Goal: Task Accomplishment & Management: Manage account settings

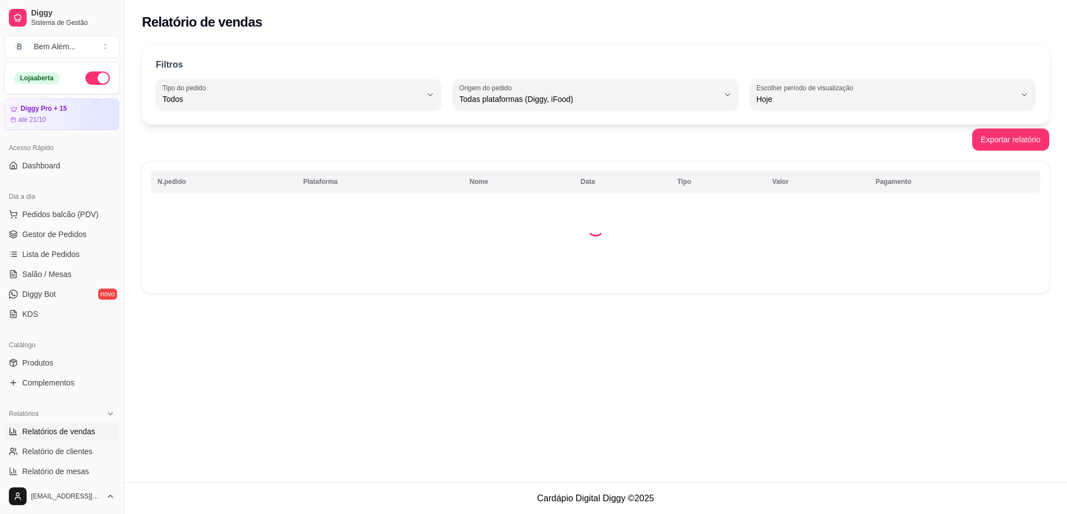
select select "ALL"
select select "0"
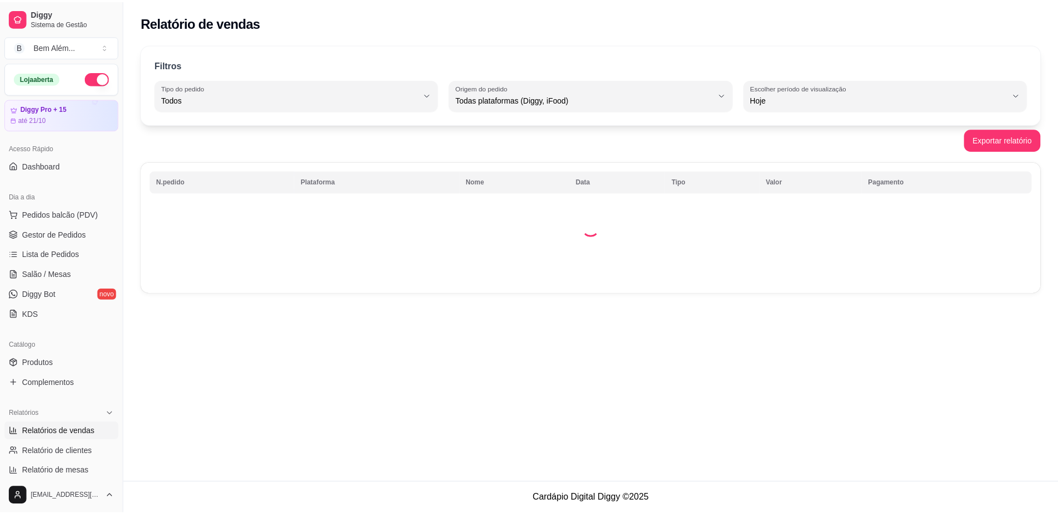
scroll to position [1, 97]
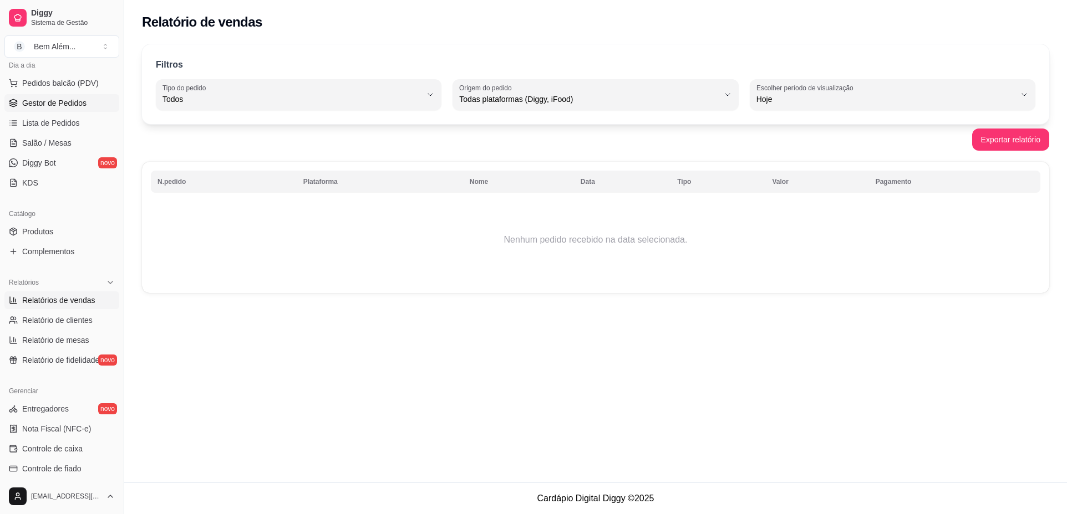
click at [58, 108] on span "Gestor de Pedidos" at bounding box center [54, 103] width 64 height 11
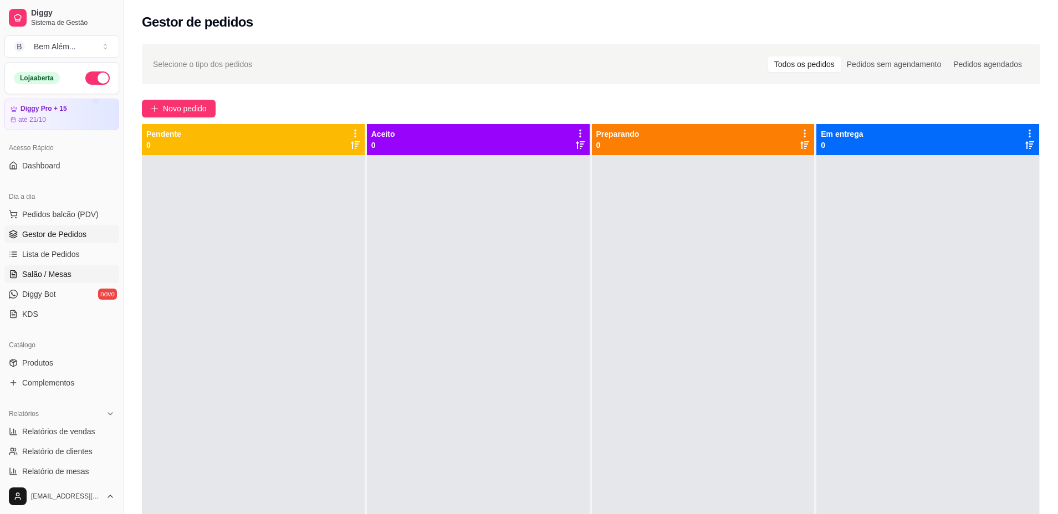
click at [60, 276] on span "Salão / Mesas" at bounding box center [46, 274] width 49 height 11
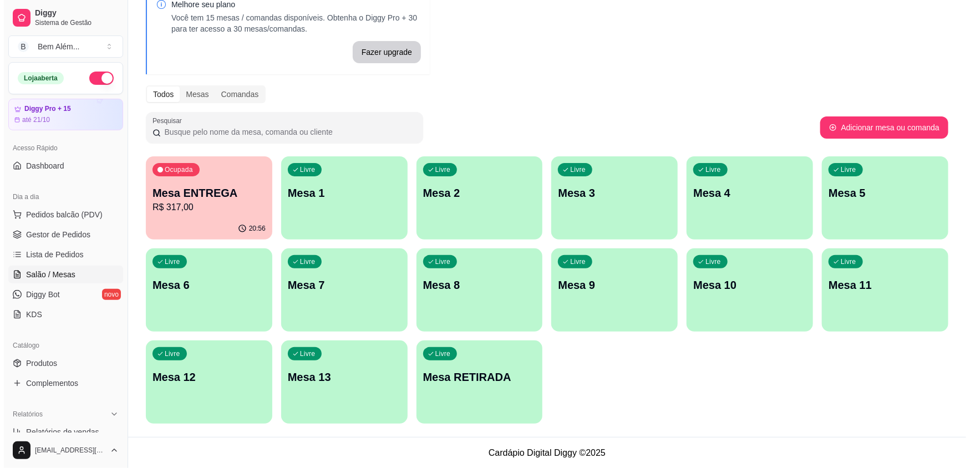
scroll to position [61, 0]
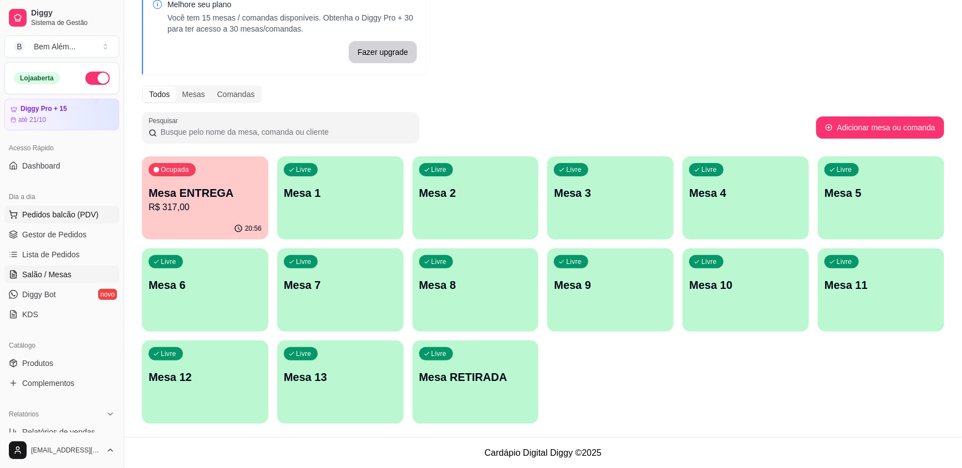
click at [57, 216] on span "Pedidos balcão (PDV)" at bounding box center [60, 214] width 77 height 11
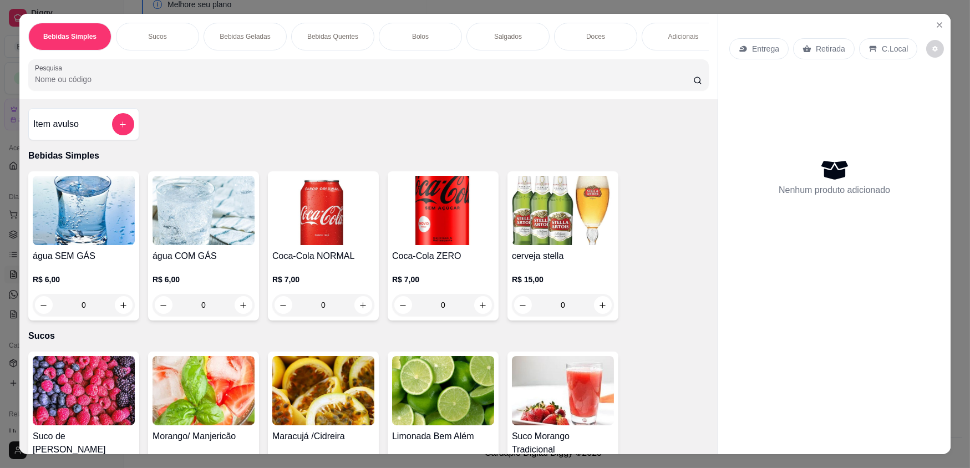
click at [668, 33] on p "Adicionais" at bounding box center [683, 36] width 30 height 9
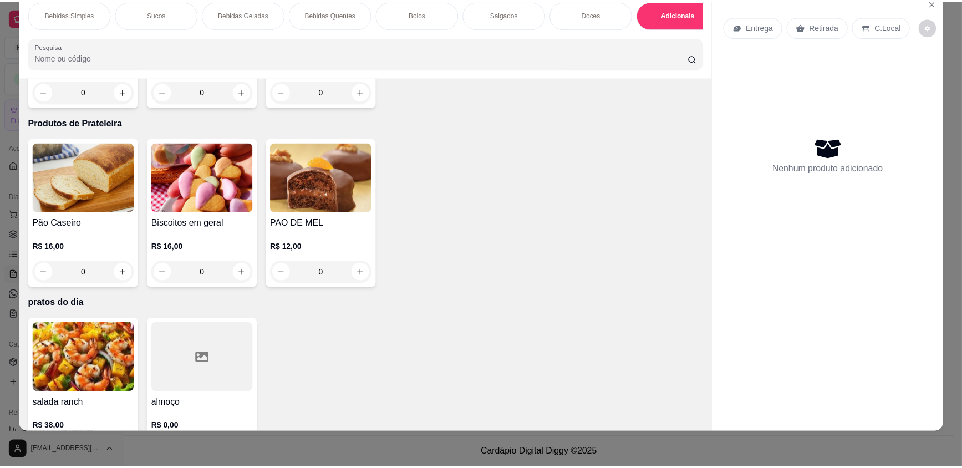
scroll to position [1991, 0]
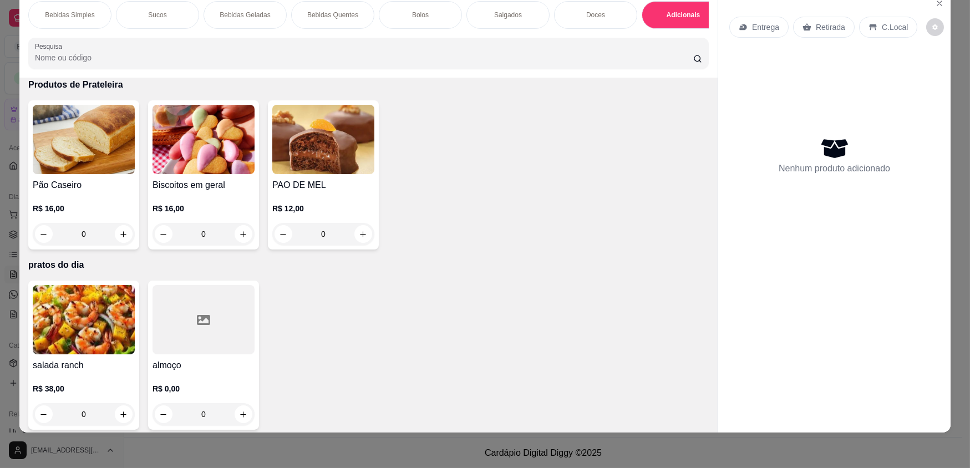
click at [185, 348] on div at bounding box center [203, 319] width 102 height 69
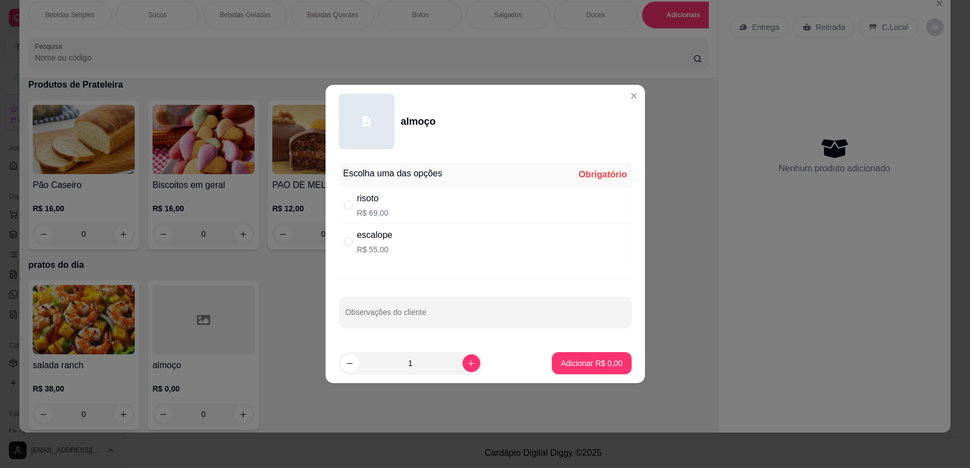
click at [439, 249] on div "escalope R$ 55,00" at bounding box center [485, 241] width 293 height 37
radio input "true"
click at [595, 356] on button "Adicionar R$ 55,00" at bounding box center [589, 363] width 84 height 22
type input "1"
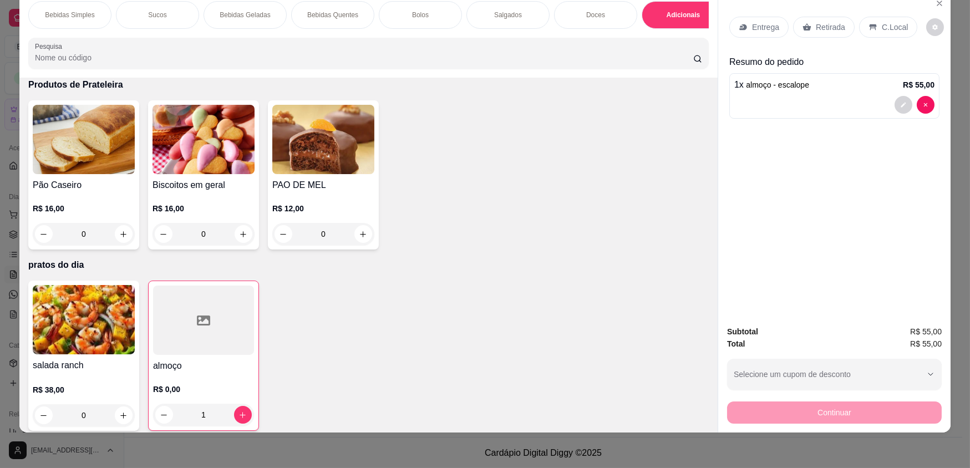
click at [822, 33] on div "Retirada" at bounding box center [824, 27] width 62 height 21
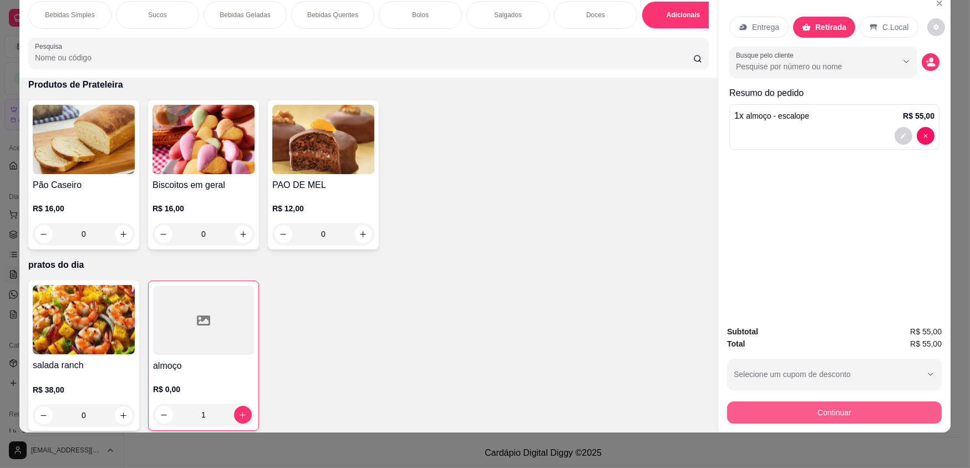
click at [870, 412] on button "Continuar" at bounding box center [834, 412] width 215 height 22
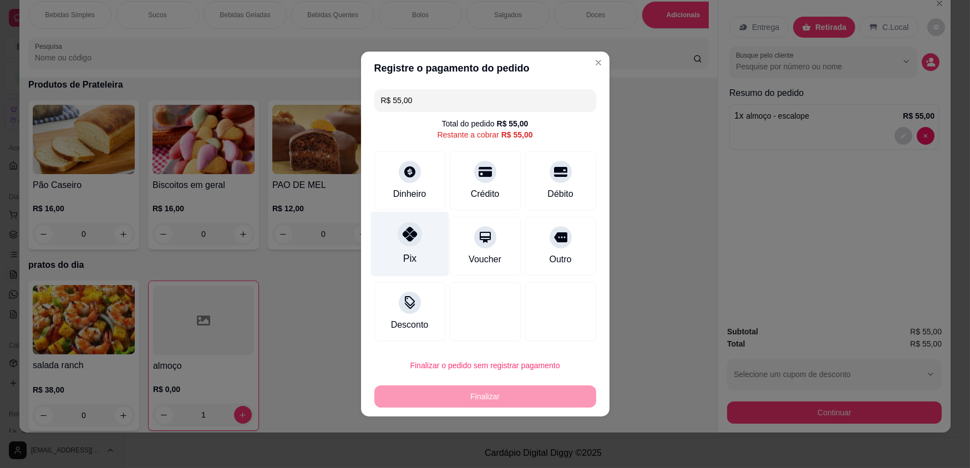
click at [427, 248] on div "Pix" at bounding box center [409, 244] width 78 height 65
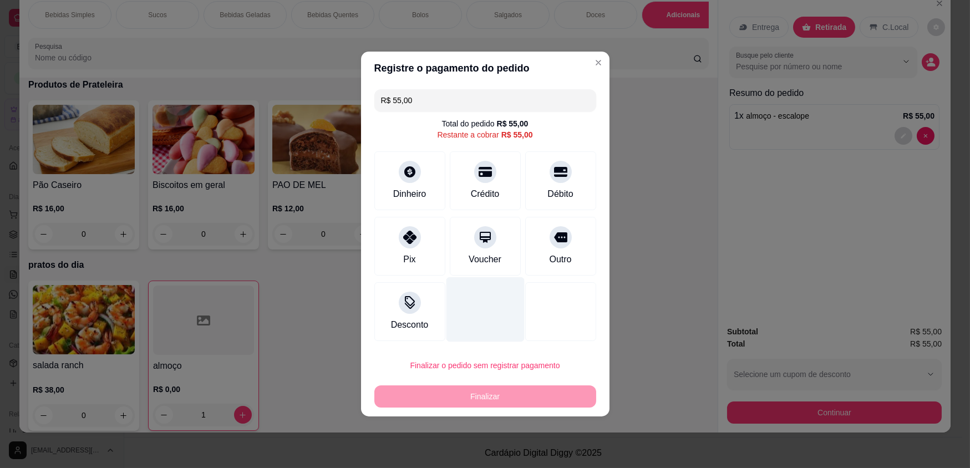
type input "R$ 0,00"
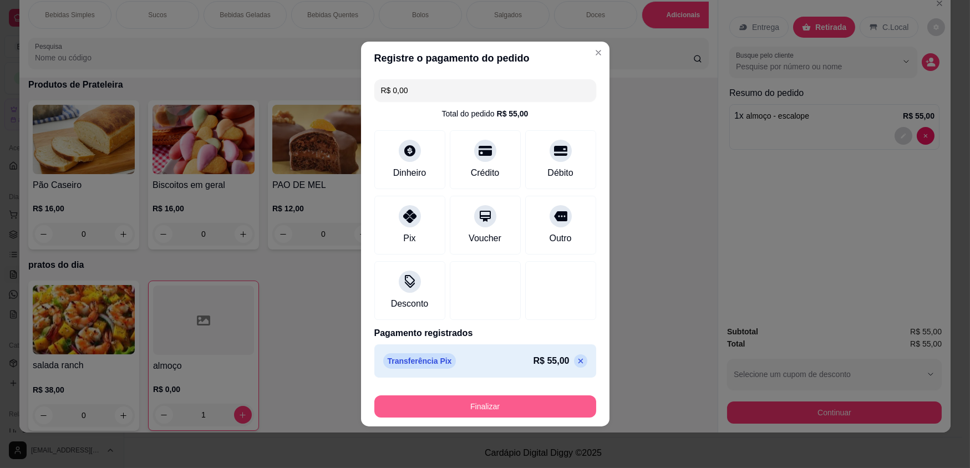
click at [551, 400] on button "Finalizar" at bounding box center [485, 406] width 222 height 22
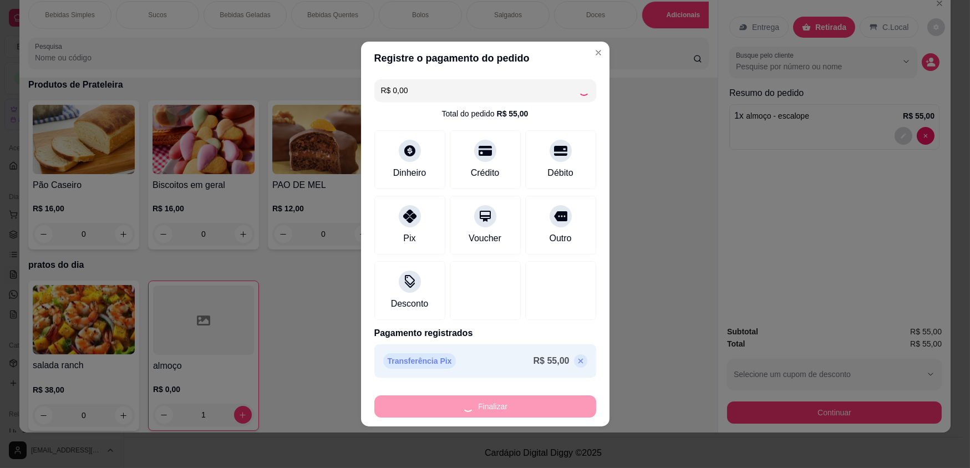
type input "0"
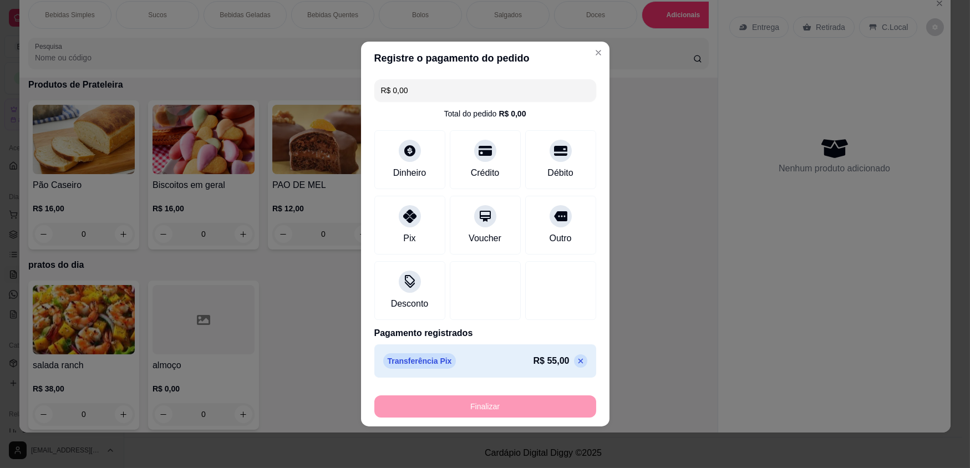
type input "-R$ 55,00"
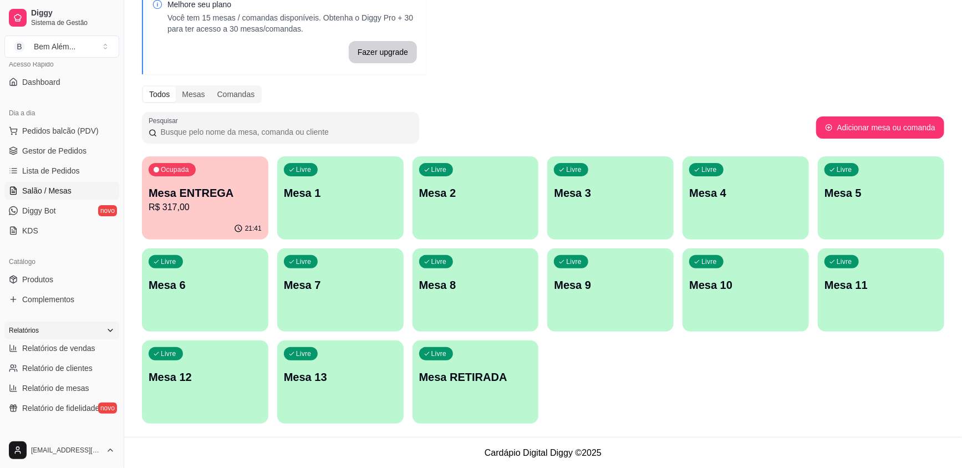
scroll to position [100, 0]
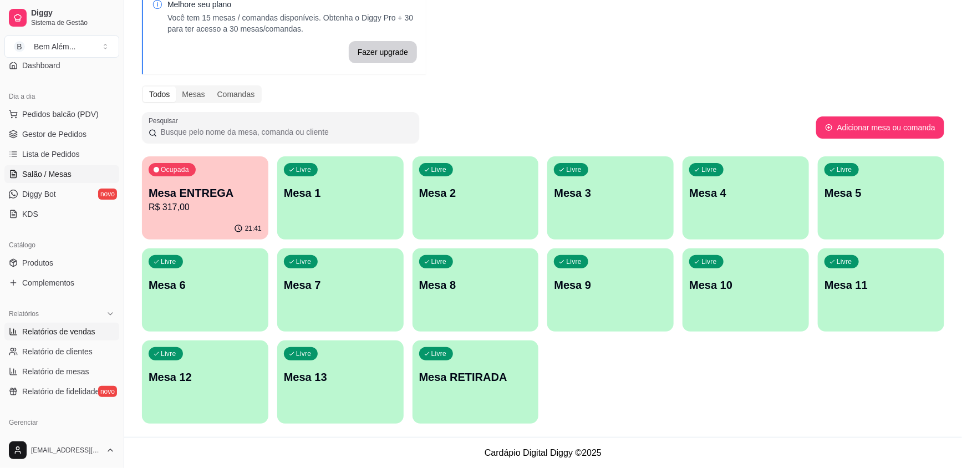
click at [72, 331] on span "Relatórios de vendas" at bounding box center [58, 331] width 73 height 11
select select "ALL"
select select "0"
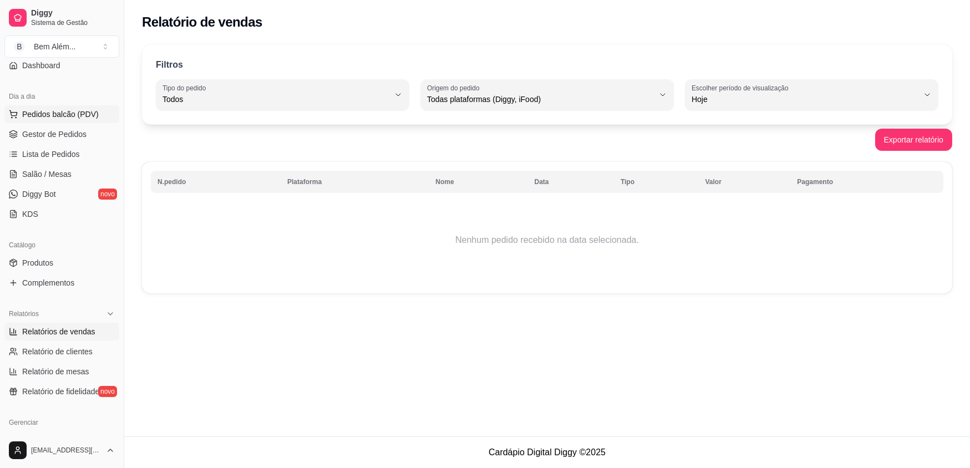
click at [60, 118] on span "Pedidos balcão (PDV)" at bounding box center [60, 114] width 77 height 11
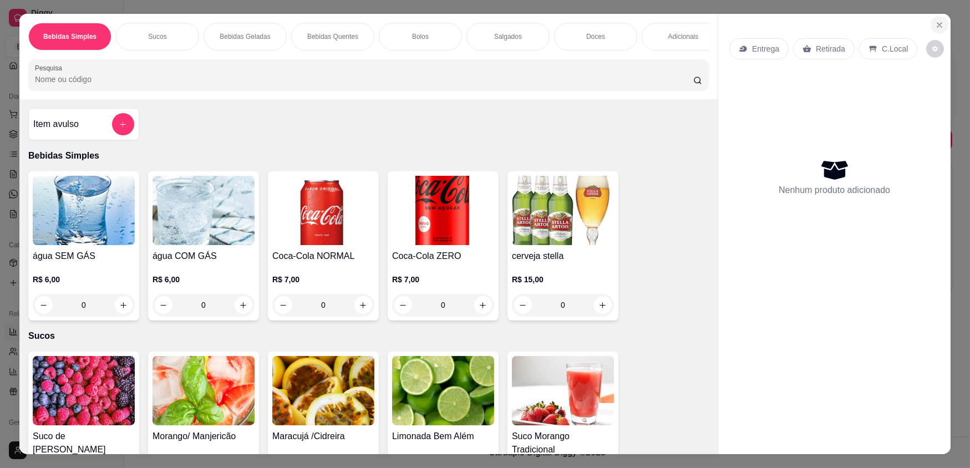
click at [935, 24] on icon "Close" at bounding box center [939, 25] width 9 height 9
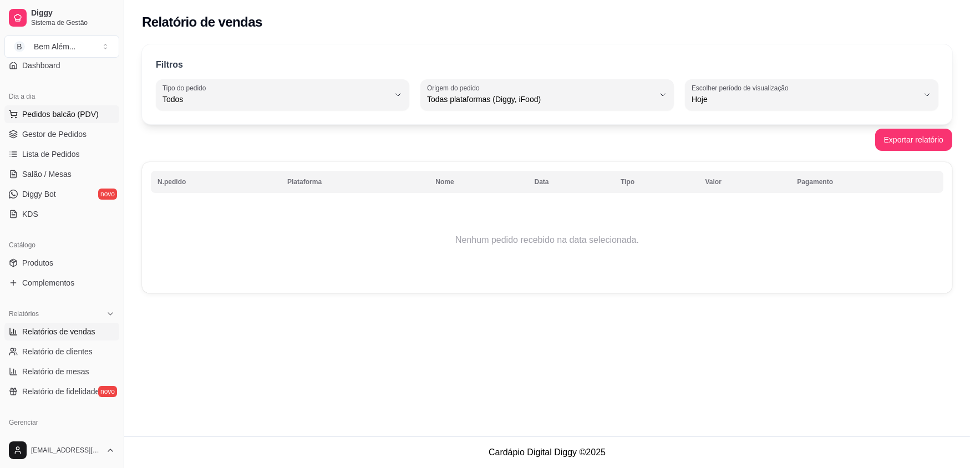
click at [70, 109] on span "Pedidos balcão (PDV)" at bounding box center [60, 114] width 77 height 11
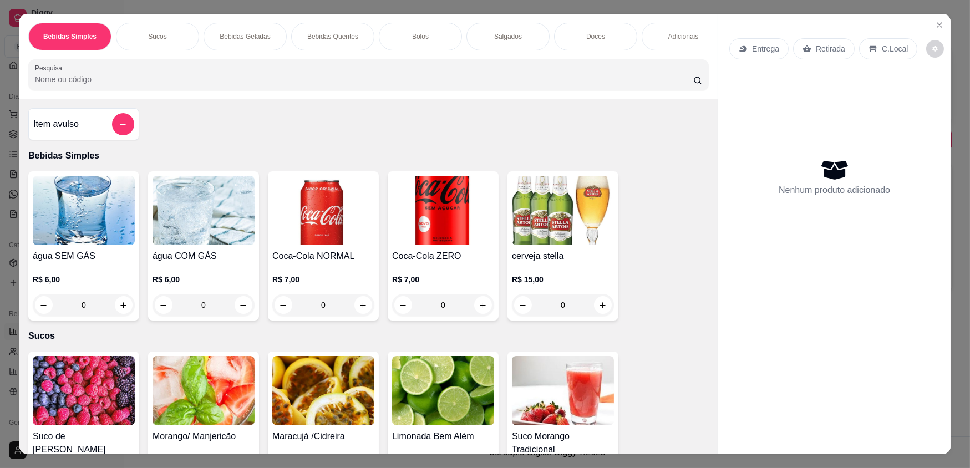
click at [651, 38] on div "Adicionais" at bounding box center [682, 37] width 83 height 28
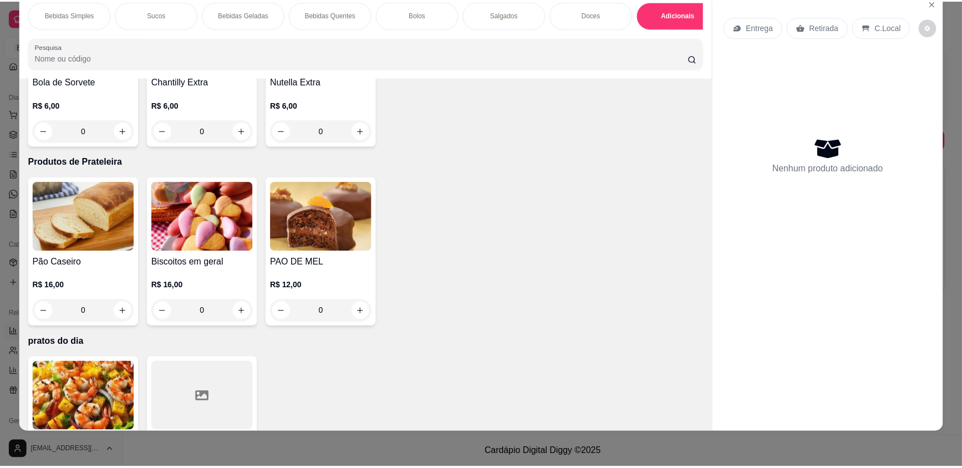
scroll to position [1991, 0]
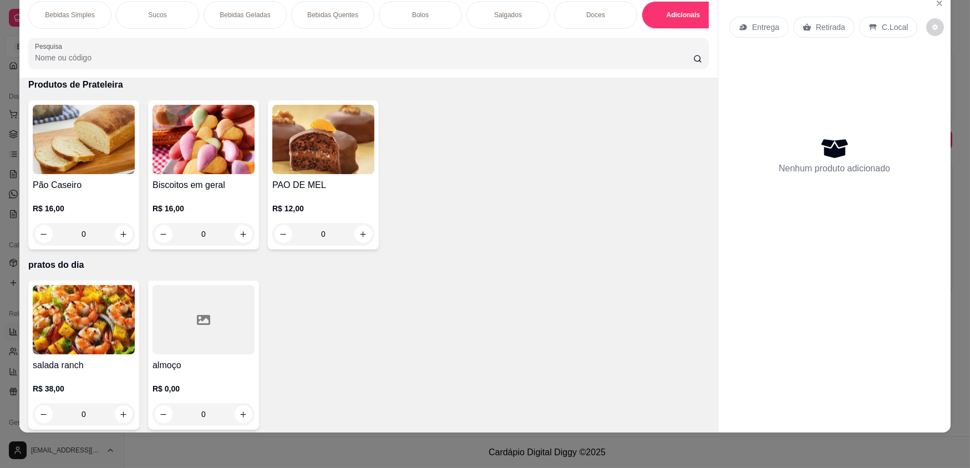
click at [216, 372] on div "R$ 0,00 0" at bounding box center [203, 398] width 102 height 53
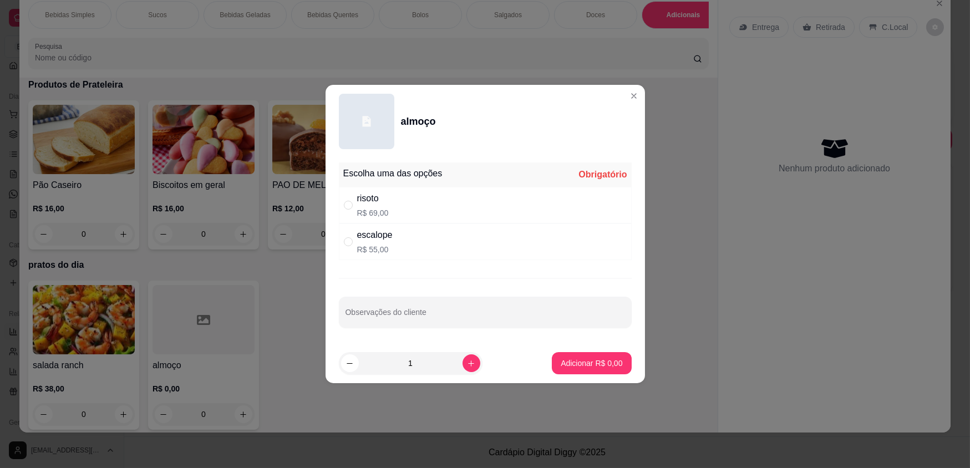
click at [457, 254] on div "escalope R$ 55,00" at bounding box center [485, 241] width 293 height 37
radio input "true"
click at [609, 363] on p "Adicionar R$ 55,00" at bounding box center [589, 363] width 64 height 11
type input "1"
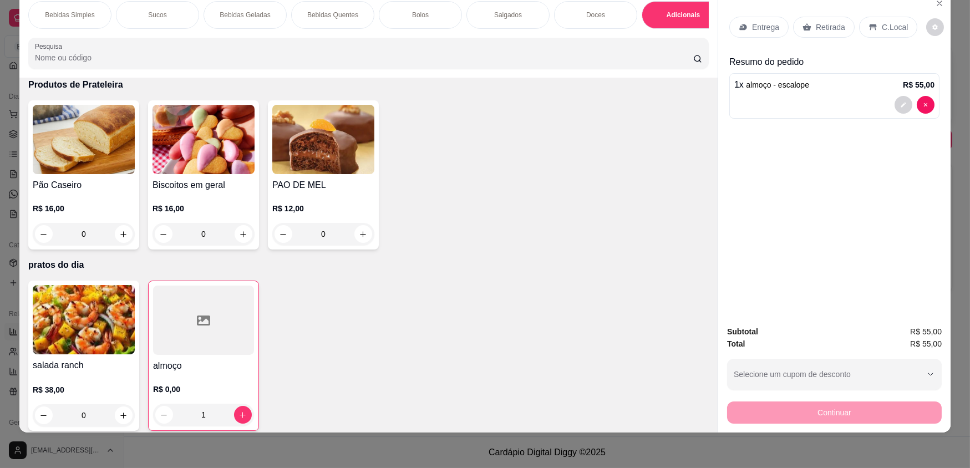
click at [820, 27] on p "Retirada" at bounding box center [829, 27] width 29 height 11
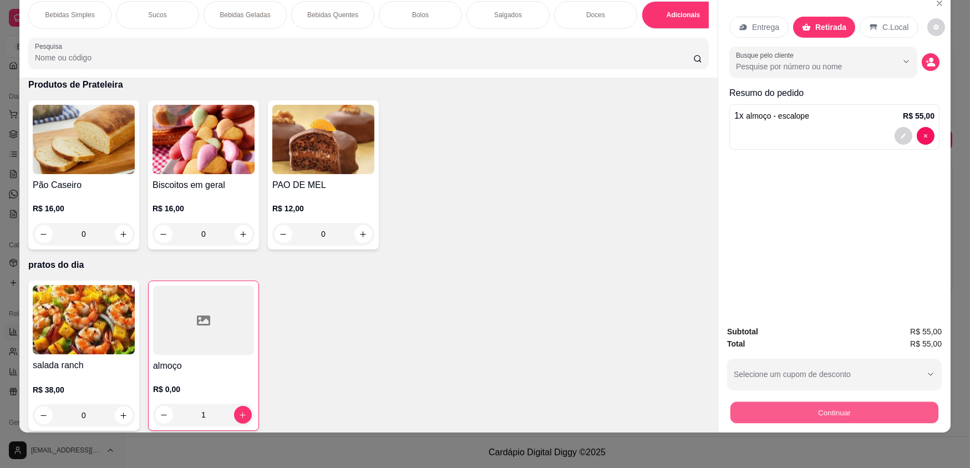
click at [870, 411] on button "Continuar" at bounding box center [834, 412] width 208 height 22
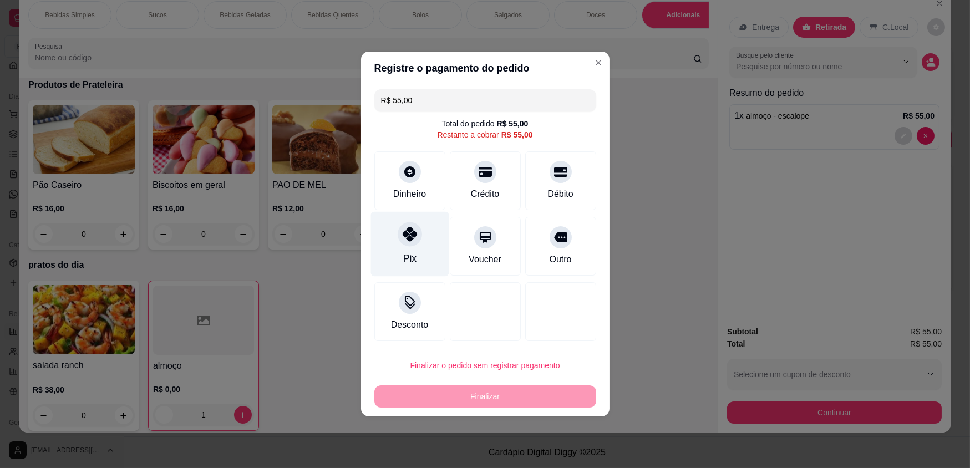
click at [401, 242] on div at bounding box center [409, 234] width 24 height 24
type input "R$ 0,00"
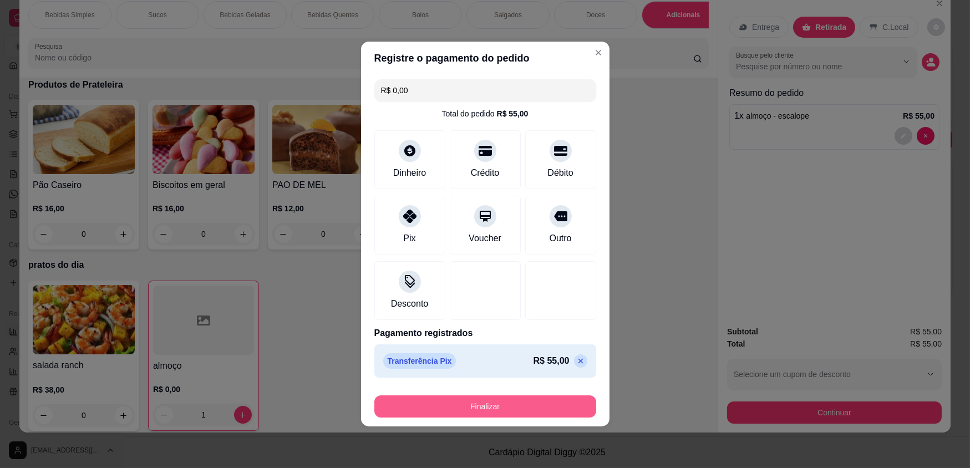
click at [509, 405] on button "Finalizar" at bounding box center [485, 406] width 222 height 22
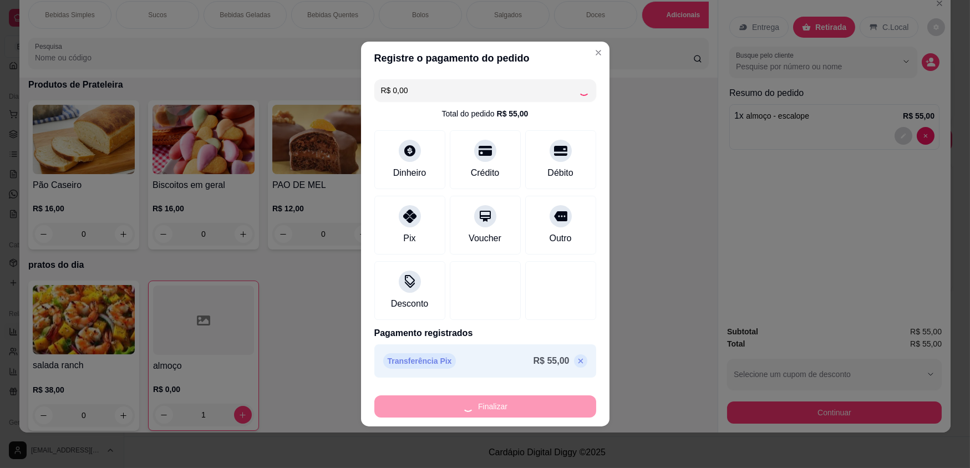
type input "0"
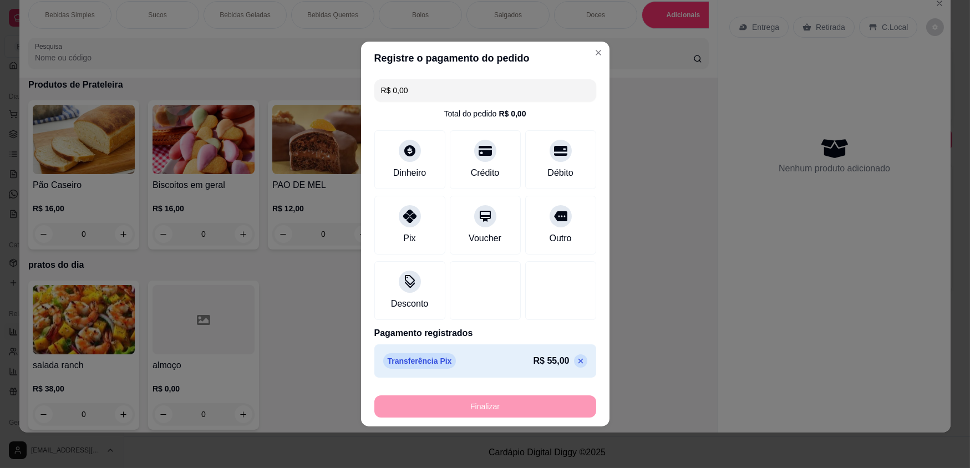
type input "-R$ 55,00"
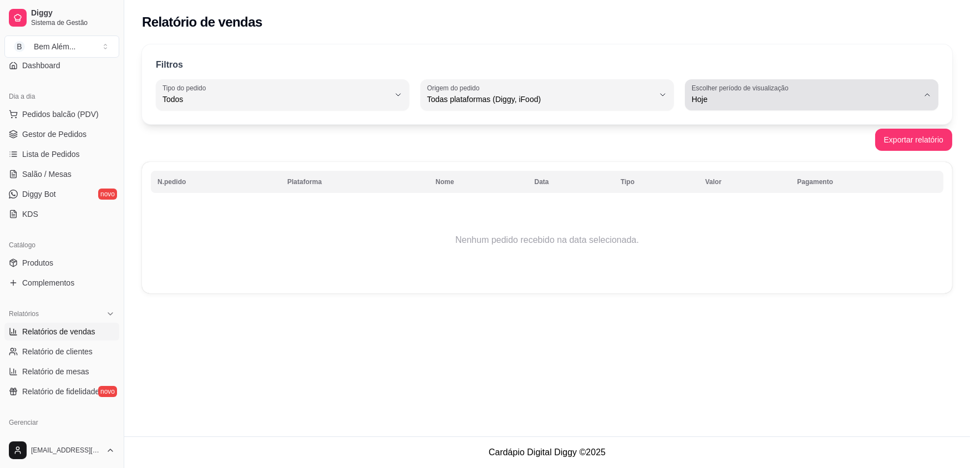
click at [926, 107] on button "Escolher período de visualização Hoje" at bounding box center [811, 94] width 253 height 31
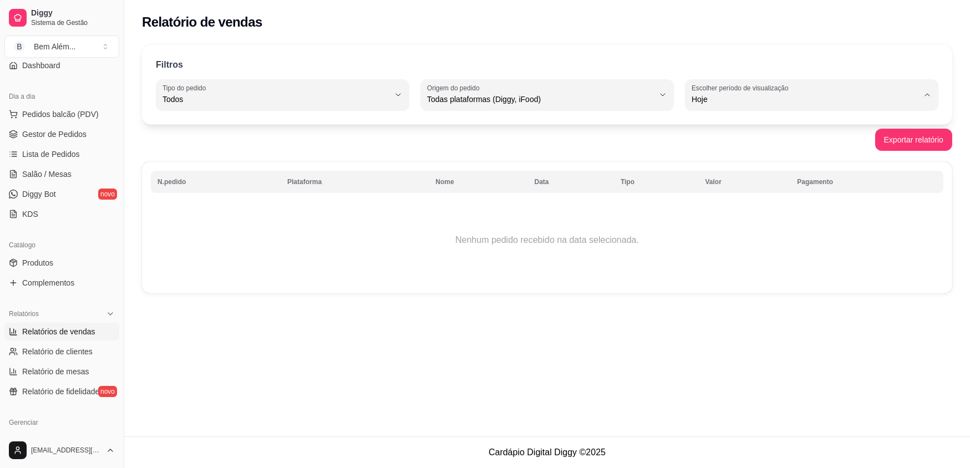
click at [766, 128] on span "Hoje" at bounding box center [807, 125] width 216 height 11
click at [71, 137] on span "Gestor de Pedidos" at bounding box center [54, 134] width 64 height 11
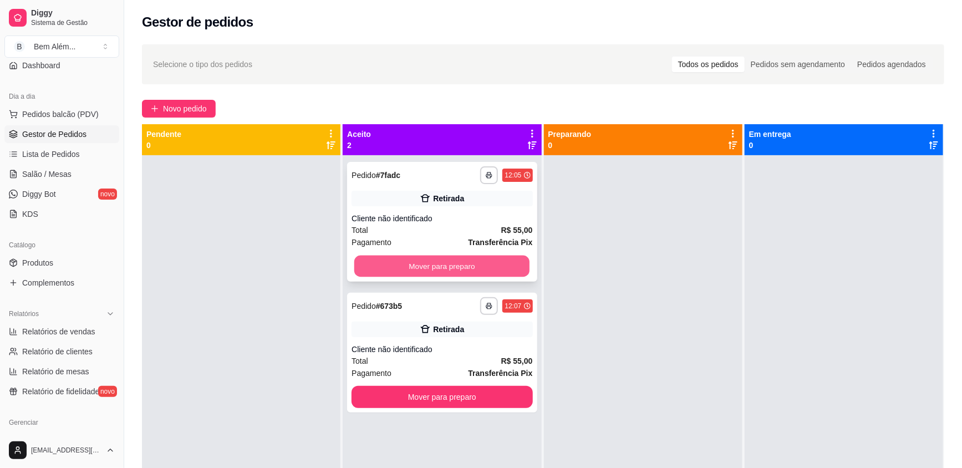
click at [480, 271] on button "Mover para preparo" at bounding box center [441, 267] width 175 height 22
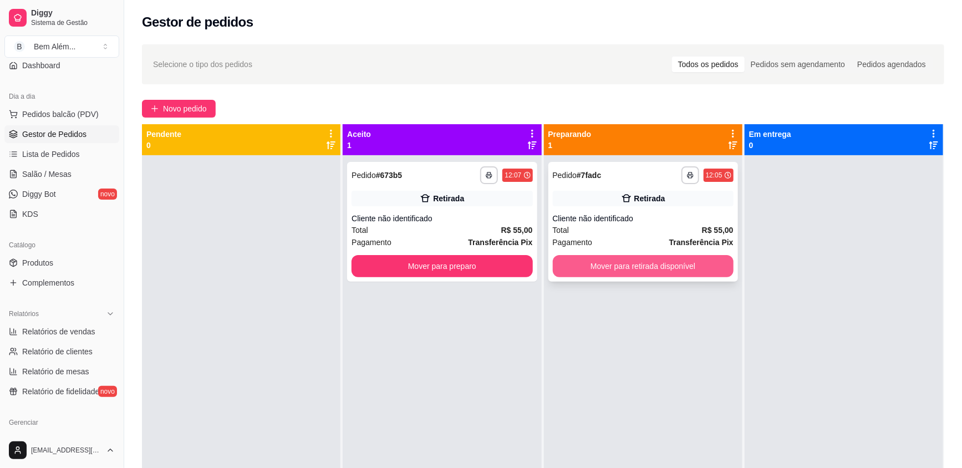
click at [605, 268] on button "Mover para retirada disponível" at bounding box center [643, 266] width 181 height 22
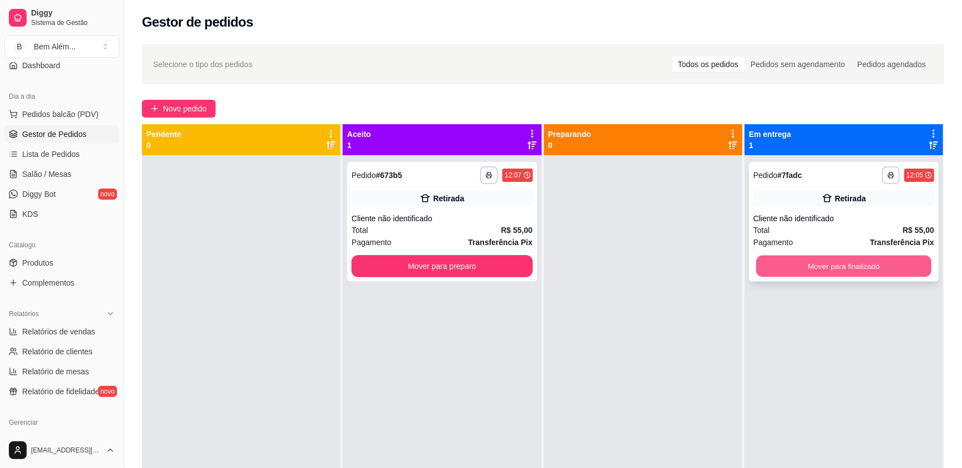
click at [784, 271] on button "Mover para finalizado" at bounding box center [843, 267] width 175 height 22
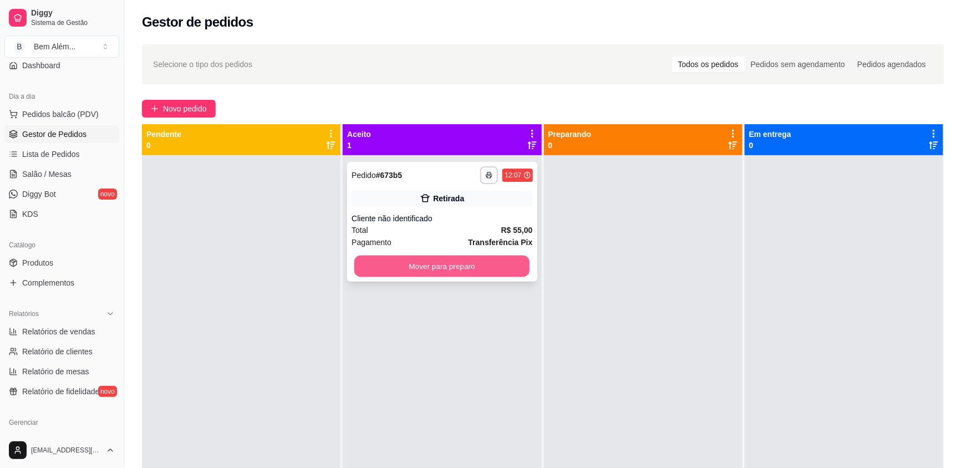
click at [468, 271] on button "Mover para preparo" at bounding box center [441, 267] width 175 height 22
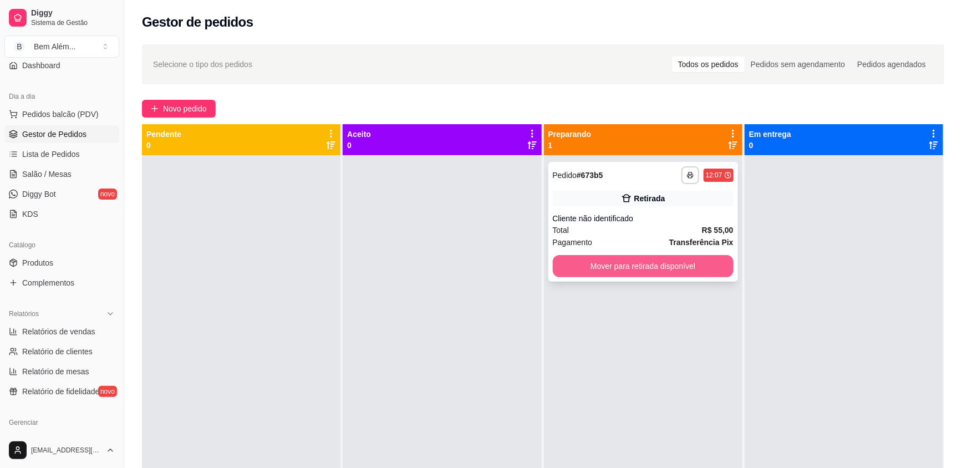
click at [574, 269] on button "Mover para retirada disponível" at bounding box center [643, 266] width 181 height 22
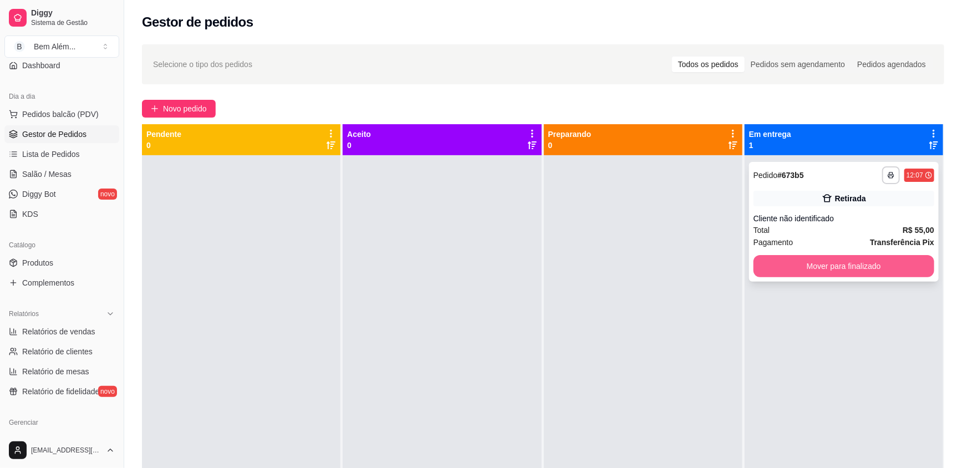
click at [787, 269] on button "Mover para finalizado" at bounding box center [843, 266] width 181 height 22
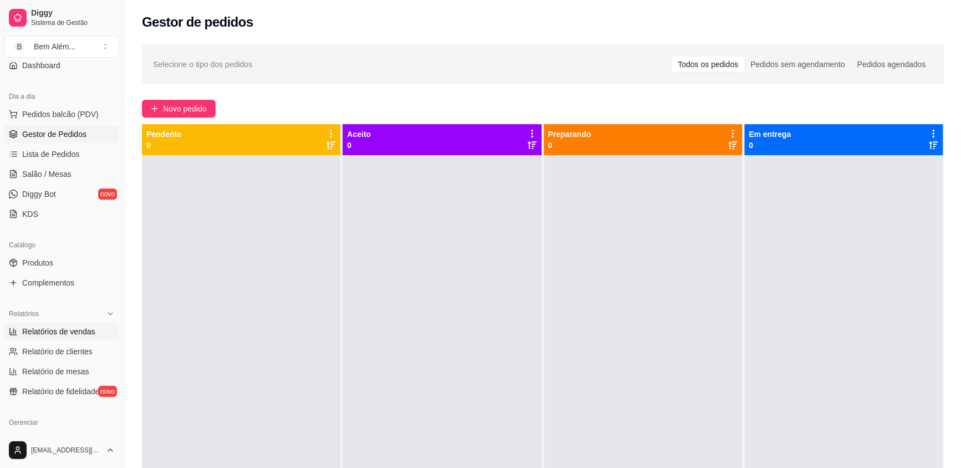
click at [88, 330] on span "Relatórios de vendas" at bounding box center [58, 331] width 73 height 11
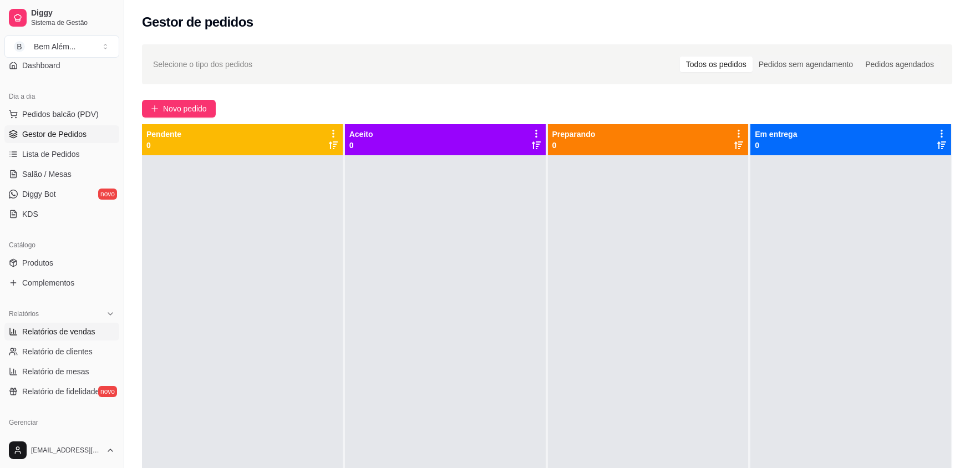
select select "ALL"
select select "0"
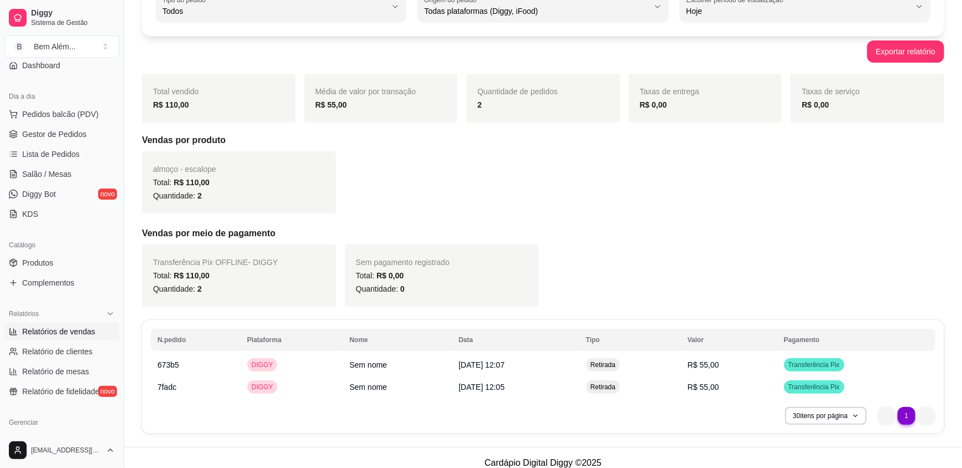
scroll to position [99, 0]
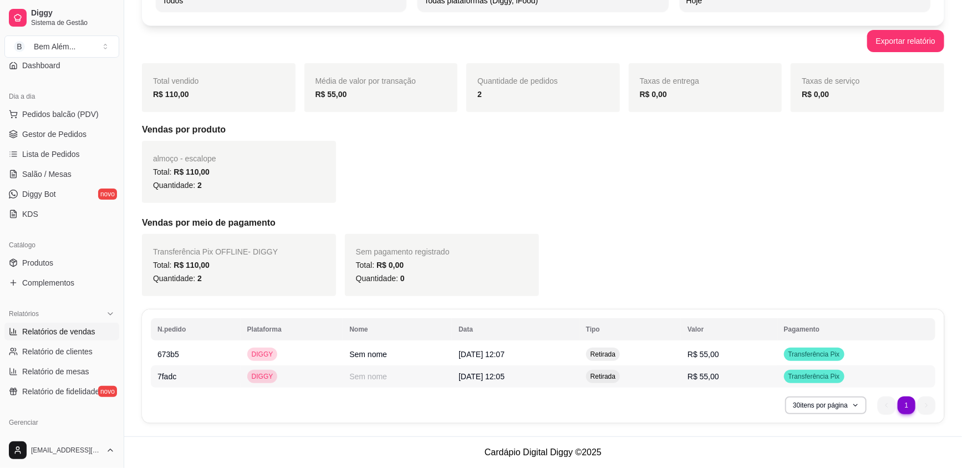
click at [743, 374] on td "R$ 55,00" at bounding box center [729, 376] width 96 height 22
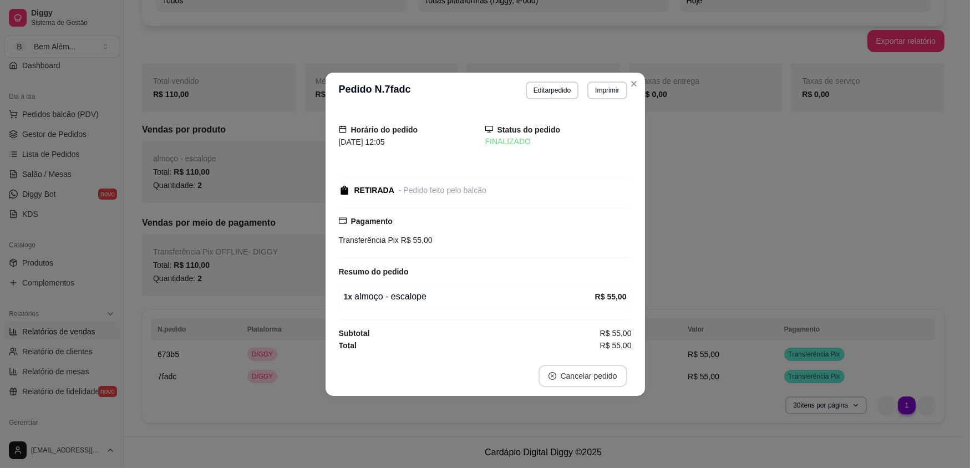
click at [611, 372] on button "Cancelar pedido" at bounding box center [582, 376] width 89 height 22
click at [610, 349] on button "Sim" at bounding box center [613, 348] width 43 height 22
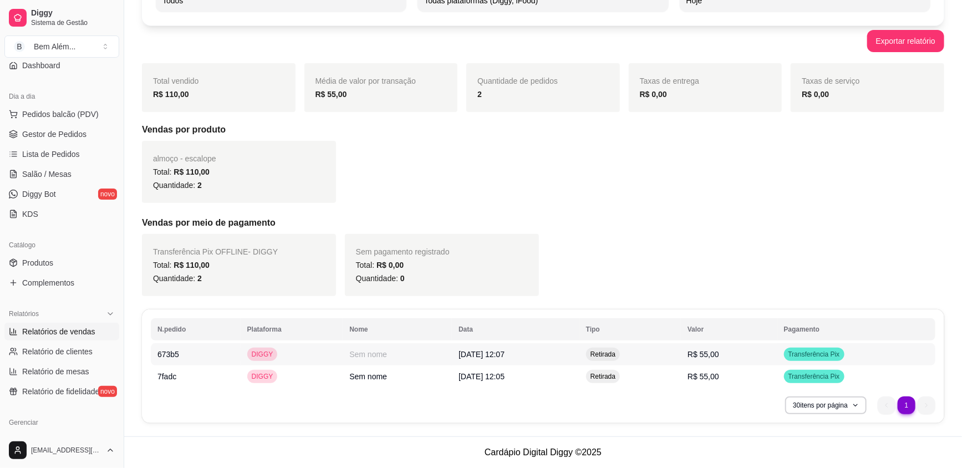
scroll to position [77, 0]
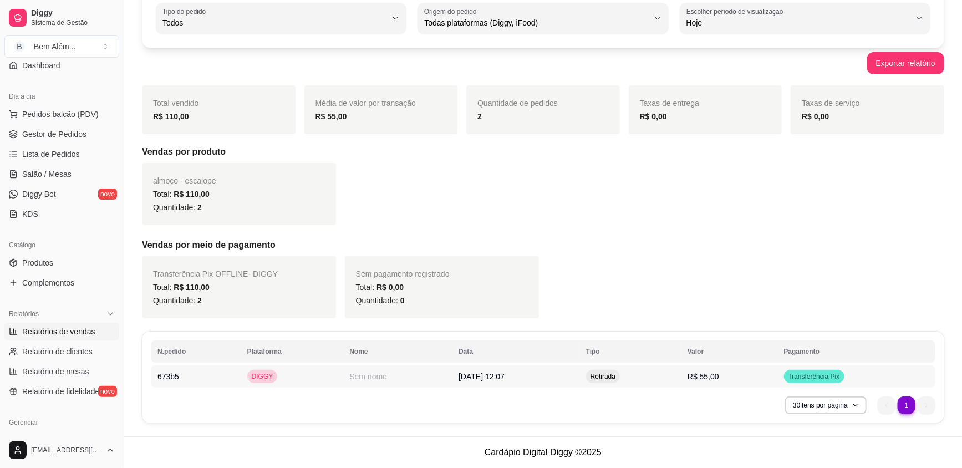
click at [832, 383] on td "Transferência Pix" at bounding box center [856, 376] width 158 height 22
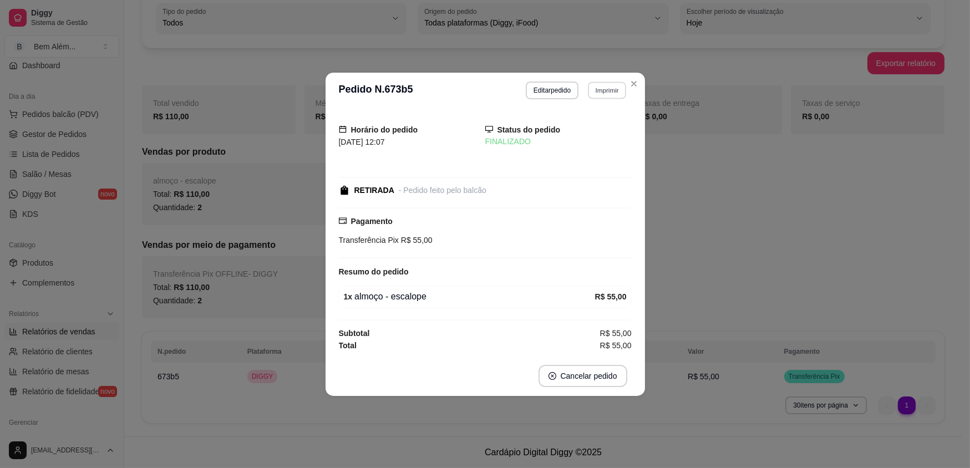
click at [602, 87] on button "Imprimir" at bounding box center [607, 89] width 38 height 17
click at [602, 130] on button "impressao computador" at bounding box center [579, 128] width 81 height 17
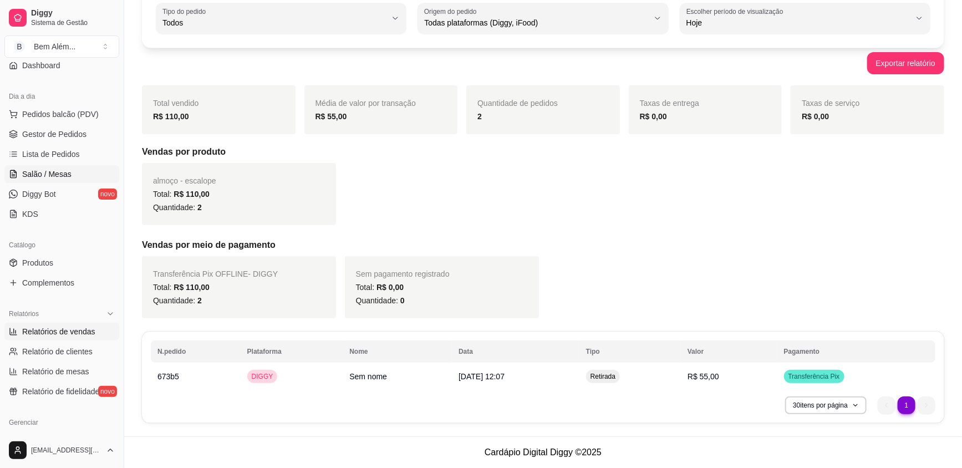
click at [61, 176] on span "Salão / Mesas" at bounding box center [46, 174] width 49 height 11
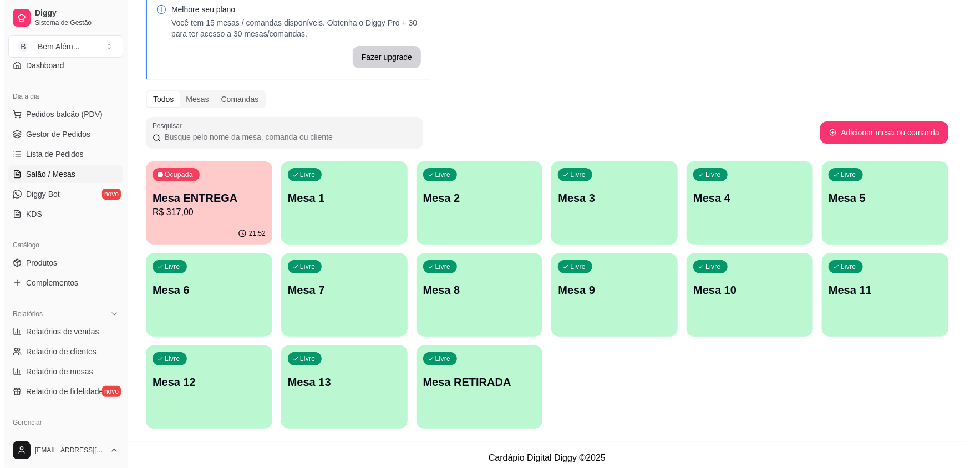
scroll to position [61, 0]
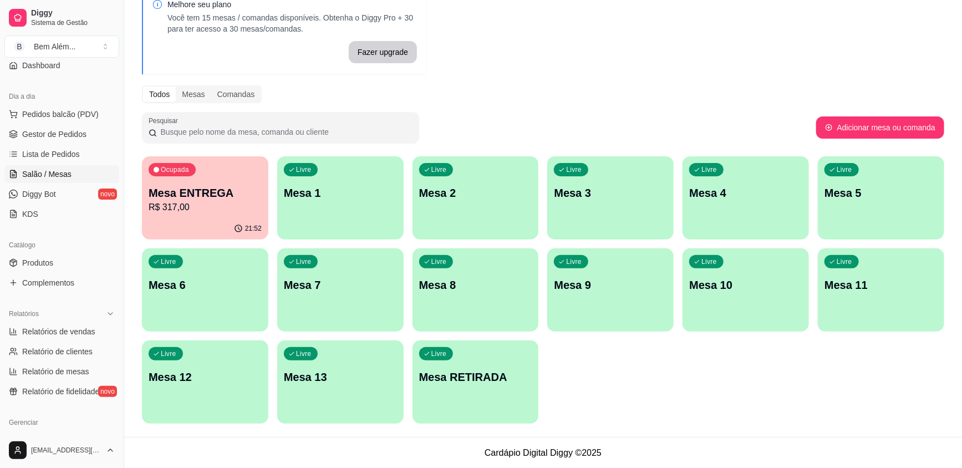
click at [211, 307] on div "Livre Mesa 6" at bounding box center [205, 283] width 126 height 70
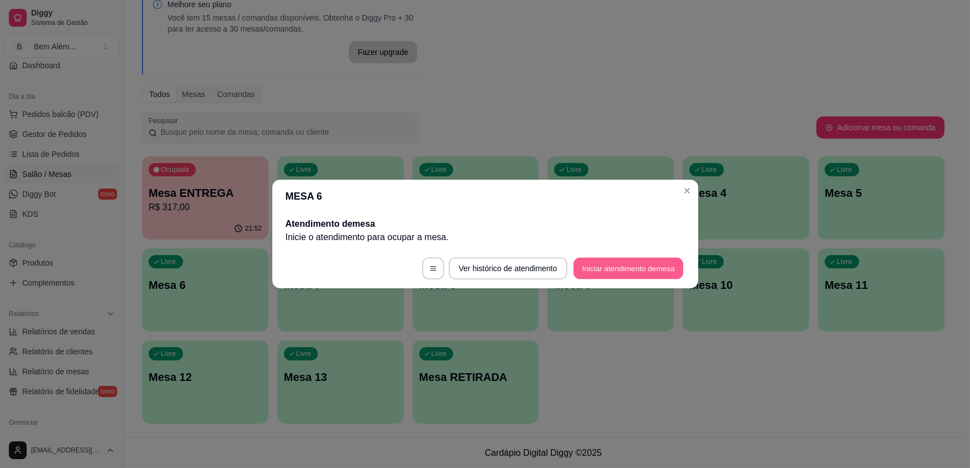
click at [657, 267] on button "Iniciar atendimento de mesa" at bounding box center [628, 269] width 110 height 22
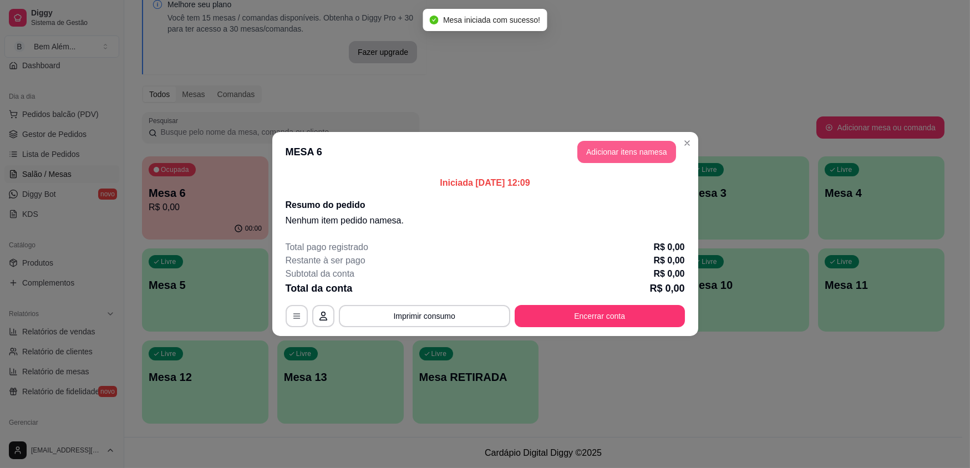
click at [609, 143] on button "Adicionar itens na mesa" at bounding box center [626, 152] width 99 height 22
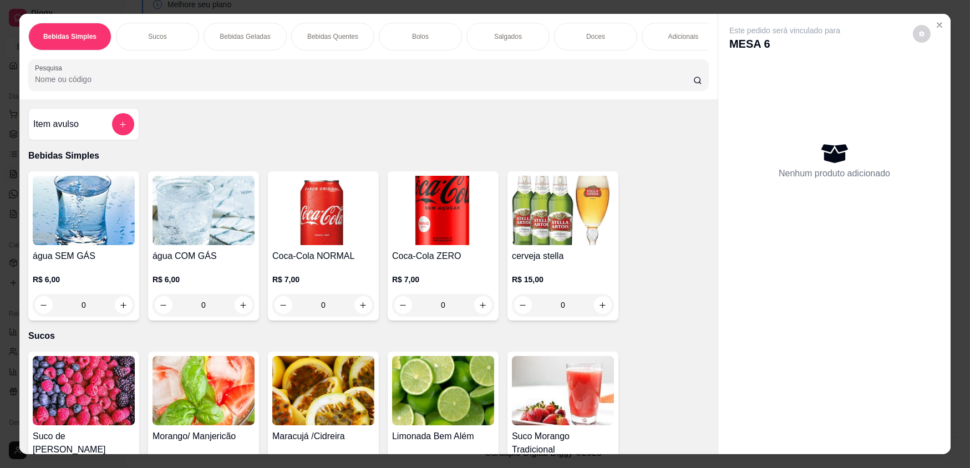
click at [659, 34] on div "Adicionais" at bounding box center [682, 37] width 83 height 28
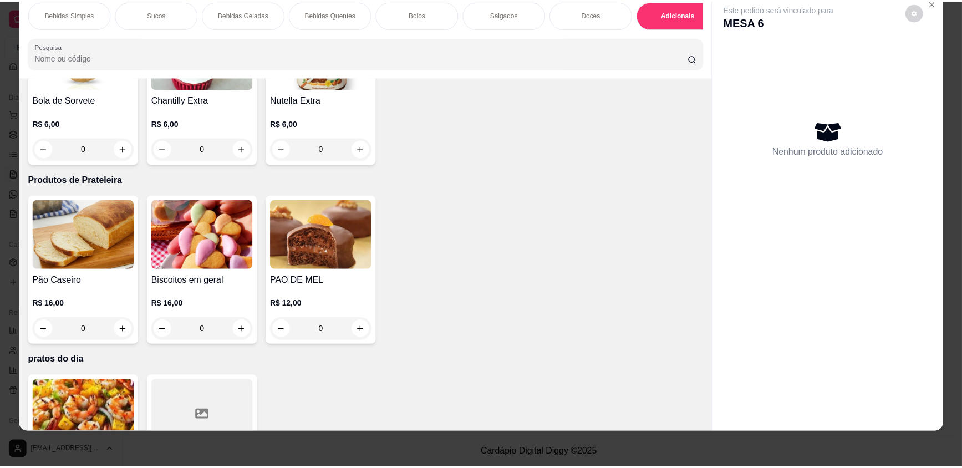
scroll to position [1991, 0]
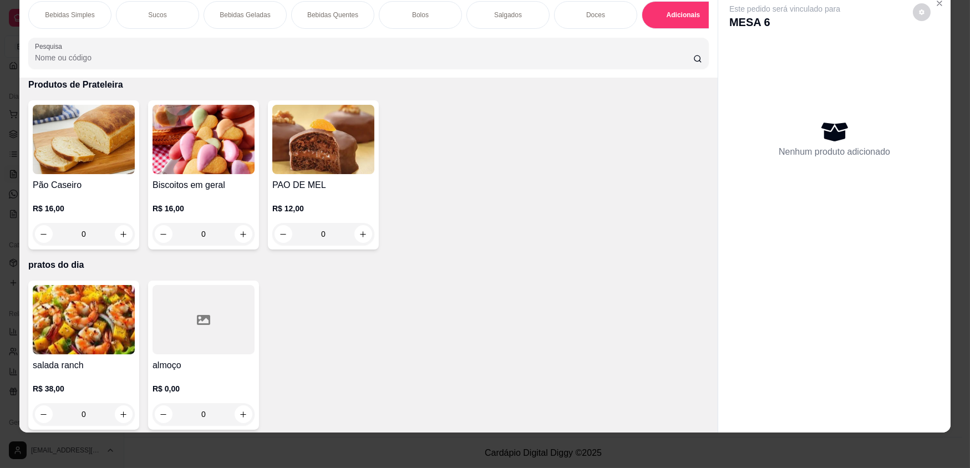
click at [183, 329] on div at bounding box center [203, 319] width 102 height 69
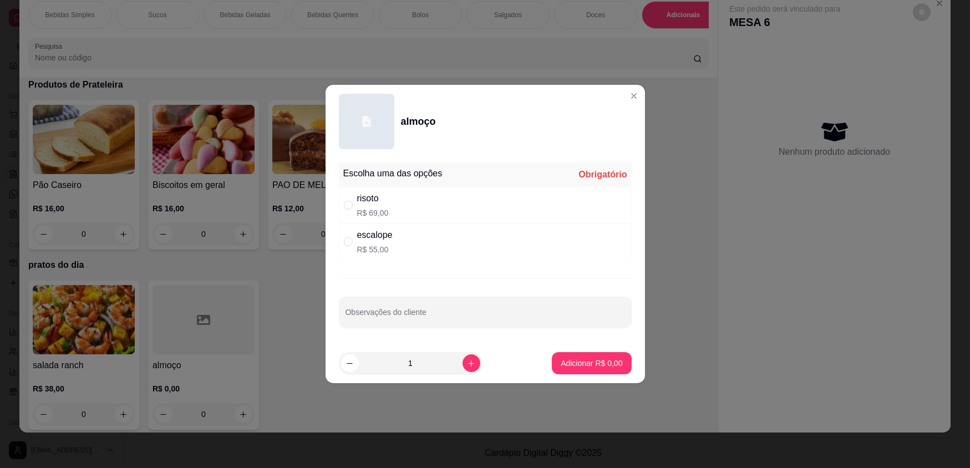
click at [402, 251] on div "escalope R$ 55,00" at bounding box center [485, 241] width 293 height 37
radio input "true"
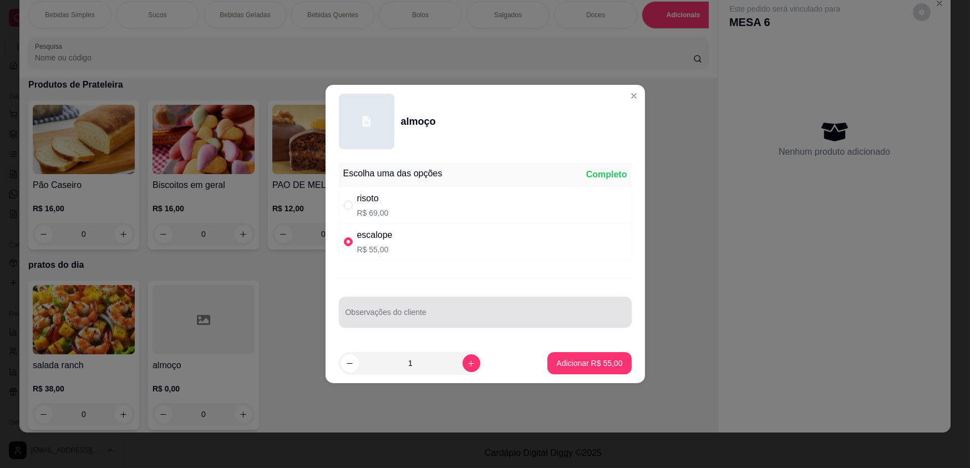
click at [418, 317] on input "Observações do cliente" at bounding box center [484, 316] width 279 height 11
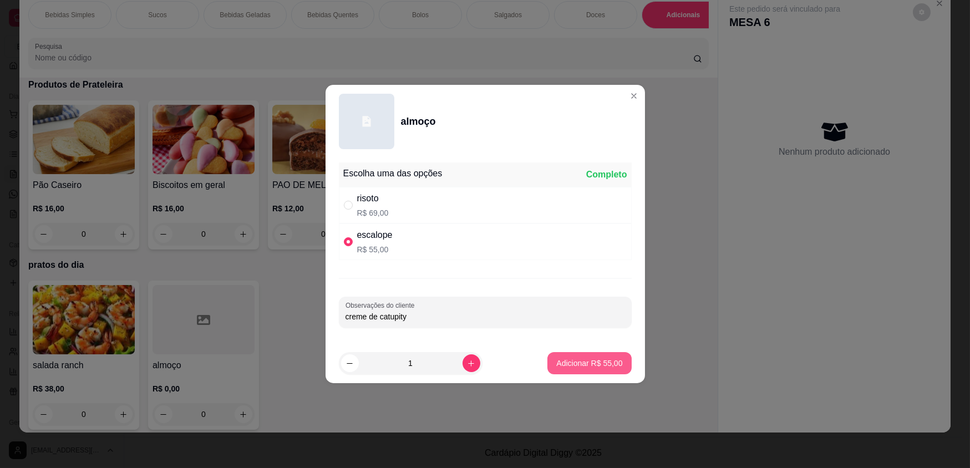
type input "creme de catupity"
click at [601, 366] on p "Adicionar R$ 55,00" at bounding box center [589, 363] width 64 height 11
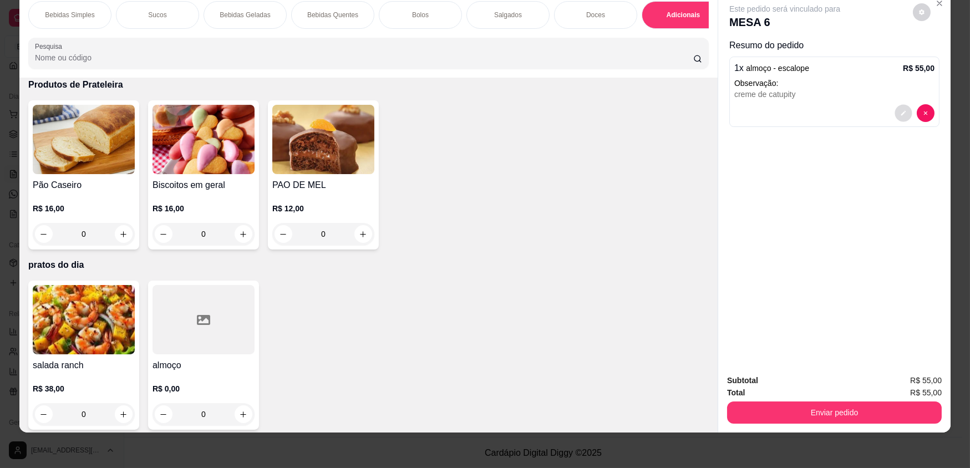
click at [904, 114] on button "decrease-product-quantity" at bounding box center [902, 113] width 17 height 17
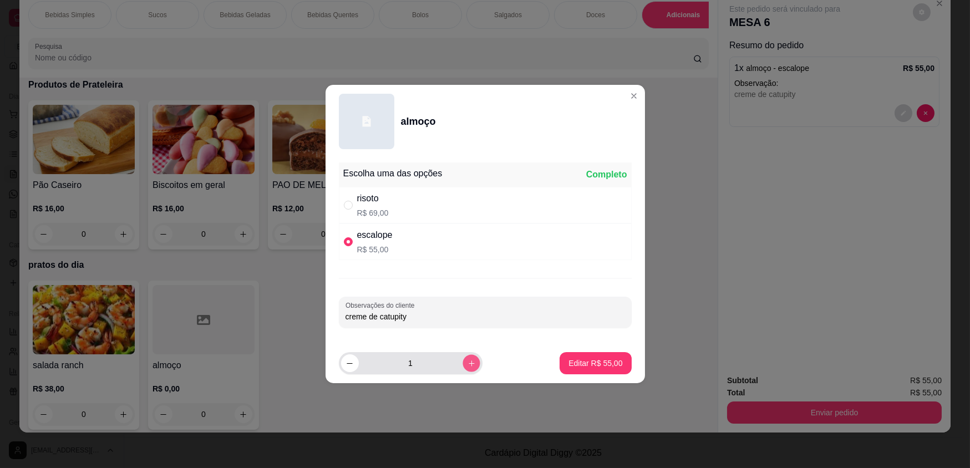
click at [467, 360] on icon "increase-product-quantity" at bounding box center [471, 363] width 8 height 8
type input "2"
click at [613, 358] on p "Editar R$ 110,00" at bounding box center [593, 363] width 58 height 11
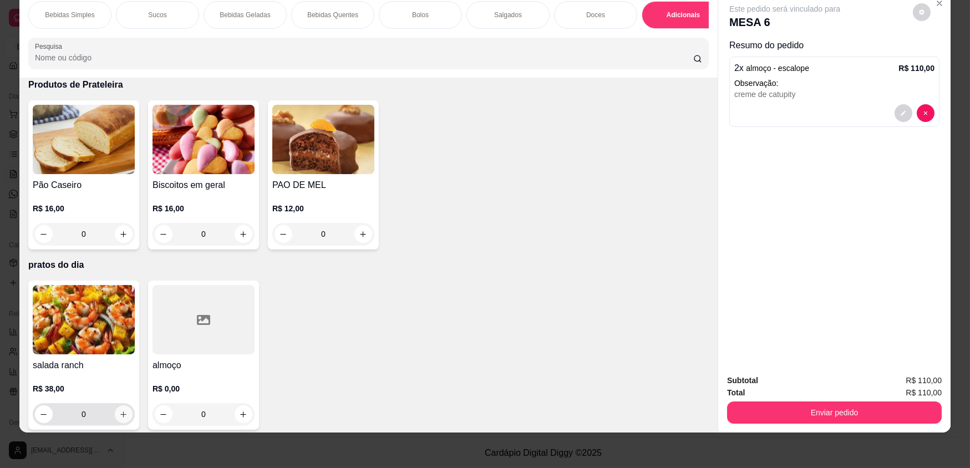
click at [123, 410] on icon "increase-product-quantity" at bounding box center [123, 414] width 8 height 8
type input "1"
click at [206, 334] on div at bounding box center [203, 319] width 102 height 69
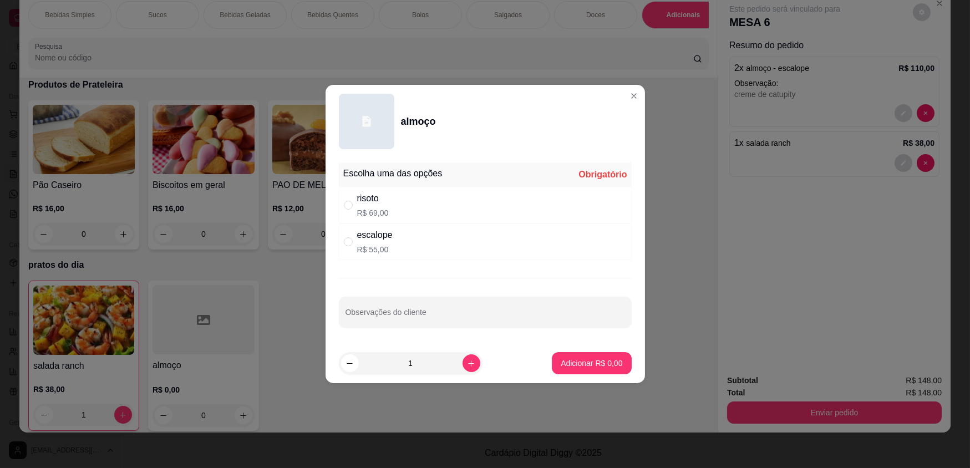
click at [394, 205] on div "risoto R$ 69,00" at bounding box center [485, 205] width 293 height 37
radio input "true"
click at [568, 360] on p "Adicionar R$ 69,00" at bounding box center [589, 363] width 64 height 11
type input "1"
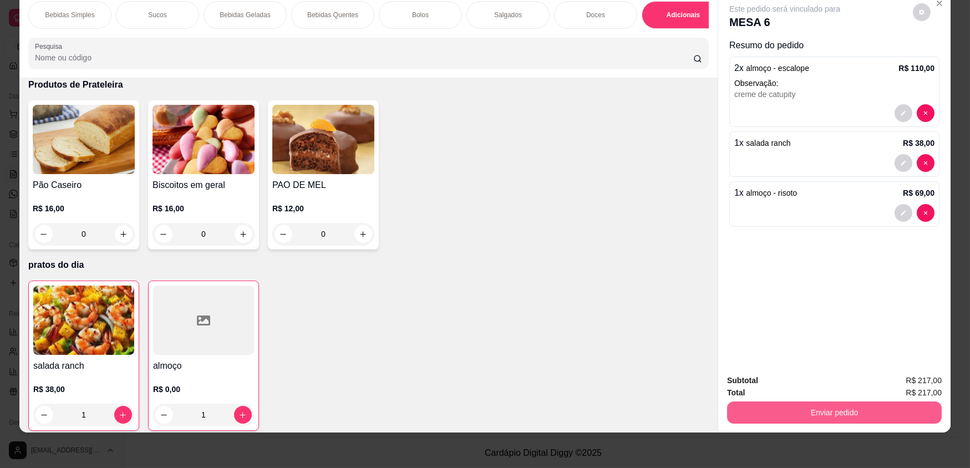
click at [837, 411] on button "Enviar pedido" at bounding box center [834, 412] width 215 height 22
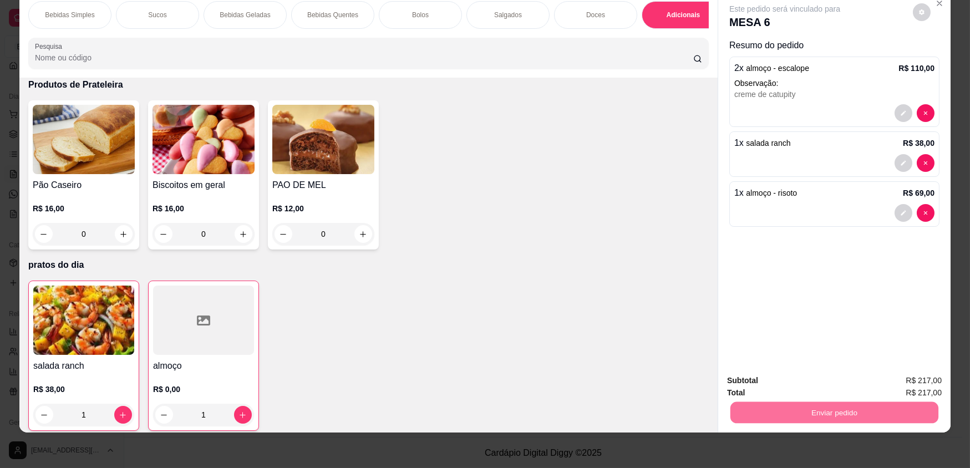
click at [820, 388] on button "Não registrar e enviar pedido" at bounding box center [798, 385] width 112 height 21
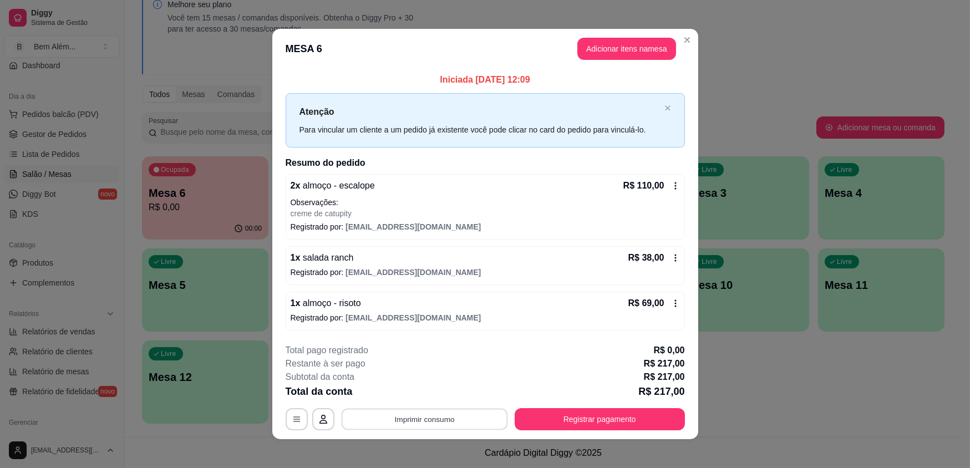
click at [405, 417] on button "Imprimir consumo" at bounding box center [424, 419] width 166 height 22
click at [408, 389] on button "impressao computador" at bounding box center [420, 393] width 81 height 17
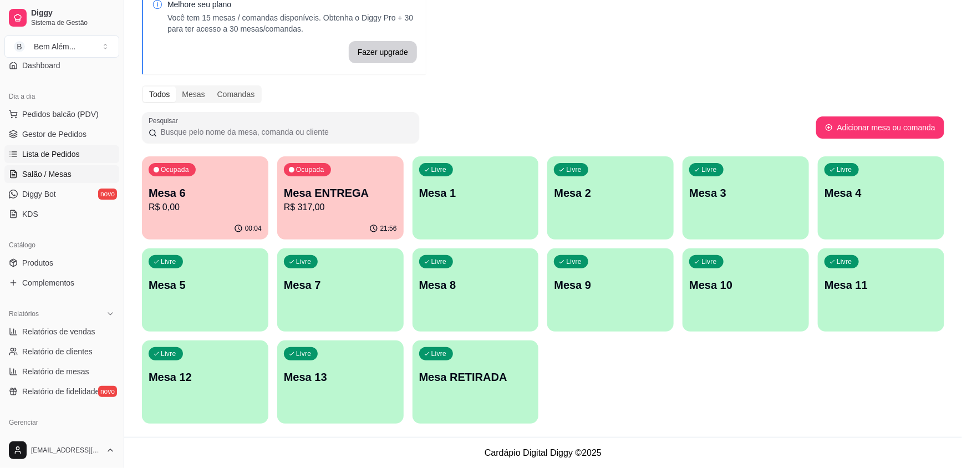
click at [58, 153] on span "Lista de Pedidos" at bounding box center [51, 154] width 58 height 11
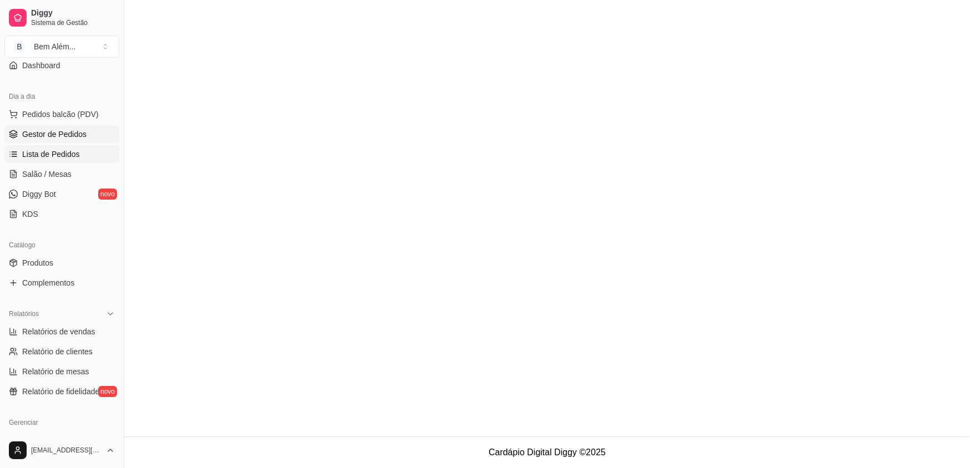
click at [84, 132] on link "Gestor de Pedidos" at bounding box center [61, 134] width 115 height 18
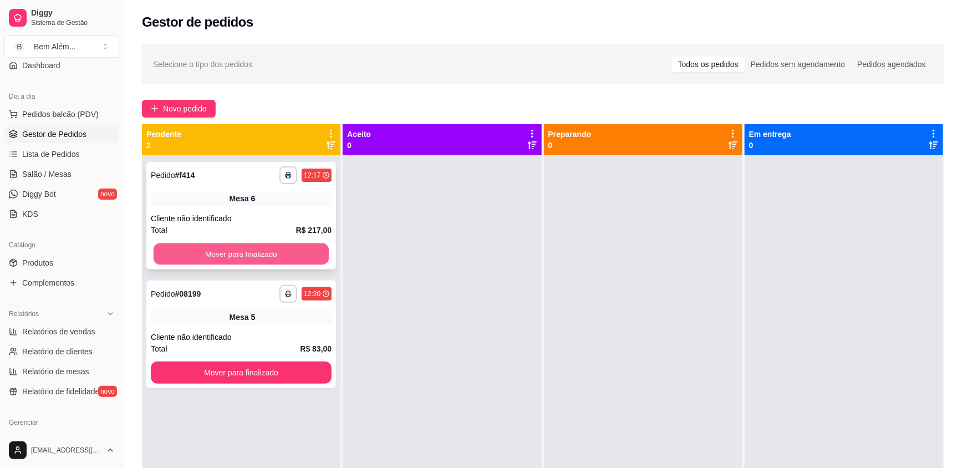
click at [186, 251] on button "Mover para finalizado" at bounding box center [241, 254] width 175 height 22
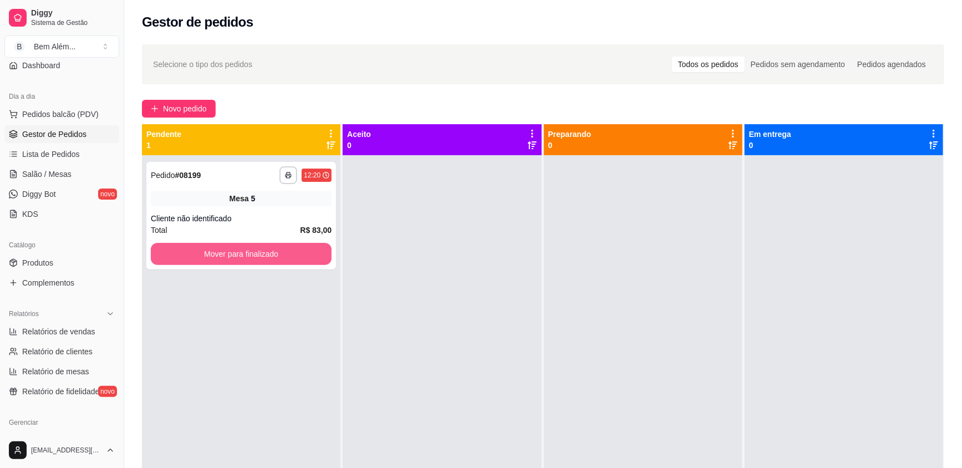
click at [186, 252] on button "Mover para finalizado" at bounding box center [241, 254] width 181 height 22
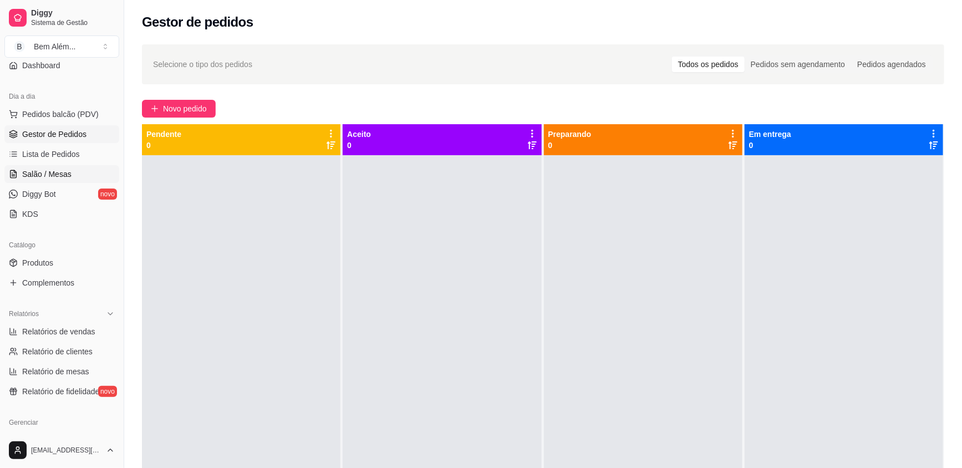
click at [58, 179] on link "Salão / Mesas" at bounding box center [61, 174] width 115 height 18
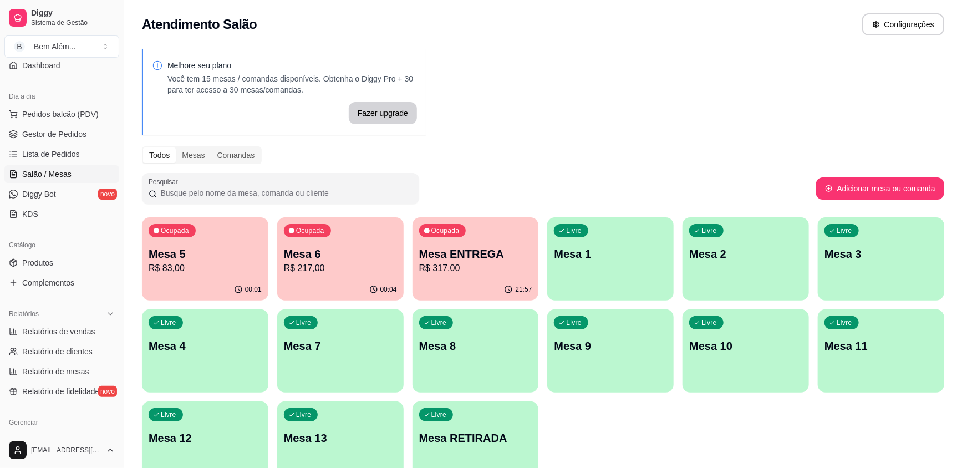
click at [200, 241] on div "Ocupada Mesa 5 R$ 83,00" at bounding box center [205, 248] width 126 height 62
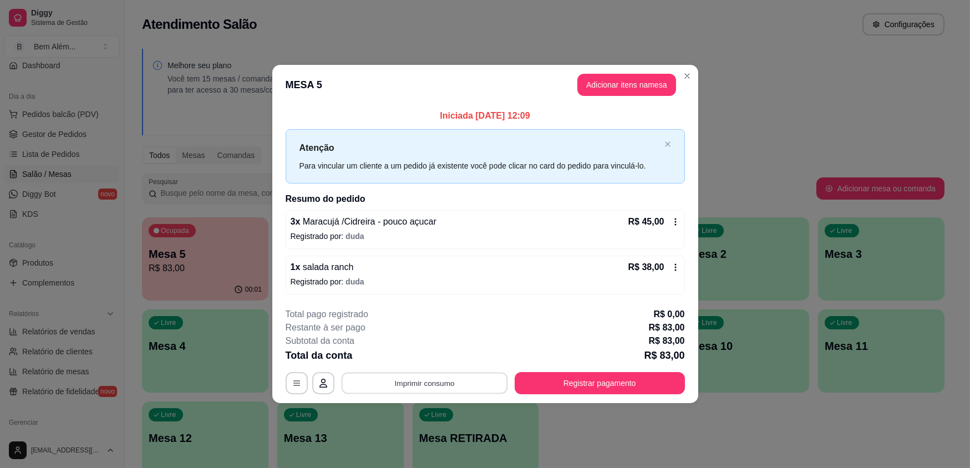
click at [473, 386] on button "Imprimir consumo" at bounding box center [424, 383] width 166 height 22
click at [444, 355] on button "impressao computador" at bounding box center [424, 357] width 83 height 18
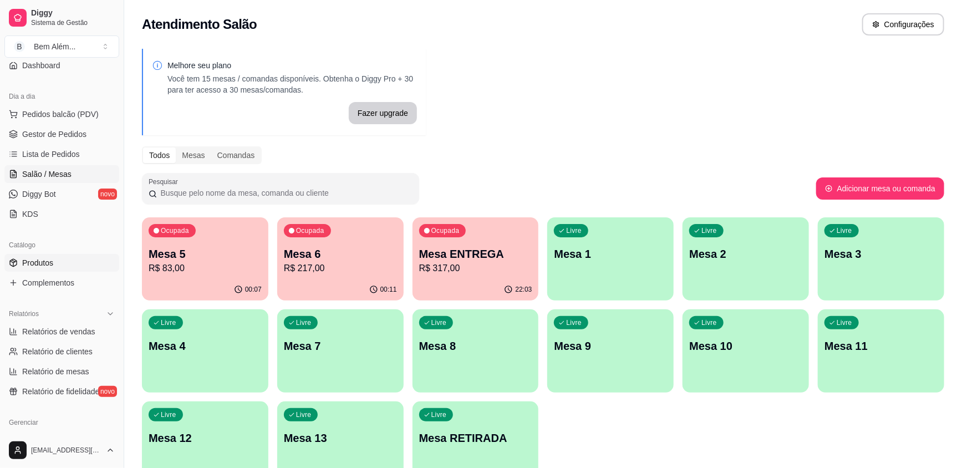
click at [42, 262] on span "Produtos" at bounding box center [37, 262] width 31 height 11
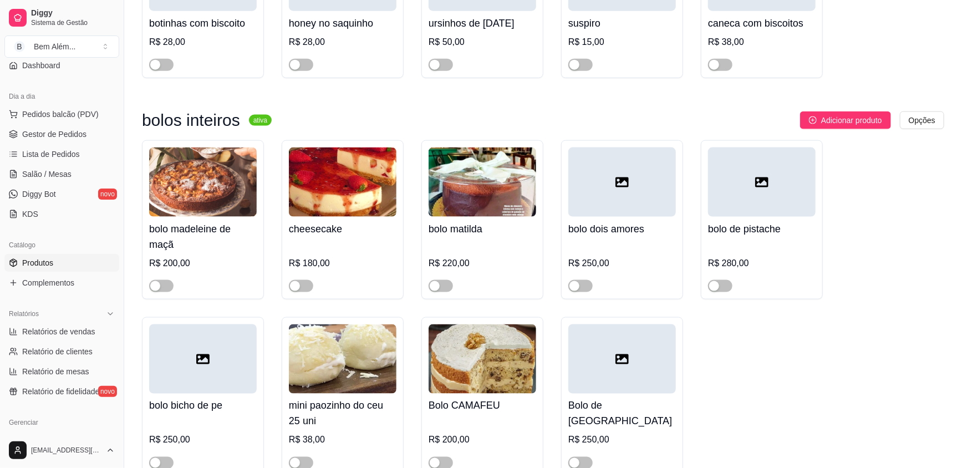
scroll to position [7005, 0]
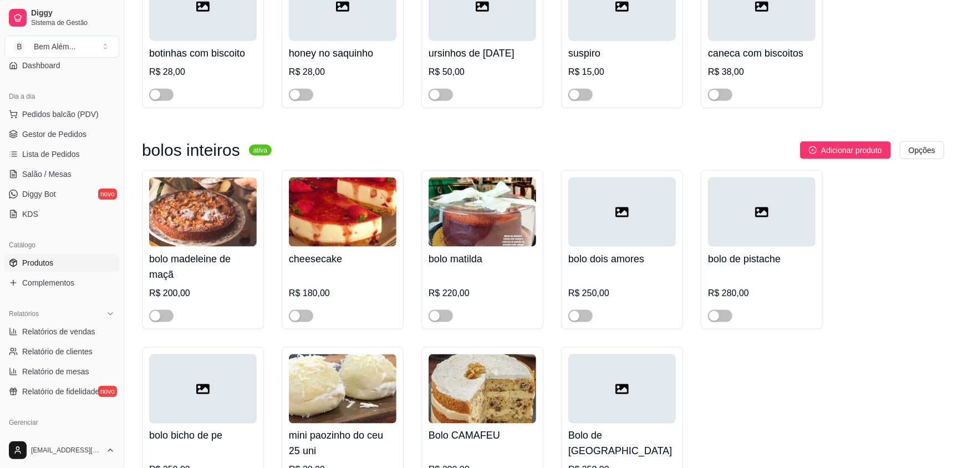
click at [59, 182] on ul "Pedidos balcão (PDV) Gestor de Pedidos Lista de Pedidos Salão / Mesas Diggy Bot…" at bounding box center [61, 164] width 115 height 118
click at [68, 174] on span "Salão / Mesas" at bounding box center [46, 174] width 49 height 11
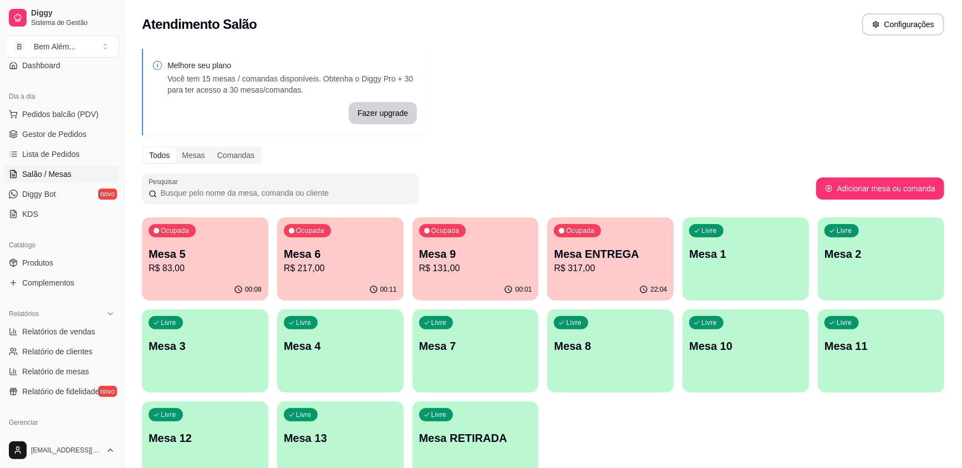
click at [461, 266] on p "R$ 131,00" at bounding box center [475, 268] width 113 height 13
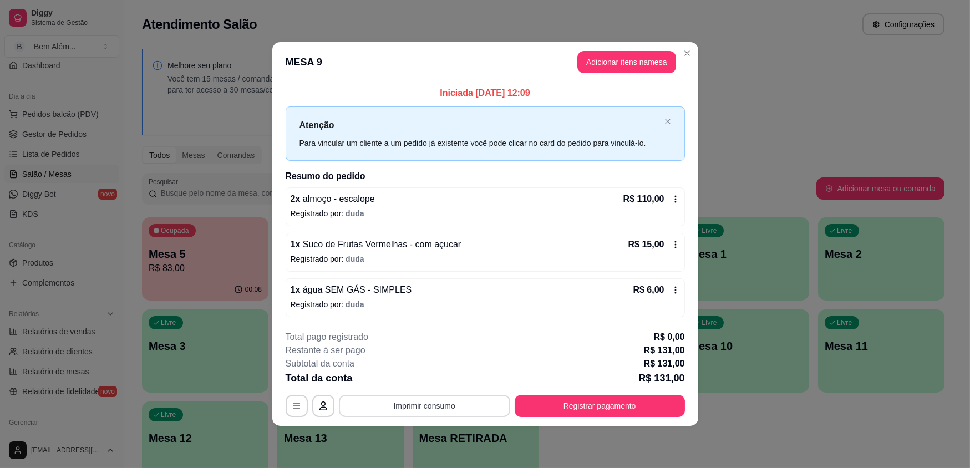
click at [427, 410] on button "Imprimir consumo" at bounding box center [424, 406] width 171 height 22
click at [428, 378] on button "impressao computador" at bounding box center [424, 380] width 83 height 18
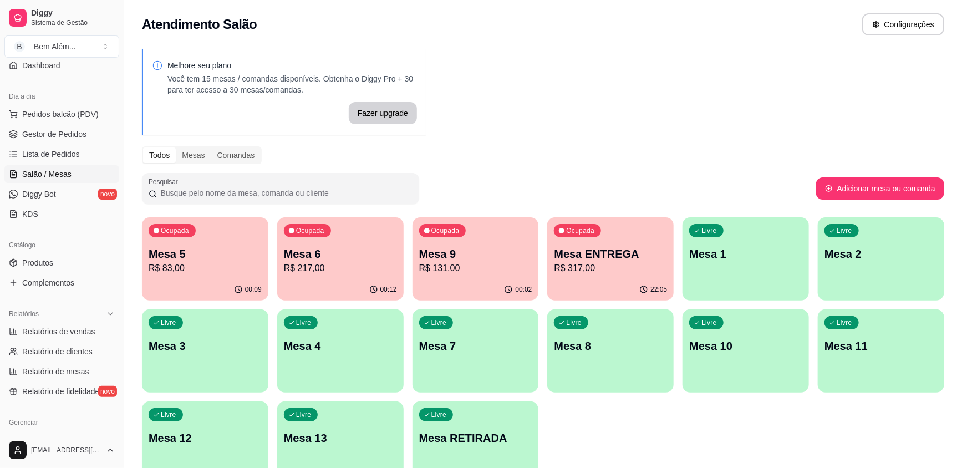
click at [317, 262] on p "R$ 217,00" at bounding box center [340, 268] width 113 height 13
click at [209, 238] on div "Ocupada Mesa 5 R$ 83,00" at bounding box center [205, 248] width 126 height 62
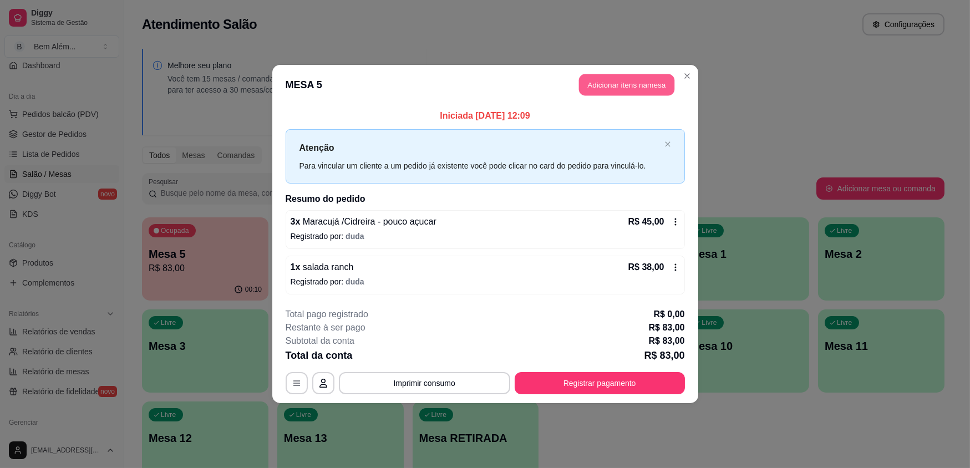
click at [602, 83] on button "Adicionar itens na mesa" at bounding box center [626, 85] width 95 height 22
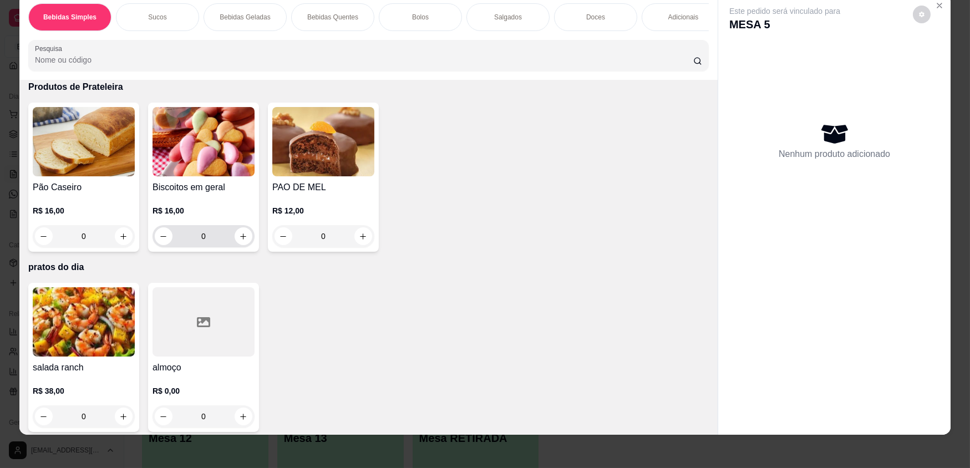
scroll to position [22, 0]
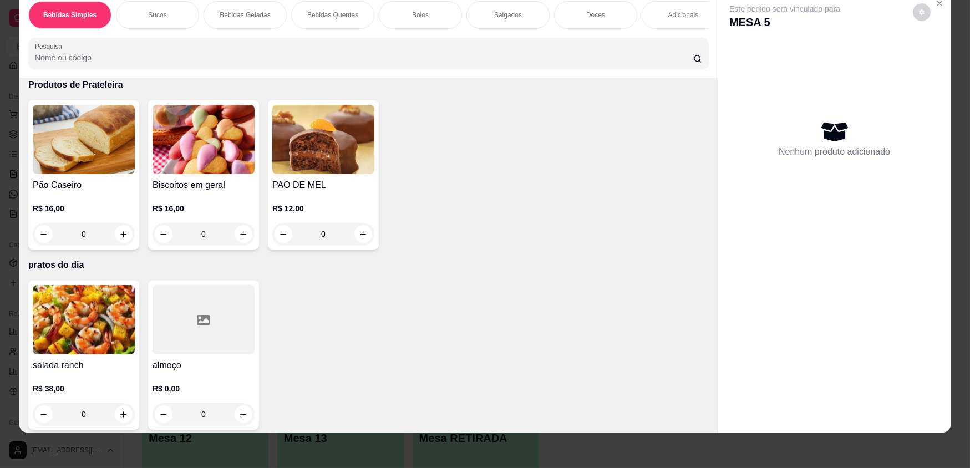
click at [219, 329] on div at bounding box center [203, 319] width 102 height 69
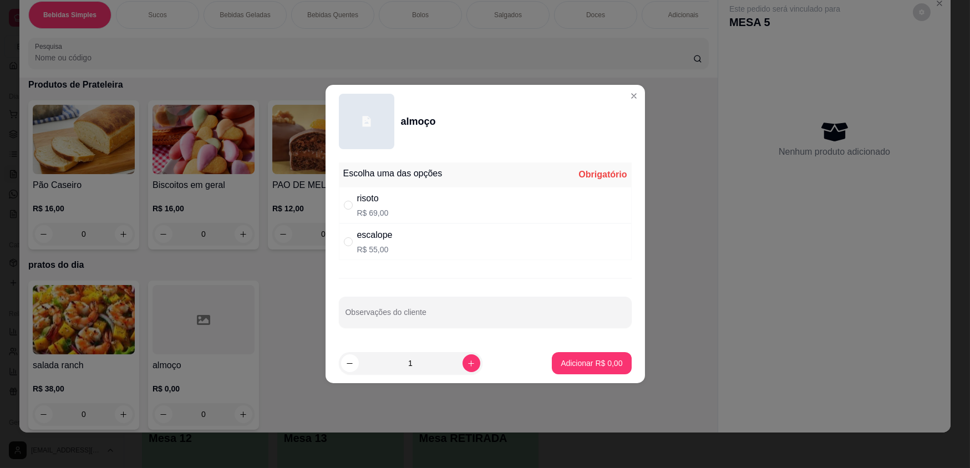
click at [449, 209] on div "risoto R$ 69,00" at bounding box center [485, 205] width 293 height 37
radio input "true"
click at [462, 364] on button "increase-product-quantity" at bounding box center [471, 363] width 18 height 18
click at [467, 364] on icon "increase-product-quantity" at bounding box center [471, 363] width 8 height 8
type input "3"
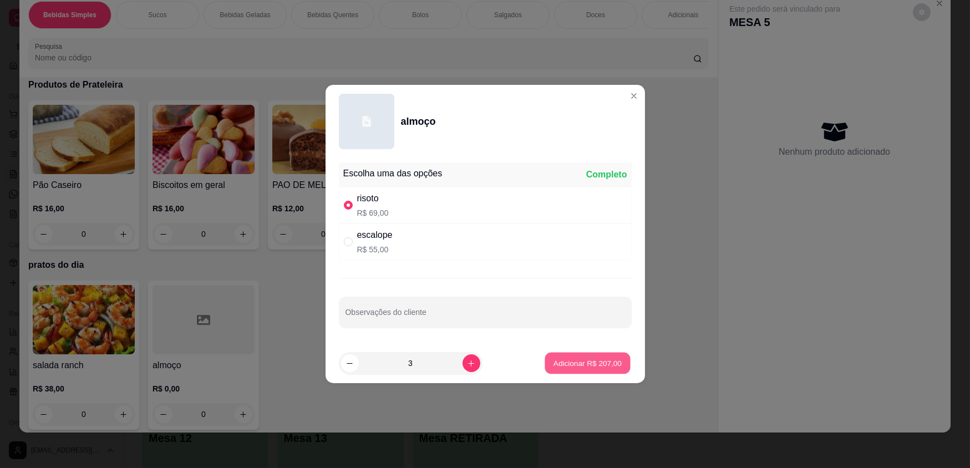
click at [588, 366] on p "Adicionar R$ 207,00" at bounding box center [587, 363] width 68 height 11
type input "3"
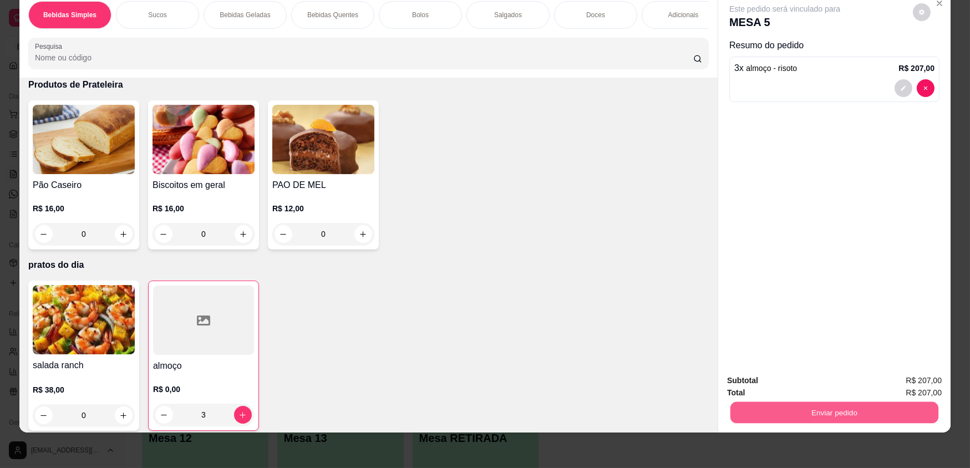
click at [777, 408] on button "Enviar pedido" at bounding box center [834, 412] width 208 height 22
click at [777, 391] on button "Não registrar e enviar pedido" at bounding box center [797, 384] width 115 height 21
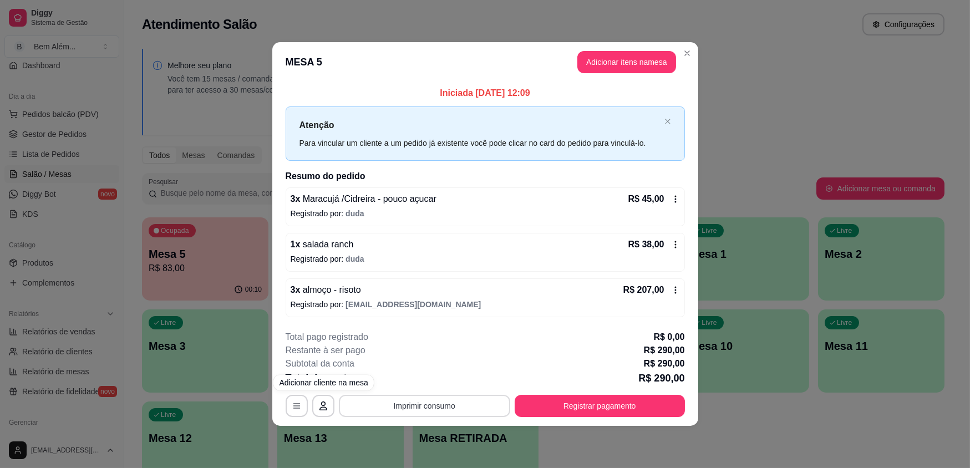
click at [457, 404] on button "Imprimir consumo" at bounding box center [424, 406] width 171 height 22
click at [437, 377] on button "impressao computador" at bounding box center [424, 379] width 81 height 17
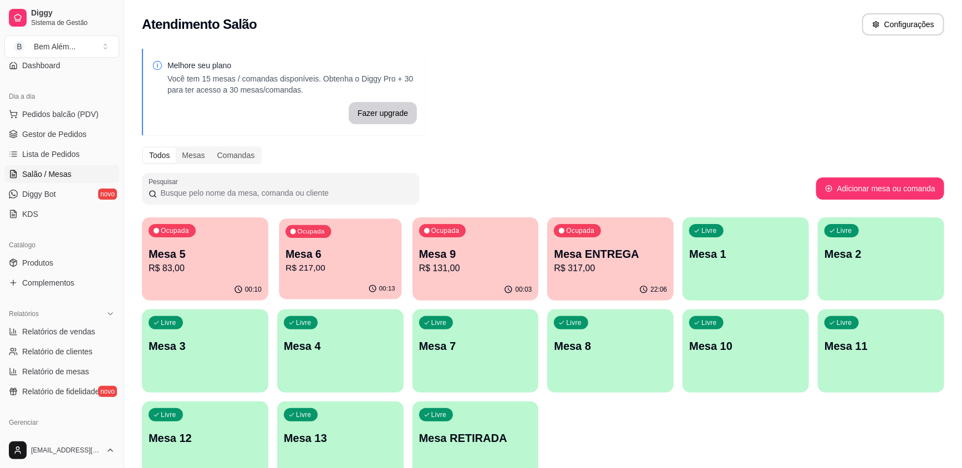
click at [299, 263] on p "R$ 217,00" at bounding box center [341, 268] width 110 height 13
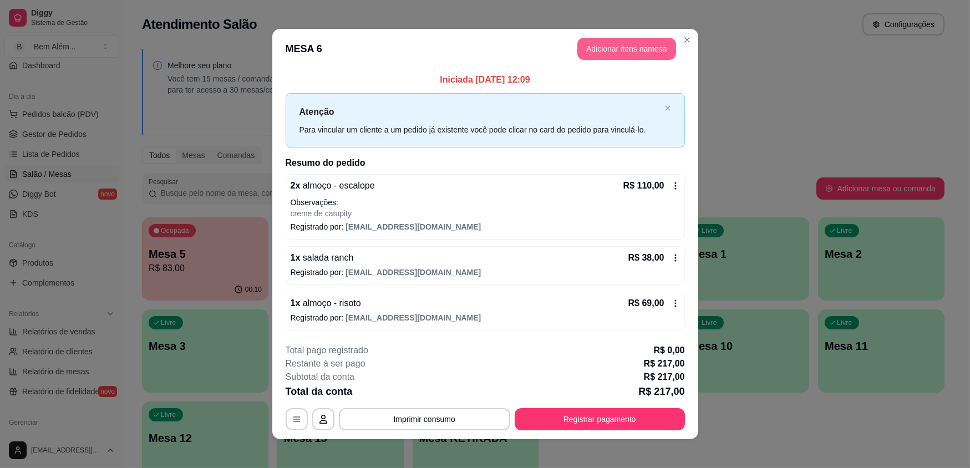
click at [644, 42] on button "Adicionar itens na mesa" at bounding box center [626, 49] width 99 height 22
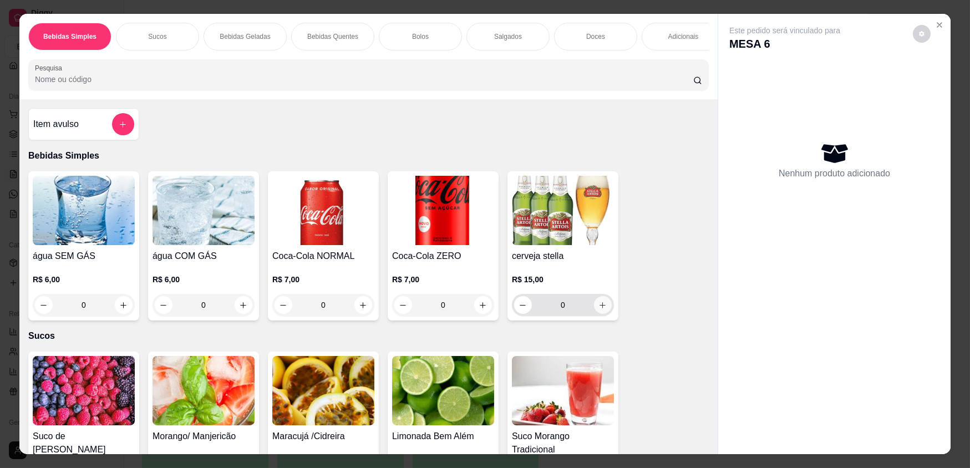
click at [600, 308] on icon "increase-product-quantity" at bounding box center [602, 305] width 8 height 8
type input "1"
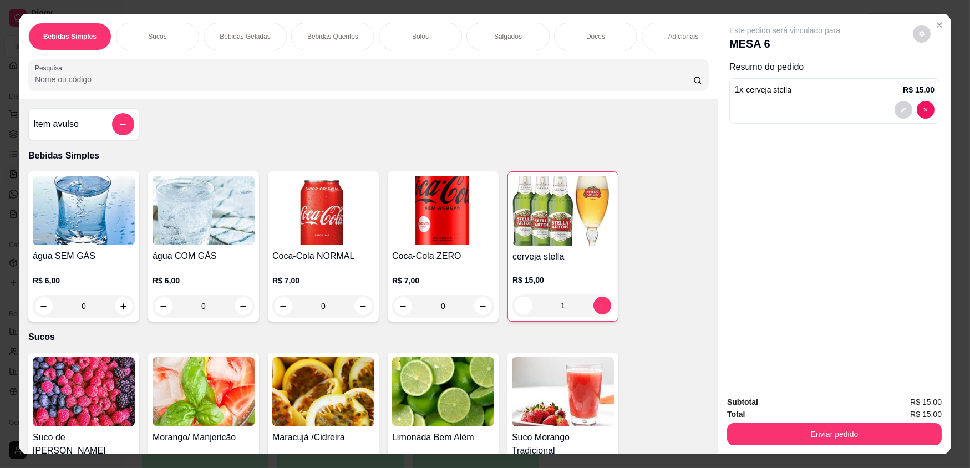
click at [453, 368] on img at bounding box center [443, 391] width 102 height 69
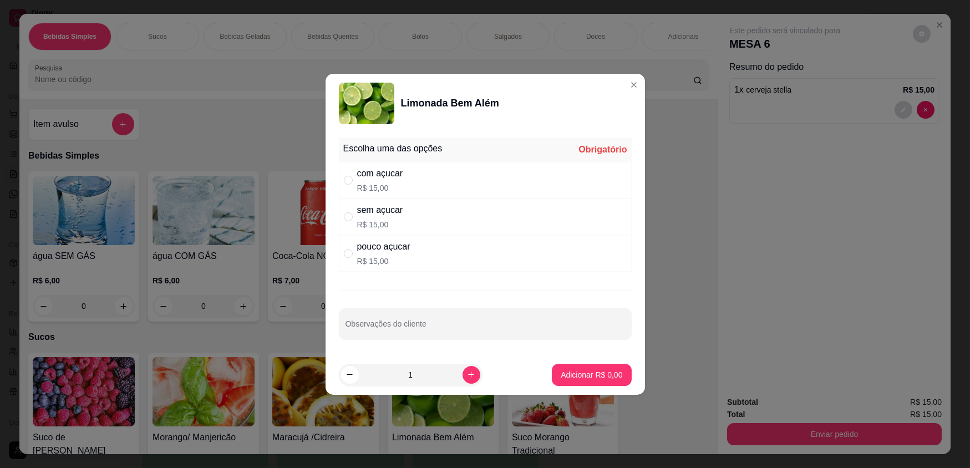
click at [444, 266] on div "pouco açucar R$ 15,00" at bounding box center [485, 253] width 293 height 37
radio input "true"
click at [506, 342] on div "Escolha uma das opções Completo com açucar R$ 15,00 sem açucar R$ 15,00 pouco a…" at bounding box center [484, 244] width 319 height 222
click at [523, 318] on div at bounding box center [484, 324] width 279 height 22
type input "sem gelo"
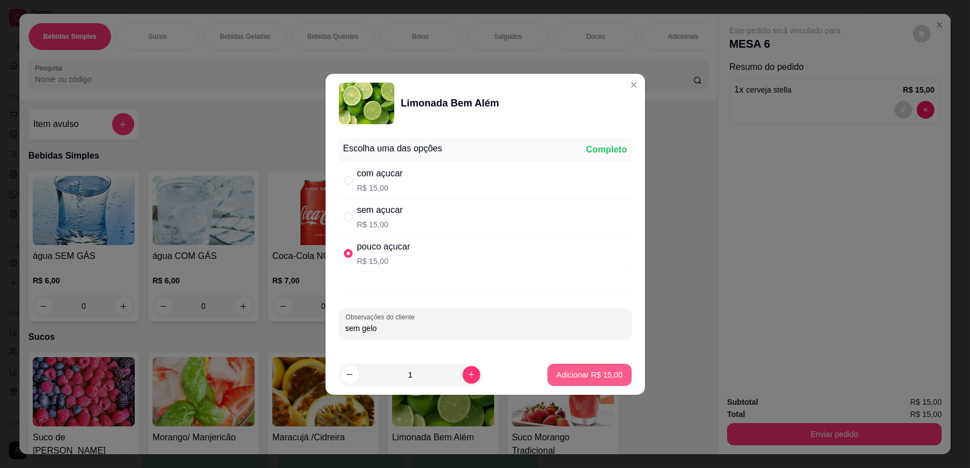
click at [571, 379] on p "Adicionar R$ 15,00" at bounding box center [589, 374] width 66 height 11
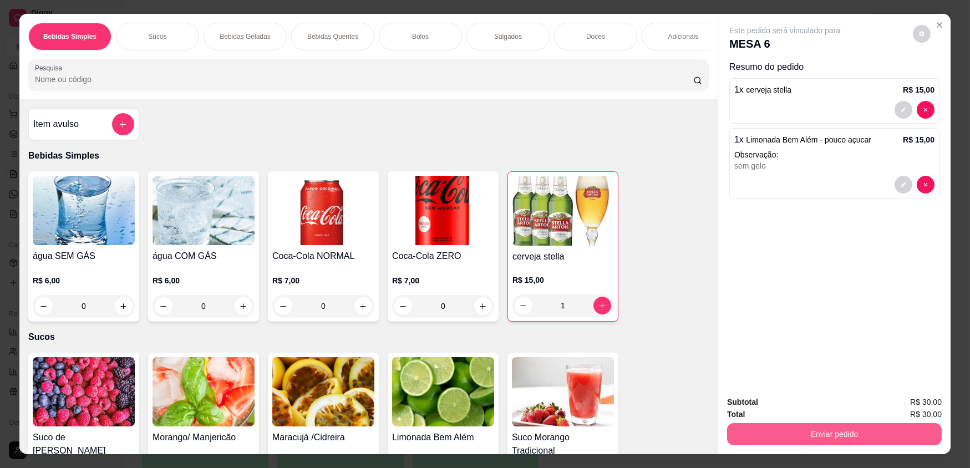
click at [887, 436] on button "Enviar pedido" at bounding box center [834, 434] width 215 height 22
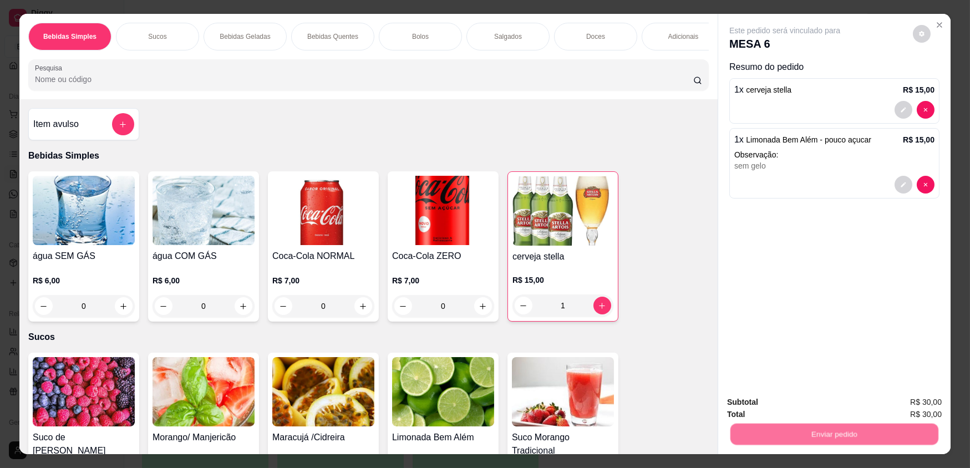
click at [797, 411] on button "Não registrar e enviar pedido" at bounding box center [797, 406] width 115 height 21
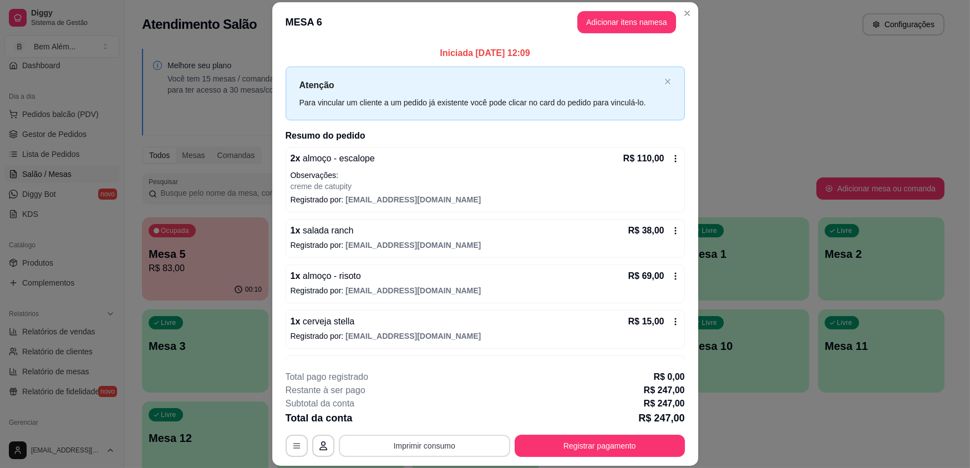
click at [450, 444] on button "Imprimir consumo" at bounding box center [424, 446] width 171 height 22
click at [420, 419] on button "impressao computador" at bounding box center [420, 420] width 83 height 18
click at [616, 22] on button "Adicionar itens na mesa" at bounding box center [626, 23] width 95 height 22
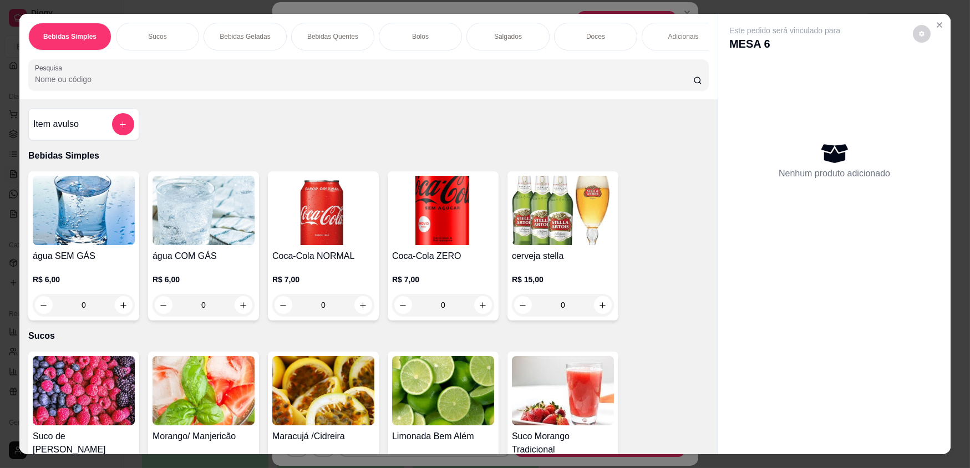
click at [113, 135] on div at bounding box center [123, 124] width 22 height 22
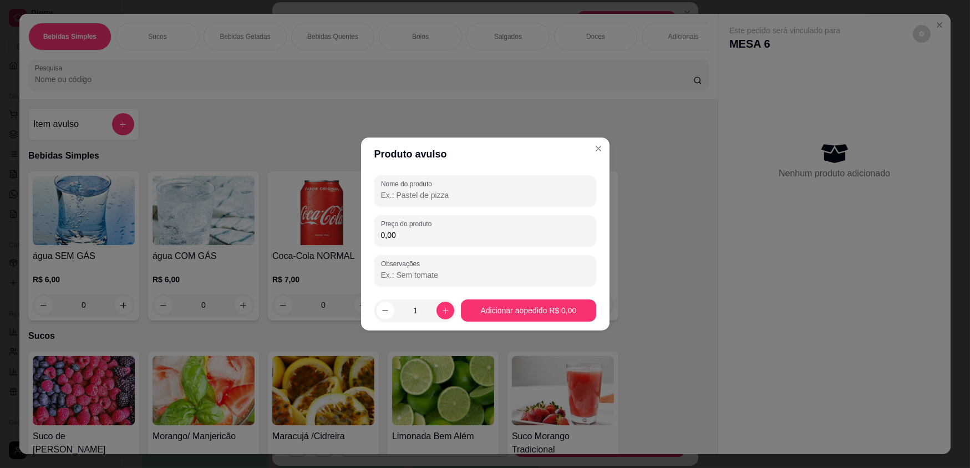
click at [470, 192] on input "Nome do produto" at bounding box center [485, 195] width 208 height 11
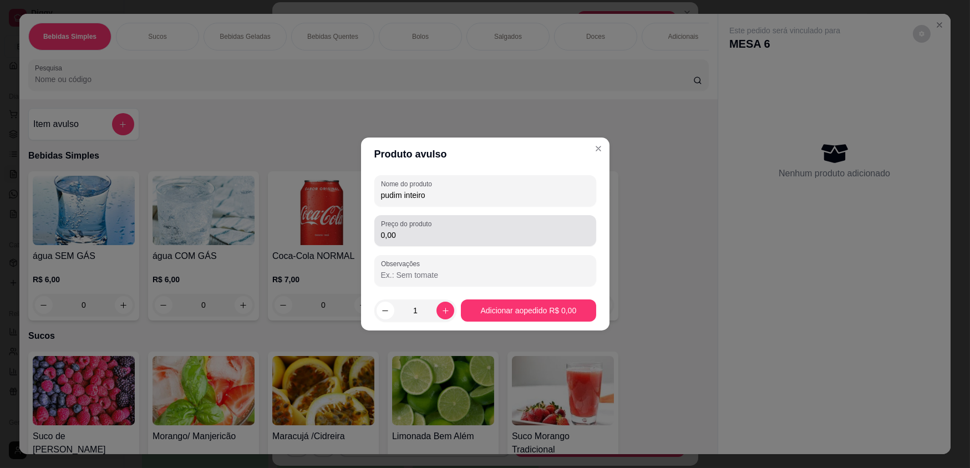
type input "pudim inteiro"
click at [475, 232] on input "0,00" at bounding box center [485, 235] width 208 height 11
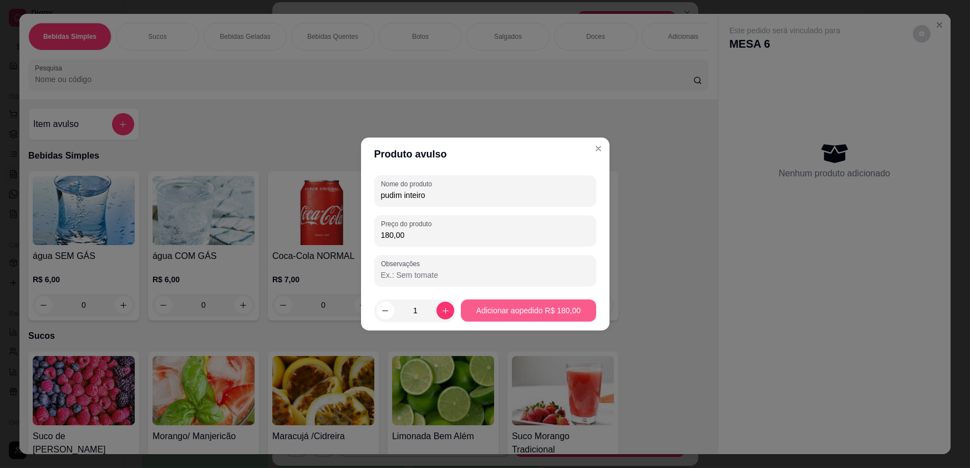
type input "180,00"
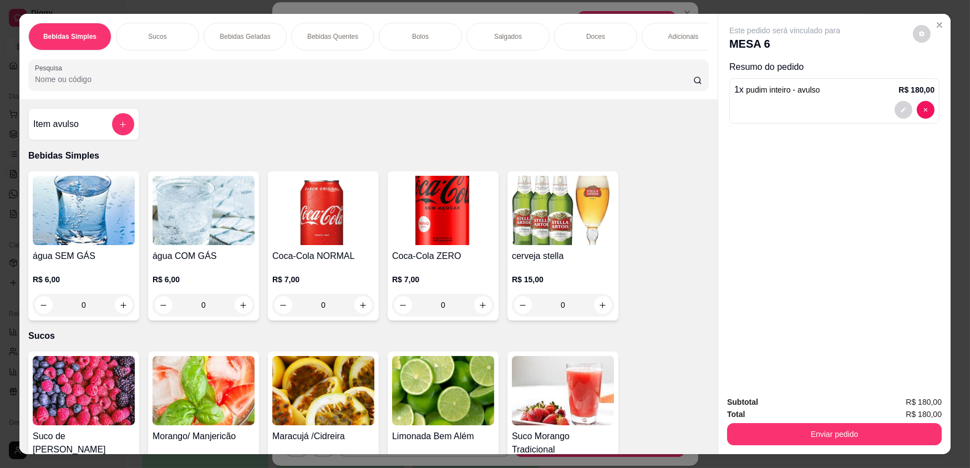
click at [814, 437] on button "Enviar pedido" at bounding box center [834, 434] width 215 height 22
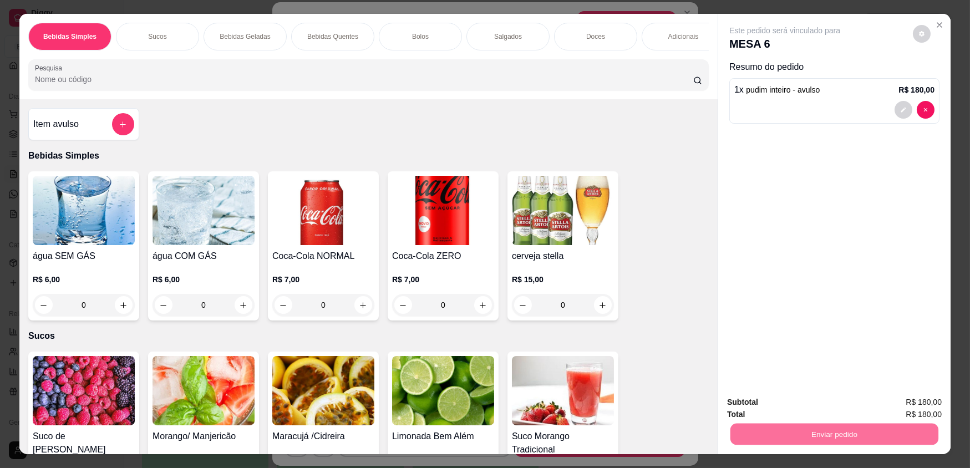
click at [791, 411] on button "Não registrar e enviar pedido" at bounding box center [797, 406] width 115 height 21
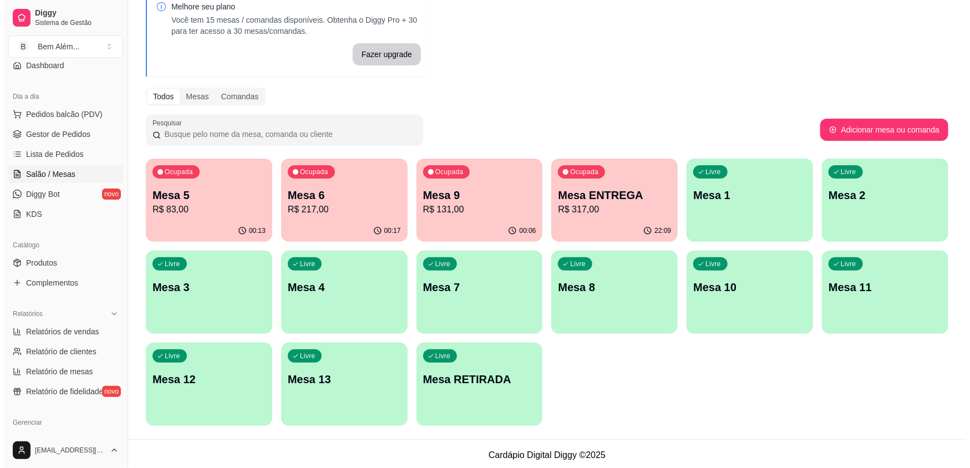
scroll to position [61, 0]
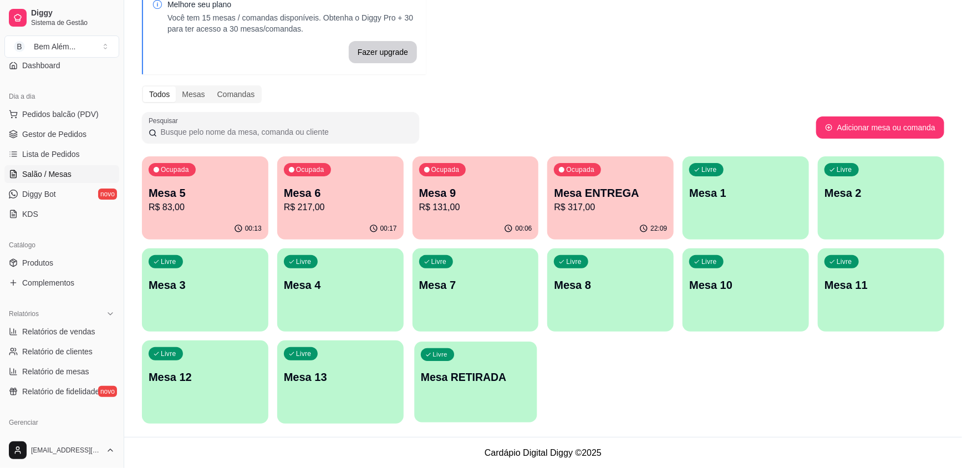
click at [421, 375] on p "Mesa RETIRADA" at bounding box center [476, 377] width 110 height 15
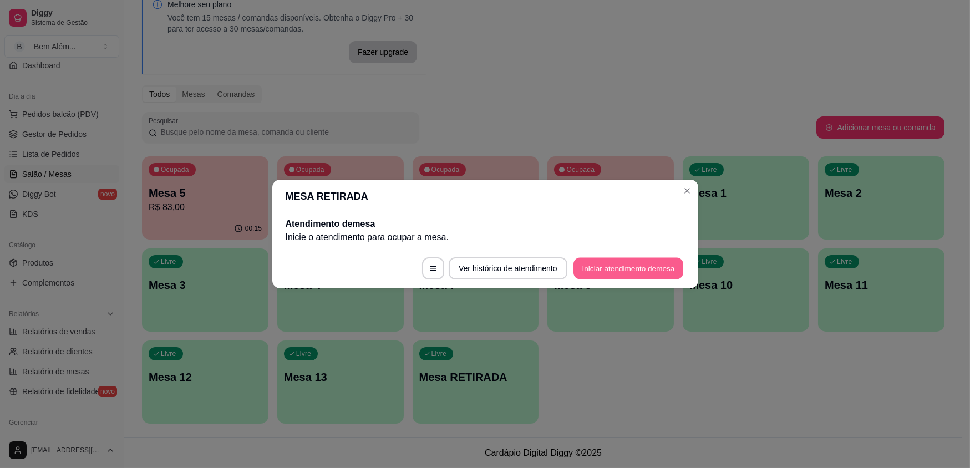
click at [614, 272] on button "Iniciar atendimento de mesa" at bounding box center [628, 269] width 110 height 22
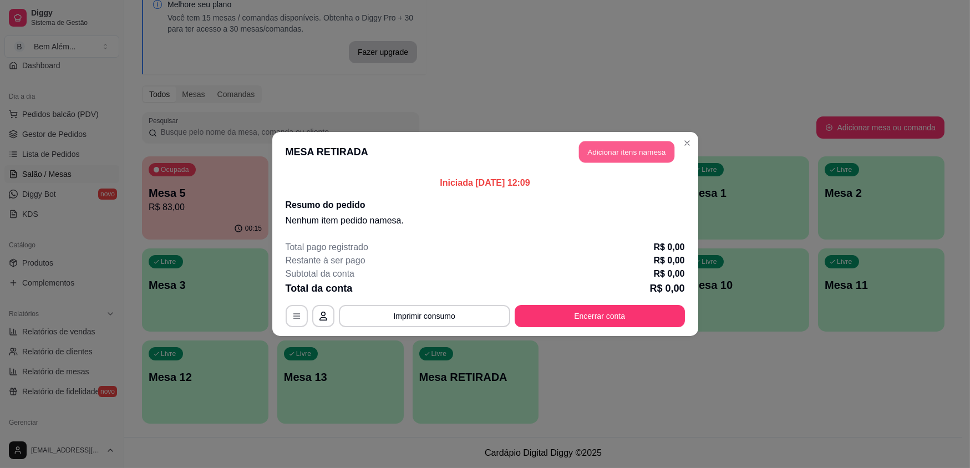
click at [616, 155] on button "Adicionar itens na mesa" at bounding box center [626, 152] width 95 height 22
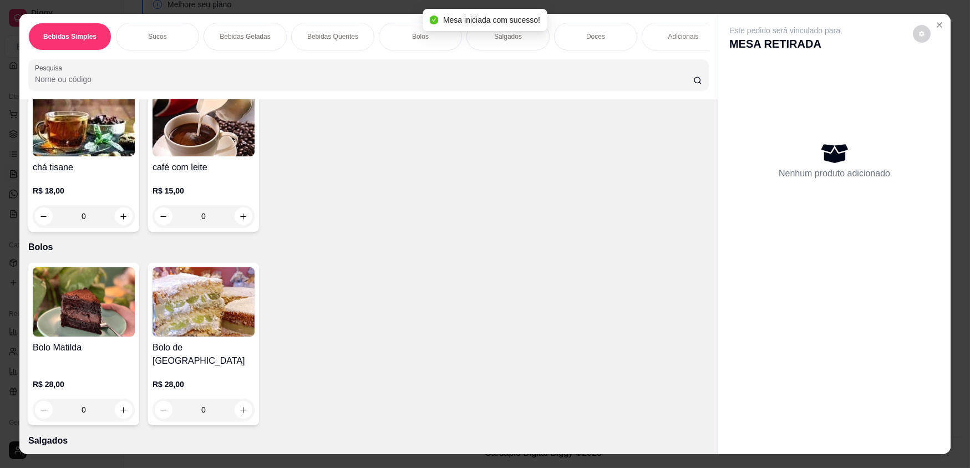
scroll to position [1991, 0]
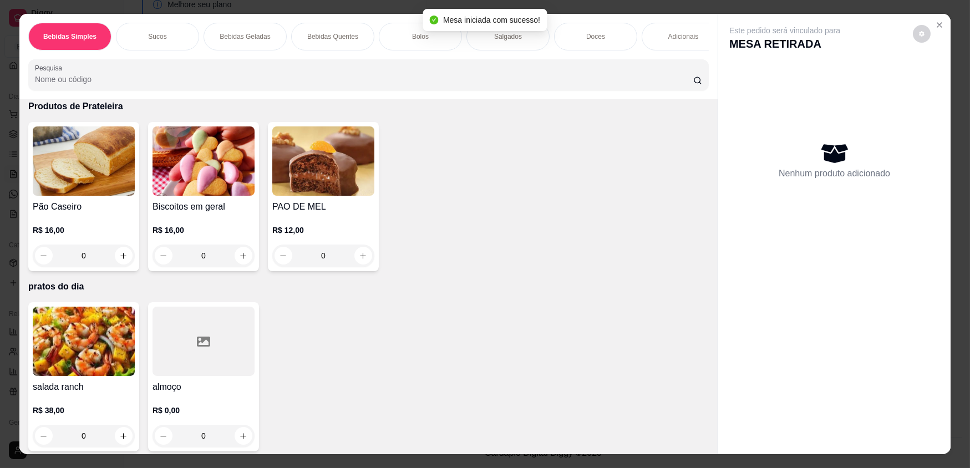
click at [224, 323] on div at bounding box center [203, 341] width 102 height 69
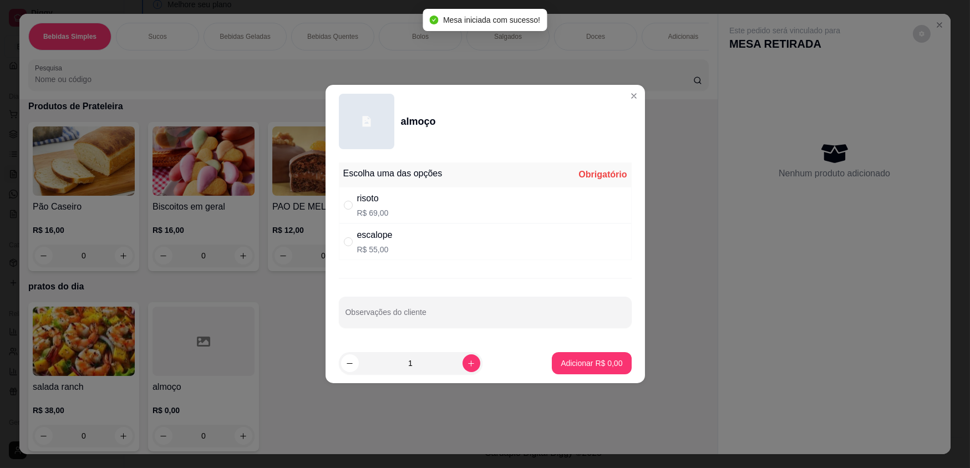
click at [377, 208] on p "R$ 69,00" at bounding box center [373, 212] width 32 height 11
radio input "true"
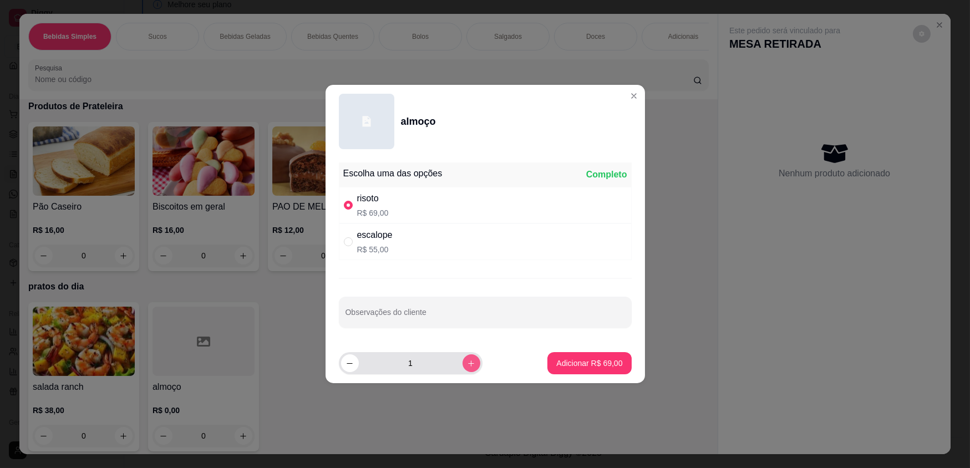
click at [462, 361] on button "increase-product-quantity" at bounding box center [471, 363] width 18 height 18
type input "2"
click at [563, 363] on p "Adicionar R$ 138,00" at bounding box center [587, 363] width 70 height 11
type input "2"
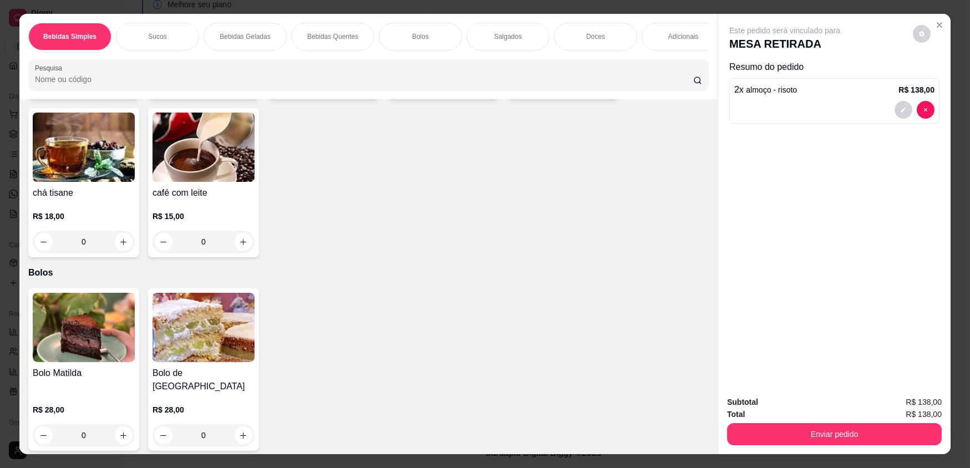
scroll to position [1084, 0]
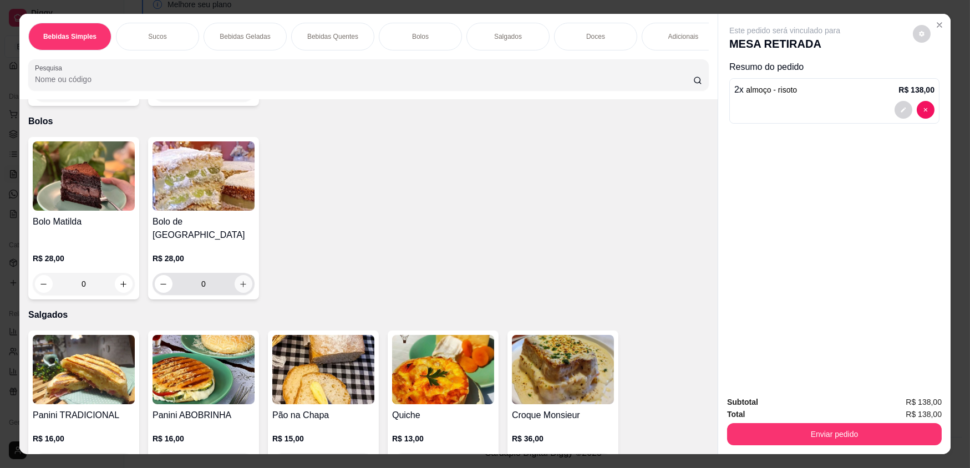
click at [235, 277] on button "increase-product-quantity" at bounding box center [244, 284] width 18 height 18
type input "1"
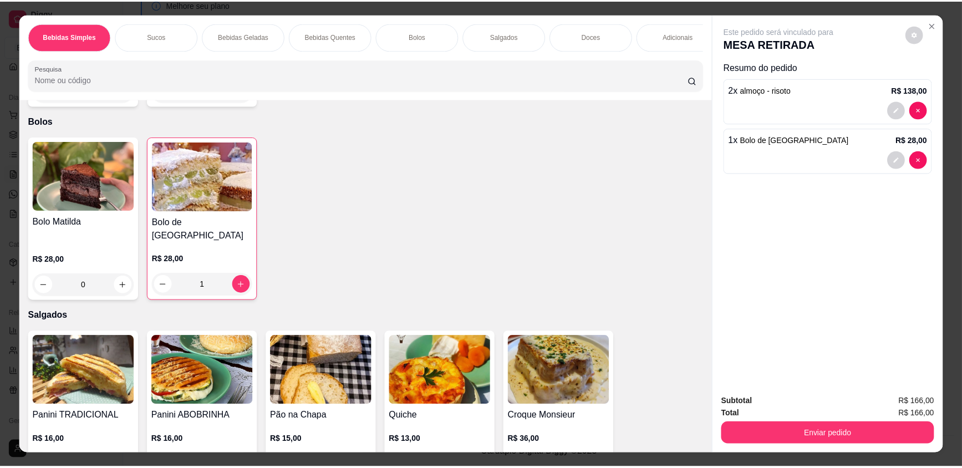
scroll to position [1034, 0]
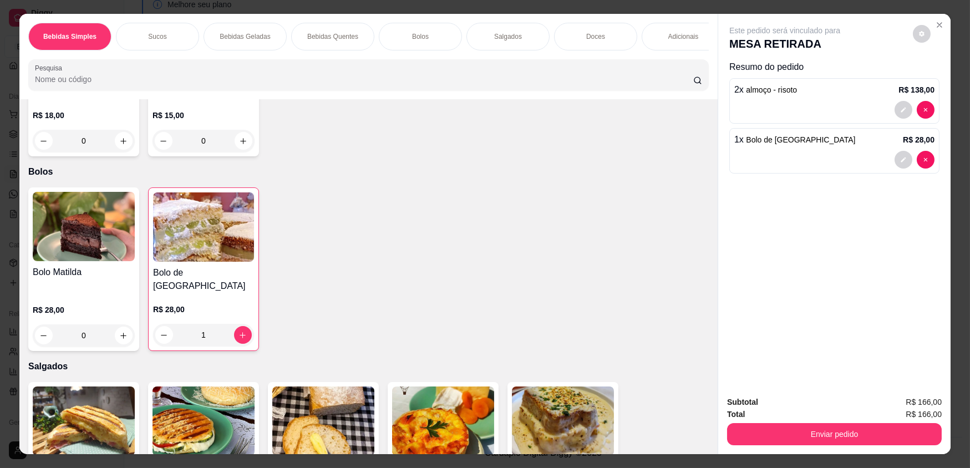
click at [815, 425] on button "Enviar pedido" at bounding box center [834, 434] width 215 height 22
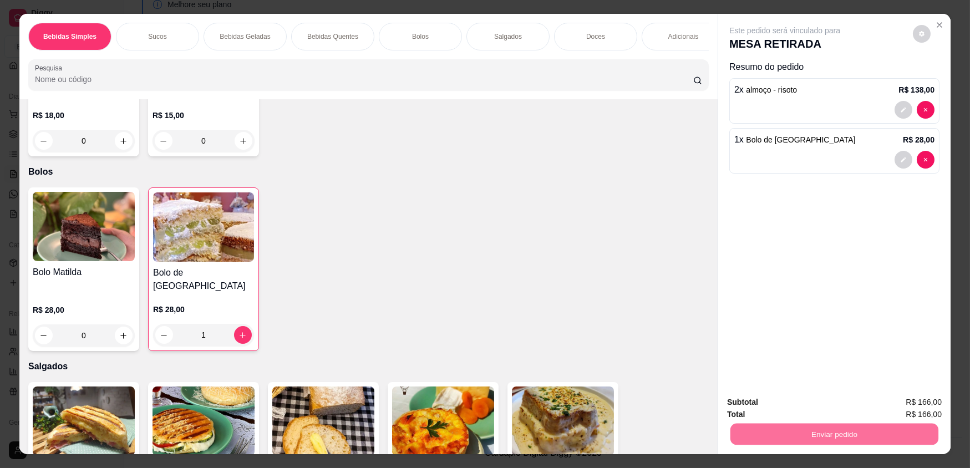
click at [794, 408] on button "Não registrar e enviar pedido" at bounding box center [797, 406] width 115 height 21
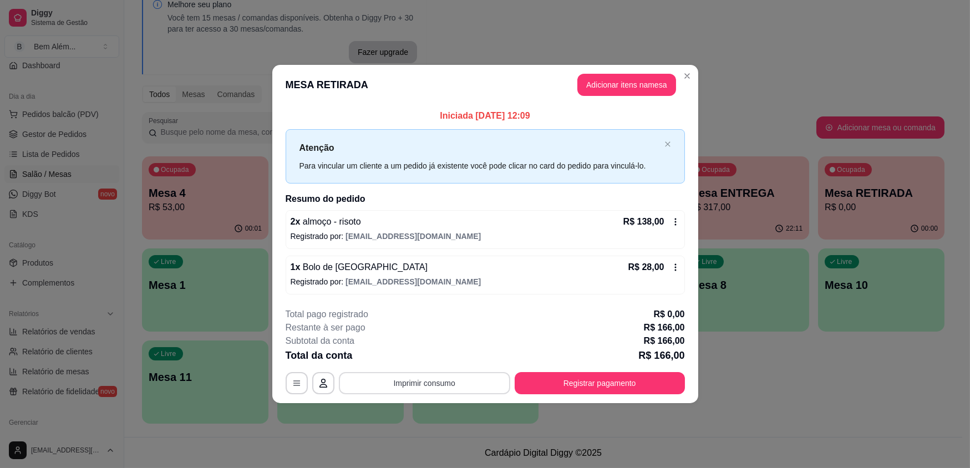
click at [466, 379] on button "Imprimir consumo" at bounding box center [424, 383] width 171 height 22
click at [413, 355] on button "impressao computador" at bounding box center [424, 357] width 81 height 17
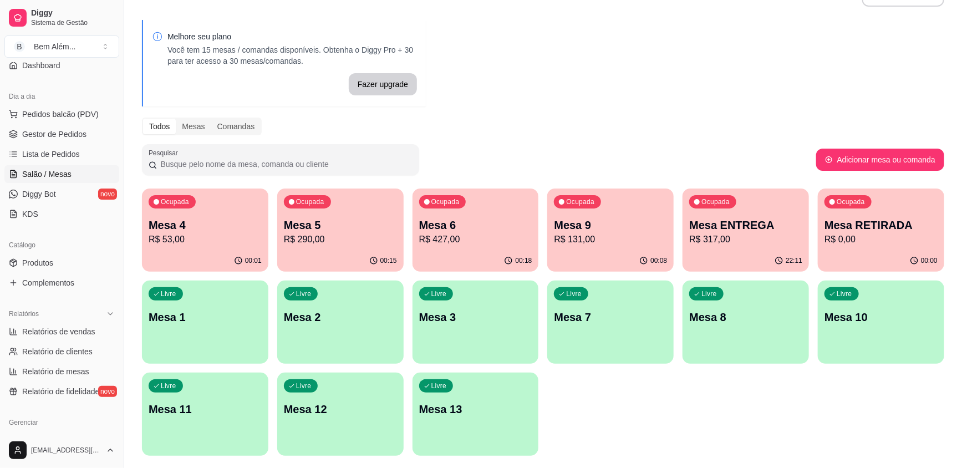
scroll to position [0, 0]
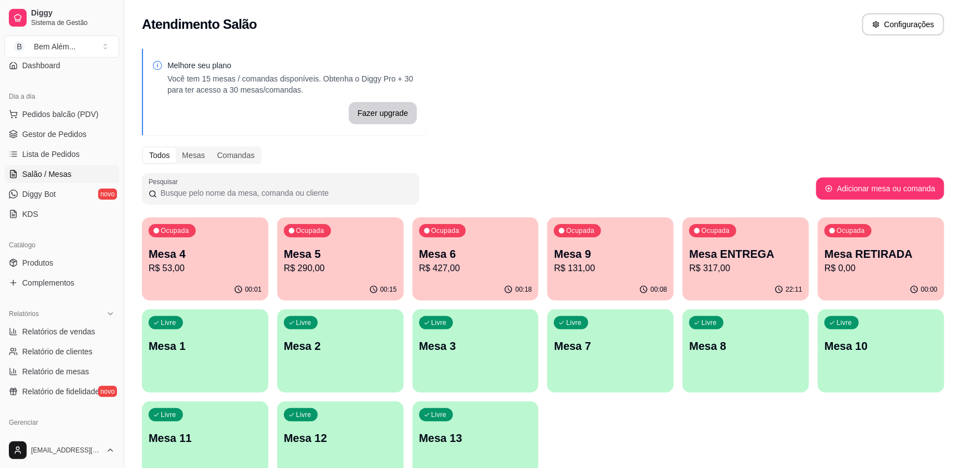
click at [221, 258] on p "Mesa 4" at bounding box center [205, 254] width 113 height 16
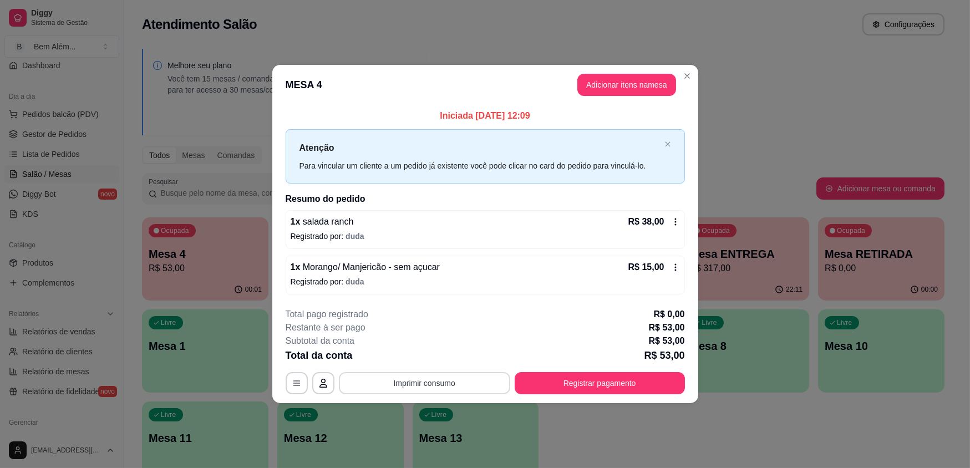
click at [396, 383] on button "Imprimir consumo" at bounding box center [424, 383] width 171 height 22
click at [403, 360] on button "impressao computador" at bounding box center [424, 357] width 83 height 18
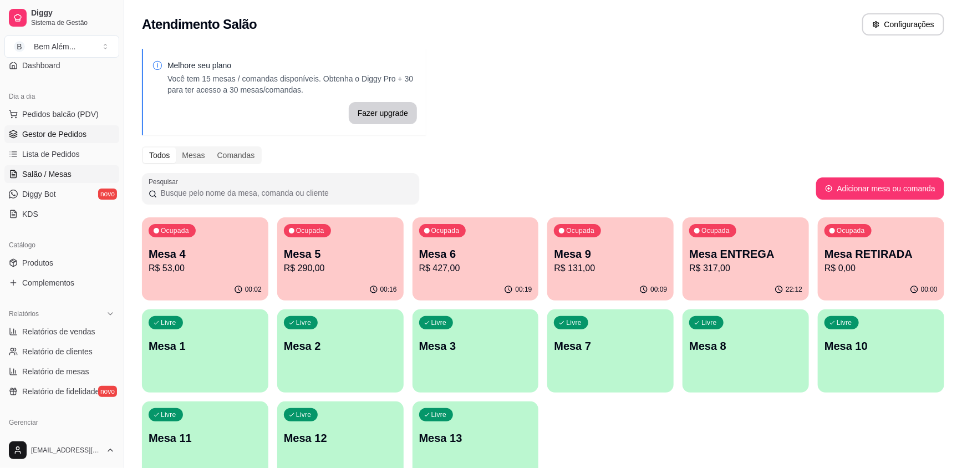
click at [85, 134] on link "Gestor de Pedidos" at bounding box center [61, 134] width 115 height 18
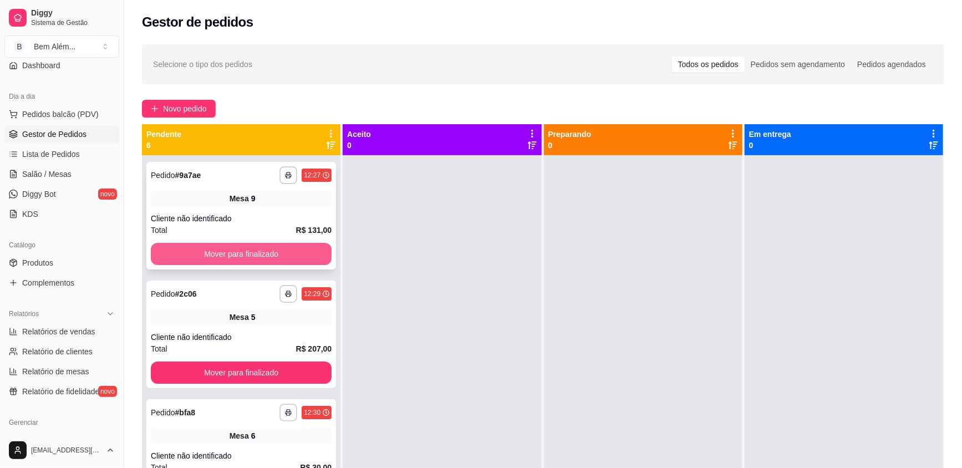
click at [228, 258] on button "Mover para finalizado" at bounding box center [241, 254] width 181 height 22
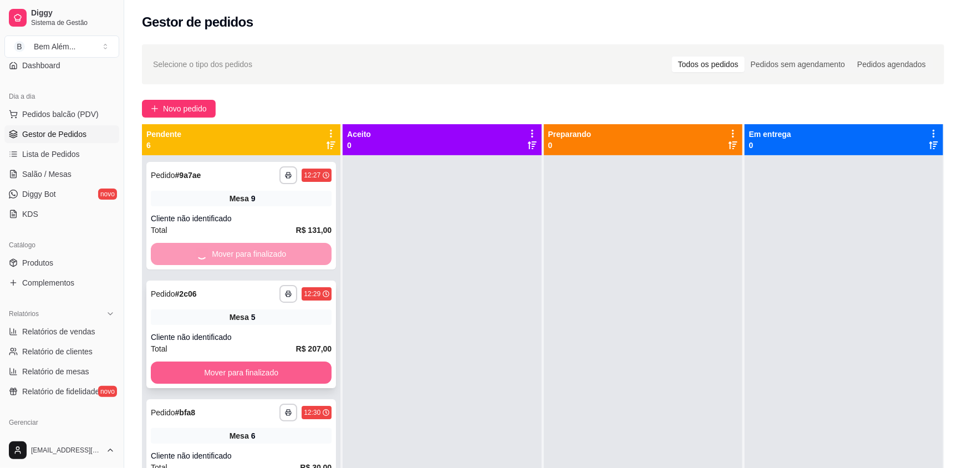
click at [248, 370] on button "Mover para finalizado" at bounding box center [241, 372] width 181 height 22
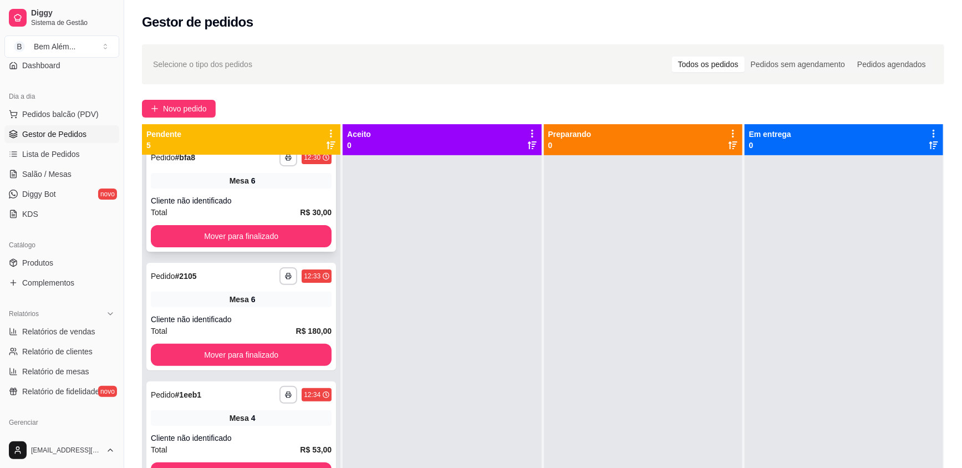
scroll to position [83, 0]
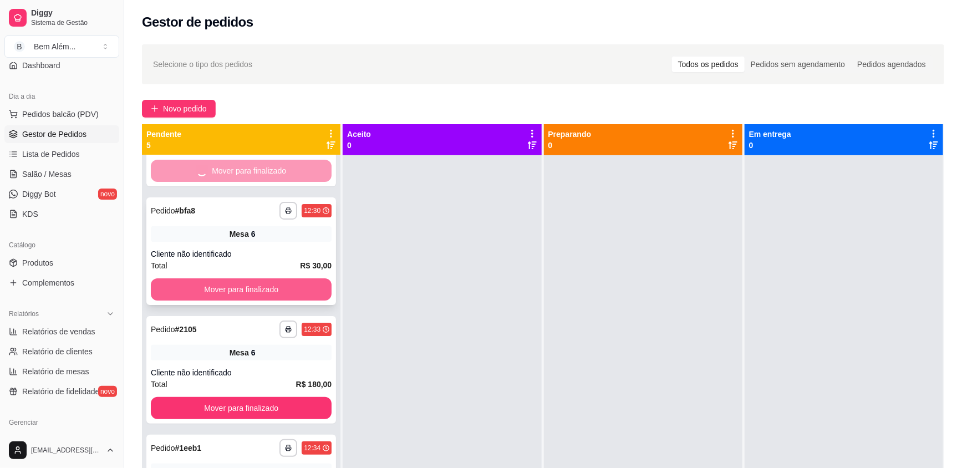
click at [282, 287] on button "Mover para finalizado" at bounding box center [241, 289] width 181 height 22
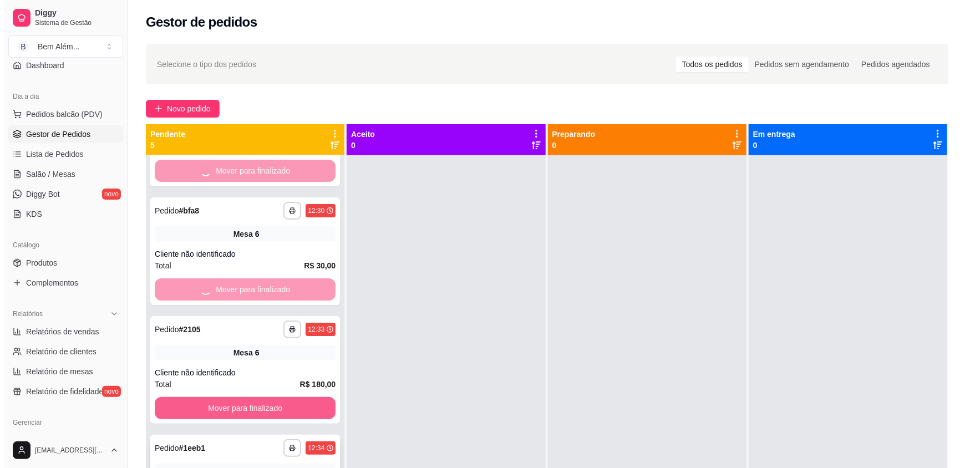
scroll to position [0, 0]
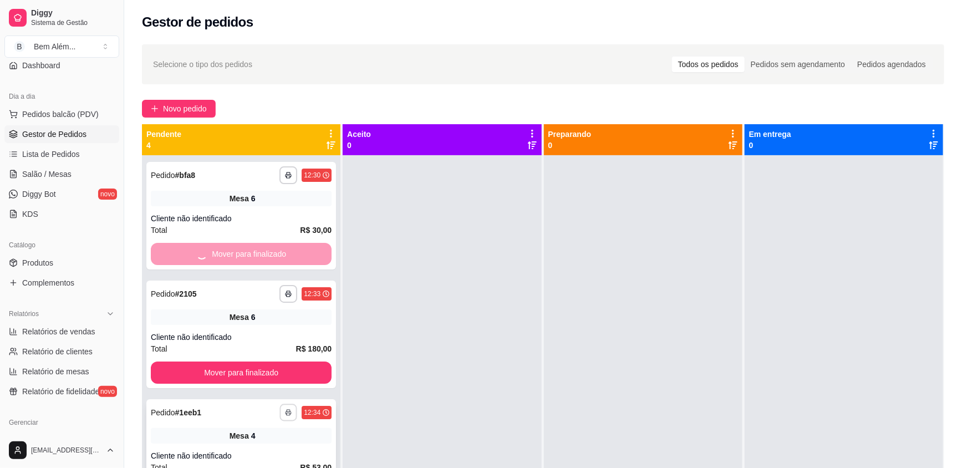
click at [284, 412] on button "button" at bounding box center [288, 412] width 17 height 17
click at [310, 371] on button "Mover para finalizado" at bounding box center [241, 373] width 175 height 22
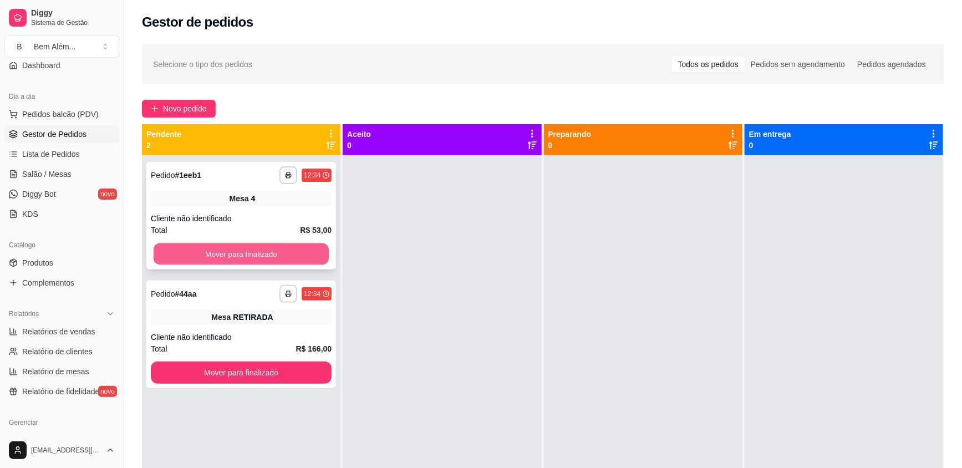
click at [302, 258] on button "Mover para finalizado" at bounding box center [241, 254] width 175 height 22
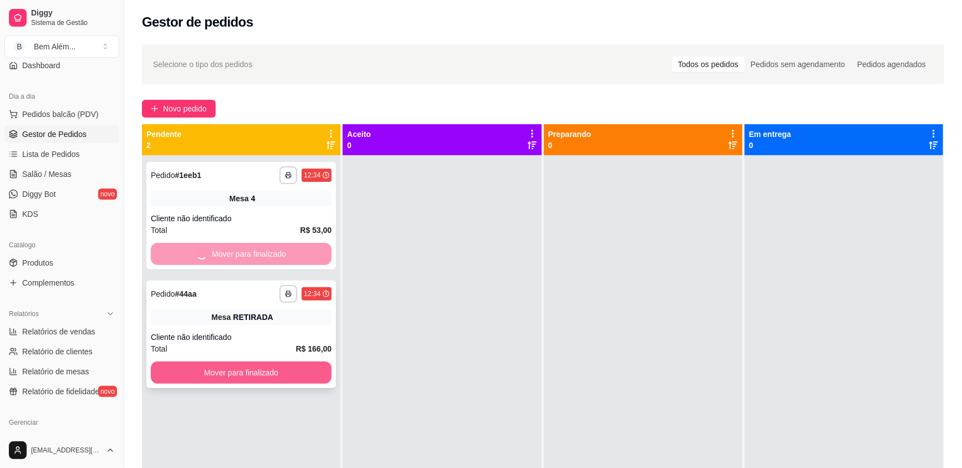
click at [319, 371] on div "**********" at bounding box center [241, 389] width 198 height 468
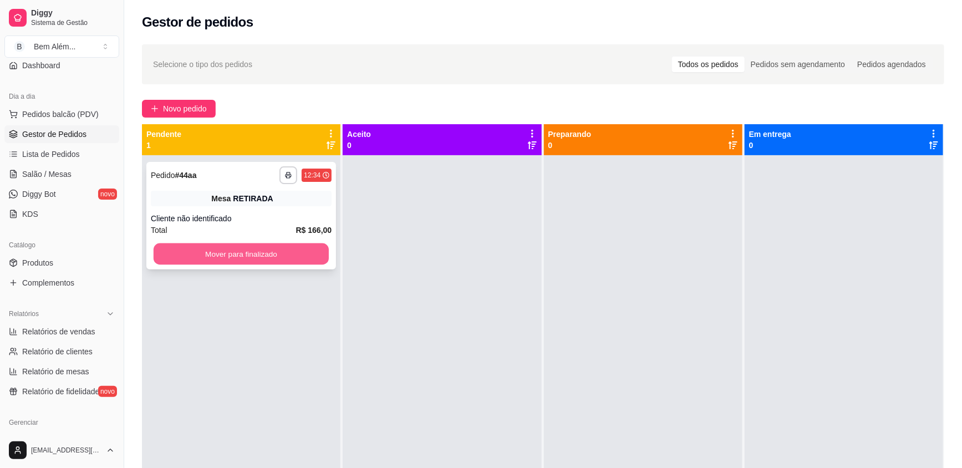
click at [198, 252] on button "Mover para finalizado" at bounding box center [241, 254] width 175 height 22
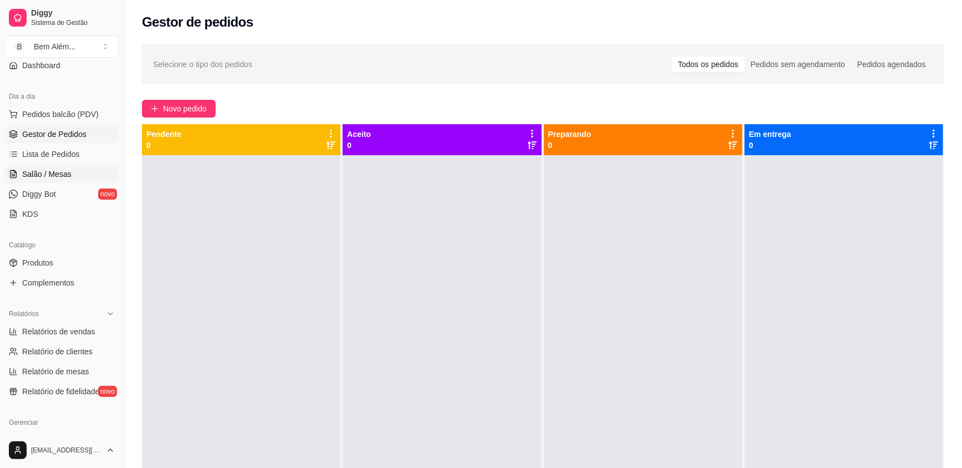
click at [67, 170] on span "Salão / Mesas" at bounding box center [46, 174] width 49 height 11
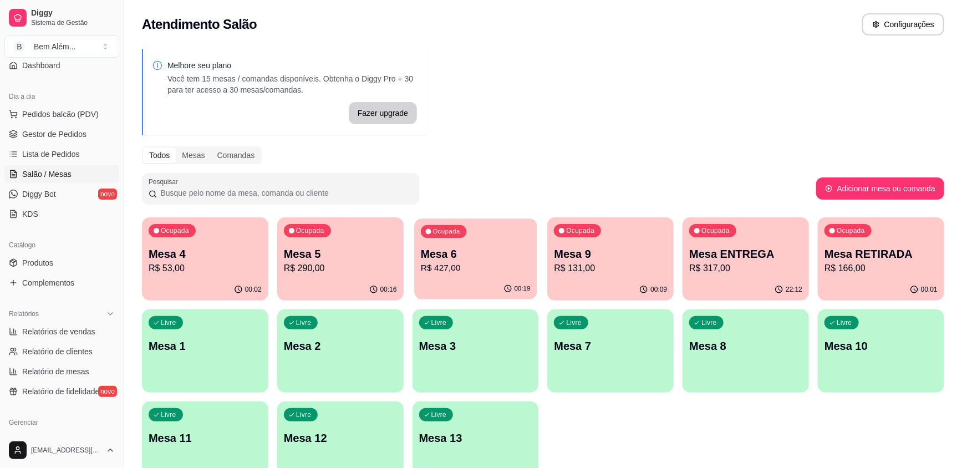
click at [465, 269] on p "R$ 427,00" at bounding box center [476, 268] width 110 height 13
click at [771, 282] on div "22:12" at bounding box center [745, 290] width 126 height 22
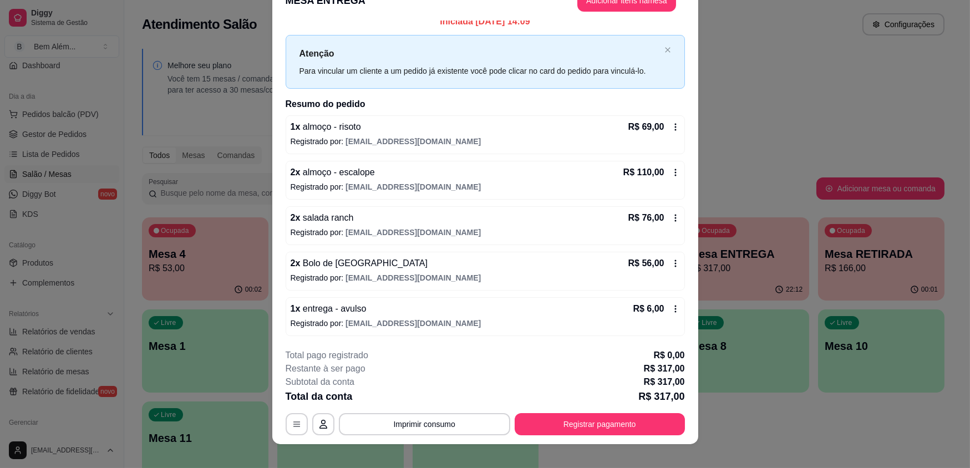
scroll to position [33, 0]
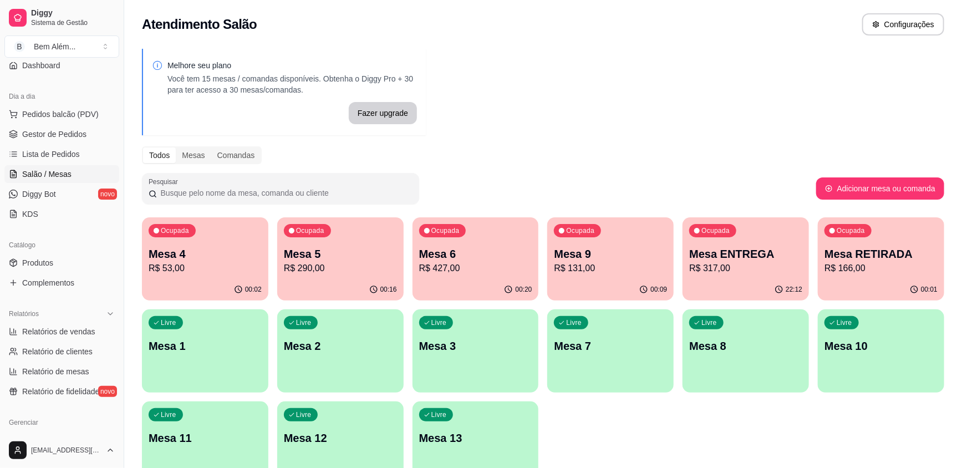
click at [859, 261] on div "Mesa RETIRADA R$ 166,00" at bounding box center [880, 260] width 113 height 29
click at [763, 263] on p "R$ 317,00" at bounding box center [746, 268] width 110 height 13
click at [852, 277] on div "Ocupada Mesa RETIRADA R$ 166,00" at bounding box center [881, 248] width 126 height 62
click at [768, 274] on p "R$ 317,00" at bounding box center [745, 268] width 113 height 13
click at [208, 270] on p "R$ 53,00" at bounding box center [205, 268] width 113 height 13
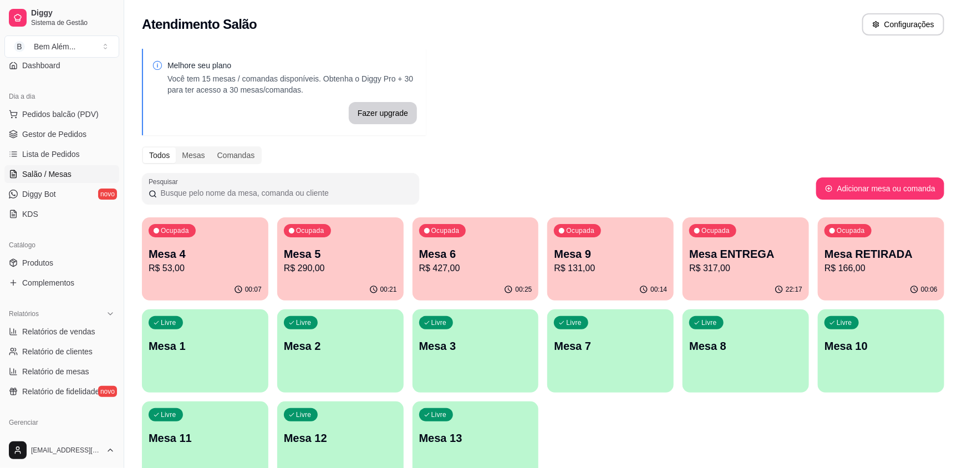
click at [343, 283] on div "00:21" at bounding box center [340, 290] width 126 height 22
click at [586, 268] on p "R$ 131,00" at bounding box center [611, 268] width 110 height 13
click at [483, 360] on div "Livre Mesa 3" at bounding box center [475, 344] width 123 height 68
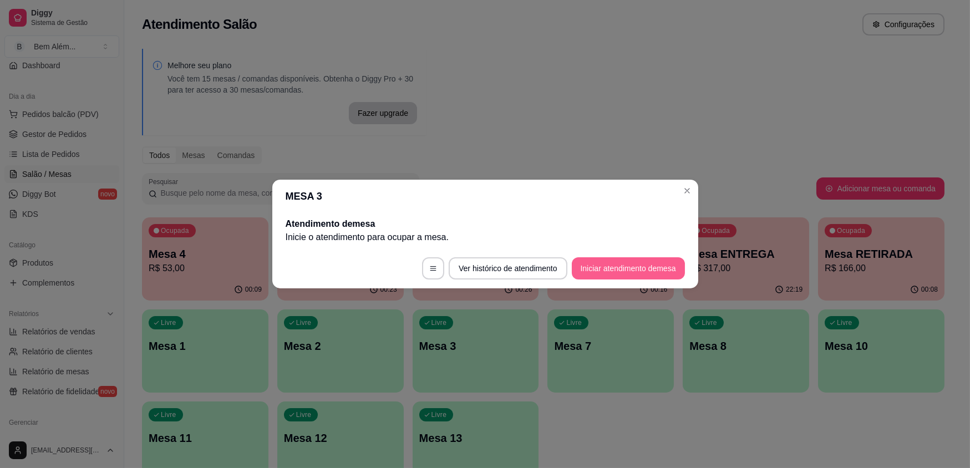
click at [593, 266] on button "Iniciar atendimento de mesa" at bounding box center [628, 268] width 113 height 22
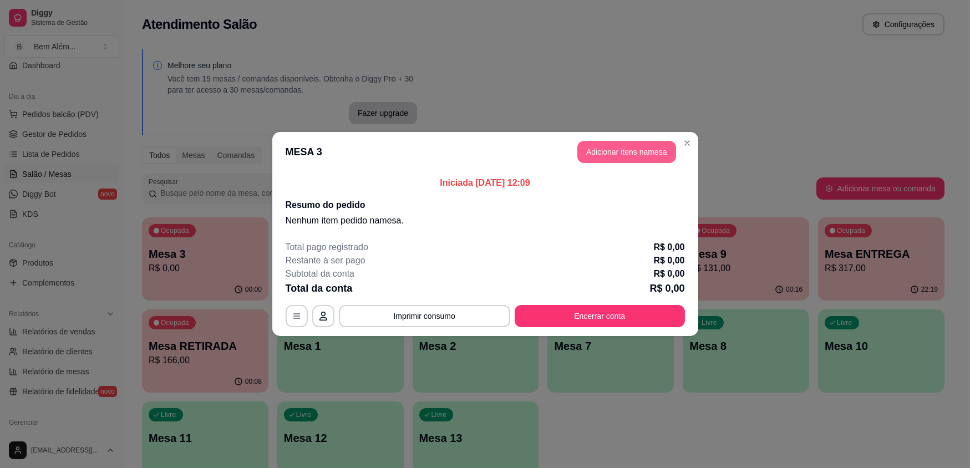
click at [626, 155] on button "Adicionar itens na mesa" at bounding box center [626, 152] width 99 height 22
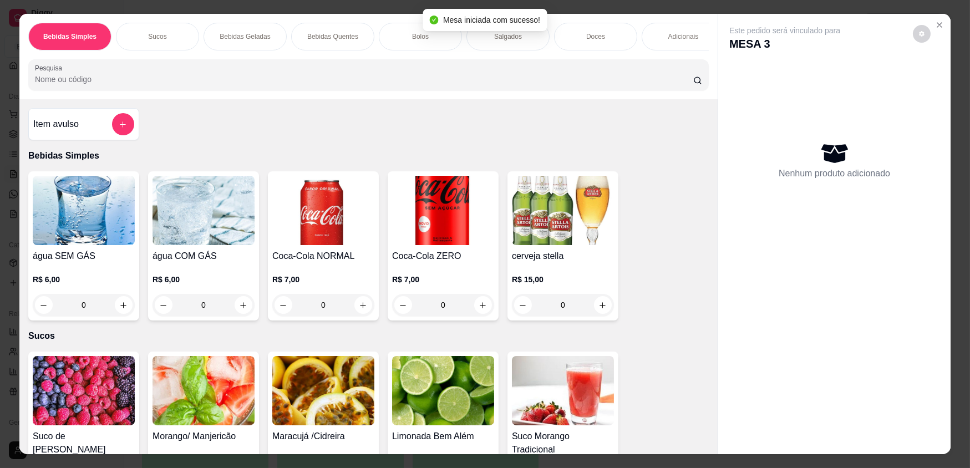
click at [448, 226] on img at bounding box center [443, 210] width 102 height 69
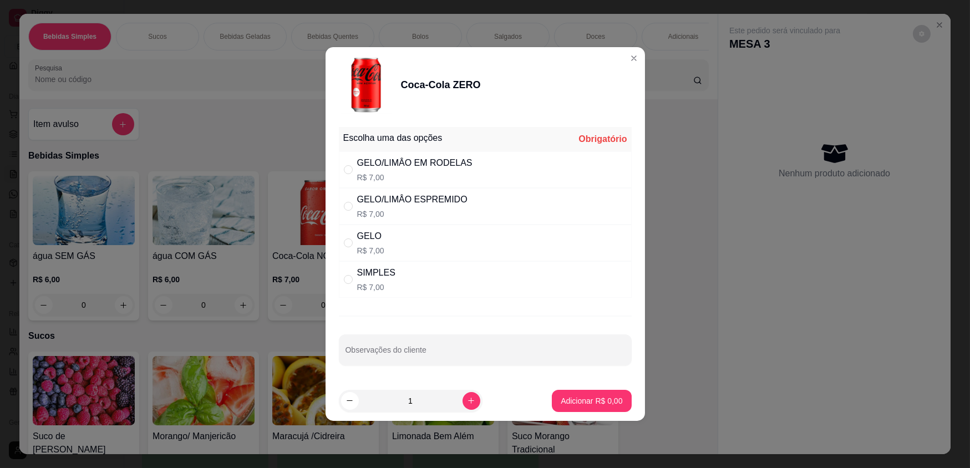
click at [529, 213] on div "GELO/LIMÂO ESPREMIDO R$ 7,00" at bounding box center [485, 206] width 293 height 37
radio input "true"
click at [462, 401] on button "increase-product-quantity" at bounding box center [471, 401] width 18 height 18
type input "2"
click at [568, 399] on p "Adicionar R$ 14,00" at bounding box center [589, 400] width 64 height 11
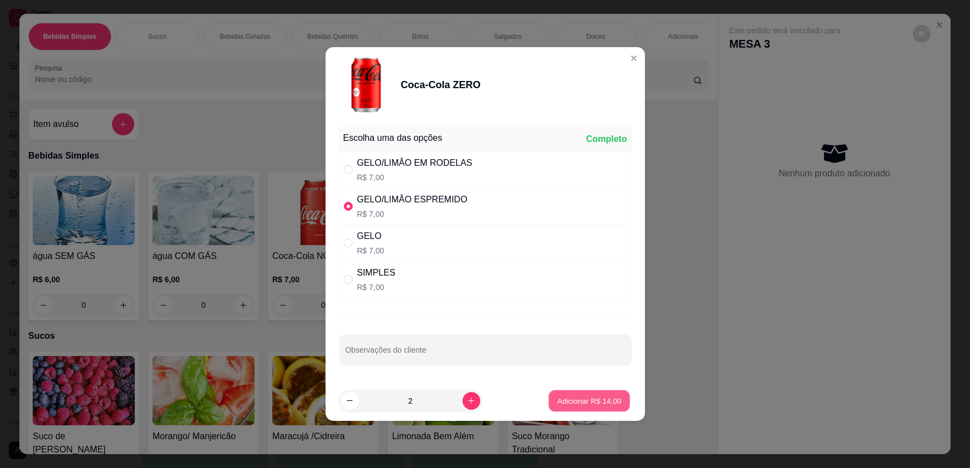
type input "2"
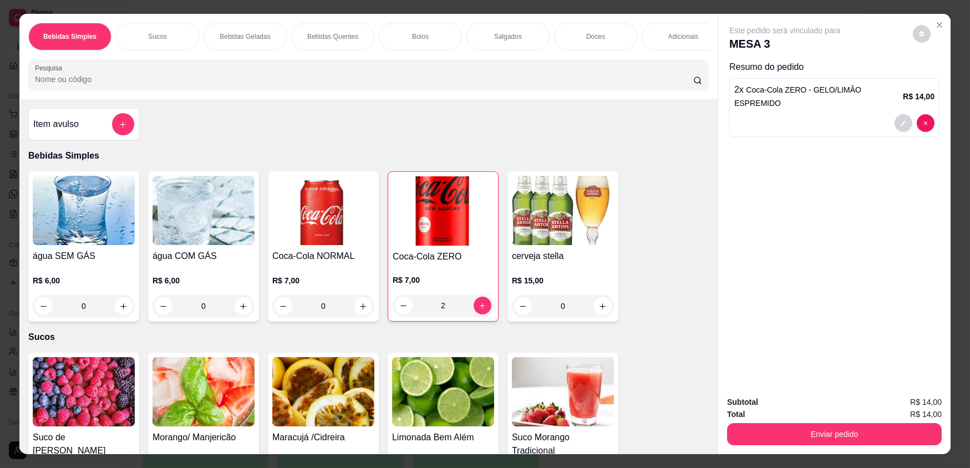
click at [651, 33] on div "Adicionais" at bounding box center [682, 37] width 83 height 28
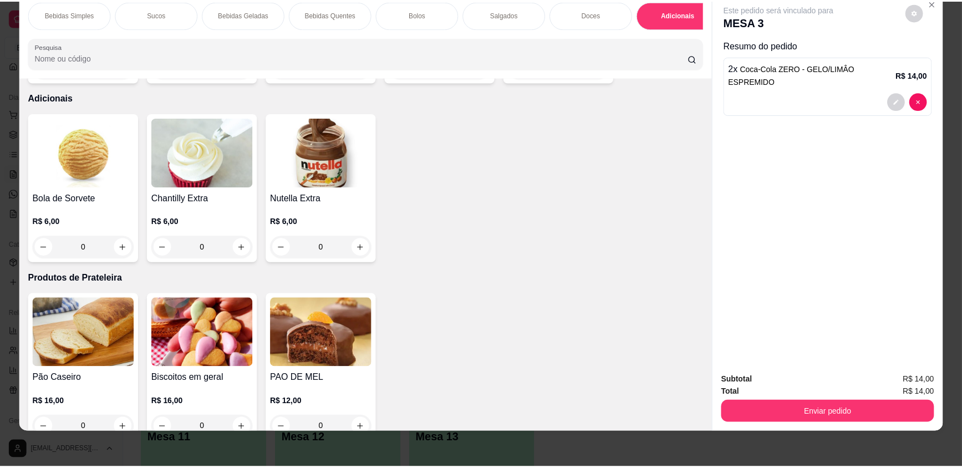
scroll to position [1992, 0]
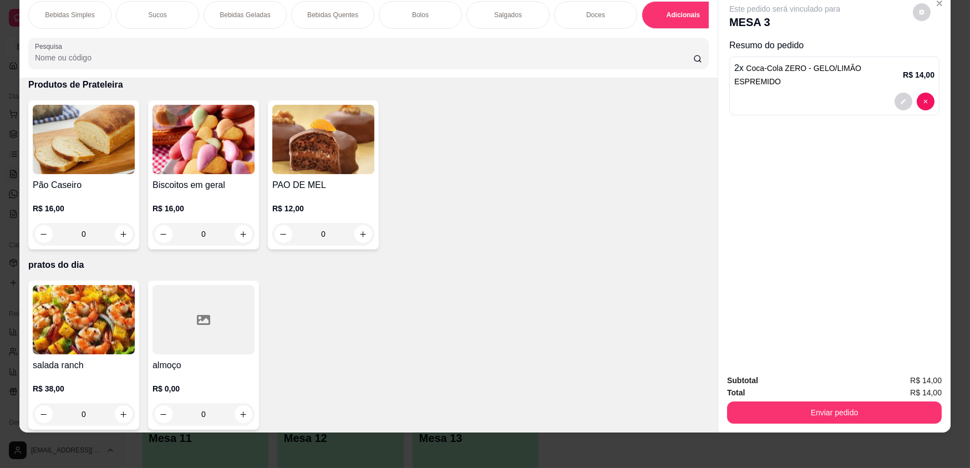
click at [180, 338] on div at bounding box center [203, 319] width 102 height 69
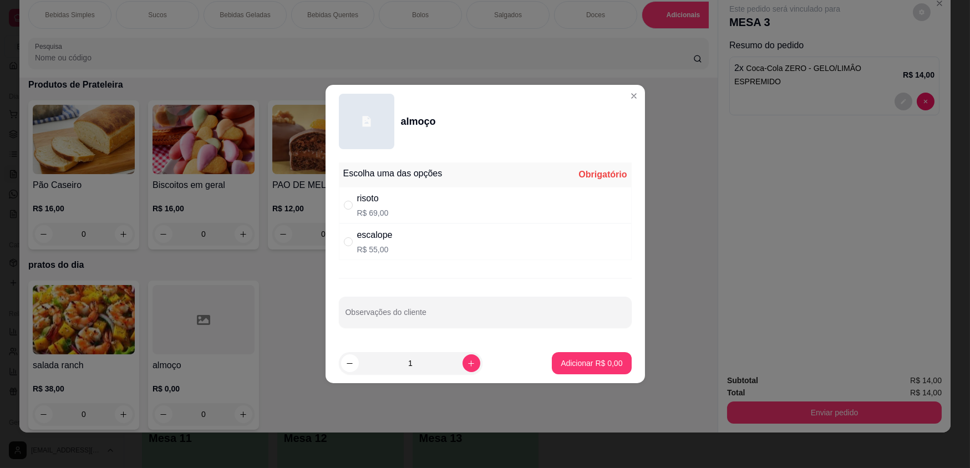
click at [412, 205] on div "risoto R$ 69,00" at bounding box center [485, 205] width 293 height 37
radio input "true"
click at [586, 366] on p "Adicionar R$ 69,00" at bounding box center [589, 363] width 66 height 11
type input "1"
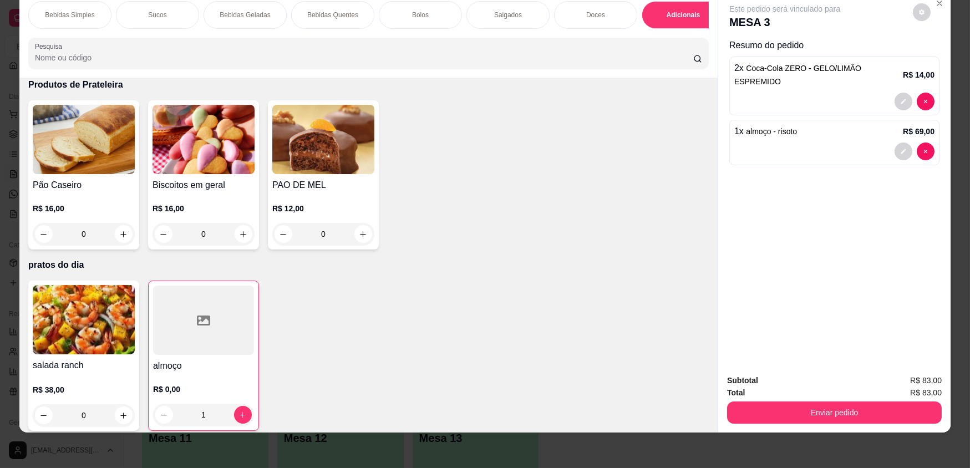
click at [216, 322] on div at bounding box center [203, 320] width 101 height 69
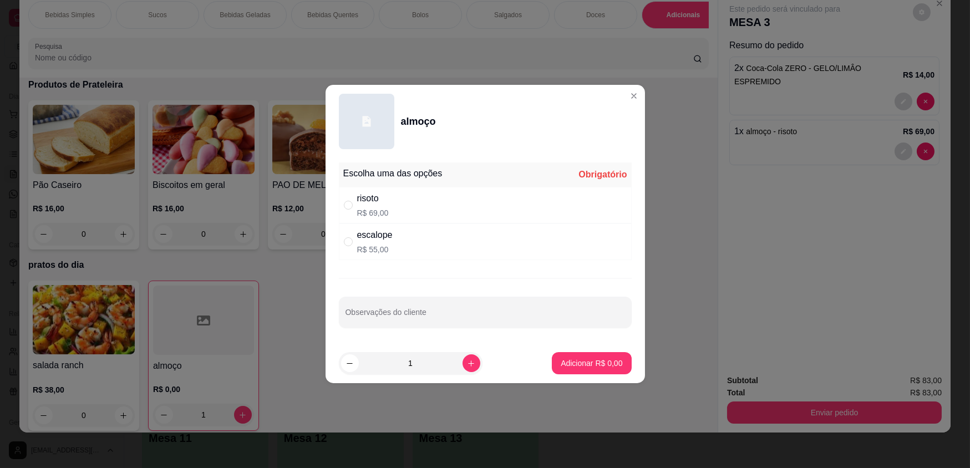
click at [420, 238] on div "escalope R$ 55,00" at bounding box center [485, 241] width 293 height 37
radio input "true"
click at [611, 358] on p "Adicionar R$ 55,00" at bounding box center [589, 363] width 64 height 11
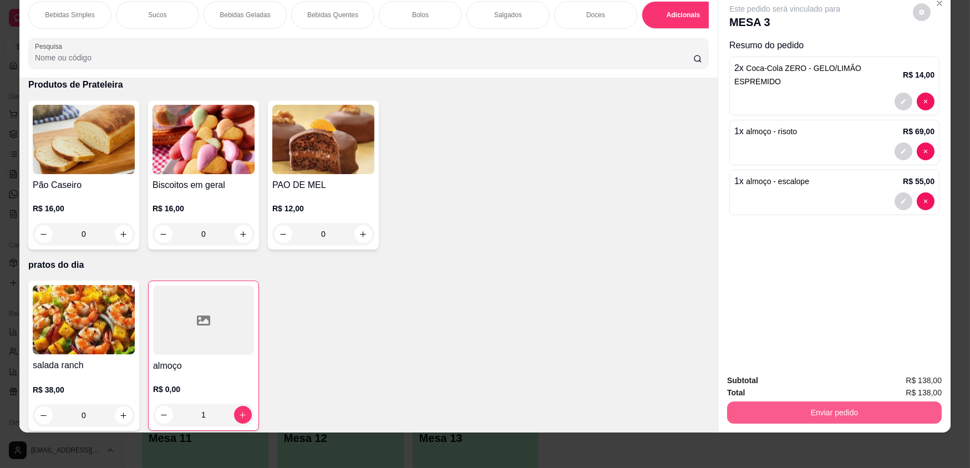
click at [814, 409] on button "Enviar pedido" at bounding box center [834, 412] width 215 height 22
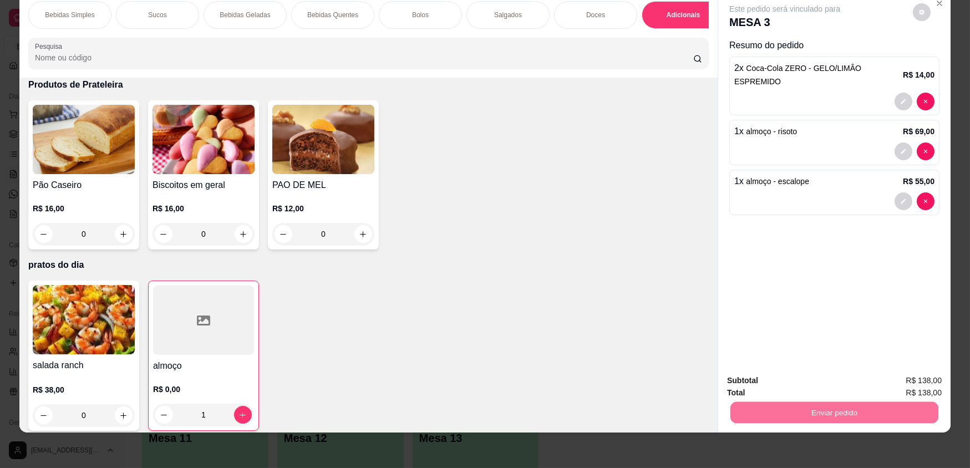
click at [798, 386] on button "Não registrar e enviar pedido" at bounding box center [798, 384] width 112 height 21
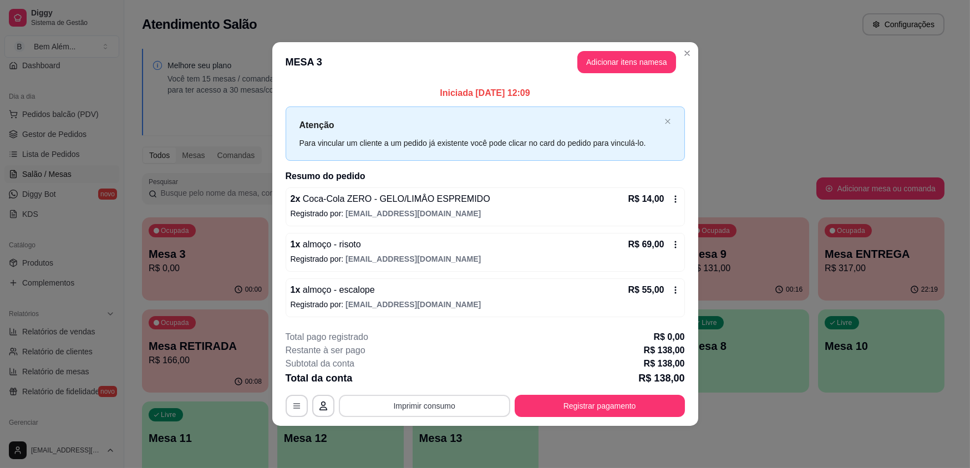
click at [483, 409] on button "Imprimir consumo" at bounding box center [424, 406] width 171 height 22
click at [455, 373] on button "impressao computador" at bounding box center [424, 380] width 83 height 18
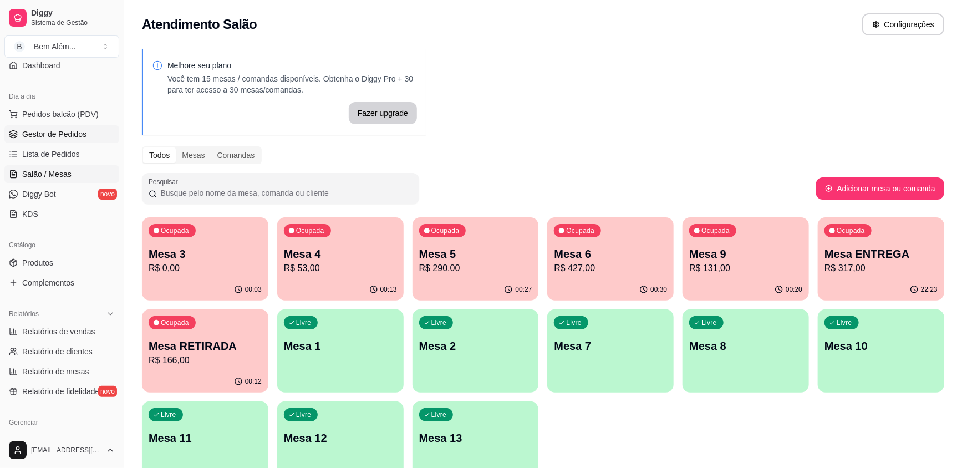
click at [87, 125] on link "Gestor de Pedidos" at bounding box center [61, 134] width 115 height 18
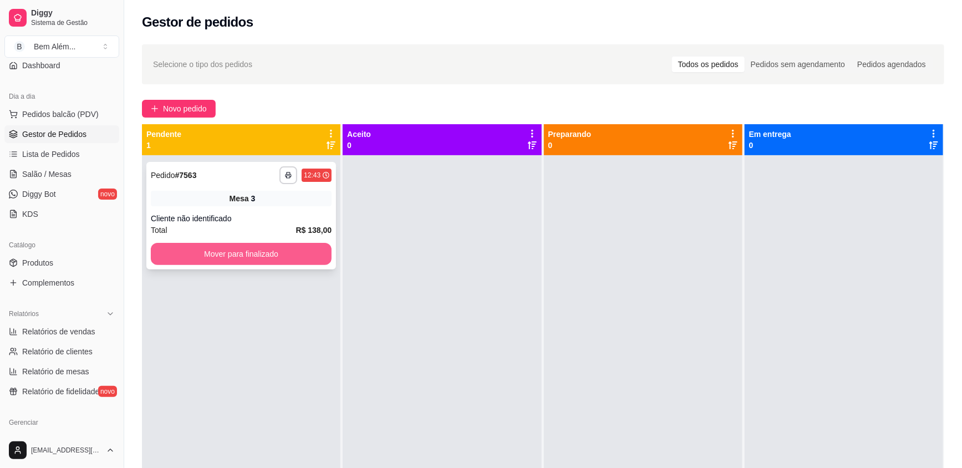
click at [259, 256] on button "Mover para finalizado" at bounding box center [241, 254] width 181 height 22
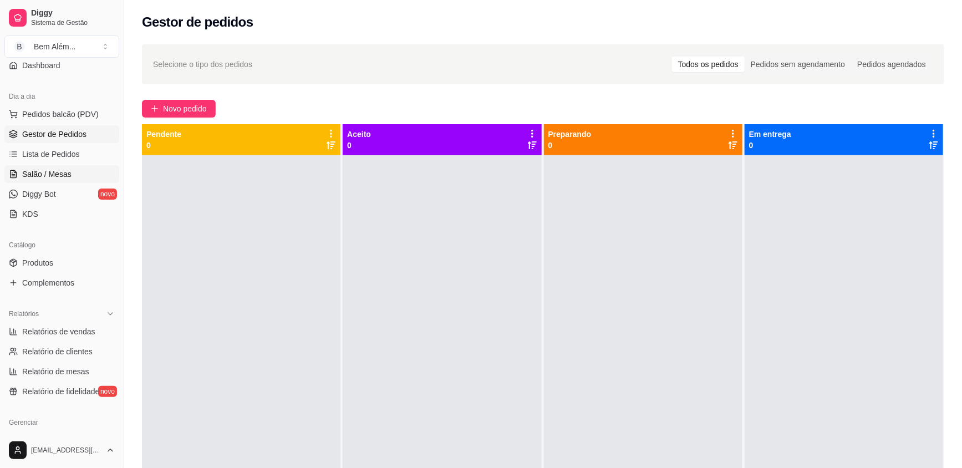
click at [70, 177] on link "Salão / Mesas" at bounding box center [61, 174] width 115 height 18
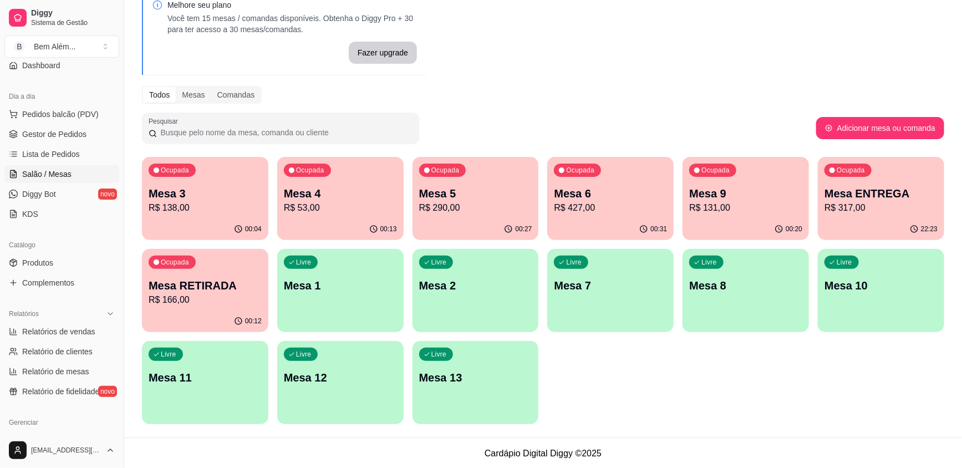
scroll to position [61, 0]
click at [56, 136] on span "Gestor de Pedidos" at bounding box center [54, 134] width 64 height 11
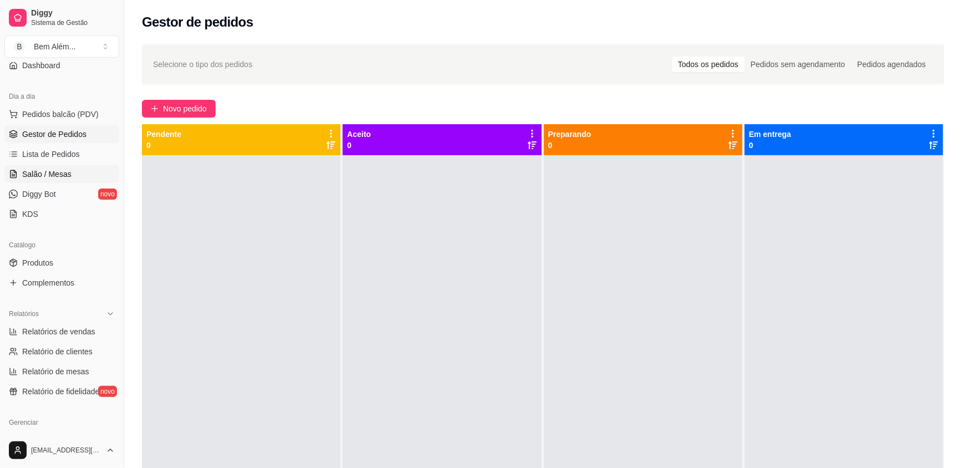
click at [58, 176] on span "Salão / Mesas" at bounding box center [46, 174] width 49 height 11
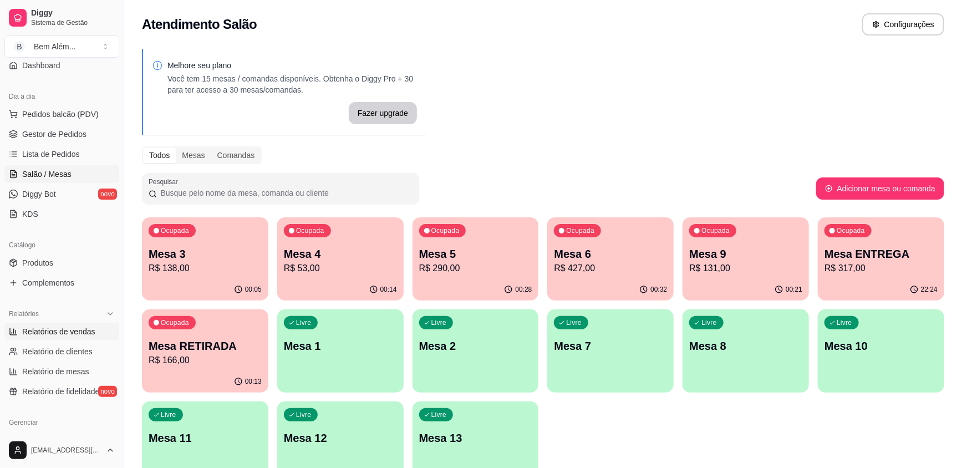
click at [92, 330] on span "Relatórios de vendas" at bounding box center [58, 331] width 73 height 11
select select "ALL"
select select "0"
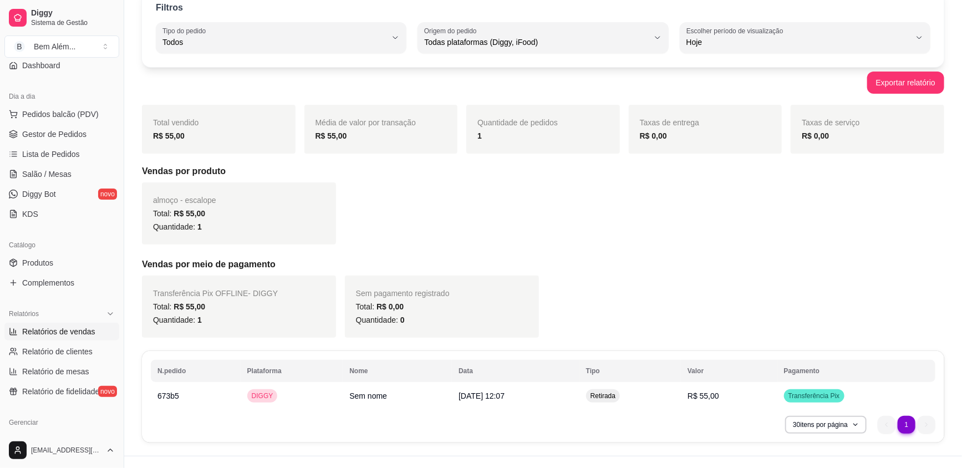
scroll to position [26, 0]
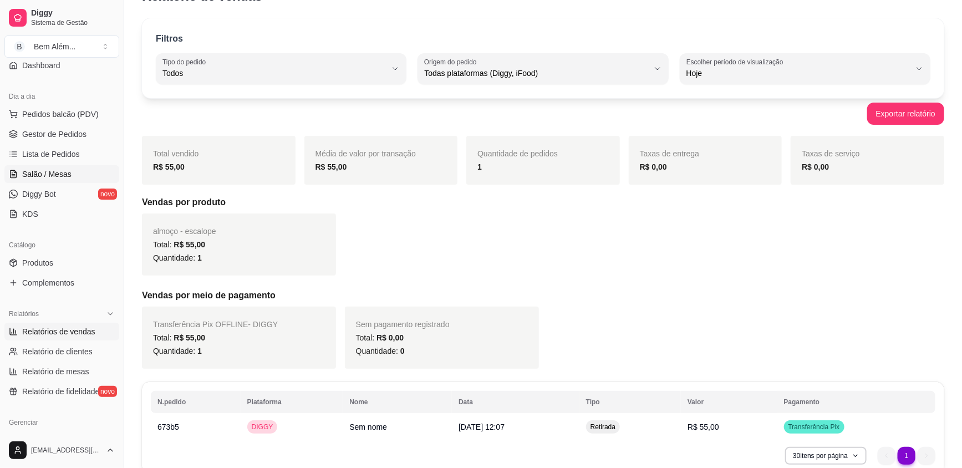
click at [79, 170] on link "Salão / Mesas" at bounding box center [61, 174] width 115 height 18
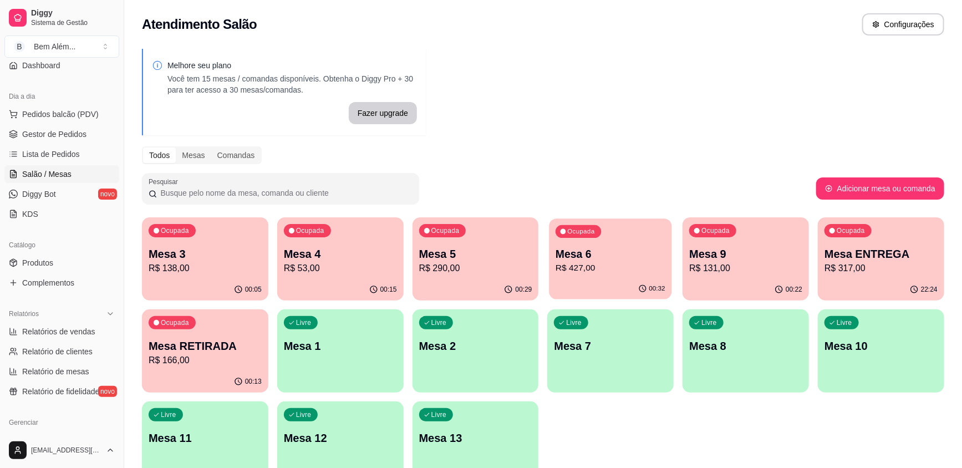
click at [575, 272] on p "R$ 427,00" at bounding box center [611, 268] width 110 height 13
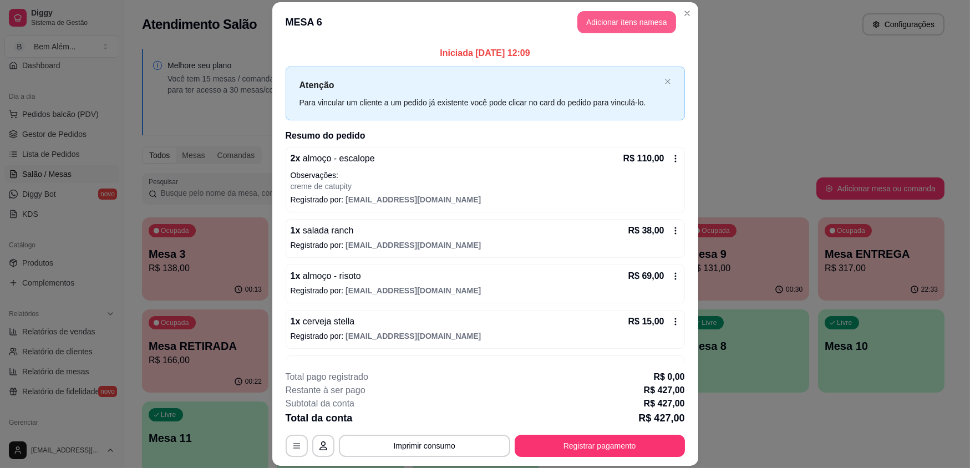
click at [606, 22] on button "Adicionar itens na mesa" at bounding box center [626, 22] width 99 height 22
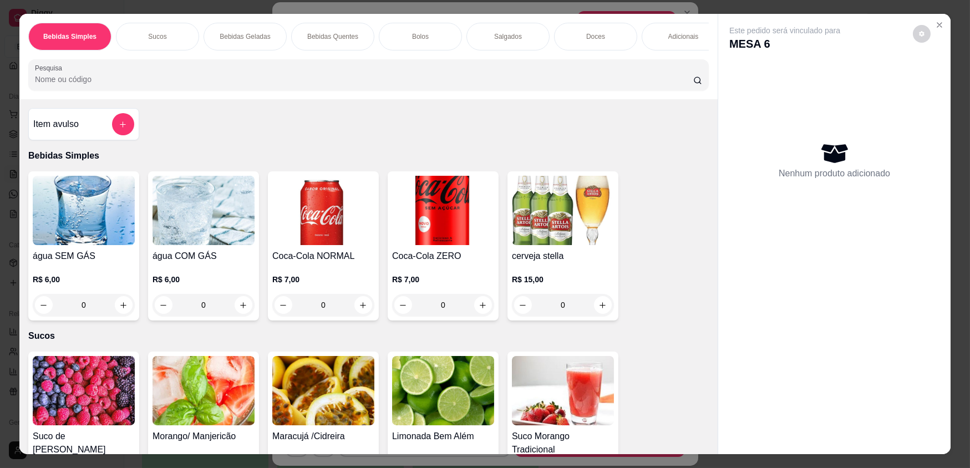
click at [661, 36] on div "Adicionais" at bounding box center [682, 37] width 83 height 28
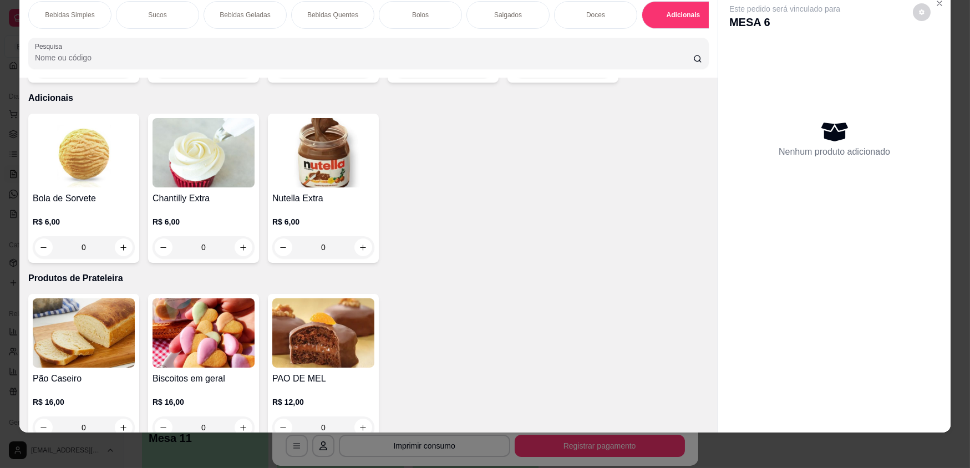
scroll to position [1991, 0]
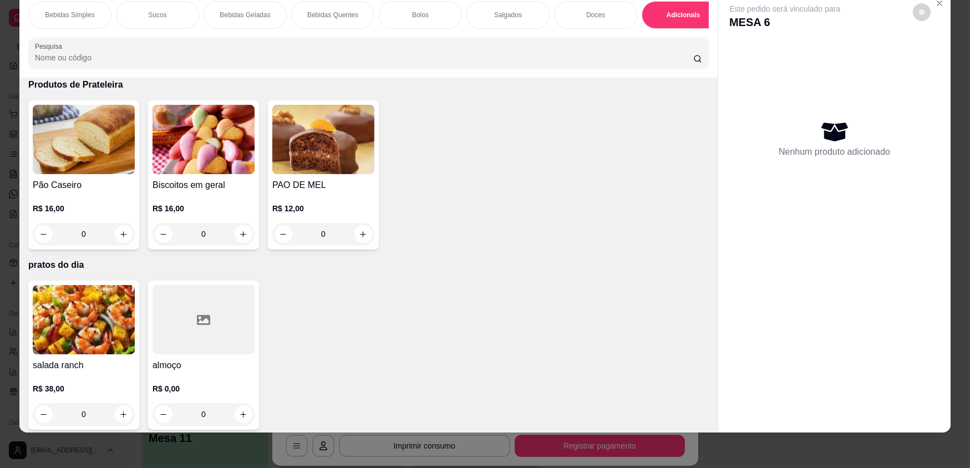
click at [190, 324] on div at bounding box center [203, 319] width 102 height 69
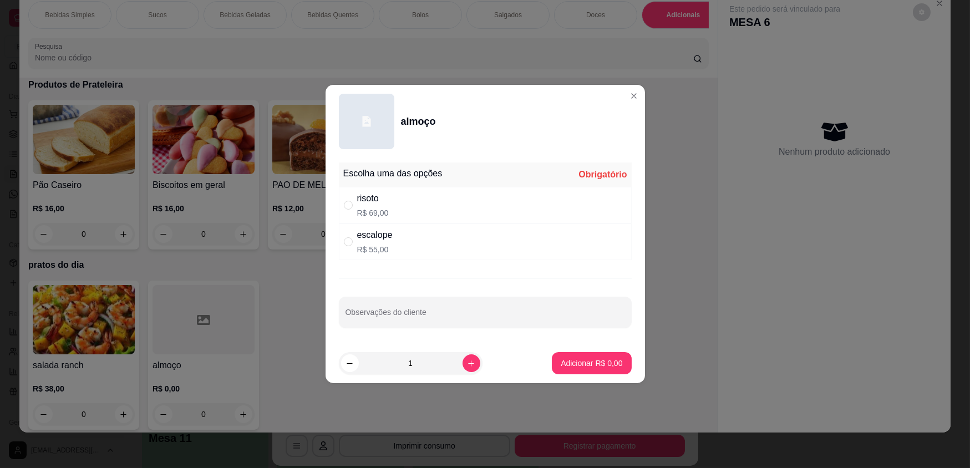
click at [455, 210] on div "risoto R$ 69,00" at bounding box center [485, 205] width 293 height 37
radio input "true"
click at [592, 362] on p "Adicionar R$ 69,00" at bounding box center [589, 363] width 66 height 11
type input "1"
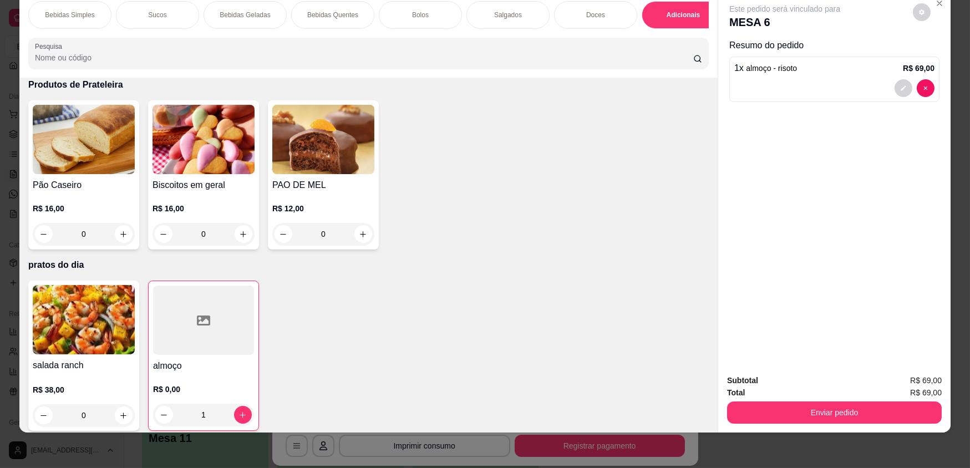
click at [501, 14] on p "Salgados" at bounding box center [508, 15] width 28 height 9
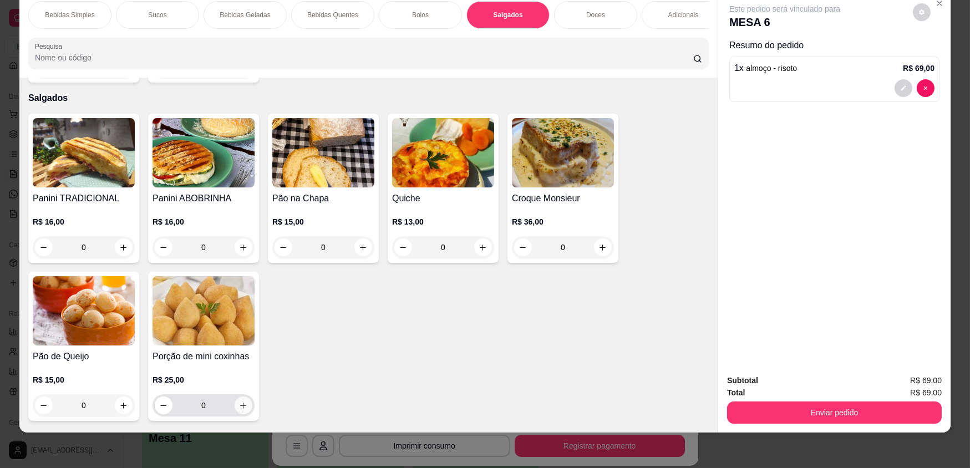
click at [239, 401] on icon "increase-product-quantity" at bounding box center [243, 405] width 8 height 8
type input "1"
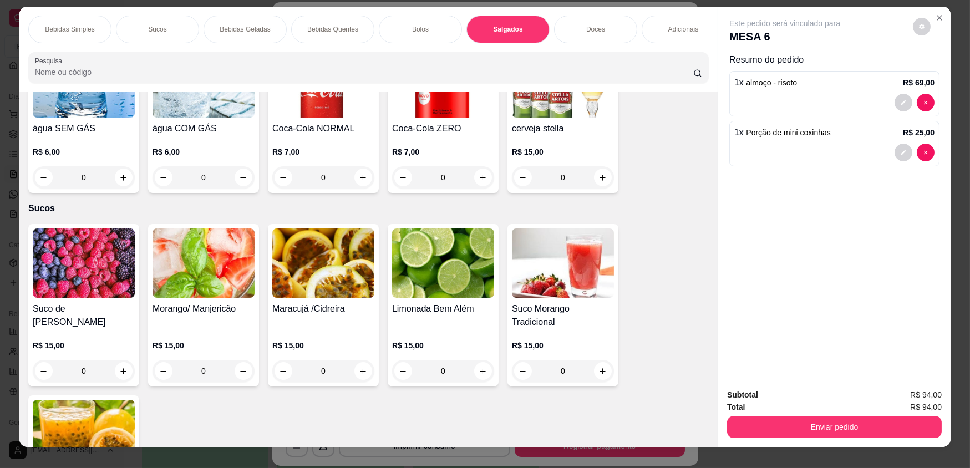
scroll to position [0, 0]
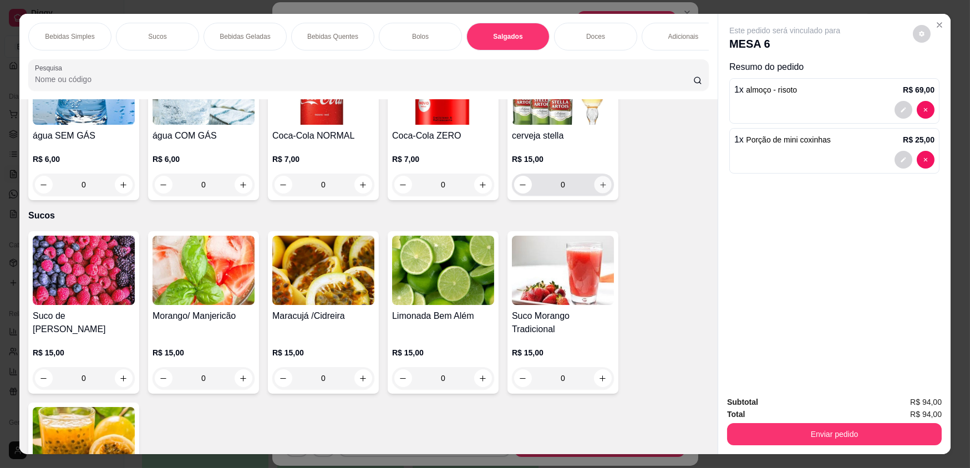
click at [604, 191] on button "increase-product-quantity" at bounding box center [602, 184] width 17 height 17
type input "1"
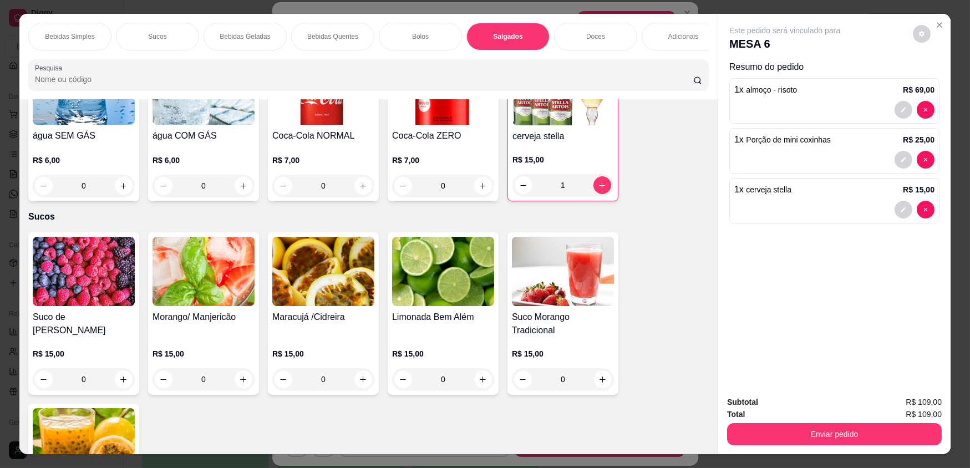
click at [118, 193] on div "0" at bounding box center [84, 186] width 102 height 22
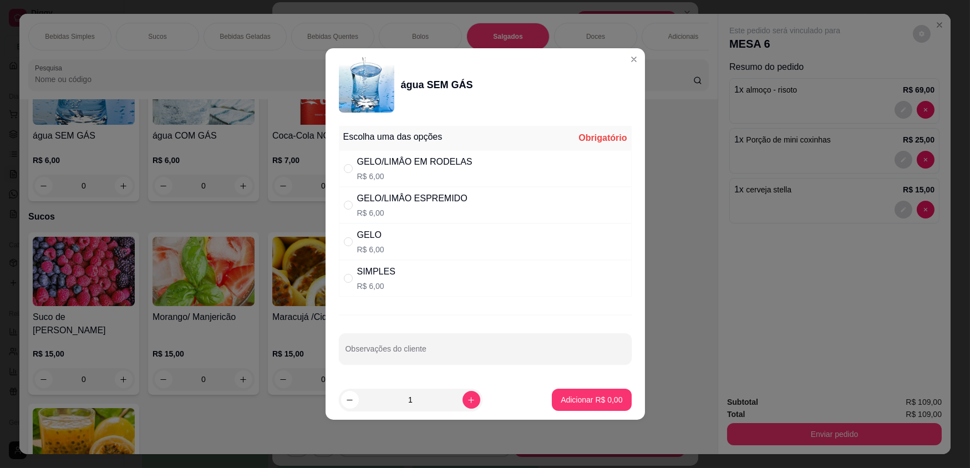
drag, startPoint x: 402, startPoint y: 271, endPoint x: 609, endPoint y: 359, distance: 225.5
click at [405, 273] on div "SIMPLES R$ 6,00" at bounding box center [485, 278] width 293 height 37
radio input "true"
click at [597, 396] on p "Adicionar R$ 6,00" at bounding box center [592, 399] width 60 height 11
type input "1"
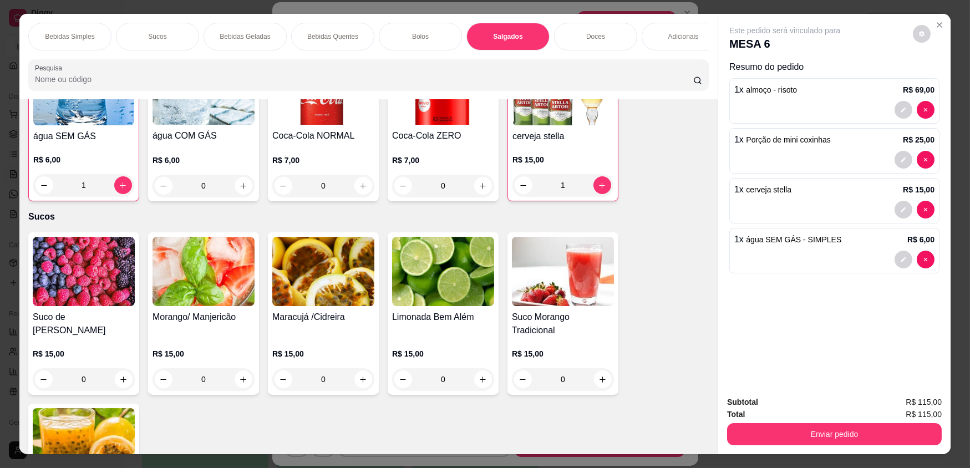
scroll to position [121, 0]
click at [331, 135] on h4 "Coca-Cola NORMAL" at bounding box center [323, 135] width 102 height 13
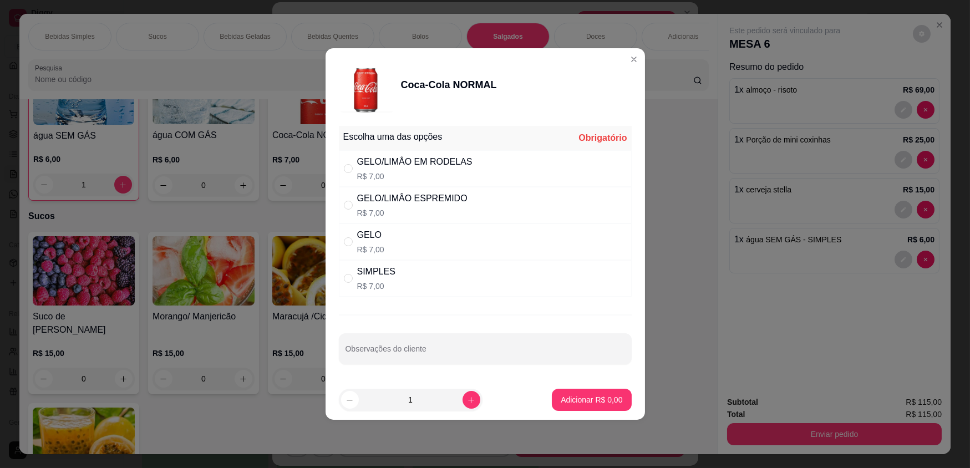
click at [465, 170] on div "GELO/LIMÂO EM RODELAS R$ 7,00" at bounding box center [414, 168] width 115 height 27
radio input "true"
click at [579, 395] on p "Adicionar R$ 7,00" at bounding box center [591, 399] width 62 height 11
type input "1"
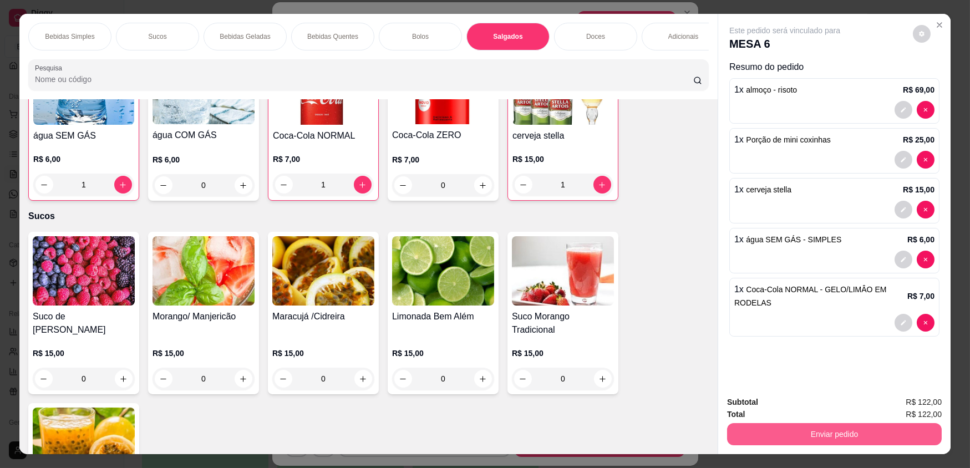
click at [828, 428] on button "Enviar pedido" at bounding box center [834, 434] width 215 height 22
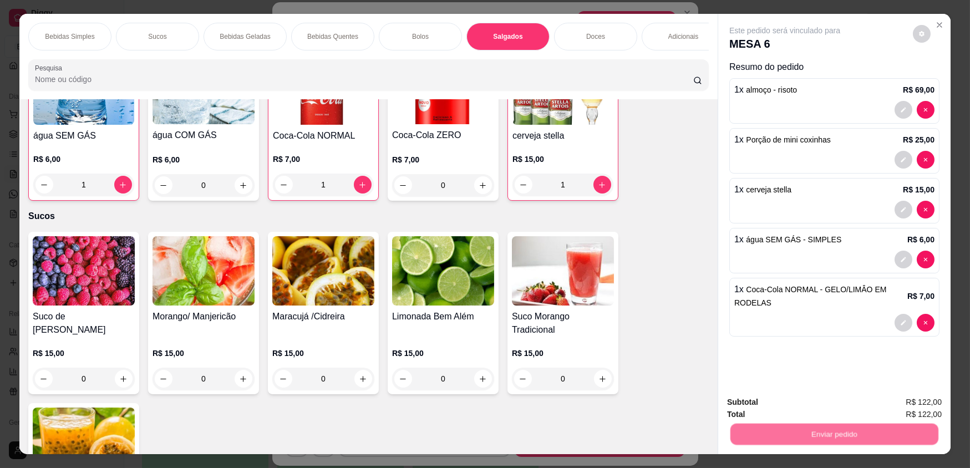
click at [815, 405] on button "Não registrar e enviar pedido" at bounding box center [797, 406] width 115 height 21
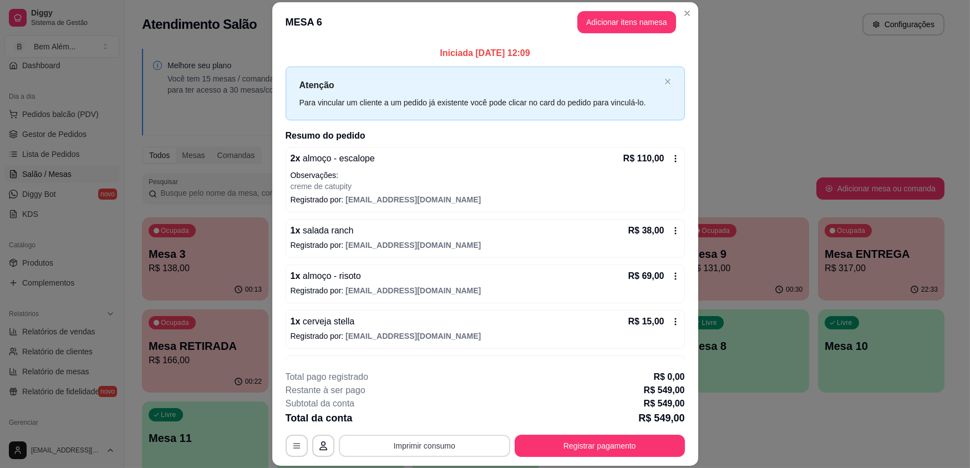
click at [477, 448] on button "Imprimir consumo" at bounding box center [424, 446] width 171 height 22
click at [444, 422] on button "impressao computador" at bounding box center [420, 420] width 83 height 18
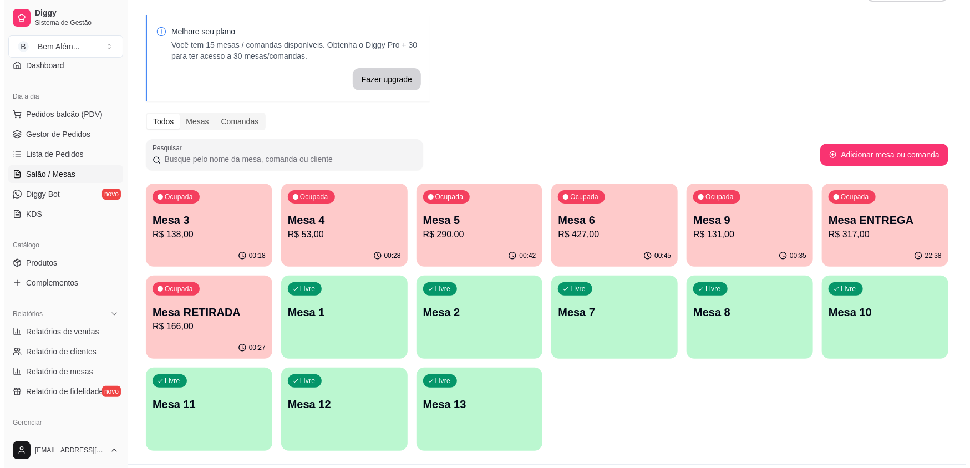
scroll to position [50, 0]
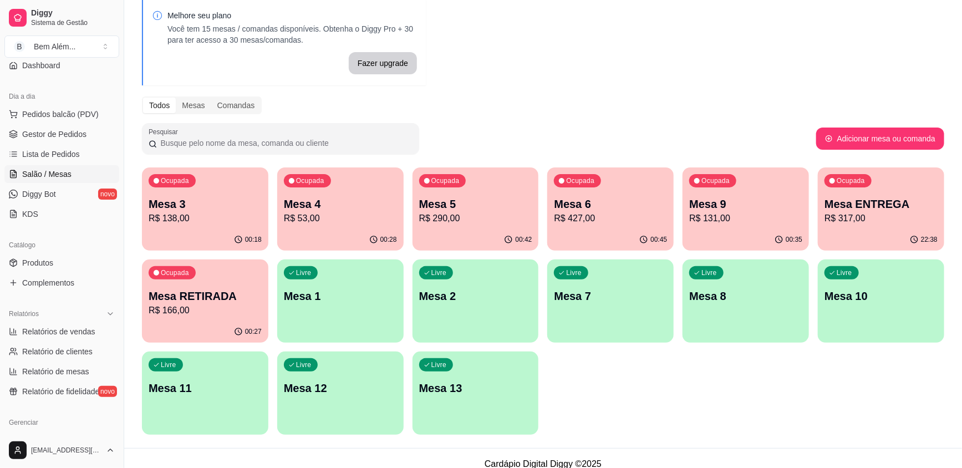
click at [328, 307] on div "Livre Mesa 1" at bounding box center [340, 294] width 126 height 70
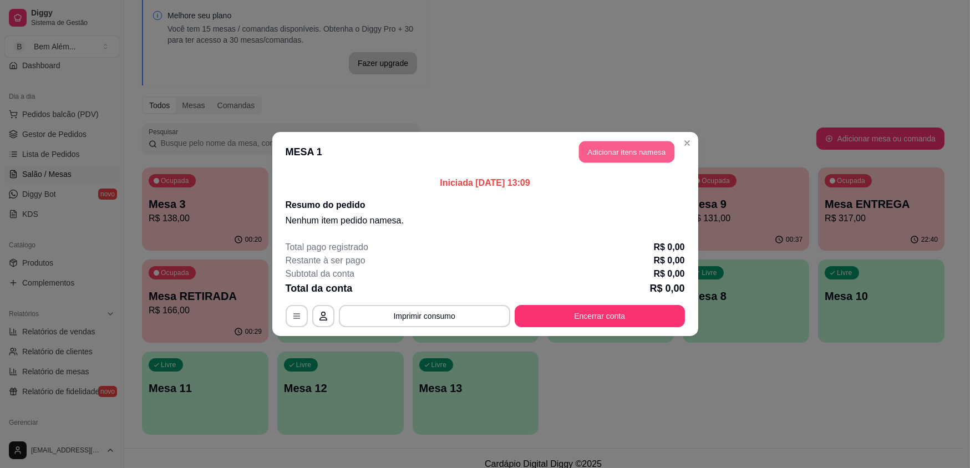
click at [618, 145] on button "Adicionar itens na mesa" at bounding box center [626, 152] width 95 height 22
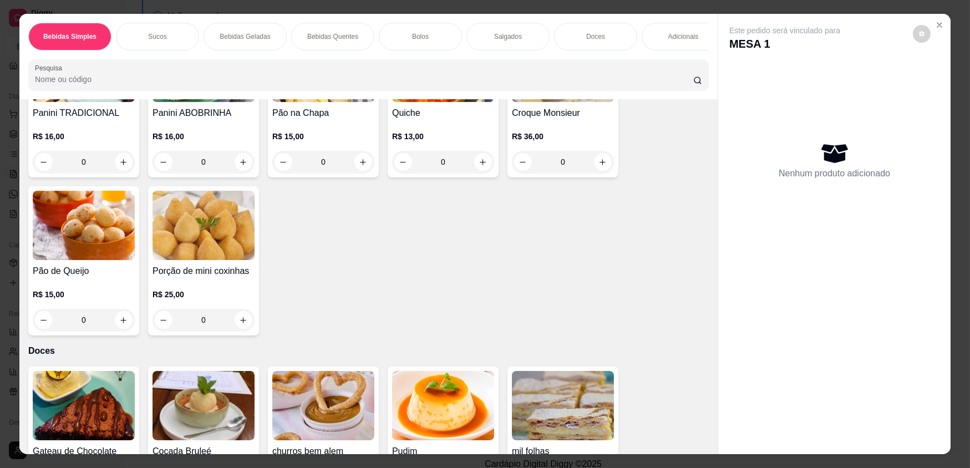
scroll to position [1639, 0]
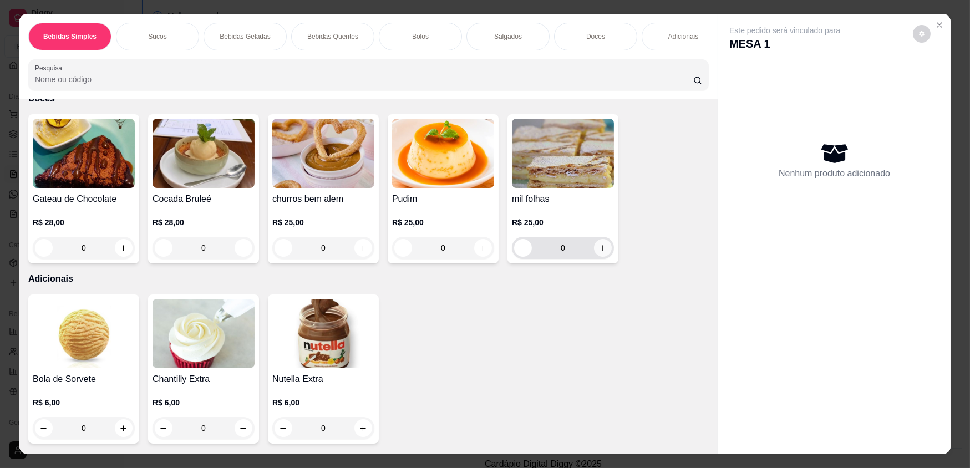
click at [598, 244] on icon "increase-product-quantity" at bounding box center [602, 248] width 8 height 8
type input "1"
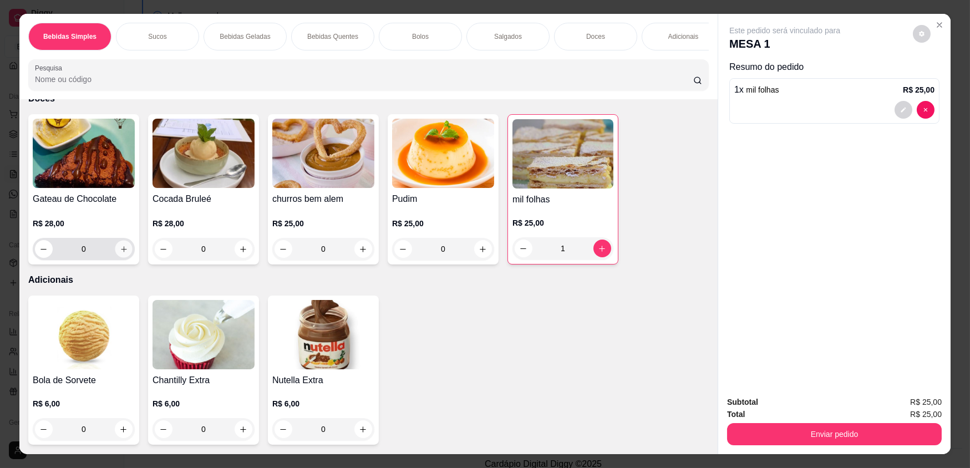
click at [121, 246] on icon "increase-product-quantity" at bounding box center [124, 249] width 6 height 6
type input "1"
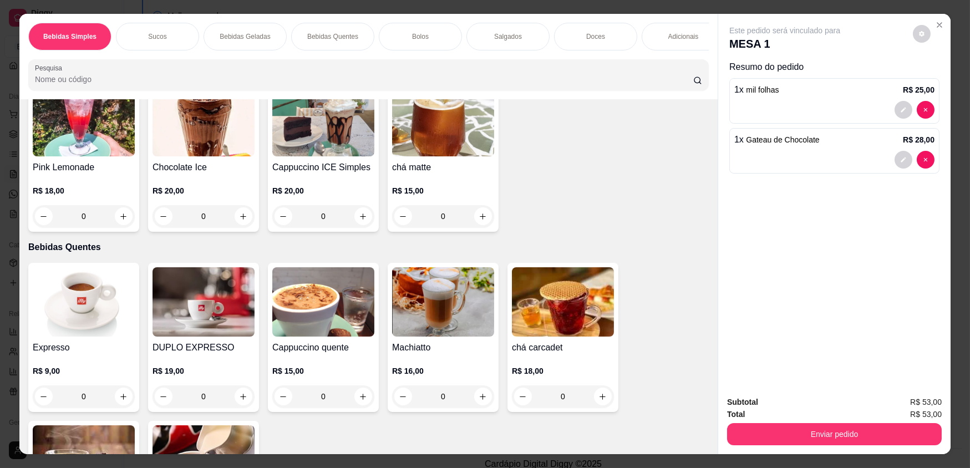
scroll to position [580, 0]
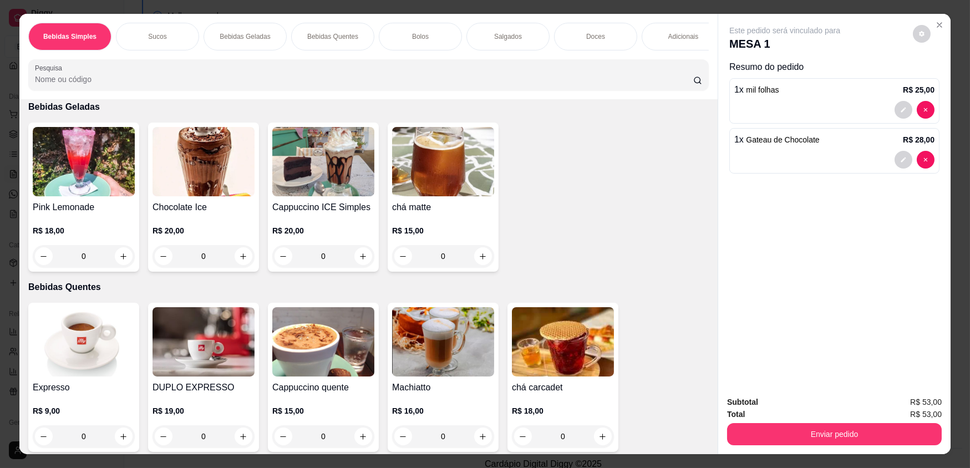
click at [72, 363] on img at bounding box center [84, 341] width 102 height 69
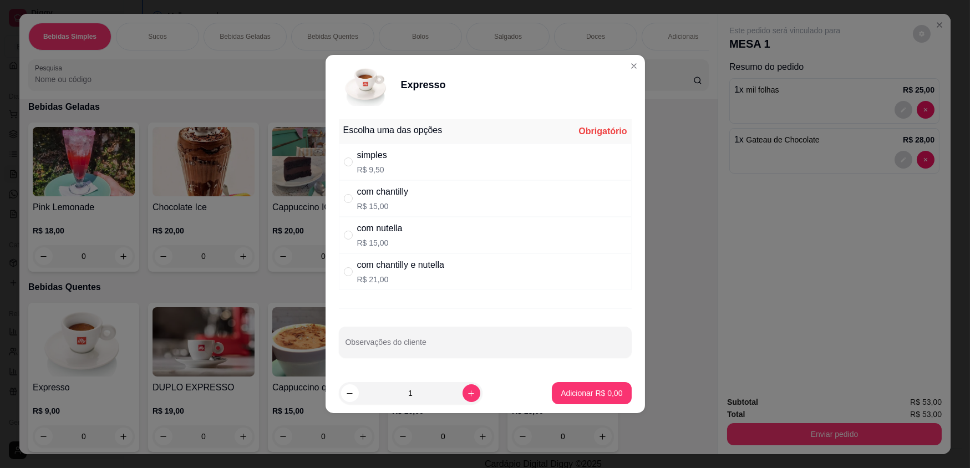
click at [498, 166] on div "simples R$ 9,50" at bounding box center [485, 162] width 293 height 37
radio input "true"
click at [467, 393] on icon "increase-product-quantity" at bounding box center [471, 393] width 8 height 8
type input "2"
click at [478, 339] on div at bounding box center [484, 342] width 279 height 22
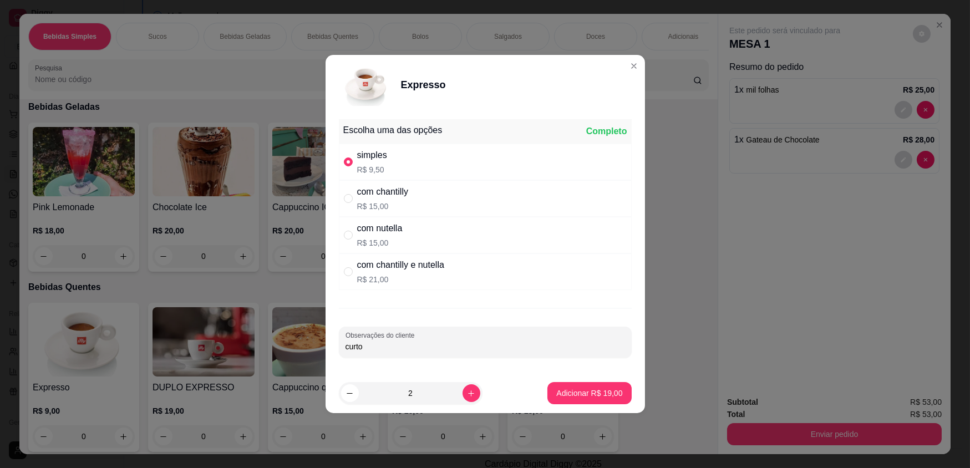
type input "curto"
click at [557, 400] on button "Adicionar R$ 19,00" at bounding box center [589, 393] width 84 height 22
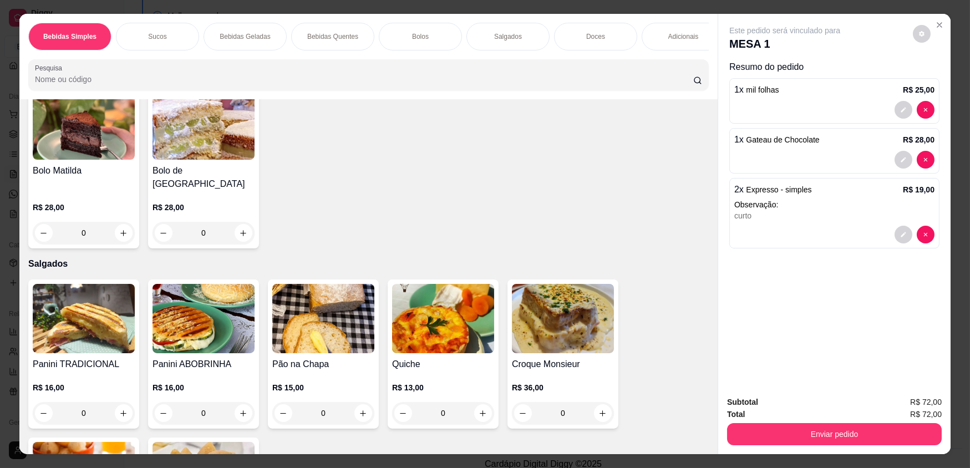
scroll to position [1135, 0]
click at [124, 226] on button "increase-product-quantity" at bounding box center [123, 233] width 17 height 17
type input "1"
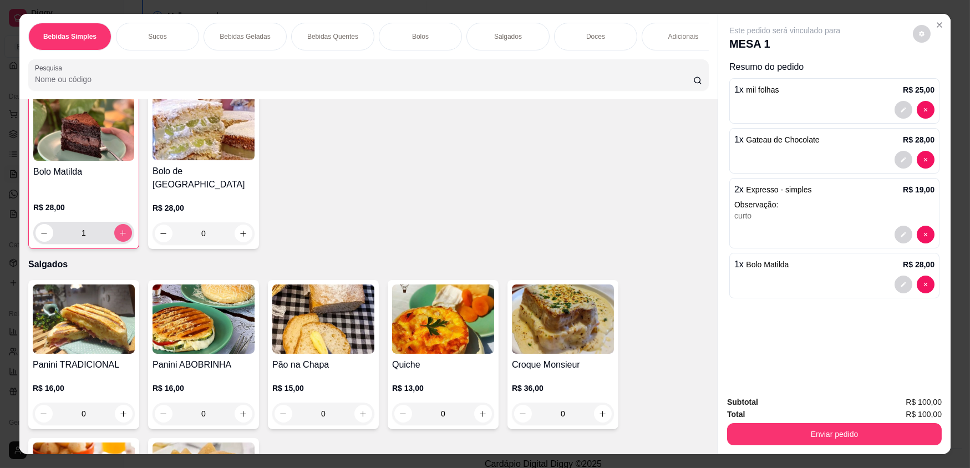
scroll to position [1135, 0]
click at [900, 282] on icon "decrease-product-quantity" at bounding box center [903, 284] width 7 height 7
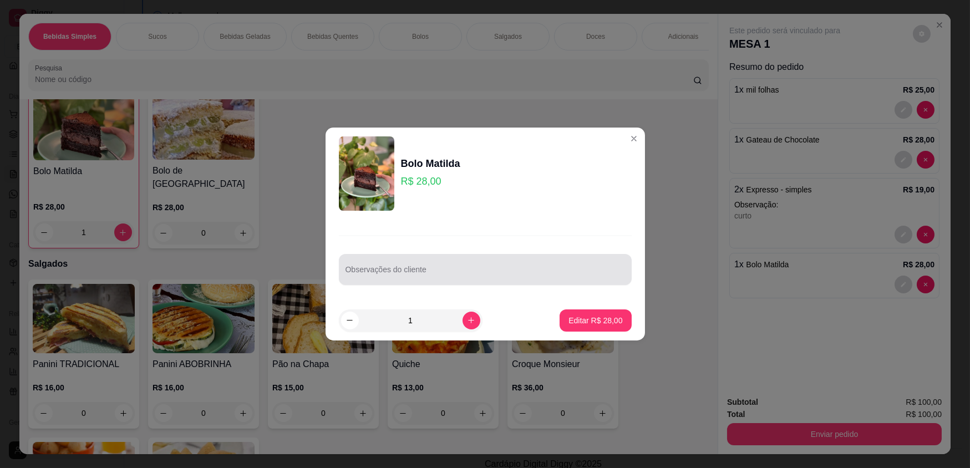
click at [441, 285] on div "Observações do cliente" at bounding box center [484, 260] width 319 height 81
click at [399, 272] on input "Observações do cliente" at bounding box center [484, 273] width 279 height 11
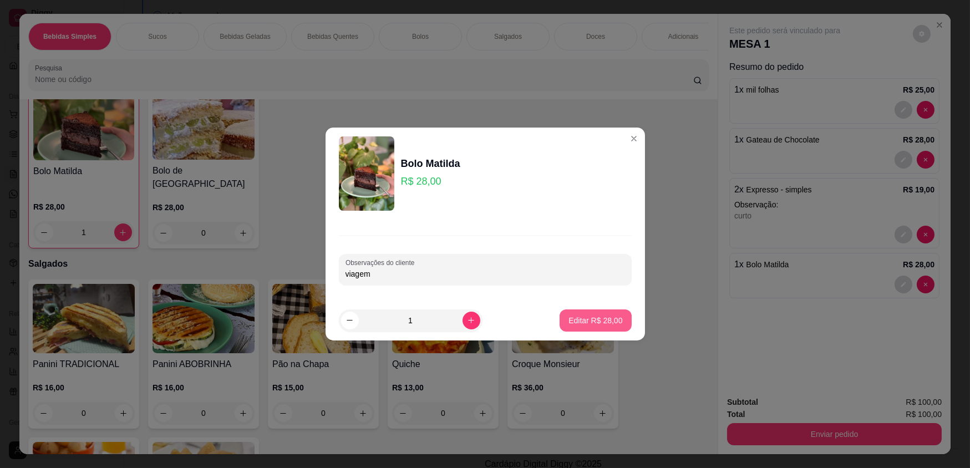
type input "viagem"
click at [614, 317] on p "Editar R$ 28,00" at bounding box center [595, 320] width 54 height 11
type input "0"
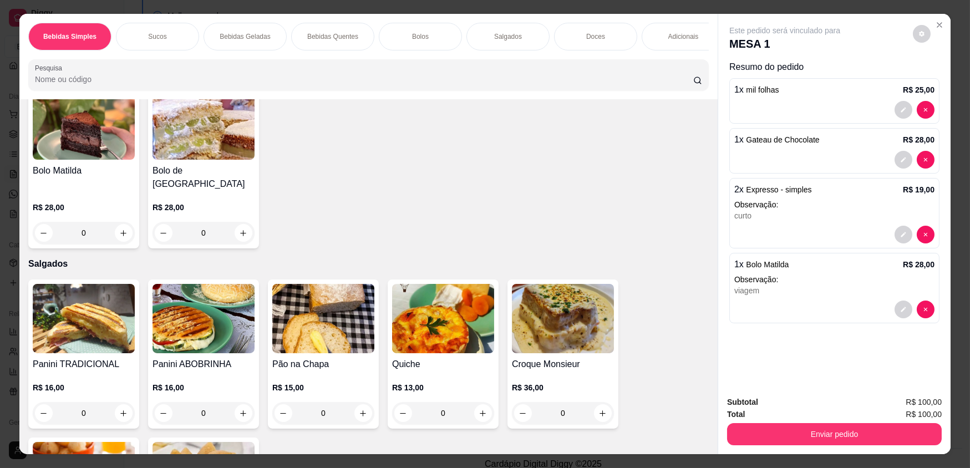
scroll to position [1135, 0]
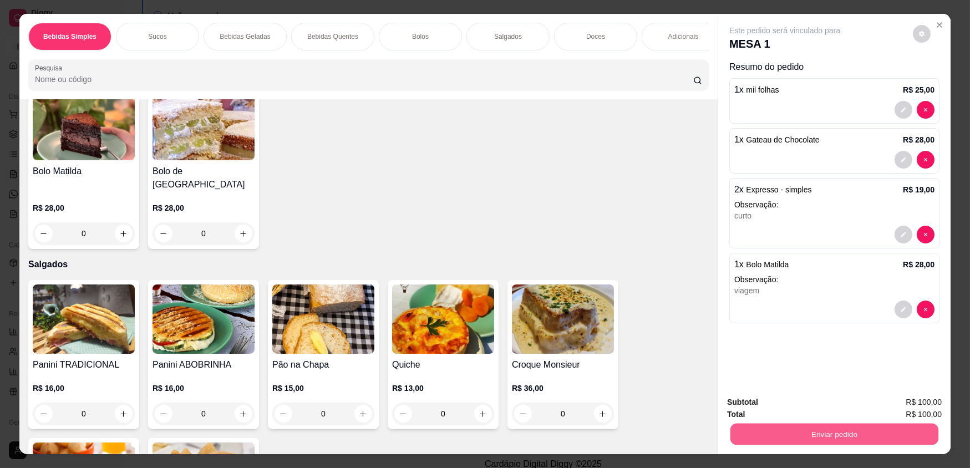
click at [869, 429] on button "Enviar pedido" at bounding box center [834, 434] width 208 height 22
click at [801, 402] on button "Não registrar e enviar pedido" at bounding box center [798, 406] width 112 height 21
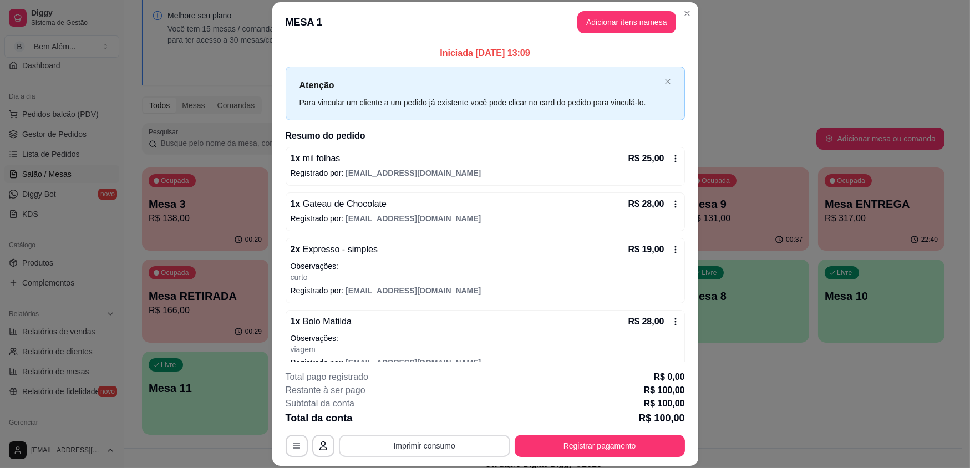
click at [485, 447] on button "Imprimir consumo" at bounding box center [424, 446] width 171 height 22
click at [452, 416] on button "impressao computador" at bounding box center [420, 419] width 81 height 17
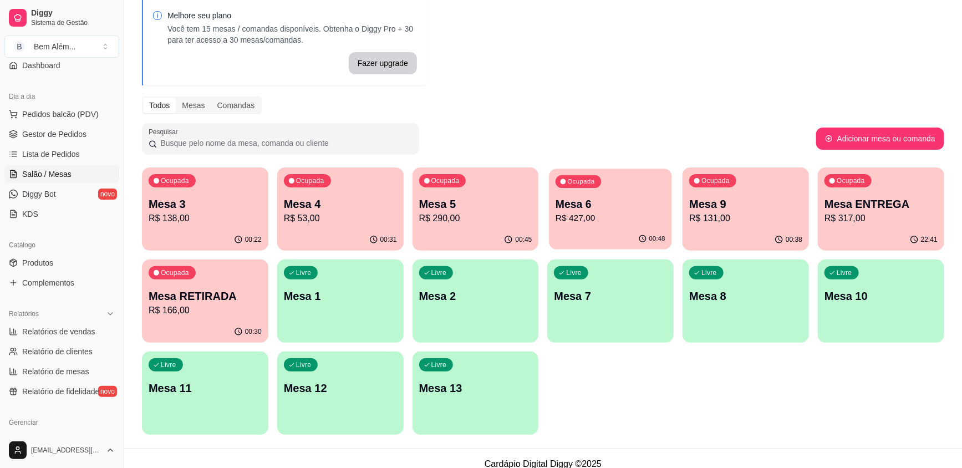
click at [560, 197] on p "Mesa 6" at bounding box center [611, 204] width 110 height 15
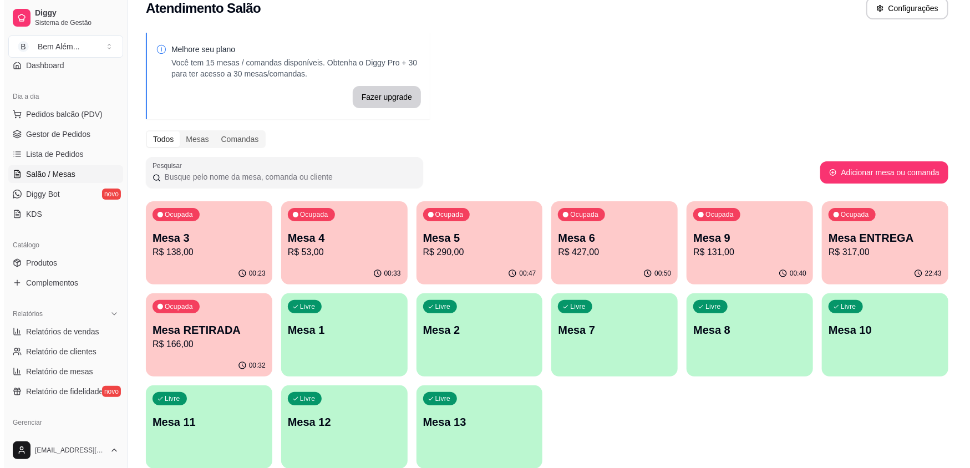
scroll to position [0, 0]
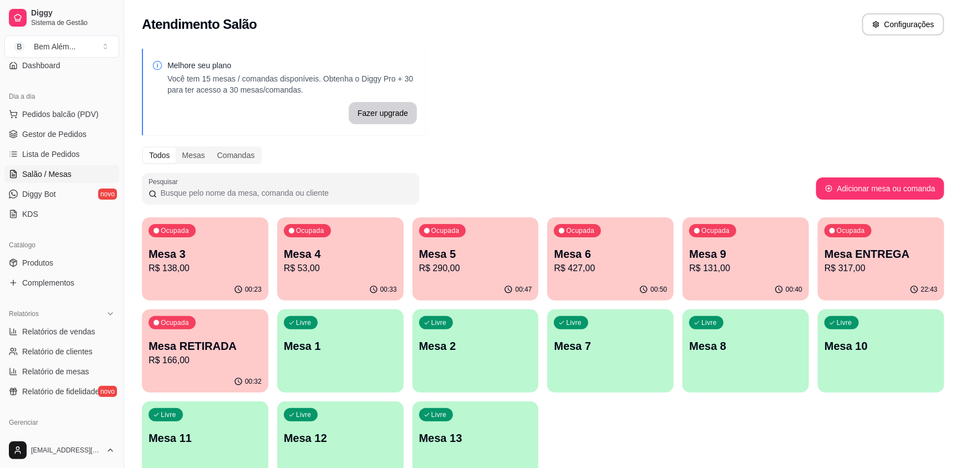
click at [169, 254] on p "Mesa 3" at bounding box center [205, 254] width 113 height 16
click at [39, 134] on span "Gestor de Pedidos" at bounding box center [54, 134] width 64 height 11
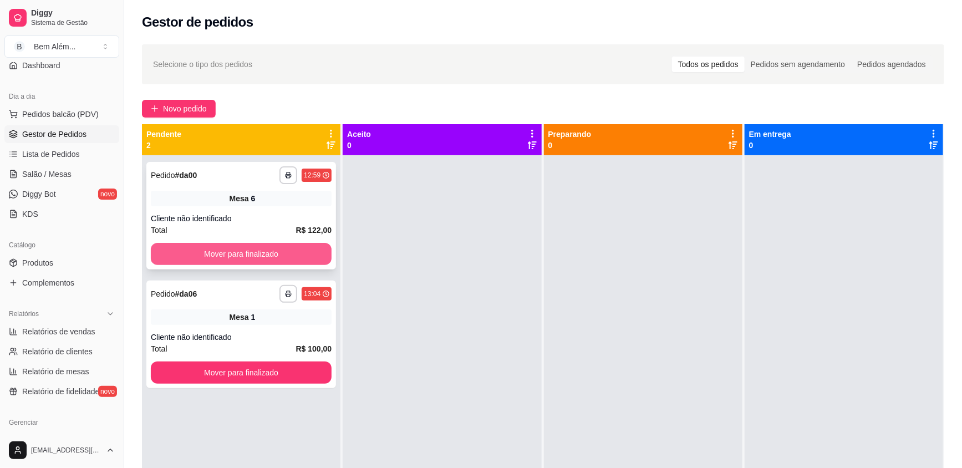
click at [234, 259] on button "Mover para finalizado" at bounding box center [241, 254] width 181 height 22
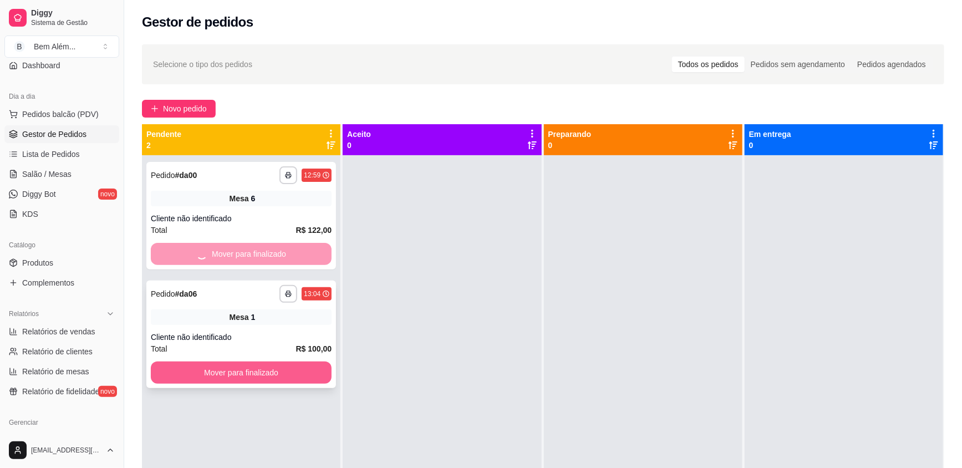
click at [228, 375] on button "Mover para finalizado" at bounding box center [241, 372] width 181 height 22
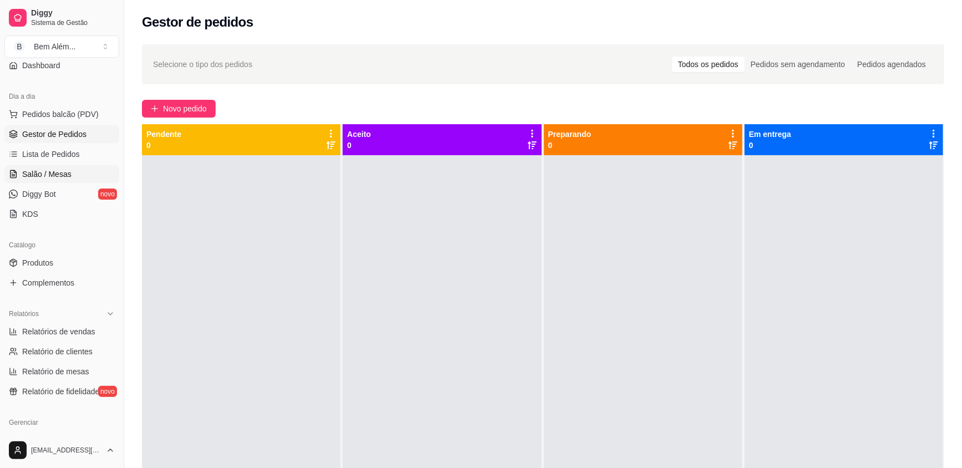
click at [64, 170] on span "Salão / Mesas" at bounding box center [46, 174] width 49 height 11
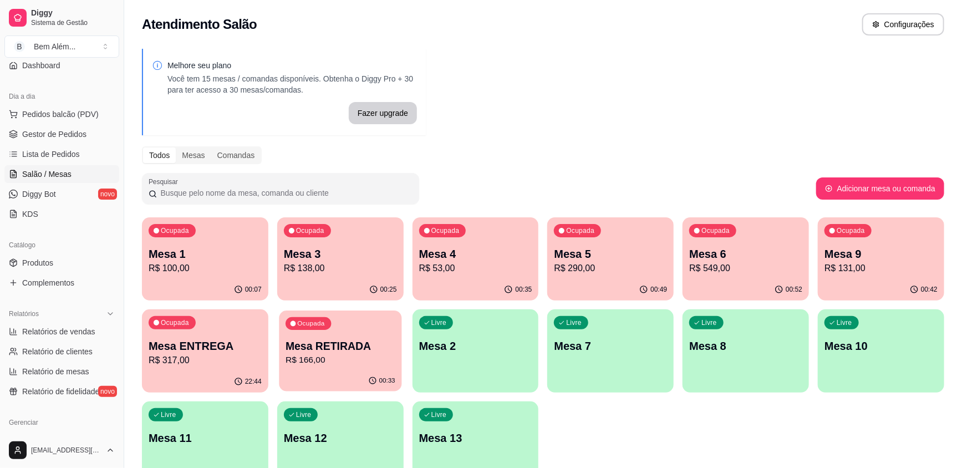
click at [333, 344] on p "Mesa RETIRADA" at bounding box center [341, 346] width 110 height 15
click at [235, 327] on div "Ocupada Mesa ENTREGA R$ 317,00" at bounding box center [205, 340] width 126 height 62
click at [364, 371] on div "00:34" at bounding box center [340, 380] width 123 height 21
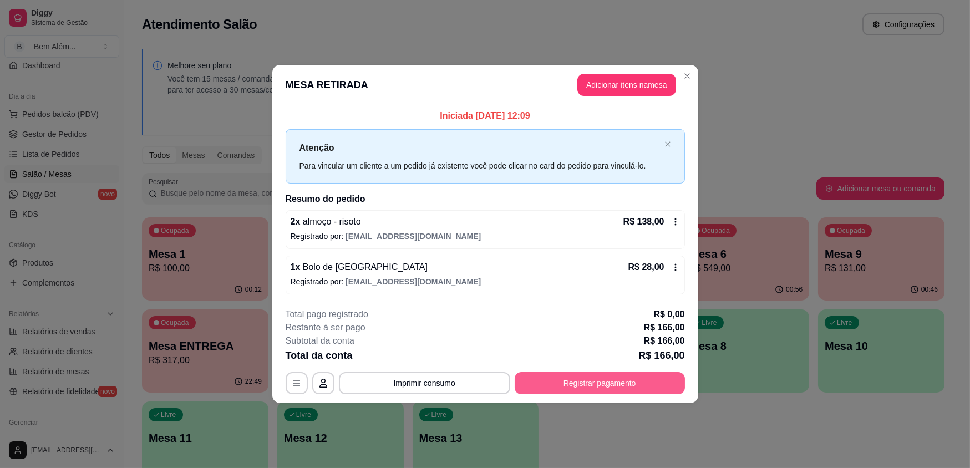
click at [604, 379] on button "Registrar pagamento" at bounding box center [599, 383] width 170 height 22
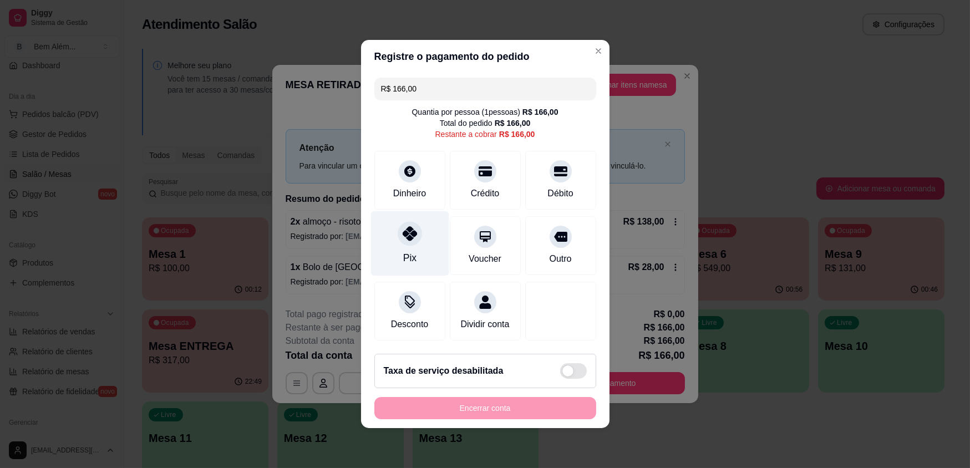
click at [409, 252] on div "Pix" at bounding box center [408, 258] width 13 height 14
type input "R$ 0,00"
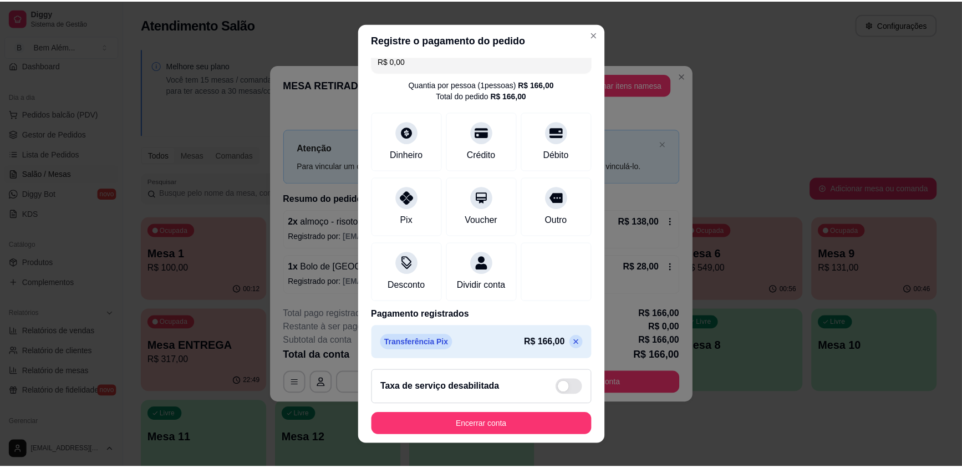
scroll to position [26, 0]
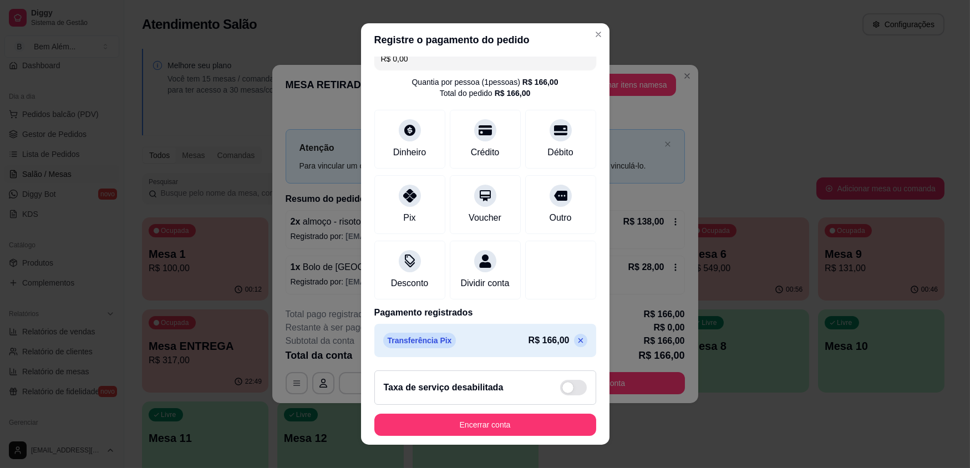
click at [530, 431] on button "Encerrar conta" at bounding box center [485, 425] width 222 height 22
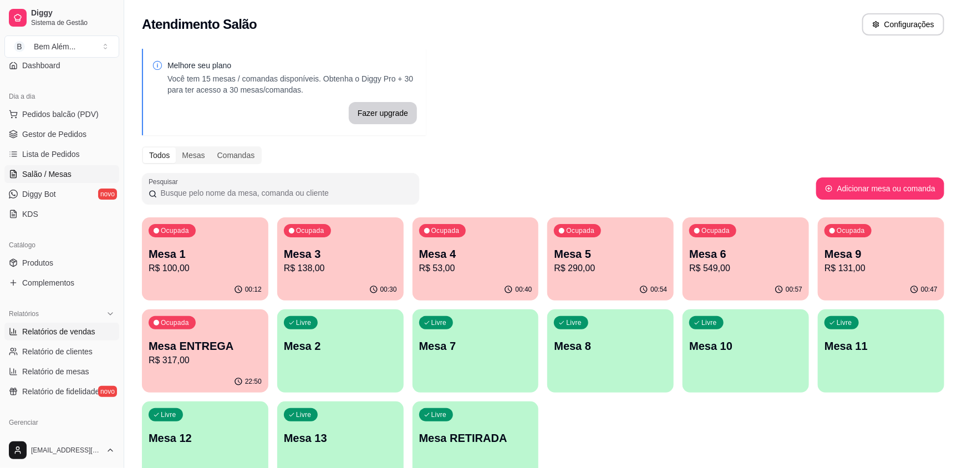
click at [78, 329] on span "Relatórios de vendas" at bounding box center [58, 331] width 73 height 11
select select "ALL"
select select "0"
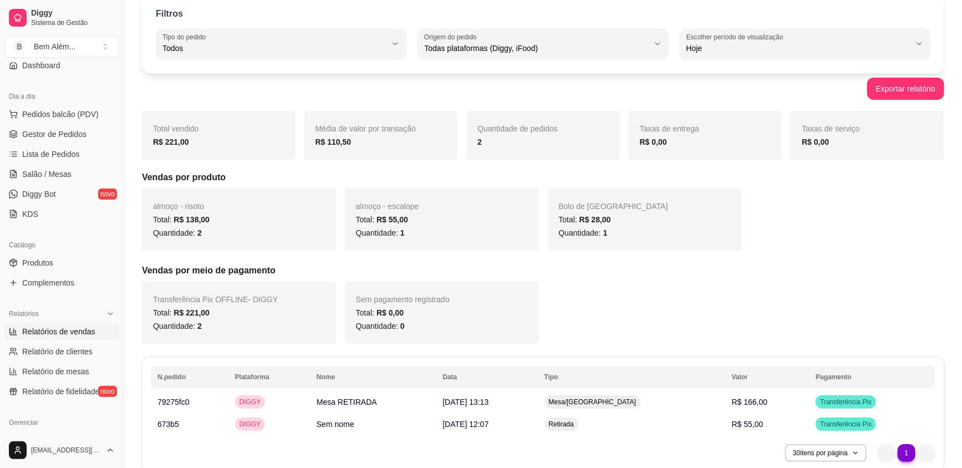
scroll to position [99, 0]
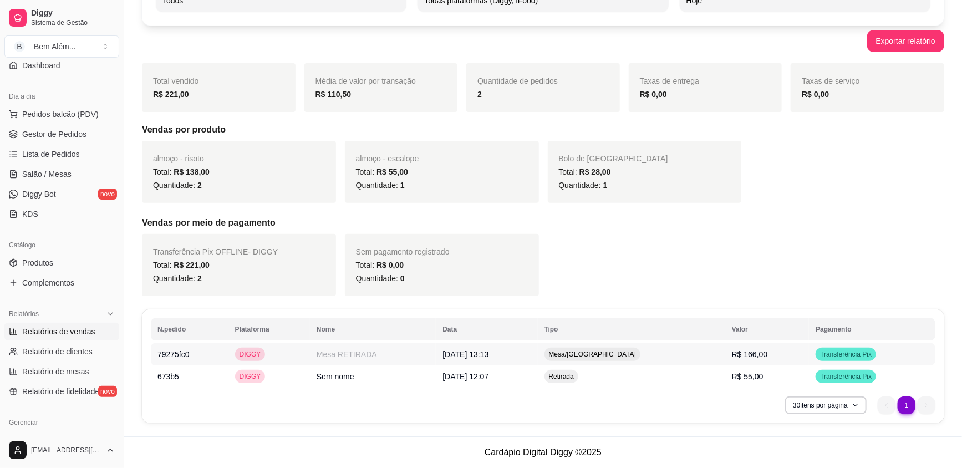
click at [664, 351] on td "Mesa/[GEOGRAPHIC_DATA]" at bounding box center [631, 354] width 187 height 22
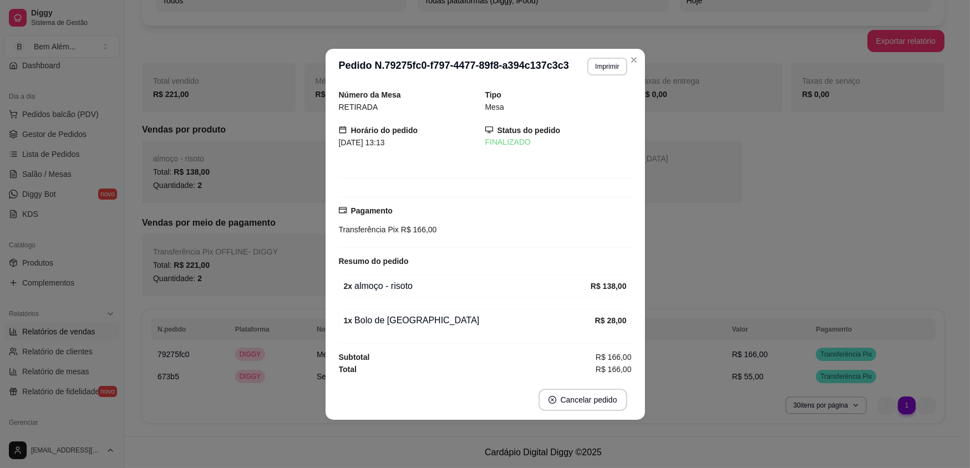
click at [597, 73] on button "Imprimir" at bounding box center [606, 67] width 39 height 18
click at [593, 109] on button "impressao computador" at bounding box center [579, 104] width 81 height 17
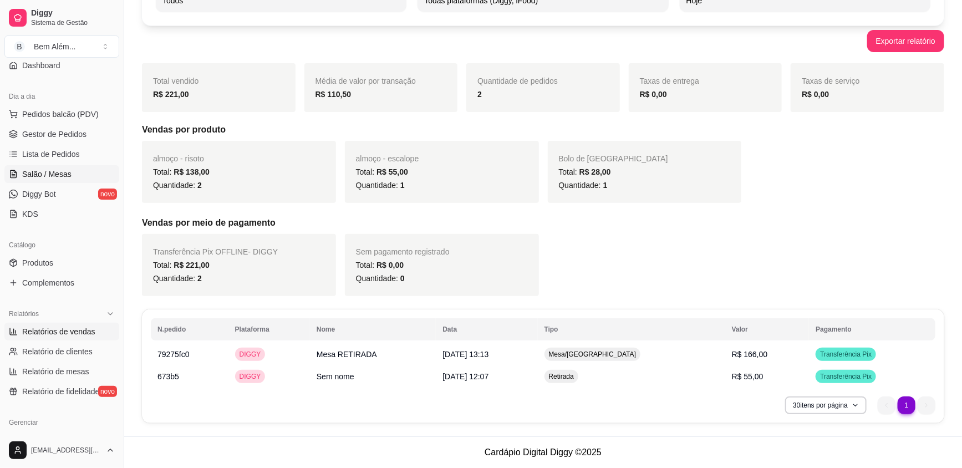
click at [60, 172] on span "Salão / Mesas" at bounding box center [46, 174] width 49 height 11
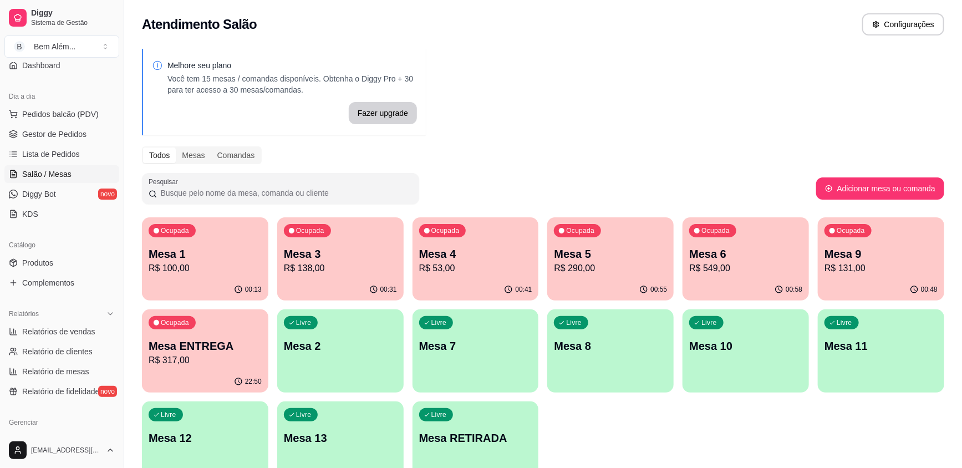
click at [587, 270] on p "R$ 290,00" at bounding box center [610, 268] width 113 height 13
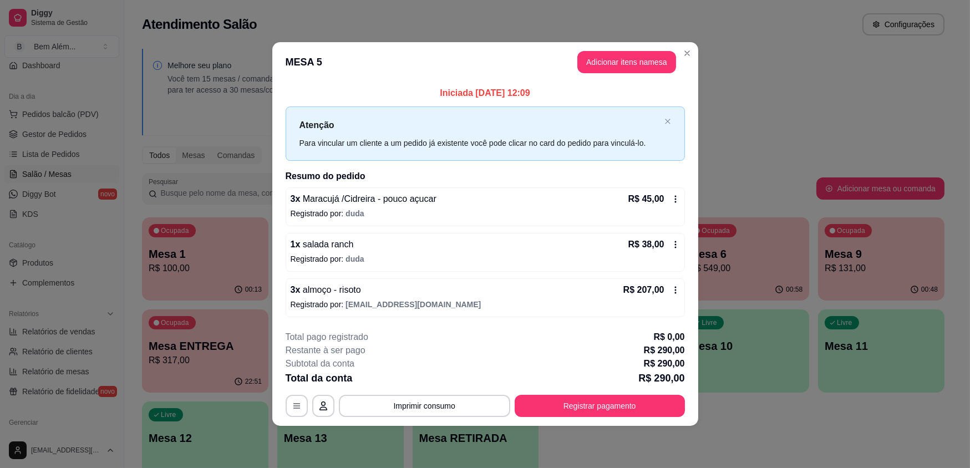
click at [599, 86] on p "Iniciada [DATE] 12:09" at bounding box center [485, 92] width 399 height 13
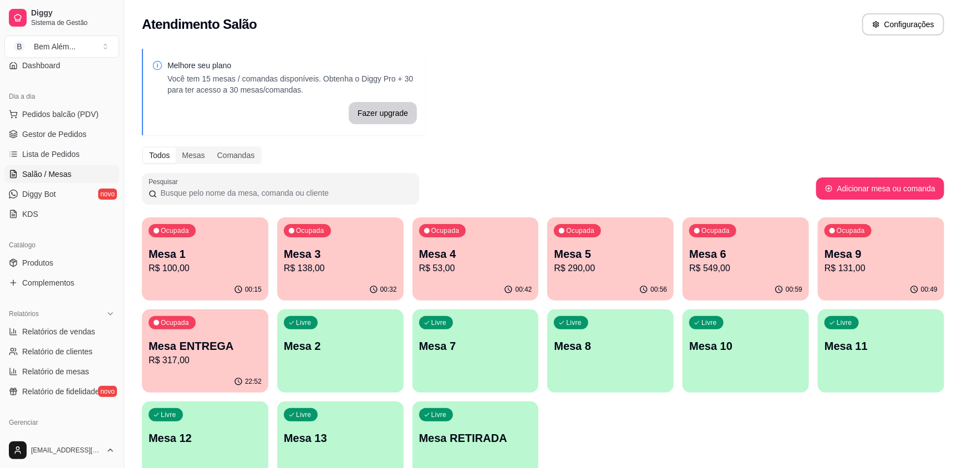
click at [623, 239] on div "Ocupada Mesa 5 R$ 290,00" at bounding box center [610, 248] width 126 height 62
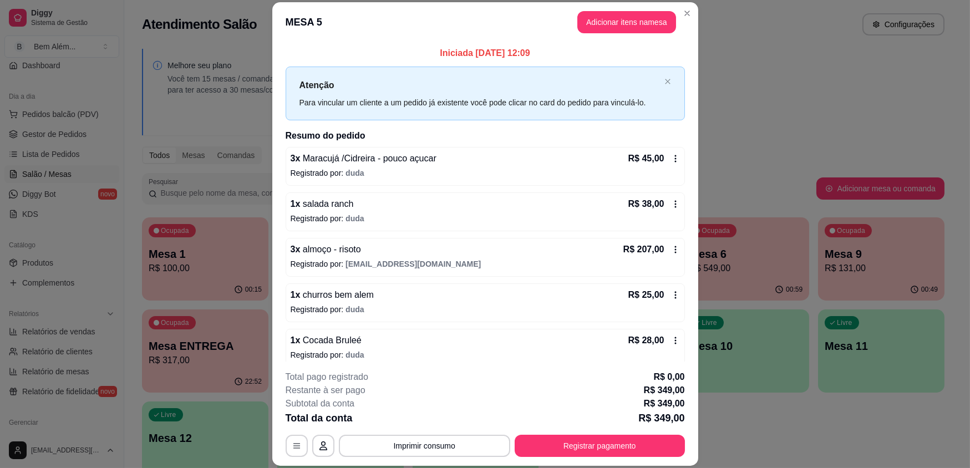
scroll to position [55, 0]
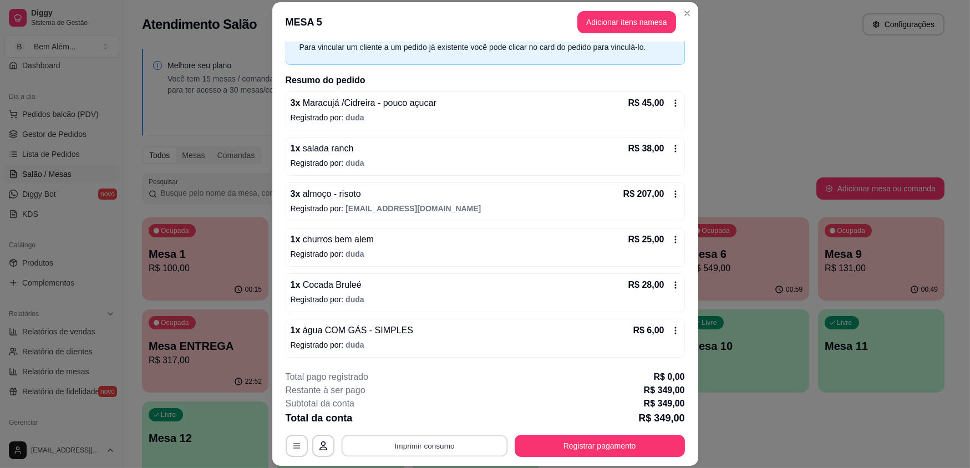
click at [412, 440] on button "Imprimir consumo" at bounding box center [424, 446] width 166 height 22
click at [407, 412] on button "impressao computador" at bounding box center [420, 420] width 83 height 18
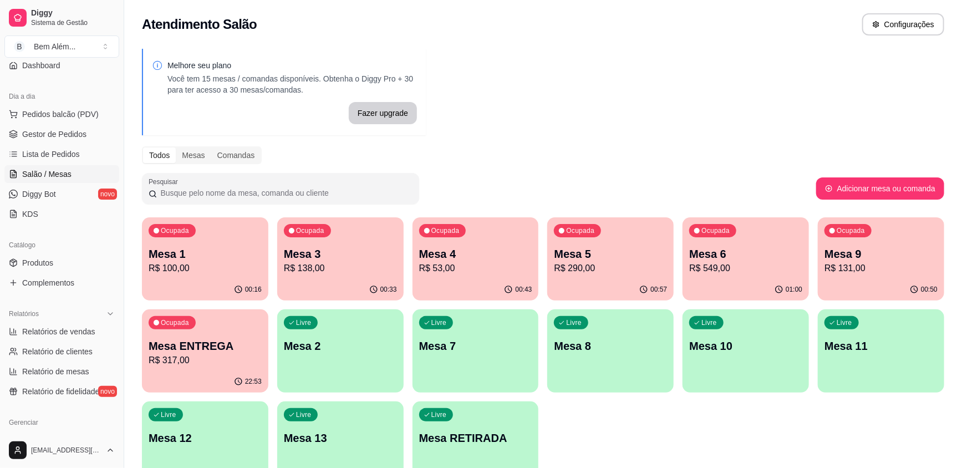
click at [313, 270] on p "R$ 138,00" at bounding box center [340, 268] width 113 height 13
click at [426, 265] on p "R$ 53,00" at bounding box center [476, 268] width 110 height 13
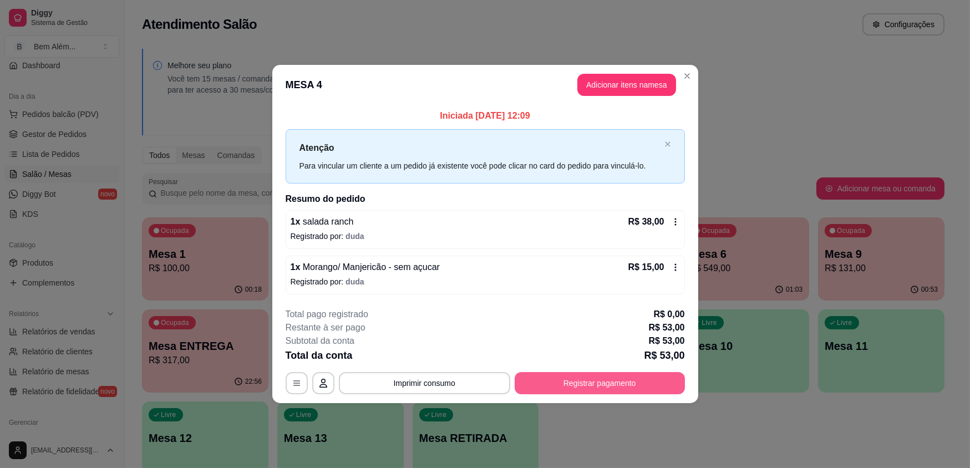
click at [591, 381] on button "Registrar pagamento" at bounding box center [599, 383] width 170 height 22
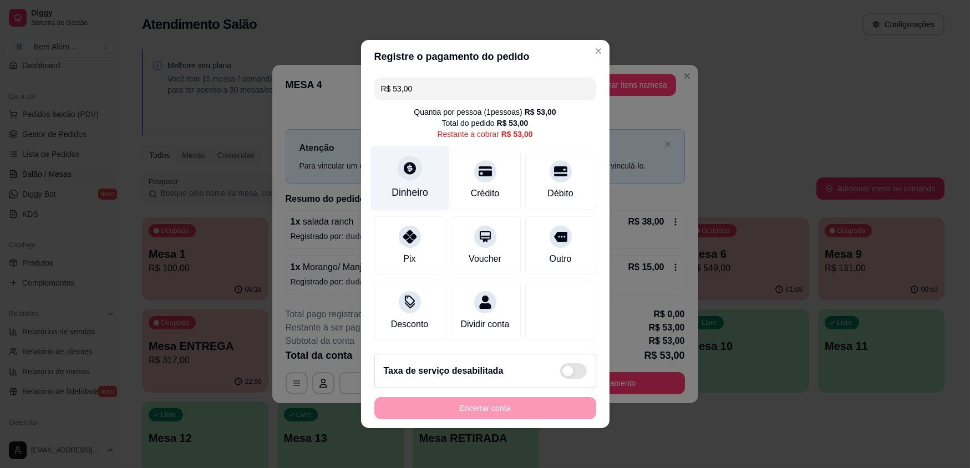
click at [427, 159] on div "Dinheiro" at bounding box center [409, 178] width 78 height 65
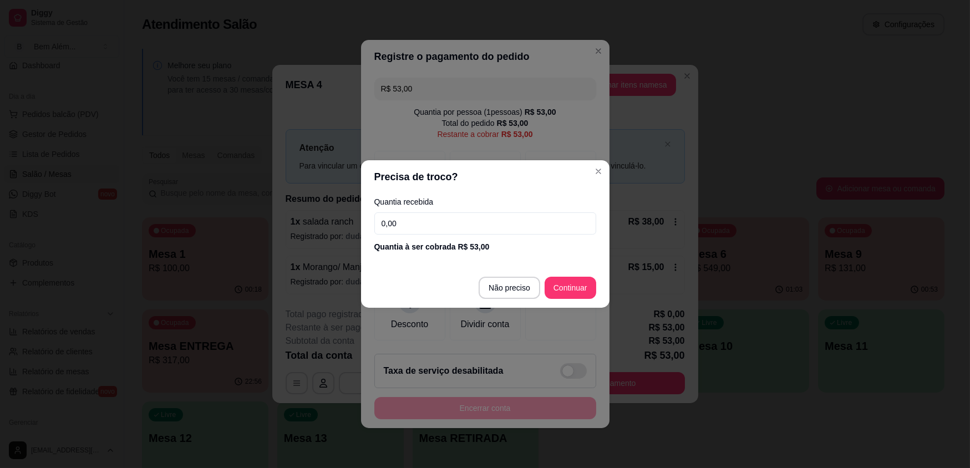
click at [419, 223] on input "0,00" at bounding box center [485, 223] width 222 height 22
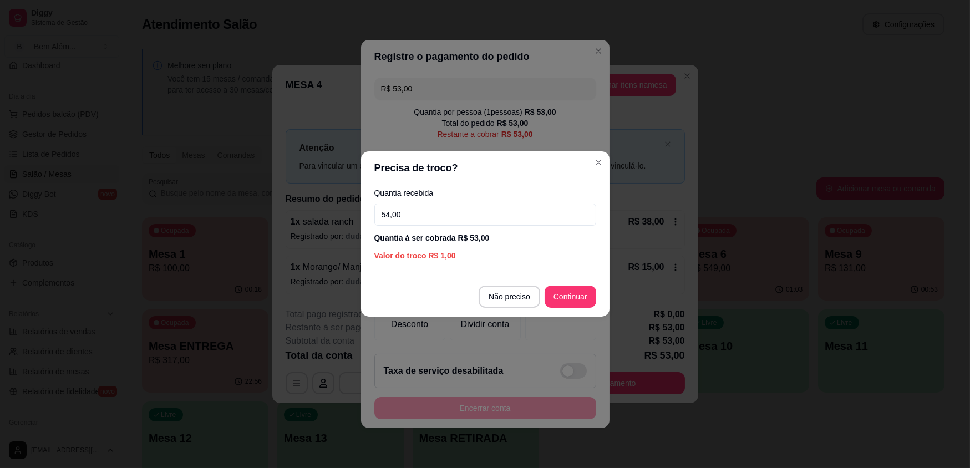
drag, startPoint x: 441, startPoint y: 215, endPoint x: 368, endPoint y: 228, distance: 74.9
click at [368, 228] on div "Quantia recebida 54,00 Quantia à ser cobrada R$ 53,00 Valor do troco R$ 1,00" at bounding box center [485, 225] width 248 height 81
type input "54,00"
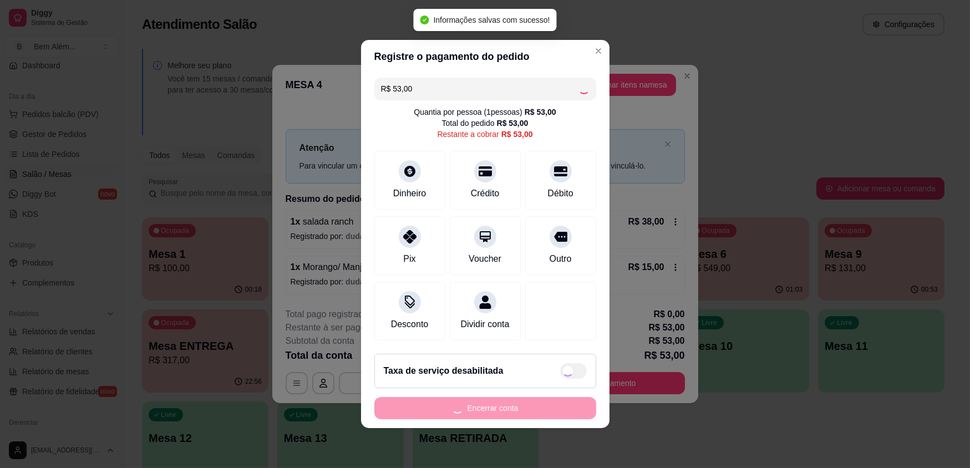
type input "R$ 0,00"
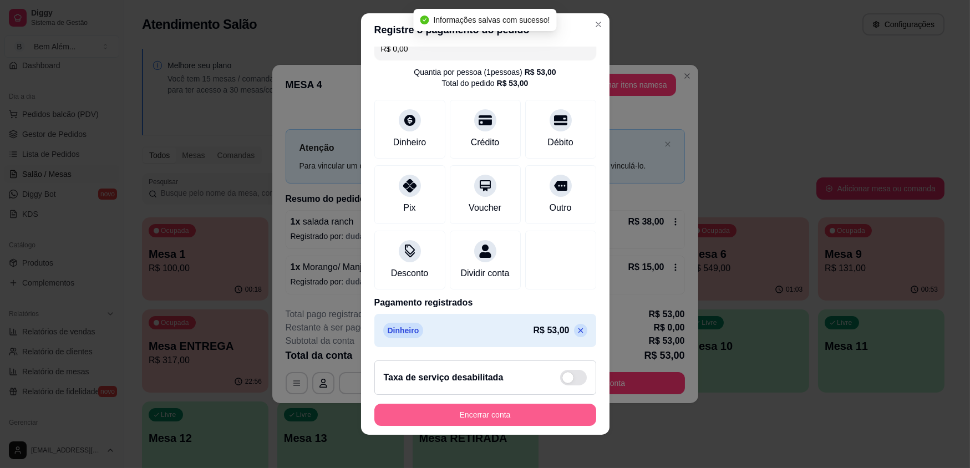
scroll to position [12, 0]
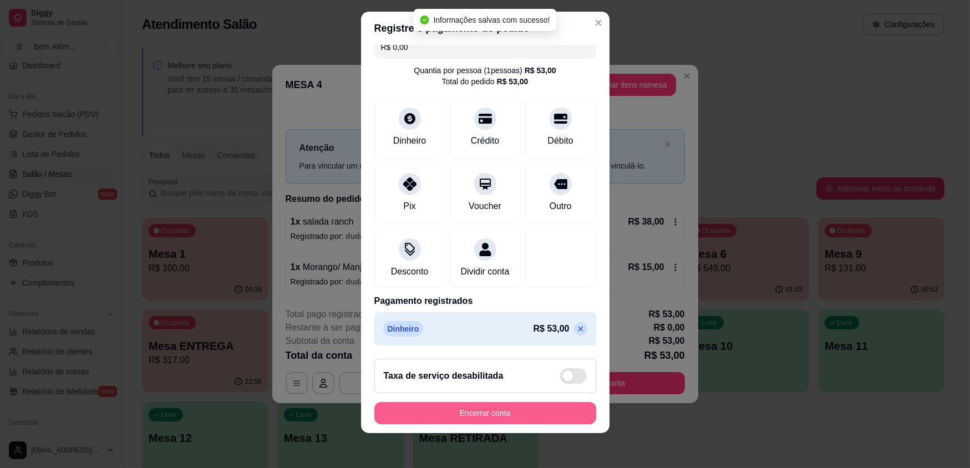
click at [463, 410] on button "Encerrar conta" at bounding box center [485, 413] width 222 height 22
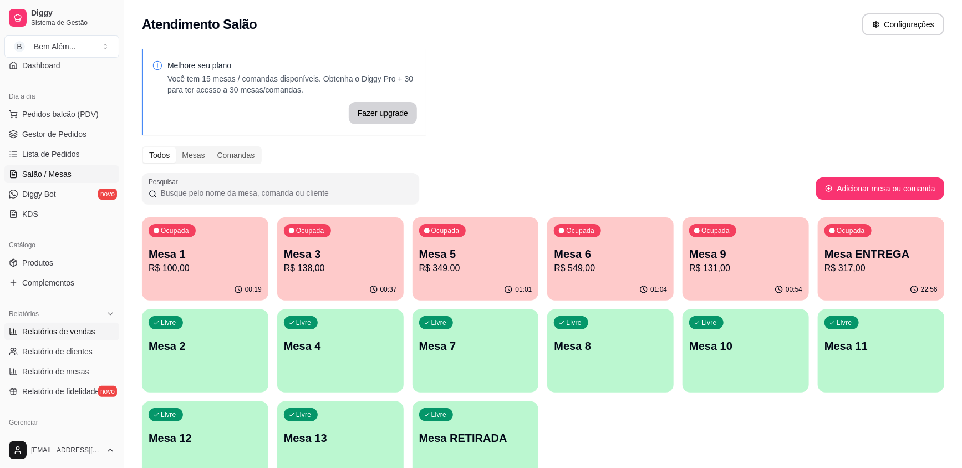
click at [91, 327] on span "Relatórios de vendas" at bounding box center [58, 331] width 73 height 11
select select "ALL"
select select "0"
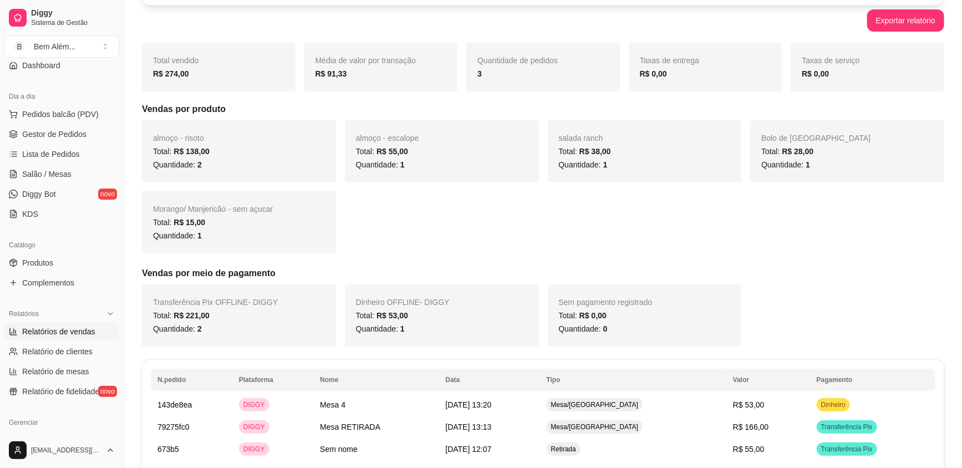
scroll to position [191, 0]
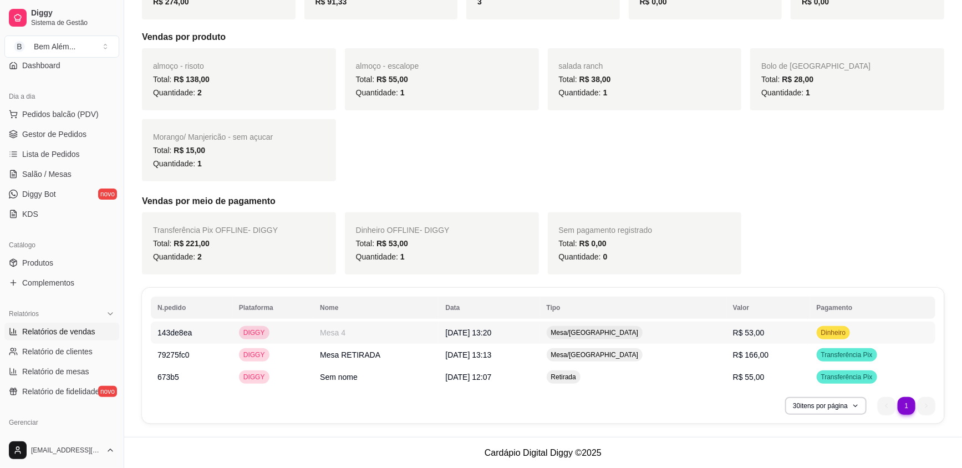
click at [539, 330] on td "[DATE] 13:20" at bounding box center [489, 333] width 101 height 22
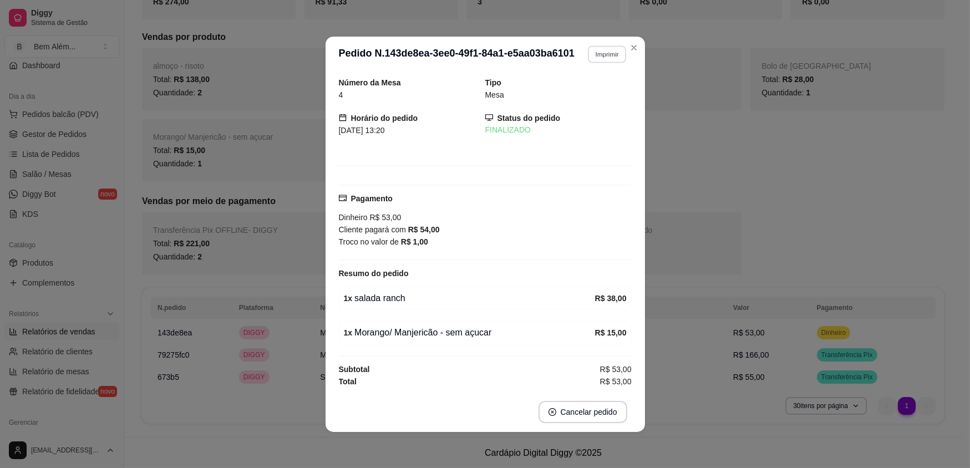
click at [615, 50] on button "Imprimir" at bounding box center [607, 53] width 38 height 17
click at [588, 89] on button "impressao computador" at bounding box center [579, 93] width 81 height 17
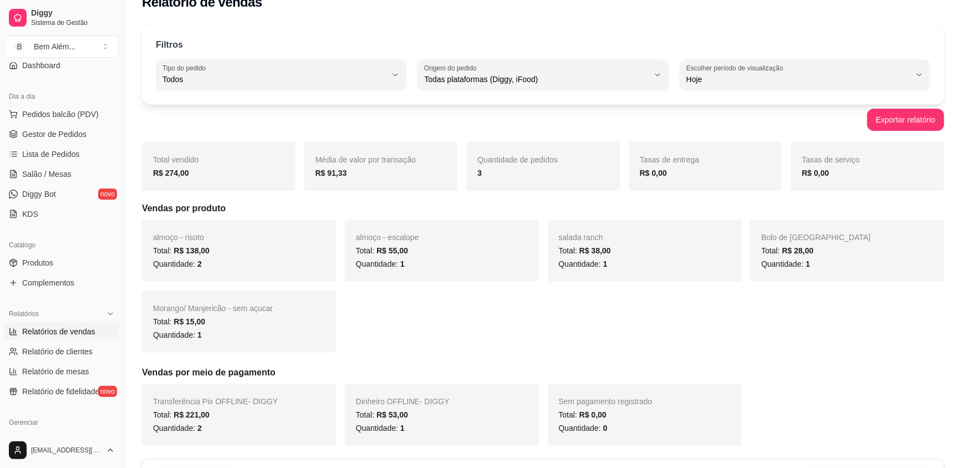
scroll to position [0, 0]
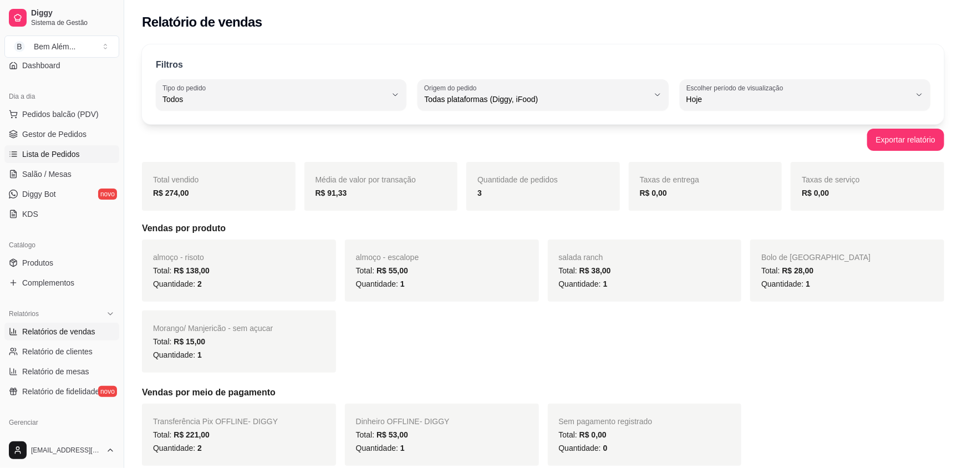
click at [59, 164] on ul "Pedidos balcão (PDV) Gestor de Pedidos Lista de Pedidos Salão / Mesas Diggy Bot…" at bounding box center [61, 164] width 115 height 118
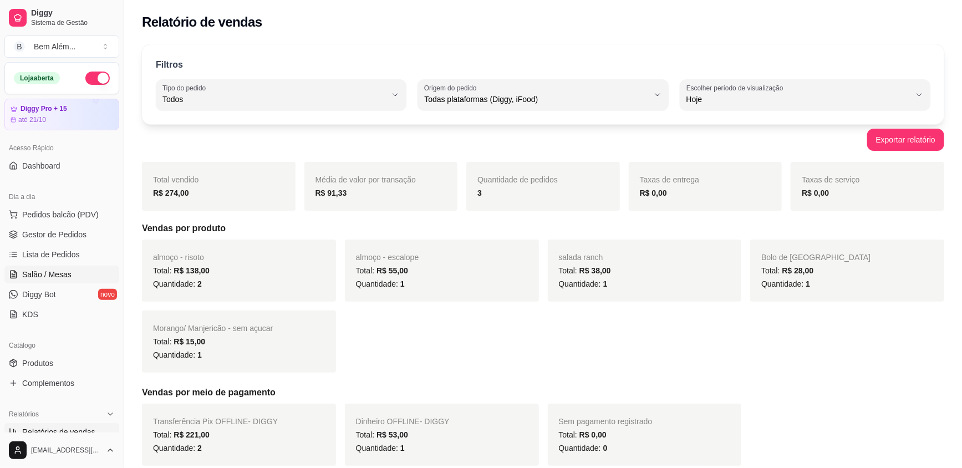
click at [74, 274] on link "Salão / Mesas" at bounding box center [61, 275] width 115 height 18
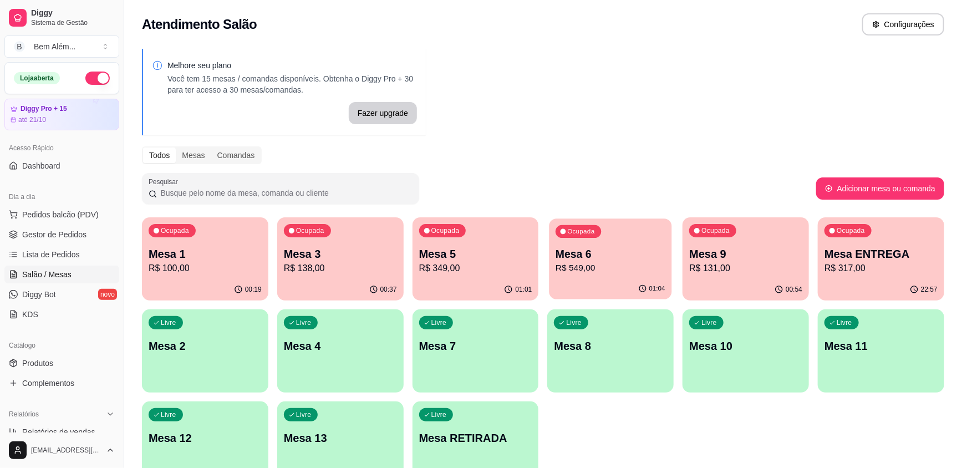
click at [657, 233] on div "Ocupada Mesa 6 R$ 549,00" at bounding box center [610, 248] width 123 height 60
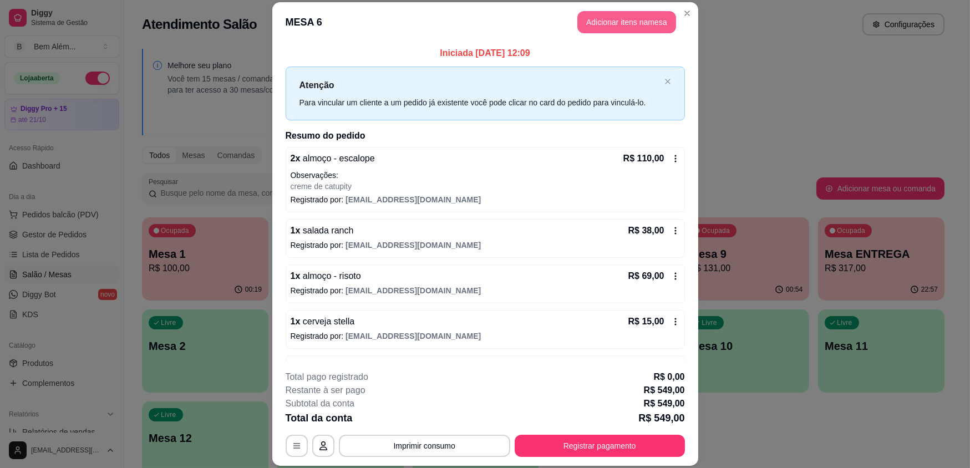
click at [638, 26] on button "Adicionar itens na mesa" at bounding box center [626, 22] width 99 height 22
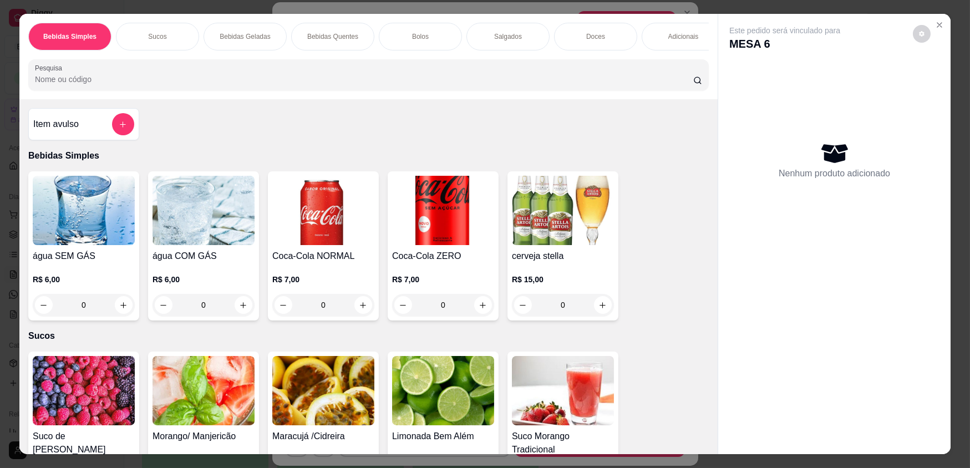
click at [602, 309] on icon "increase-product-quantity" at bounding box center [602, 305] width 8 height 8
type input "1"
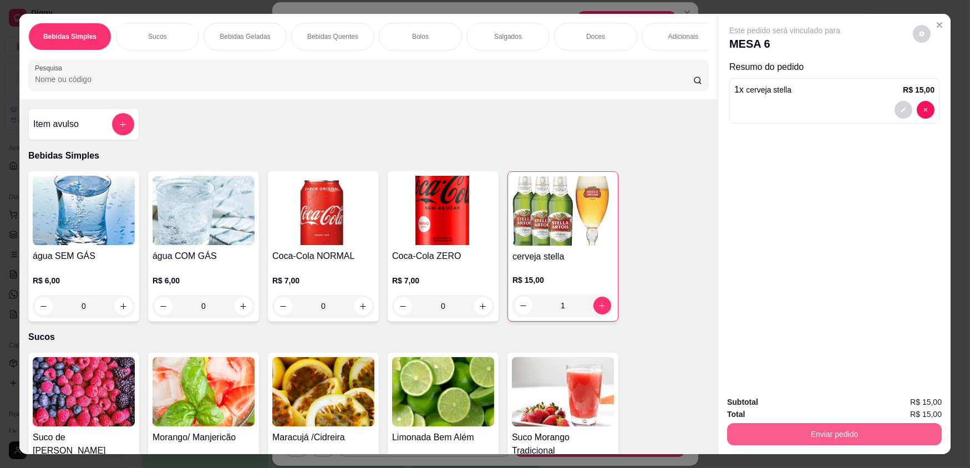
click at [791, 421] on div "Enviar pedido" at bounding box center [834, 432] width 215 height 25
click at [789, 430] on button "Enviar pedido" at bounding box center [834, 434] width 215 height 22
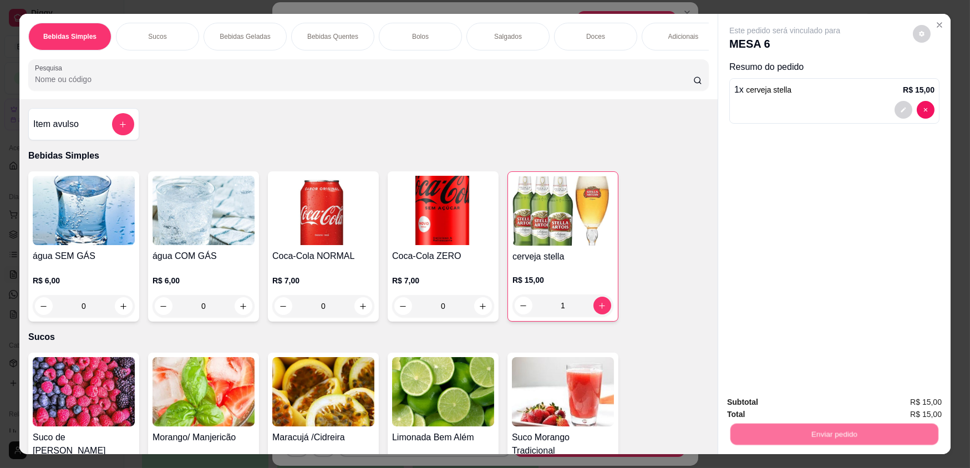
click at [777, 402] on button "Não registrar e enviar pedido" at bounding box center [797, 406] width 115 height 21
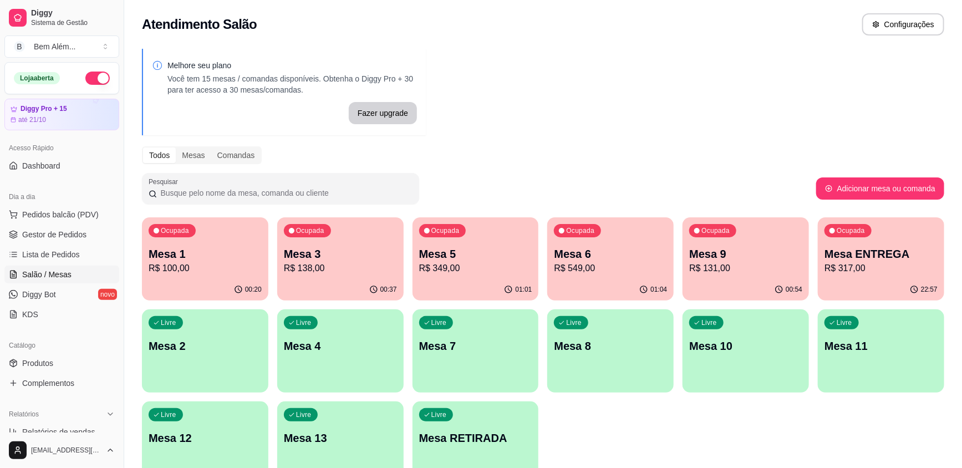
click at [227, 354] on div "Livre Mesa 2" at bounding box center [205, 344] width 126 height 70
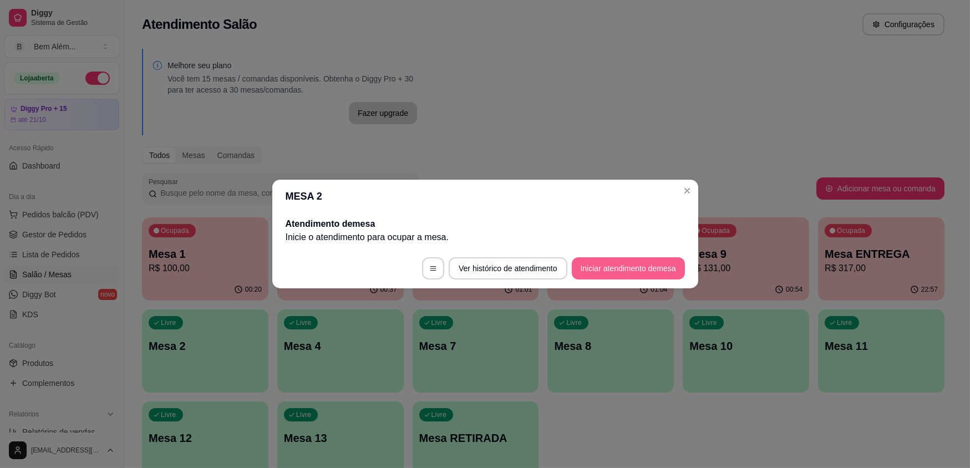
click at [648, 266] on button "Iniciar atendimento de mesa" at bounding box center [628, 268] width 113 height 22
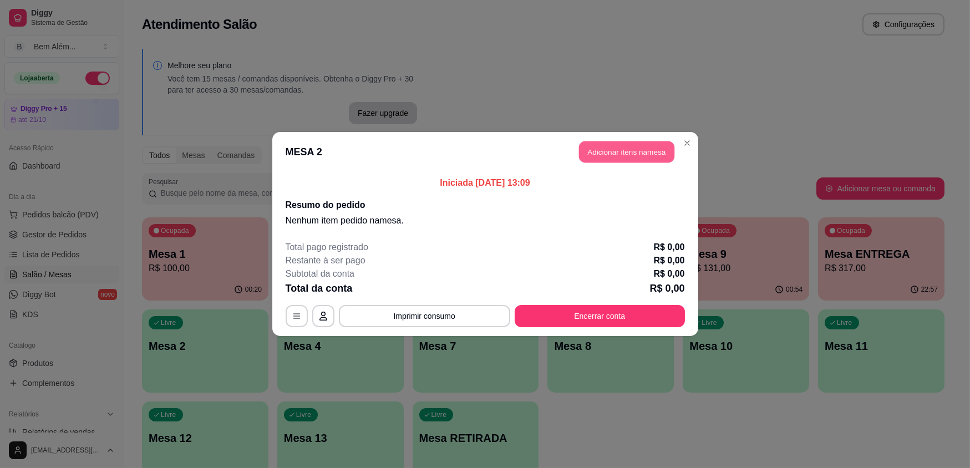
click at [643, 155] on button "Adicionar itens na mesa" at bounding box center [626, 152] width 95 height 22
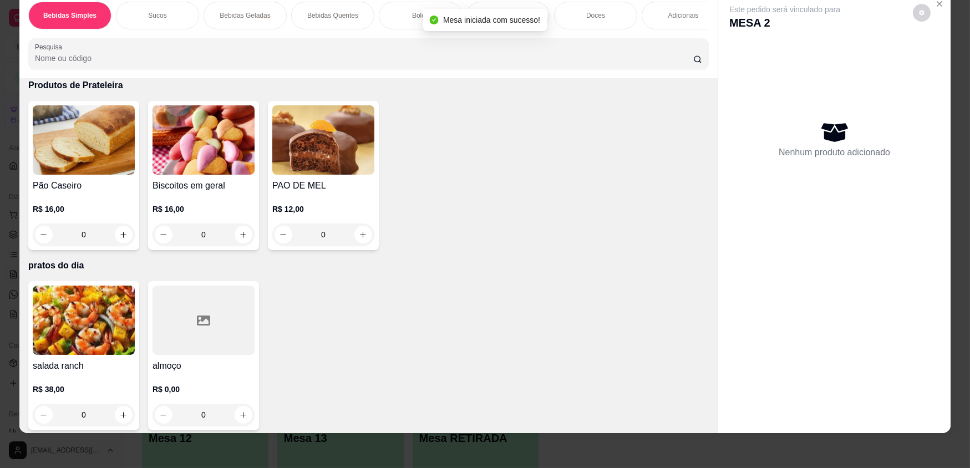
scroll to position [22, 0]
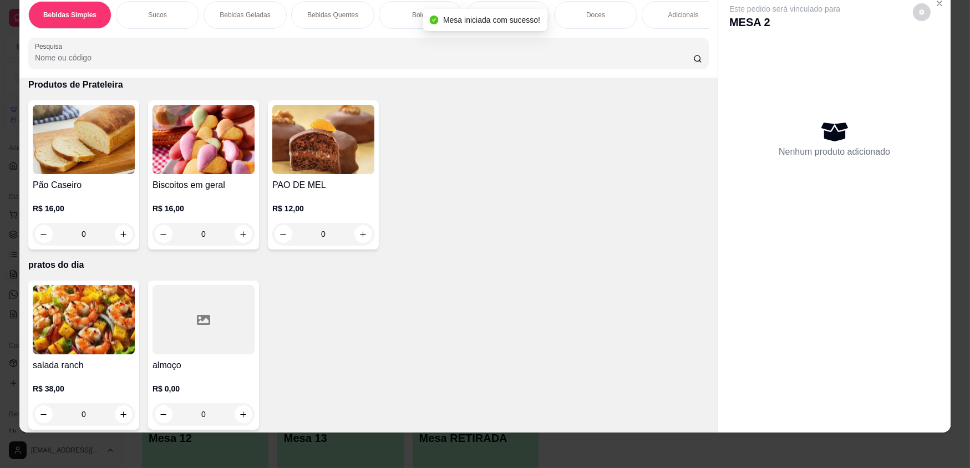
click at [201, 341] on div at bounding box center [203, 319] width 102 height 69
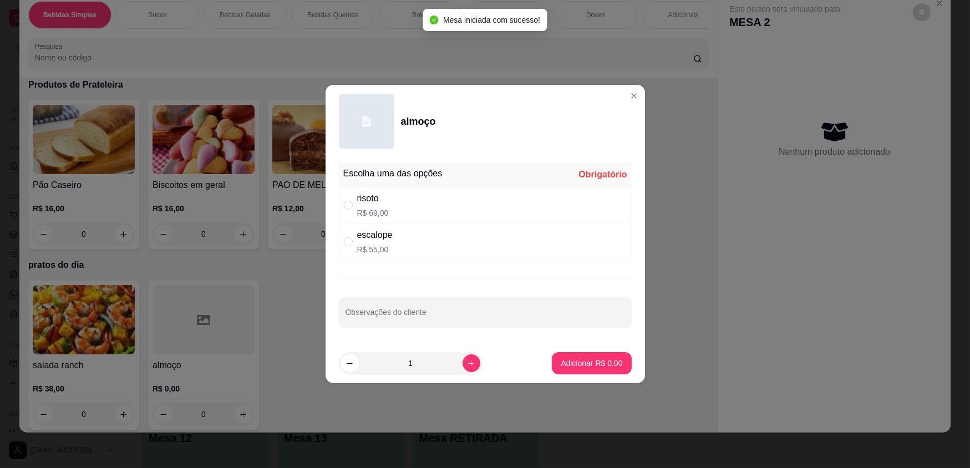
click at [539, 206] on div "risoto R$ 69,00" at bounding box center [485, 205] width 293 height 37
radio input "true"
click at [557, 361] on p "Adicionar R$ 69,00" at bounding box center [589, 363] width 66 height 11
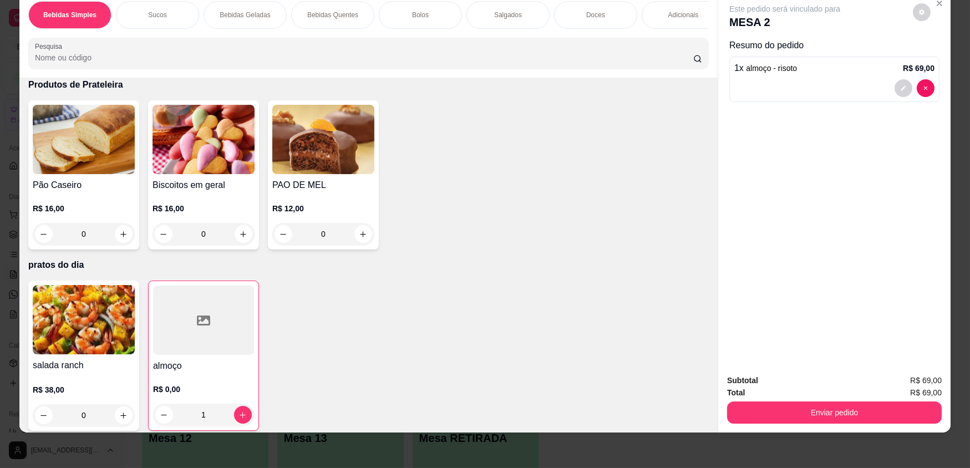
type input "1"
click at [245, 325] on div at bounding box center [203, 320] width 101 height 69
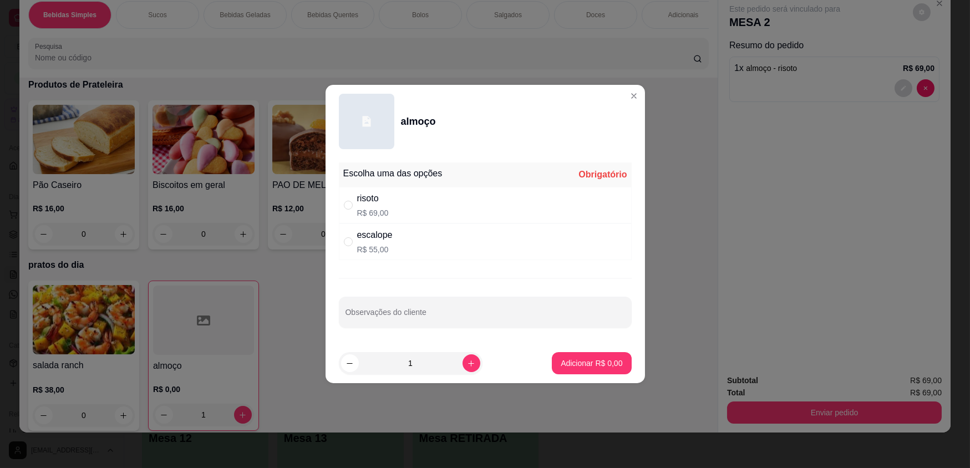
click at [465, 239] on div "escalope R$ 55,00" at bounding box center [485, 241] width 293 height 37
radio input "true"
click at [566, 364] on p "Adicionar R$ 55,00" at bounding box center [589, 363] width 64 height 11
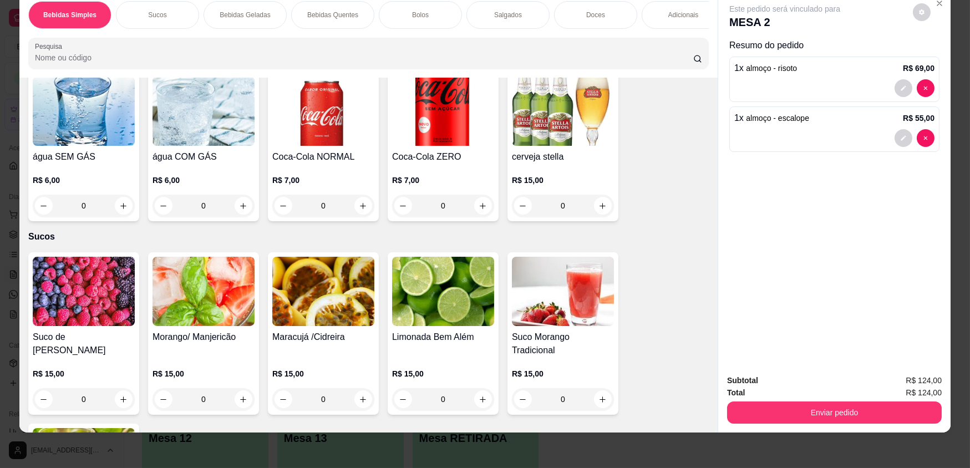
scroll to position [0, 0]
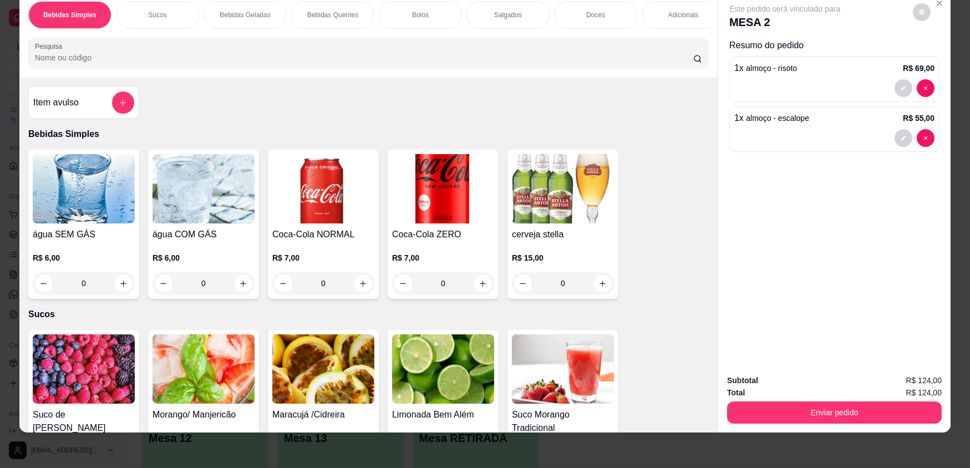
click at [96, 358] on img at bounding box center [84, 368] width 102 height 69
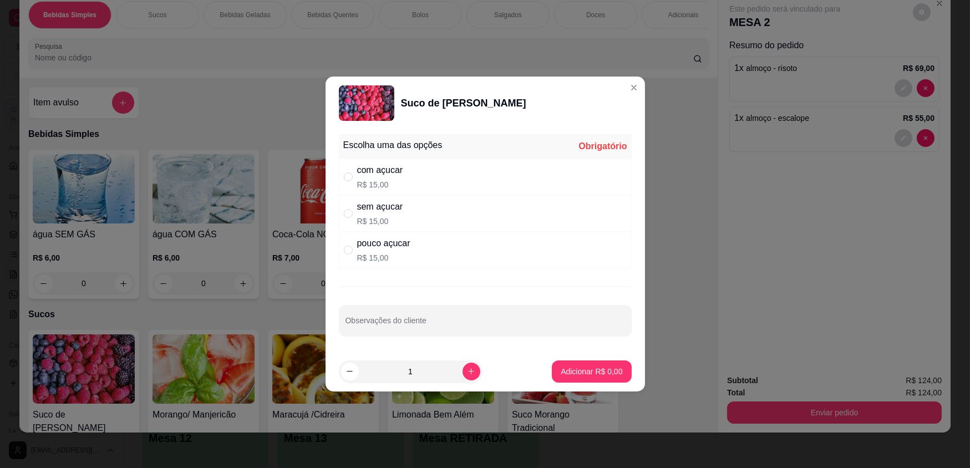
click at [475, 243] on div "pouco açucar R$ 15,00" at bounding box center [485, 250] width 293 height 37
radio input "true"
click at [467, 371] on icon "increase-product-quantity" at bounding box center [471, 371] width 8 height 8
type input "2"
click at [560, 376] on p "Adicionar R$ 30,00" at bounding box center [589, 371] width 64 height 11
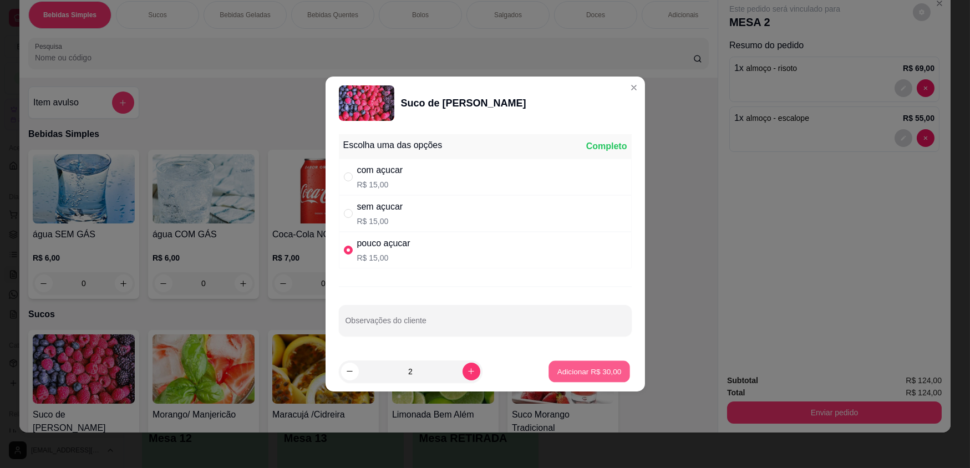
type input "2"
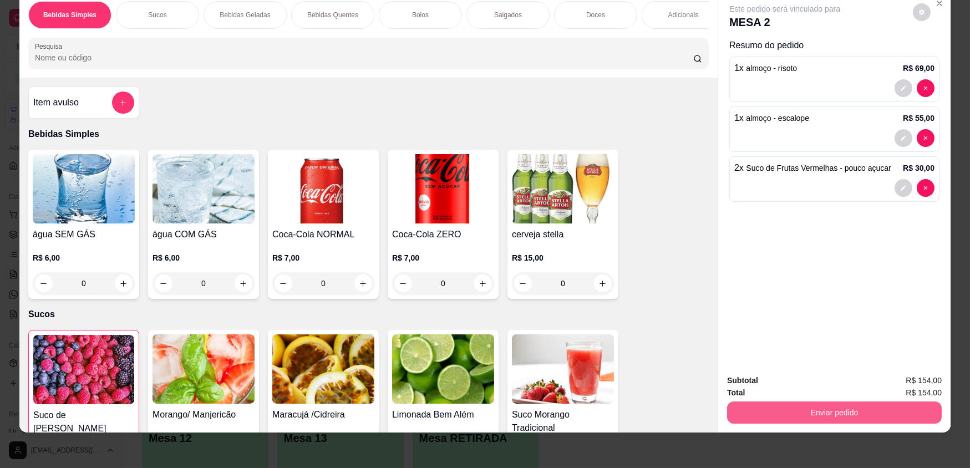
click at [783, 412] on button "Enviar pedido" at bounding box center [834, 412] width 215 height 22
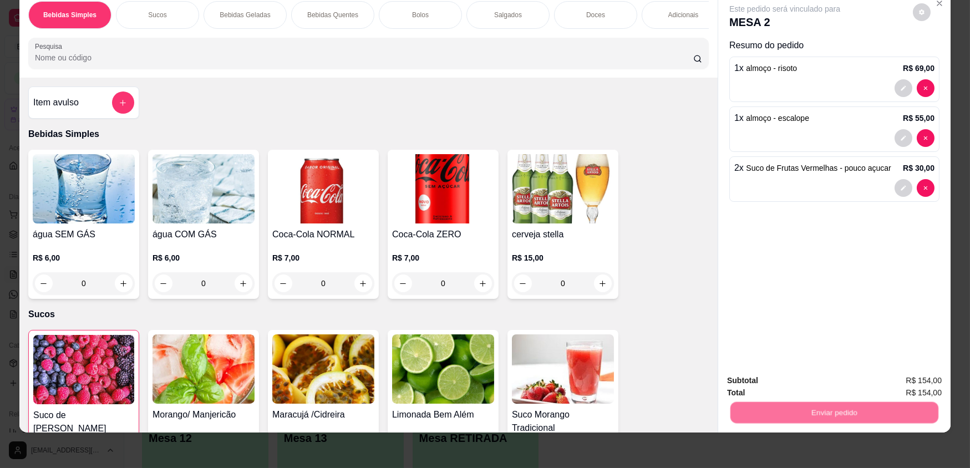
click at [810, 394] on button "Não registrar e enviar pedido" at bounding box center [797, 384] width 115 height 21
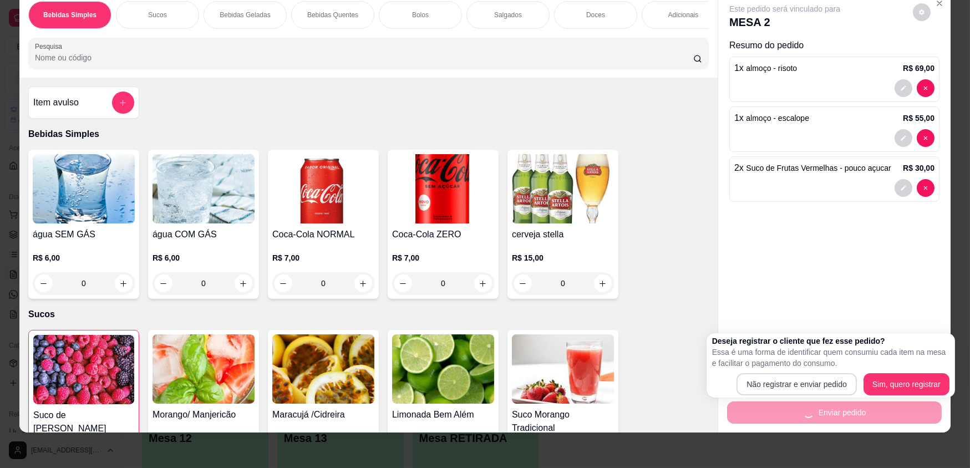
click at [812, 383] on div "Subtotal R$ 154,00" at bounding box center [834, 380] width 215 height 12
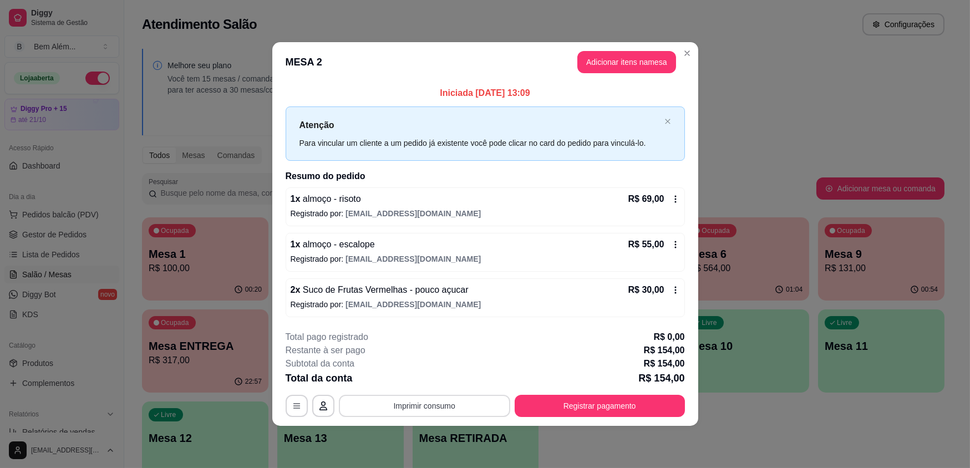
click at [452, 402] on button "Imprimir consumo" at bounding box center [424, 406] width 171 height 22
click at [436, 385] on button "impressao computador" at bounding box center [424, 380] width 83 height 18
click at [677, 45] on header "MESA 2 Adicionar itens na mesa" at bounding box center [485, 62] width 426 height 40
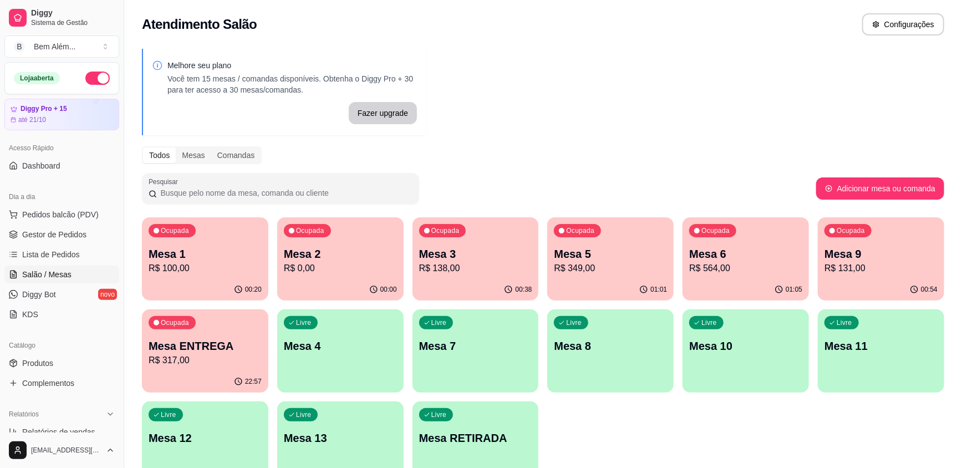
drag, startPoint x: 854, startPoint y: 216, endPoint x: 859, endPoint y: 251, distance: 35.3
click at [855, 227] on div "Melhore seu plano Você tem 15 mesas / comandas disponíveis. Obtenha o Diggy Pro…" at bounding box center [543, 270] width 838 height 456
click at [861, 271] on p "R$ 131,00" at bounding box center [880, 268] width 113 height 13
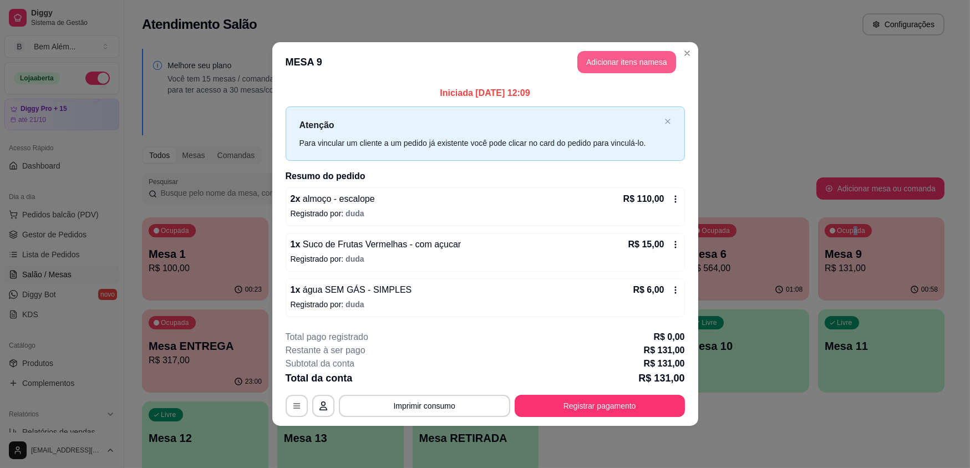
click at [632, 54] on button "Adicionar itens na mesa" at bounding box center [626, 62] width 99 height 22
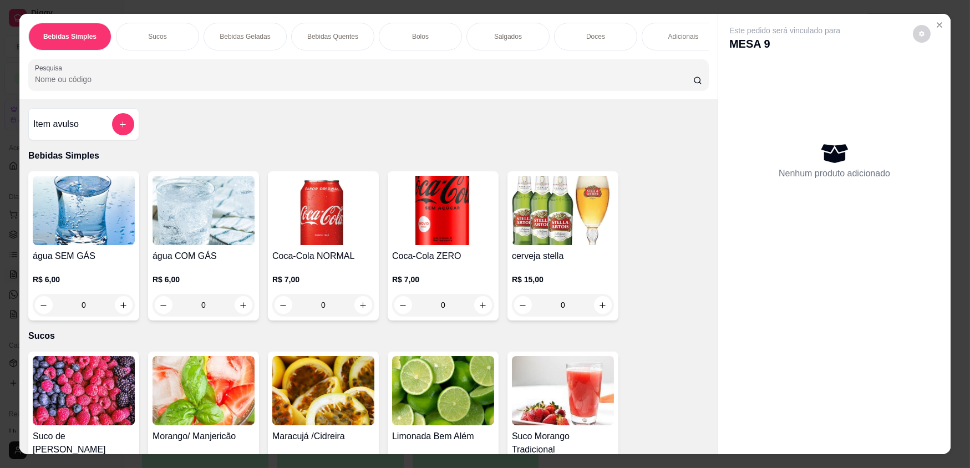
click at [594, 31] on div "Doces" at bounding box center [595, 37] width 83 height 28
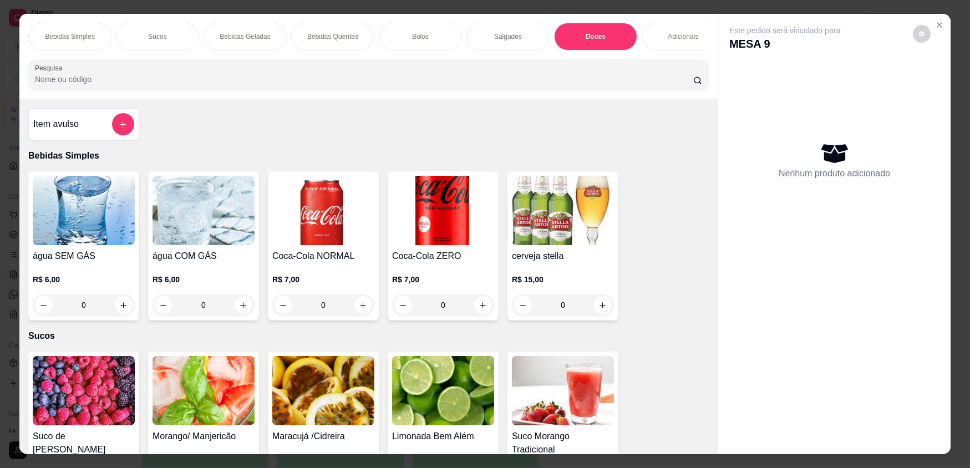
scroll to position [22, 0]
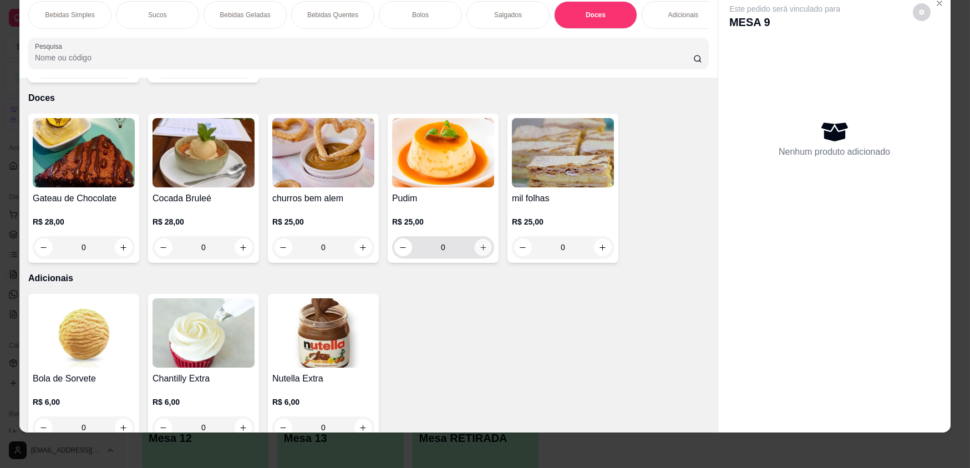
click at [482, 239] on button "increase-product-quantity" at bounding box center [482, 247] width 17 height 17
type input "1"
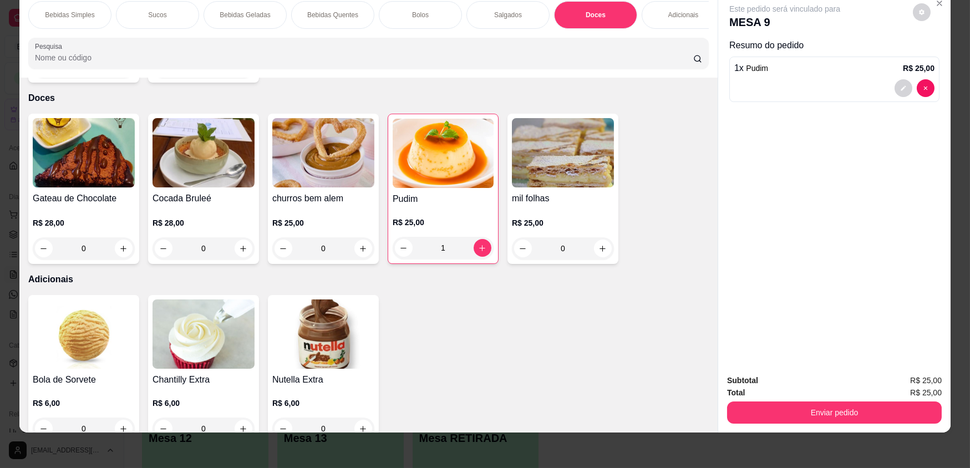
click at [436, 14] on div "Bolos" at bounding box center [420, 15] width 83 height 28
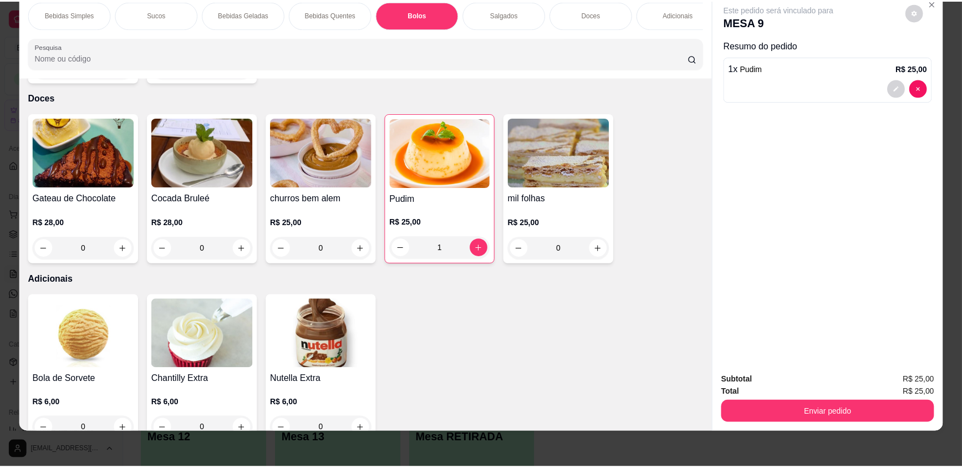
scroll to position [1099, 0]
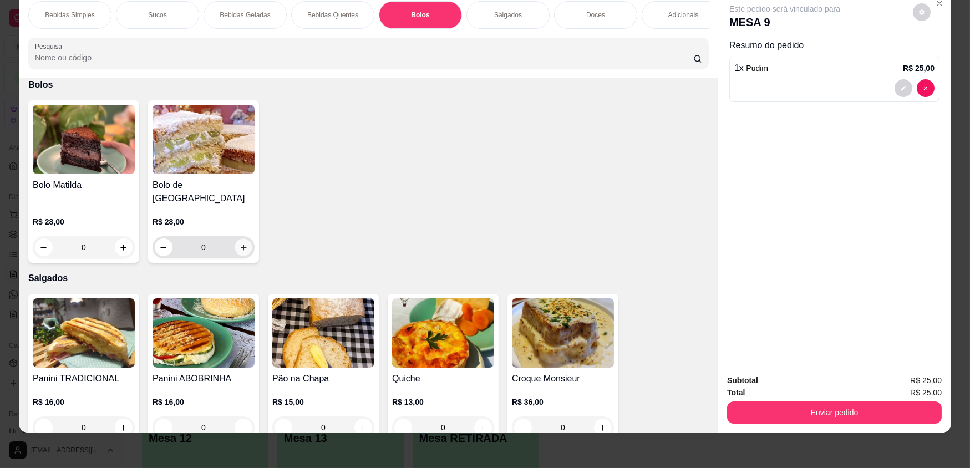
click at [242, 243] on icon "increase-product-quantity" at bounding box center [243, 247] width 8 height 8
type input "1"
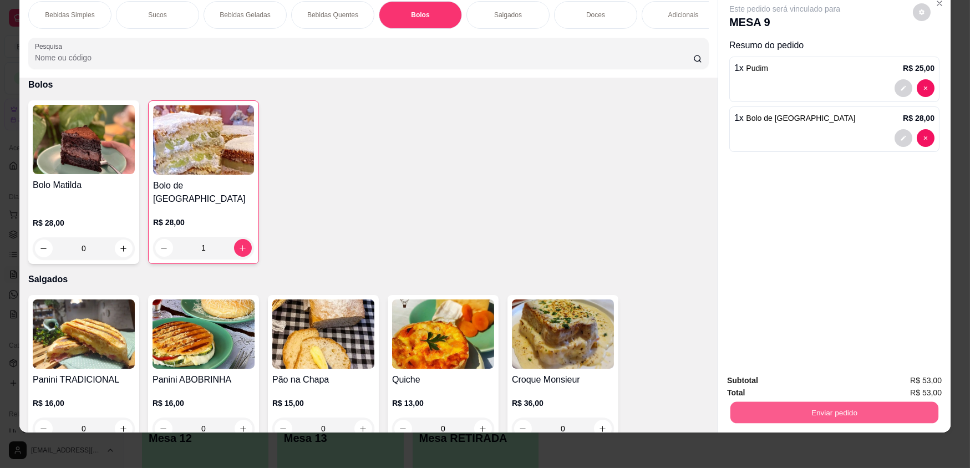
click at [844, 410] on button "Enviar pedido" at bounding box center [834, 412] width 208 height 22
click at [827, 384] on button "Não registrar e enviar pedido" at bounding box center [797, 384] width 115 height 21
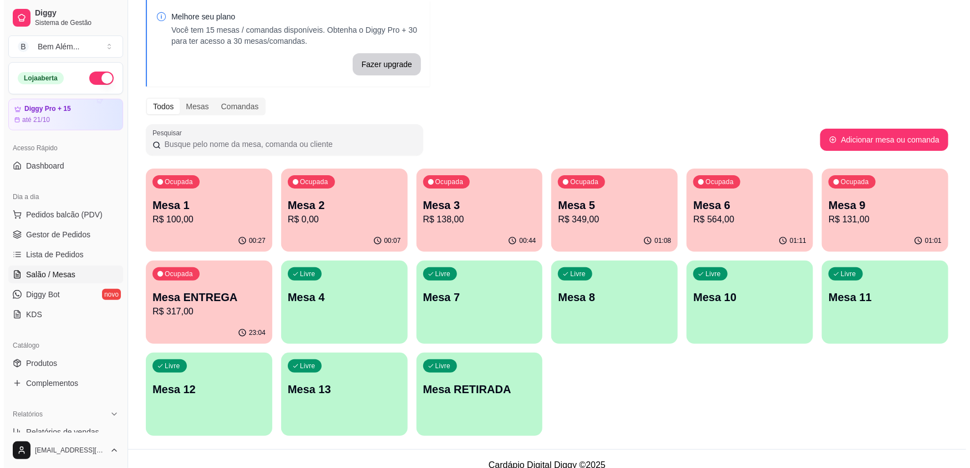
scroll to position [61, 0]
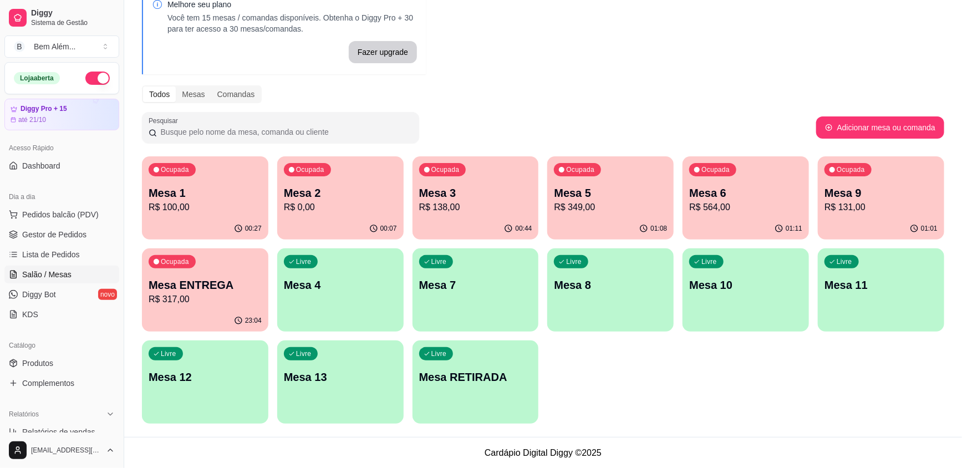
click at [854, 288] on p "Mesa 11" at bounding box center [880, 285] width 113 height 16
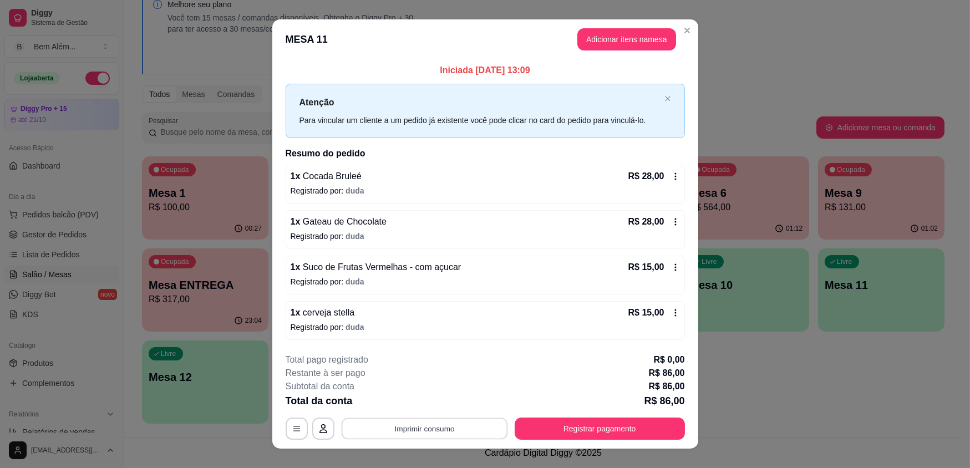
click at [401, 432] on button "Imprimir consumo" at bounding box center [424, 428] width 166 height 22
click at [395, 397] on button "impressao computador" at bounding box center [420, 403] width 83 height 18
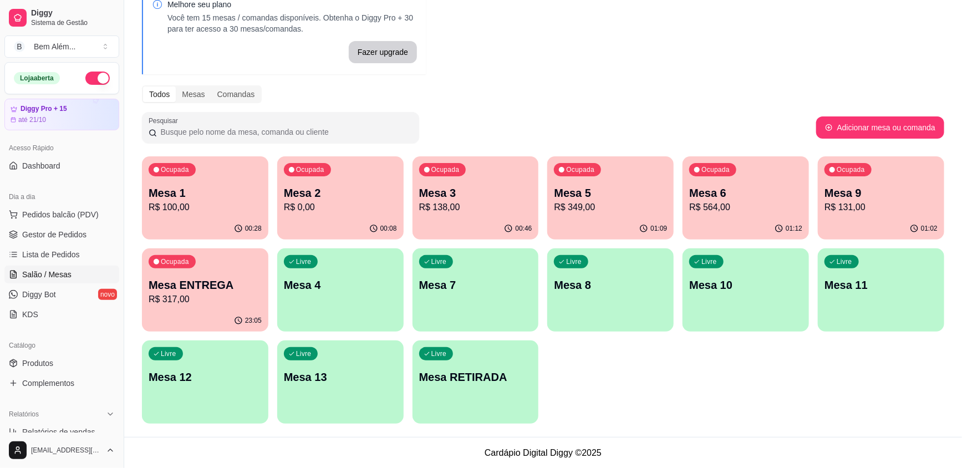
click at [426, 198] on p "Mesa 3" at bounding box center [475, 193] width 113 height 16
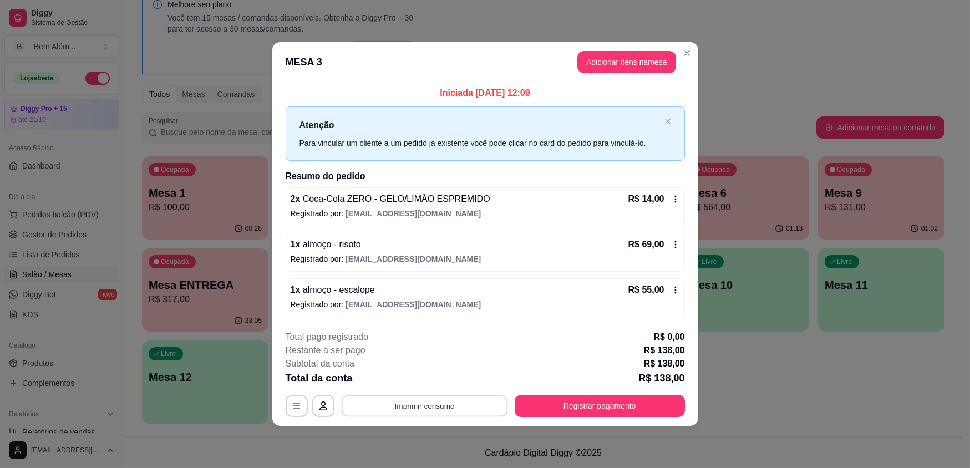
click at [442, 407] on button "Imprimir consumo" at bounding box center [424, 406] width 166 height 22
click at [441, 375] on button "impressao computador" at bounding box center [424, 379] width 81 height 17
click at [627, 406] on button "Registrar pagamento" at bounding box center [599, 406] width 170 height 22
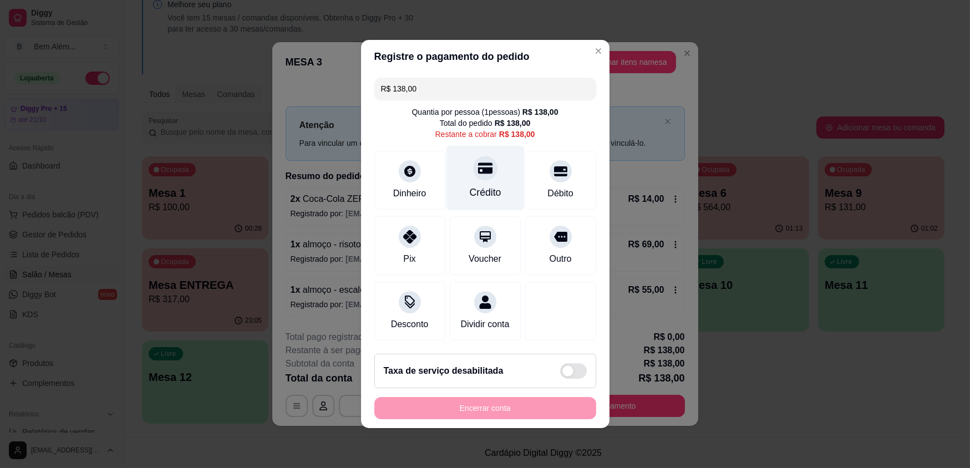
click at [465, 184] on div "Crédito" at bounding box center [485, 178] width 78 height 65
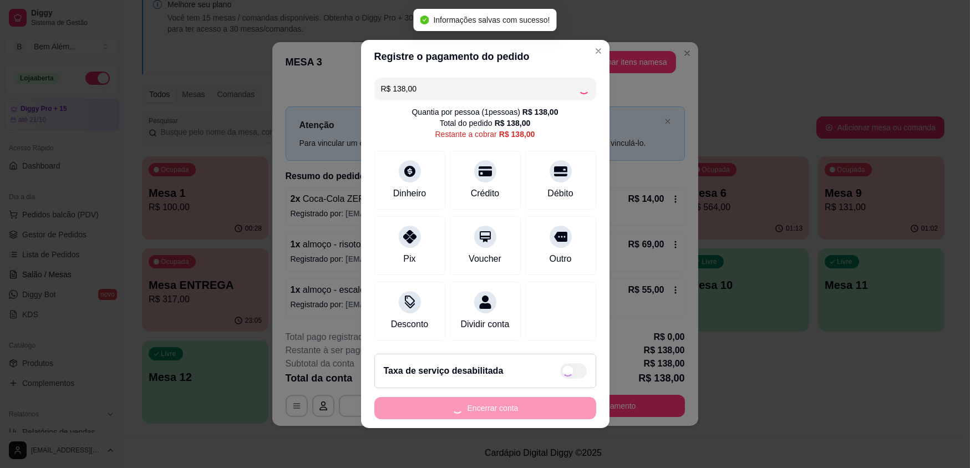
type input "R$ 0,00"
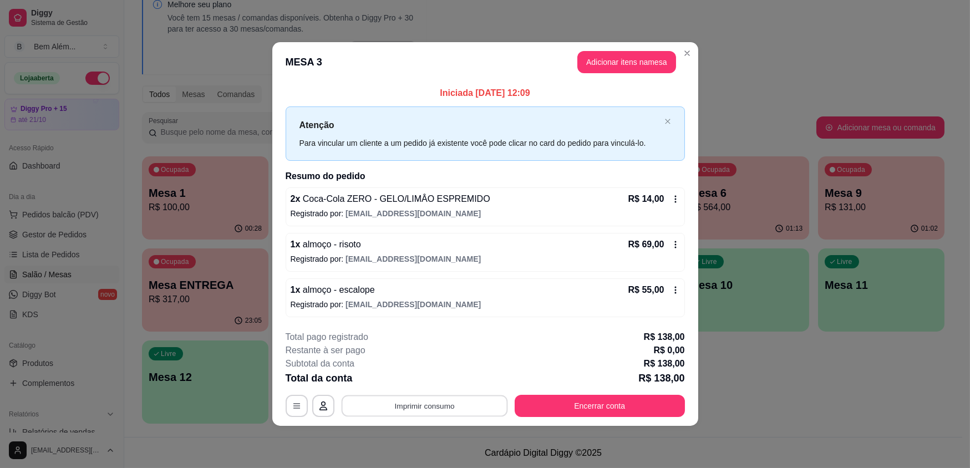
click at [436, 410] on button "Imprimir consumo" at bounding box center [424, 406] width 166 height 22
click at [446, 383] on button "impressao computador" at bounding box center [424, 380] width 83 height 18
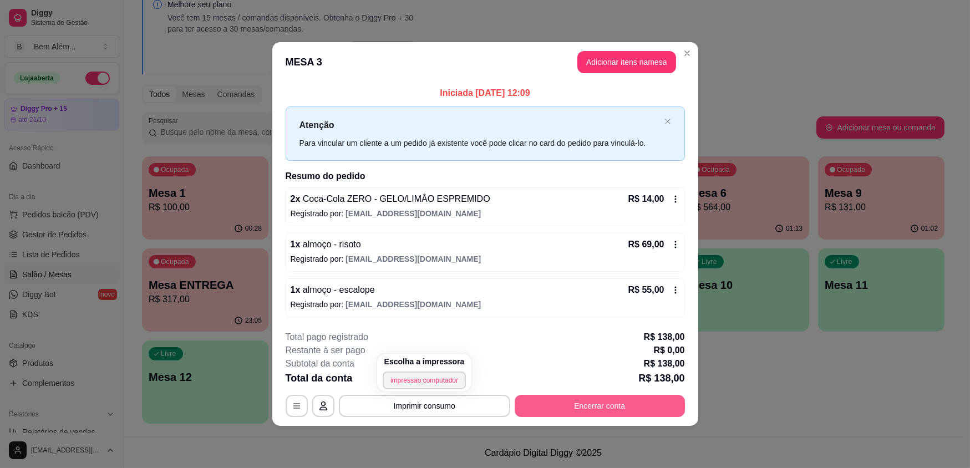
click at [549, 409] on button "Encerrar conta" at bounding box center [599, 406] width 170 height 22
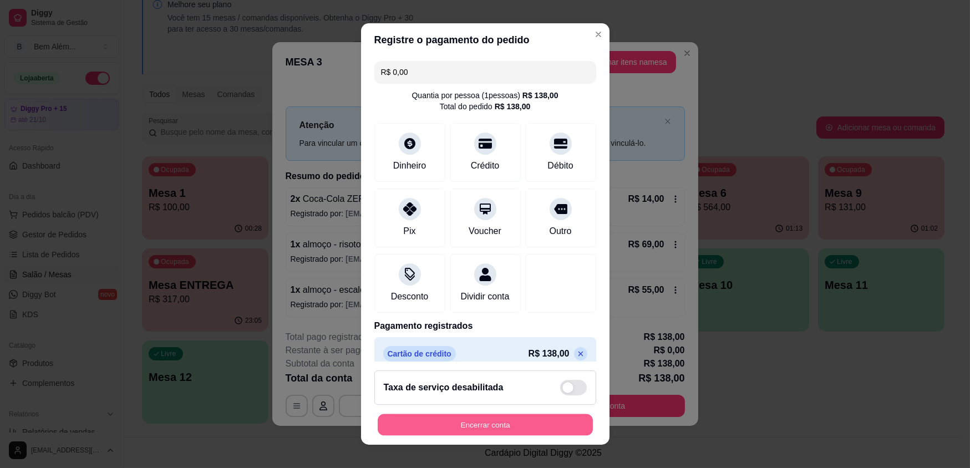
click at [516, 427] on button "Encerrar conta" at bounding box center [485, 425] width 215 height 22
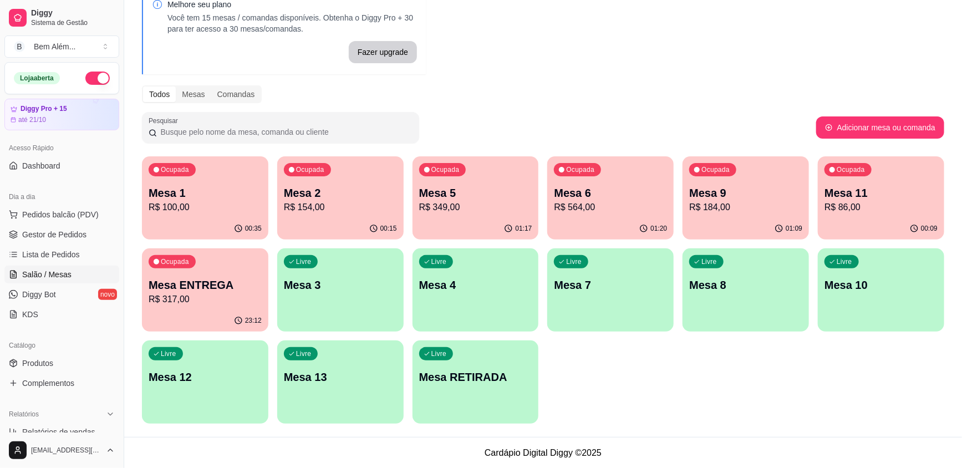
click at [233, 196] on p "Mesa 1" at bounding box center [205, 193] width 113 height 16
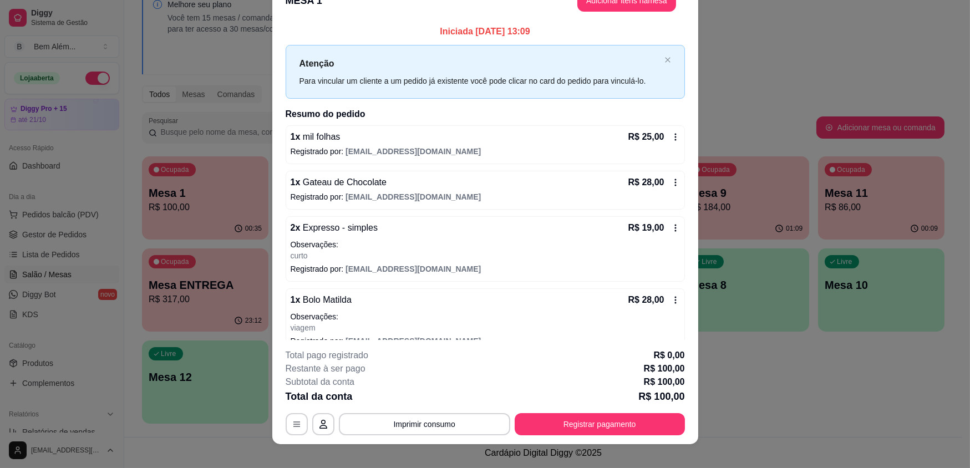
scroll to position [33, 0]
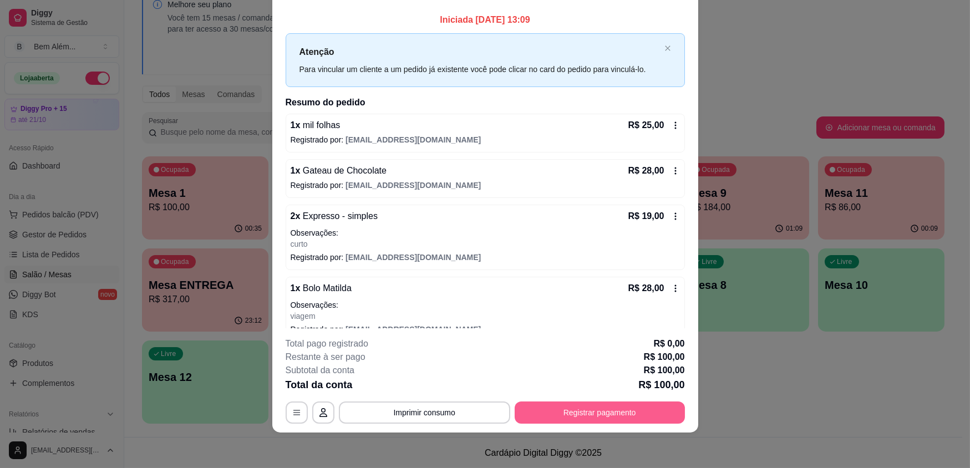
click at [553, 418] on button "Registrar pagamento" at bounding box center [599, 412] width 170 height 22
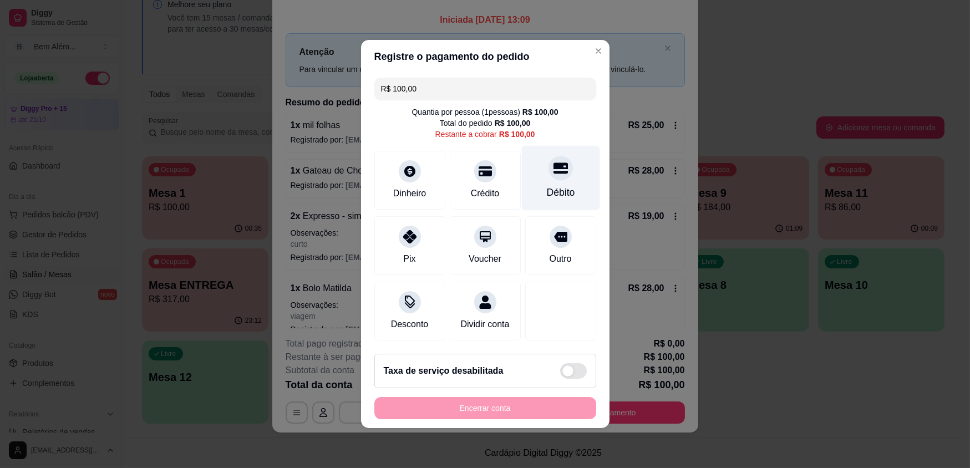
click at [567, 194] on div "Débito" at bounding box center [560, 192] width 28 height 14
type input "R$ 0,00"
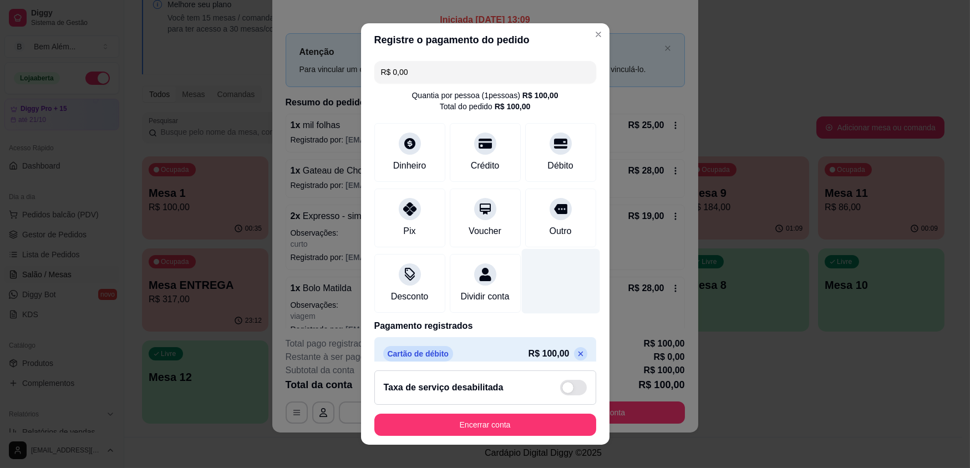
scroll to position [26, 0]
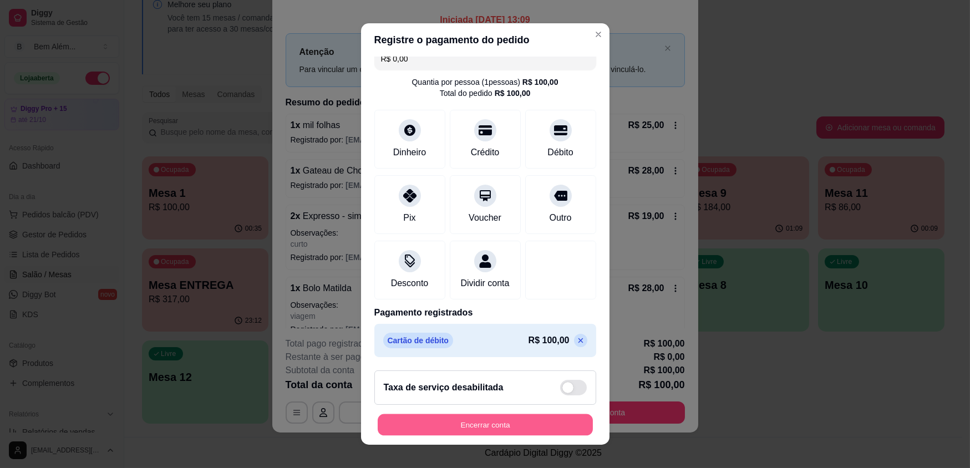
click at [474, 423] on button "Encerrar conta" at bounding box center [485, 425] width 215 height 22
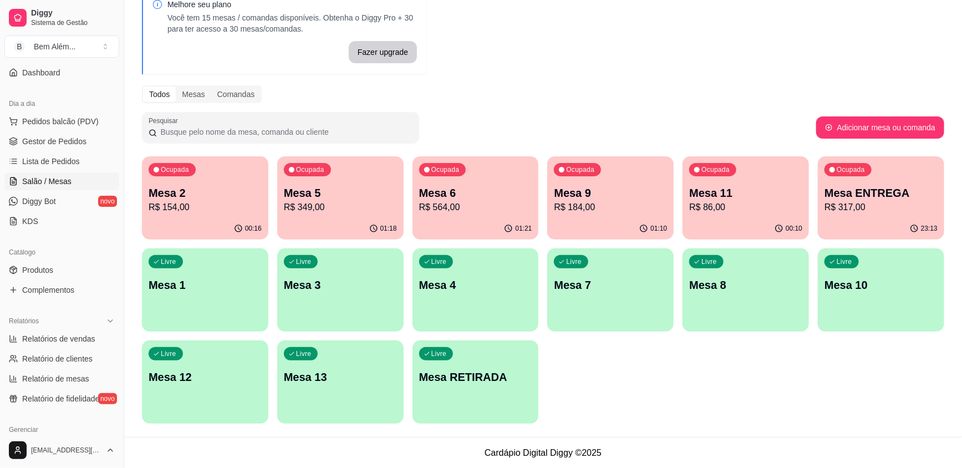
scroll to position [252, 0]
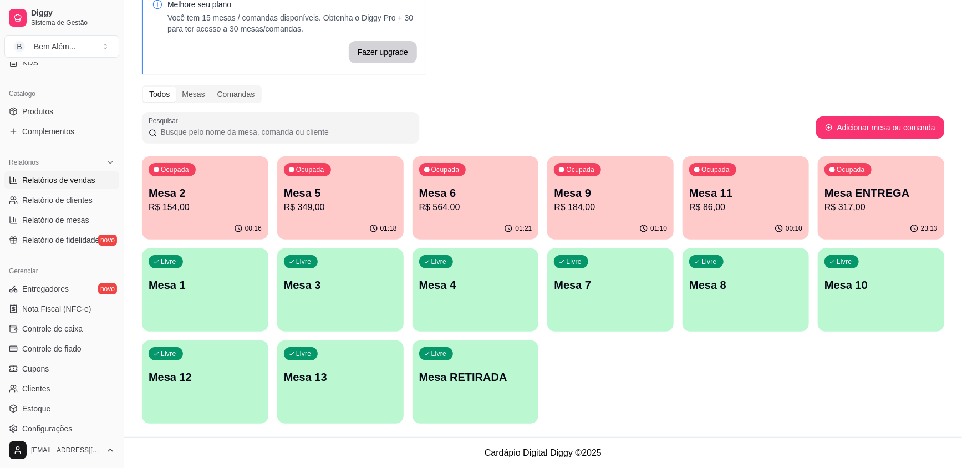
click at [88, 183] on span "Relatórios de vendas" at bounding box center [58, 180] width 73 height 11
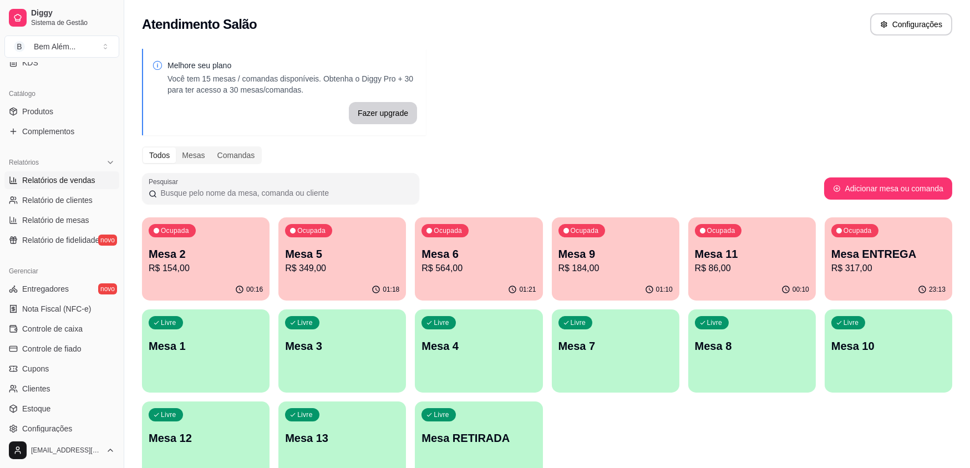
select select "ALL"
select select "0"
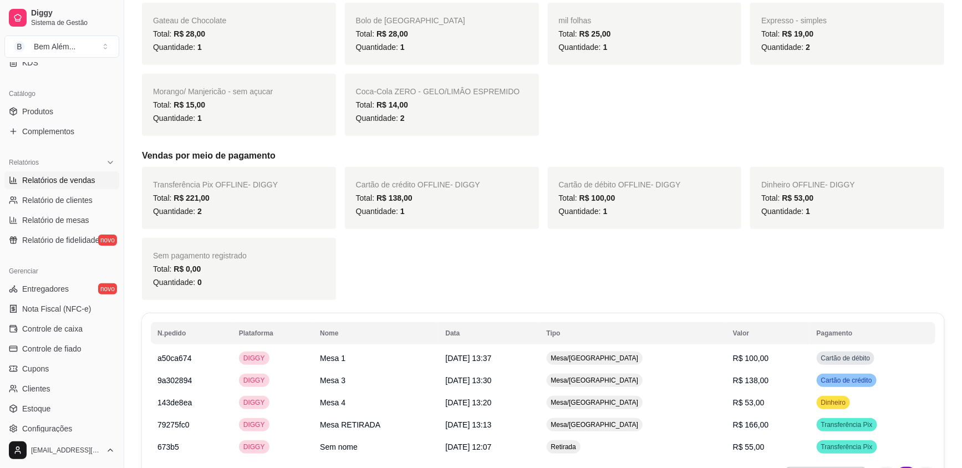
scroll to position [378, 0]
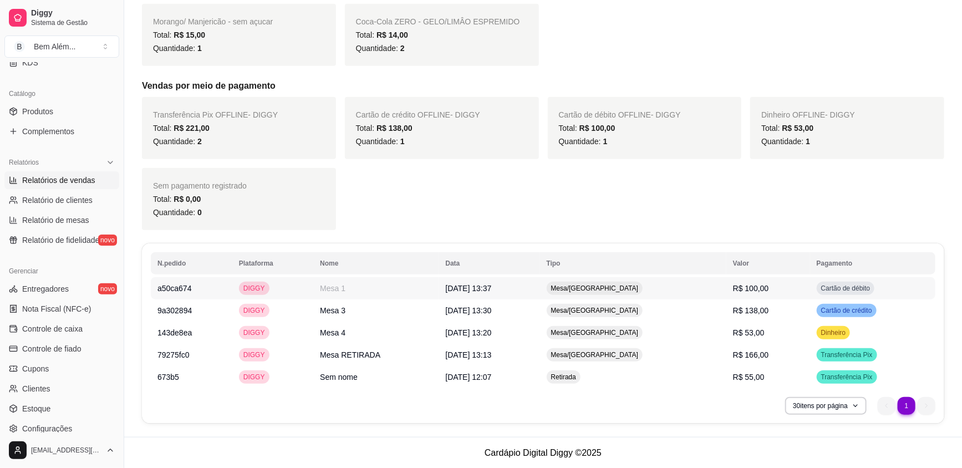
click at [678, 279] on td "Mesa/[GEOGRAPHIC_DATA]" at bounding box center [633, 288] width 186 height 22
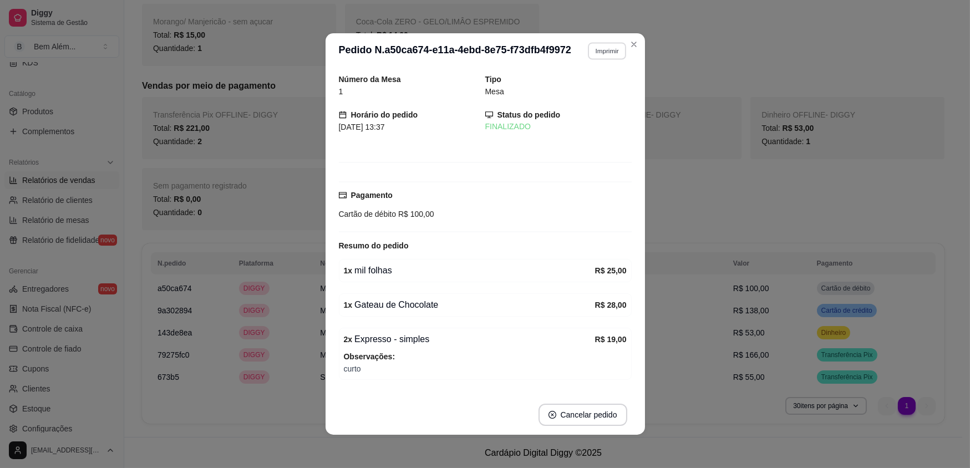
click at [611, 53] on button "Imprimir" at bounding box center [607, 50] width 38 height 17
click at [590, 90] on button "impressao computador" at bounding box center [575, 90] width 83 height 18
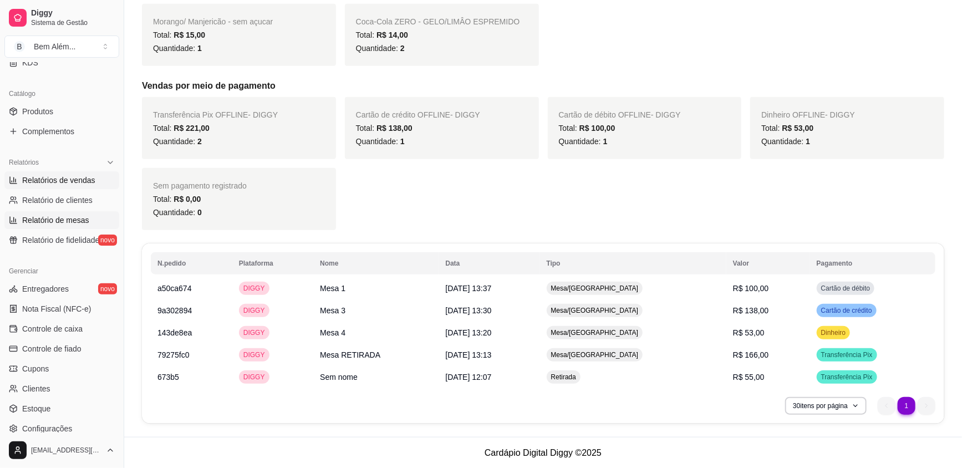
click at [80, 217] on span "Relatório de mesas" at bounding box center [55, 220] width 67 height 11
select select "TOTAL_OF_ORDERS"
select select "7"
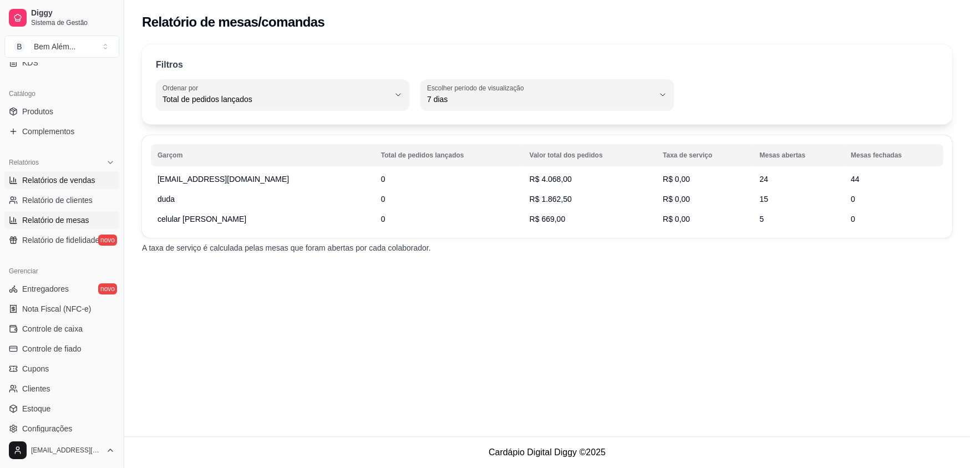
click at [50, 176] on span "Relatórios de vendas" at bounding box center [58, 180] width 73 height 11
select select "ALL"
select select "0"
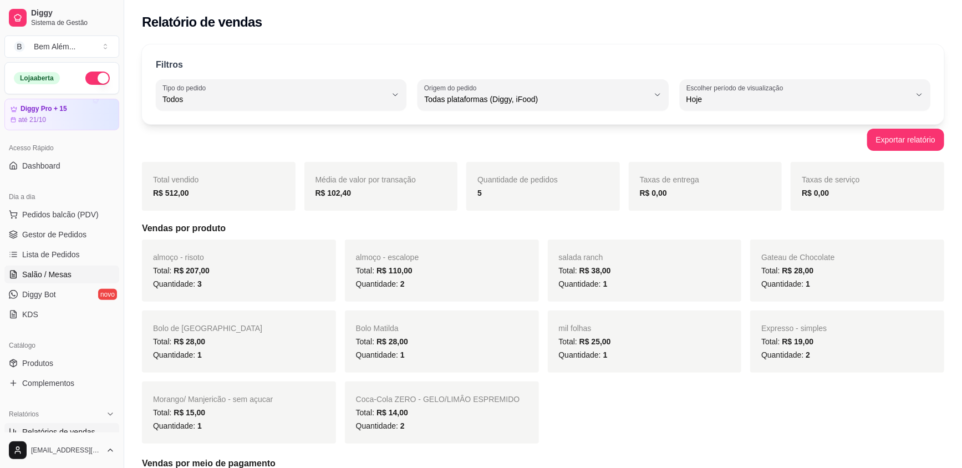
click at [50, 269] on span "Salão / Mesas" at bounding box center [46, 274] width 49 height 11
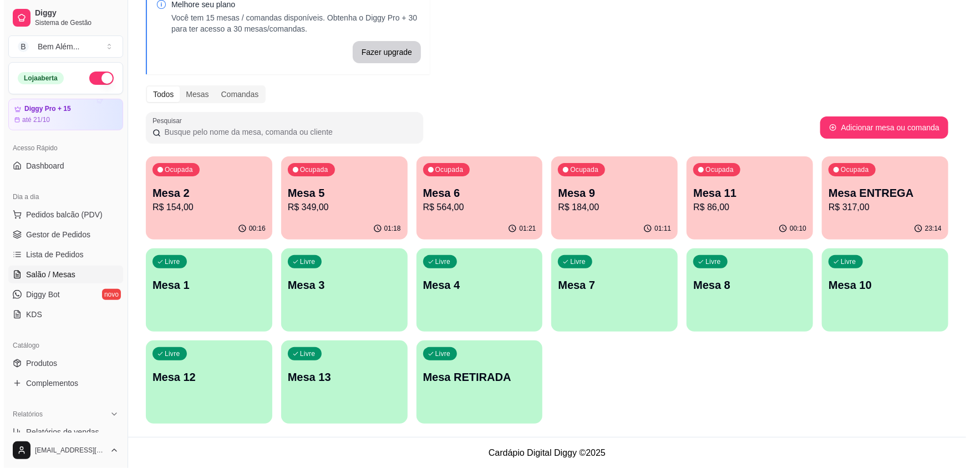
scroll to position [61, 0]
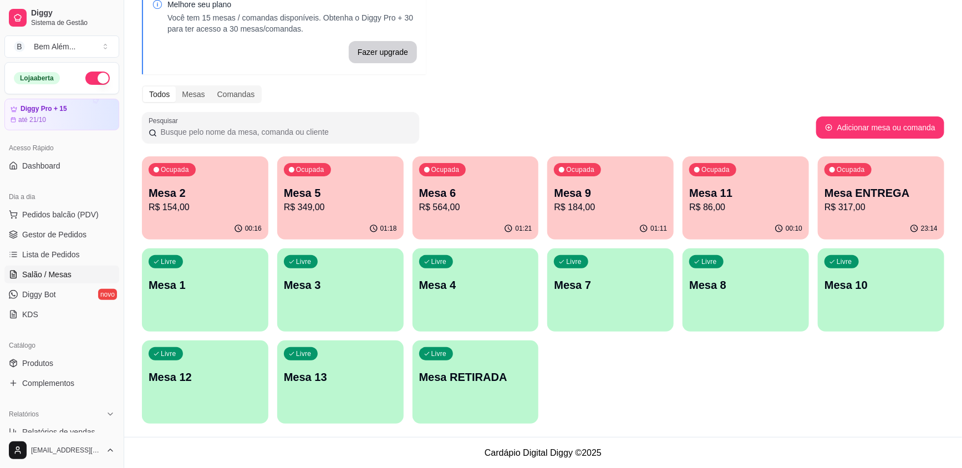
click at [610, 192] on p "Mesa 9" at bounding box center [610, 193] width 113 height 16
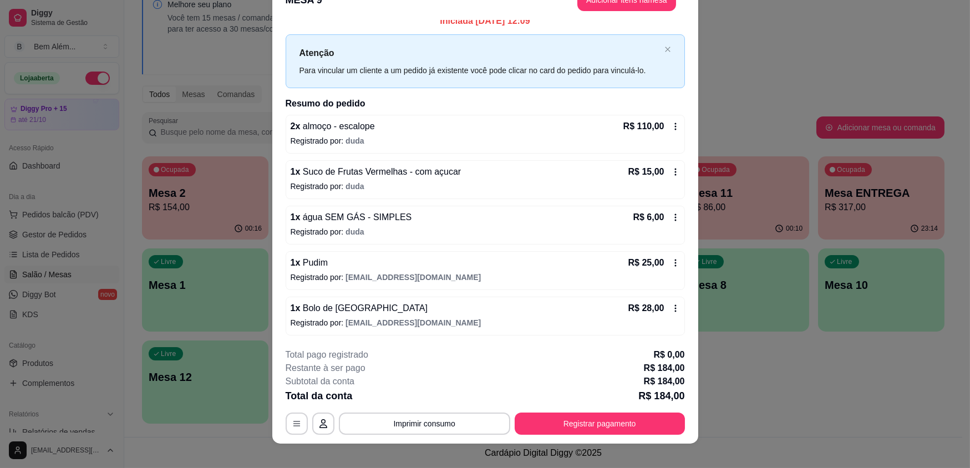
scroll to position [33, 0]
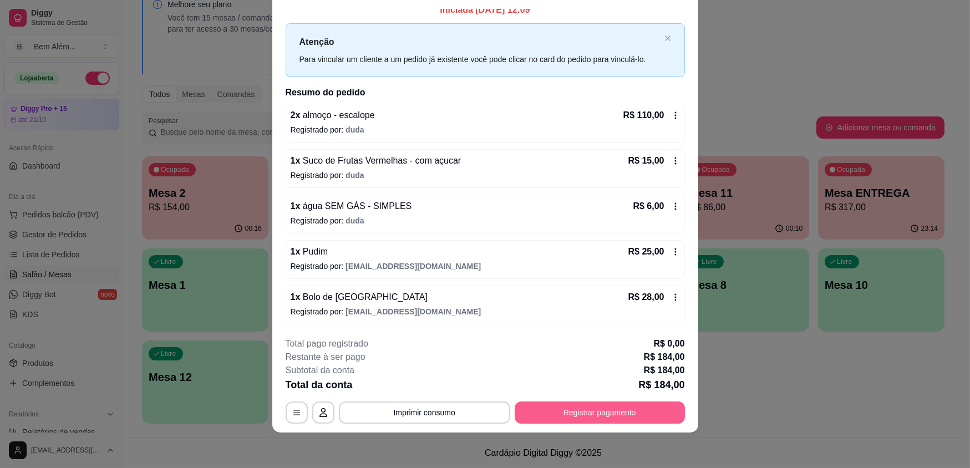
click at [575, 419] on button "Registrar pagamento" at bounding box center [599, 412] width 170 height 22
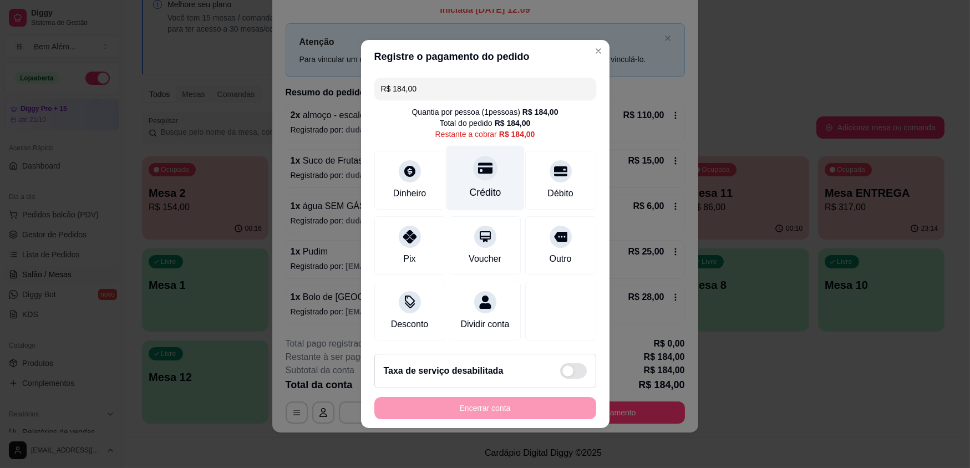
click at [493, 171] on div "Crédito" at bounding box center [485, 178] width 78 height 65
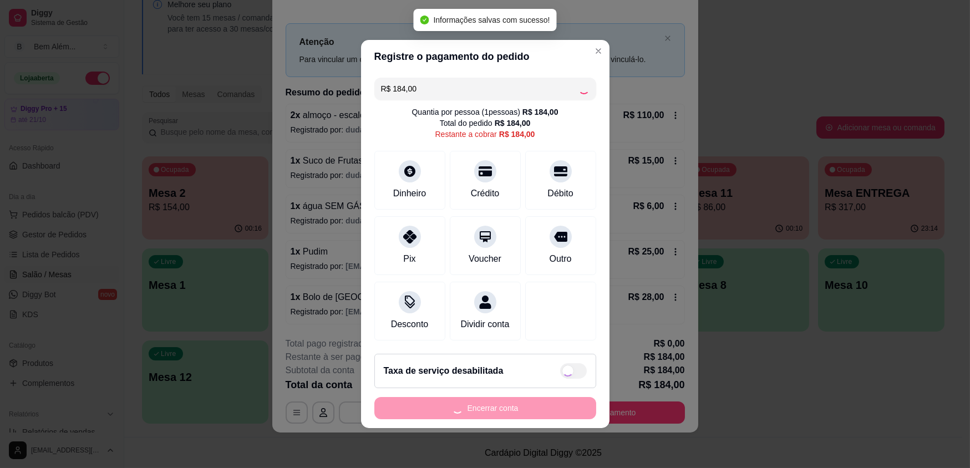
type input "R$ 0,00"
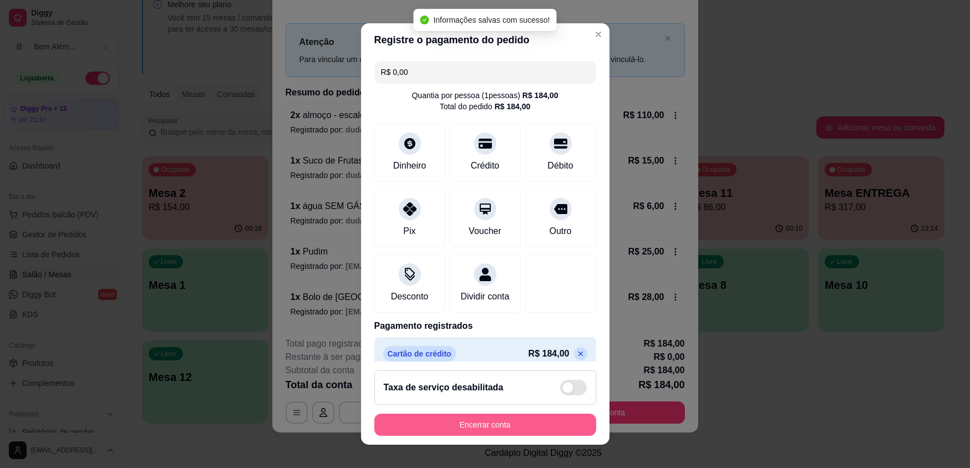
click at [501, 424] on button "Encerrar conta" at bounding box center [485, 425] width 222 height 22
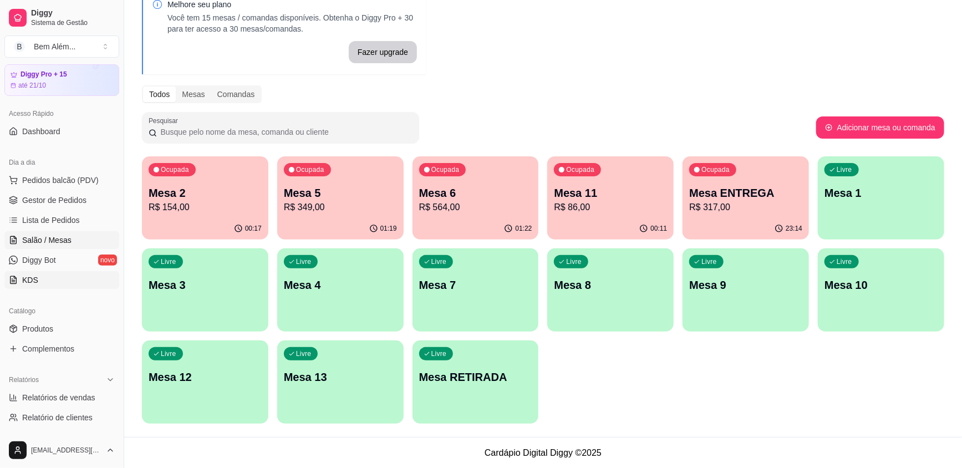
scroll to position [50, 0]
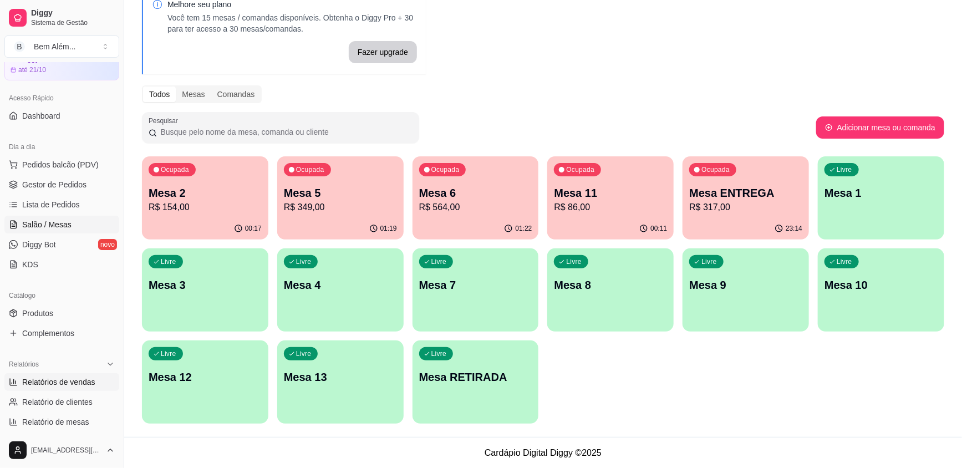
click at [56, 384] on span "Relatórios de vendas" at bounding box center [58, 381] width 73 height 11
select select "ALL"
select select "0"
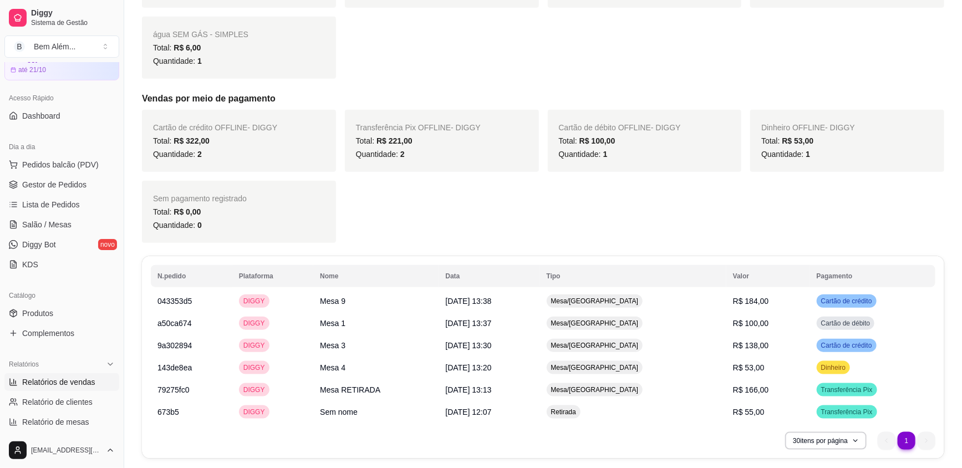
scroll to position [450, 0]
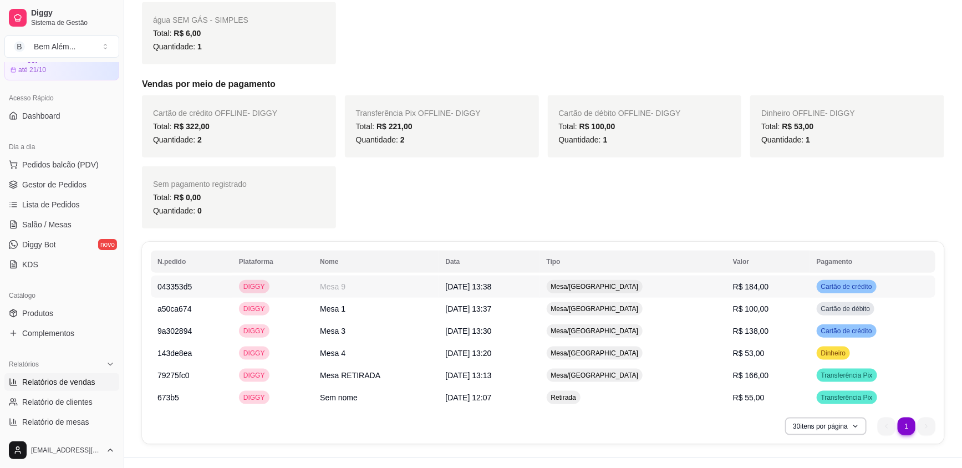
click at [669, 291] on td "Mesa/[GEOGRAPHIC_DATA]" at bounding box center [633, 287] width 186 height 22
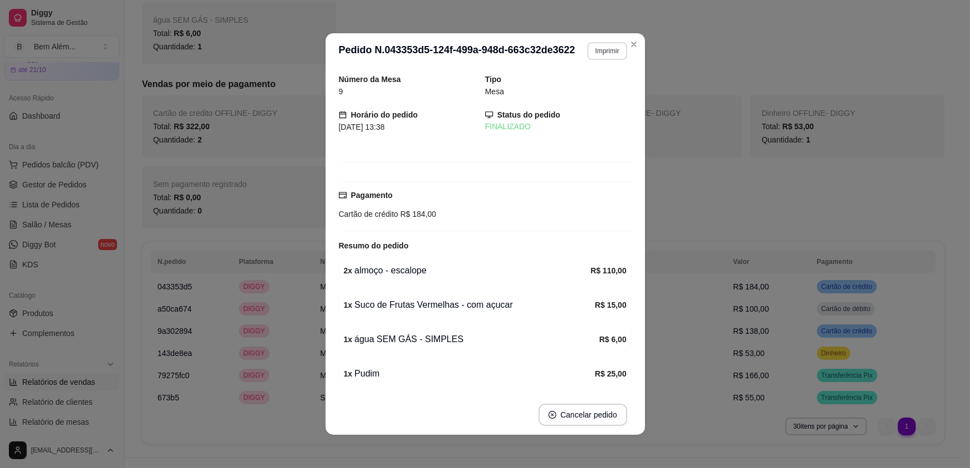
click at [602, 51] on button "Imprimir" at bounding box center [606, 51] width 39 height 18
click at [600, 85] on button "impressao computador" at bounding box center [575, 89] width 81 height 17
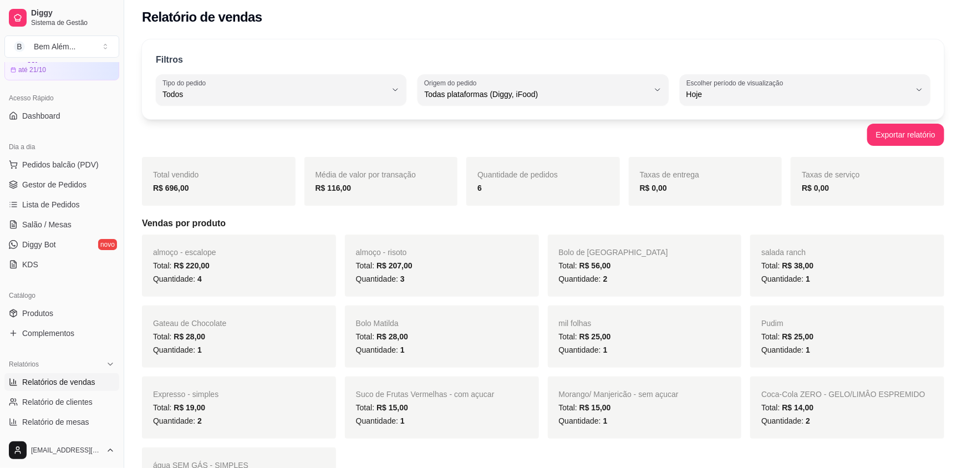
scroll to position [0, 0]
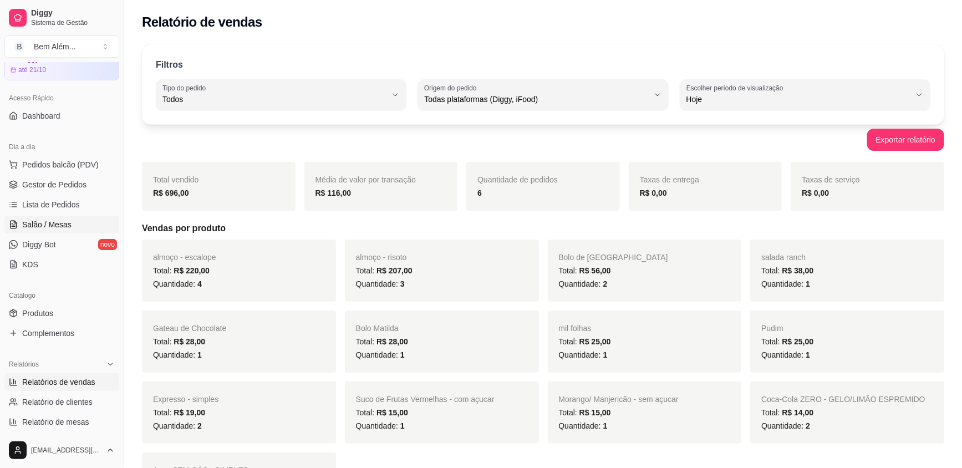
click at [63, 222] on ul "Pedidos balcão (PDV) Gestor de Pedidos Lista de Pedidos Salão / Mesas Diggy Bot…" at bounding box center [61, 215] width 115 height 118
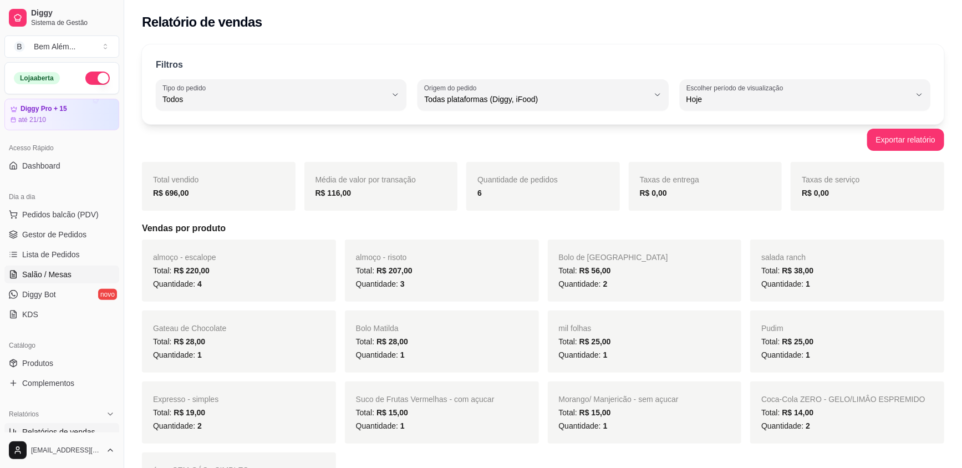
click at [50, 271] on span "Salão / Mesas" at bounding box center [46, 274] width 49 height 11
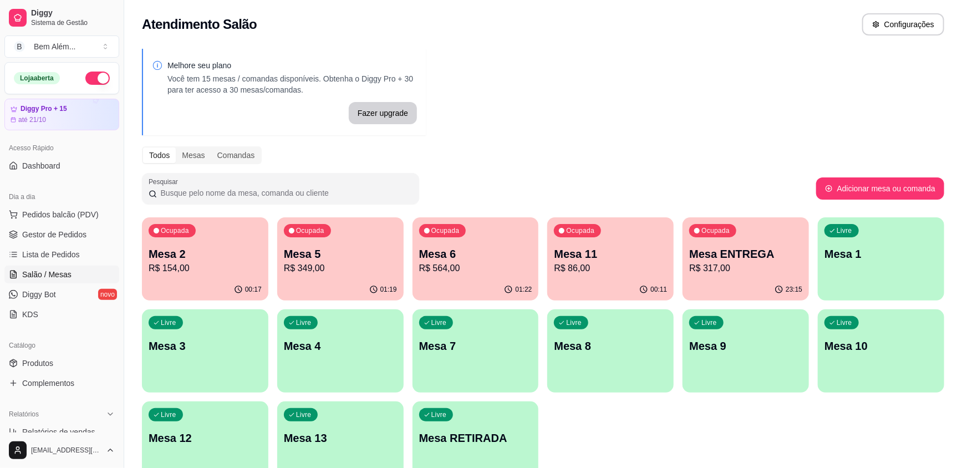
click at [314, 245] on div "Ocupada Mesa 5 R$ 349,00" at bounding box center [340, 248] width 126 height 62
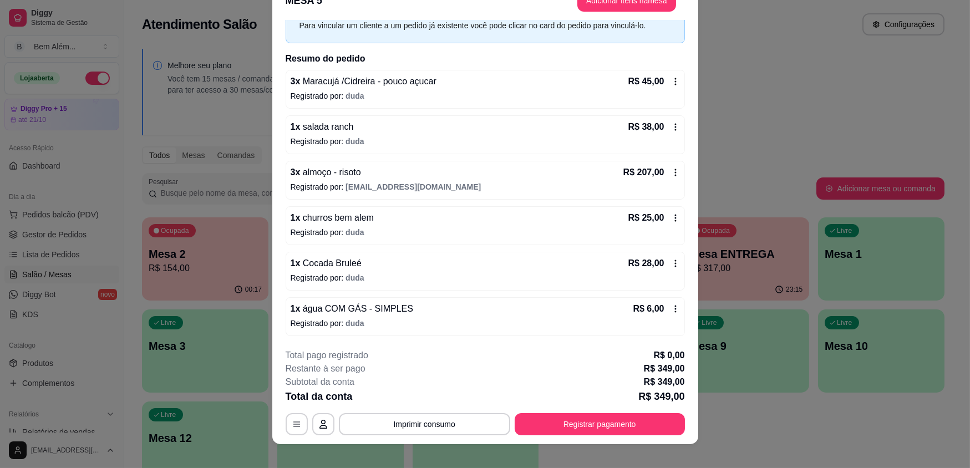
scroll to position [33, 0]
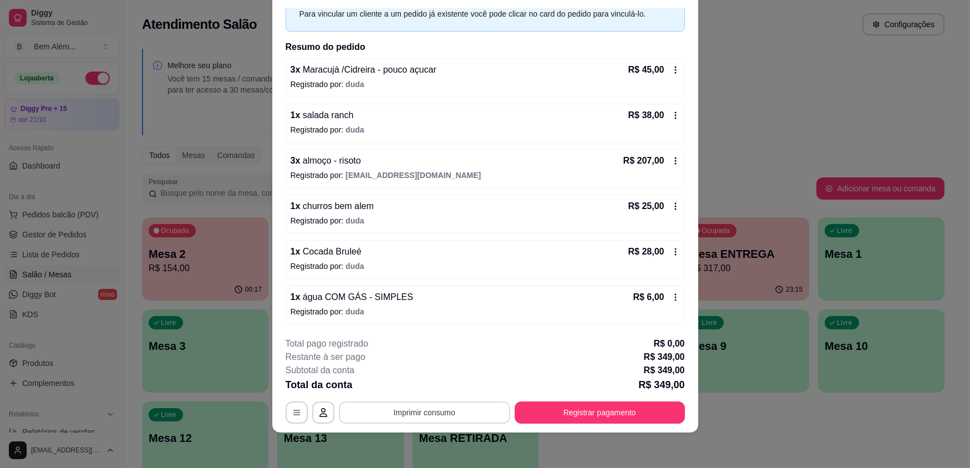
click at [400, 411] on button "Imprimir consumo" at bounding box center [424, 412] width 171 height 22
click at [405, 388] on button "impressao computador" at bounding box center [420, 387] width 83 height 18
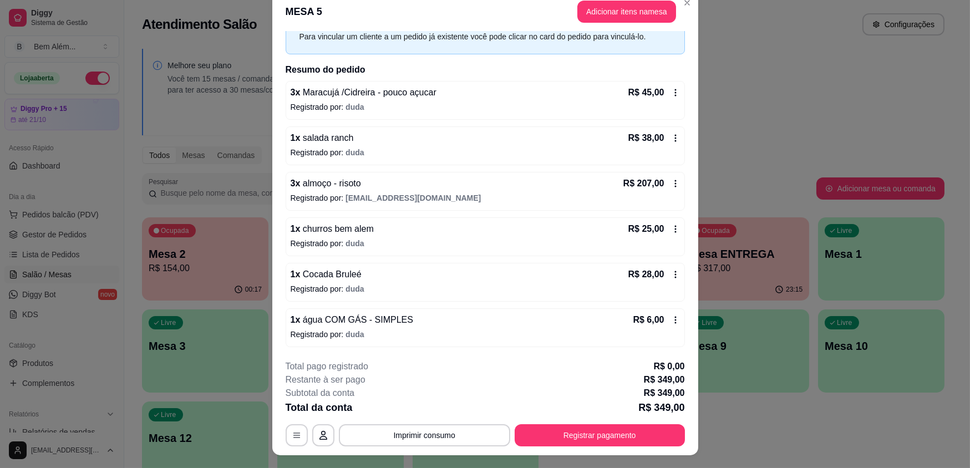
scroll to position [0, 0]
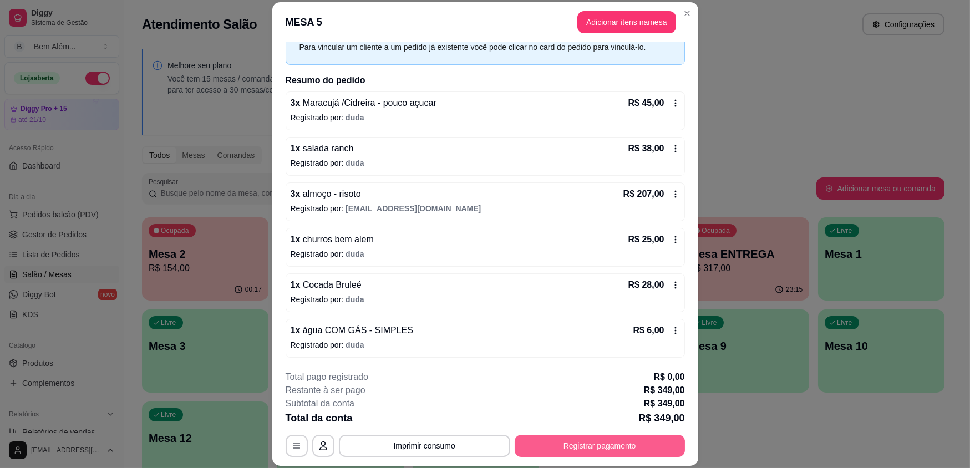
click at [554, 456] on button "Registrar pagamento" at bounding box center [599, 446] width 170 height 22
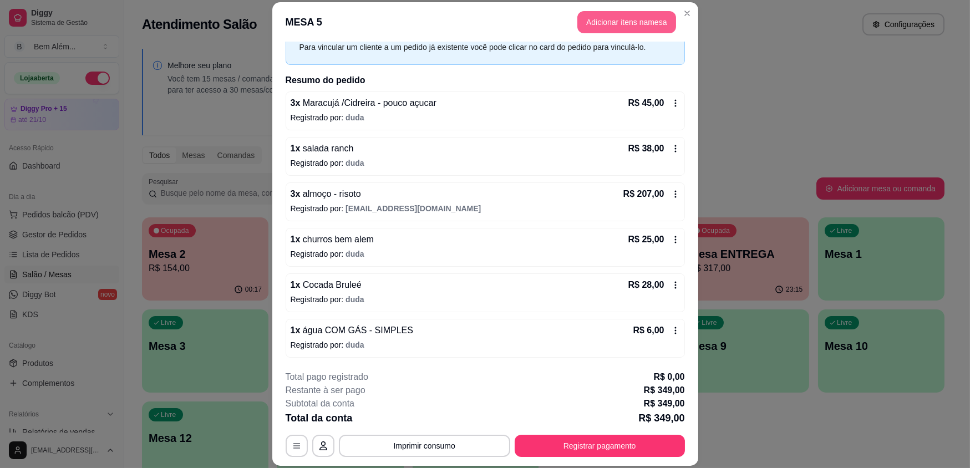
click at [599, 22] on button "Adicionar itens na mesa" at bounding box center [626, 22] width 99 height 22
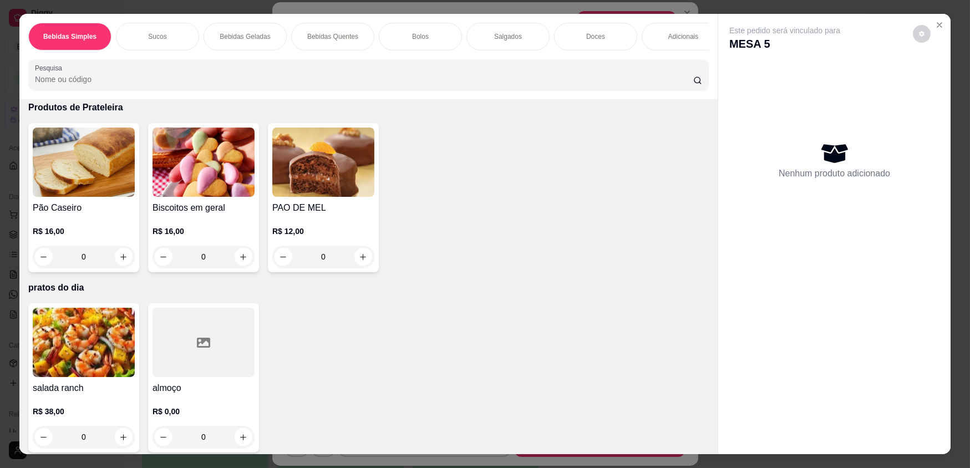
scroll to position [1991, 0]
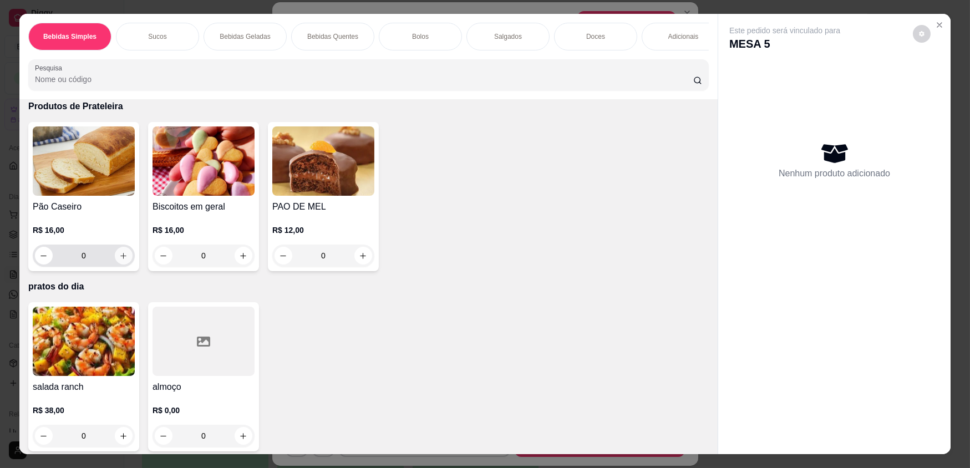
click at [119, 252] on icon "increase-product-quantity" at bounding box center [123, 256] width 8 height 8
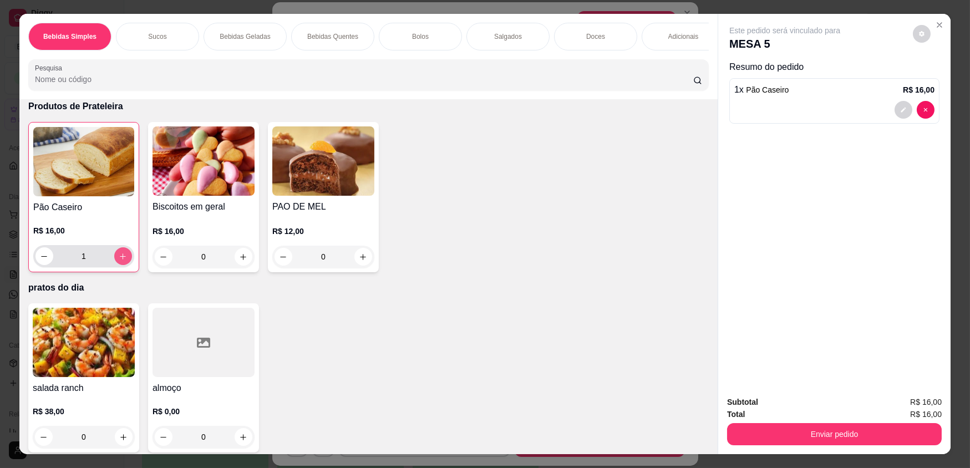
click at [120, 253] on icon "increase-product-quantity" at bounding box center [123, 256] width 6 height 6
type input "2"
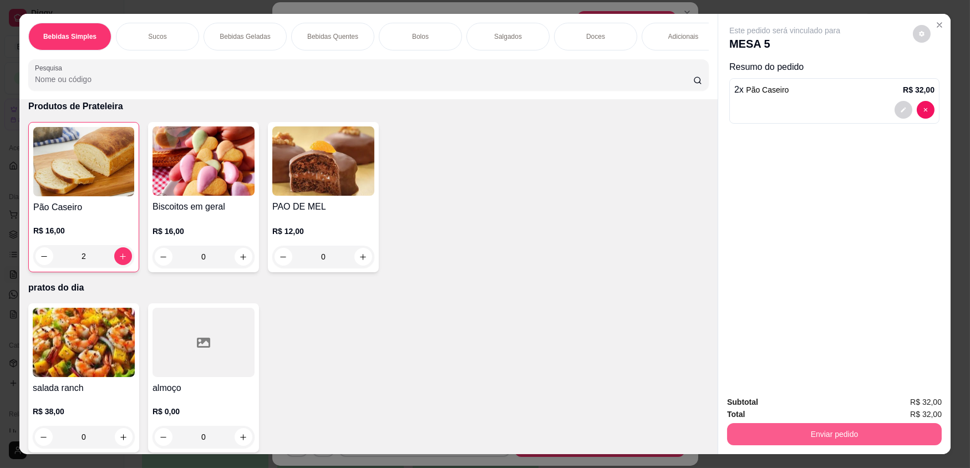
click at [751, 426] on button "Enviar pedido" at bounding box center [834, 434] width 215 height 22
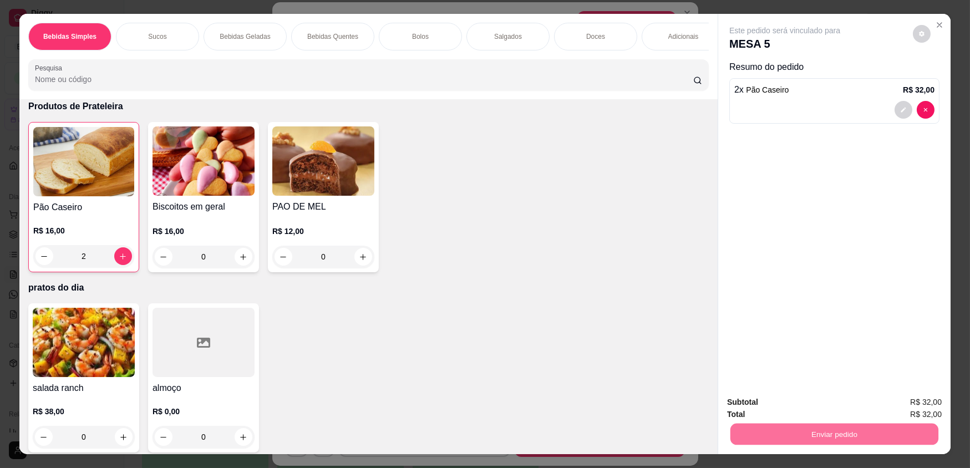
click at [758, 405] on button "Não registrar e enviar pedido" at bounding box center [797, 406] width 115 height 21
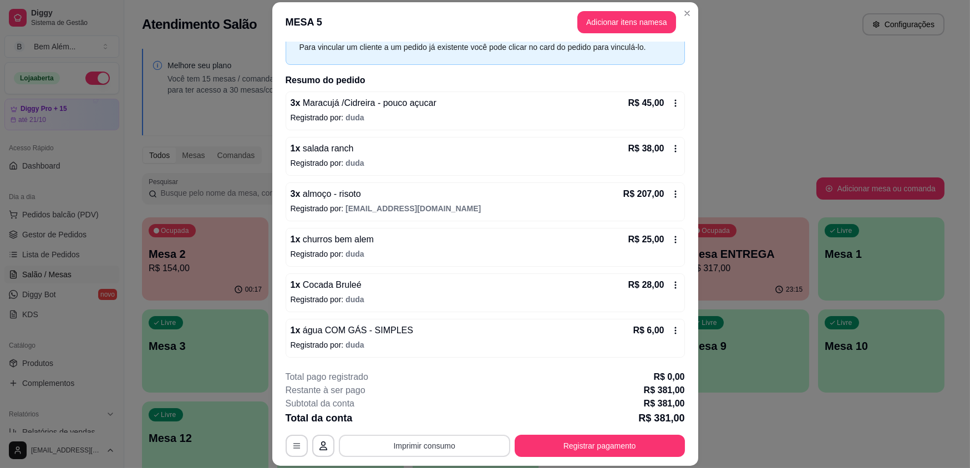
click at [482, 454] on button "Imprimir consumo" at bounding box center [424, 446] width 171 height 22
click at [408, 411] on button "impressao computador" at bounding box center [420, 420] width 83 height 18
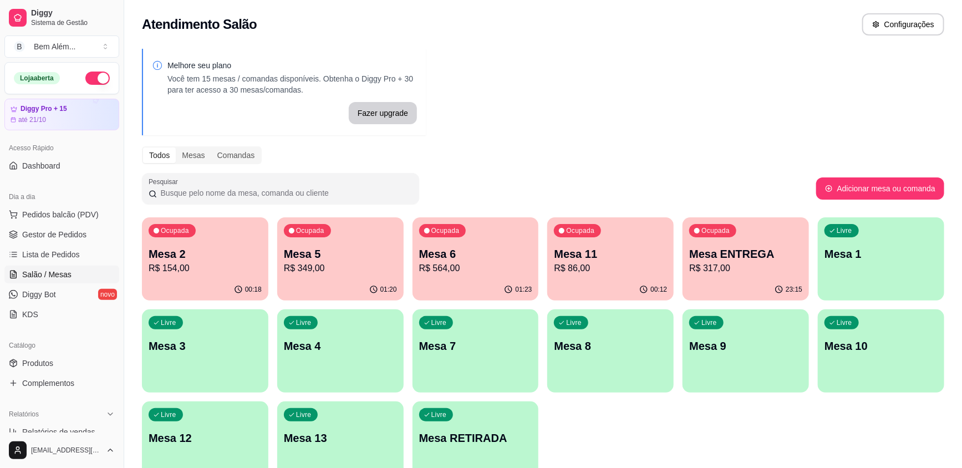
click at [601, 259] on p "Mesa 11" at bounding box center [610, 254] width 113 height 16
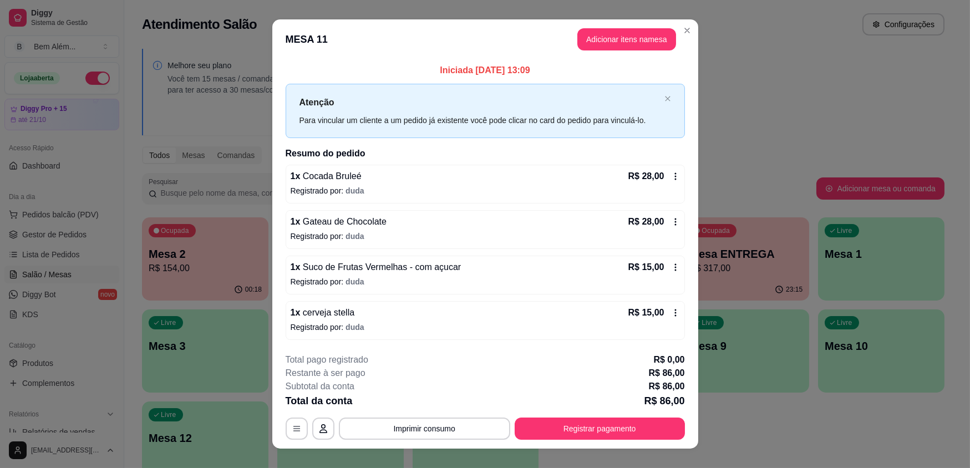
scroll to position [16, 0]
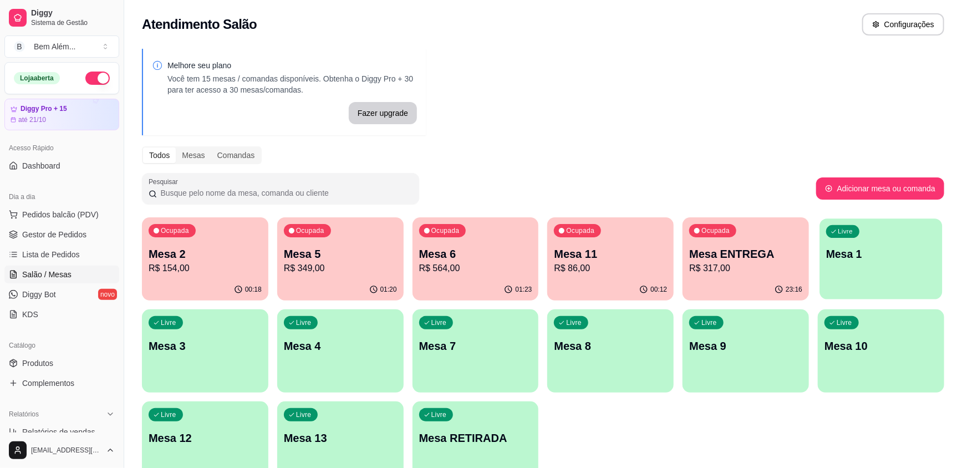
click at [889, 256] on p "Mesa 1" at bounding box center [881, 254] width 110 height 15
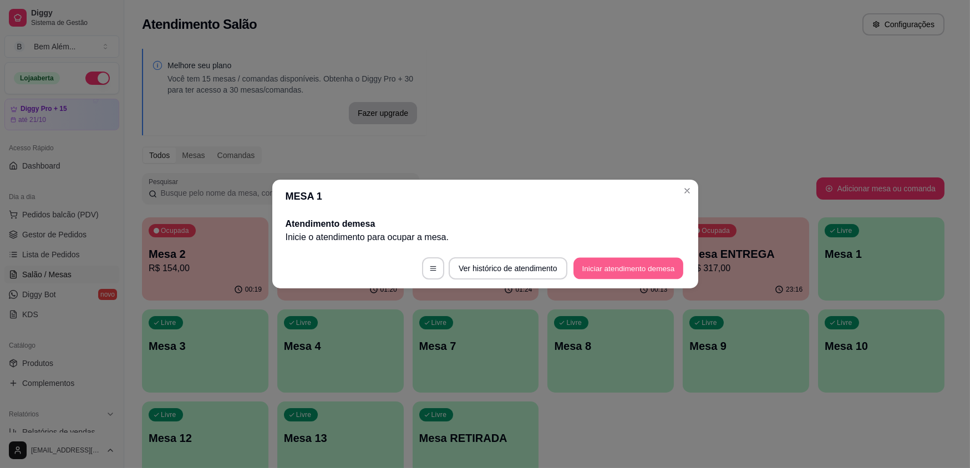
click at [672, 268] on button "Iniciar atendimento de mesa" at bounding box center [628, 269] width 110 height 22
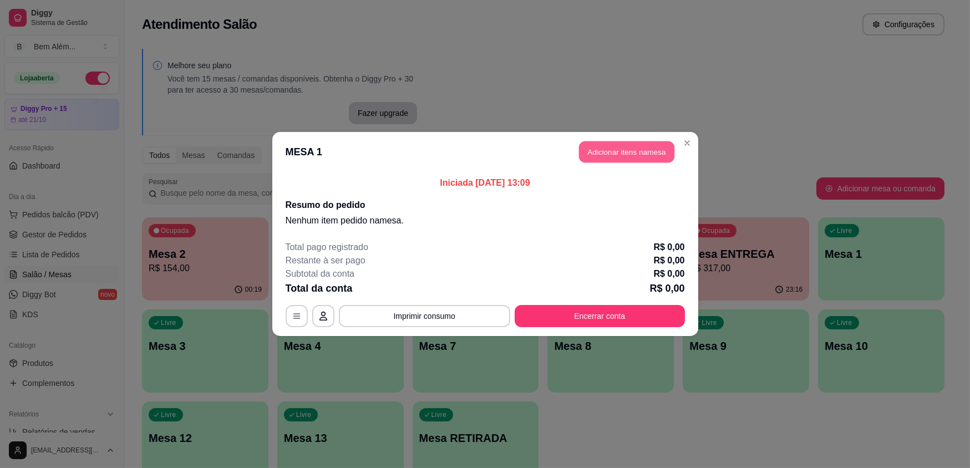
click at [597, 150] on button "Adicionar itens na mesa" at bounding box center [626, 152] width 95 height 22
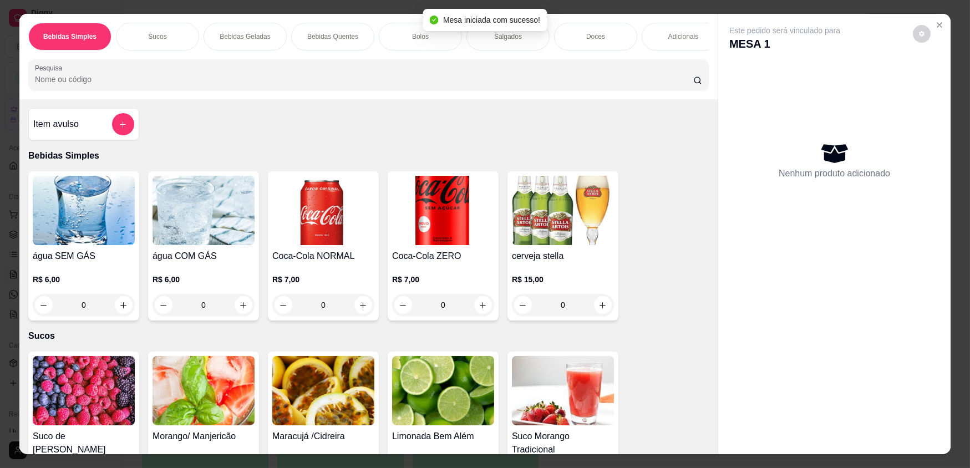
click at [204, 232] on img at bounding box center [203, 210] width 102 height 69
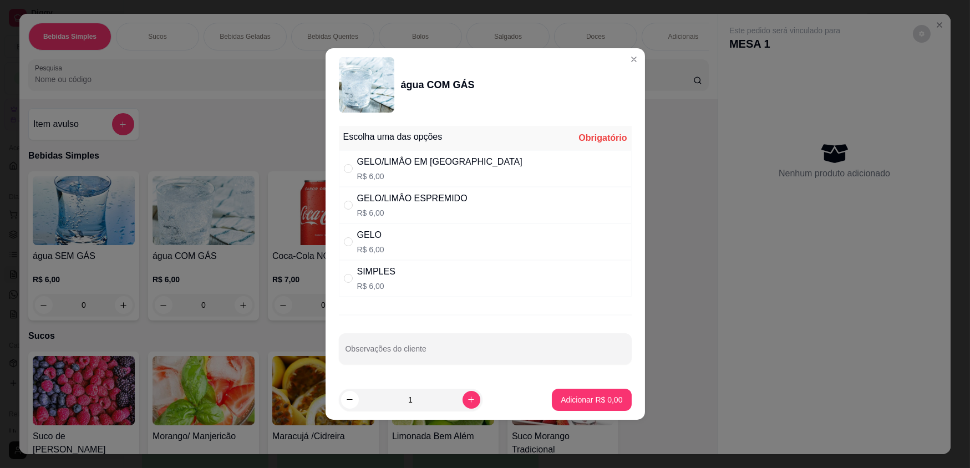
click at [447, 233] on div "GELO R$ 6,00" at bounding box center [485, 241] width 293 height 37
radio input "true"
click at [593, 396] on p "Adicionar R$ 6,00" at bounding box center [592, 399] width 60 height 11
type input "1"
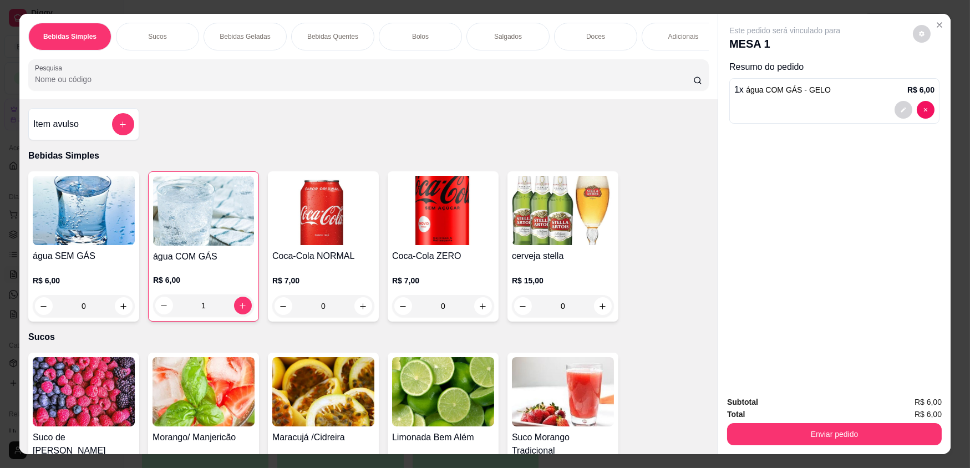
click at [448, 39] on div "Bolos" at bounding box center [420, 37] width 83 height 28
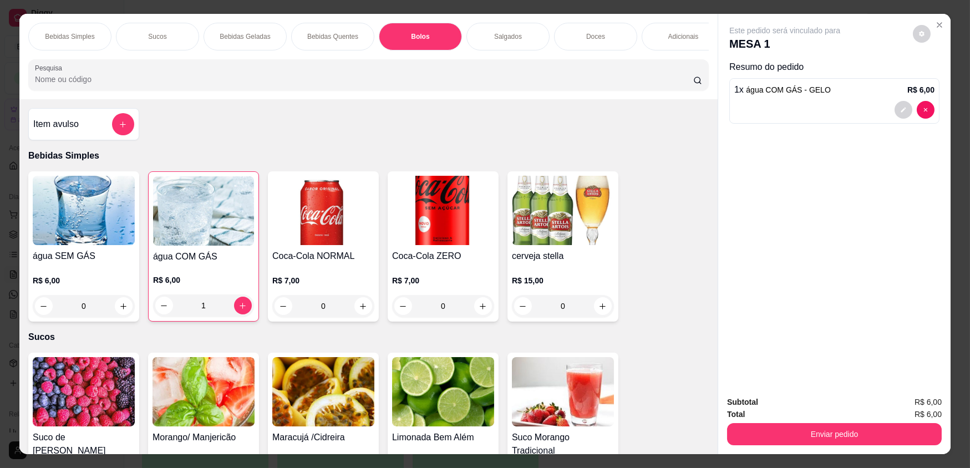
scroll to position [22, 0]
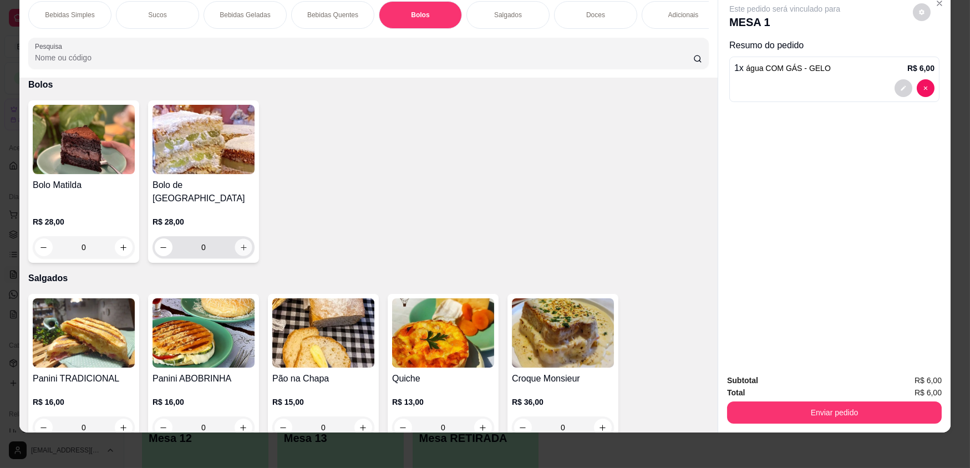
click at [244, 239] on button "increase-product-quantity" at bounding box center [243, 247] width 17 height 17
type input "2"
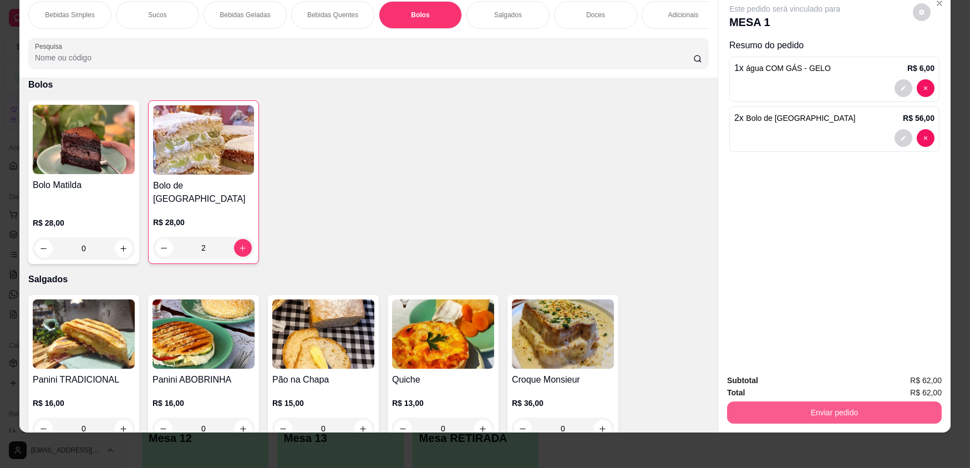
click at [817, 411] on button "Enviar pedido" at bounding box center [834, 412] width 215 height 22
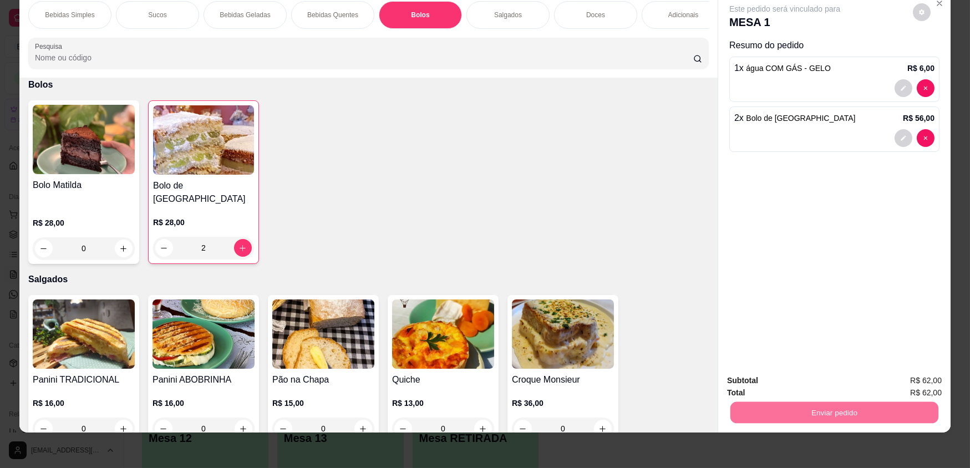
click at [782, 383] on button "Não registrar e enviar pedido" at bounding box center [797, 384] width 115 height 21
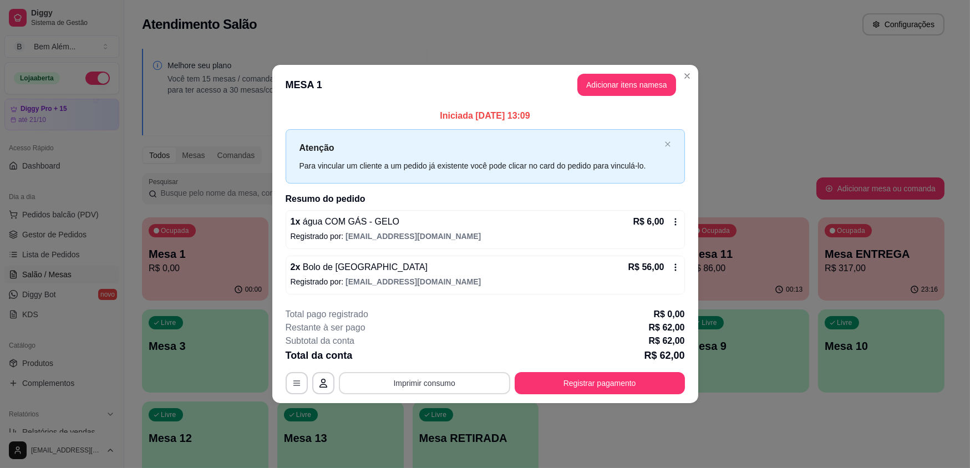
click at [448, 389] on button "Imprimir consumo" at bounding box center [424, 383] width 171 height 22
click at [431, 356] on button "impressao computador" at bounding box center [424, 357] width 83 height 18
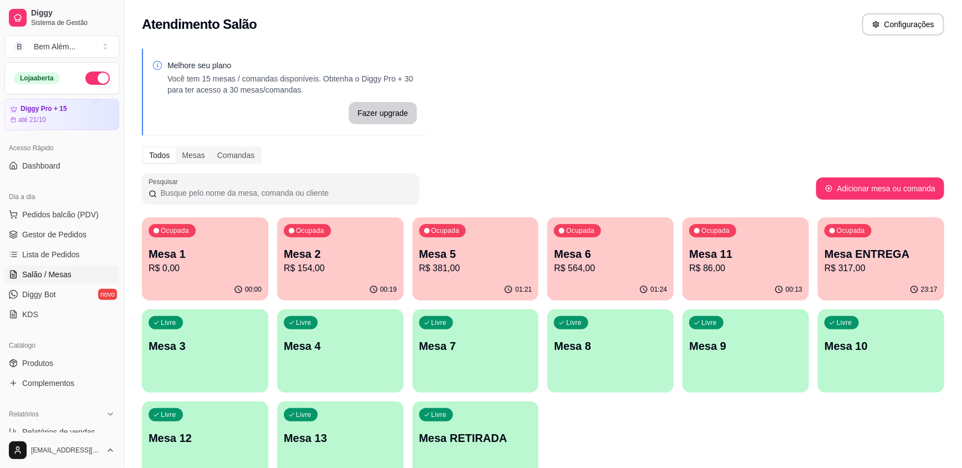
click at [451, 265] on p "R$ 381,00" at bounding box center [475, 268] width 113 height 13
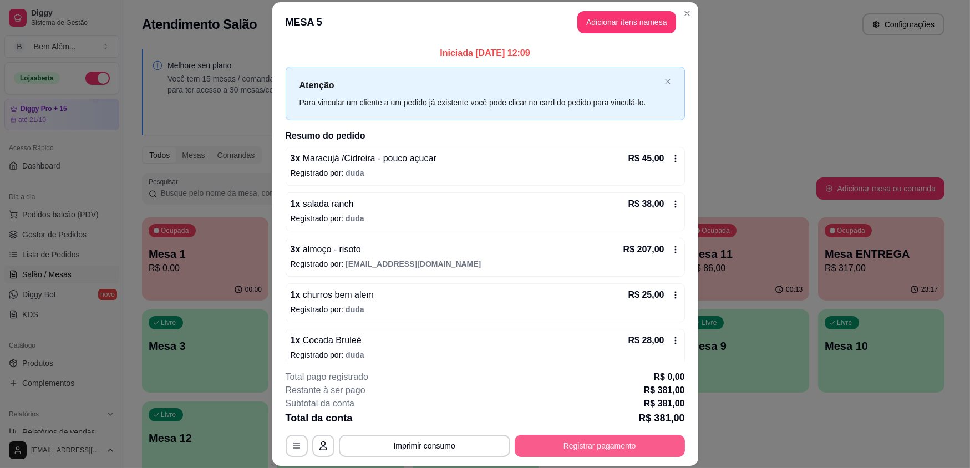
click at [563, 445] on button "Registrar pagamento" at bounding box center [599, 446] width 170 height 22
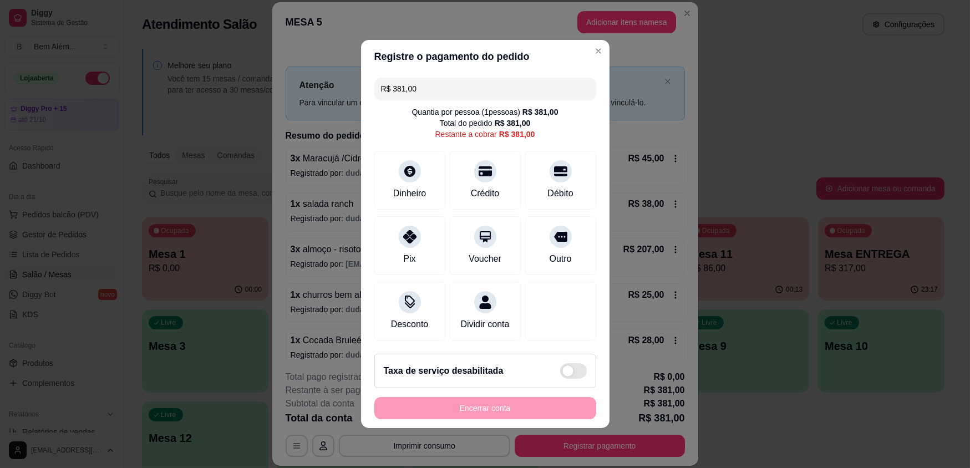
click at [480, 77] on div "R$ 381,00 Quantia por pessoa ( 1 pessoas) R$ 381,00 Total do pedido R$ 381,00 R…" at bounding box center [485, 209] width 248 height 272
click at [394, 177] on div "Dinheiro" at bounding box center [409, 178] width 78 height 65
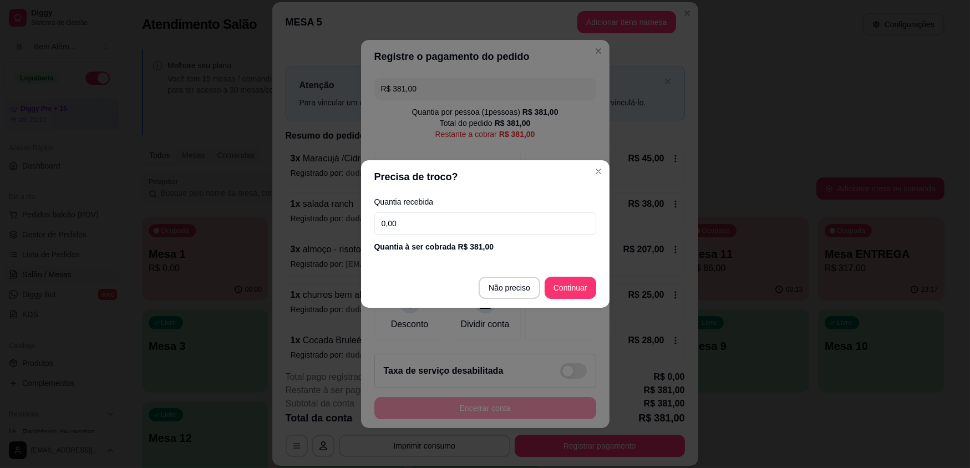
click at [409, 223] on input "0,00" at bounding box center [485, 223] width 222 height 22
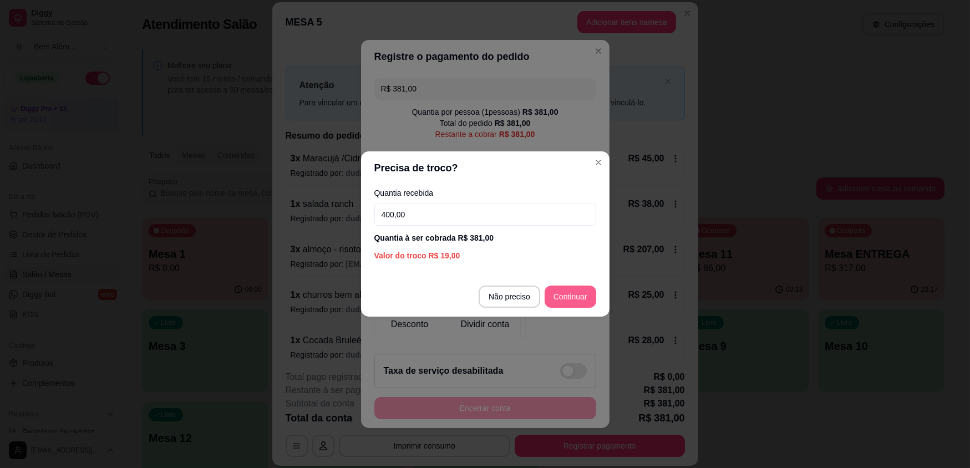
type input "400,00"
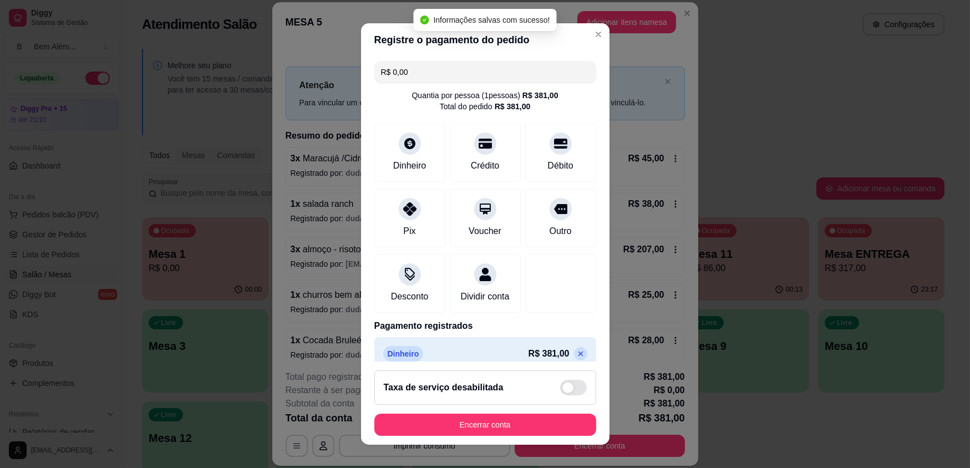
type input "R$ 0,00"
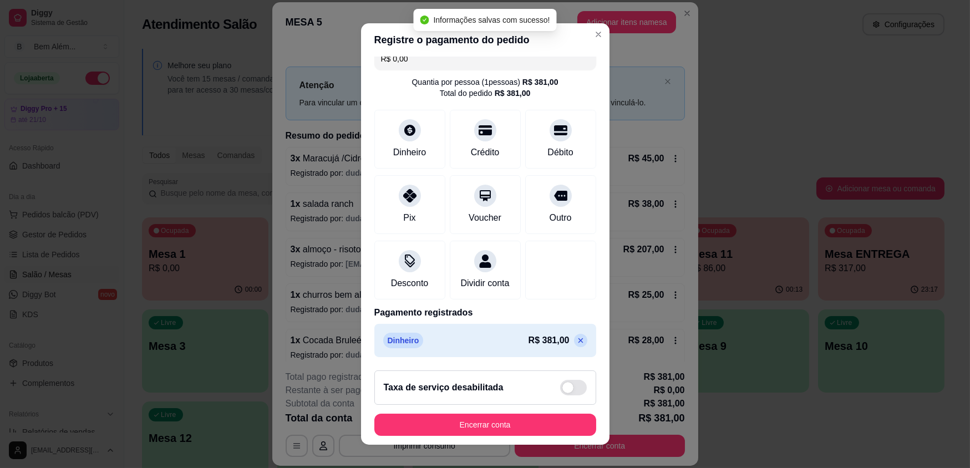
scroll to position [26, 0]
click at [427, 407] on footer "Taxa de serviço desabilitada Encerrar conta" at bounding box center [485, 402] width 248 height 83
click at [426, 421] on button "Encerrar conta" at bounding box center [485, 425] width 222 height 22
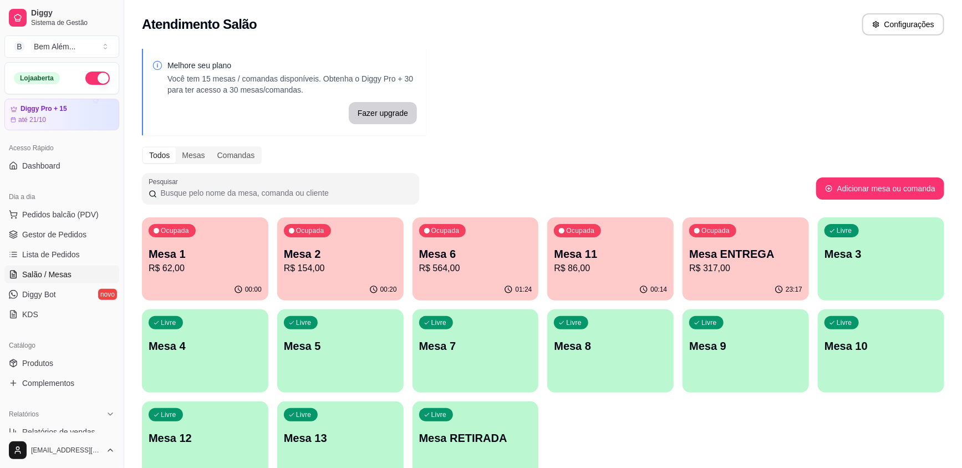
click at [222, 338] on p "Mesa 4" at bounding box center [205, 346] width 113 height 16
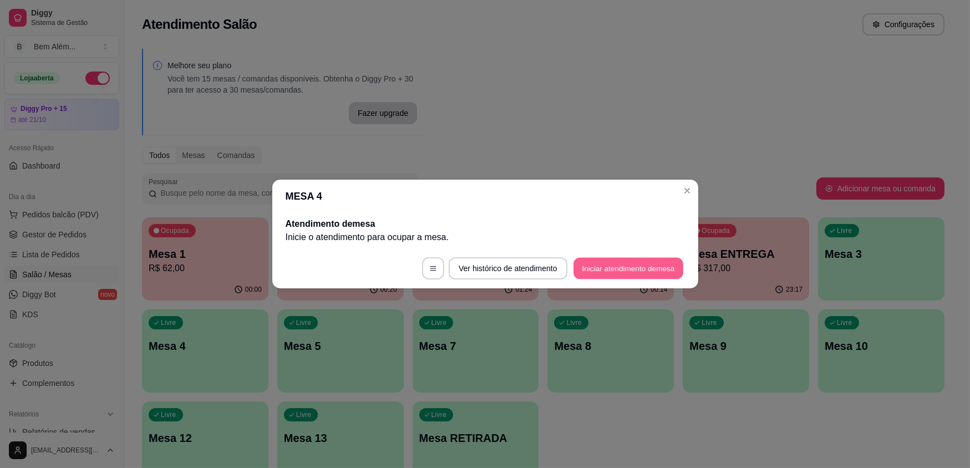
click at [638, 270] on button "Iniciar atendimento de mesa" at bounding box center [628, 269] width 110 height 22
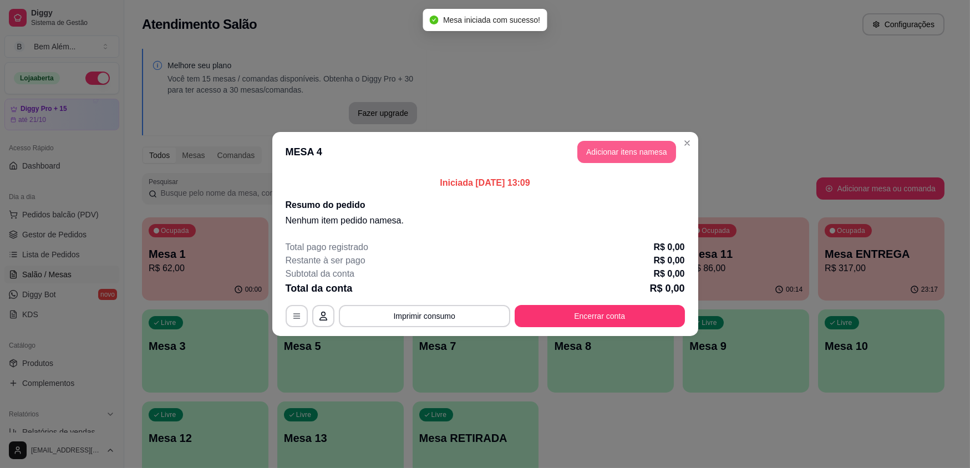
click at [602, 150] on button "Adicionar itens na mesa" at bounding box center [626, 152] width 99 height 22
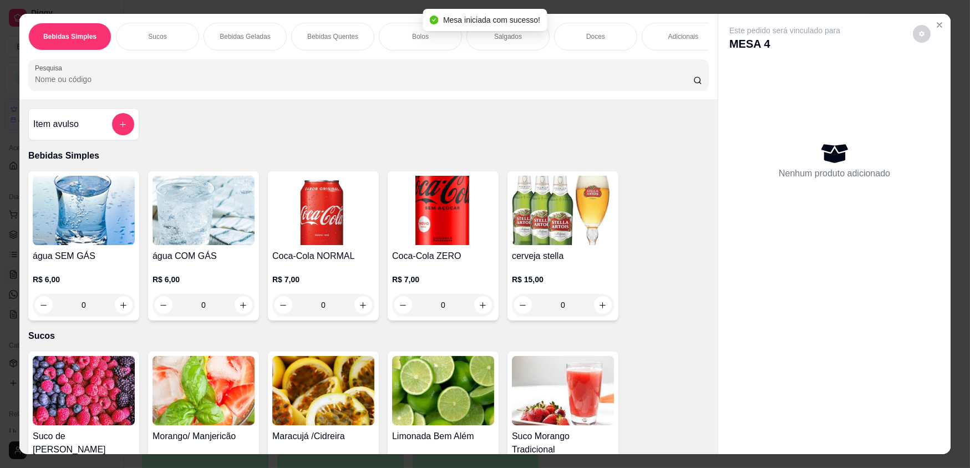
click at [677, 31] on div "Adicionais" at bounding box center [682, 37] width 83 height 28
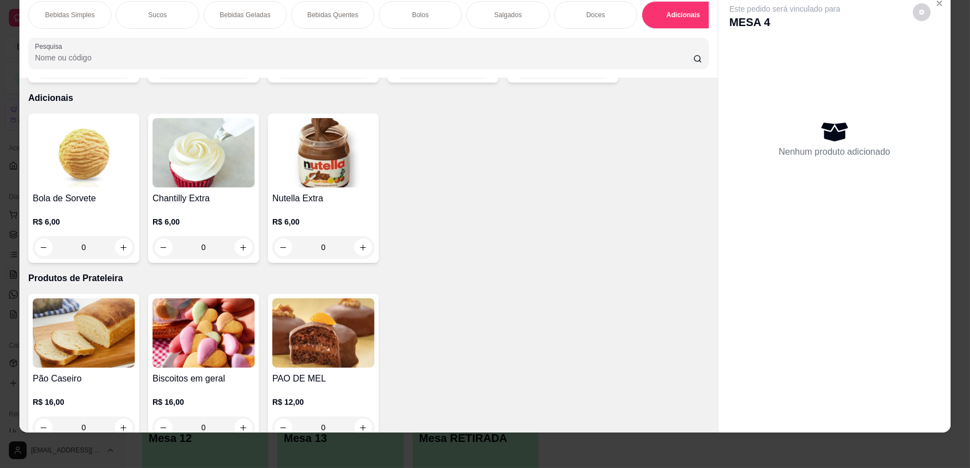
scroll to position [1991, 0]
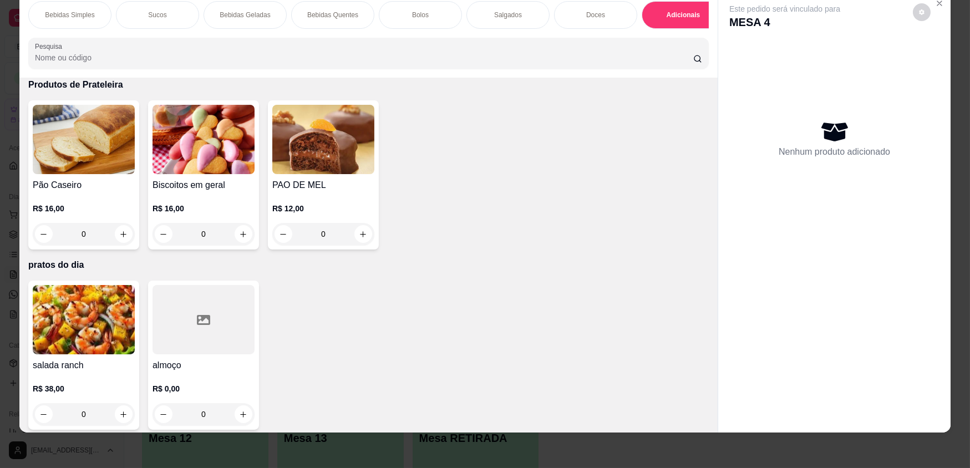
click at [210, 346] on div at bounding box center [203, 319] width 102 height 69
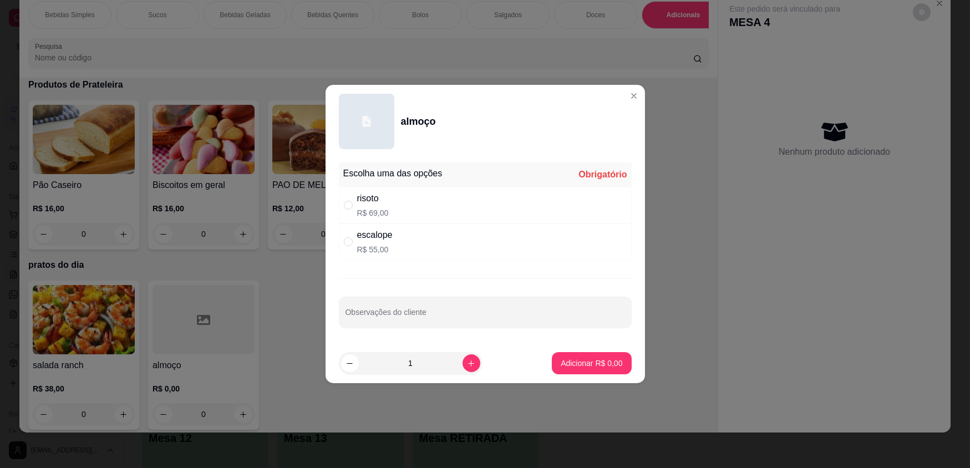
click at [436, 243] on div "escalope R$ 55,00" at bounding box center [485, 241] width 293 height 37
radio input "true"
click at [565, 366] on p "Adicionar R$ 55,00" at bounding box center [589, 363] width 66 height 11
type input "1"
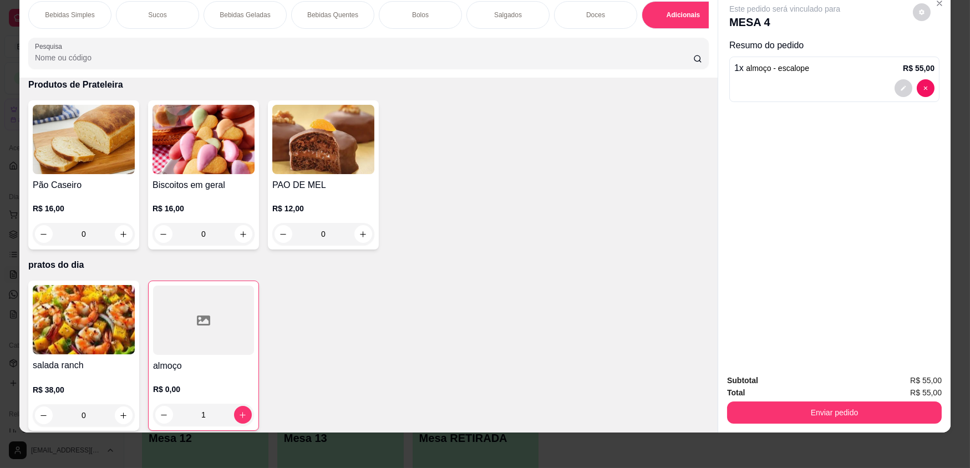
click at [216, 327] on div at bounding box center [203, 320] width 101 height 69
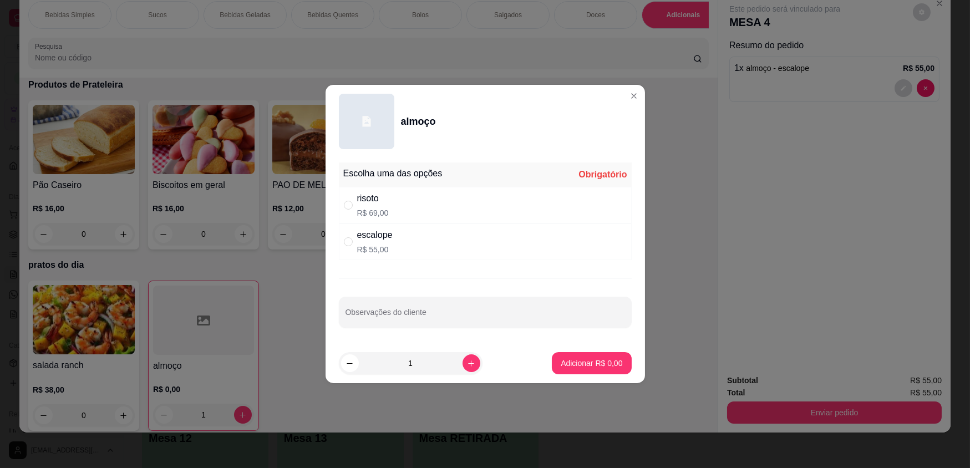
click at [419, 208] on div "risoto R$ 69,00" at bounding box center [485, 205] width 293 height 37
radio input "true"
click at [468, 363] on icon "increase-product-quantity" at bounding box center [471, 363] width 6 height 6
type input "2"
click at [561, 359] on p "Adicionar R$ 138,00" at bounding box center [587, 363] width 68 height 11
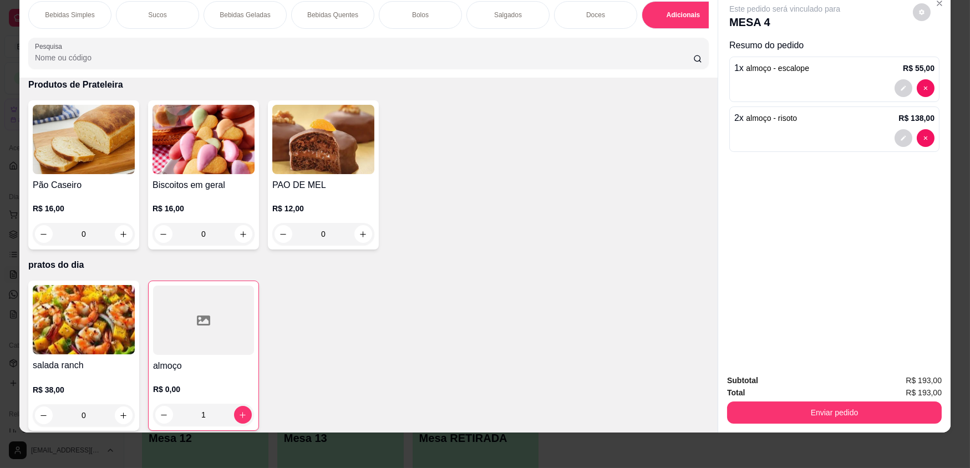
click at [266, 13] on div "Bebidas Geladas" at bounding box center [244, 15] width 83 height 28
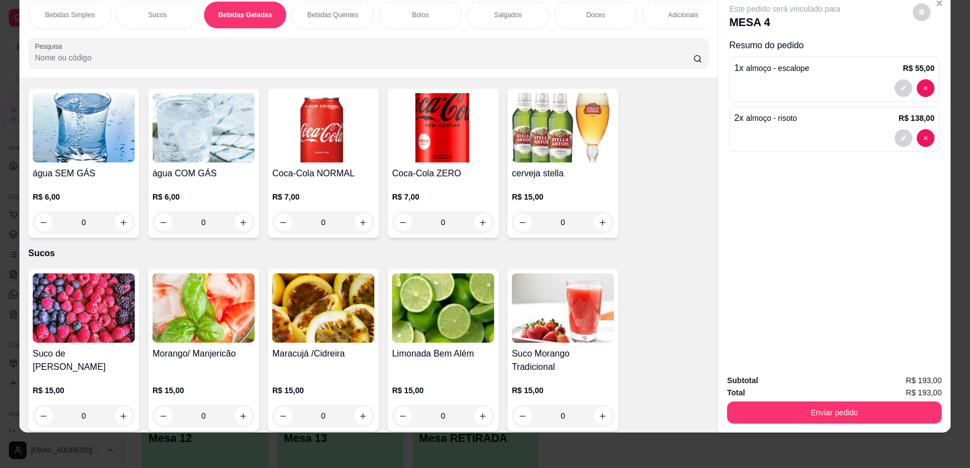
scroll to position [27, 0]
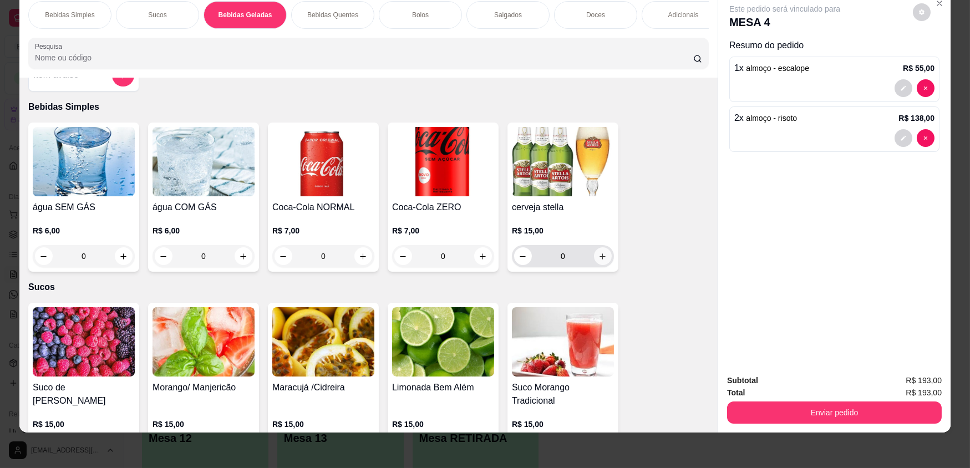
click at [598, 261] on icon "increase-product-quantity" at bounding box center [602, 256] width 8 height 8
type input "1"
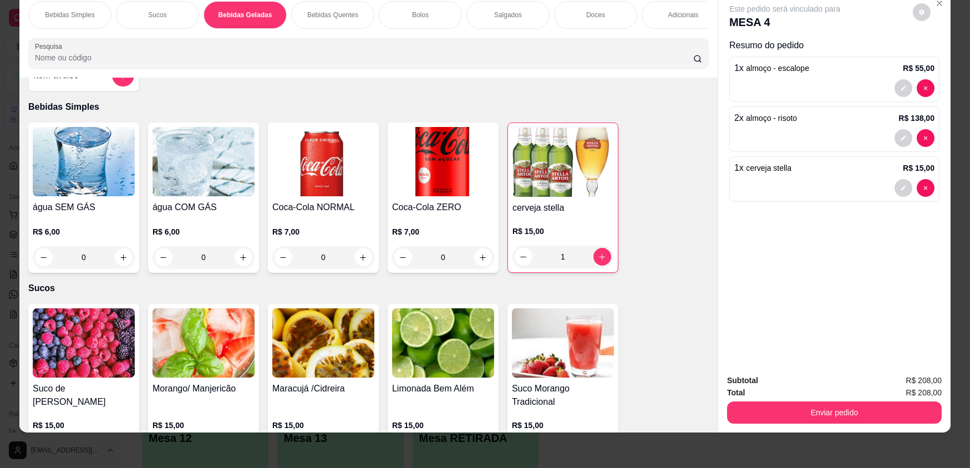
click at [448, 196] on img at bounding box center [443, 161] width 102 height 69
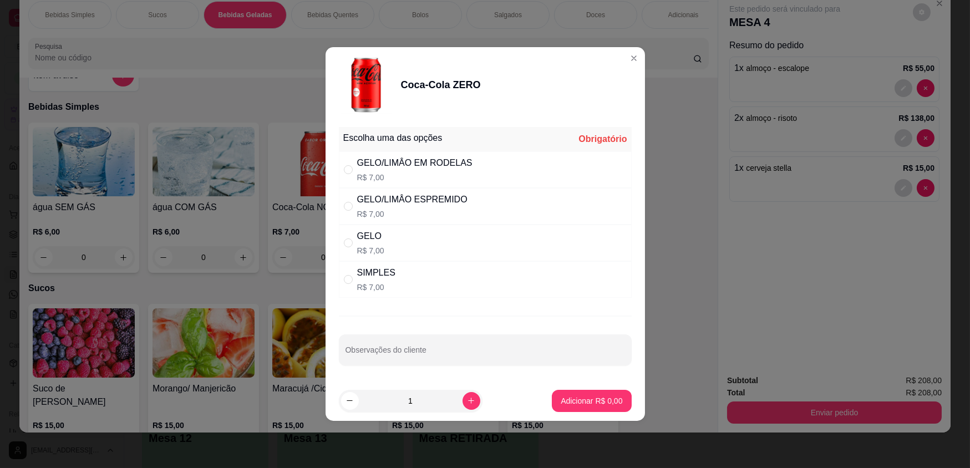
click at [476, 239] on div "GELO R$ 7,00" at bounding box center [485, 243] width 293 height 37
radio input "true"
click at [581, 405] on p "Adicionar R$ 7,00" at bounding box center [592, 400] width 60 height 11
type input "1"
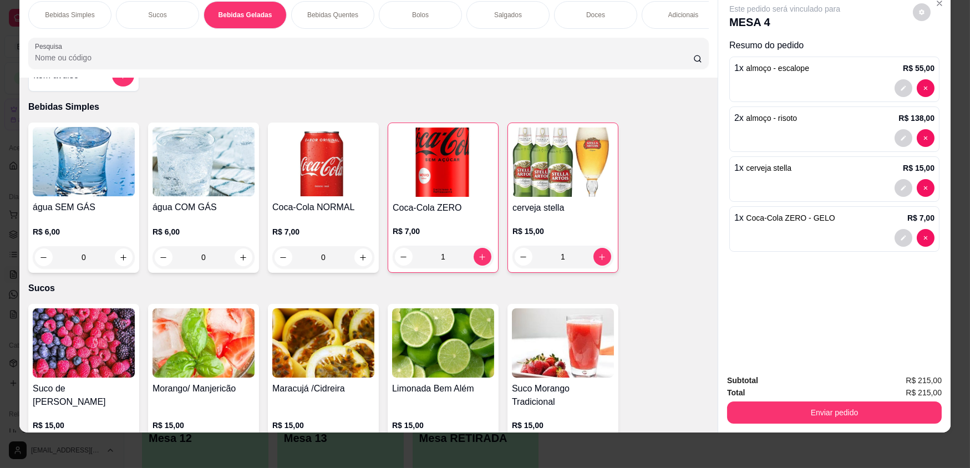
click at [461, 230] on div "R$ 7,00 1" at bounding box center [443, 241] width 101 height 53
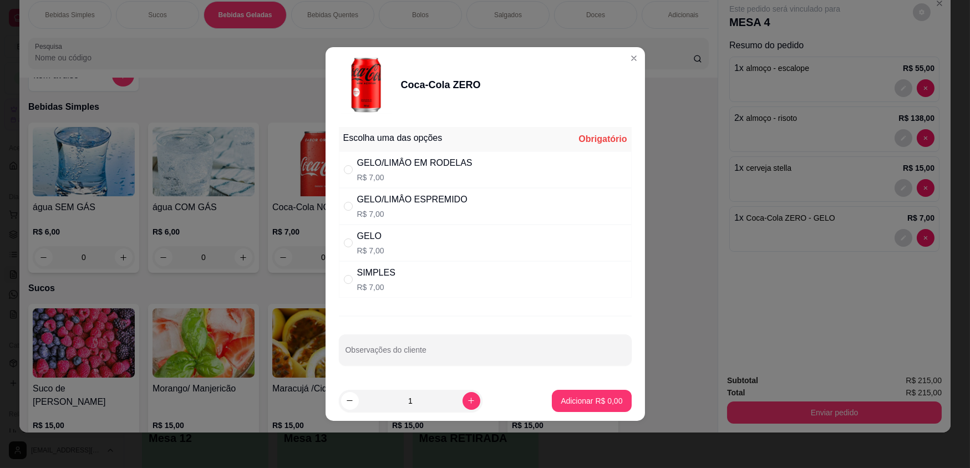
click at [468, 166] on div "GELO/LIMÂO EM RODELAS R$ 7,00" at bounding box center [485, 169] width 293 height 37
radio input "true"
click at [596, 396] on p "Adicionar R$ 7,00" at bounding box center [591, 400] width 62 height 11
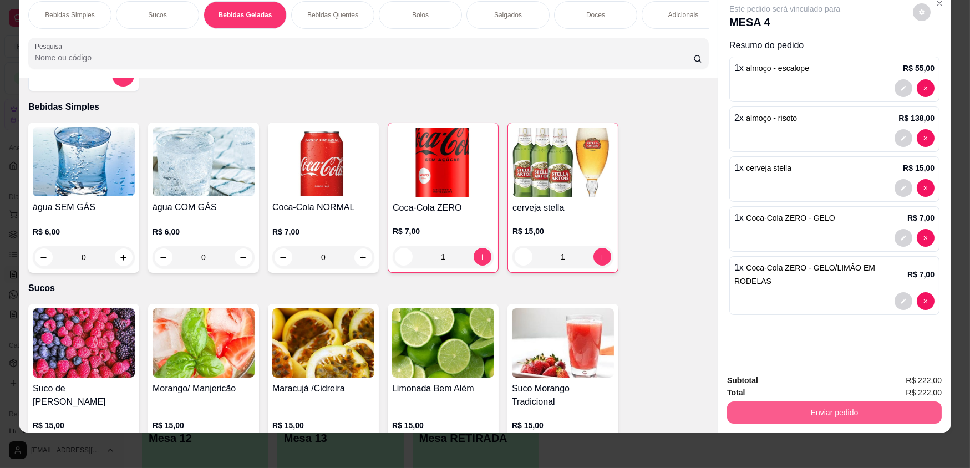
click at [799, 417] on button "Enviar pedido" at bounding box center [834, 412] width 215 height 22
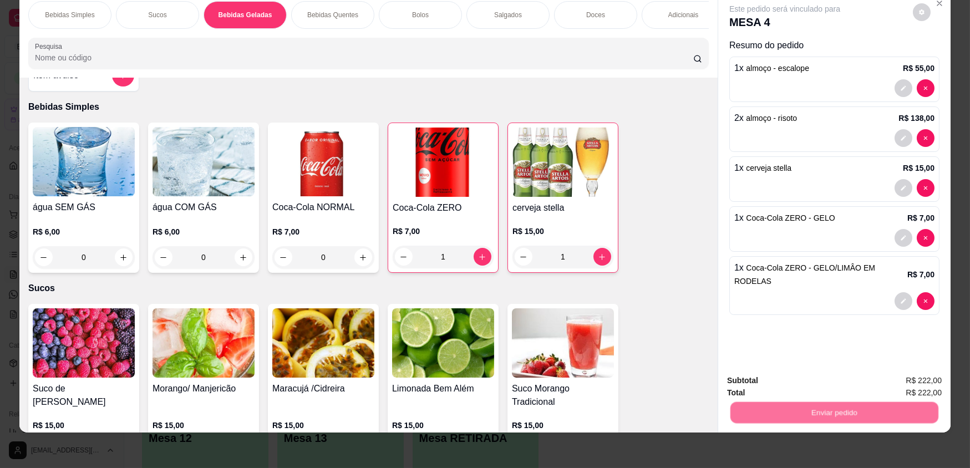
click at [782, 382] on button "Não registrar e enviar pedido" at bounding box center [797, 384] width 115 height 21
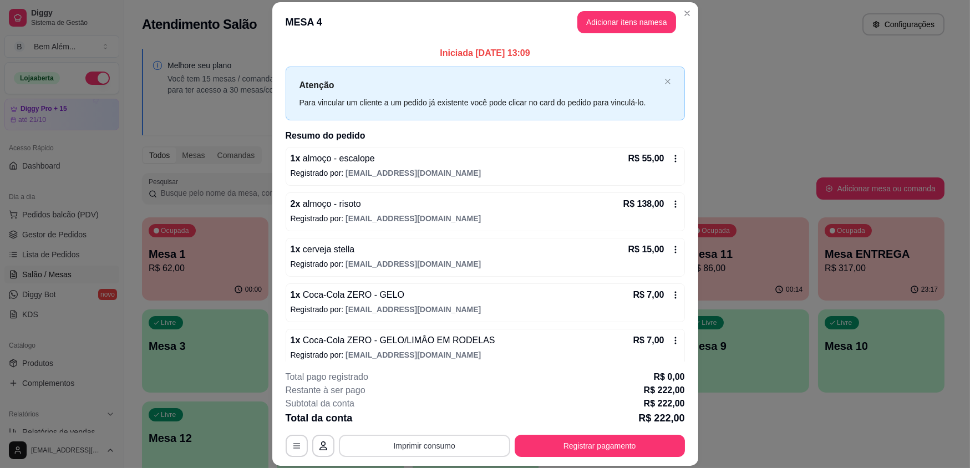
click at [426, 449] on button "Imprimir consumo" at bounding box center [424, 446] width 171 height 22
click at [423, 416] on button "impressao computador" at bounding box center [420, 420] width 83 height 18
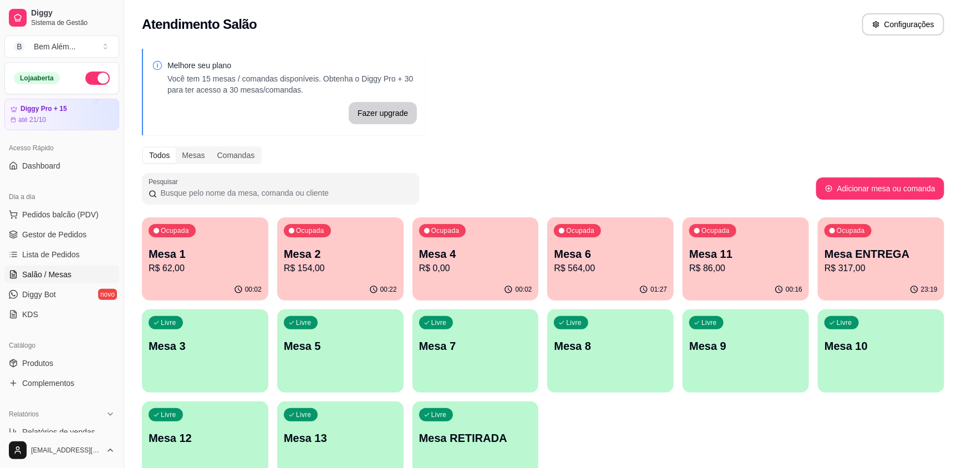
click at [216, 350] on p "Mesa 3" at bounding box center [205, 346] width 113 height 16
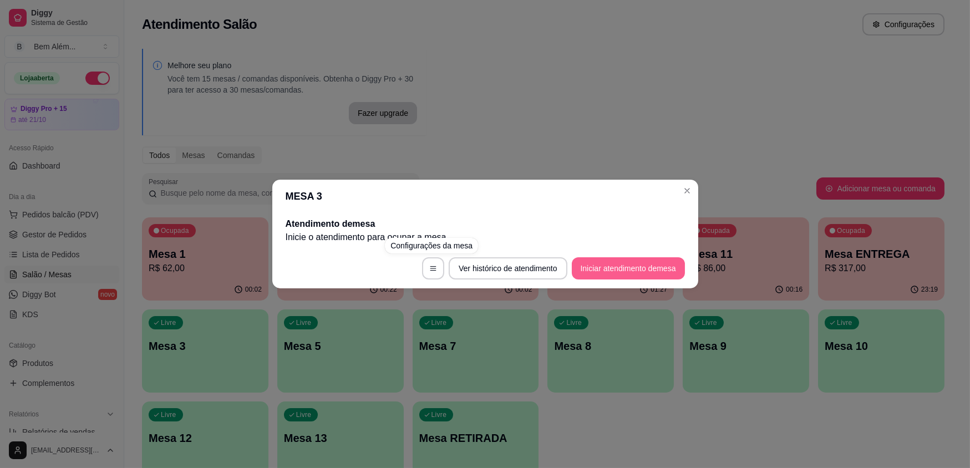
click at [617, 268] on button "Iniciar atendimento de mesa" at bounding box center [628, 268] width 113 height 22
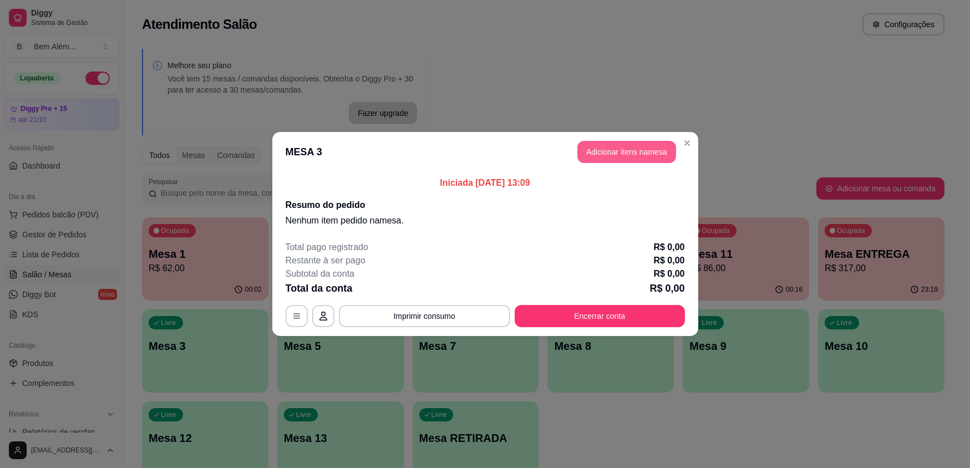
click at [583, 154] on button "Adicionar itens na mesa" at bounding box center [626, 152] width 99 height 22
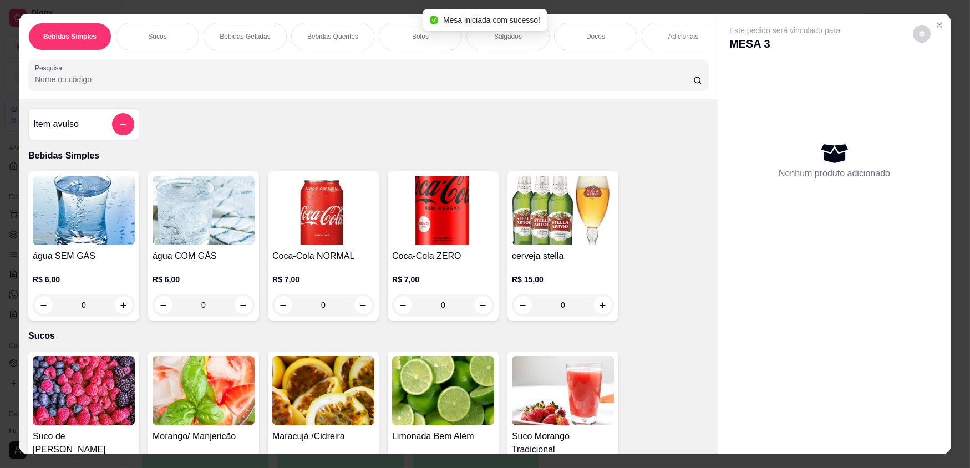
click at [364, 309] on div "0" at bounding box center [323, 305] width 102 height 22
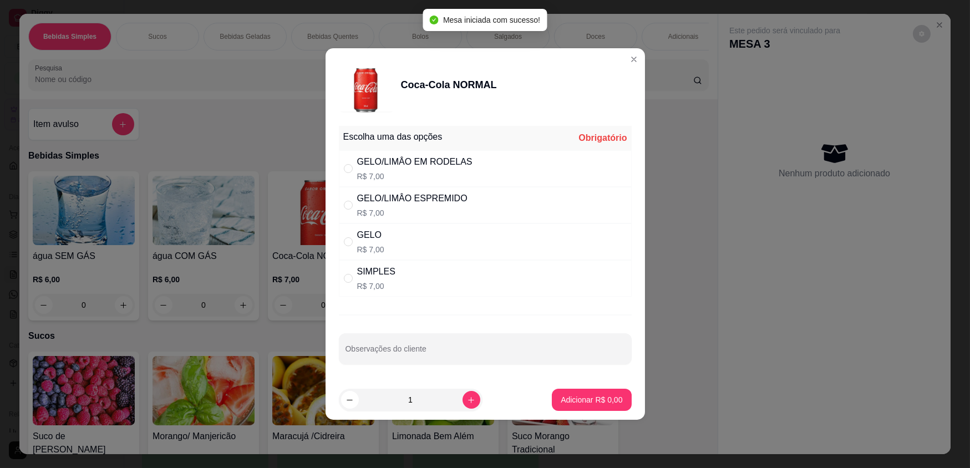
drag, startPoint x: 421, startPoint y: 277, endPoint x: 568, endPoint y: 332, distance: 156.3
click at [423, 277] on div "SIMPLES R$ 7,00" at bounding box center [485, 278] width 293 height 37
radio input "true"
click at [575, 399] on p "Adicionar R$ 7,00" at bounding box center [591, 399] width 62 height 11
type input "1"
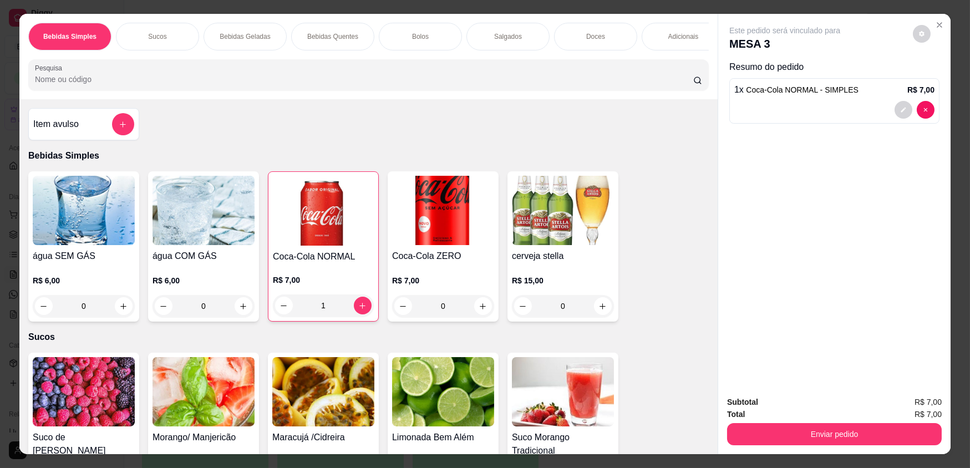
click at [682, 44] on div "Adicionais" at bounding box center [682, 37] width 83 height 28
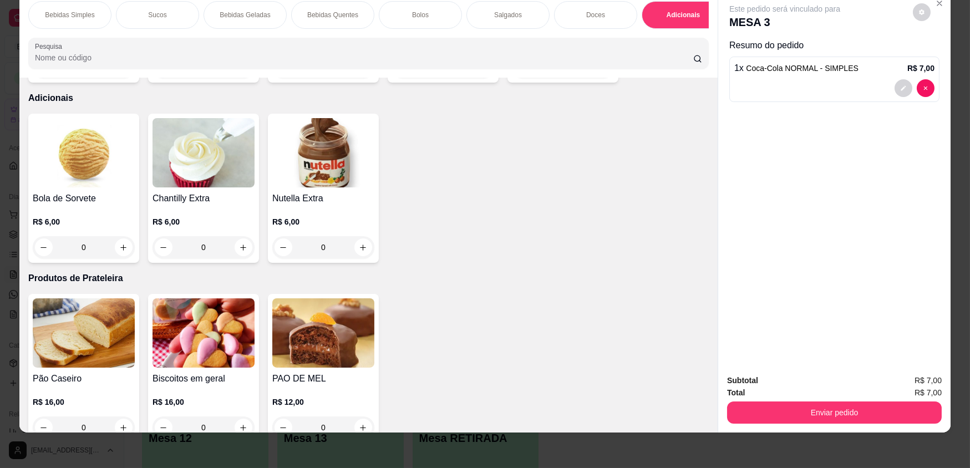
scroll to position [1992, 0]
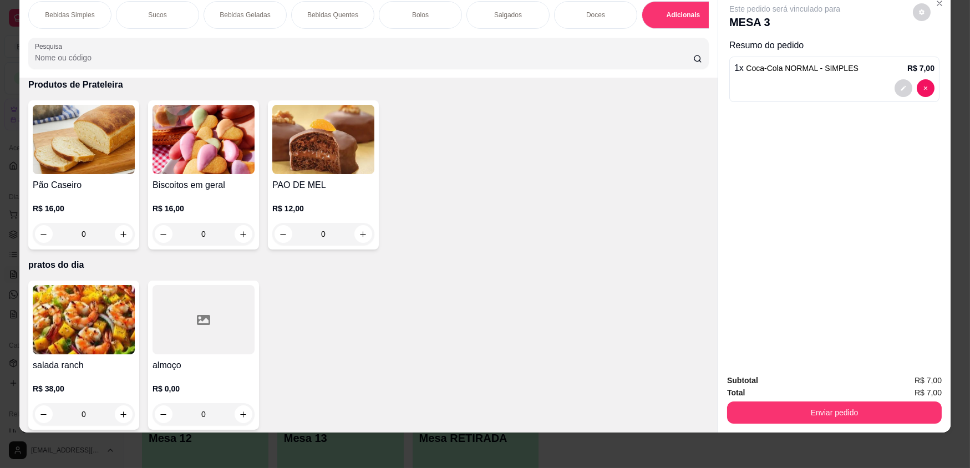
click at [240, 336] on div at bounding box center [203, 319] width 102 height 69
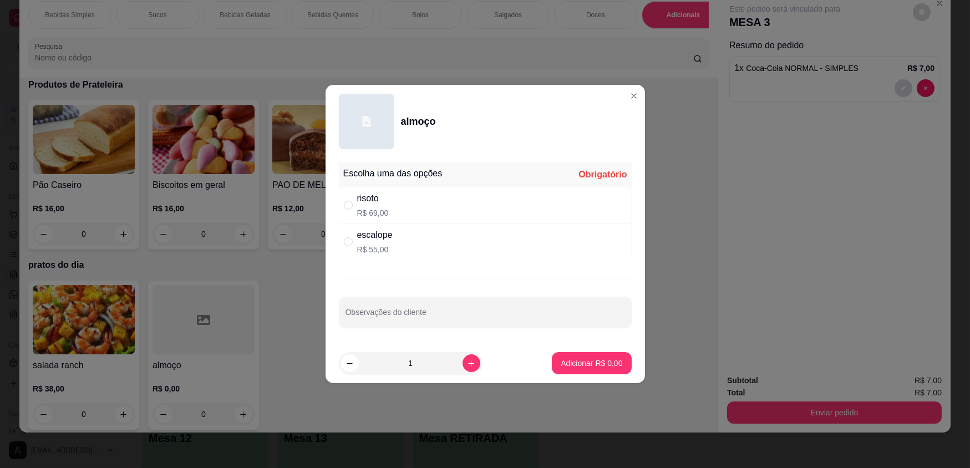
click at [427, 210] on div "risoto R$ 69,00" at bounding box center [485, 205] width 293 height 37
radio input "true"
click at [579, 360] on p "Adicionar R$ 69,00" at bounding box center [589, 363] width 66 height 11
type input "1"
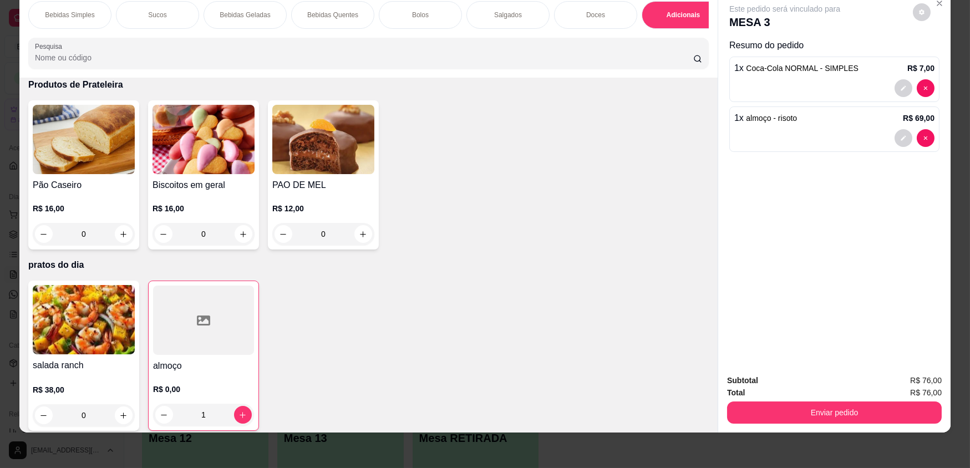
click at [190, 345] on div at bounding box center [203, 320] width 101 height 69
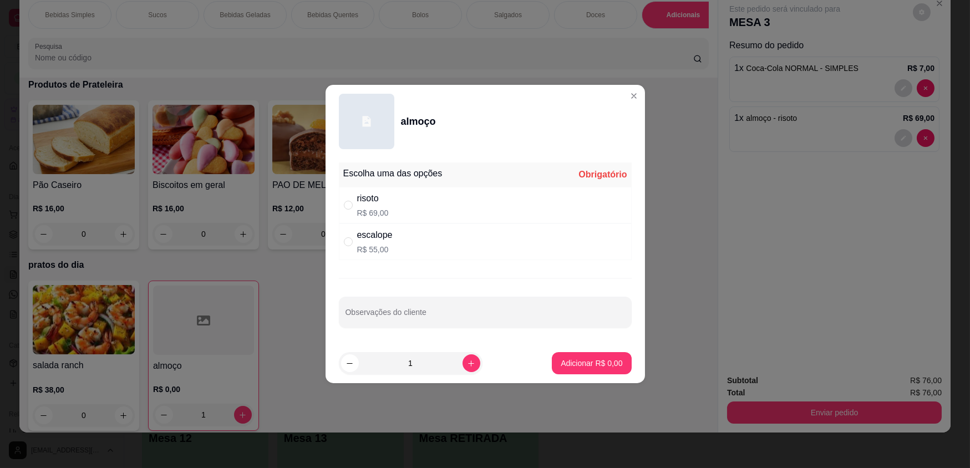
click at [383, 247] on p "R$ 55,00" at bounding box center [374, 249] width 35 height 11
radio input "true"
click at [592, 366] on p "Adicionar R$ 55,00" at bounding box center [589, 363] width 66 height 11
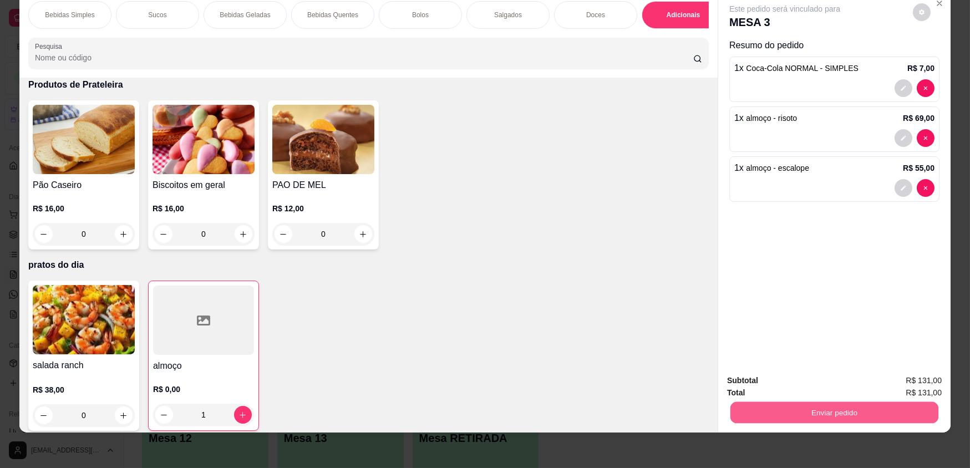
click at [774, 414] on button "Enviar pedido" at bounding box center [834, 412] width 208 height 22
click at [766, 384] on button "Não registrar e enviar pedido" at bounding box center [797, 384] width 115 height 21
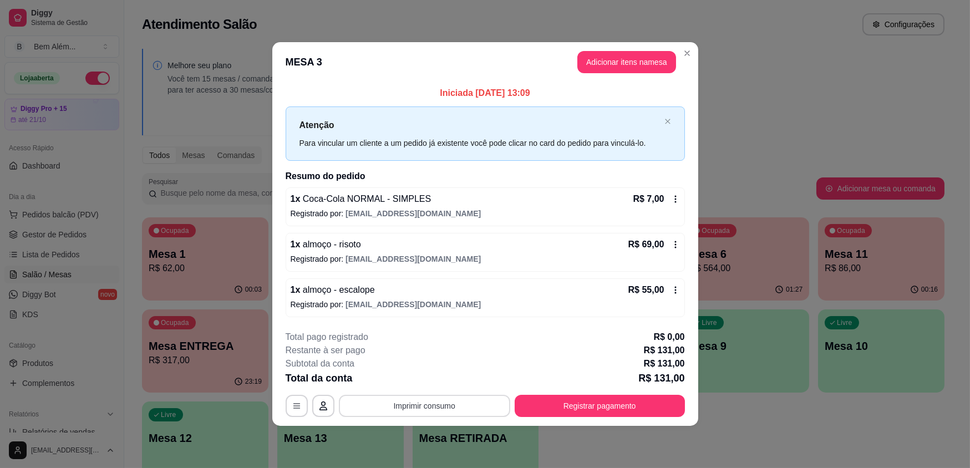
click at [421, 406] on button "Imprimir consumo" at bounding box center [424, 406] width 171 height 22
click at [421, 379] on button "impressao computador" at bounding box center [424, 380] width 83 height 18
click at [435, 380] on div "Total da conta R$ 131,00" at bounding box center [485, 378] width 399 height 16
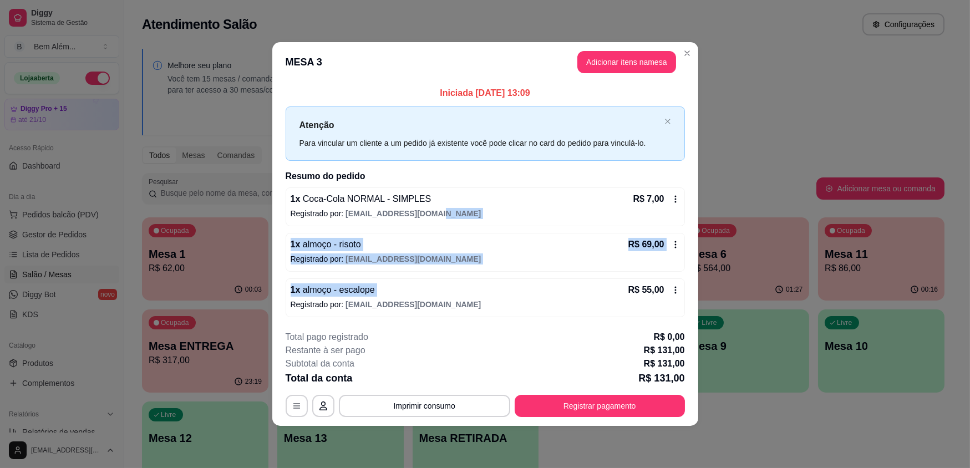
drag, startPoint x: 518, startPoint y: 289, endPoint x: 602, endPoint y: 205, distance: 119.6
click at [600, 207] on div "1 x Coca-Cola NORMAL - SIMPLES R$ 7,00 Registrado por: [EMAIL_ADDRESS][DOMAIN_N…" at bounding box center [485, 252] width 399 height 130
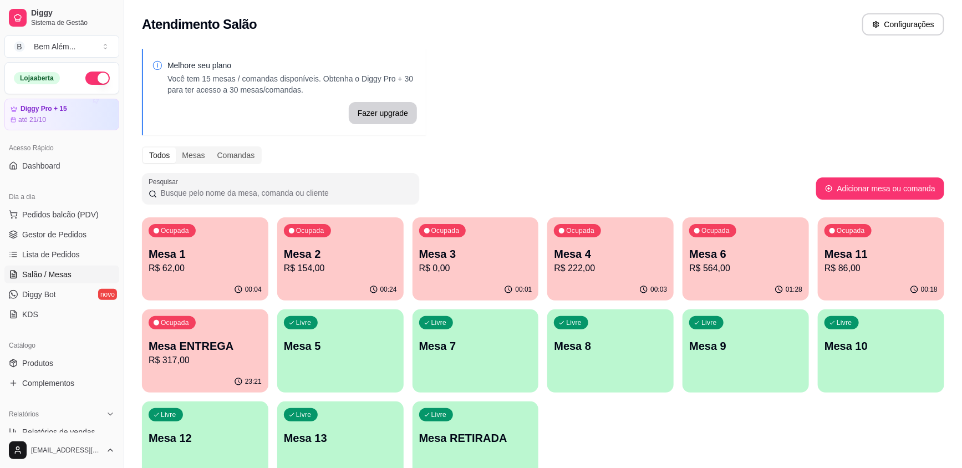
click at [221, 260] on p "Mesa 1" at bounding box center [205, 254] width 113 height 16
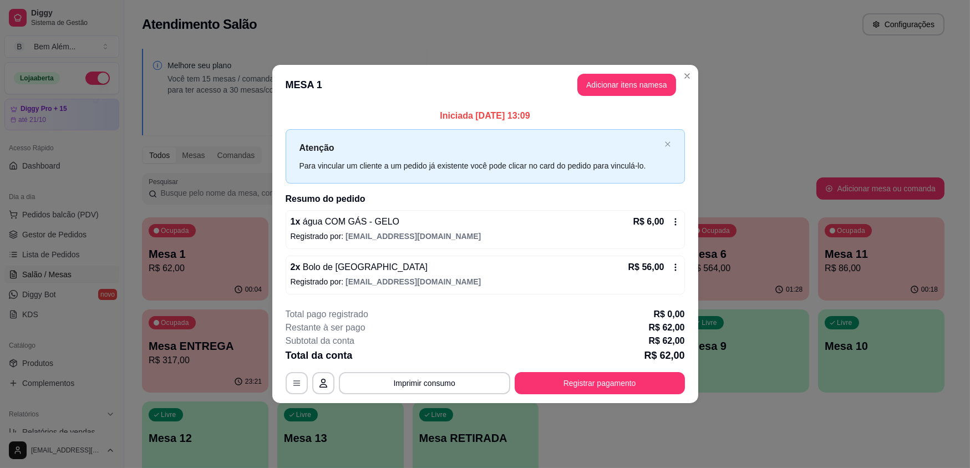
click at [695, 84] on header "MESA 1 Adicionar itens na mesa" at bounding box center [485, 85] width 426 height 40
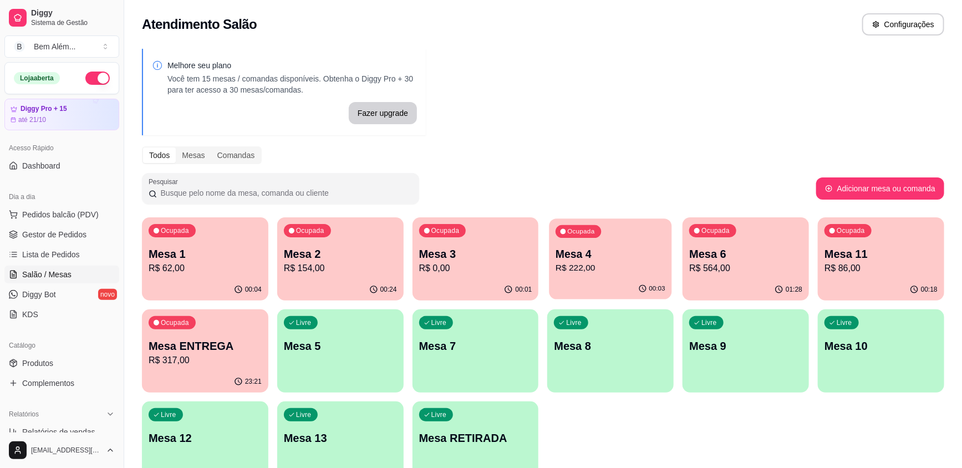
click at [599, 252] on p "Mesa 4" at bounding box center [611, 254] width 110 height 15
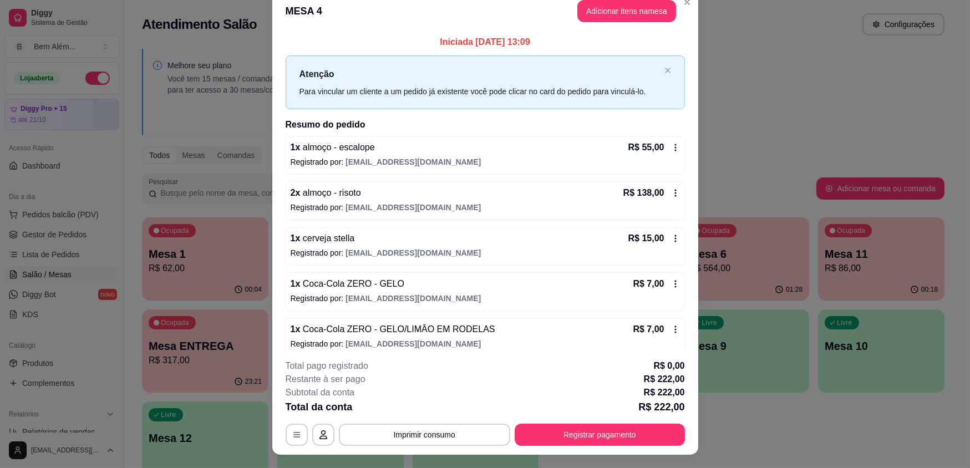
scroll to position [0, 0]
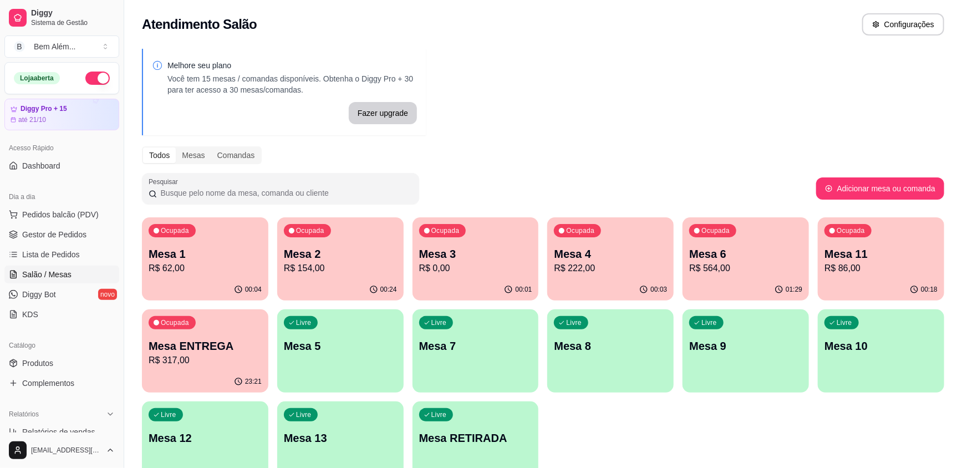
click at [858, 248] on p "Mesa 11" at bounding box center [880, 254] width 113 height 16
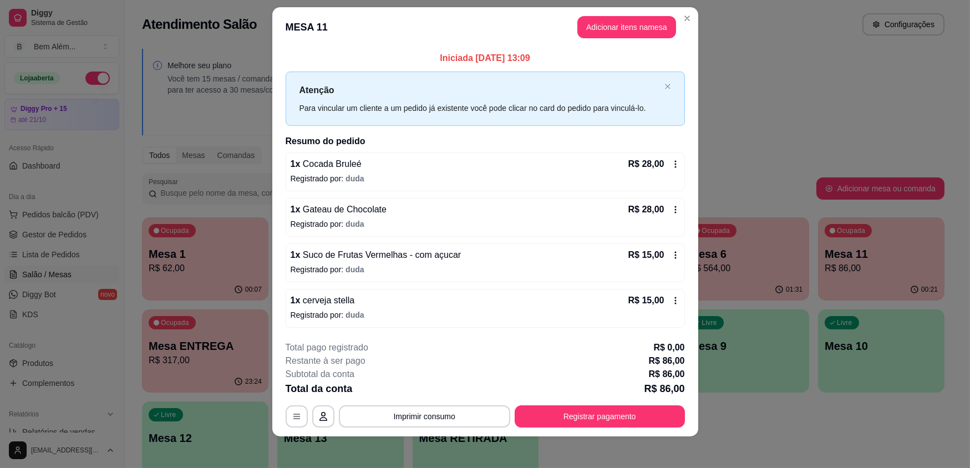
scroll to position [16, 0]
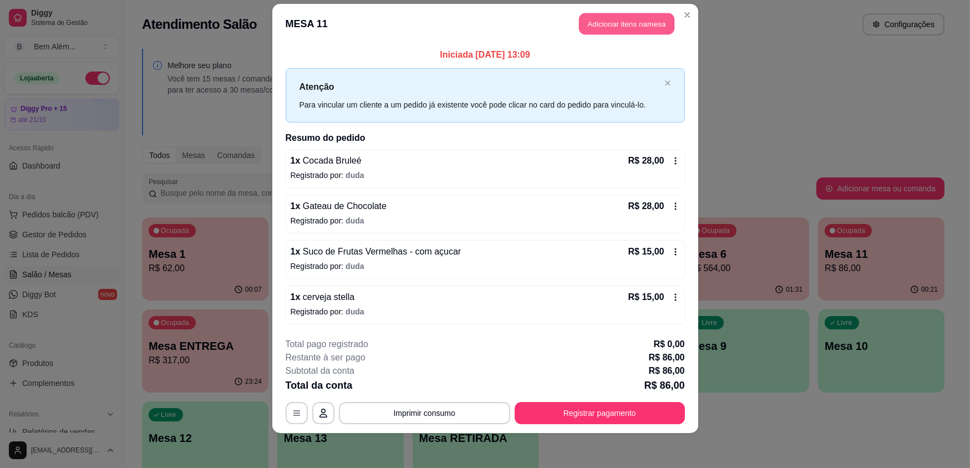
click at [591, 22] on button "Adicionar itens na mesa" at bounding box center [626, 24] width 95 height 22
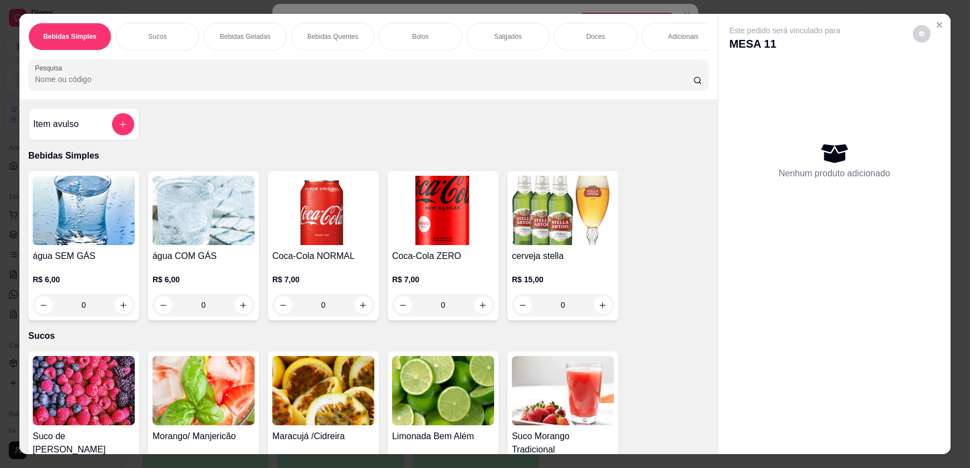
click at [176, 257] on h4 "água COM GÁS" at bounding box center [203, 255] width 102 height 13
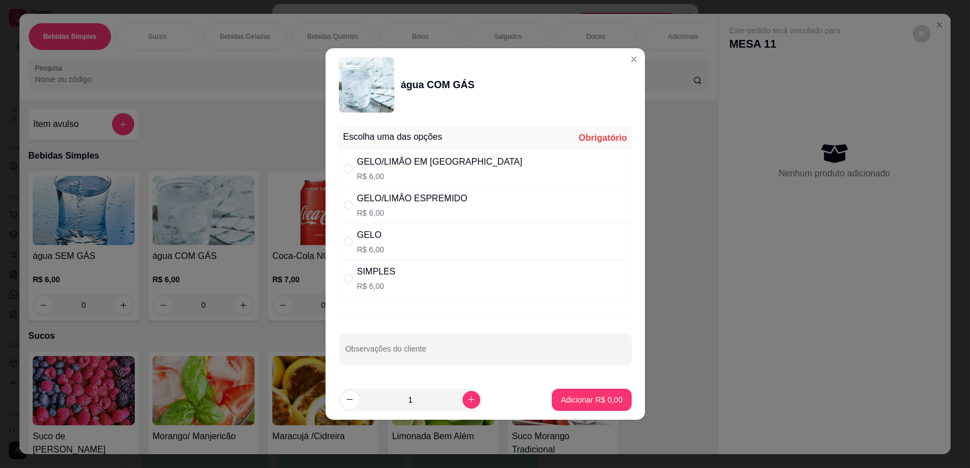
click at [451, 275] on div "SIMPLES R$ 6,00" at bounding box center [485, 278] width 293 height 37
radio input "true"
click at [594, 395] on p "Adicionar R$ 6,00" at bounding box center [591, 399] width 62 height 11
type input "1"
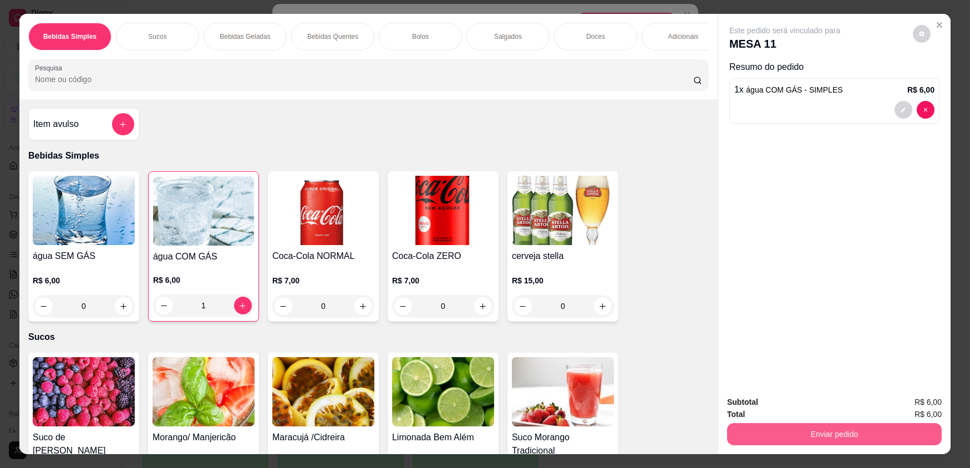
click at [822, 429] on button "Enviar pedido" at bounding box center [834, 434] width 215 height 22
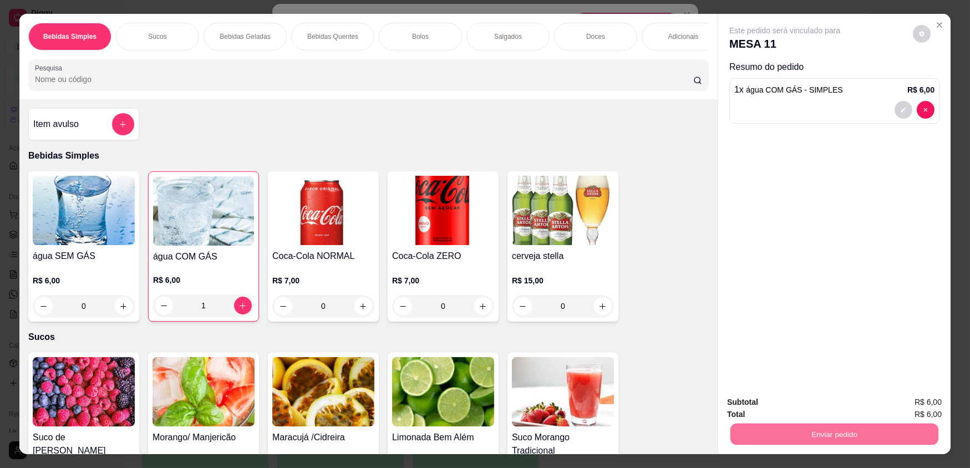
click at [793, 405] on button "Não registrar e enviar pedido" at bounding box center [798, 406] width 112 height 21
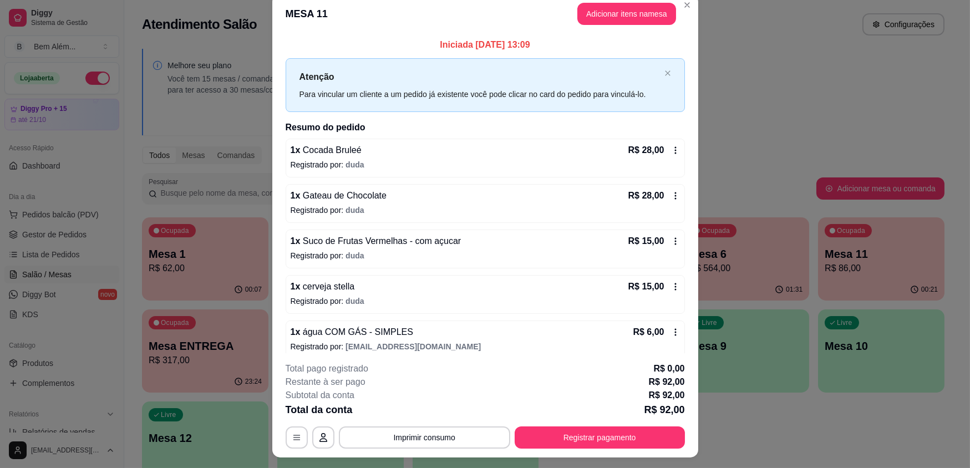
scroll to position [33, 0]
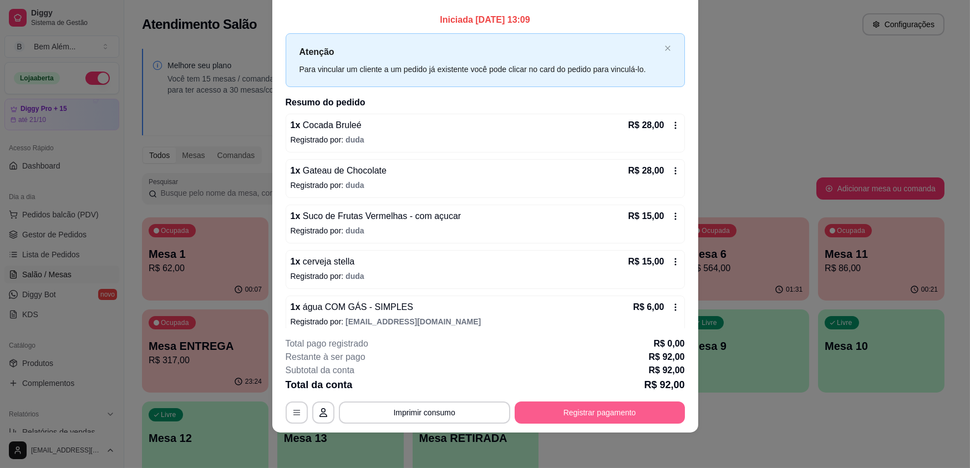
click at [532, 414] on button "Registrar pagamento" at bounding box center [599, 412] width 170 height 22
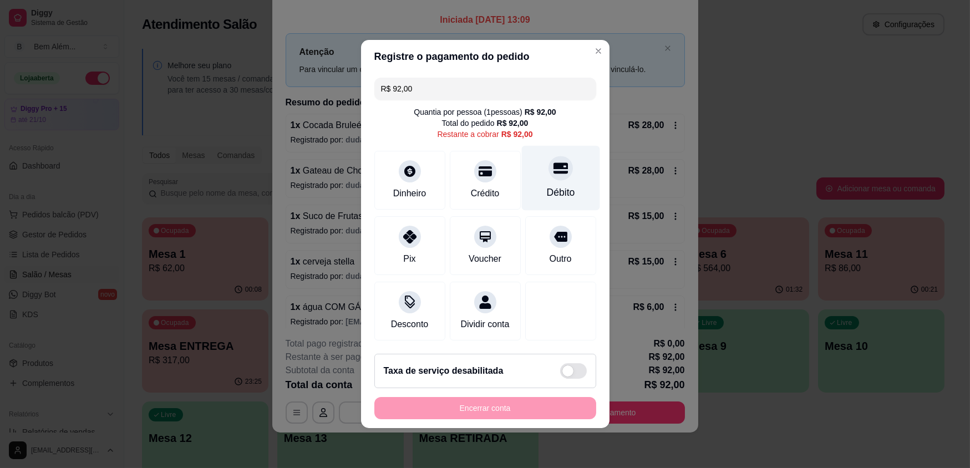
click at [546, 196] on div "Débito" at bounding box center [560, 192] width 28 height 14
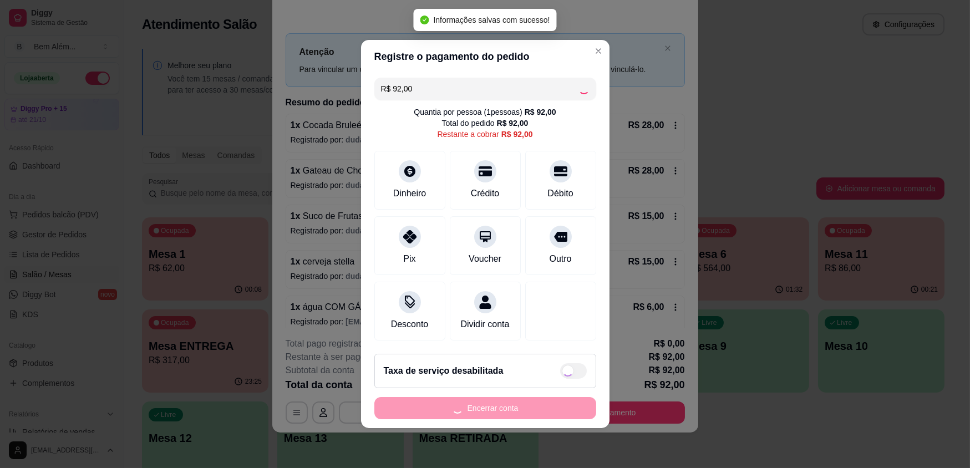
type input "R$ 0,00"
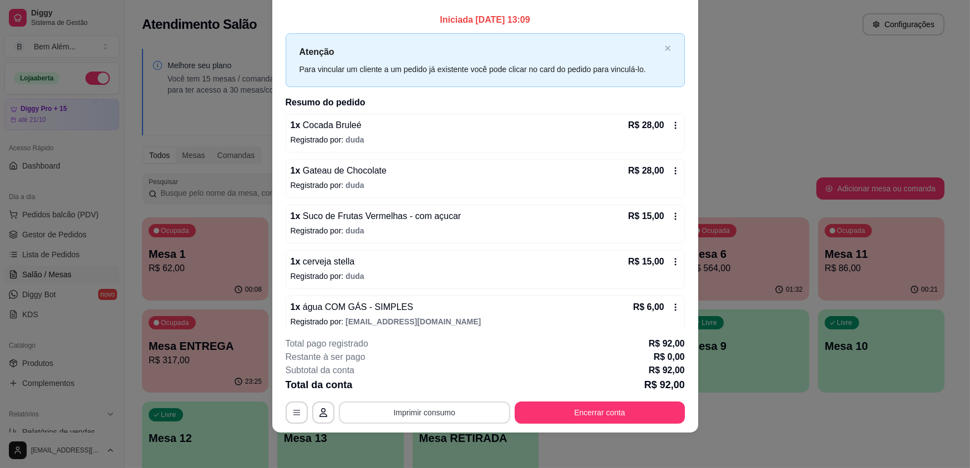
click at [436, 421] on button "Imprimir consumo" at bounding box center [424, 412] width 171 height 22
click at [434, 386] on button "impressao computador" at bounding box center [420, 387] width 83 height 18
click at [577, 408] on button "Encerrar conta" at bounding box center [599, 412] width 165 height 22
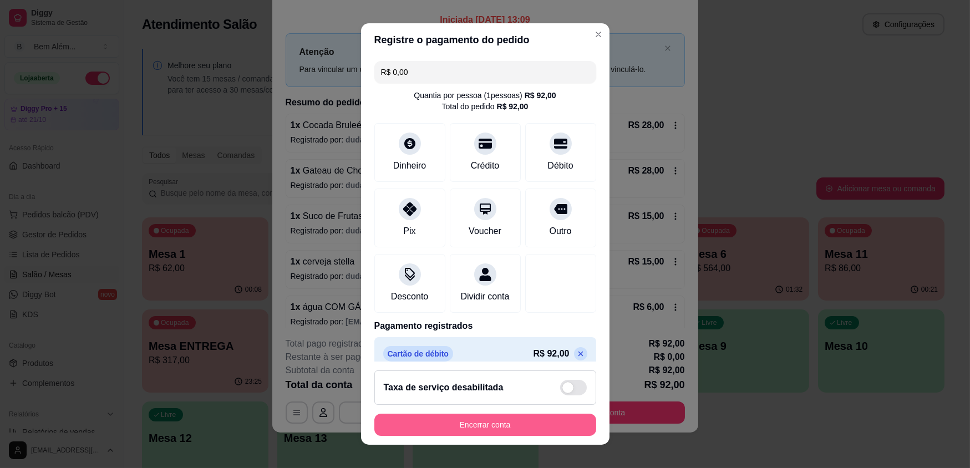
click at [514, 425] on button "Encerrar conta" at bounding box center [485, 425] width 222 height 22
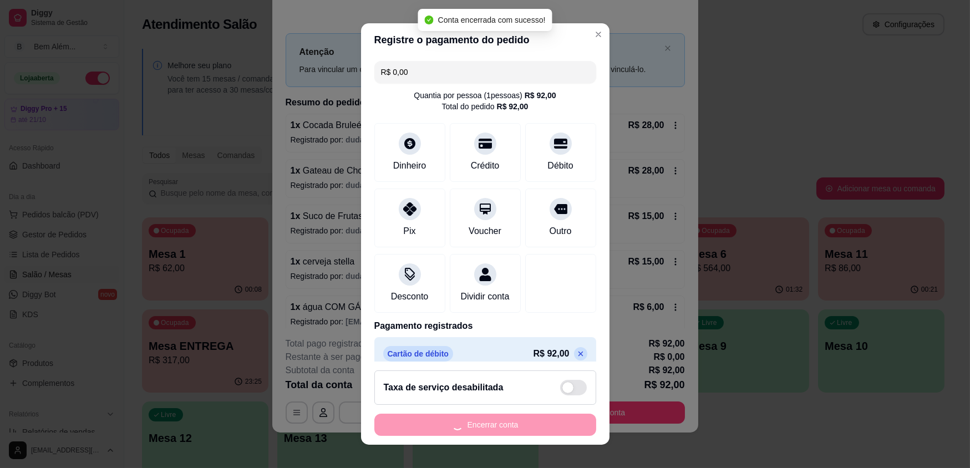
scroll to position [0, 0]
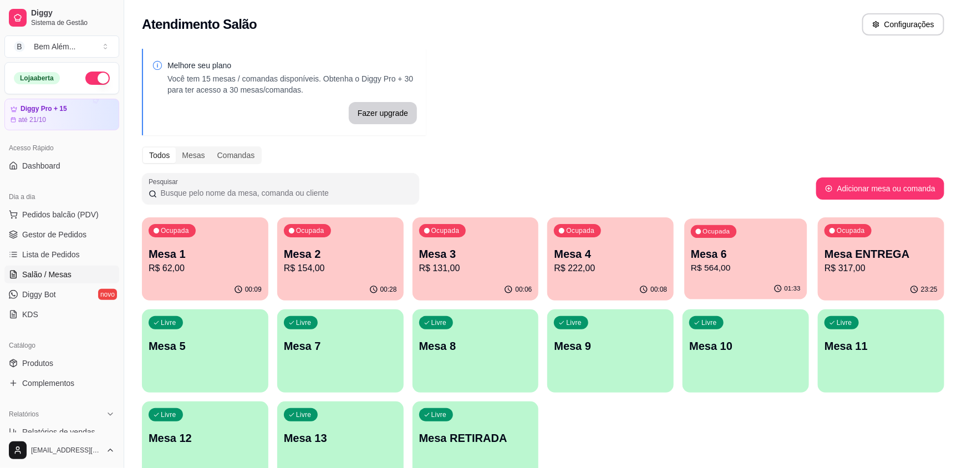
click at [704, 256] on p "Mesa 6" at bounding box center [746, 254] width 110 height 15
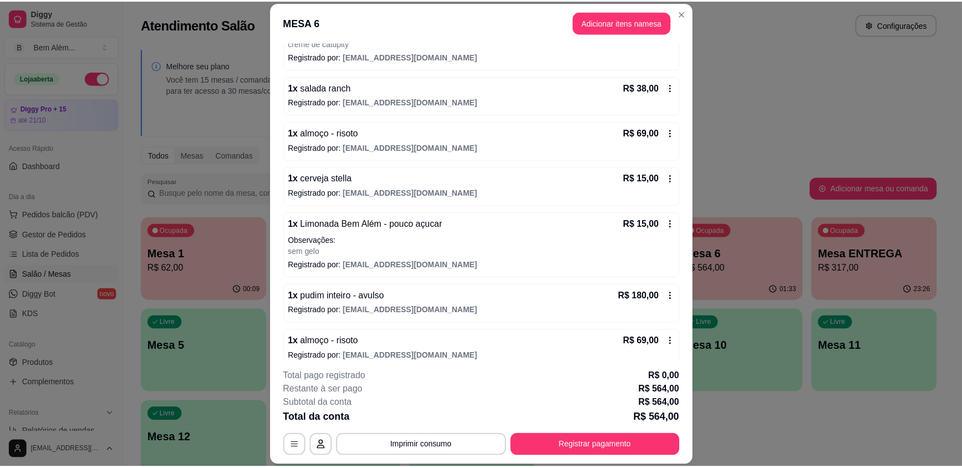
scroll to position [128, 0]
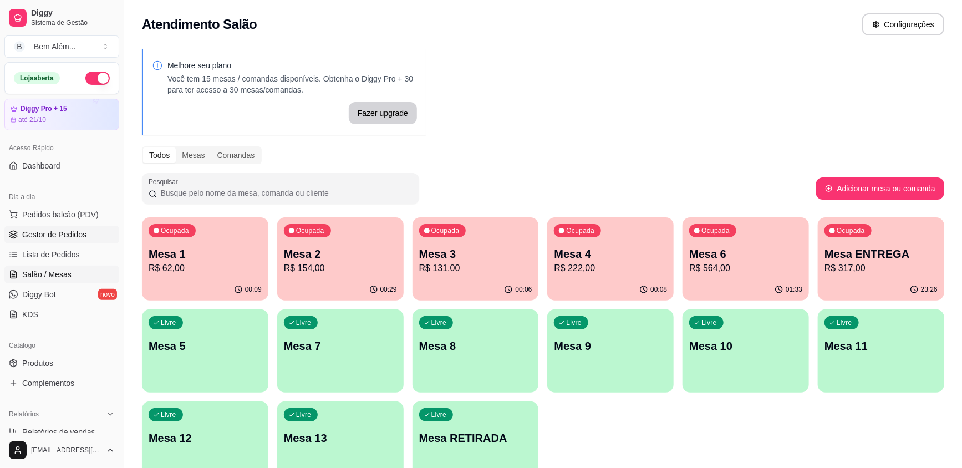
click at [60, 236] on span "Gestor de Pedidos" at bounding box center [54, 234] width 64 height 11
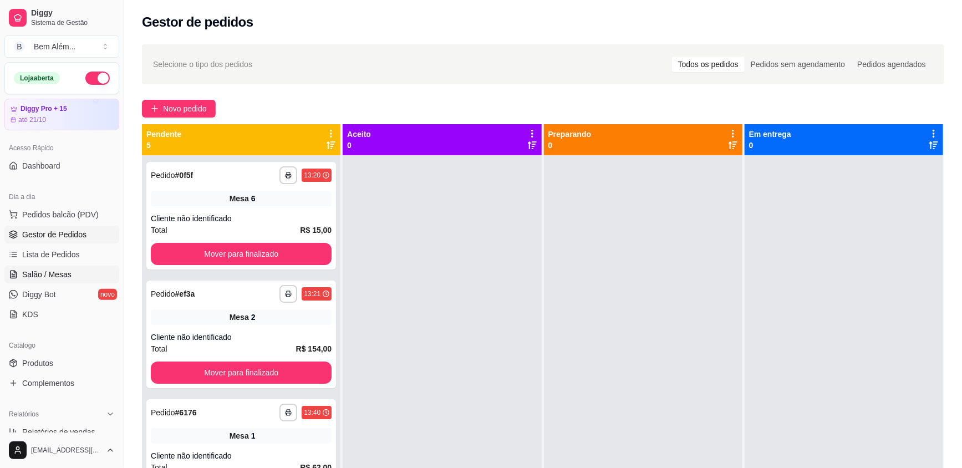
click at [72, 281] on link "Salão / Mesas" at bounding box center [61, 275] width 115 height 18
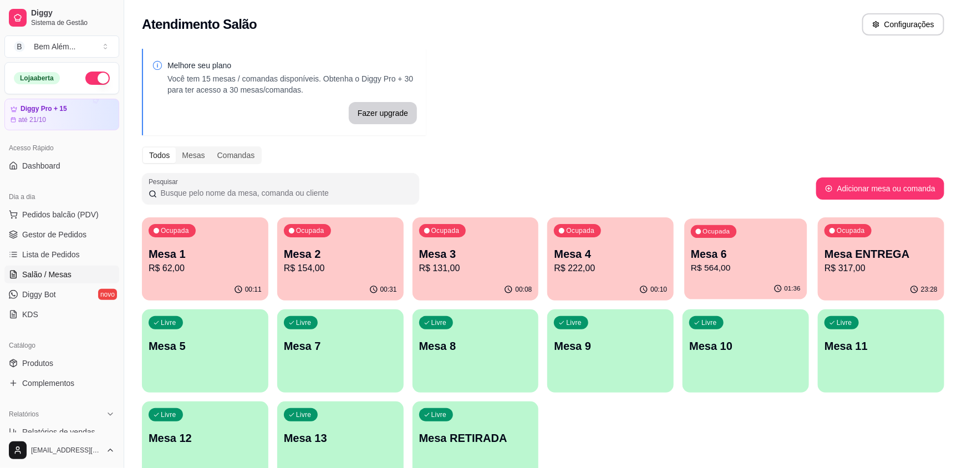
click at [712, 262] on p "R$ 564,00" at bounding box center [746, 268] width 110 height 13
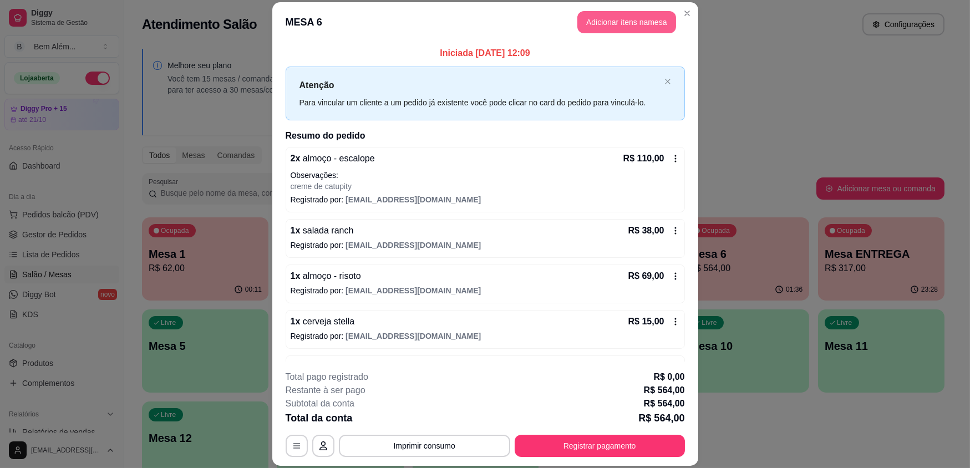
click at [610, 28] on button "Adicionar itens na mesa" at bounding box center [626, 22] width 99 height 22
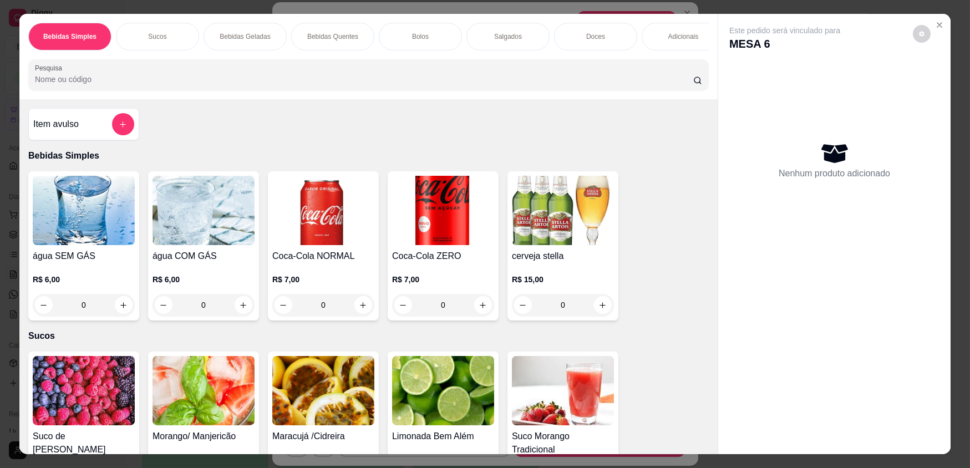
click at [123, 310] on div "0" at bounding box center [84, 305] width 102 height 22
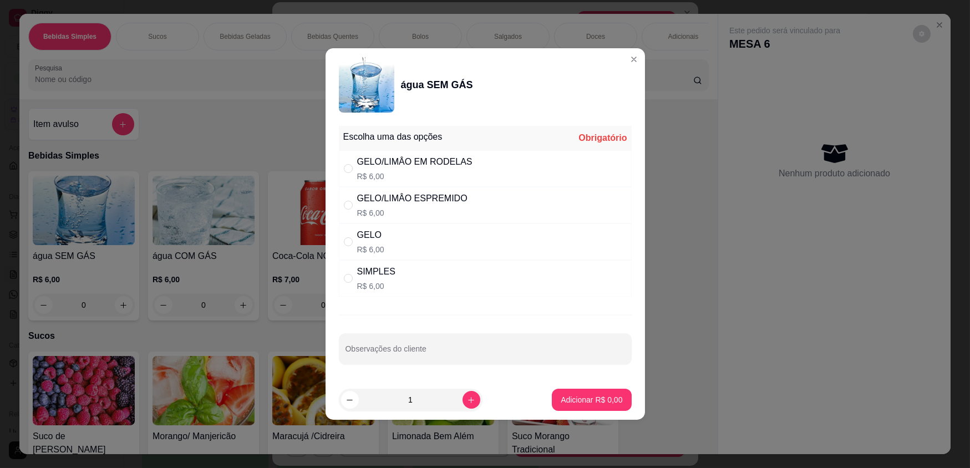
click at [488, 276] on div "SIMPLES R$ 6,00" at bounding box center [485, 278] width 293 height 37
radio input "true"
click at [585, 400] on p "Adicionar R$ 6,00" at bounding box center [591, 399] width 62 height 11
type input "1"
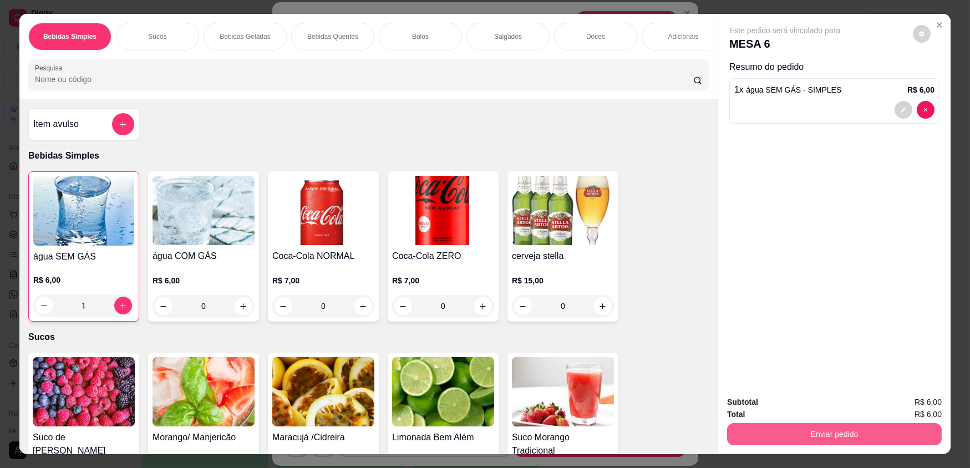
click at [837, 429] on button "Enviar pedido" at bounding box center [834, 434] width 215 height 22
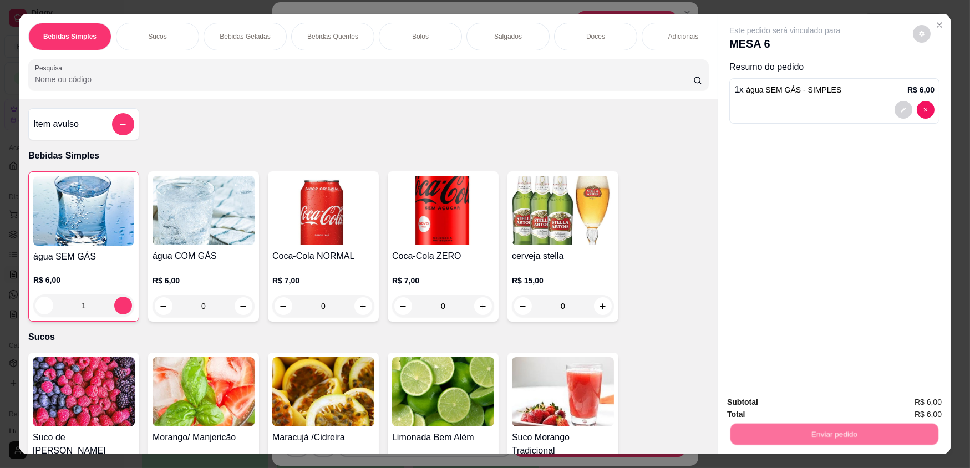
click at [792, 406] on button "Não registrar e enviar pedido" at bounding box center [798, 406] width 112 height 21
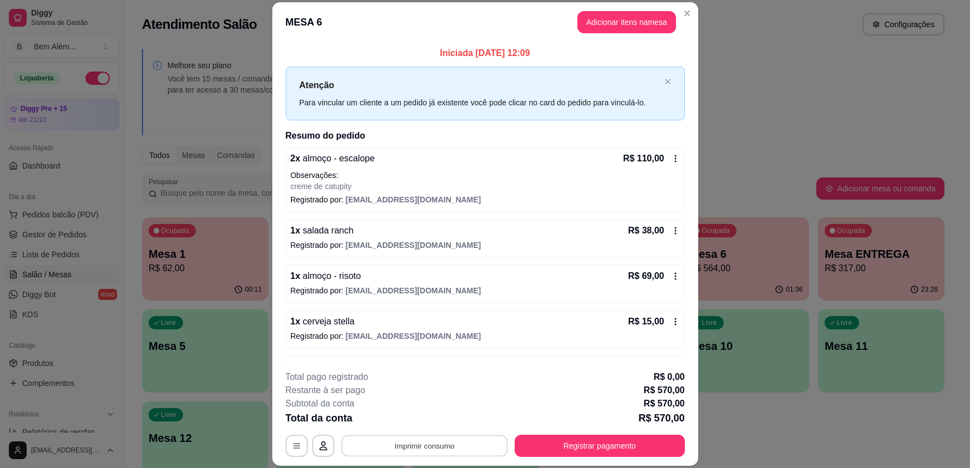
click at [462, 449] on button "Imprimir consumo" at bounding box center [424, 446] width 166 height 22
click at [450, 421] on button "impressao computador" at bounding box center [420, 419] width 81 height 17
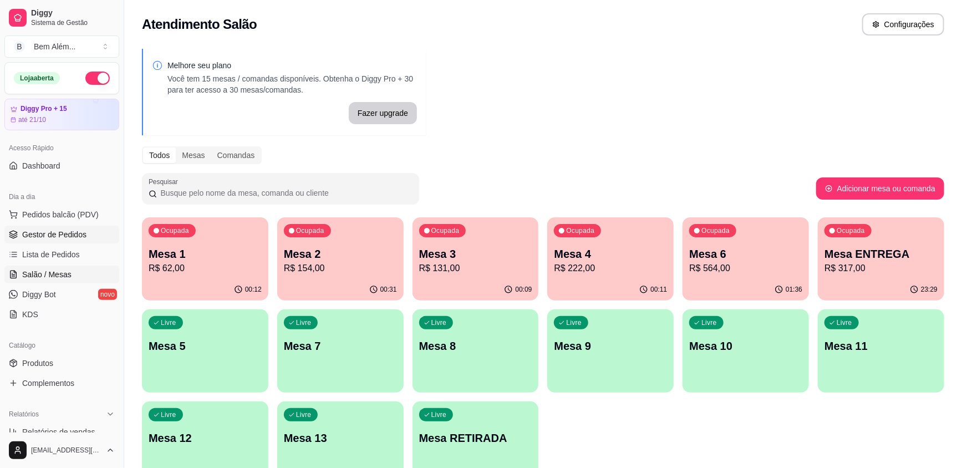
click at [89, 237] on link "Gestor de Pedidos" at bounding box center [61, 235] width 115 height 18
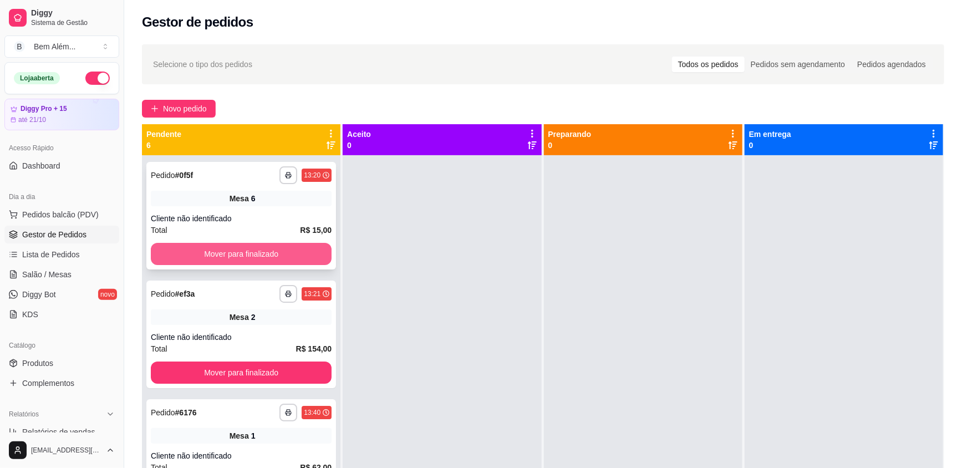
click at [245, 257] on button "Mover para finalizado" at bounding box center [241, 254] width 181 height 22
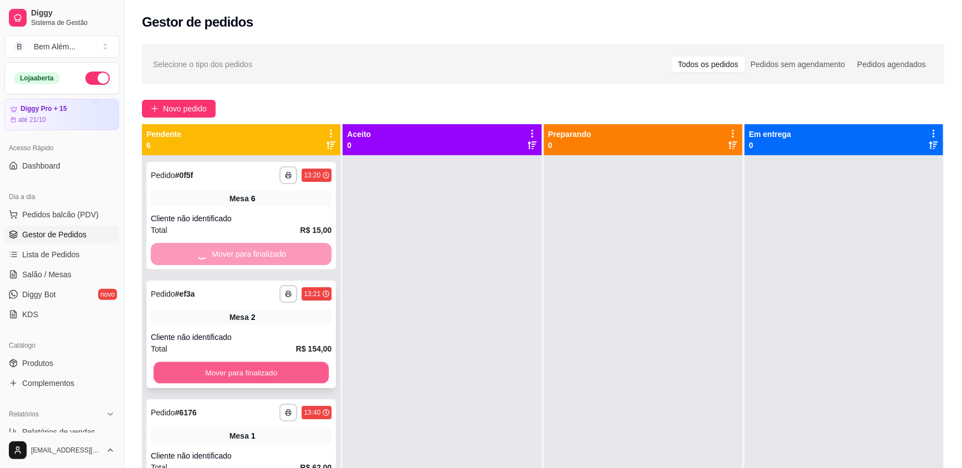
click at [277, 367] on button "Mover para finalizado" at bounding box center [241, 373] width 175 height 22
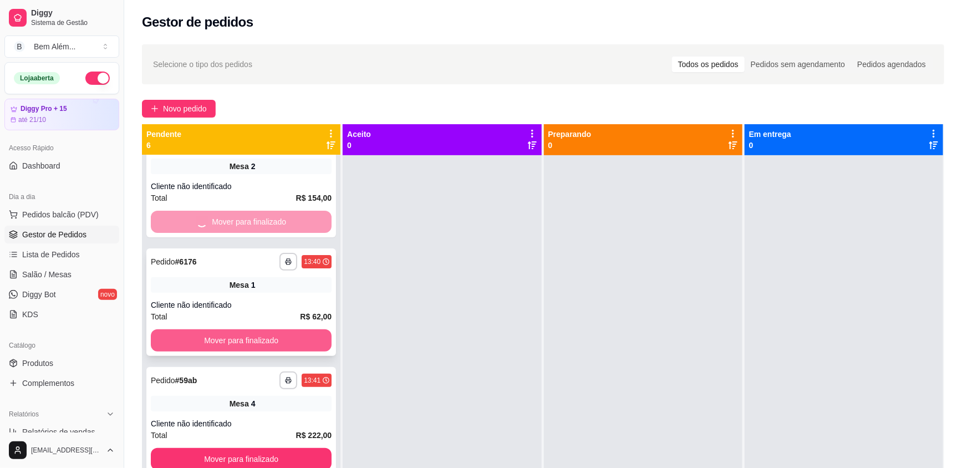
click at [265, 332] on button "Mover para finalizado" at bounding box center [241, 340] width 181 height 22
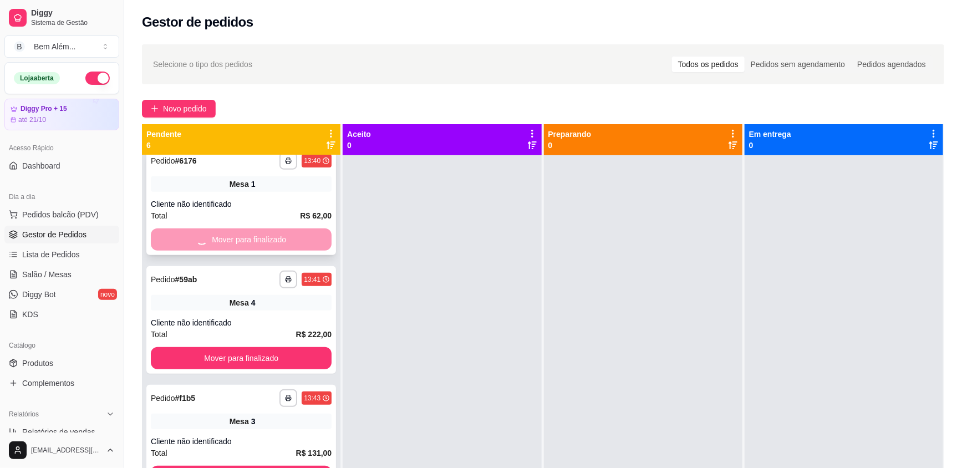
scroll to position [255, 0]
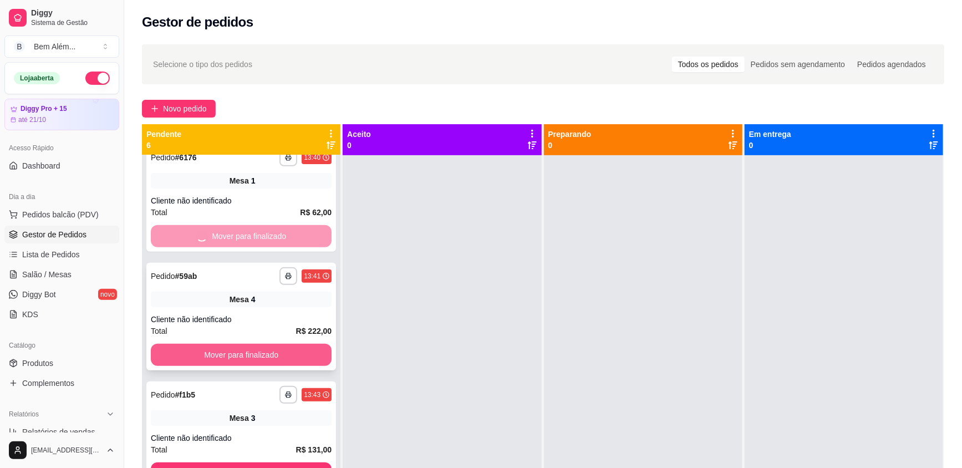
click at [282, 357] on button "Mover para finalizado" at bounding box center [241, 355] width 181 height 22
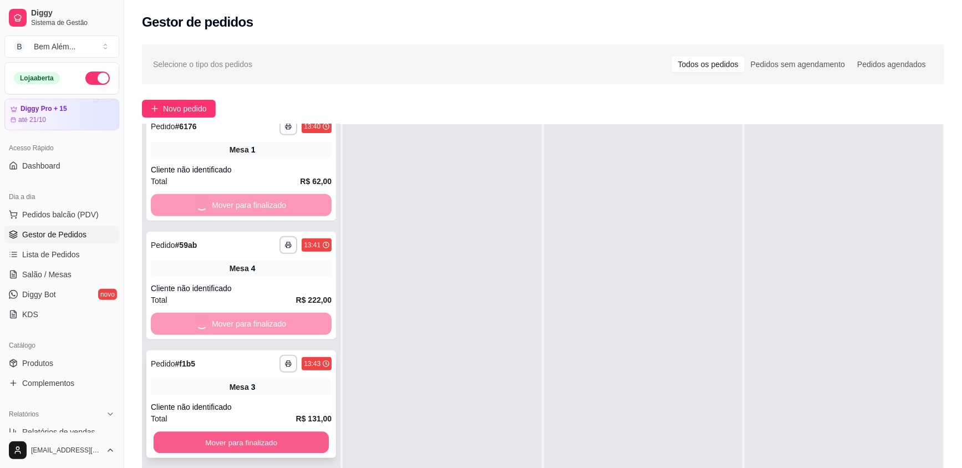
click at [297, 442] on button "Mover para finalizado" at bounding box center [241, 443] width 175 height 22
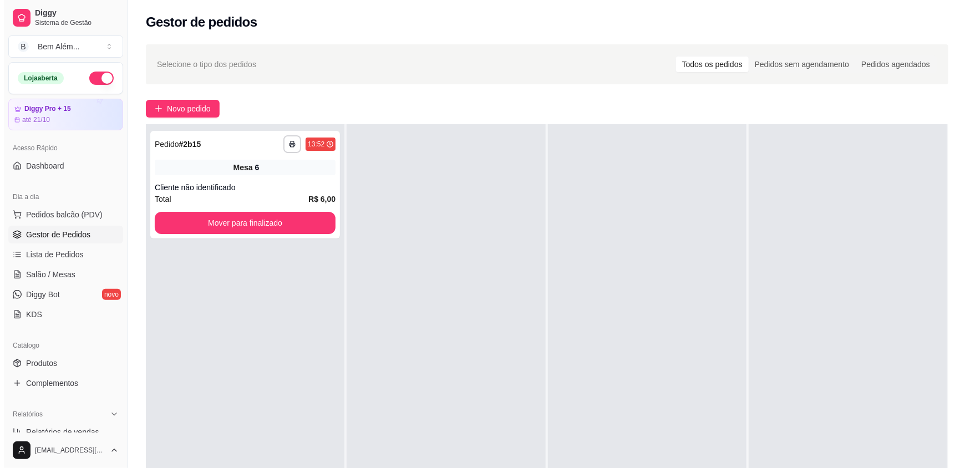
scroll to position [0, 0]
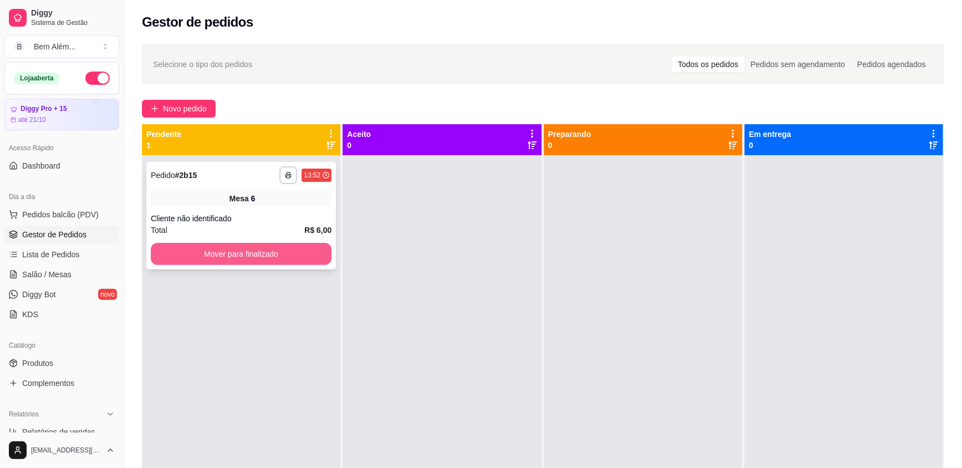
click at [188, 254] on button "Mover para finalizado" at bounding box center [241, 254] width 181 height 22
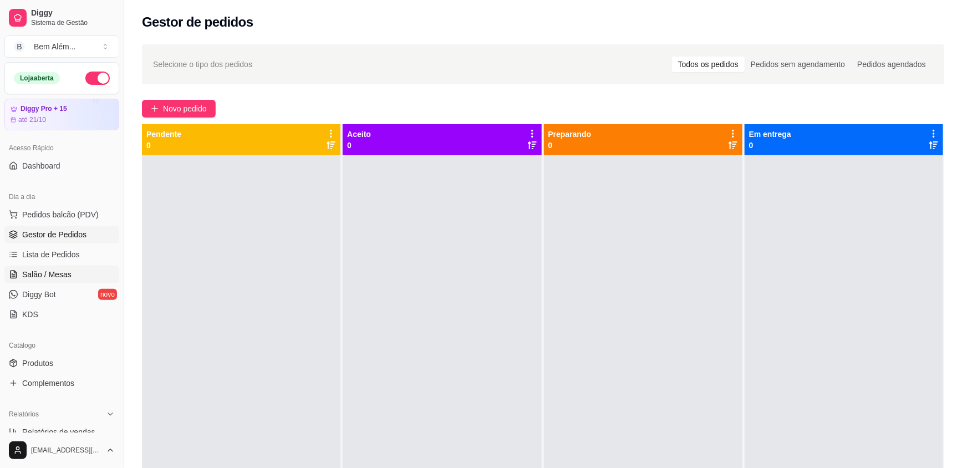
click at [76, 280] on link "Salão / Mesas" at bounding box center [61, 275] width 115 height 18
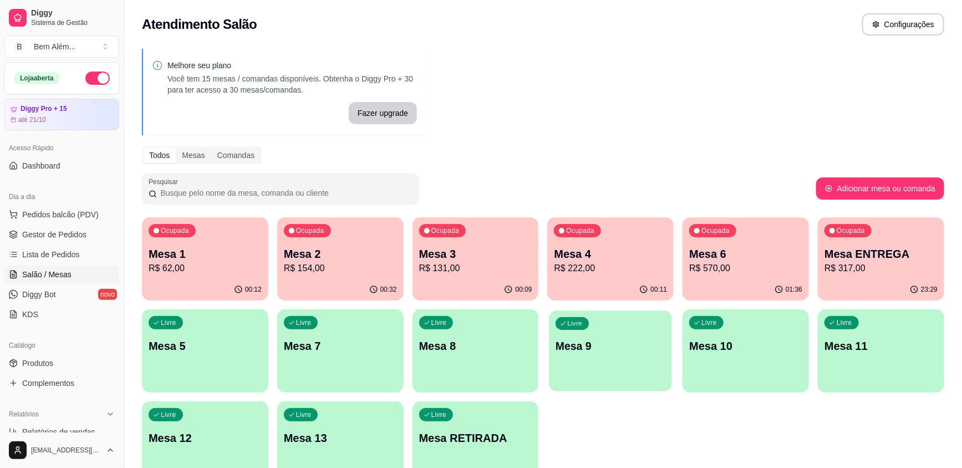
click at [598, 357] on div "Livre Mesa 9" at bounding box center [610, 344] width 123 height 68
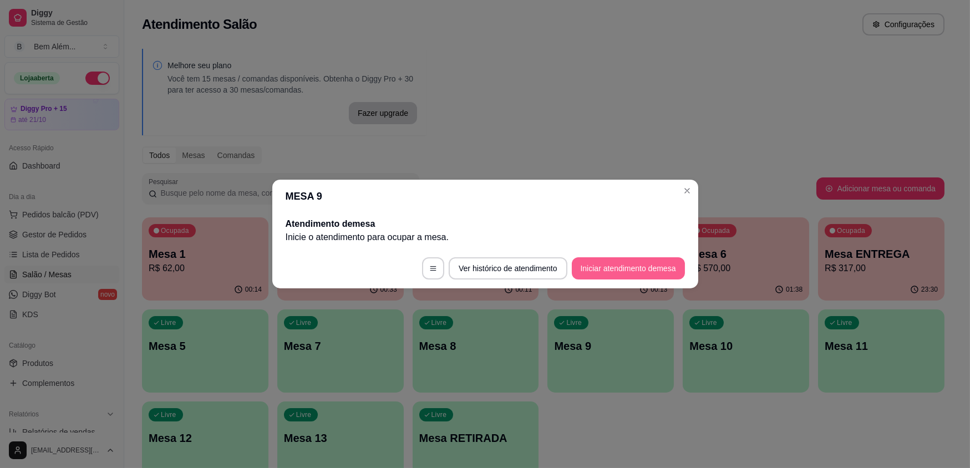
click at [650, 267] on button "Iniciar atendimento de mesa" at bounding box center [628, 268] width 113 height 22
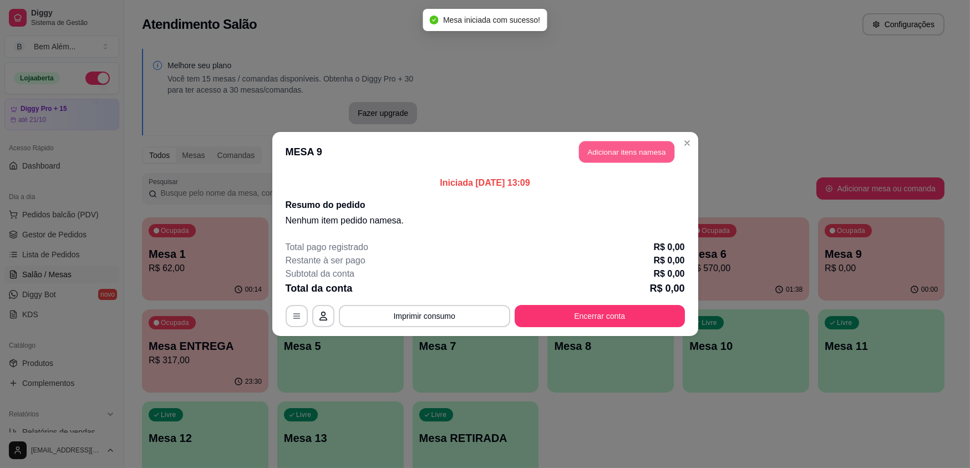
click at [631, 152] on button "Adicionar itens na mesa" at bounding box center [626, 152] width 95 height 22
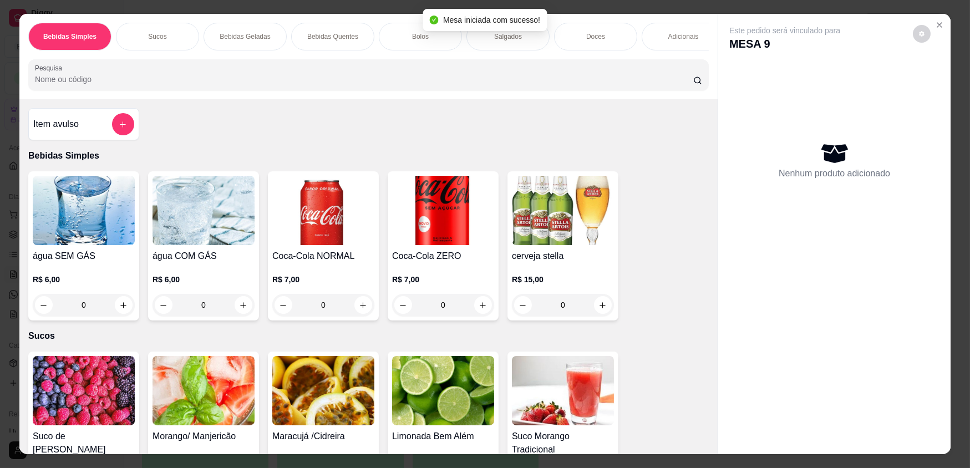
click at [359, 315] on div "0" at bounding box center [323, 305] width 102 height 22
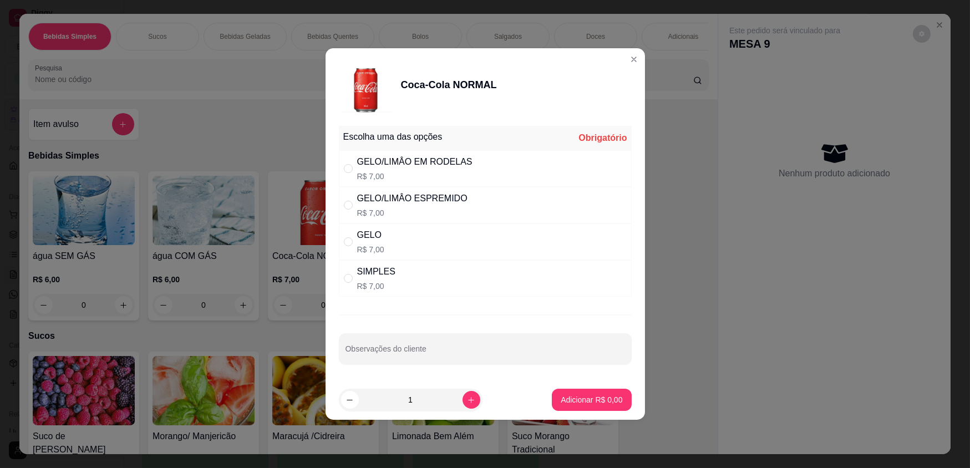
click at [430, 172] on p "R$ 7,00" at bounding box center [414, 176] width 115 height 11
radio input "true"
click at [582, 400] on p "Adicionar R$ 7,00" at bounding box center [591, 399] width 62 height 11
type input "1"
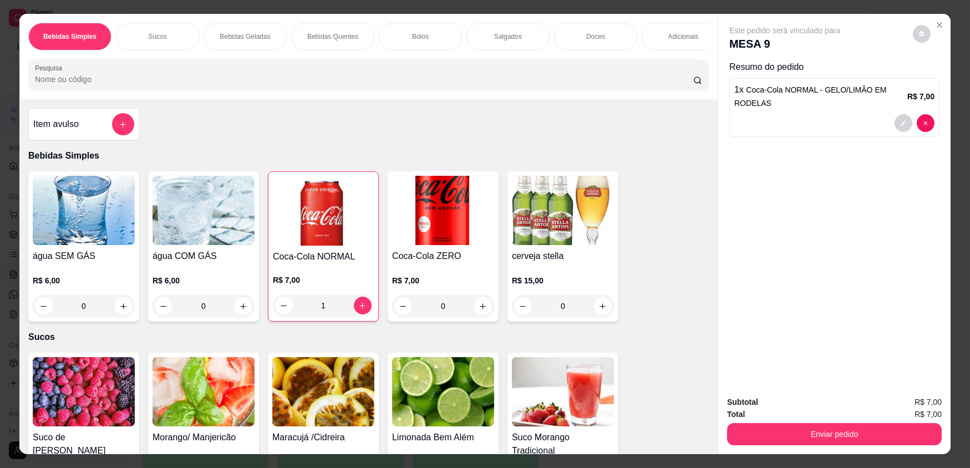
click at [481, 312] on div "0" at bounding box center [443, 306] width 102 height 22
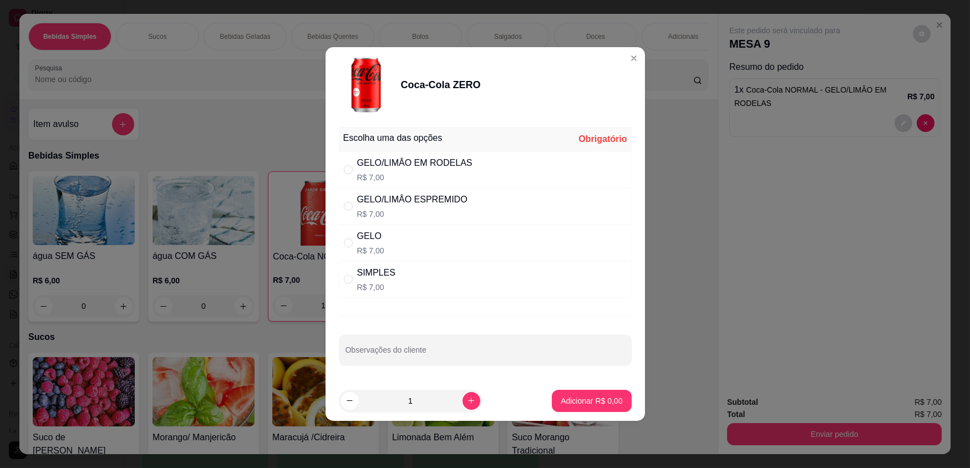
click at [456, 247] on div "GELO R$ 7,00" at bounding box center [485, 243] width 293 height 37
radio input "true"
click at [588, 400] on p "Adicionar R$ 7,00" at bounding box center [592, 400] width 60 height 11
type input "1"
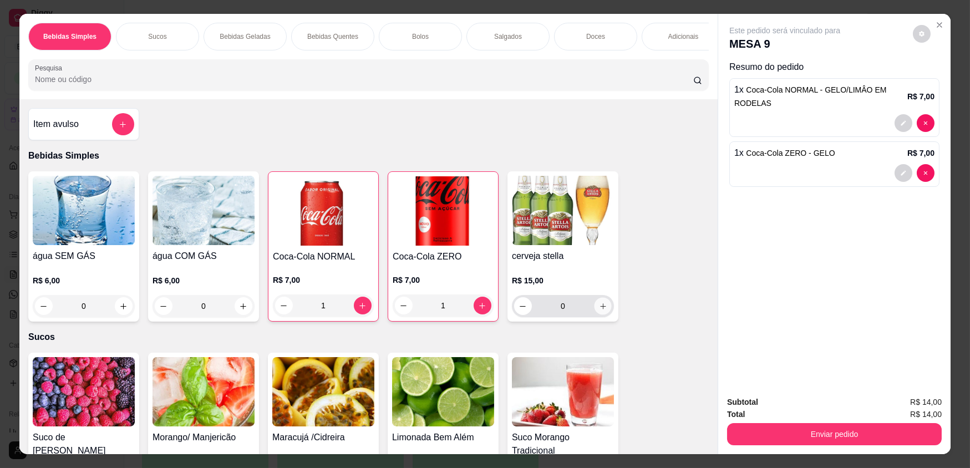
click at [600, 309] on icon "increase-product-quantity" at bounding box center [603, 306] width 6 height 6
type input "1"
click at [696, 35] on div "Adicionais" at bounding box center [682, 37] width 83 height 28
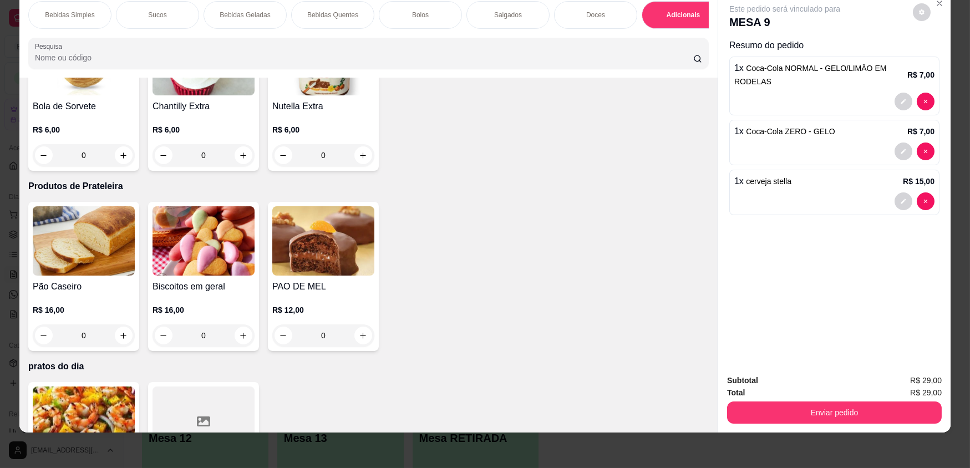
scroll to position [1992, 0]
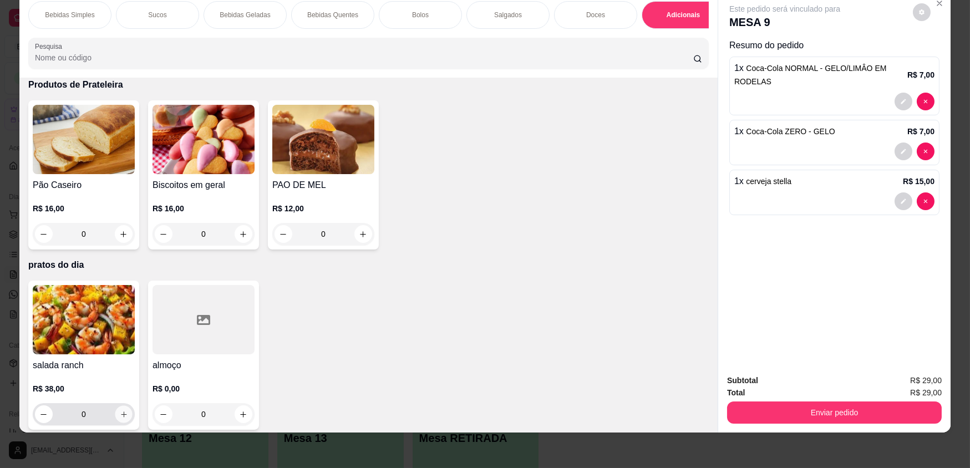
click at [120, 411] on button "increase-product-quantity" at bounding box center [123, 414] width 17 height 17
type input "1"
click at [236, 408] on div "0" at bounding box center [203, 415] width 102 height 22
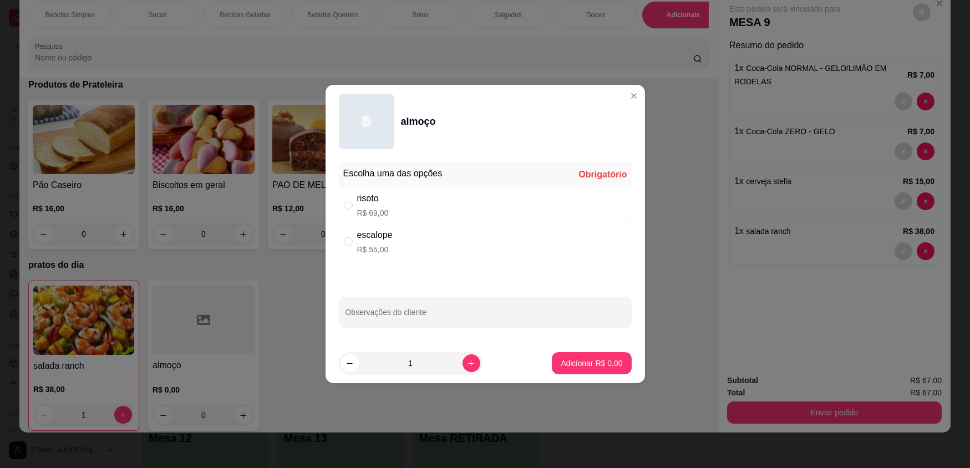
click at [513, 233] on div "escalope R$ 55,00" at bounding box center [485, 241] width 293 height 37
radio input "true"
click at [462, 359] on button "increase-product-quantity" at bounding box center [471, 363] width 18 height 18
type input "2"
click at [559, 363] on p "Adicionar R$ 110,00" at bounding box center [587, 363] width 70 height 11
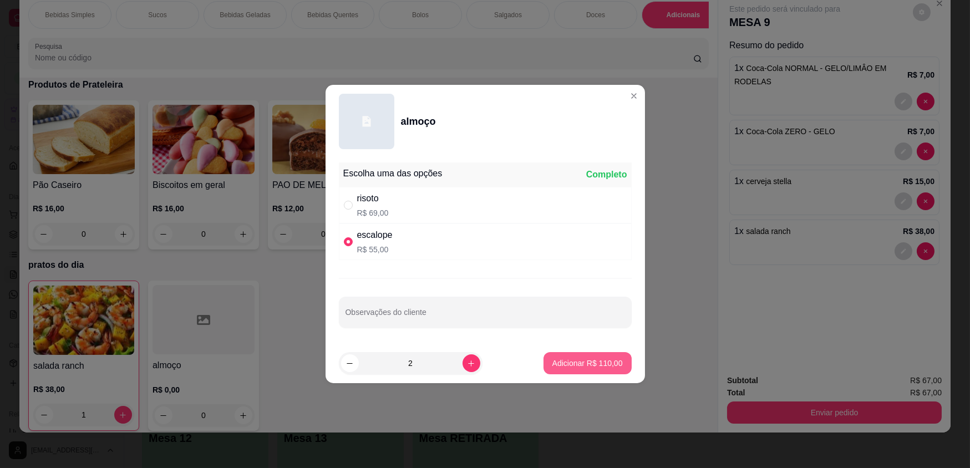
type input "2"
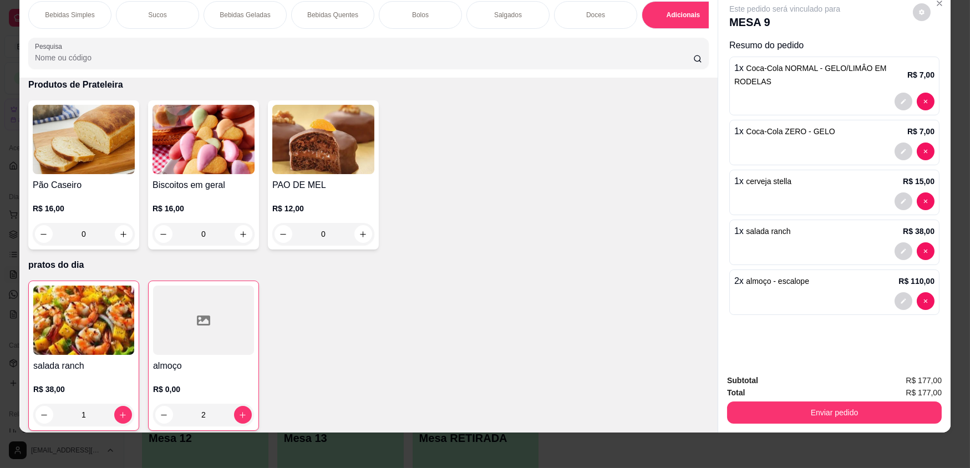
click at [215, 373] on div "R$ 0,00 2" at bounding box center [203, 399] width 101 height 53
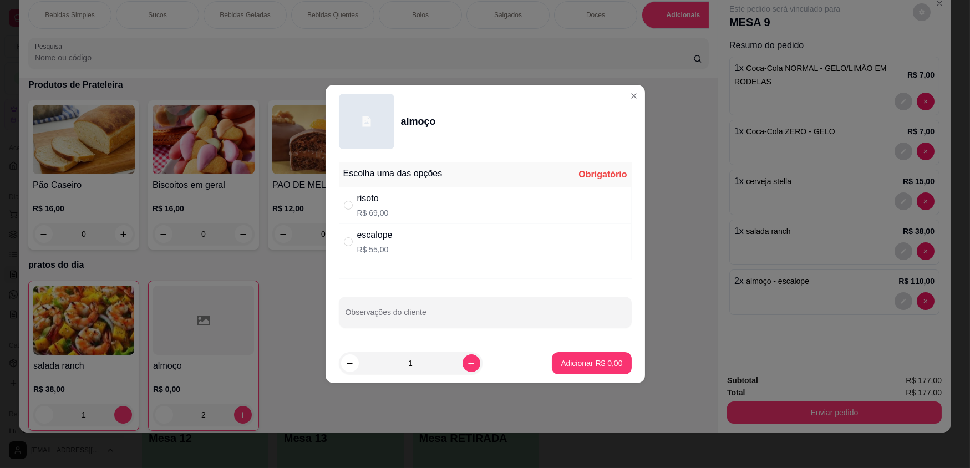
click at [394, 205] on div "risoto R$ 69,00" at bounding box center [485, 205] width 293 height 37
radio input "true"
click at [588, 363] on p "Adicionar R$ 69,00" at bounding box center [589, 363] width 66 height 11
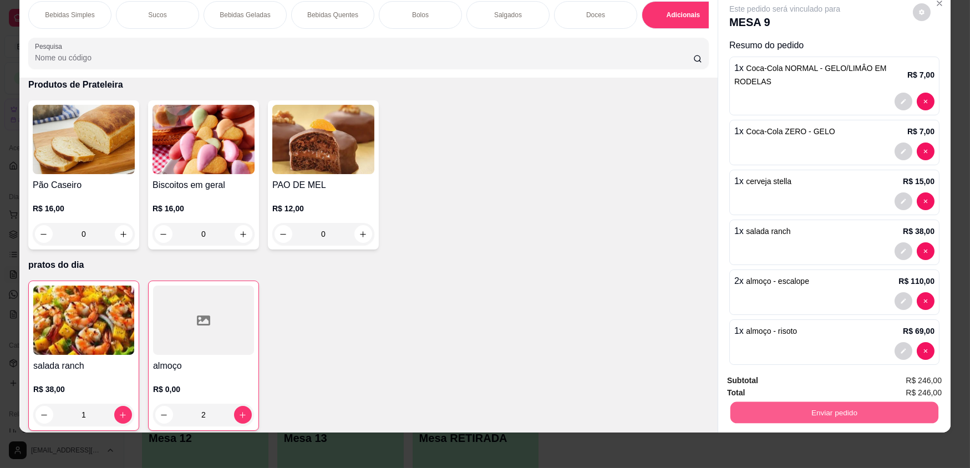
click at [803, 411] on button "Enviar pedido" at bounding box center [834, 412] width 208 height 22
click at [791, 383] on button "Não registrar e enviar pedido" at bounding box center [797, 384] width 115 height 21
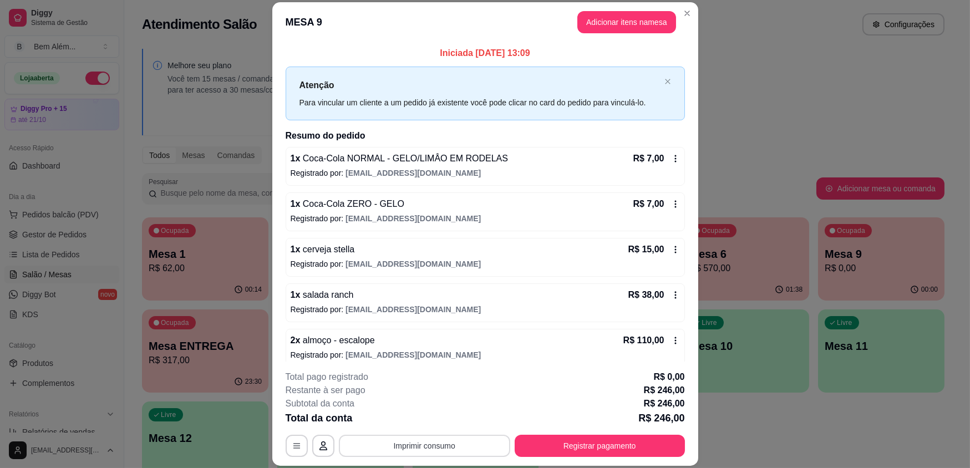
click at [432, 442] on button "Imprimir consumo" at bounding box center [424, 446] width 171 height 22
click at [429, 422] on button "impressao computador" at bounding box center [420, 419] width 81 height 17
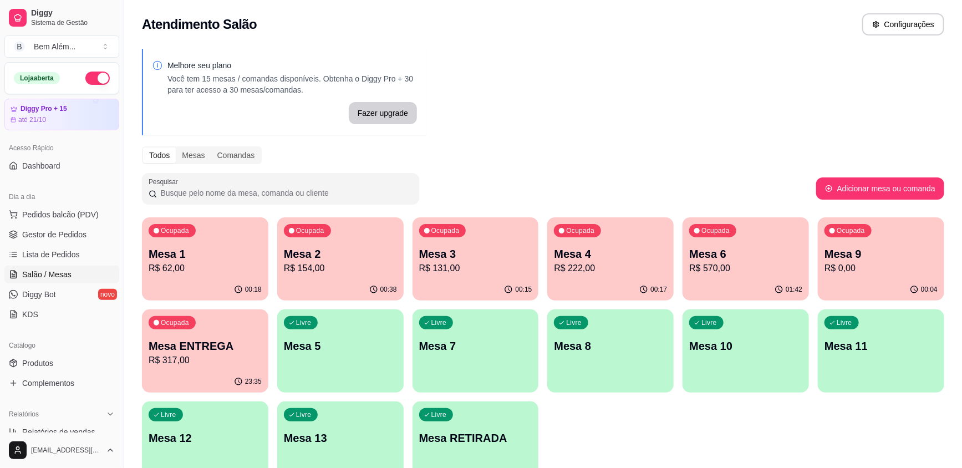
click at [202, 280] on div "00:18" at bounding box center [205, 290] width 126 height 22
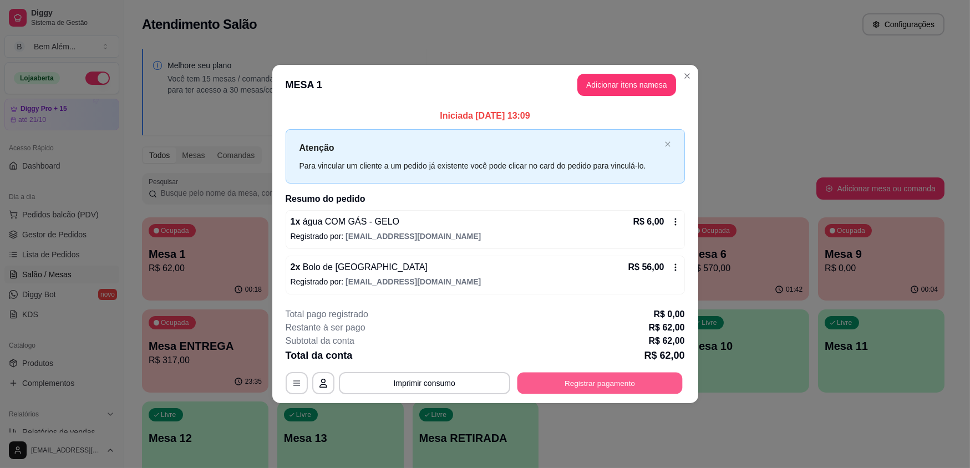
click at [650, 379] on button "Registrar pagamento" at bounding box center [599, 383] width 165 height 22
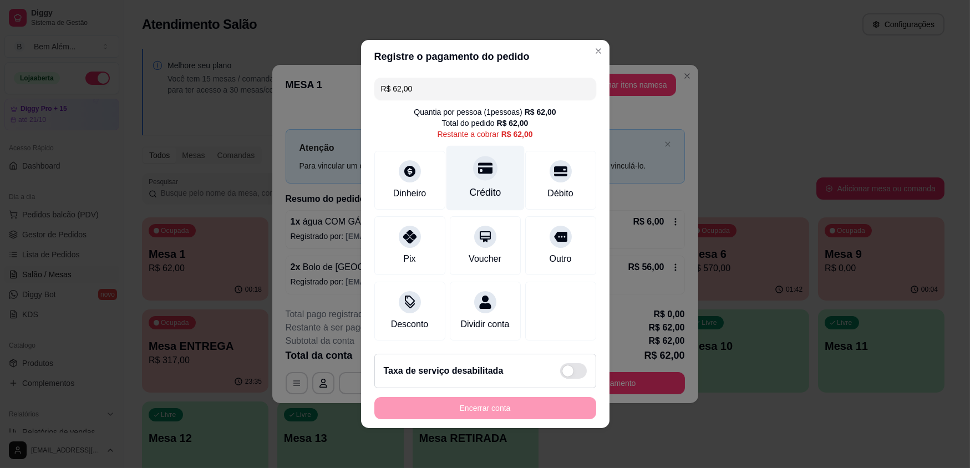
click at [482, 200] on div "Crédito" at bounding box center [485, 192] width 32 height 14
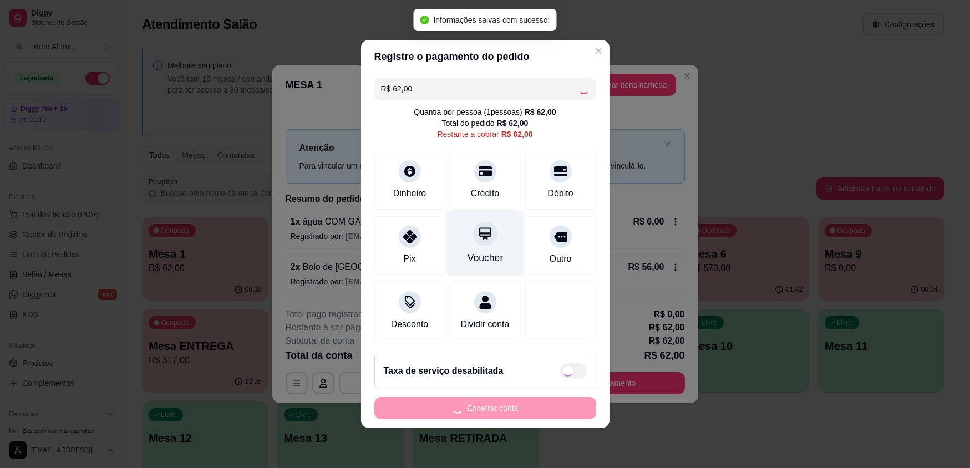
type input "R$ 0,00"
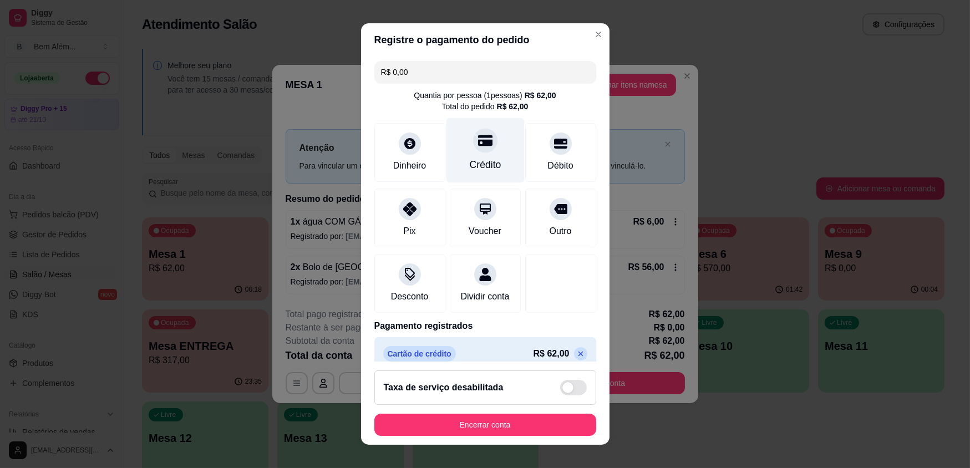
click at [486, 161] on div "Crédito" at bounding box center [485, 164] width 32 height 14
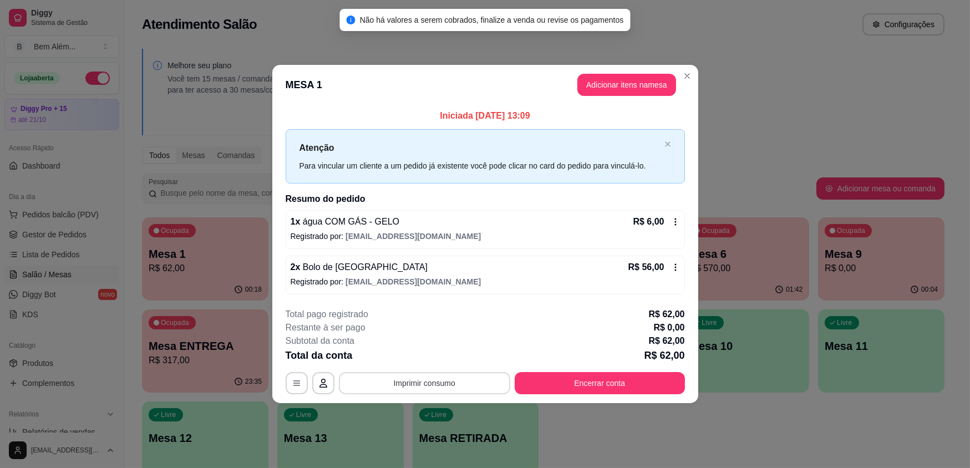
click at [428, 381] on button "Imprimir consumo" at bounding box center [424, 383] width 171 height 22
click at [413, 358] on button "impressao computador" at bounding box center [424, 359] width 67 height 14
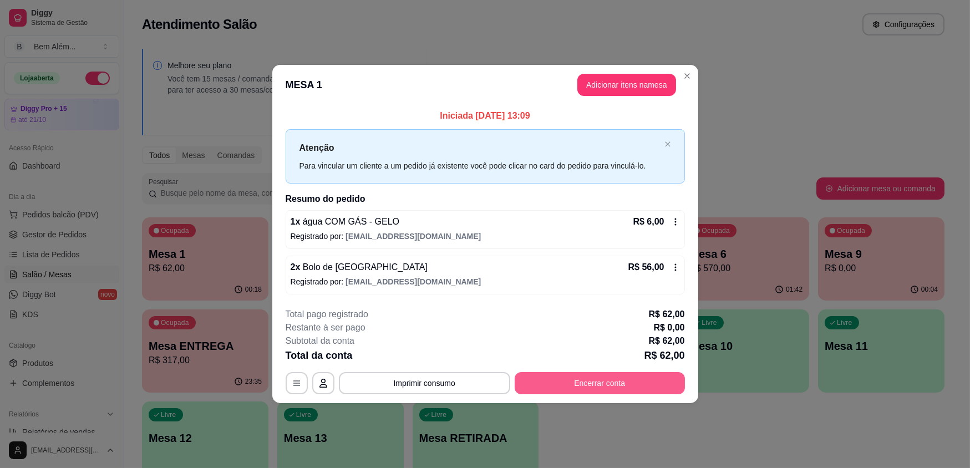
click at [562, 383] on button "Encerrar conta" at bounding box center [599, 383] width 170 height 22
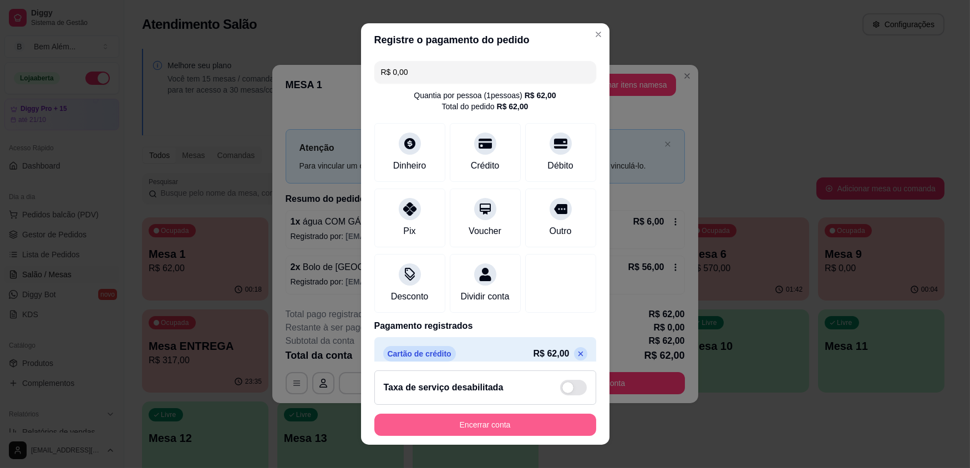
click at [492, 423] on button "Encerrar conta" at bounding box center [485, 425] width 222 height 22
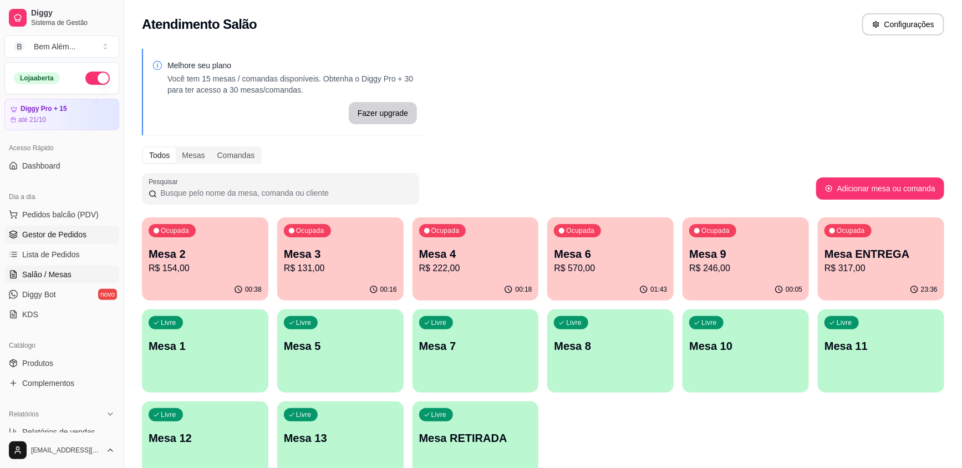
click at [50, 232] on span "Gestor de Pedidos" at bounding box center [54, 234] width 64 height 11
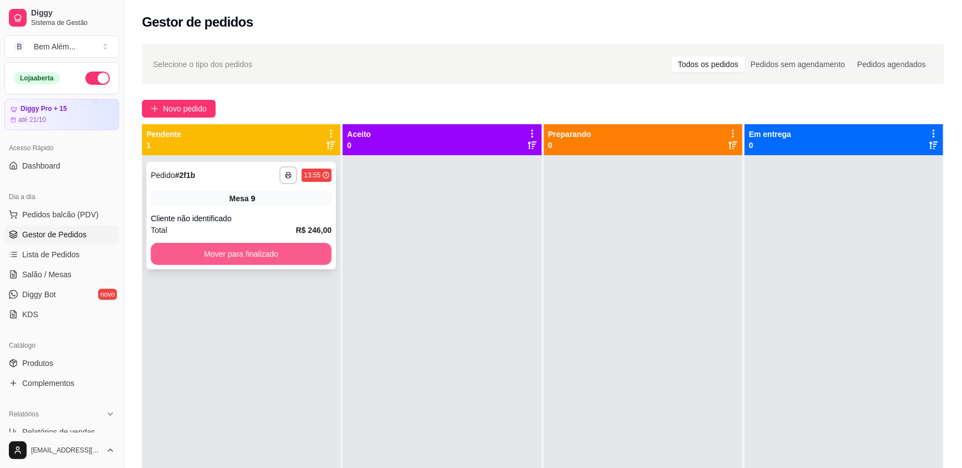
click at [237, 253] on button "Mover para finalizado" at bounding box center [241, 254] width 181 height 22
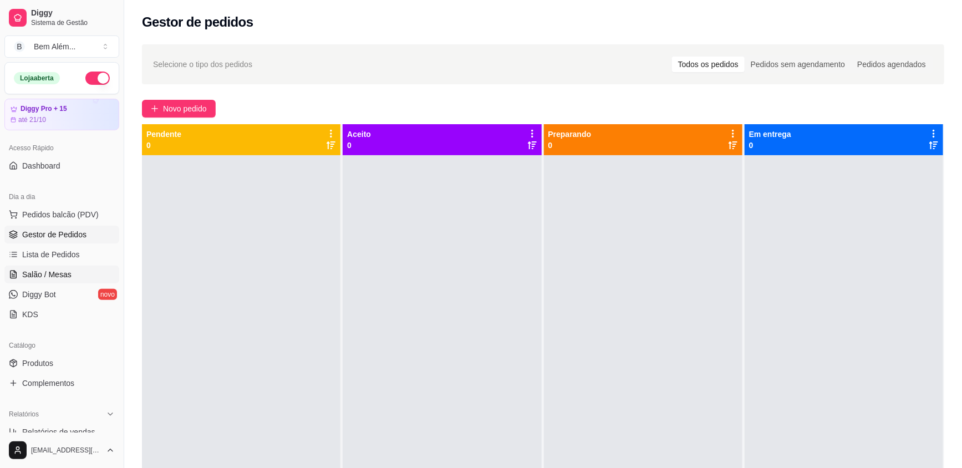
click at [78, 277] on link "Salão / Mesas" at bounding box center [61, 275] width 115 height 18
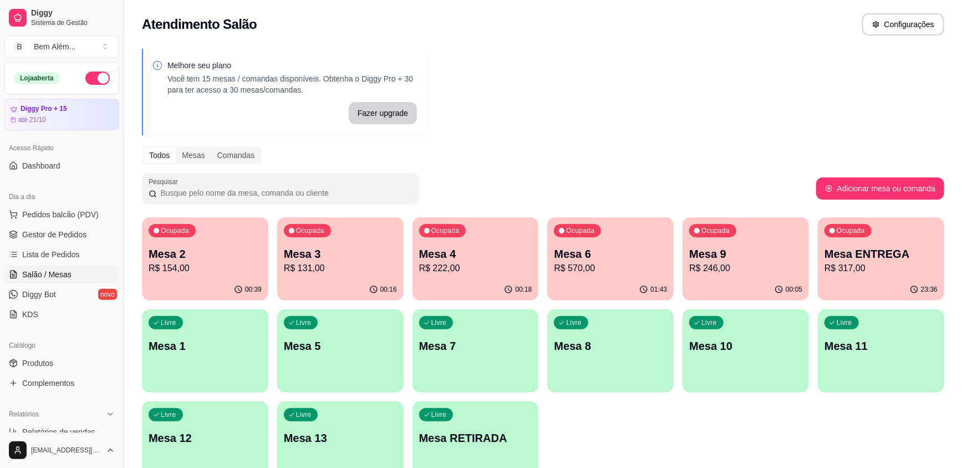
click at [615, 265] on p "R$ 570,00" at bounding box center [610, 268] width 113 height 13
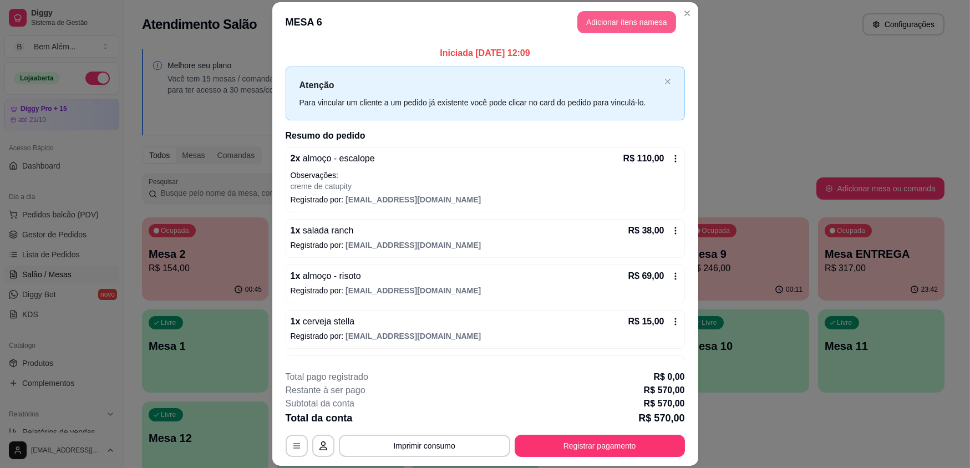
click at [625, 28] on button "Adicionar itens na mesa" at bounding box center [626, 22] width 99 height 22
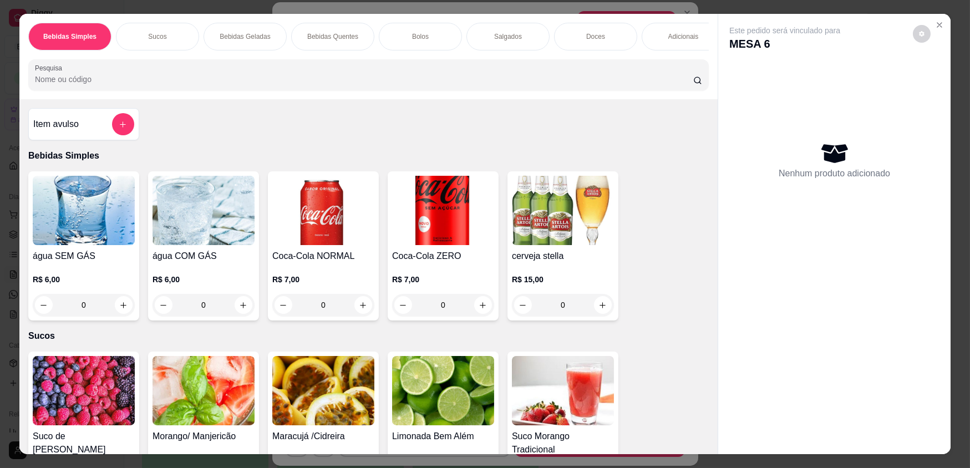
click at [660, 39] on div "Adicionais" at bounding box center [682, 37] width 83 height 28
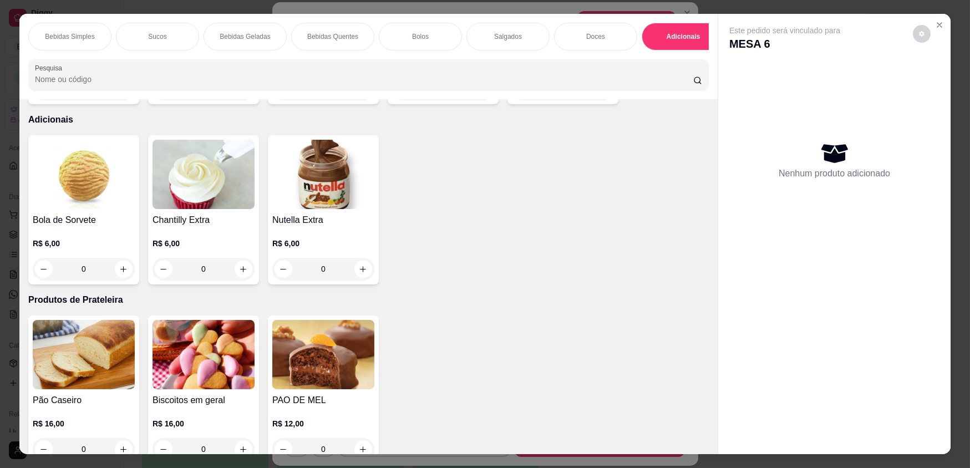
scroll to position [22, 0]
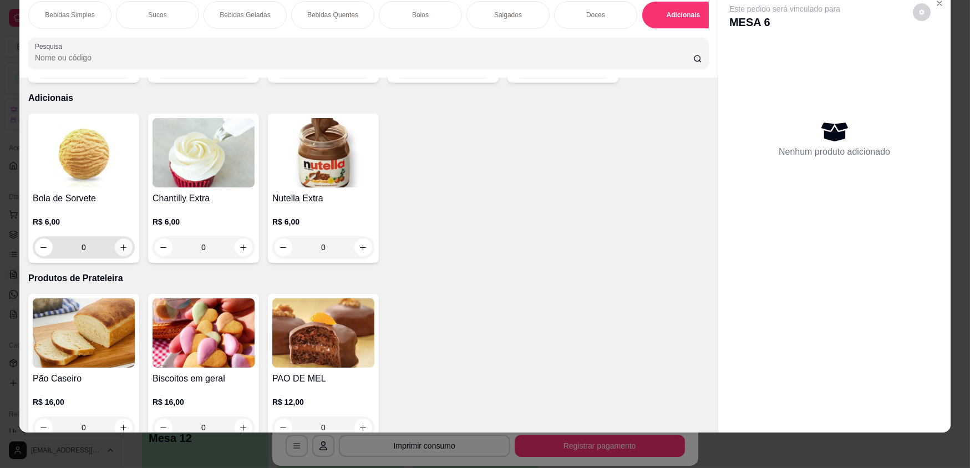
click at [121, 243] on icon "increase-product-quantity" at bounding box center [123, 247] width 8 height 8
type input "1"
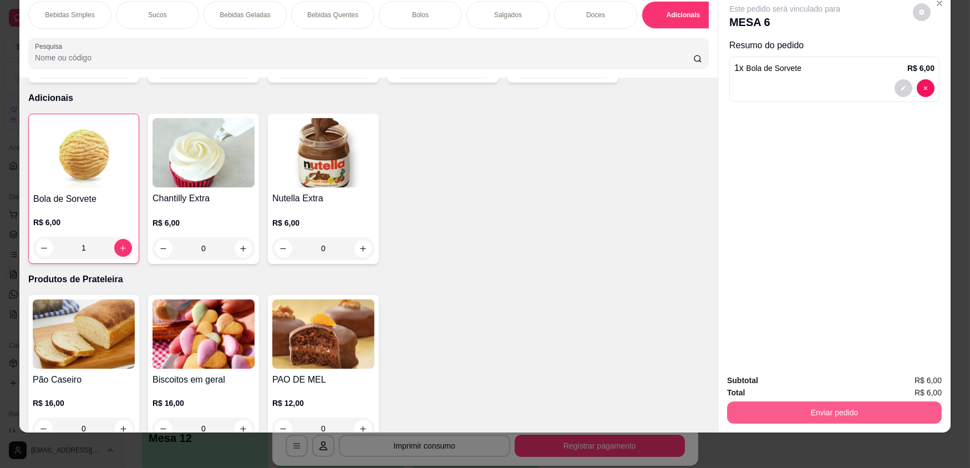
click at [833, 413] on button "Enviar pedido" at bounding box center [834, 412] width 215 height 22
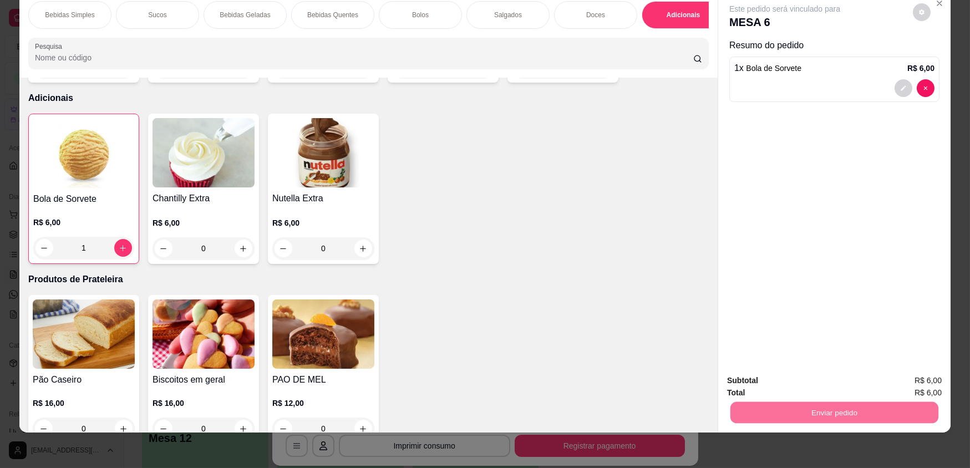
click at [812, 383] on button "Não registrar e enviar pedido" at bounding box center [797, 384] width 115 height 21
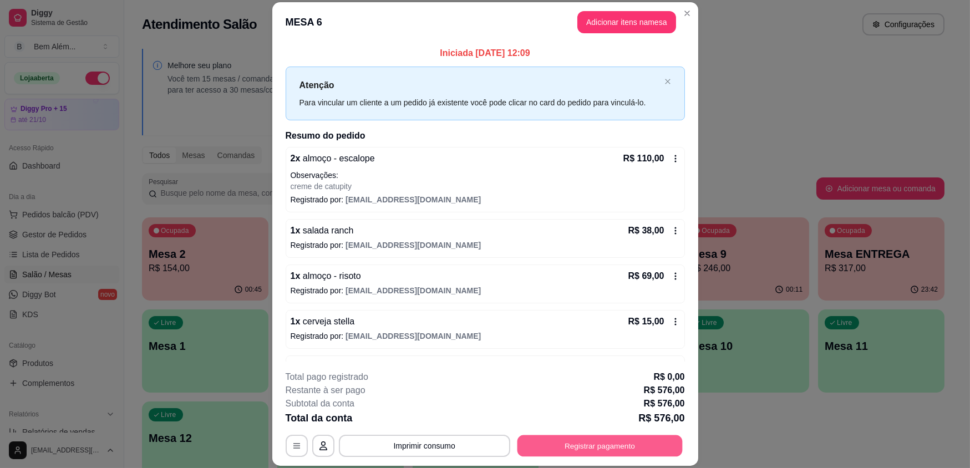
click at [592, 449] on button "Registrar pagamento" at bounding box center [599, 446] width 165 height 22
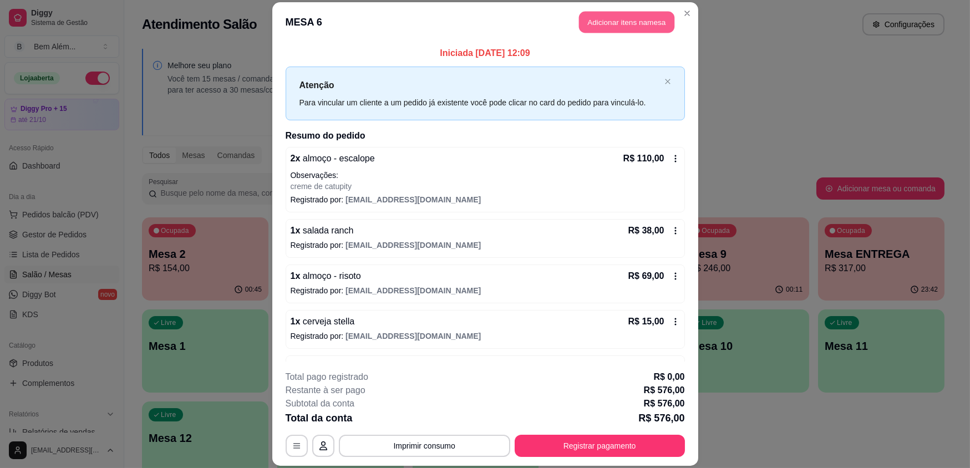
click at [609, 22] on button "Adicionar itens na mesa" at bounding box center [626, 23] width 95 height 22
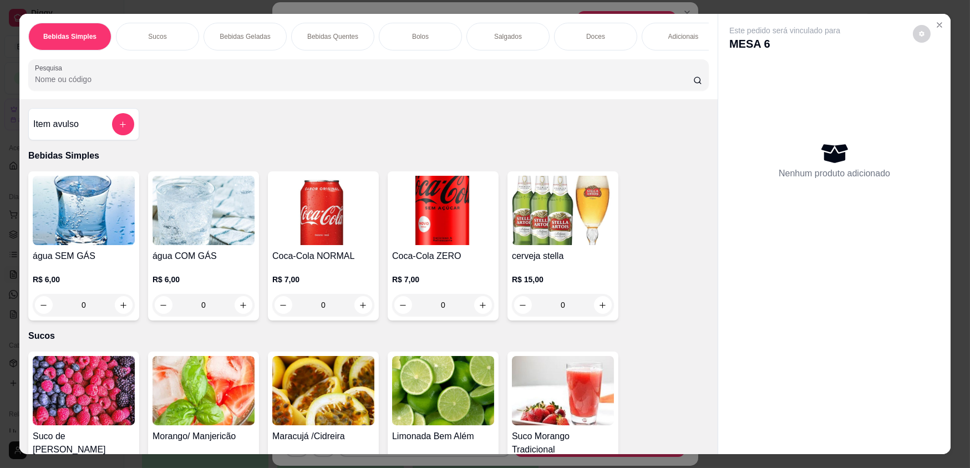
click at [593, 27] on div "Doces" at bounding box center [595, 37] width 83 height 28
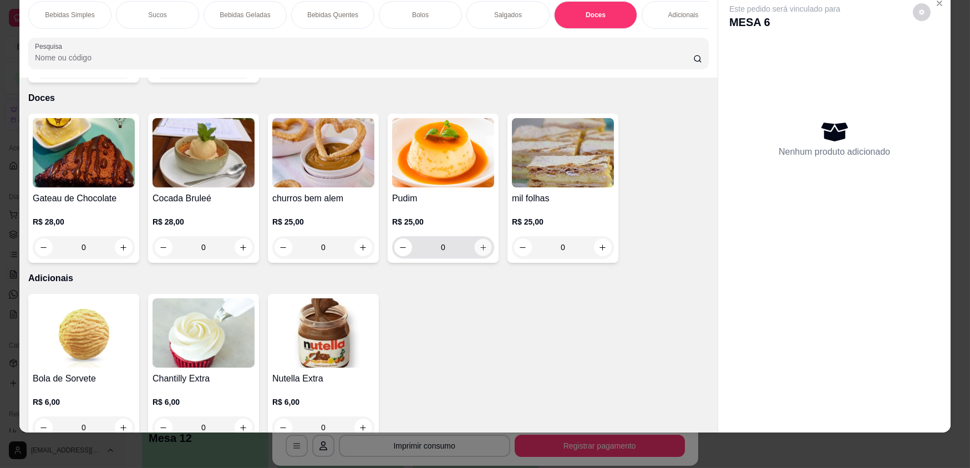
click at [482, 243] on icon "increase-product-quantity" at bounding box center [483, 247] width 8 height 8
type input "1"
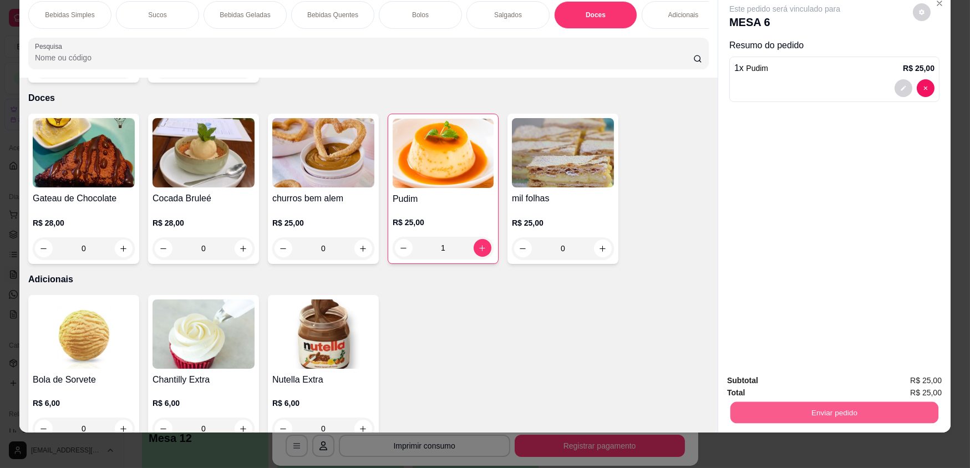
click at [842, 405] on button "Enviar pedido" at bounding box center [834, 412] width 208 height 22
click at [815, 381] on button "Não registrar e enviar pedido" at bounding box center [798, 384] width 112 height 21
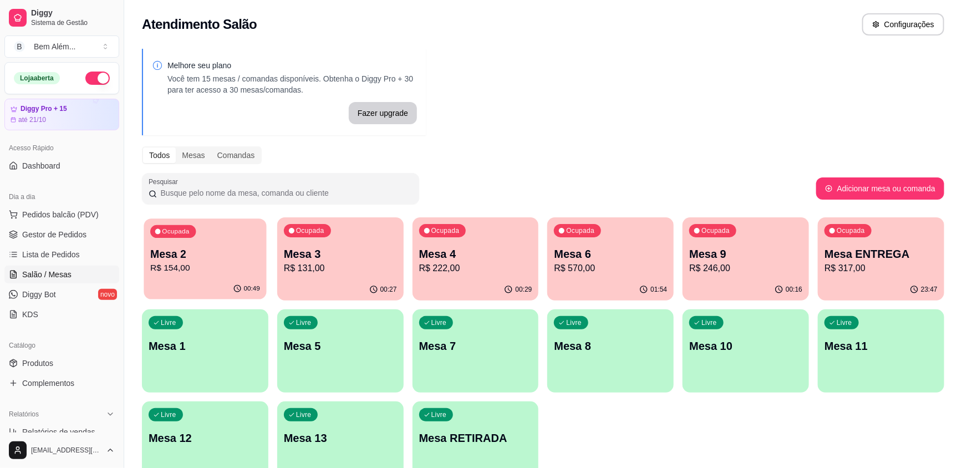
click at [237, 256] on p "Mesa 2" at bounding box center [205, 254] width 110 height 15
click at [492, 272] on p "R$ 222,00" at bounding box center [475, 268] width 113 height 13
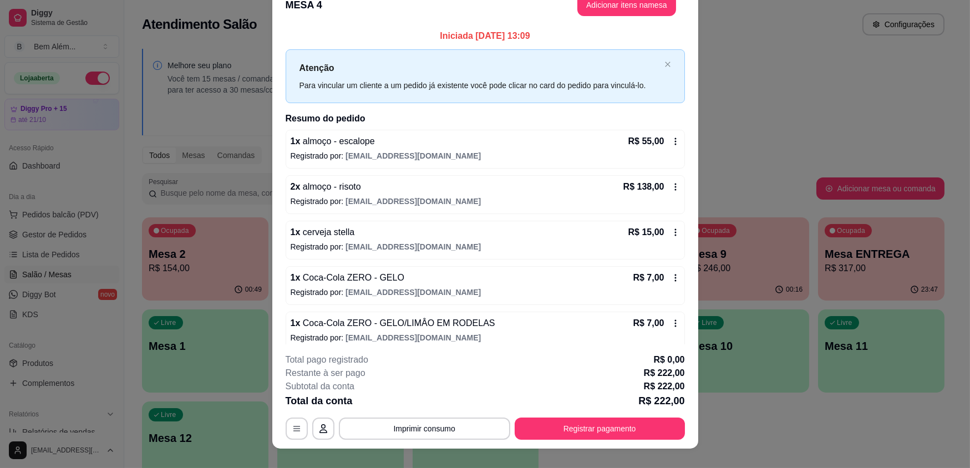
scroll to position [33, 0]
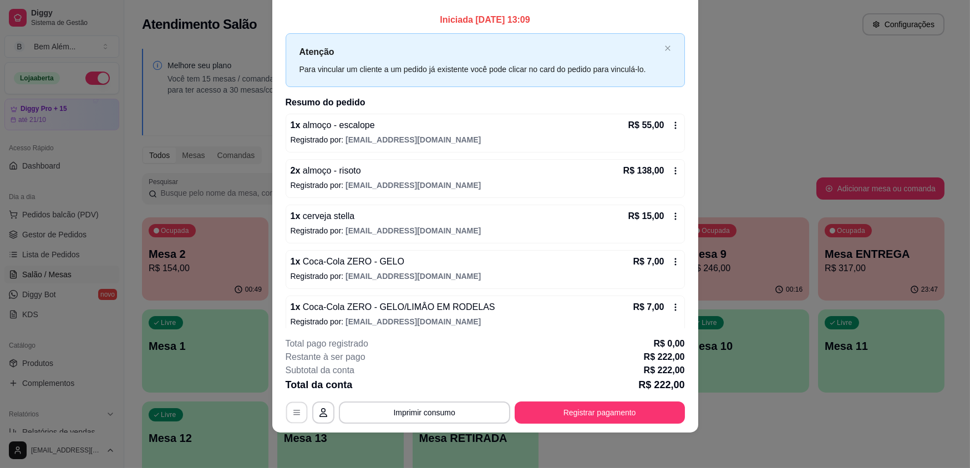
click at [292, 415] on icon "button" at bounding box center [296, 412] width 9 height 9
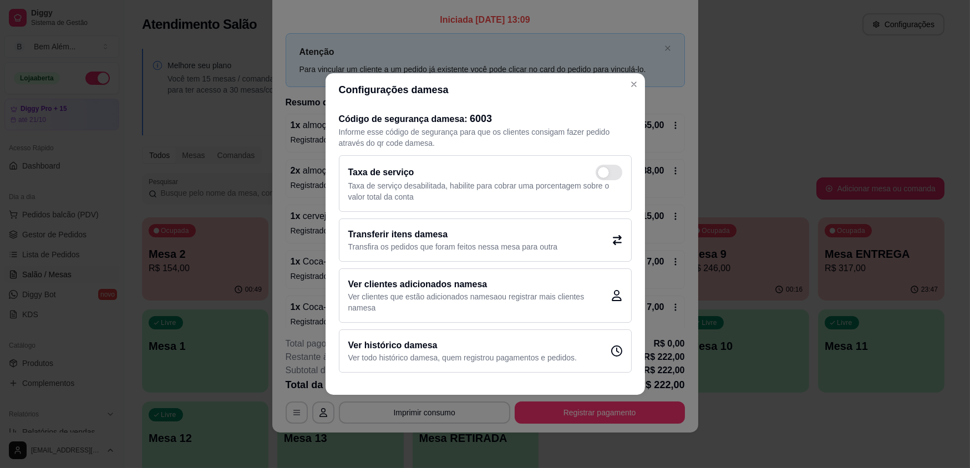
click at [397, 246] on p "Transfira os pedidos que foram feitos nessa mesa para outra" at bounding box center [453, 246] width 210 height 11
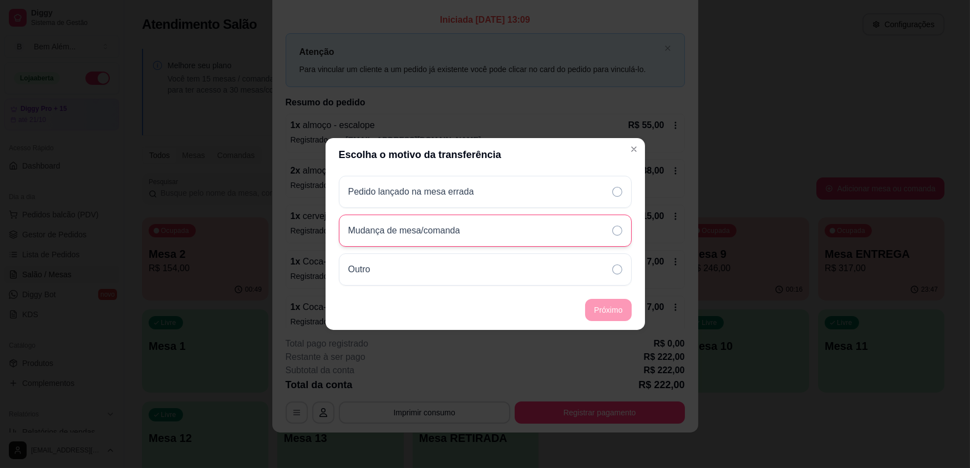
click at [445, 238] on div "Mudança de mesa/comanda" at bounding box center [485, 231] width 293 height 32
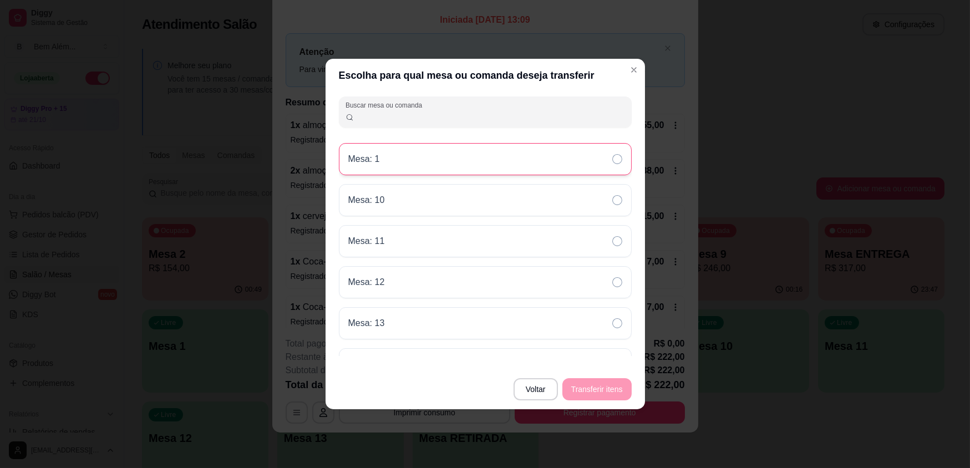
click at [450, 166] on div "Mesa: 1" at bounding box center [485, 159] width 293 height 32
click at [603, 385] on button "Transferir itens" at bounding box center [596, 390] width 67 height 22
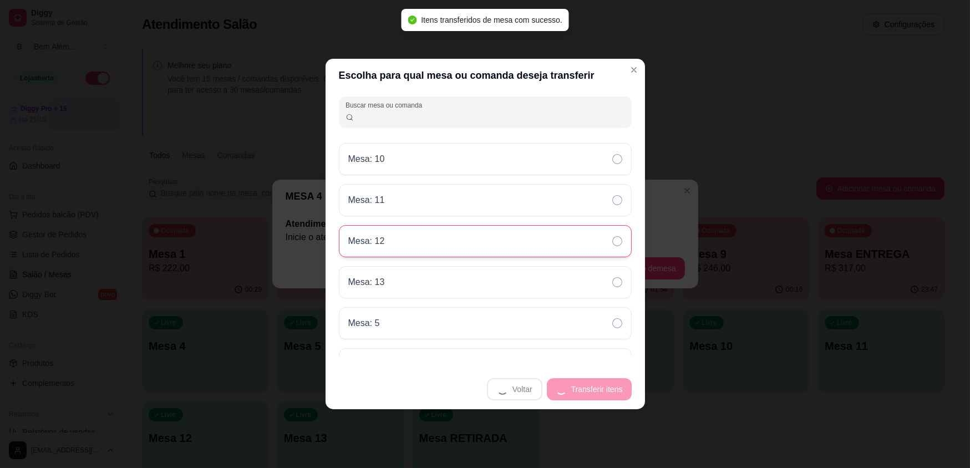
scroll to position [0, 0]
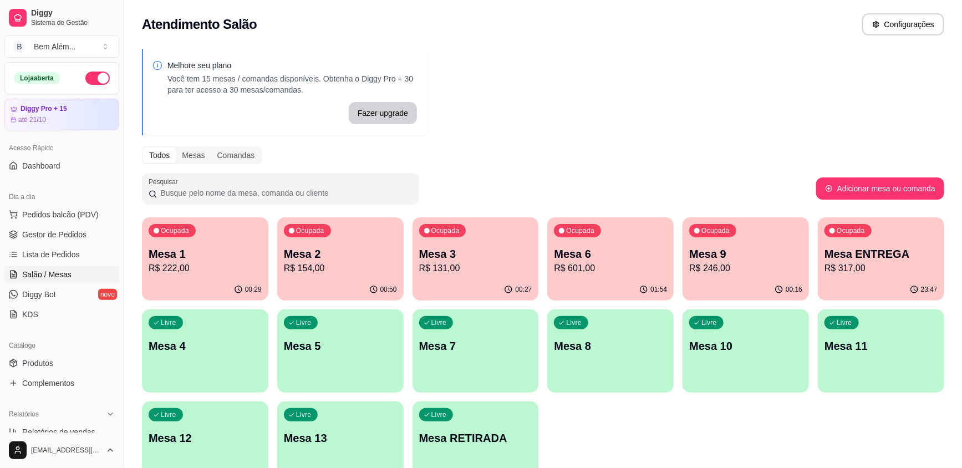
click at [374, 282] on div "00:50" at bounding box center [340, 290] width 126 height 22
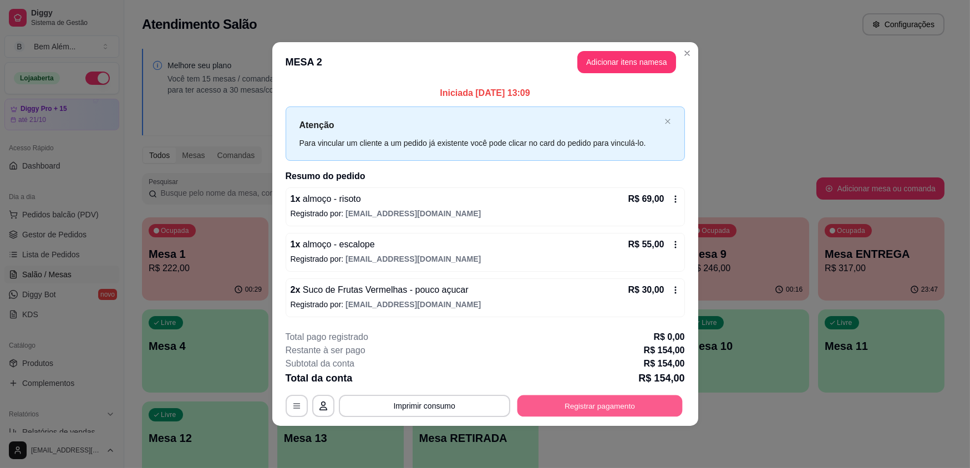
click at [573, 410] on button "Registrar pagamento" at bounding box center [599, 406] width 165 height 22
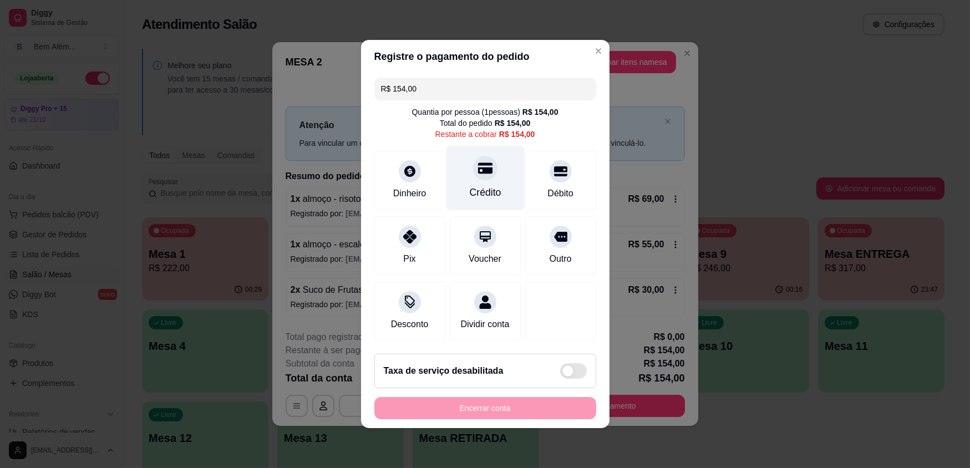
click at [493, 180] on div "Crédito" at bounding box center [485, 178] width 78 height 65
type input "R$ 0,00"
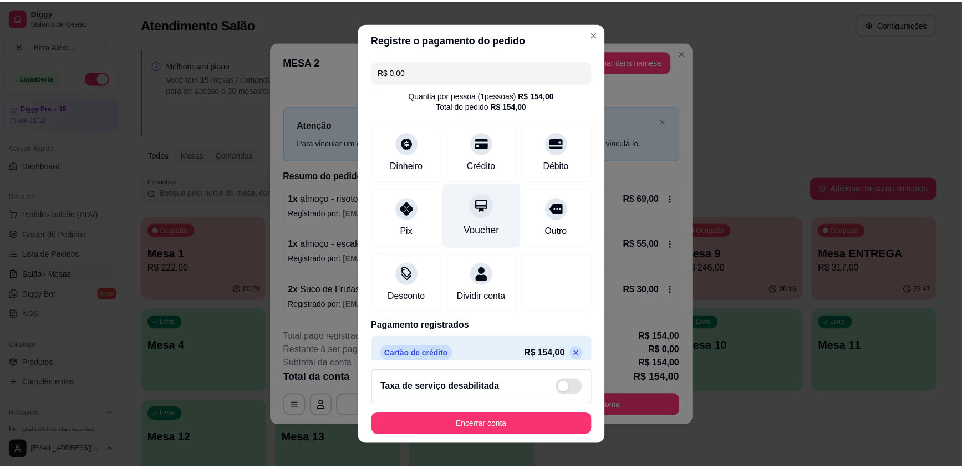
scroll to position [26, 0]
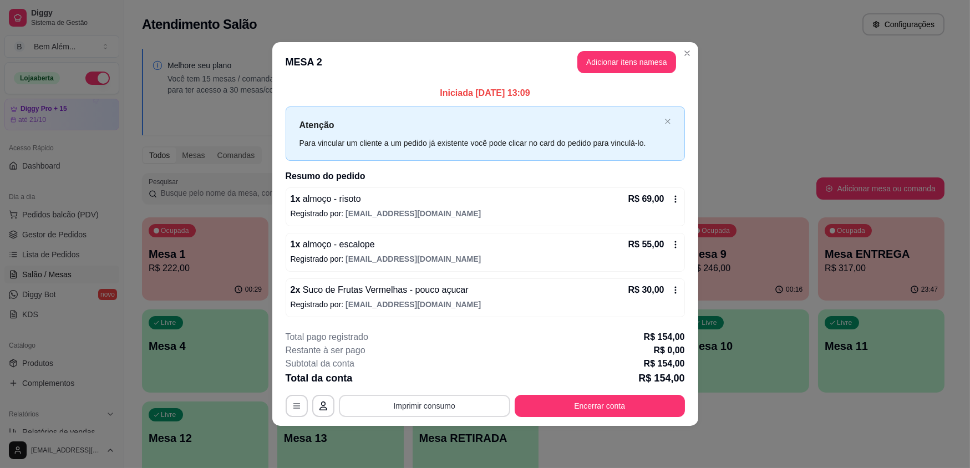
click at [429, 406] on button "Imprimir consumo" at bounding box center [424, 406] width 171 height 22
click at [424, 378] on button "impressao computador" at bounding box center [424, 380] width 83 height 18
click at [615, 412] on button "Encerrar conta" at bounding box center [599, 406] width 170 height 22
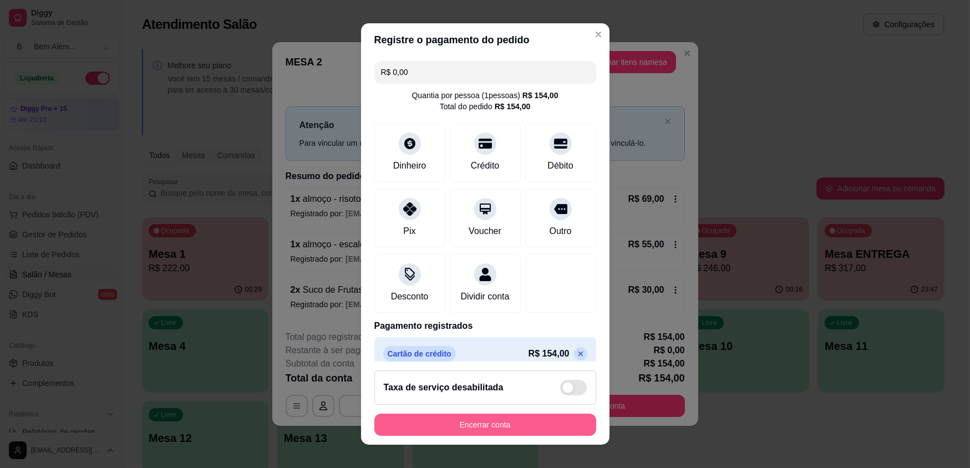
click at [515, 429] on button "Encerrar conta" at bounding box center [485, 425] width 222 height 22
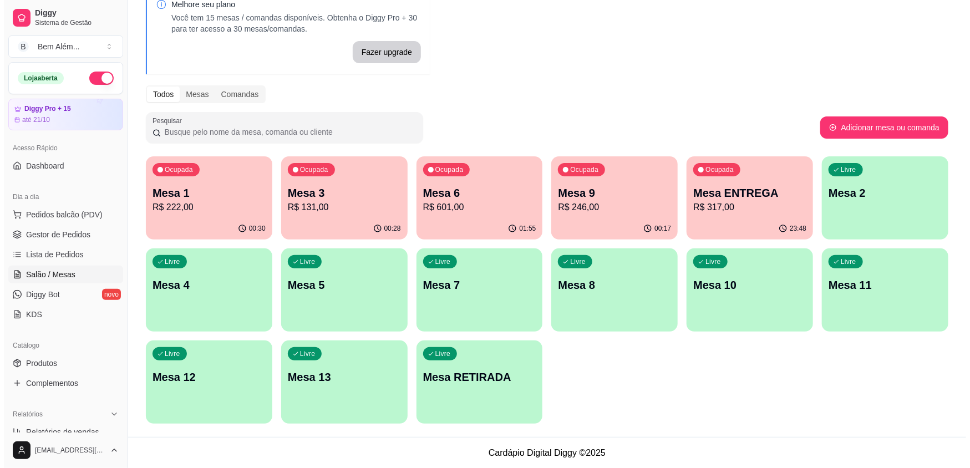
scroll to position [61, 0]
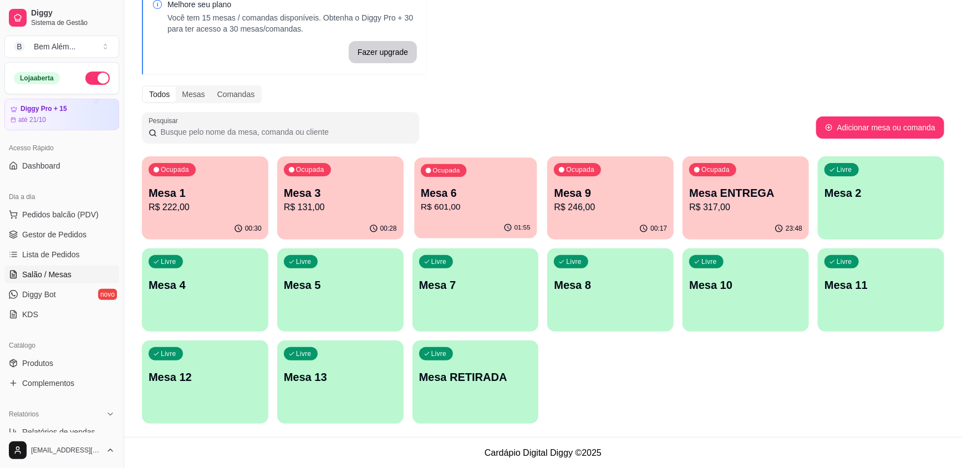
click at [459, 197] on p "Mesa 6" at bounding box center [476, 193] width 110 height 15
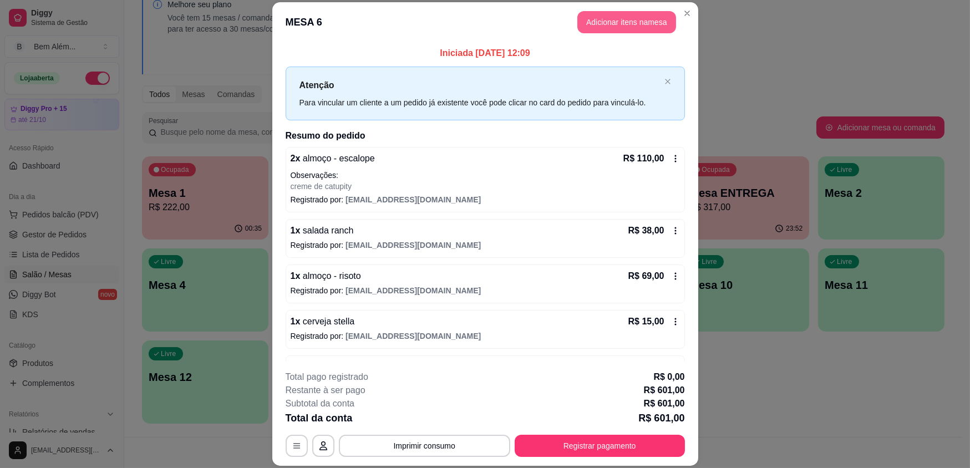
click at [624, 24] on button "Adicionar itens na mesa" at bounding box center [626, 22] width 99 height 22
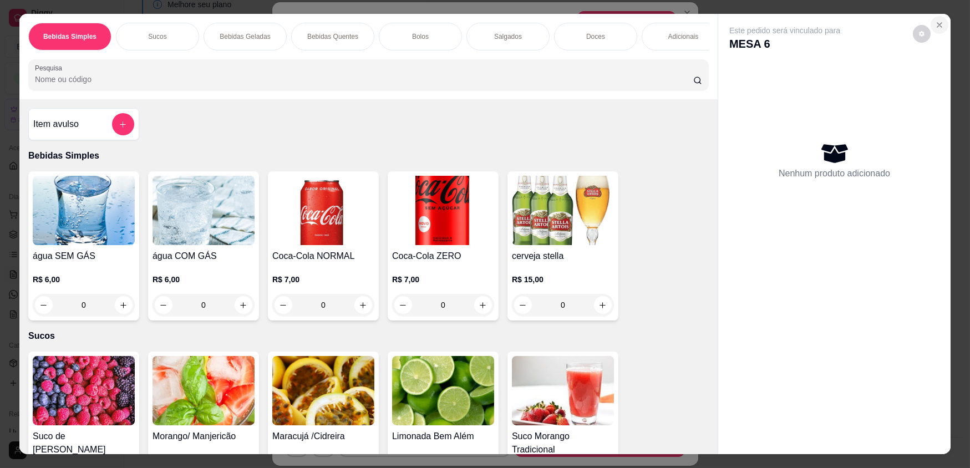
click at [940, 22] on button "Close" at bounding box center [939, 25] width 18 height 18
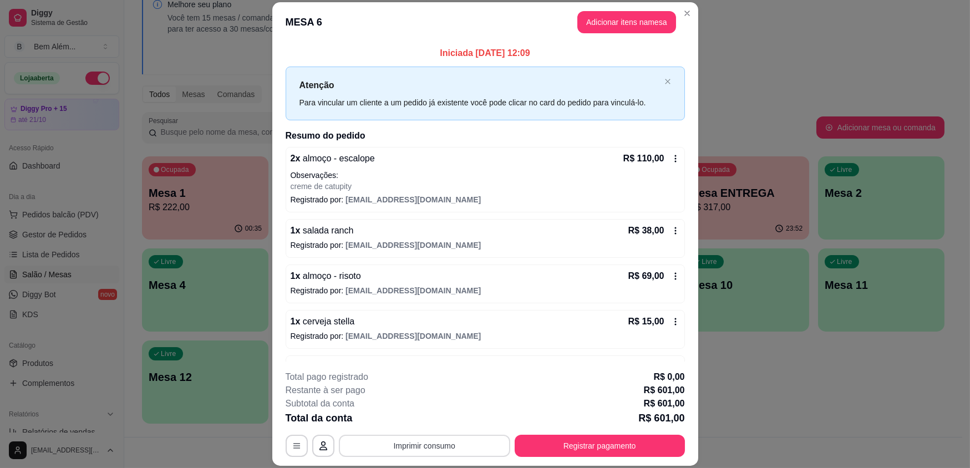
click at [471, 442] on button "Imprimir consumo" at bounding box center [424, 446] width 171 height 22
click at [449, 417] on button "impressao computador" at bounding box center [420, 419] width 81 height 17
click at [633, 450] on button "Registrar pagamento" at bounding box center [599, 446] width 170 height 22
click at [387, 441] on button "Imprimir consumo" at bounding box center [424, 446] width 171 height 22
click at [397, 413] on button "impressao computador" at bounding box center [420, 420] width 83 height 18
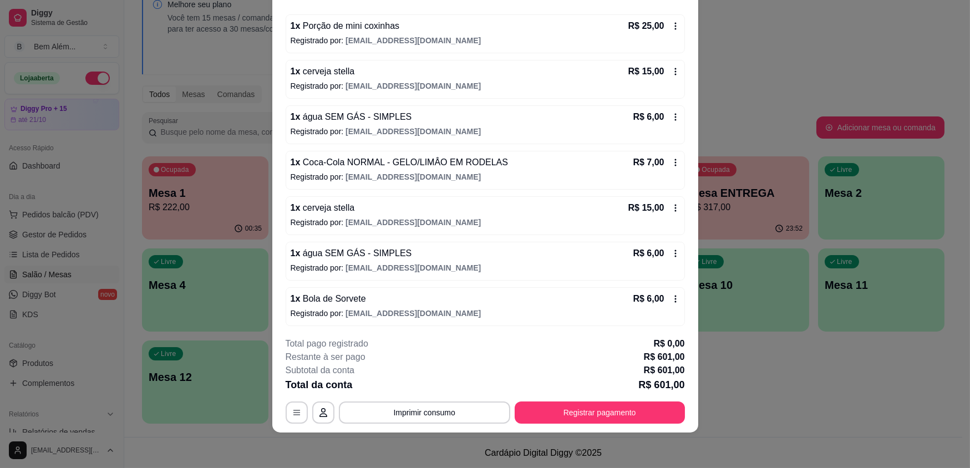
scroll to position [516, 0]
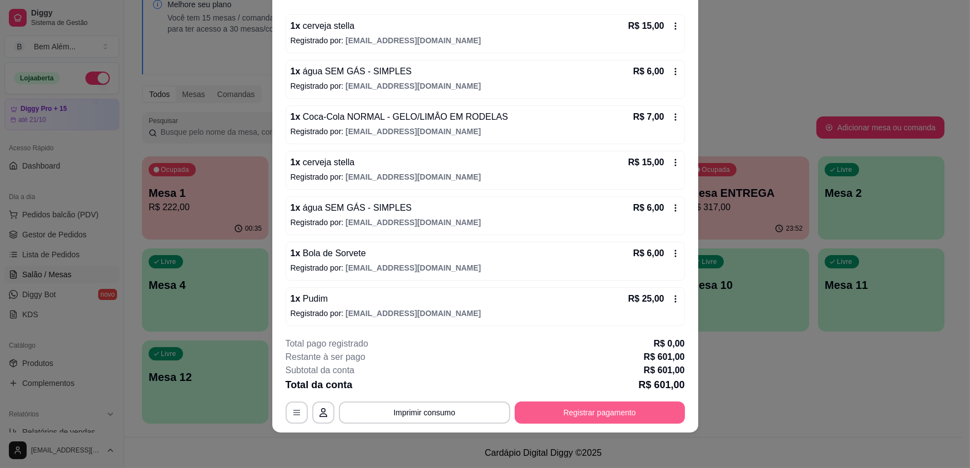
click at [626, 421] on button "Registrar pagamento" at bounding box center [599, 412] width 170 height 22
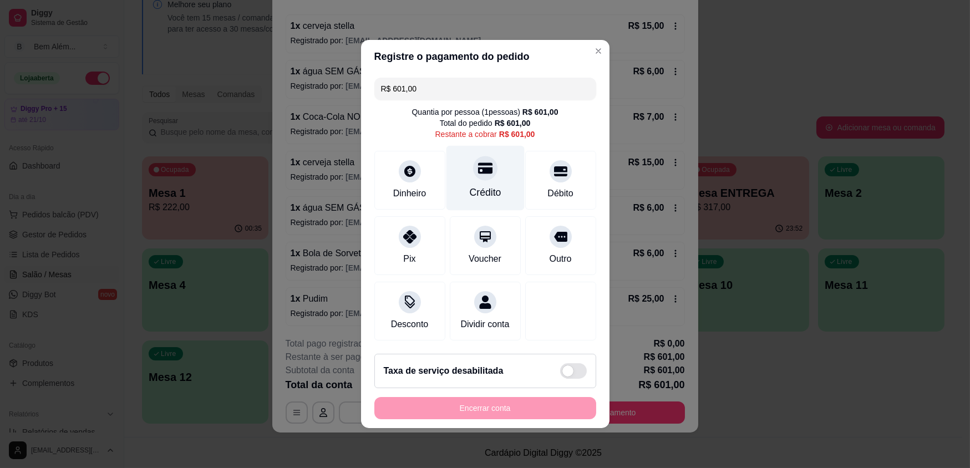
click at [491, 181] on div "Crédito" at bounding box center [485, 178] width 78 height 65
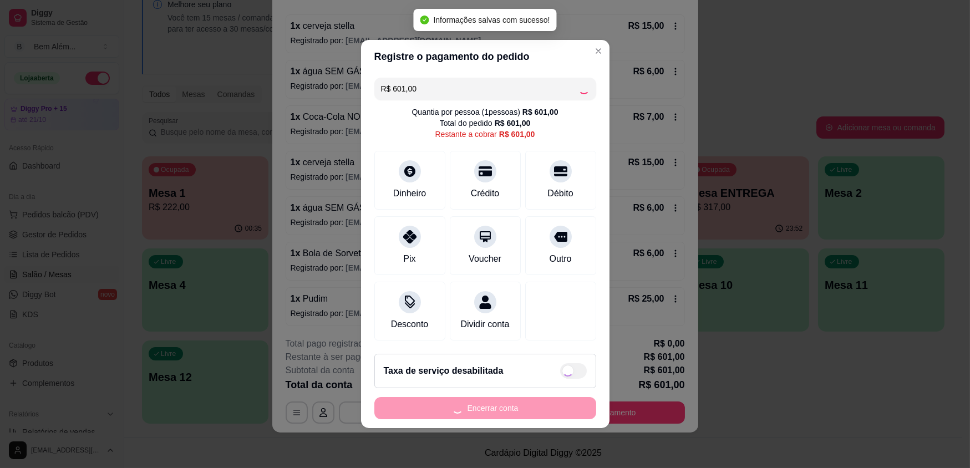
type input "R$ 0,00"
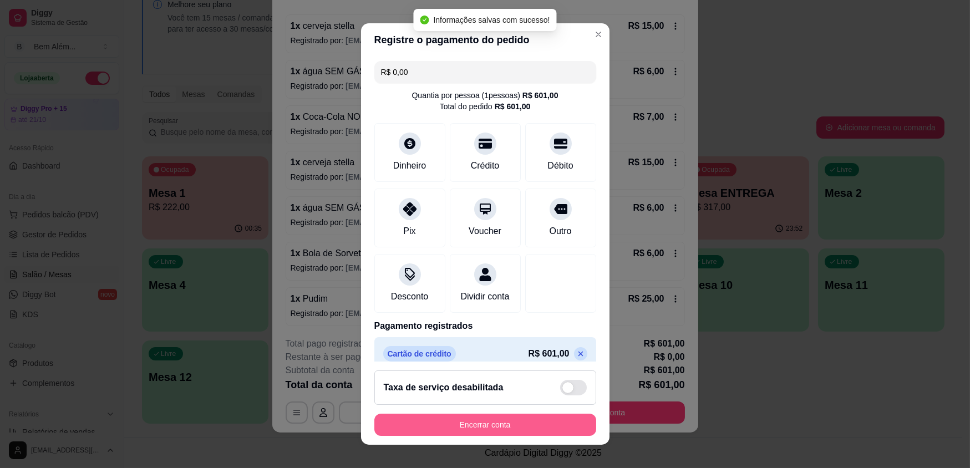
click at [497, 426] on button "Encerrar conta" at bounding box center [485, 425] width 222 height 22
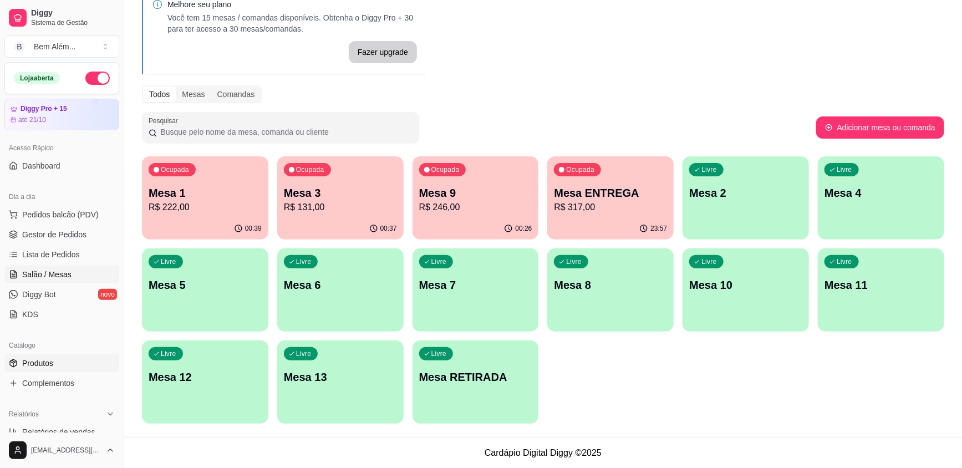
scroll to position [252, 0]
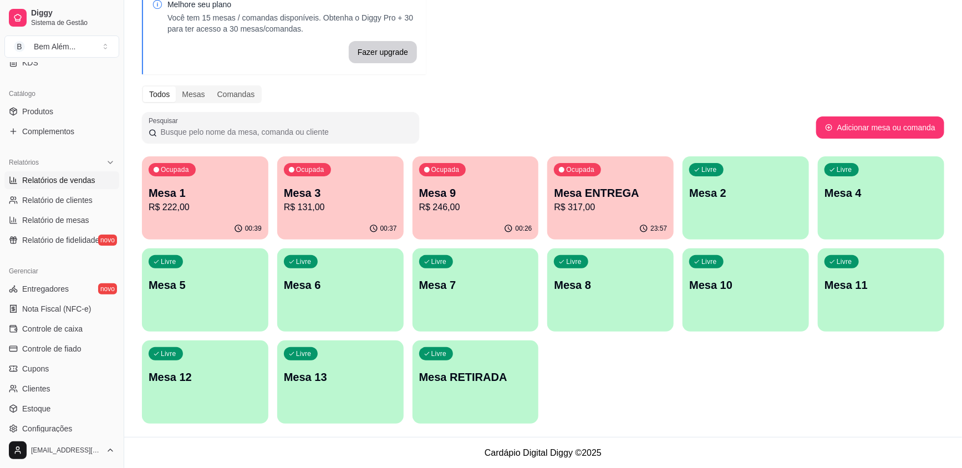
click at [77, 176] on span "Relatórios de vendas" at bounding box center [58, 180] width 73 height 11
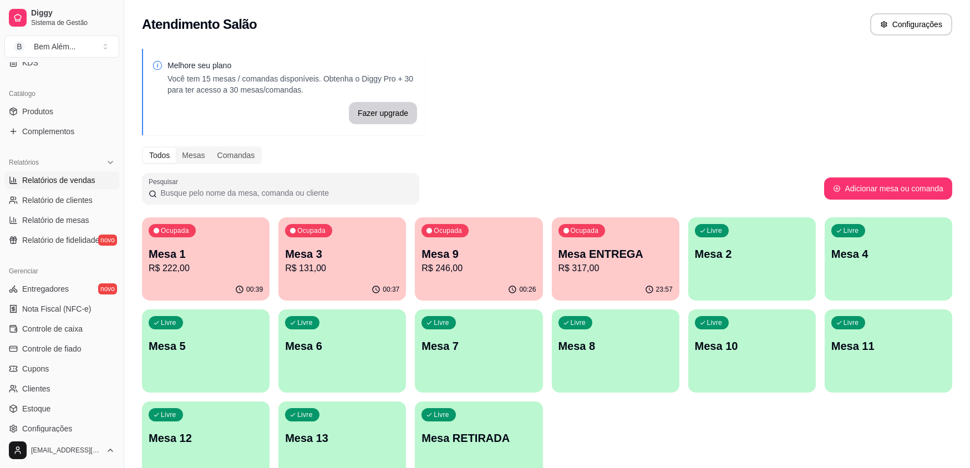
select select "ALL"
select select "0"
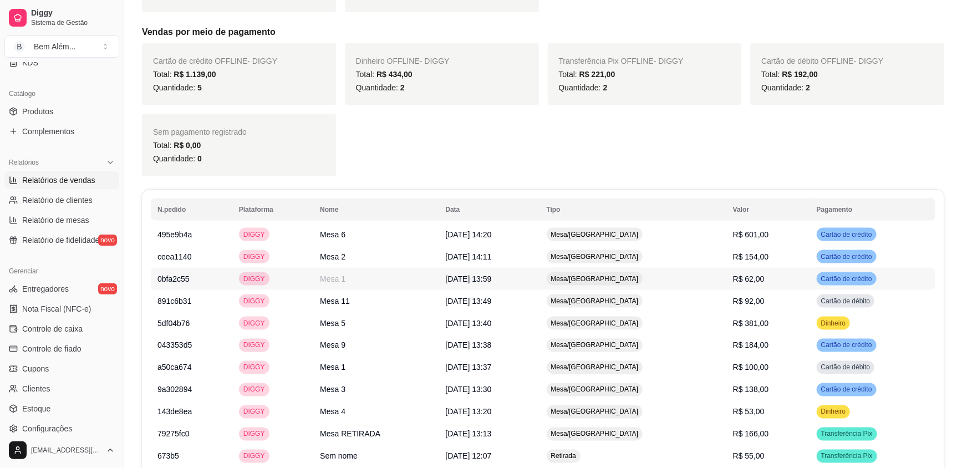
scroll to position [756, 0]
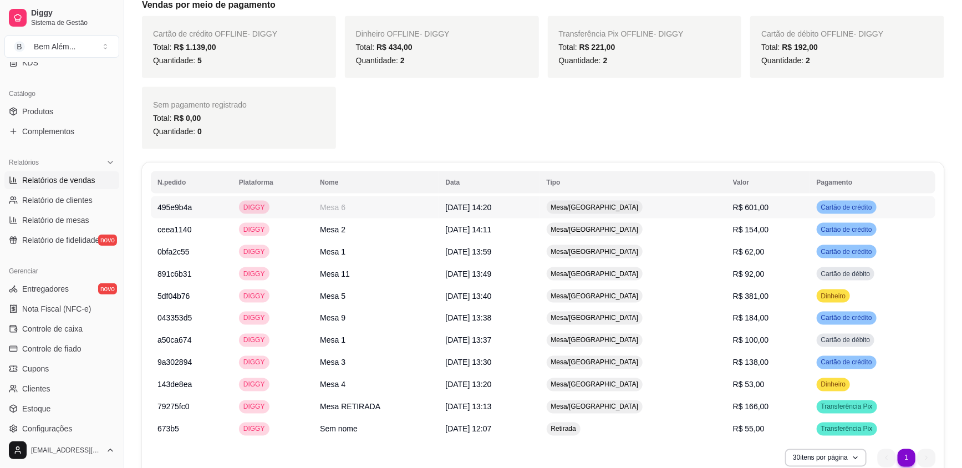
click at [675, 196] on td "Mesa/[GEOGRAPHIC_DATA]" at bounding box center [633, 207] width 186 height 22
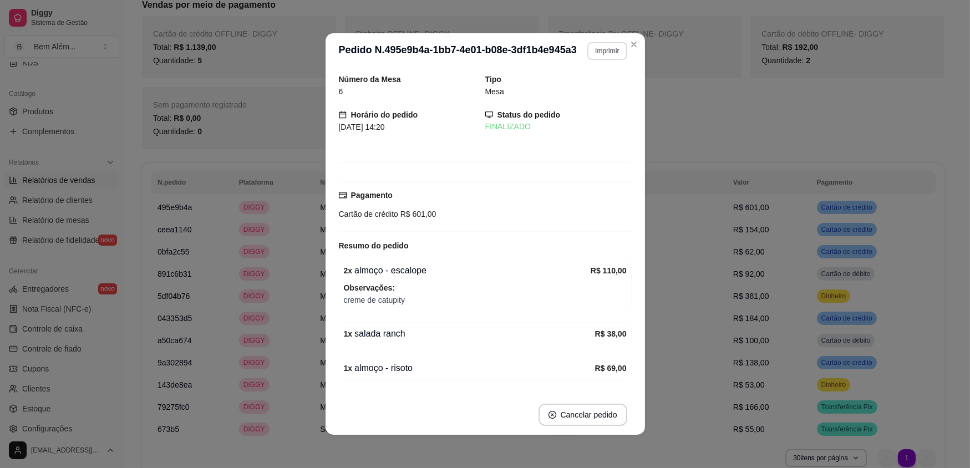
click at [610, 48] on button "Imprimir" at bounding box center [606, 51] width 39 height 18
click at [604, 89] on button "impressao computador" at bounding box center [575, 90] width 83 height 18
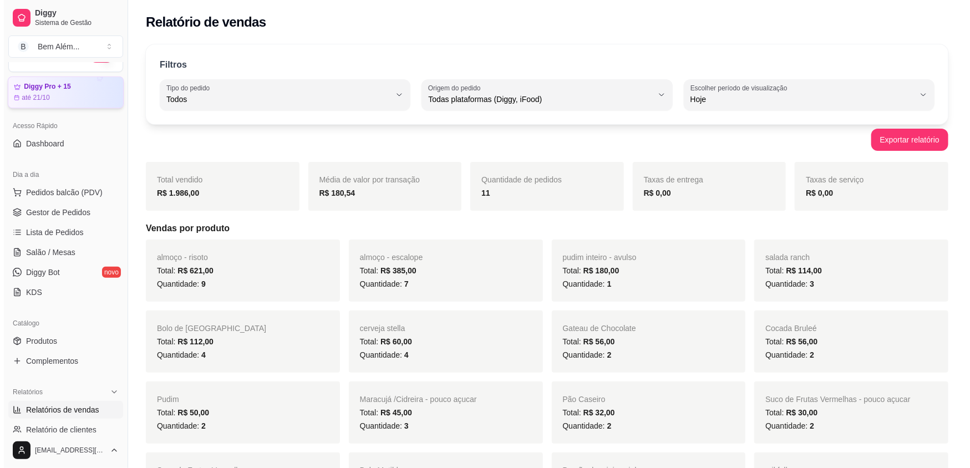
scroll to position [0, 0]
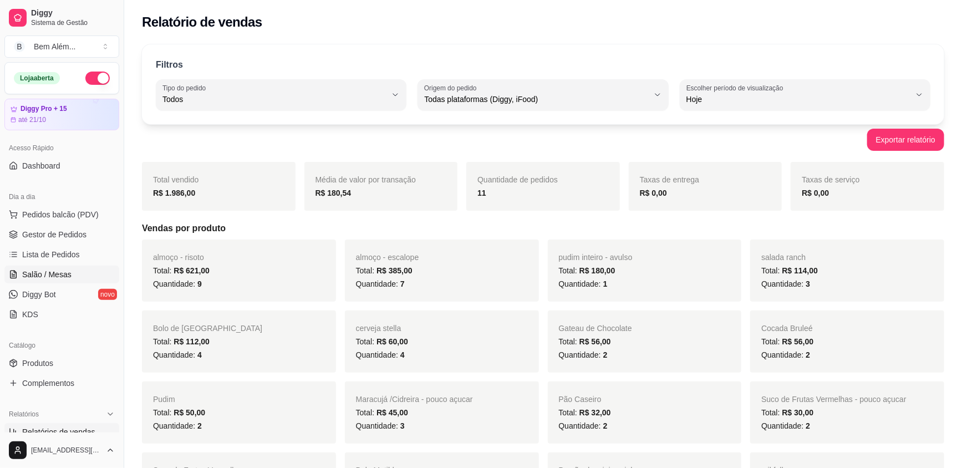
click at [48, 273] on span "Salão / Mesas" at bounding box center [46, 274] width 49 height 11
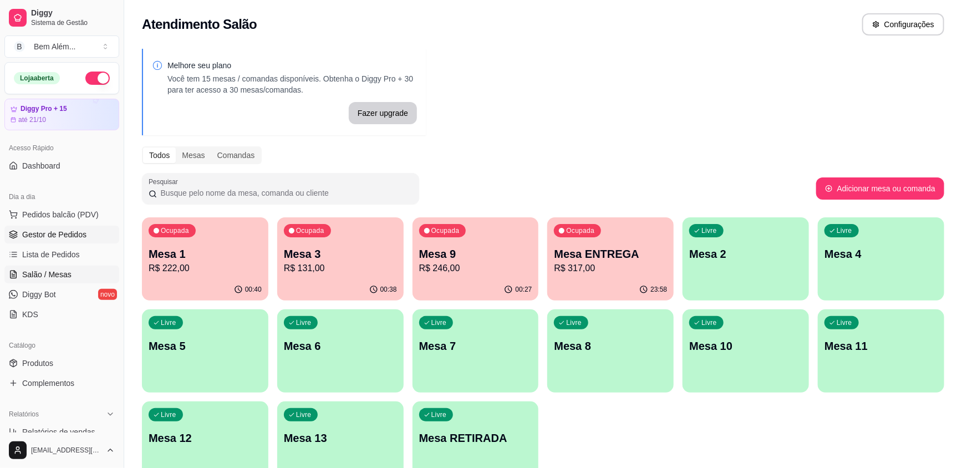
click at [76, 239] on link "Gestor de Pedidos" at bounding box center [61, 235] width 115 height 18
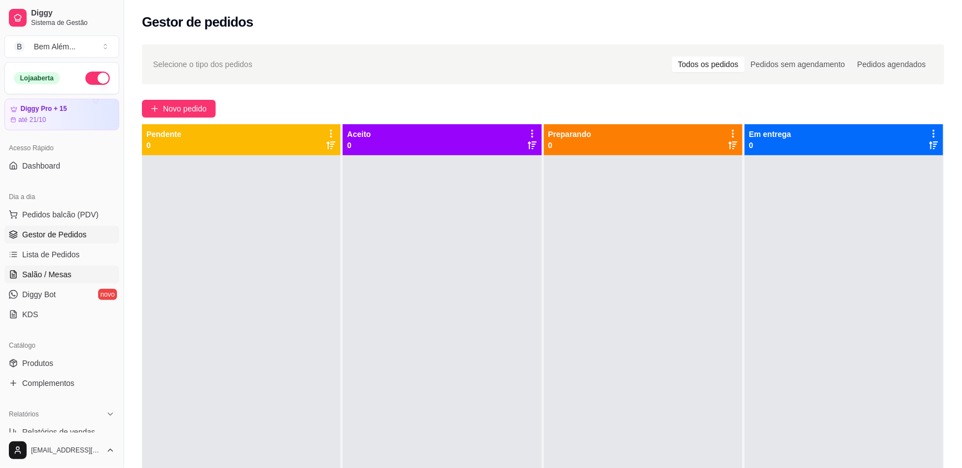
click at [71, 273] on link "Salão / Mesas" at bounding box center [61, 275] width 115 height 18
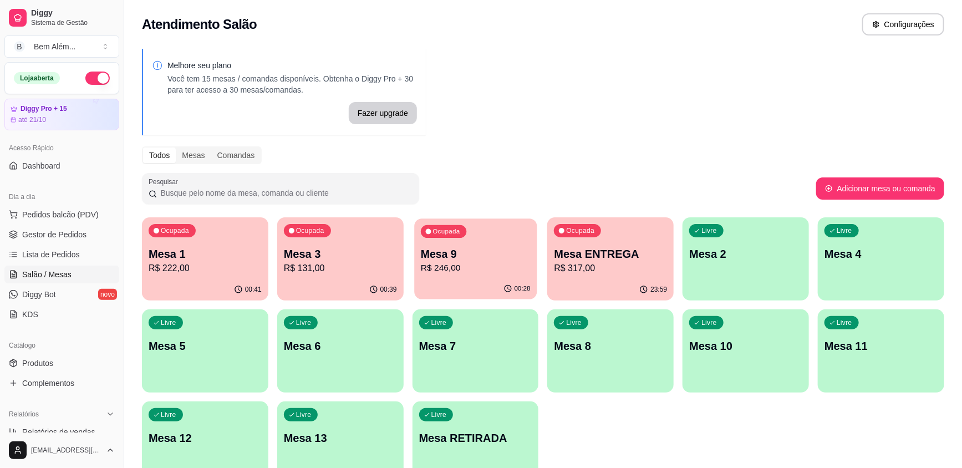
click at [473, 263] on p "R$ 246,00" at bounding box center [476, 268] width 110 height 13
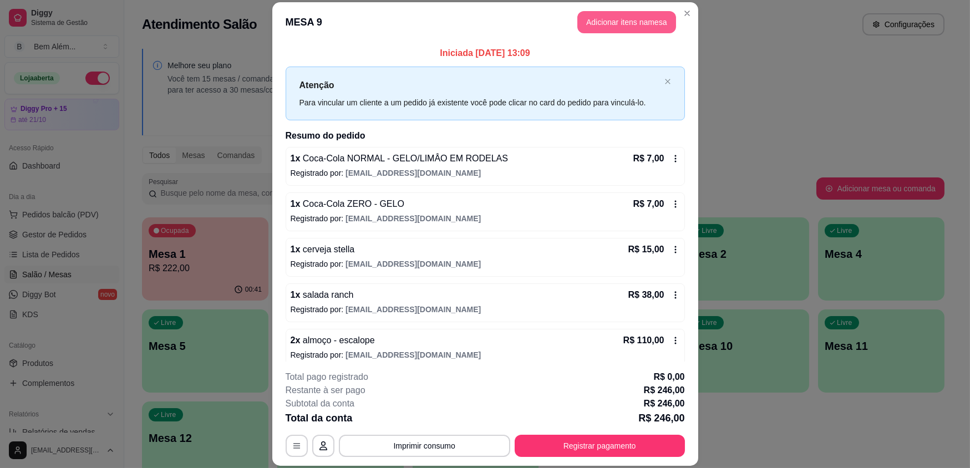
click at [615, 24] on button "Adicionar itens na mesa" at bounding box center [626, 22] width 99 height 22
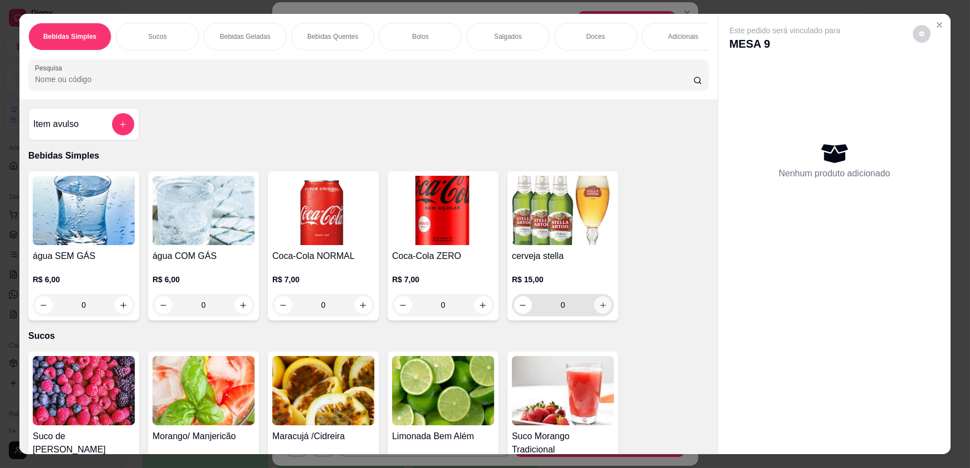
click at [599, 309] on icon "increase-product-quantity" at bounding box center [603, 305] width 8 height 8
type input "1"
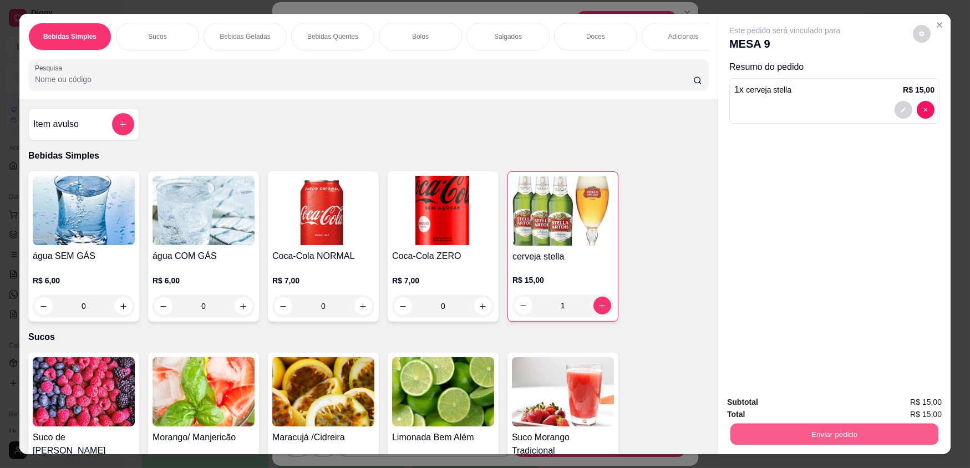
click at [822, 429] on button "Enviar pedido" at bounding box center [834, 434] width 208 height 22
click at [802, 410] on button "Não registrar e enviar pedido" at bounding box center [798, 406] width 112 height 21
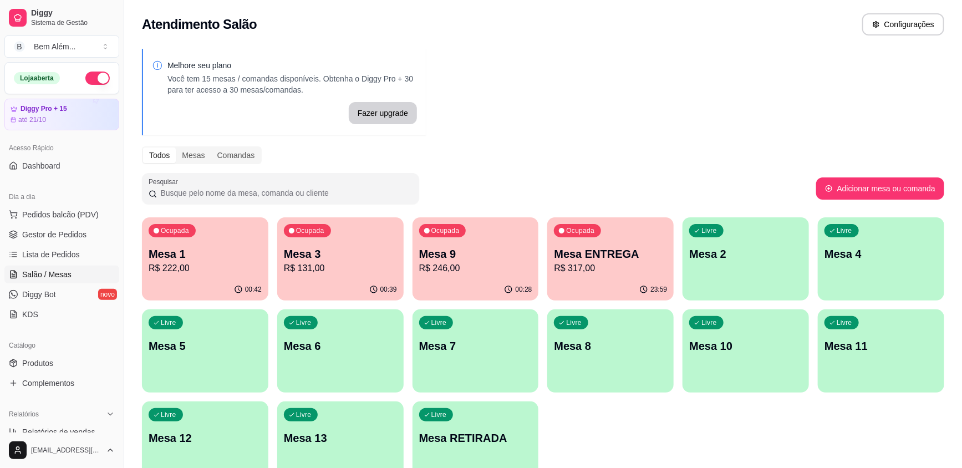
click at [235, 232] on div "Ocupada Mesa 1 R$ 222,00" at bounding box center [205, 248] width 126 height 62
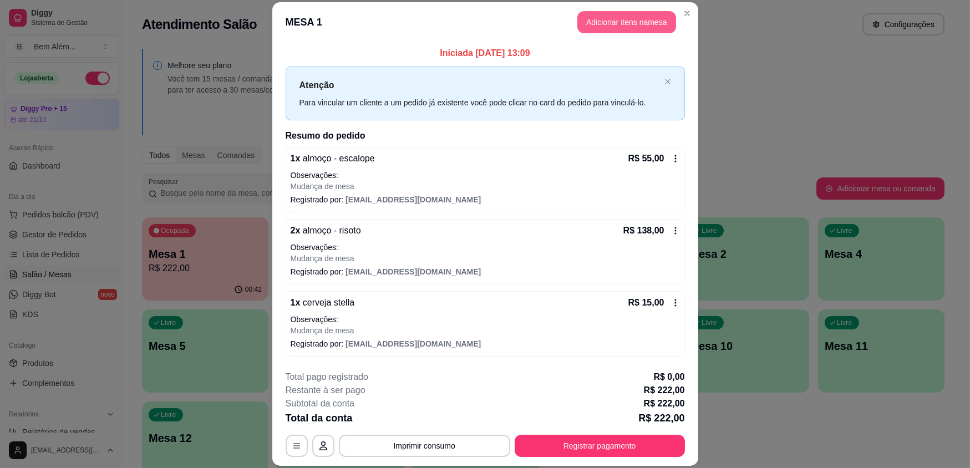
click at [636, 22] on button "Adicionar itens na mesa" at bounding box center [626, 22] width 99 height 22
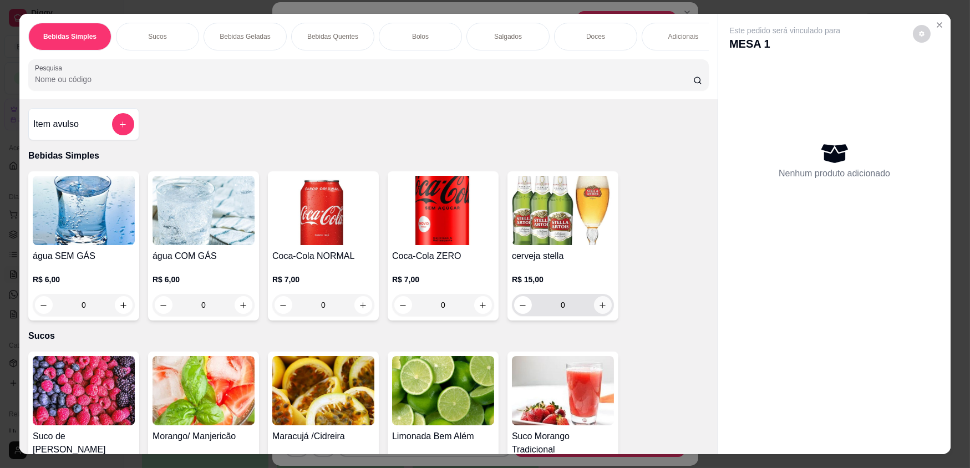
click at [600, 309] on icon "increase-product-quantity" at bounding box center [602, 305] width 8 height 8
type input "1"
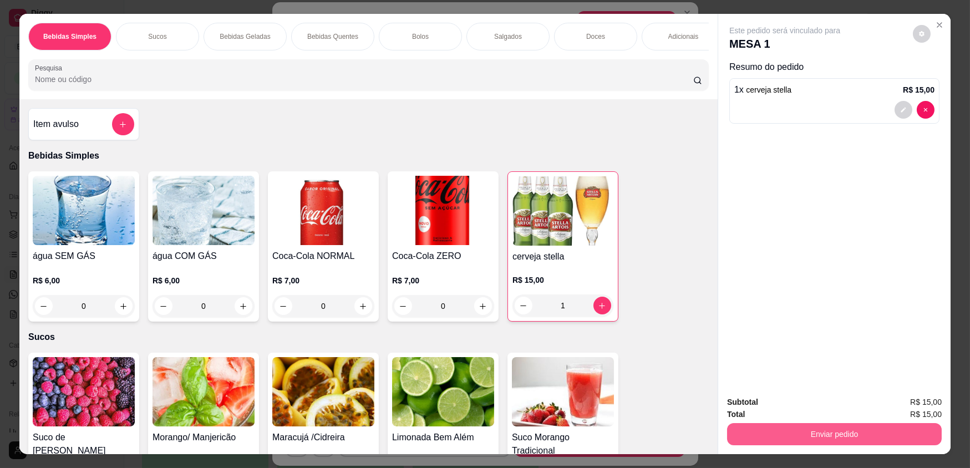
click at [818, 435] on button "Enviar pedido" at bounding box center [834, 434] width 215 height 22
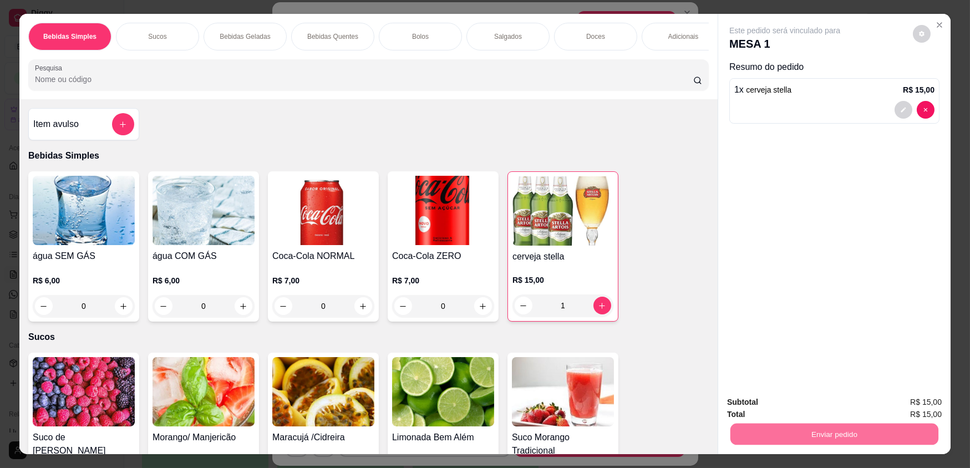
click at [776, 408] on button "Não registrar e enviar pedido" at bounding box center [798, 406] width 112 height 21
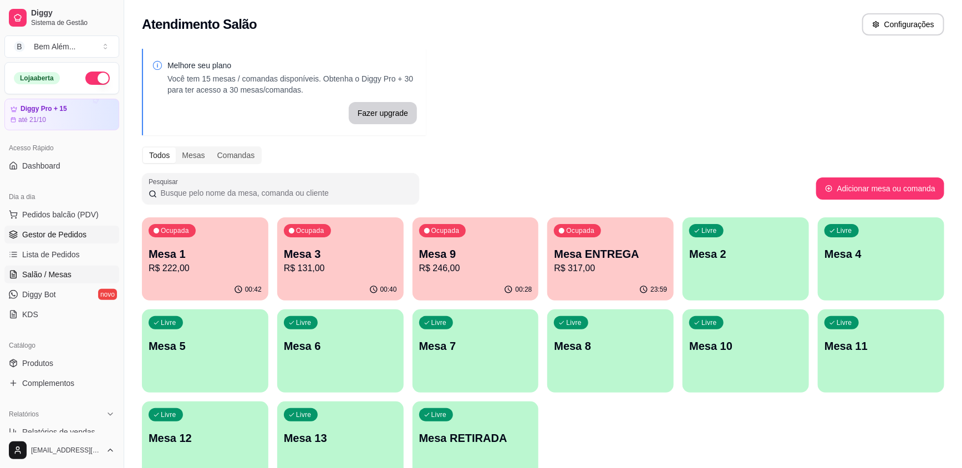
click at [92, 233] on link "Gestor de Pedidos" at bounding box center [61, 235] width 115 height 18
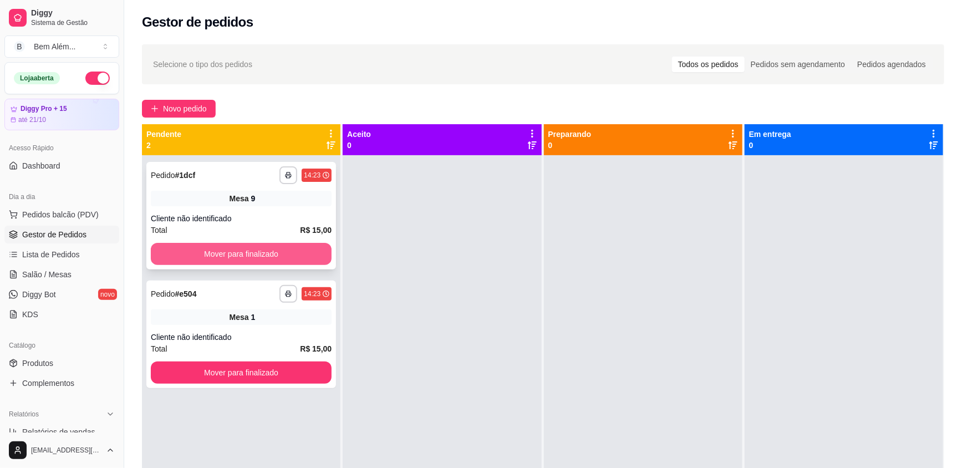
click at [183, 244] on button "Mover para finalizado" at bounding box center [241, 254] width 181 height 22
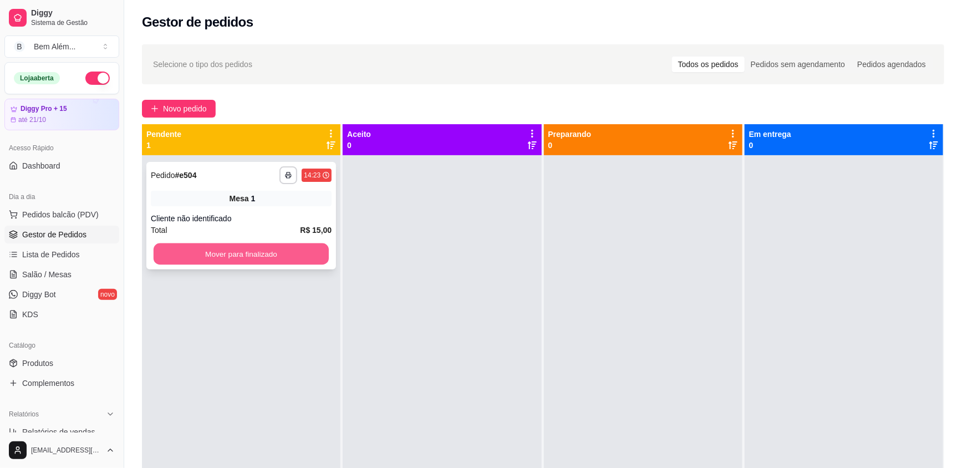
click at [190, 247] on button "Mover para finalizado" at bounding box center [241, 254] width 175 height 22
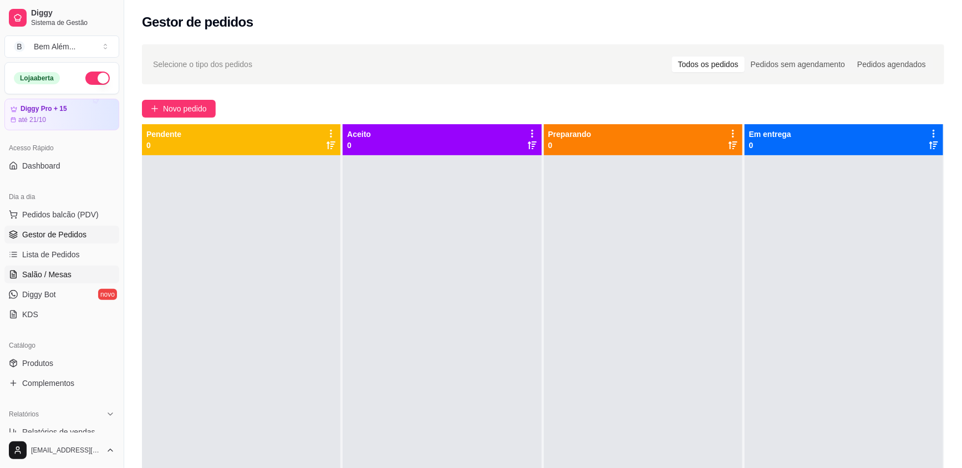
click at [83, 269] on link "Salão / Mesas" at bounding box center [61, 275] width 115 height 18
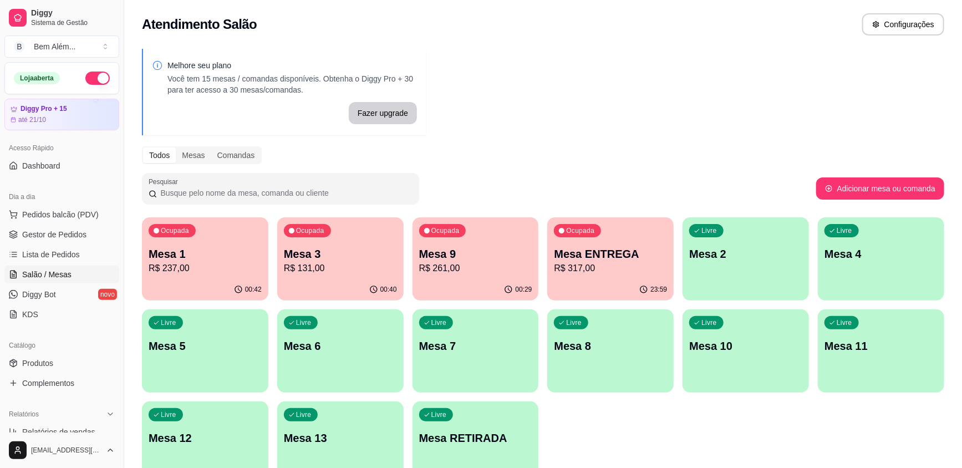
click at [238, 369] on div "Livre Mesa 5" at bounding box center [205, 344] width 126 height 70
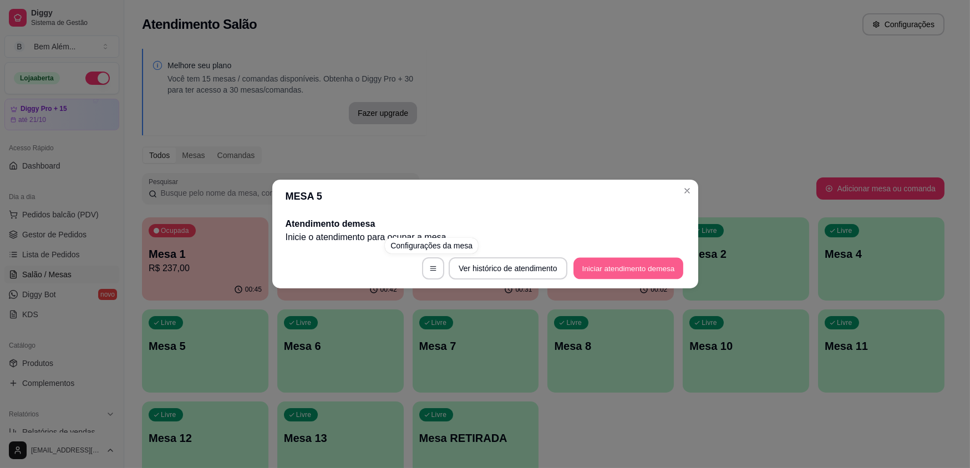
click at [618, 272] on button "Iniciar atendimento de mesa" at bounding box center [628, 269] width 110 height 22
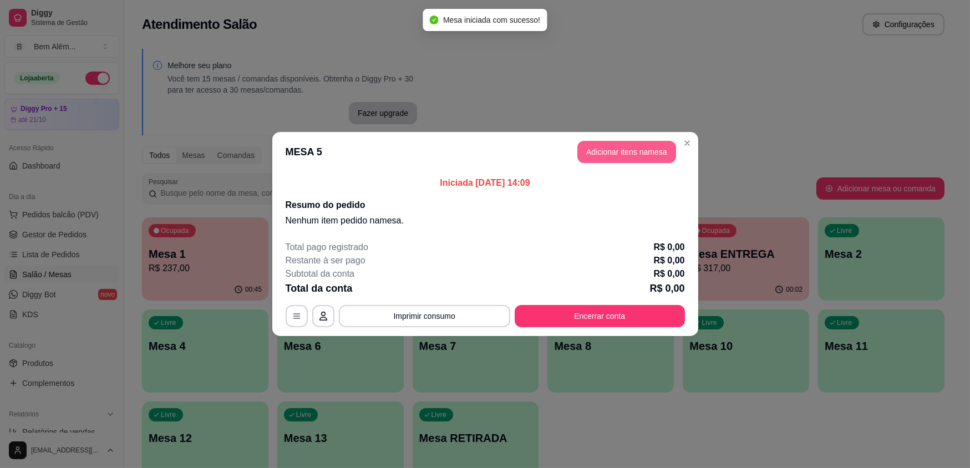
click at [600, 157] on button "Adicionar itens na mesa" at bounding box center [626, 152] width 99 height 22
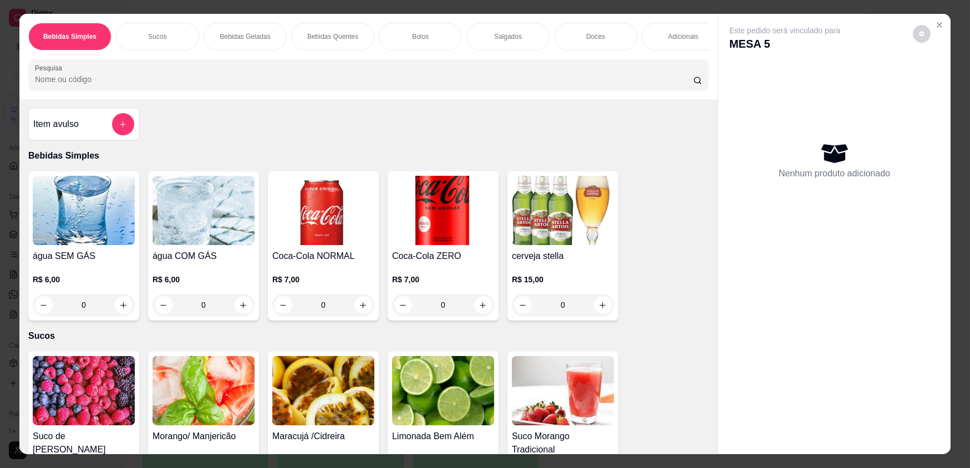
click at [568, 38] on div "Doces" at bounding box center [595, 37] width 83 height 28
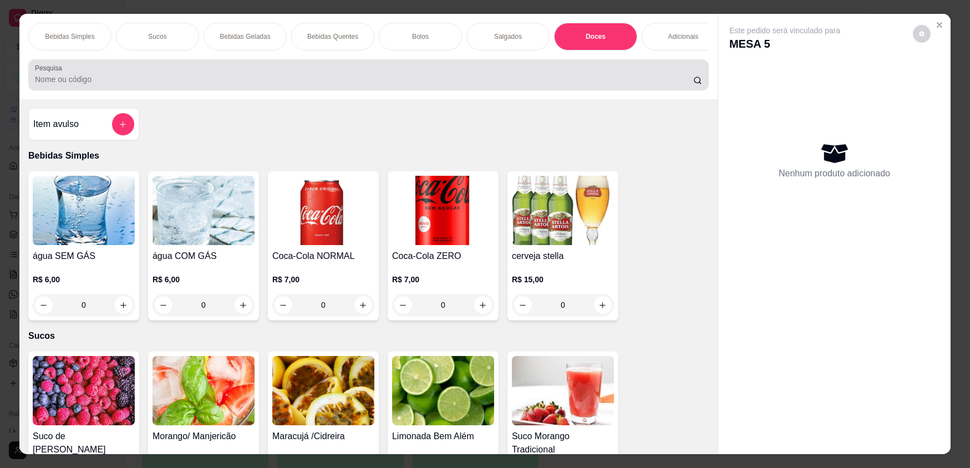
scroll to position [22, 0]
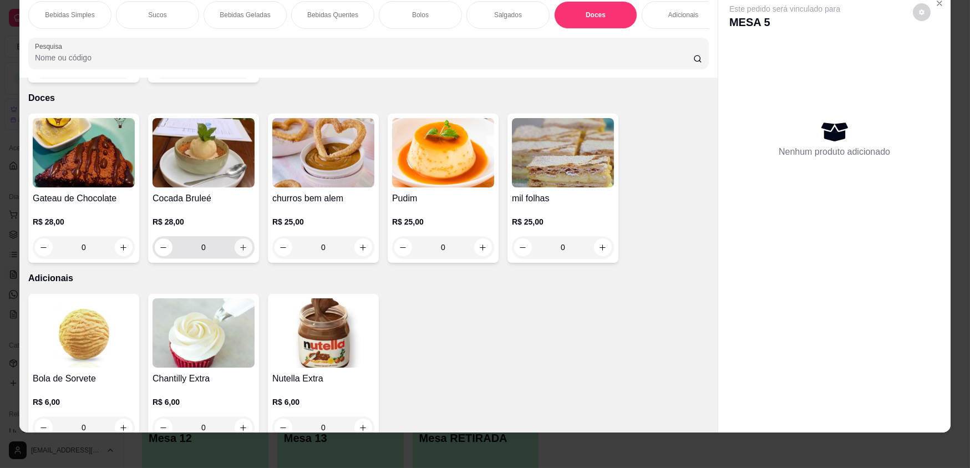
click at [240, 243] on icon "increase-product-quantity" at bounding box center [243, 247] width 8 height 8
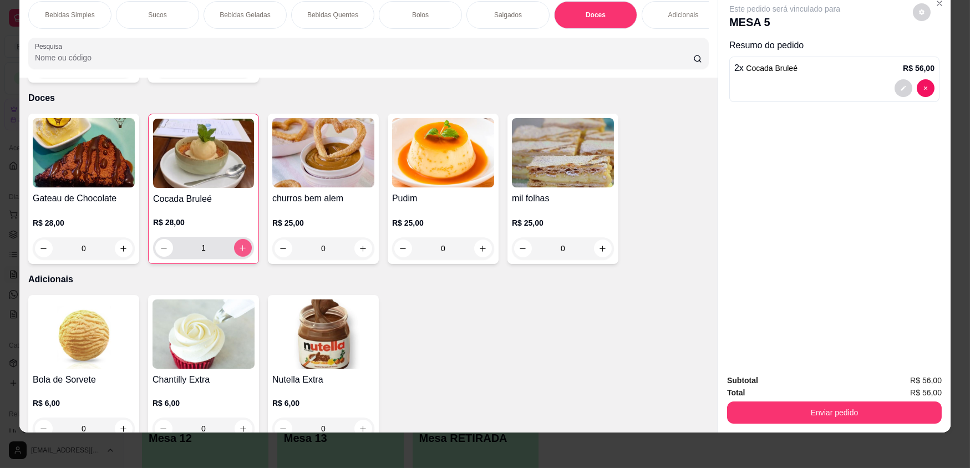
type input "2"
click at [399, 20] on div "Bolos" at bounding box center [420, 15] width 83 height 28
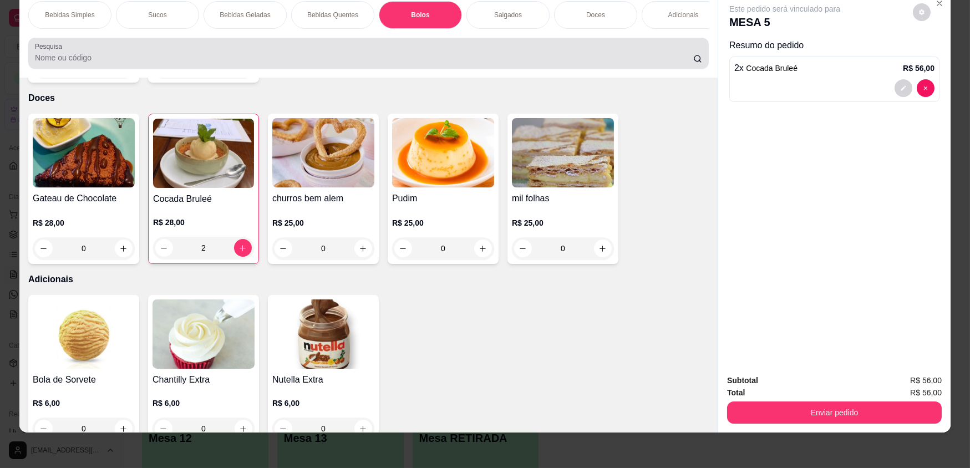
scroll to position [1099, 0]
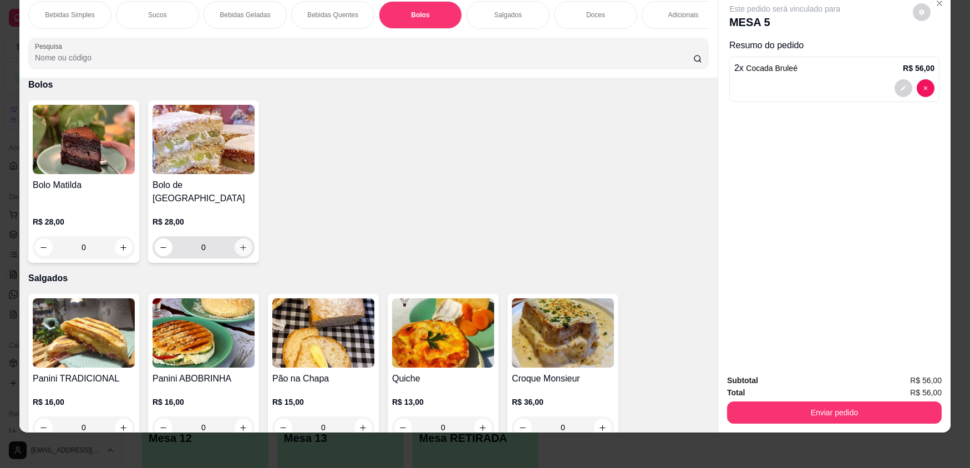
click at [244, 238] on button "increase-product-quantity" at bounding box center [244, 247] width 18 height 18
type input "1"
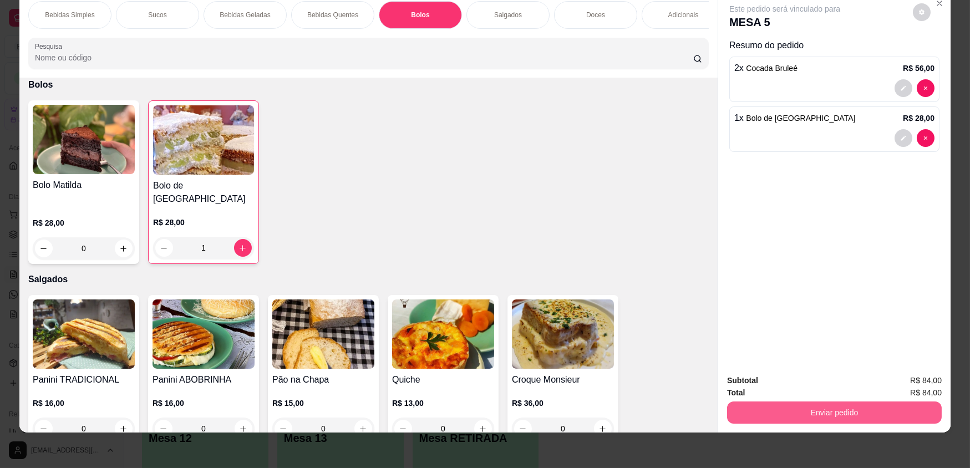
click at [788, 415] on button "Enviar pedido" at bounding box center [834, 412] width 215 height 22
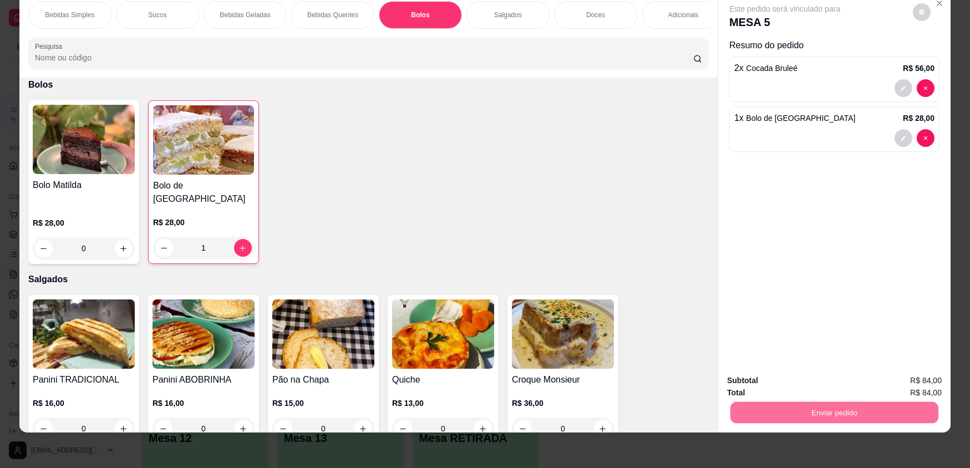
click at [772, 388] on button "Não registrar e enviar pedido" at bounding box center [798, 384] width 112 height 21
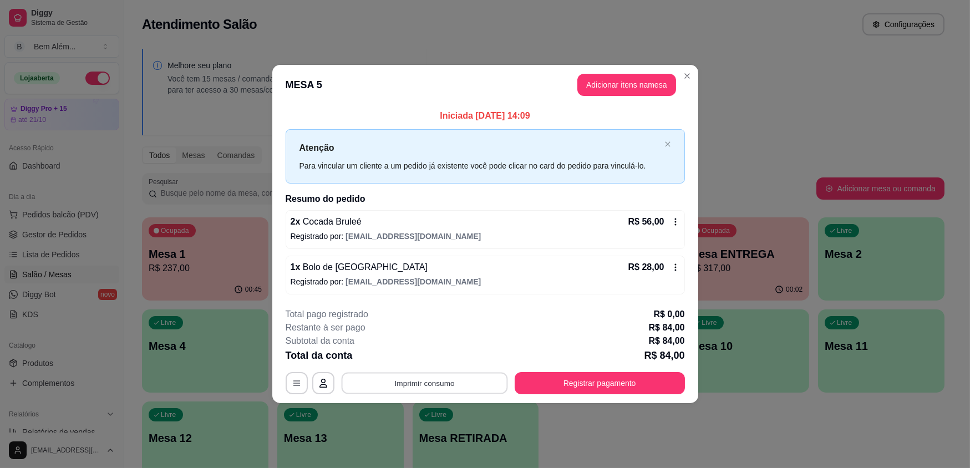
click at [471, 388] on button "Imprimir consumo" at bounding box center [424, 383] width 166 height 22
click at [449, 358] on button "impressao computador" at bounding box center [424, 357] width 83 height 18
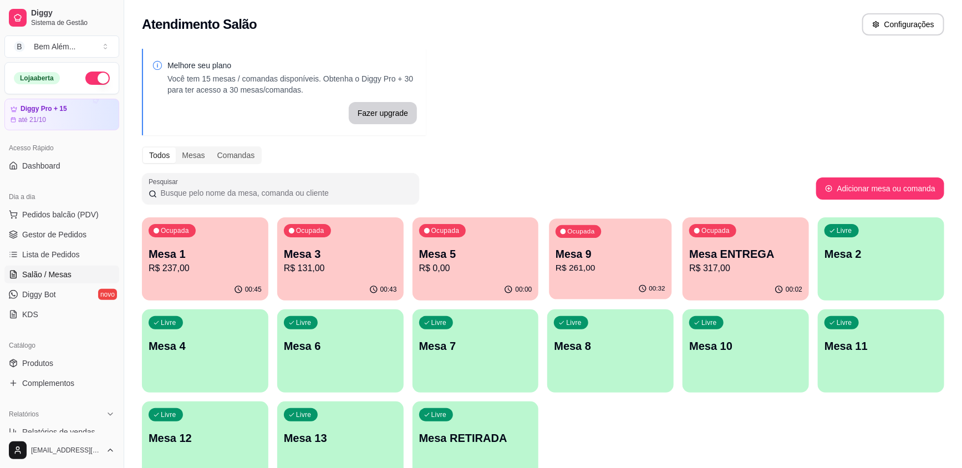
click at [608, 236] on div "Ocupada Mesa 9 R$ 261,00" at bounding box center [610, 248] width 123 height 60
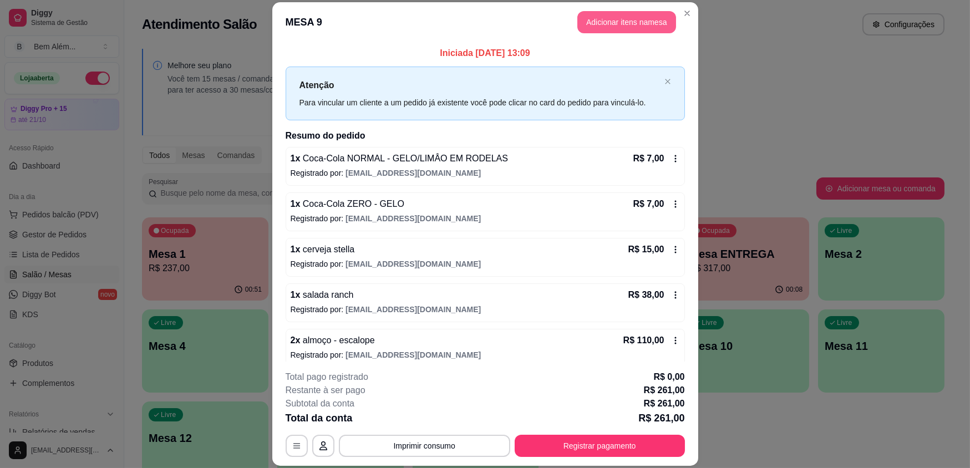
click at [625, 17] on button "Adicionar itens na mesa" at bounding box center [626, 22] width 99 height 22
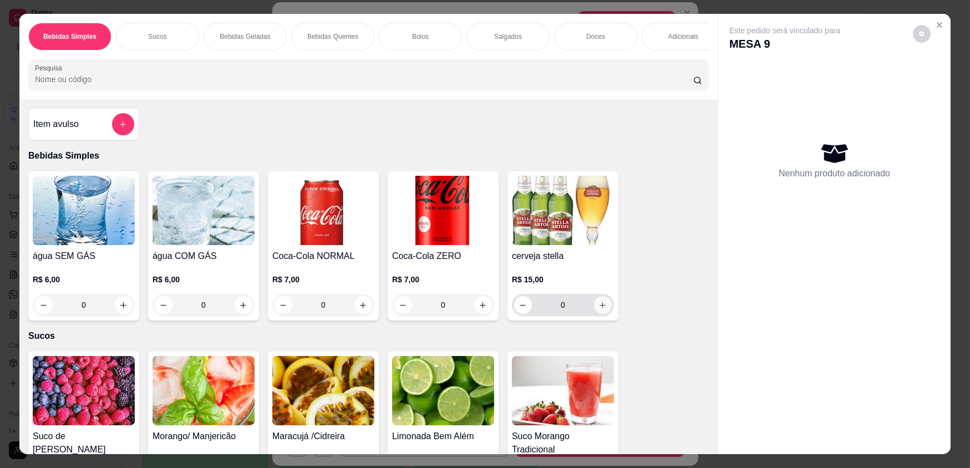
click at [604, 312] on button "increase-product-quantity" at bounding box center [603, 305] width 18 height 18
type input "1"
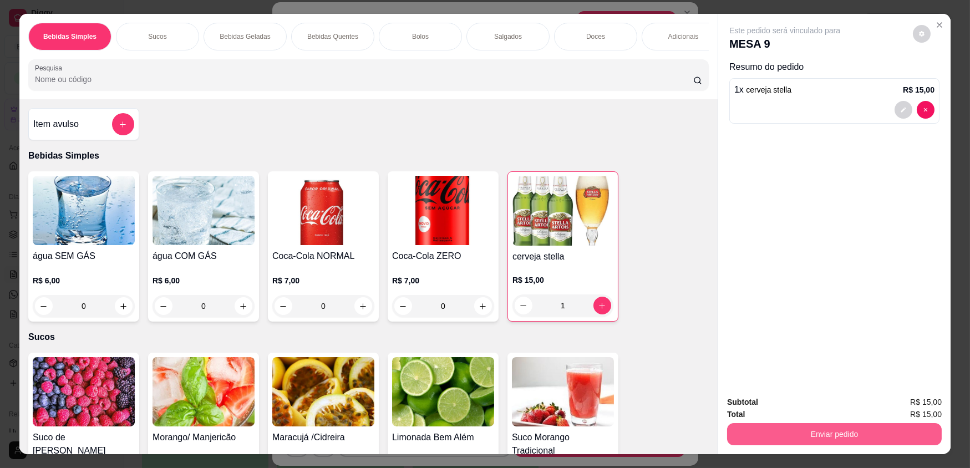
click at [801, 425] on button "Enviar pedido" at bounding box center [834, 434] width 215 height 22
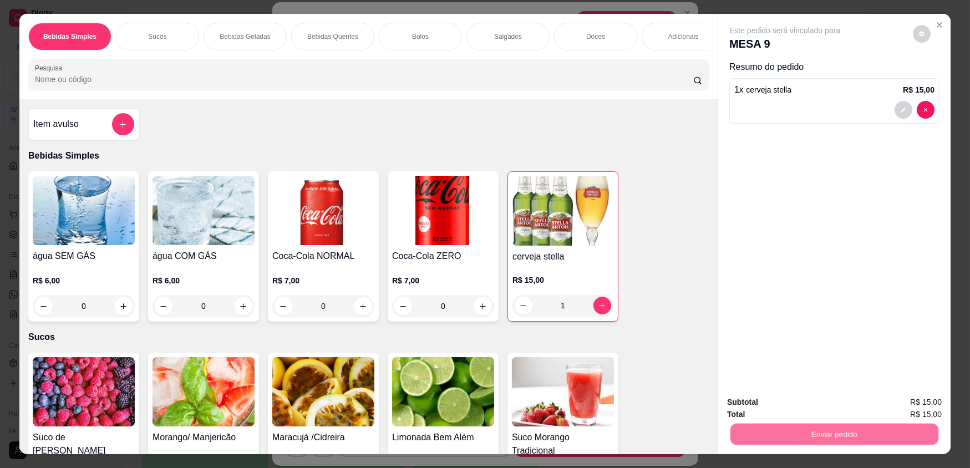
click at [797, 412] on button "Não registrar e enviar pedido" at bounding box center [797, 406] width 115 height 21
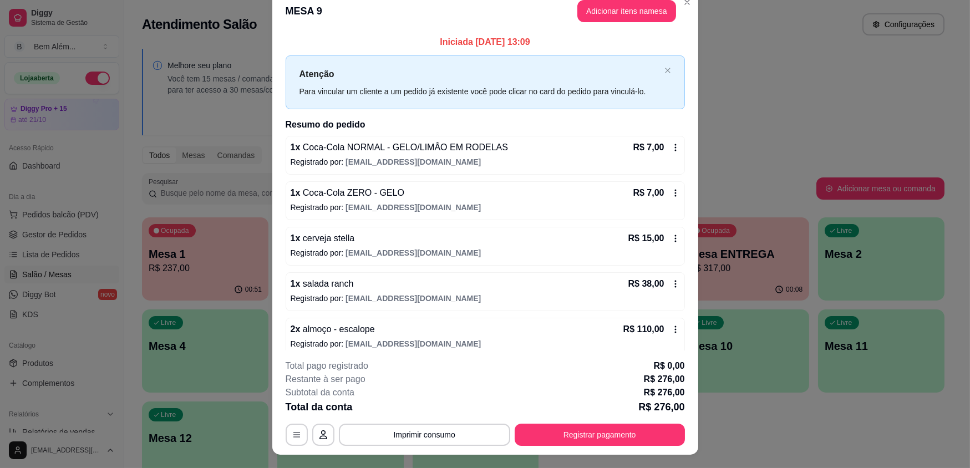
scroll to position [0, 0]
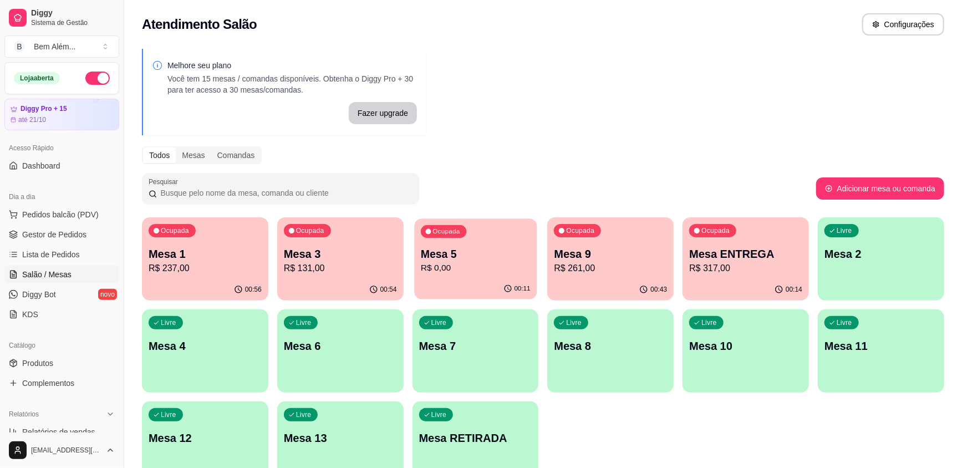
click at [449, 240] on div "Ocupada Mesa 5 R$ 0,00" at bounding box center [475, 248] width 123 height 60
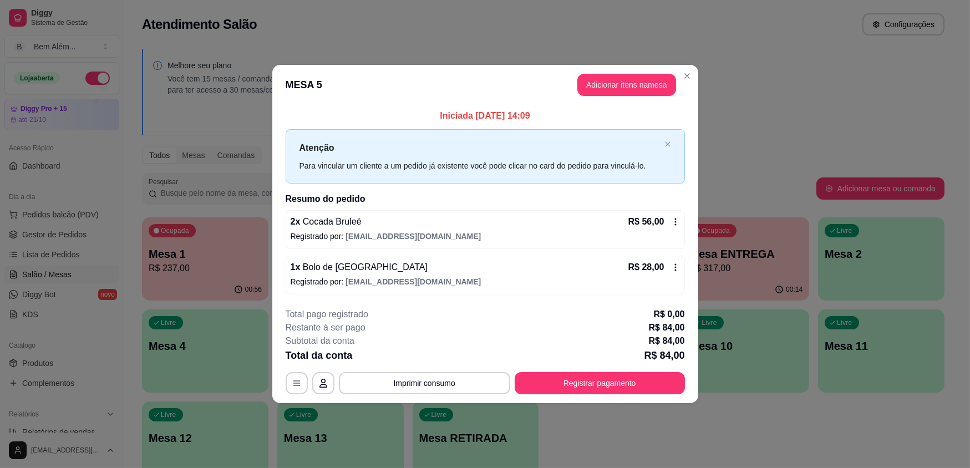
click at [681, 84] on header "MESA 5 Adicionar itens na mesa" at bounding box center [485, 85] width 426 height 40
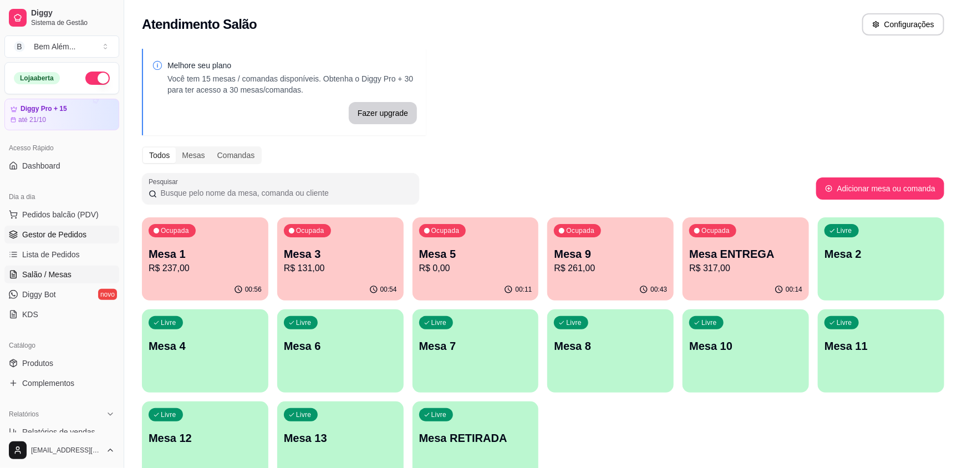
click at [84, 237] on span "Gestor de Pedidos" at bounding box center [54, 234] width 64 height 11
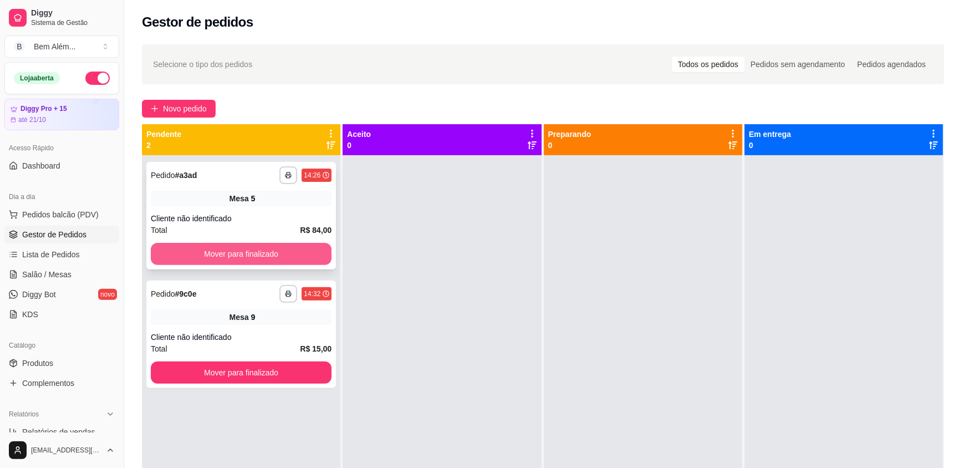
click at [195, 251] on button "Mover para finalizado" at bounding box center [241, 254] width 181 height 22
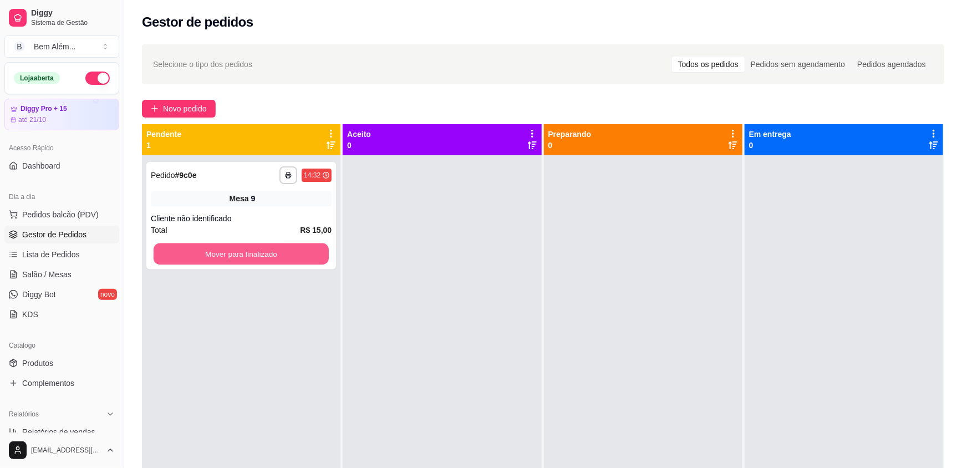
click at [195, 251] on button "Mover para finalizado" at bounding box center [241, 254] width 175 height 22
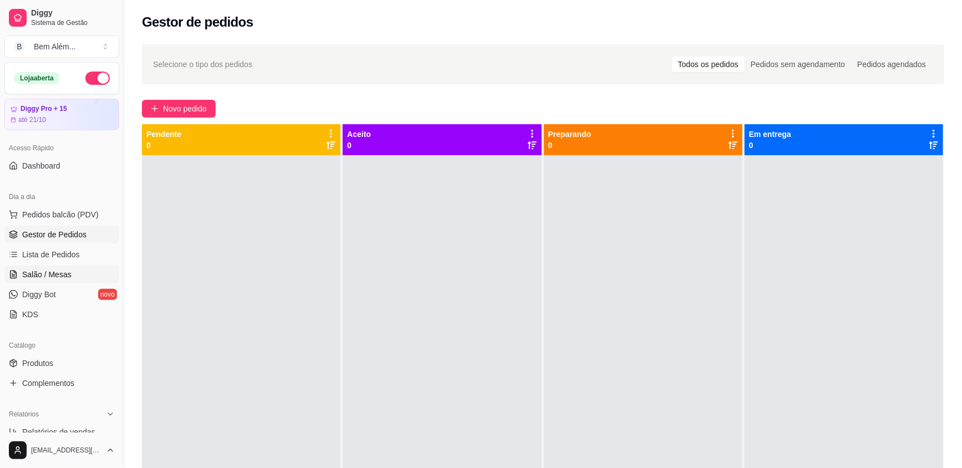
click at [100, 266] on link "Salão / Mesas" at bounding box center [61, 275] width 115 height 18
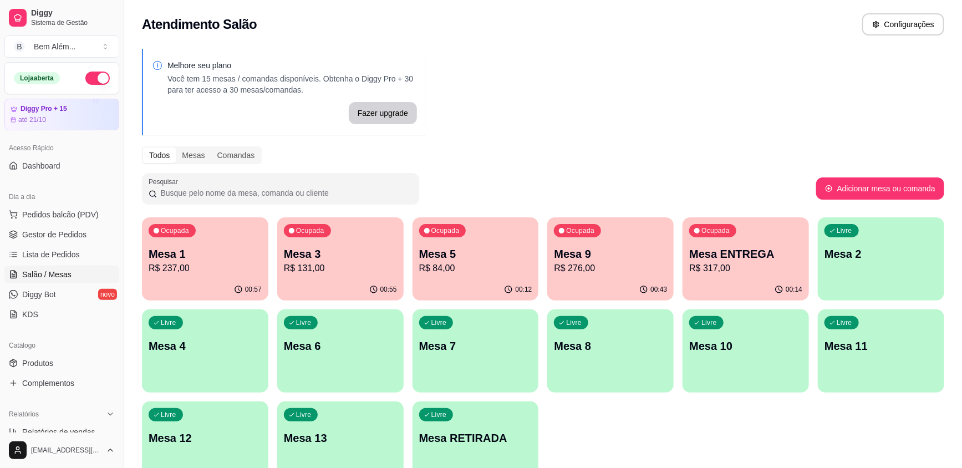
click at [319, 265] on p "R$ 131,00" at bounding box center [340, 268] width 113 height 13
click at [477, 272] on p "R$ 84,00" at bounding box center [475, 268] width 113 height 13
click at [587, 259] on p "Mesa 9" at bounding box center [610, 254] width 113 height 16
click at [772, 270] on p "R$ 317,00" at bounding box center [746, 268] width 110 height 13
click at [220, 279] on div "00:57" at bounding box center [205, 290] width 126 height 22
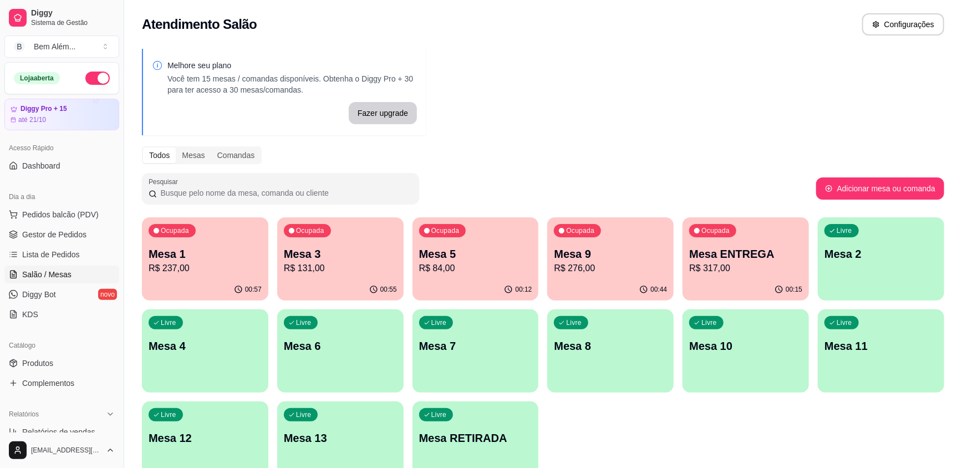
click at [749, 279] on div "00:15" at bounding box center [745, 290] width 126 height 22
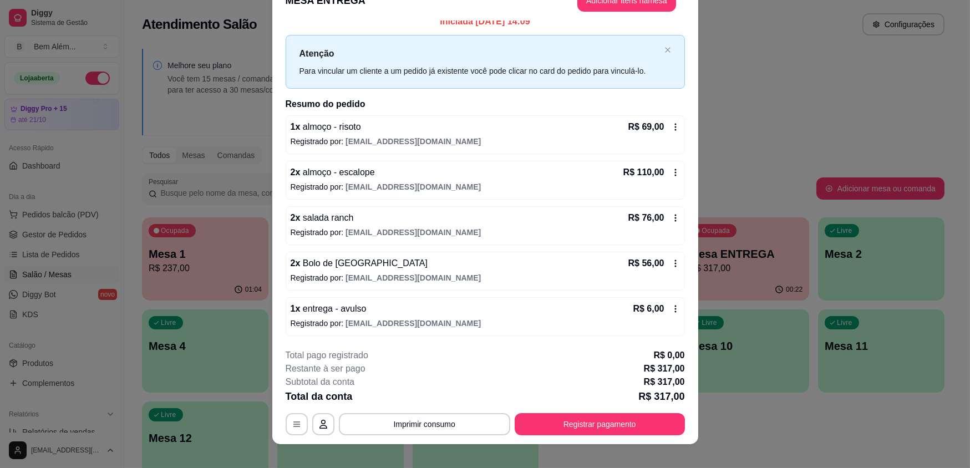
scroll to position [33, 0]
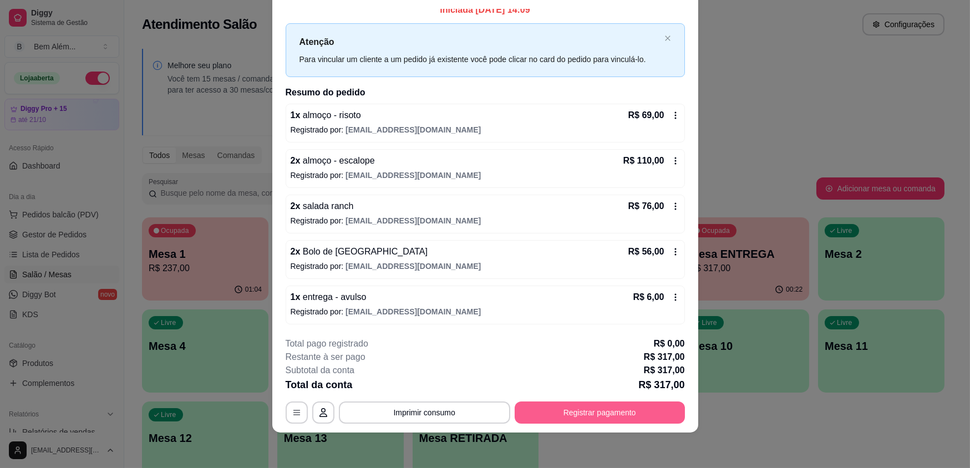
click at [615, 422] on button "Registrar pagamento" at bounding box center [599, 412] width 170 height 22
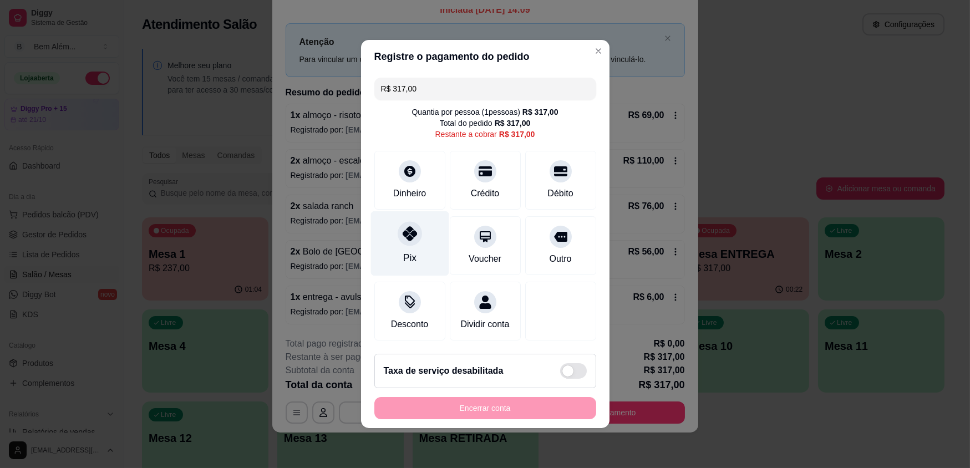
click at [418, 249] on div "Pix" at bounding box center [409, 243] width 78 height 65
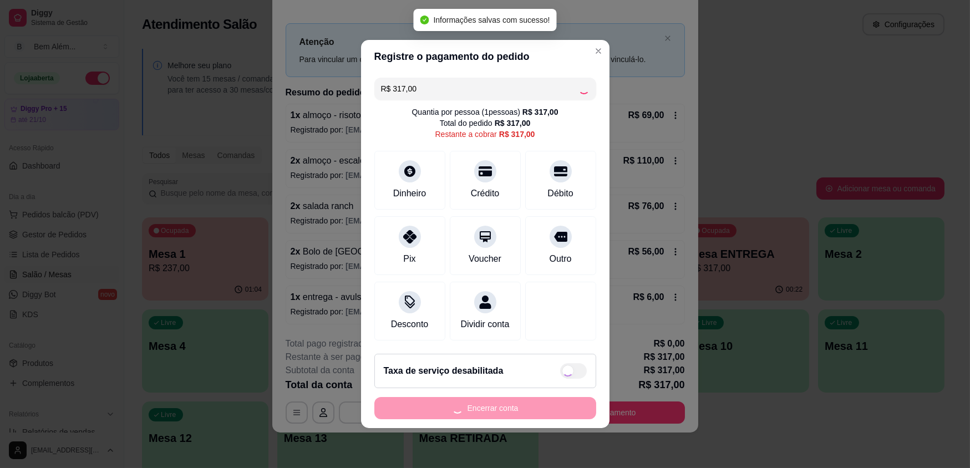
type input "R$ 0,00"
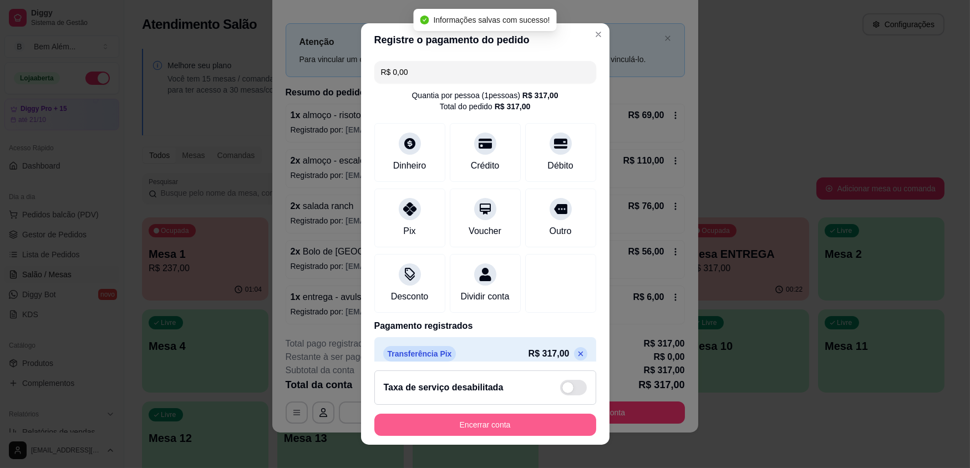
click at [453, 422] on button "Encerrar conta" at bounding box center [485, 425] width 222 height 22
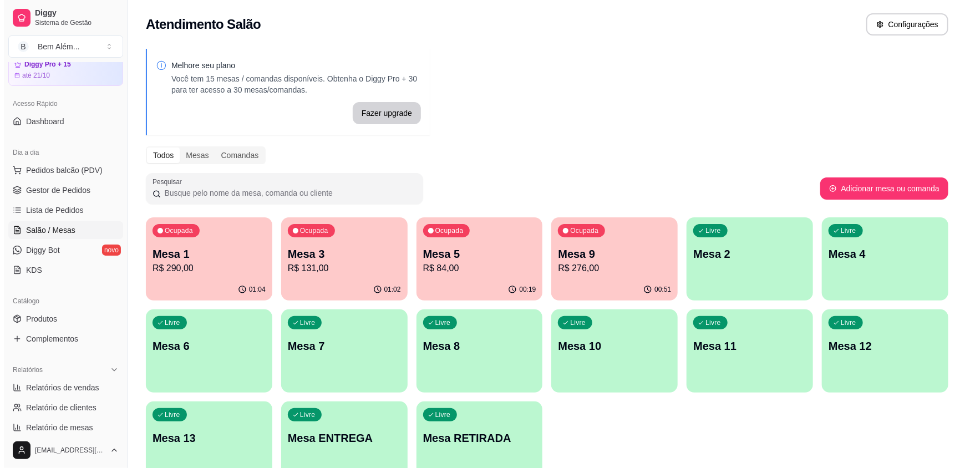
scroll to position [151, 0]
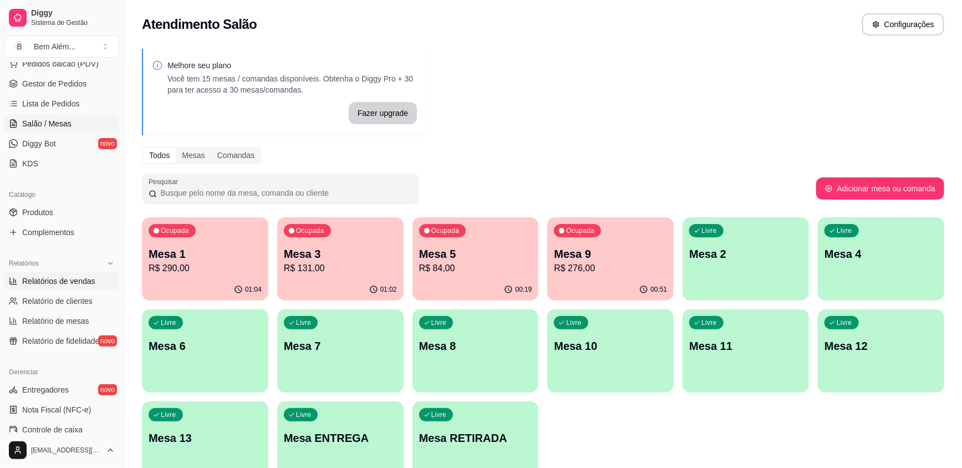
click at [56, 282] on span "Relatórios de vendas" at bounding box center [58, 281] width 73 height 11
select select "ALL"
select select "0"
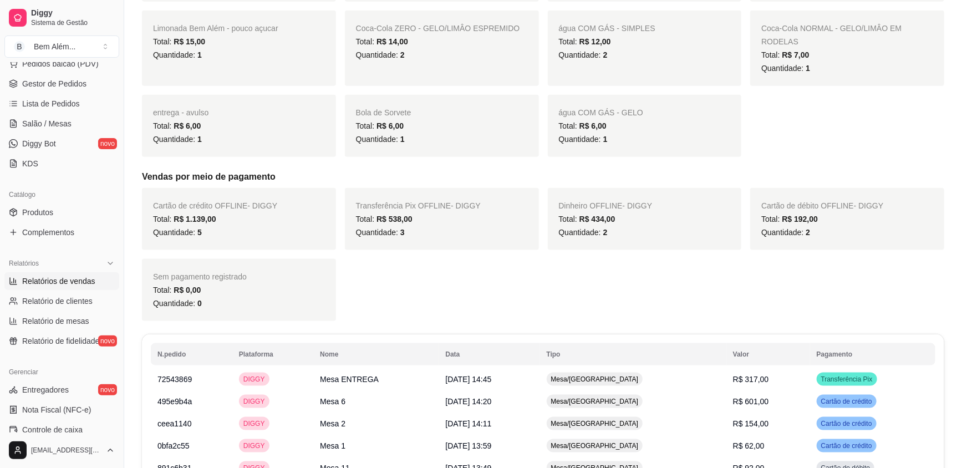
scroll to position [756, 0]
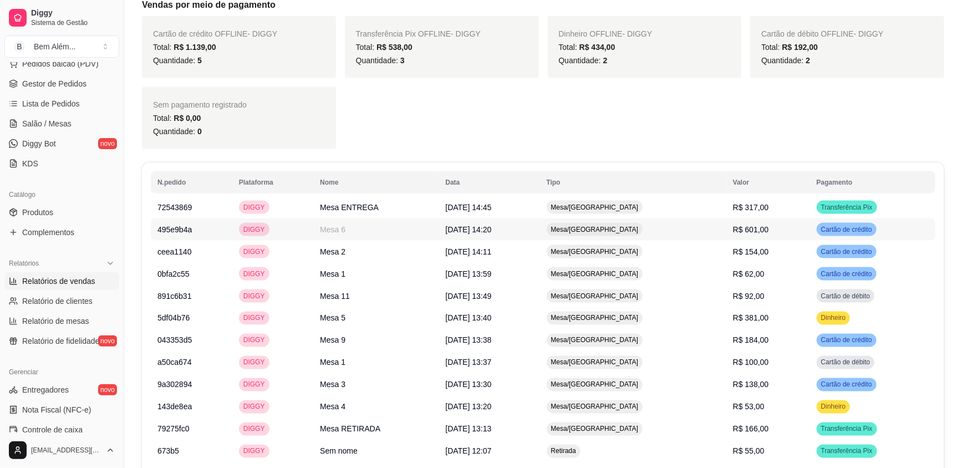
click at [528, 218] on td "[DATE] 14:20" at bounding box center [489, 229] width 101 height 22
click at [641, 203] on span "Mesa/[GEOGRAPHIC_DATA]" at bounding box center [595, 207] width 92 height 9
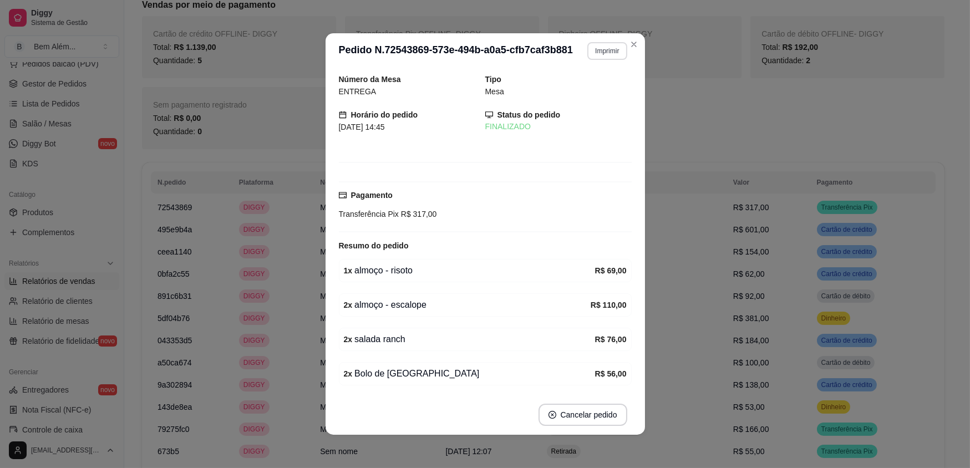
click at [596, 55] on button "Imprimir" at bounding box center [606, 51] width 39 height 18
click at [593, 93] on button "impressao computador" at bounding box center [585, 85] width 67 height 14
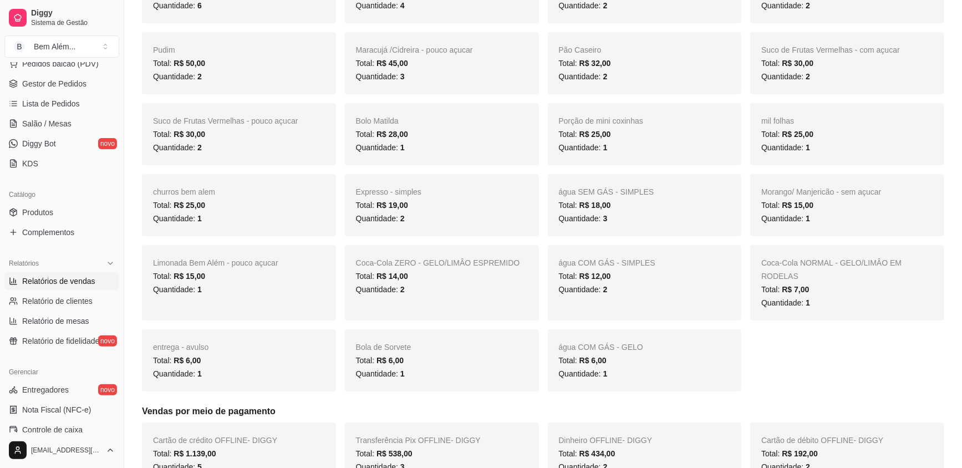
scroll to position [302, 0]
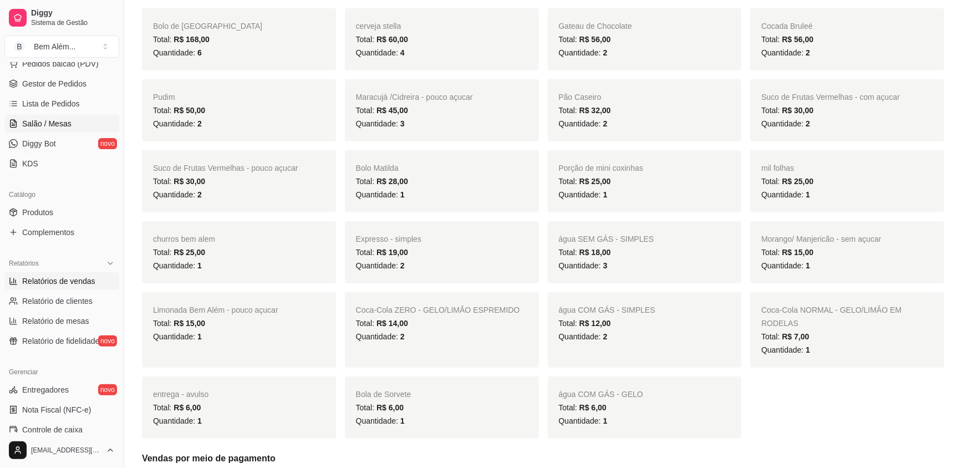
click at [46, 123] on span "Salão / Mesas" at bounding box center [46, 123] width 49 height 11
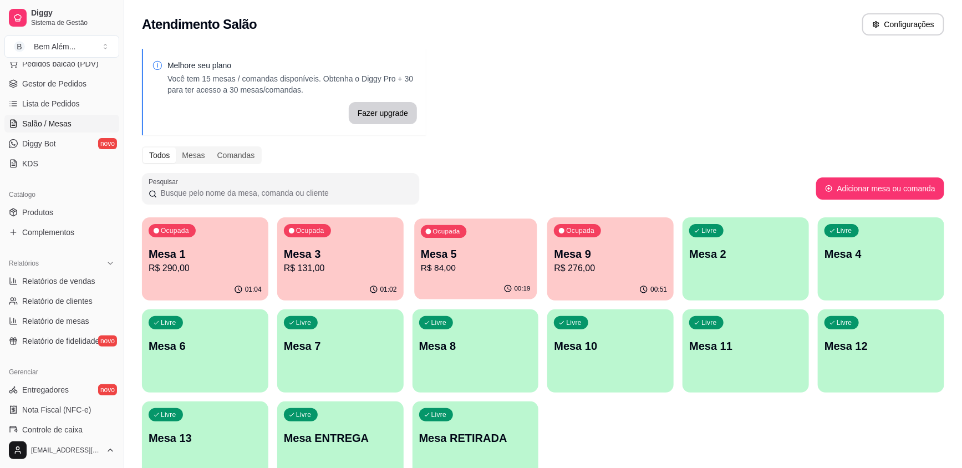
click at [432, 238] on div "Ocupada Mesa 5 R$ 84,00" at bounding box center [475, 248] width 123 height 60
click at [317, 274] on div "Ocupada Mesa 3 R$ 131,00" at bounding box center [340, 248] width 126 height 62
click at [155, 274] on p "R$ 290,00" at bounding box center [205, 268] width 113 height 13
click at [543, 252] on div "Ocupada Mesa 1 R$ 290,00 01:05 Ocupada Mesa 3 R$ 131,00 01:03 Ocupada Mesa 5 R$…" at bounding box center [543, 350] width 802 height 267
click at [551, 253] on div "Ocupada Mesa 9 R$ 276,00" at bounding box center [610, 248] width 126 height 62
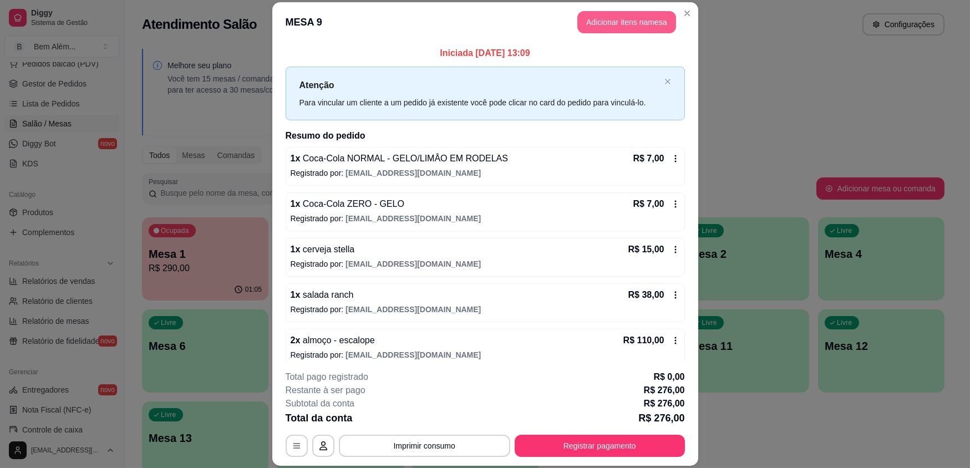
click at [628, 17] on button "Adicionar itens na mesa" at bounding box center [626, 22] width 99 height 22
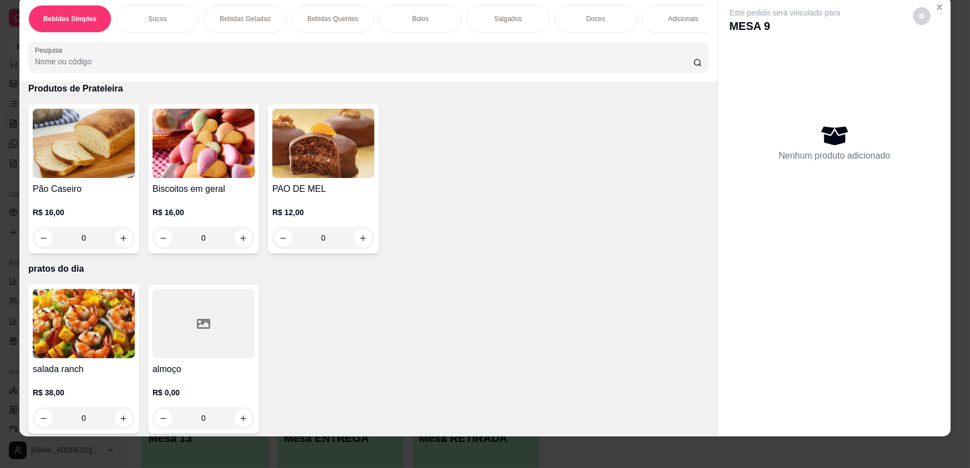
scroll to position [22, 0]
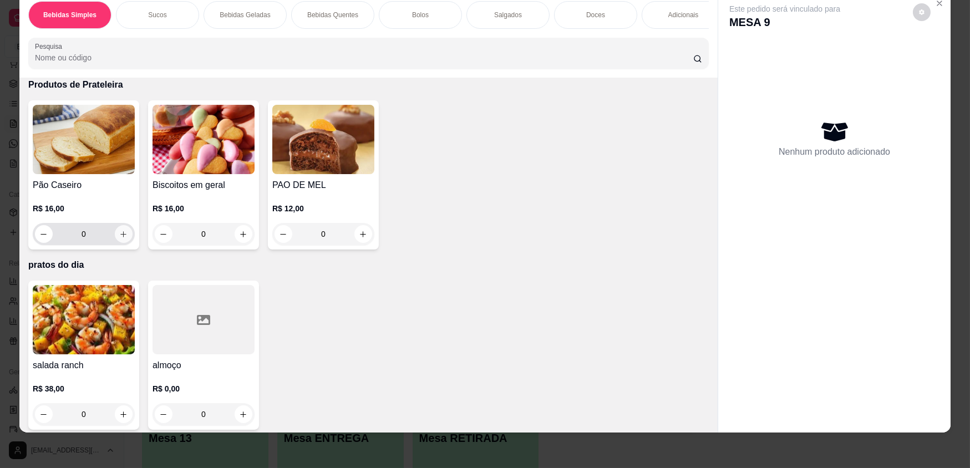
click at [123, 226] on button "increase-product-quantity" at bounding box center [124, 234] width 18 height 18
click at [123, 230] on icon "increase-product-quantity" at bounding box center [123, 234] width 8 height 8
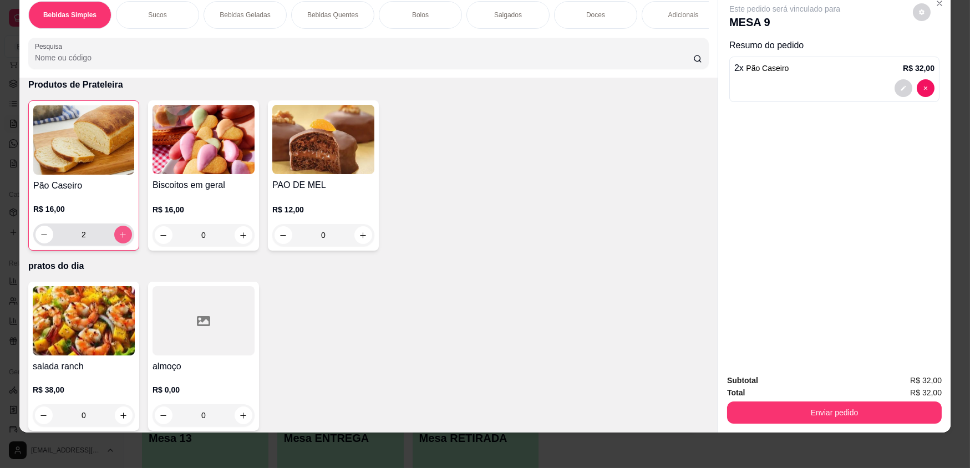
type input "2"
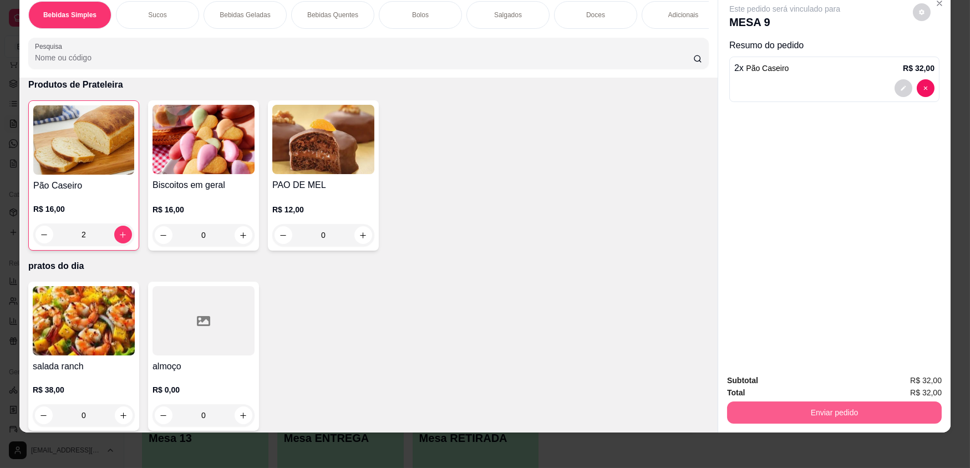
click at [840, 407] on button "Enviar pedido" at bounding box center [834, 412] width 215 height 22
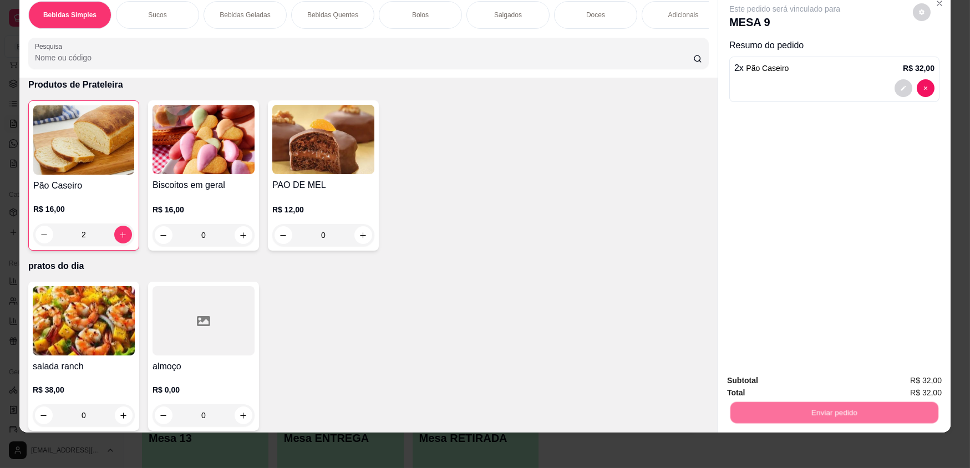
click at [787, 391] on button "Não registrar e enviar pedido" at bounding box center [798, 384] width 112 height 21
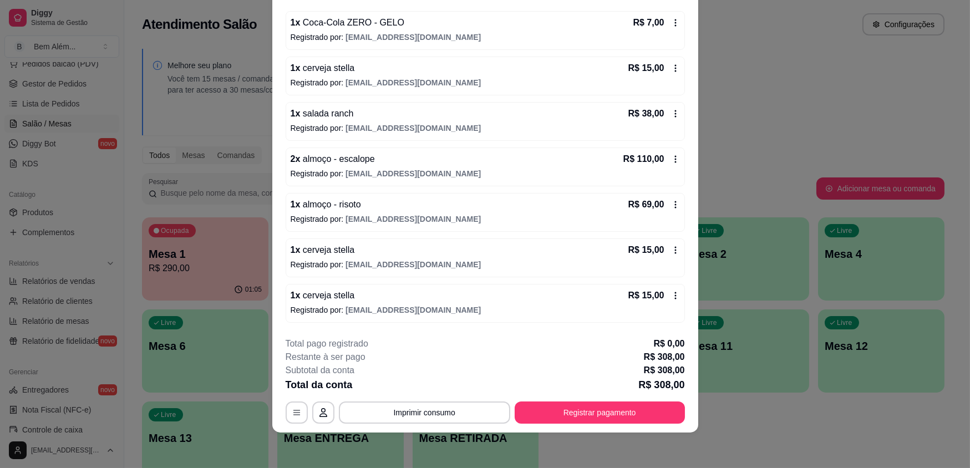
scroll to position [191, 0]
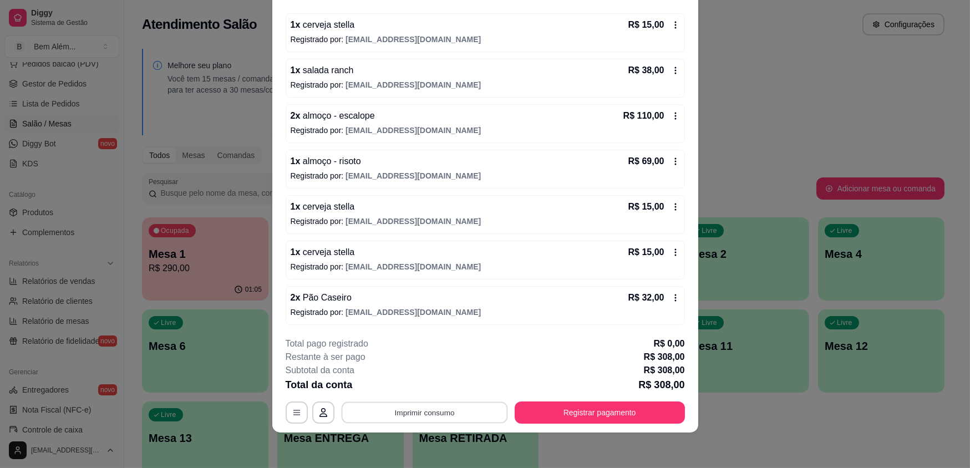
click at [488, 412] on button "Imprimir consumo" at bounding box center [424, 412] width 166 height 22
click at [434, 388] on button "impressao computador" at bounding box center [420, 386] width 81 height 17
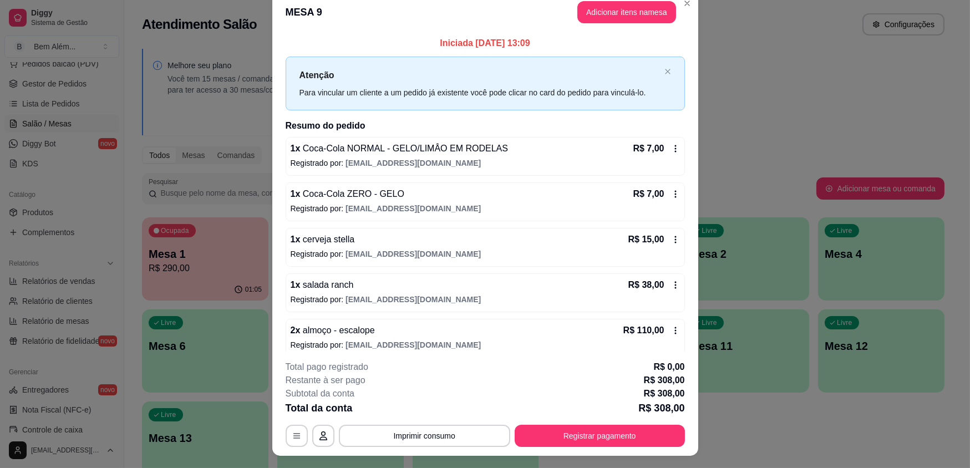
scroll to position [0, 0]
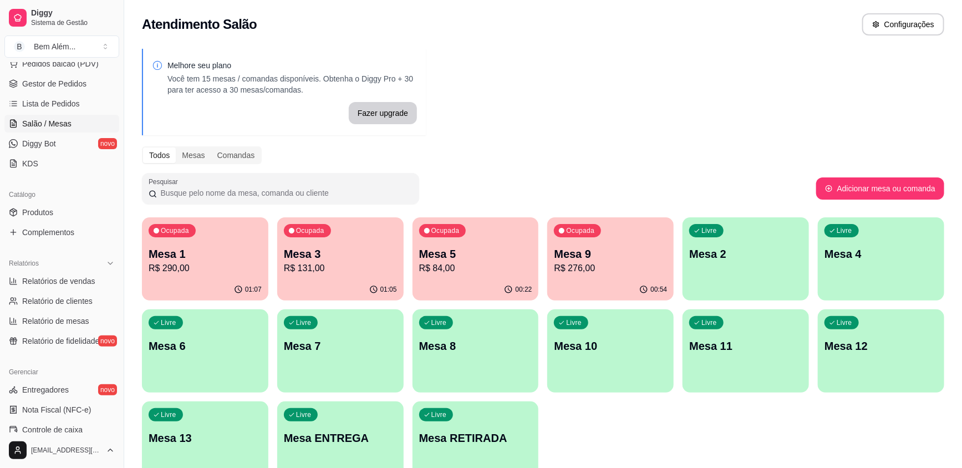
click at [371, 244] on div "Ocupada Mesa 3 R$ 131,00" at bounding box center [340, 248] width 126 height 62
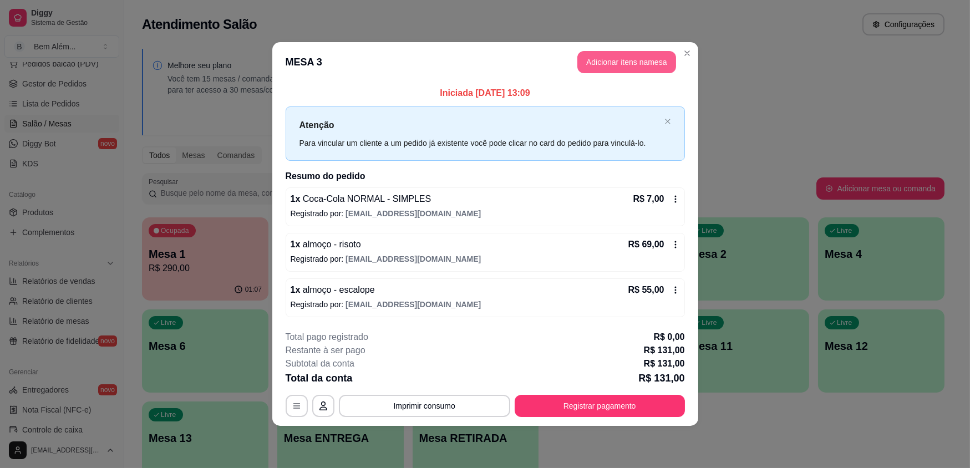
click at [641, 65] on button "Adicionar itens na mesa" at bounding box center [626, 62] width 99 height 22
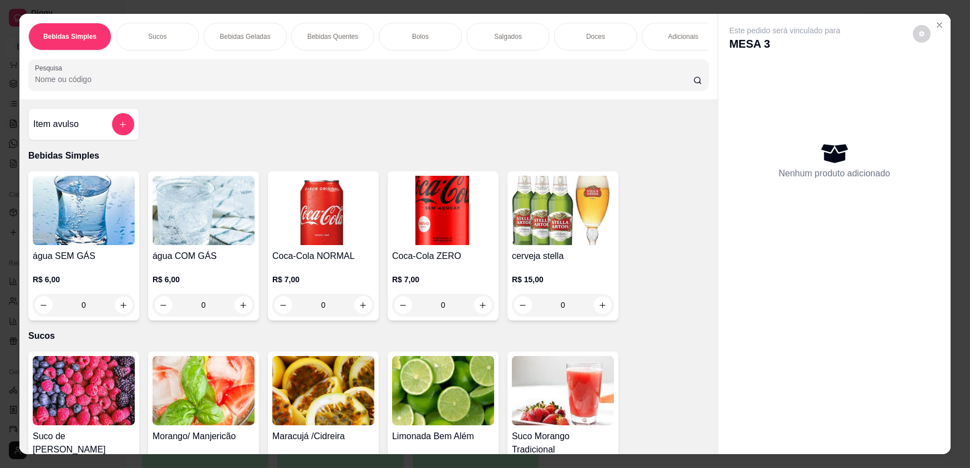
click at [360, 309] on div "0" at bounding box center [323, 305] width 102 height 22
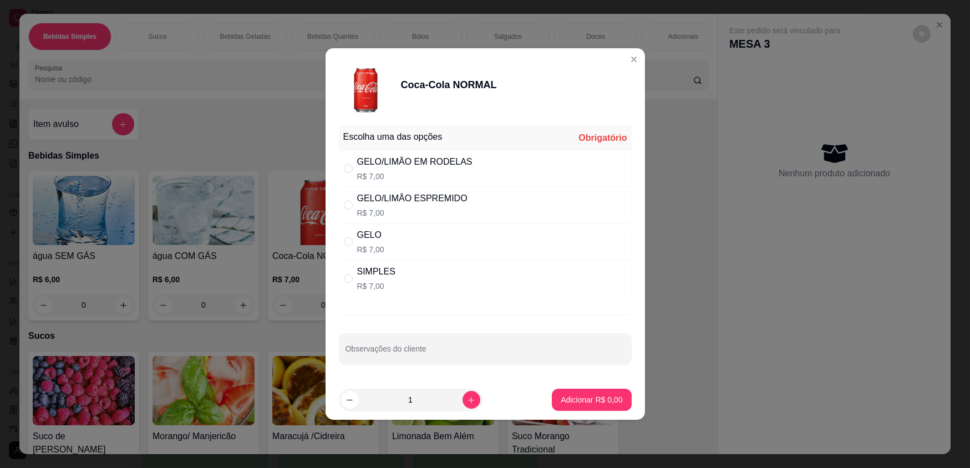
click at [449, 225] on div "GELO R$ 7,00" at bounding box center [485, 241] width 293 height 37
radio input "true"
click at [552, 401] on div "Adicionar R$ 7,00" at bounding box center [591, 400] width 79 height 22
click at [608, 397] on p "Adicionar R$ 7,00" at bounding box center [591, 399] width 62 height 11
type input "1"
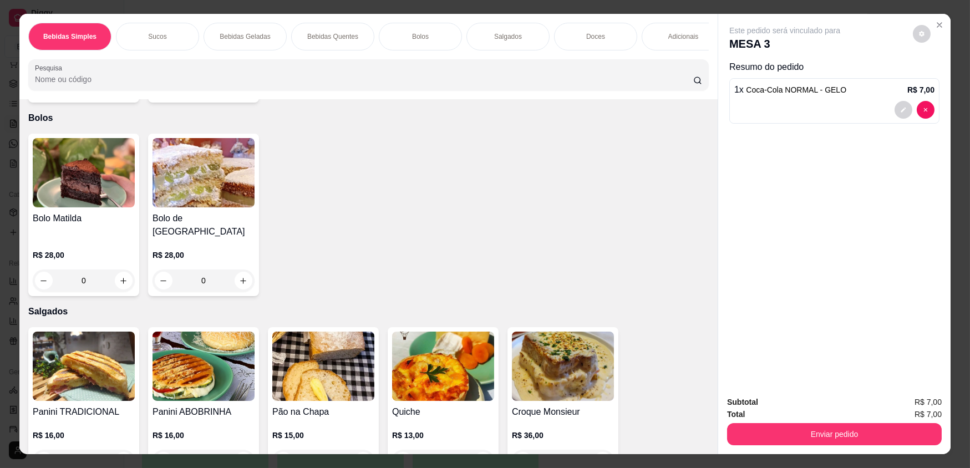
scroll to position [1109, 0]
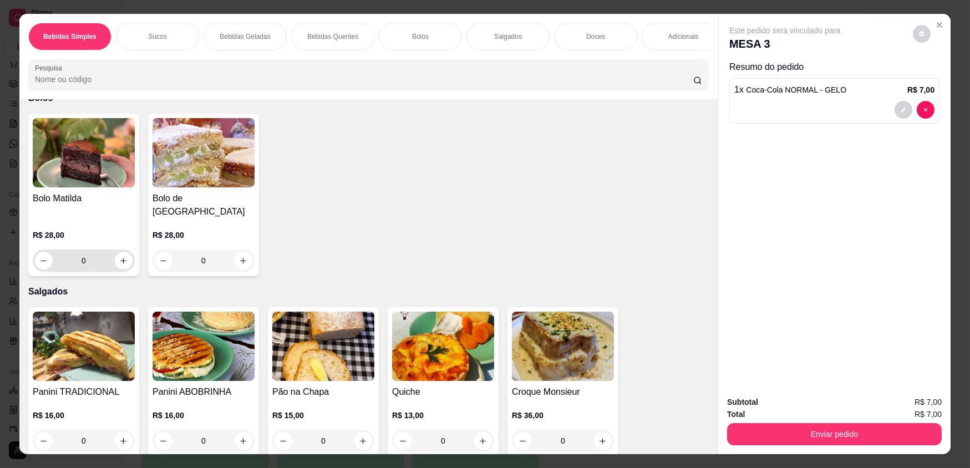
click at [128, 259] on div "0" at bounding box center [84, 260] width 98 height 22
click at [125, 258] on button "increase-product-quantity" at bounding box center [123, 260] width 17 height 17
type input "1"
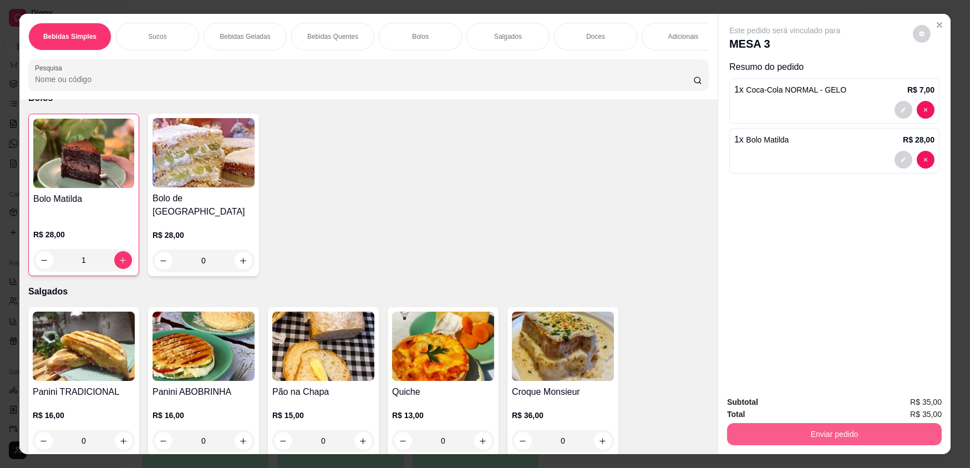
click at [773, 427] on button "Enviar pedido" at bounding box center [834, 434] width 215 height 22
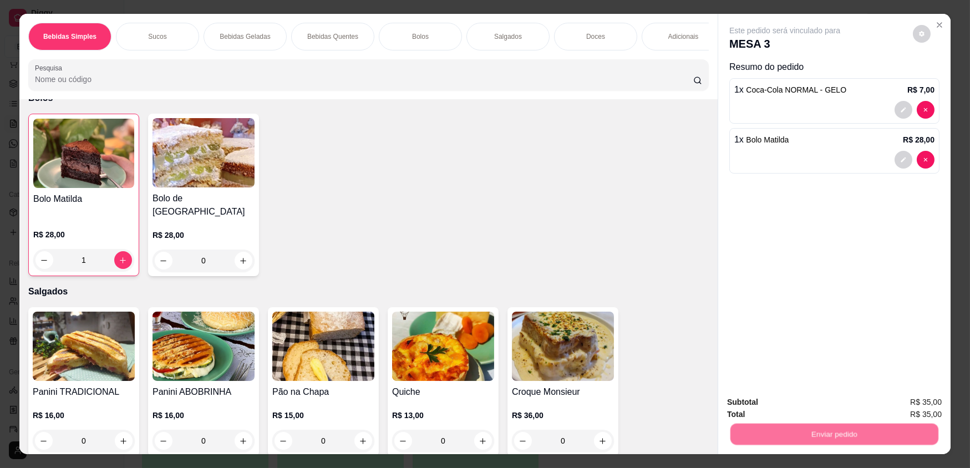
click at [764, 398] on button "Não registrar e enviar pedido" at bounding box center [798, 406] width 112 height 21
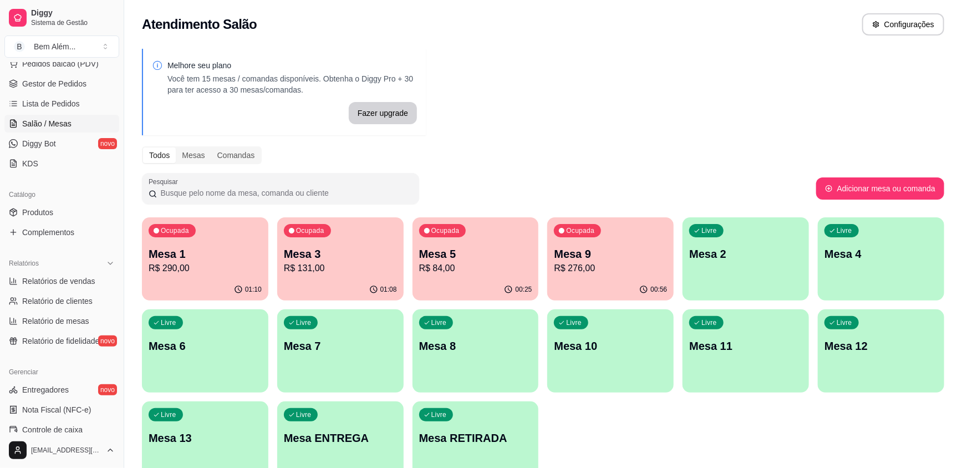
click at [478, 244] on div "Ocupada Mesa 5 R$ 84,00" at bounding box center [475, 248] width 126 height 62
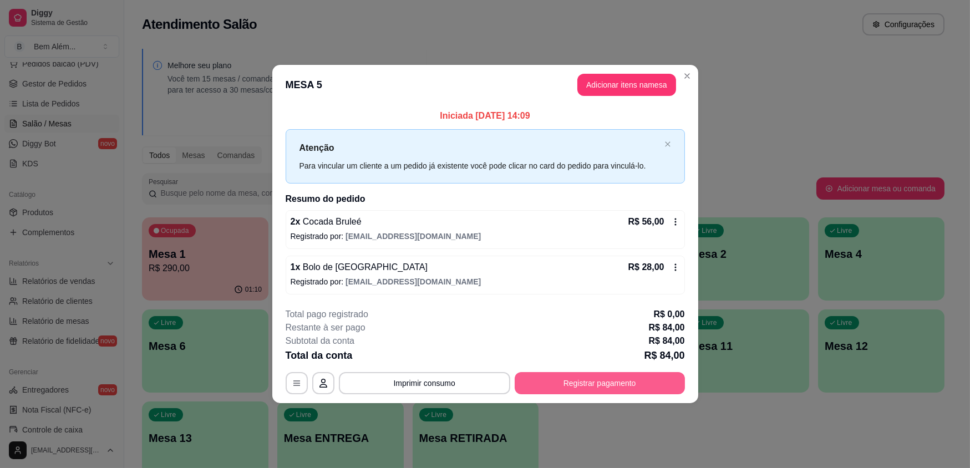
click at [599, 381] on button "Registrar pagamento" at bounding box center [599, 383] width 170 height 22
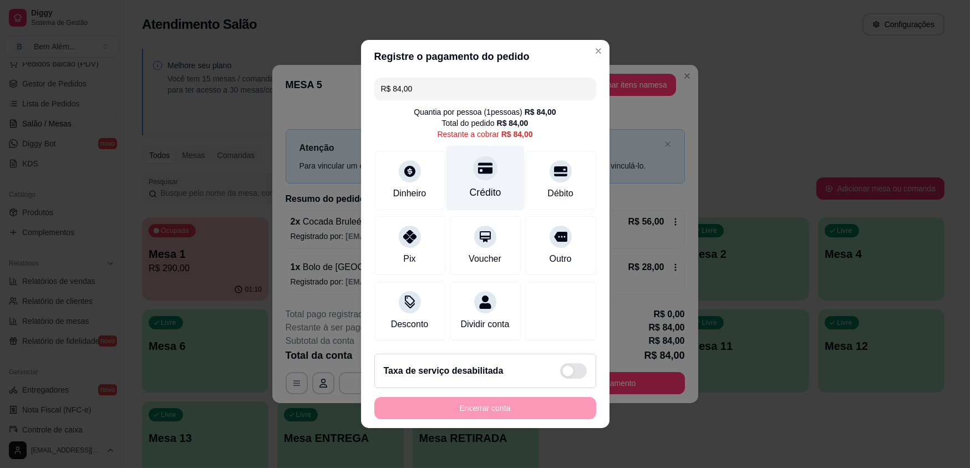
click at [480, 168] on icon at bounding box center [484, 168] width 14 height 11
type input "R$ 0,00"
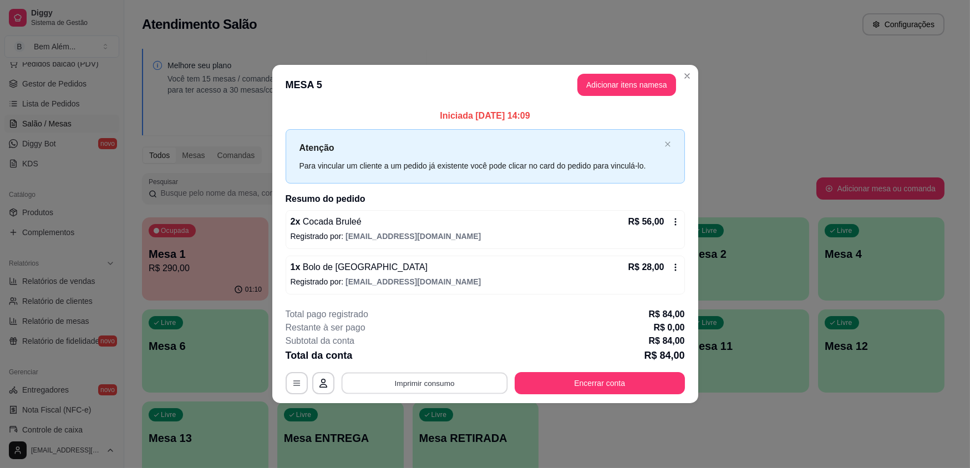
click at [445, 383] on button "Imprimir consumo" at bounding box center [424, 383] width 166 height 22
click at [435, 358] on button "impressao computador" at bounding box center [424, 357] width 83 height 18
click at [599, 379] on button "Encerrar conta" at bounding box center [599, 383] width 165 height 22
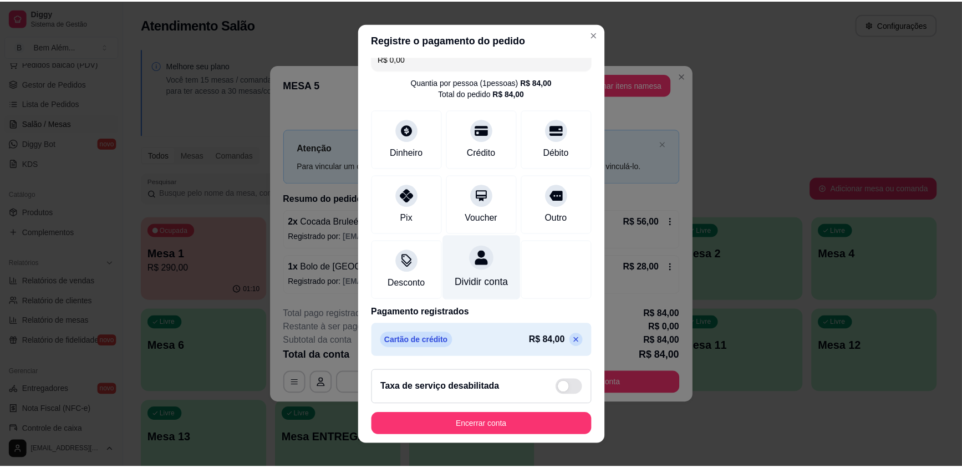
scroll to position [26, 0]
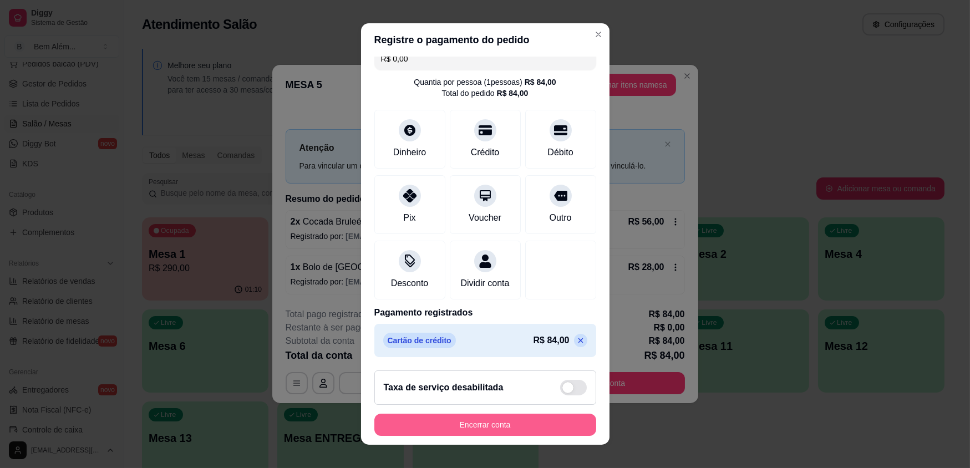
click at [521, 422] on button "Encerrar conta" at bounding box center [485, 425] width 222 height 22
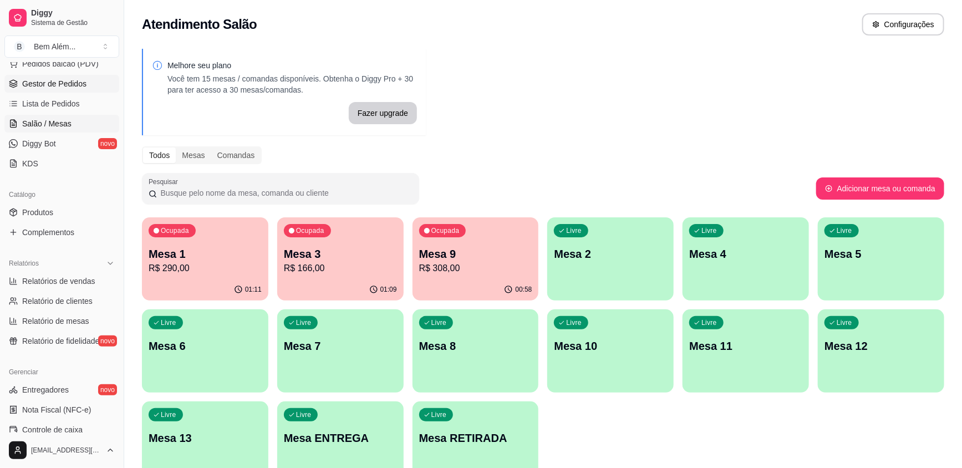
click at [63, 81] on span "Gestor de Pedidos" at bounding box center [54, 83] width 64 height 11
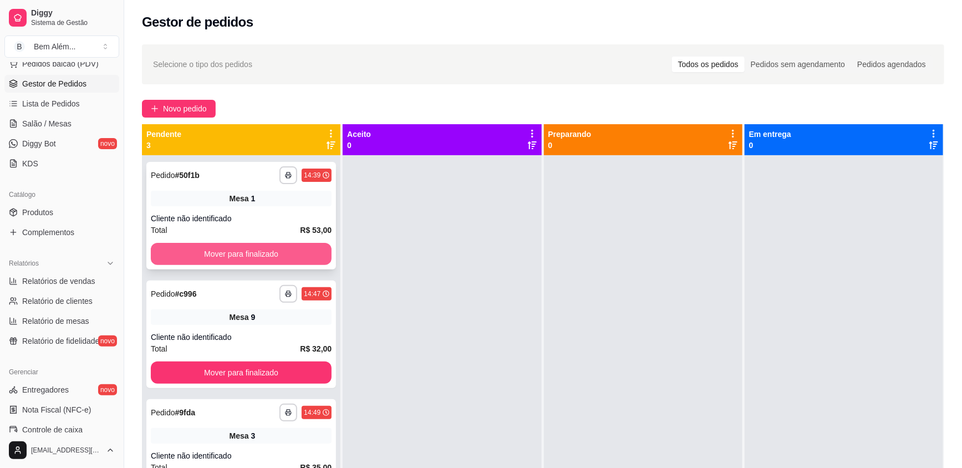
click at [219, 253] on button "Mover para finalizado" at bounding box center [241, 254] width 181 height 22
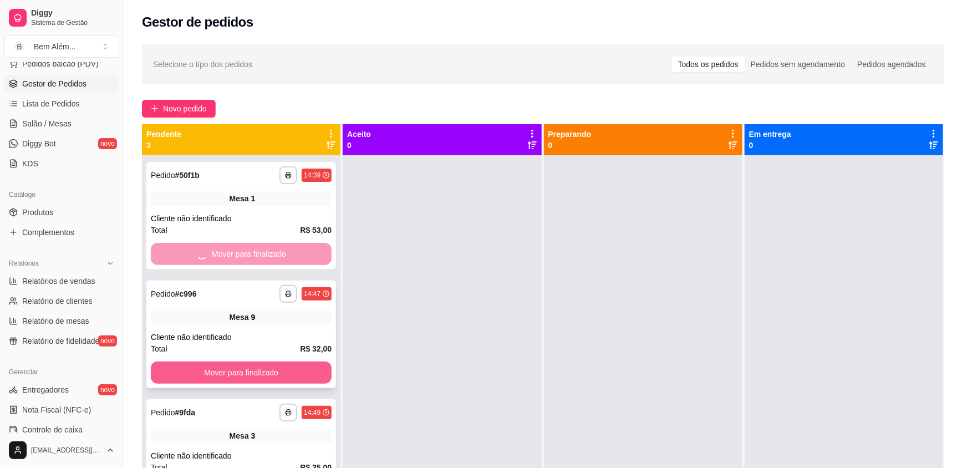
click at [253, 367] on button "Mover para finalizado" at bounding box center [241, 372] width 181 height 22
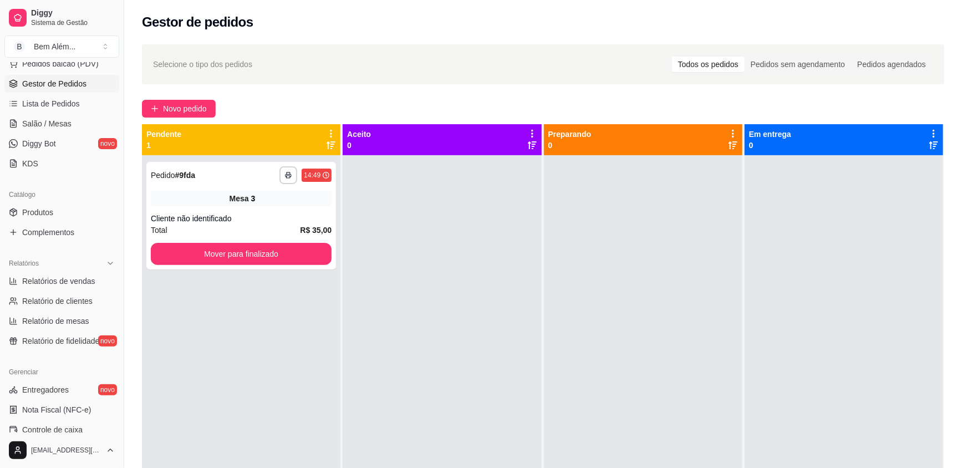
click at [227, 449] on div "**********" at bounding box center [241, 389] width 198 height 468
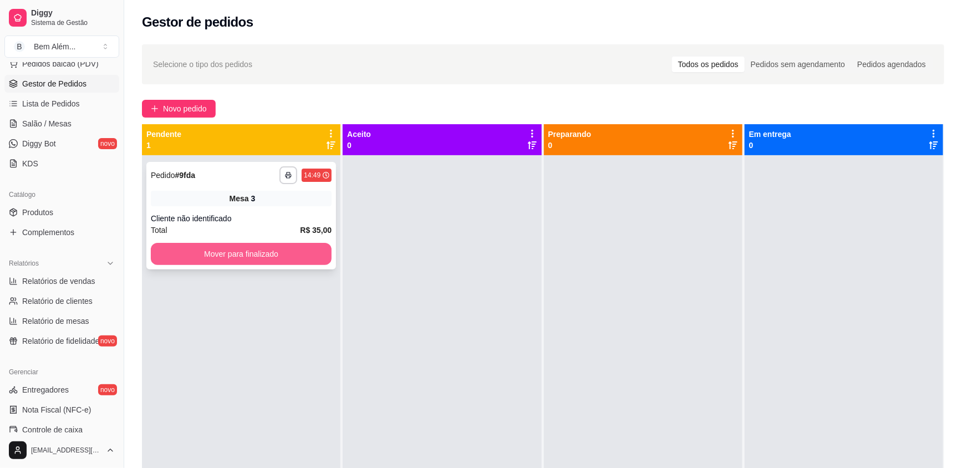
click at [294, 255] on button "Mover para finalizado" at bounding box center [241, 254] width 181 height 22
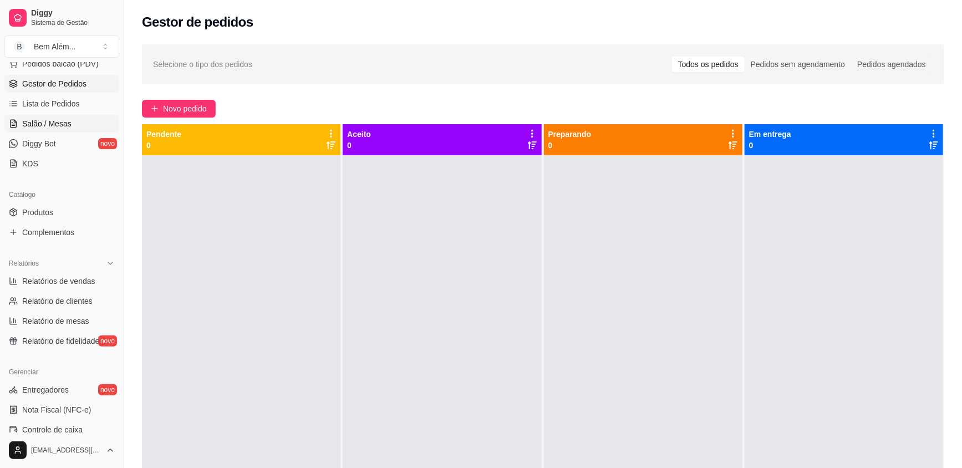
click at [83, 118] on link "Salão / Mesas" at bounding box center [61, 124] width 115 height 18
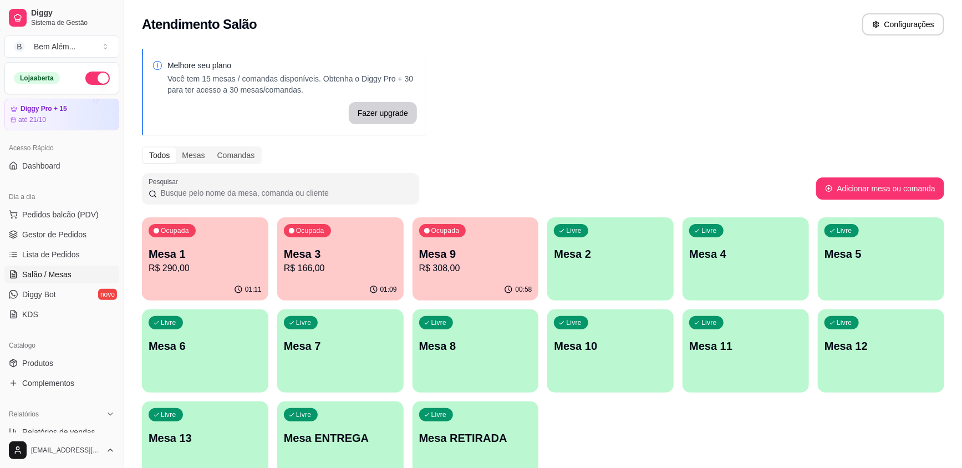
click at [445, 277] on div "Ocupada Mesa 9 R$ 308,00" at bounding box center [475, 248] width 126 height 62
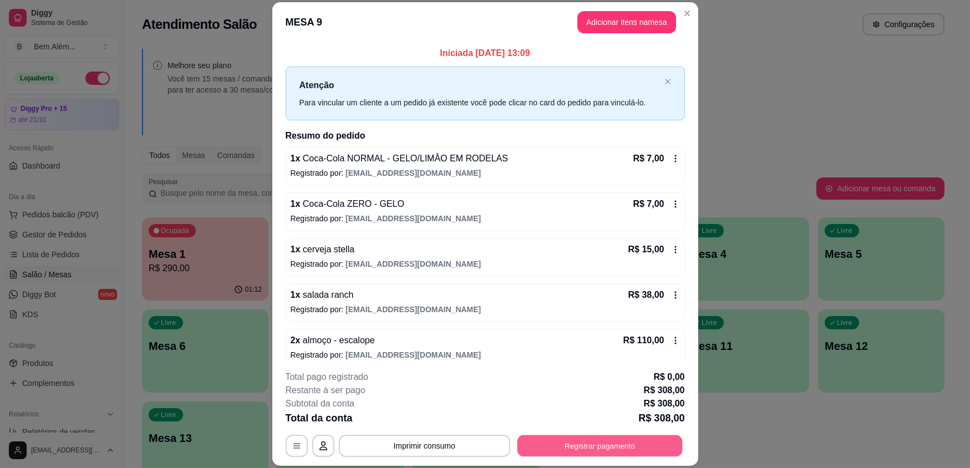
click at [618, 444] on button "Registrar pagamento" at bounding box center [599, 446] width 165 height 22
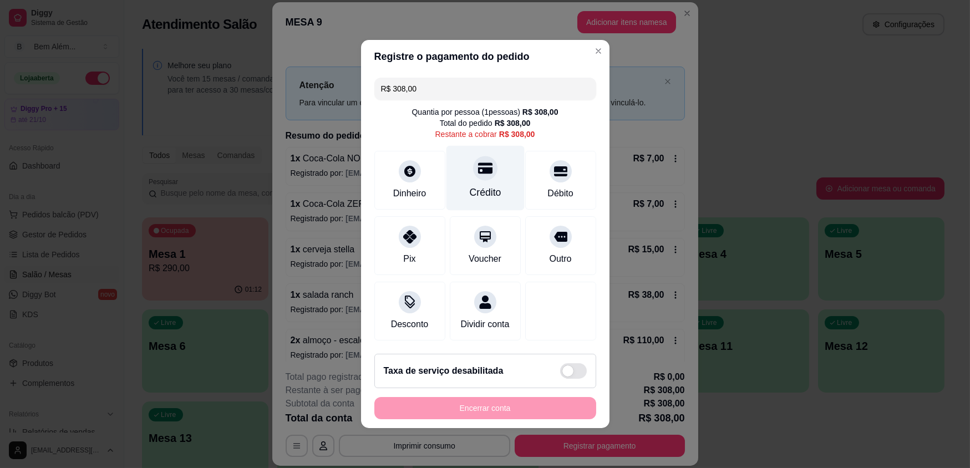
click at [471, 194] on div "Crédito" at bounding box center [485, 192] width 32 height 14
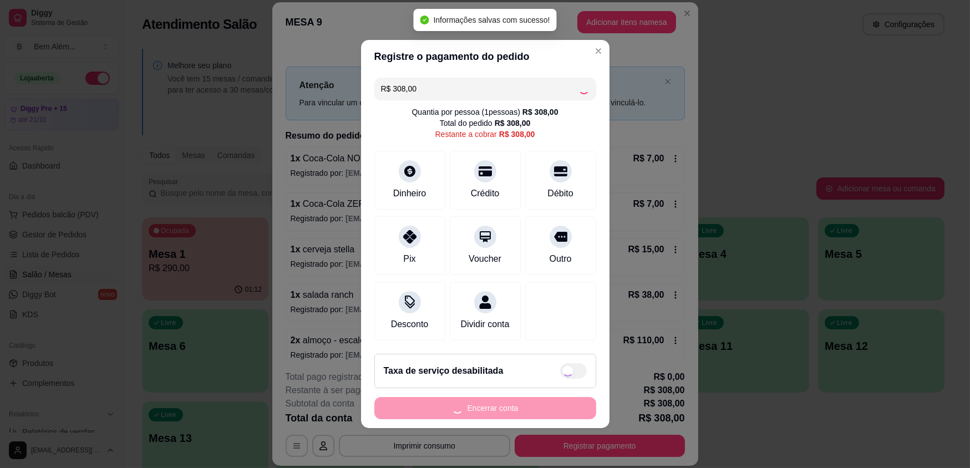
type input "R$ 0,00"
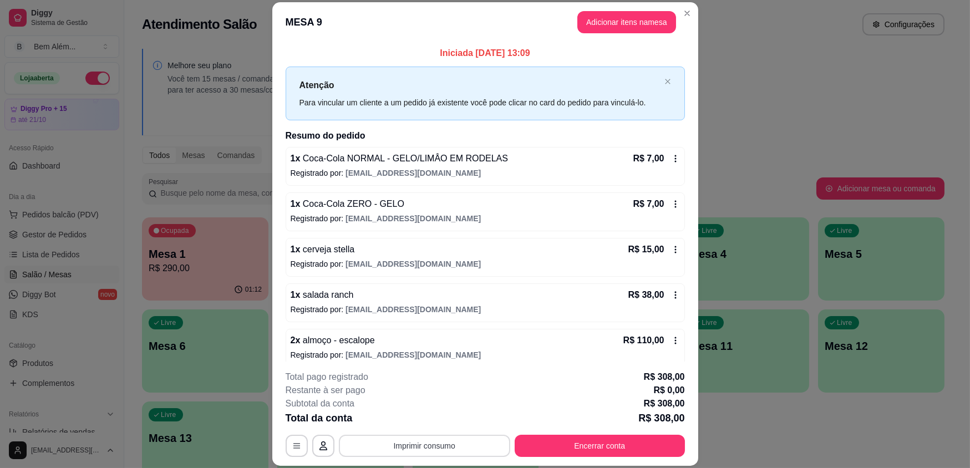
click at [384, 444] on button "Imprimir consumo" at bounding box center [424, 446] width 171 height 22
click at [409, 417] on button "impressao computador" at bounding box center [420, 419] width 81 height 17
click at [580, 440] on button "Encerrar conta" at bounding box center [599, 446] width 165 height 22
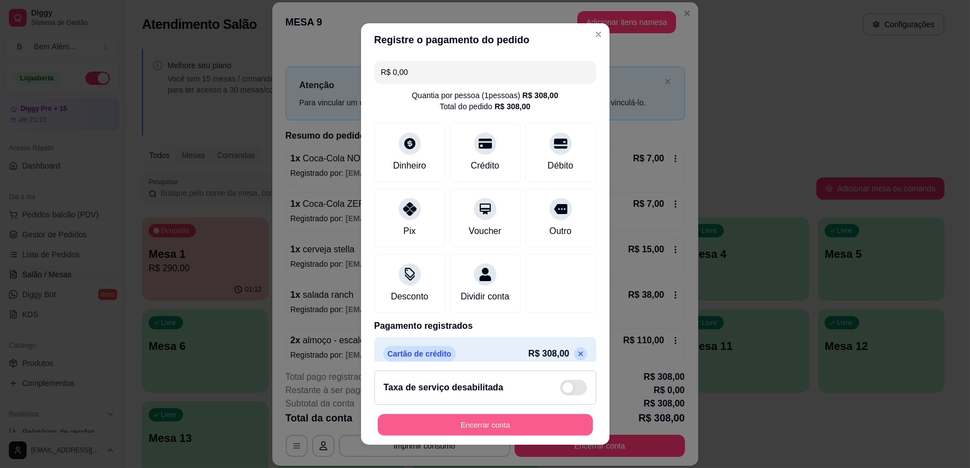
click at [521, 431] on button "Encerrar conta" at bounding box center [485, 425] width 215 height 22
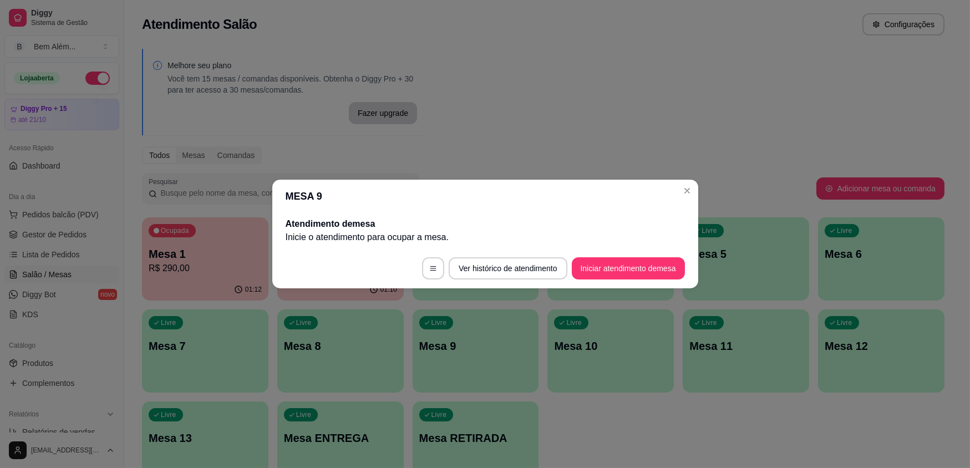
click at [676, 190] on header "MESA 9" at bounding box center [485, 196] width 426 height 33
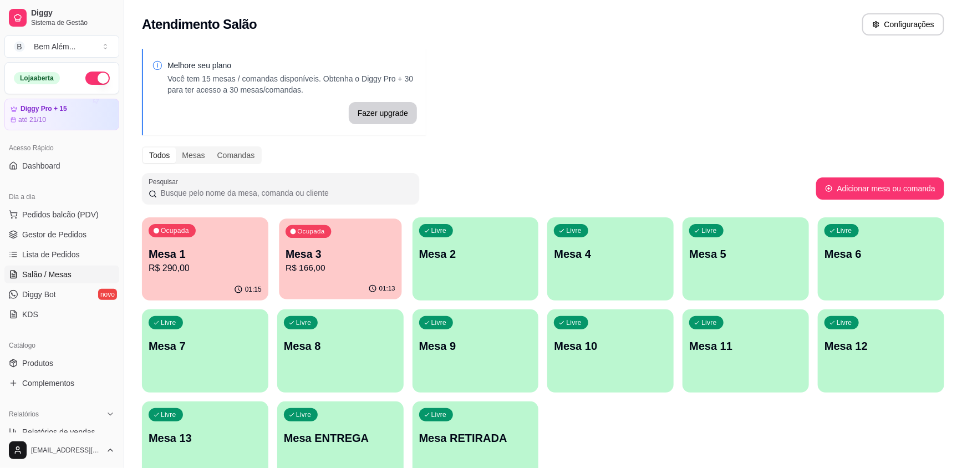
click at [375, 269] on p "R$ 166,00" at bounding box center [341, 268] width 110 height 13
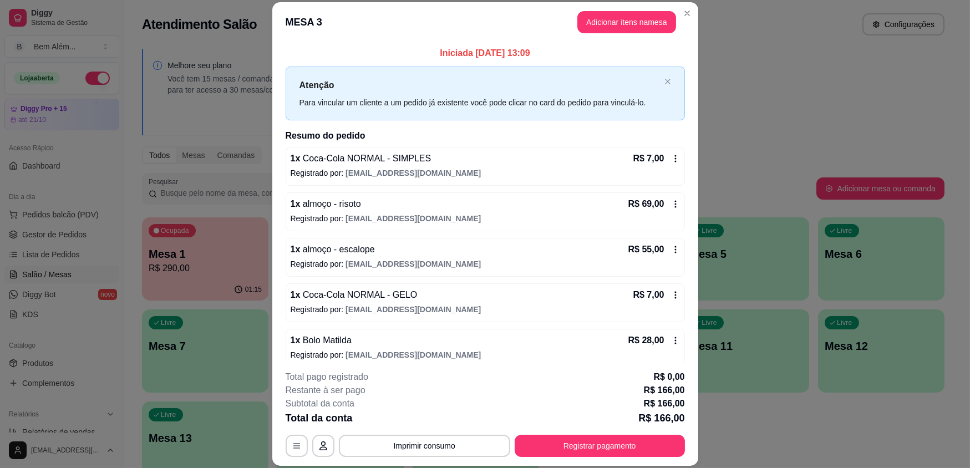
click at [638, 9] on header "MESA 3 Adicionar itens na mesa" at bounding box center [485, 22] width 426 height 40
click at [635, 21] on button "Adicionar itens na mesa" at bounding box center [626, 22] width 99 height 22
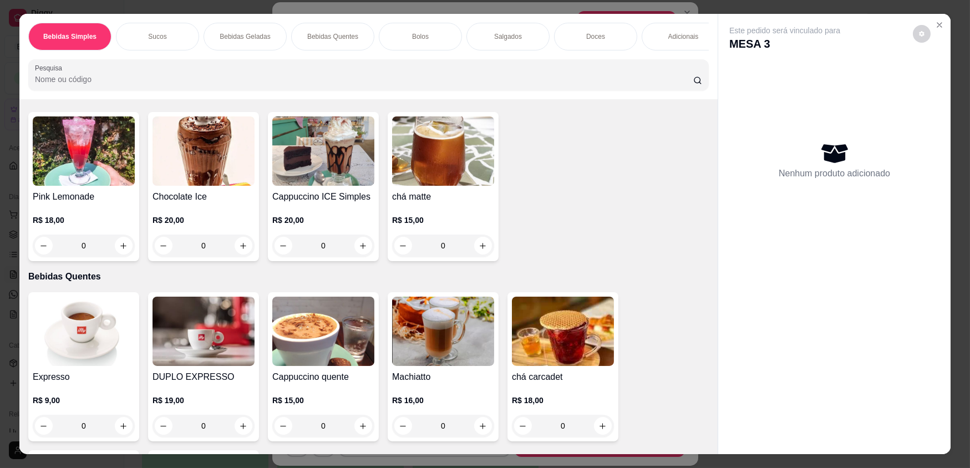
scroll to position [806, 0]
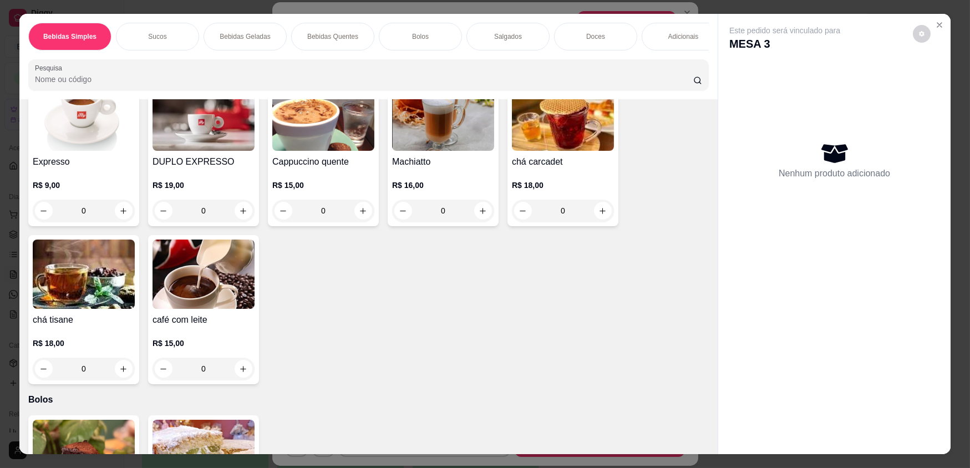
click at [103, 187] on p "R$ 9,00" at bounding box center [84, 185] width 102 height 11
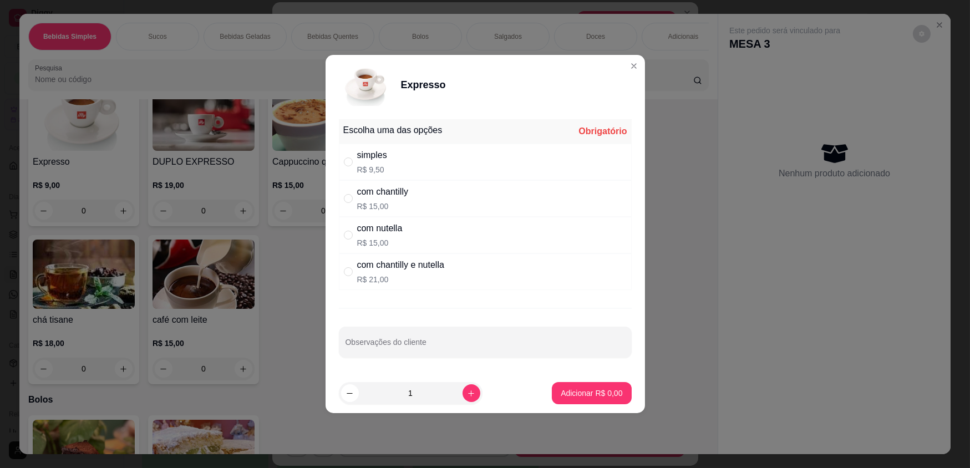
click at [396, 174] on div "simples R$ 9,50" at bounding box center [485, 162] width 293 height 37
radio input "true"
click at [584, 401] on button "Adicionar R$ 9,50" at bounding box center [591, 394] width 77 height 22
type input "1"
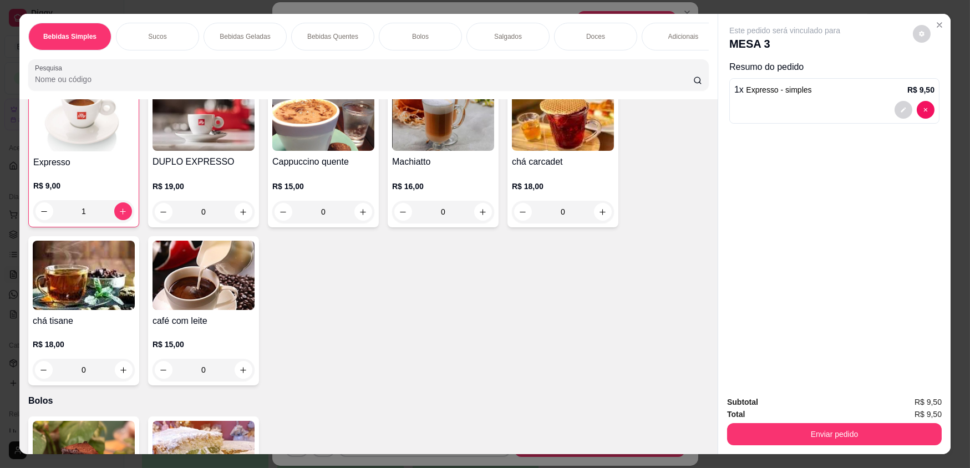
scroll to position [807, 0]
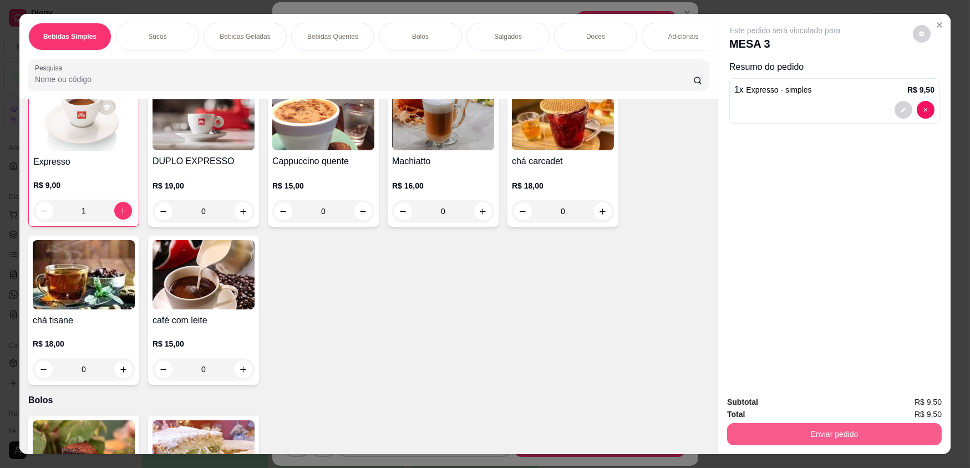
click at [790, 430] on button "Enviar pedido" at bounding box center [834, 434] width 215 height 22
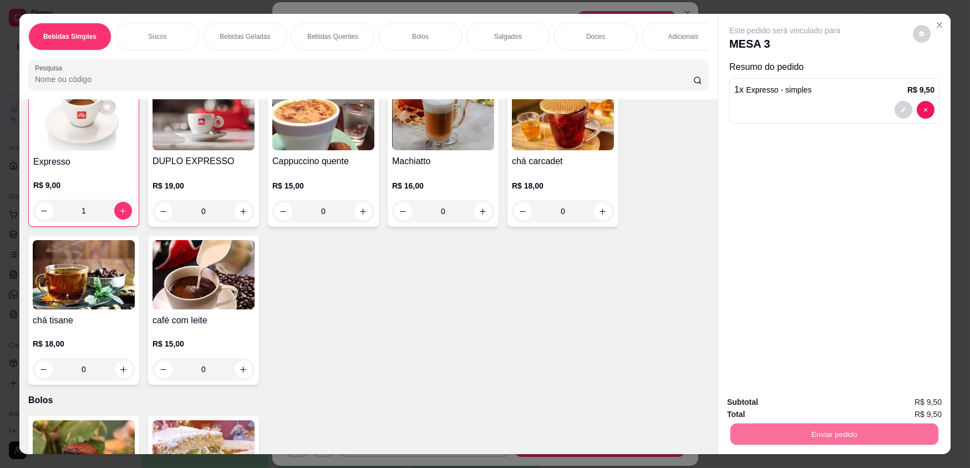
click at [781, 406] on button "Não registrar e enviar pedido" at bounding box center [798, 406] width 112 height 21
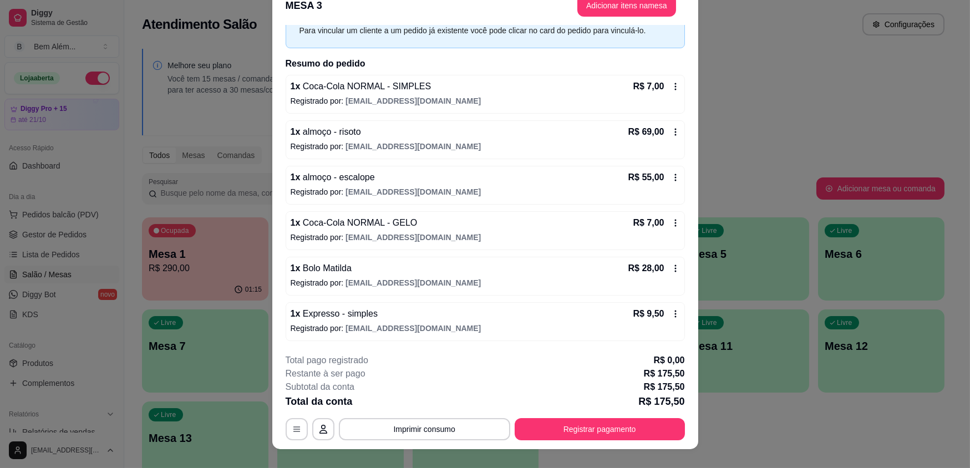
scroll to position [33, 0]
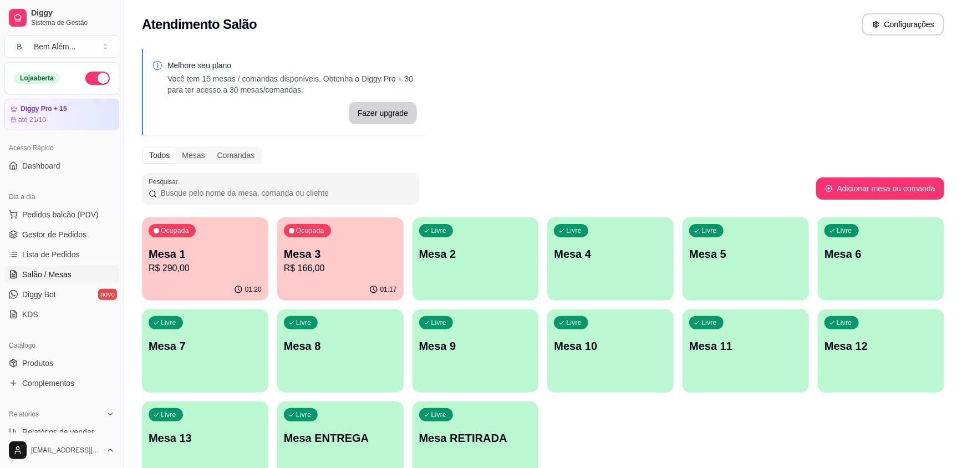
click at [195, 267] on p "R$ 290,00" at bounding box center [205, 268] width 113 height 13
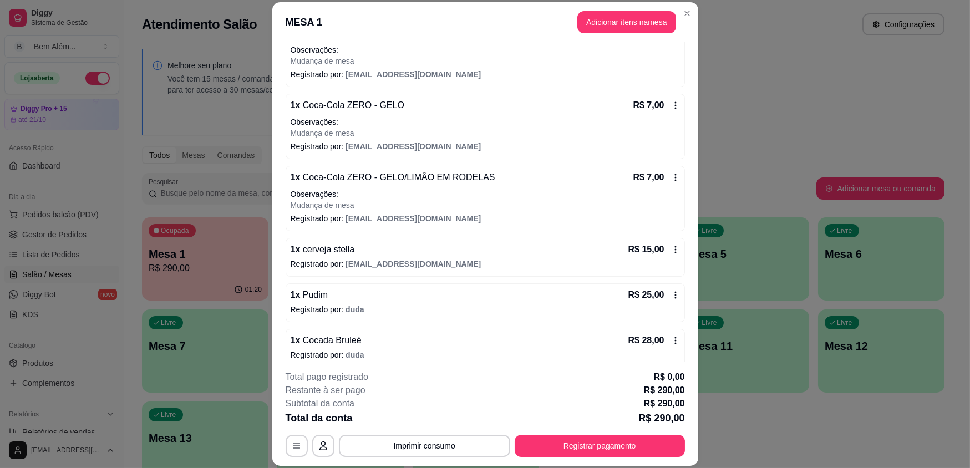
scroll to position [279, 0]
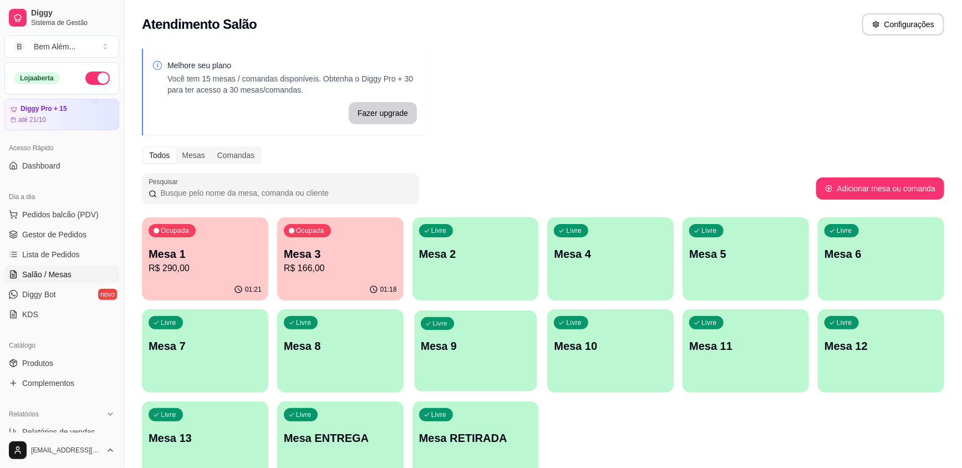
click at [444, 341] on p "Mesa 9" at bounding box center [476, 346] width 110 height 15
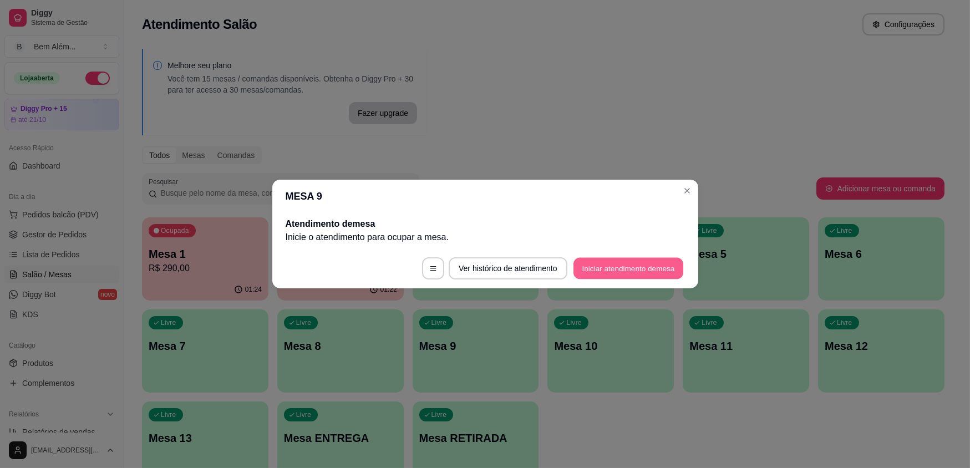
click at [626, 263] on button "Iniciar atendimento de mesa" at bounding box center [628, 269] width 110 height 22
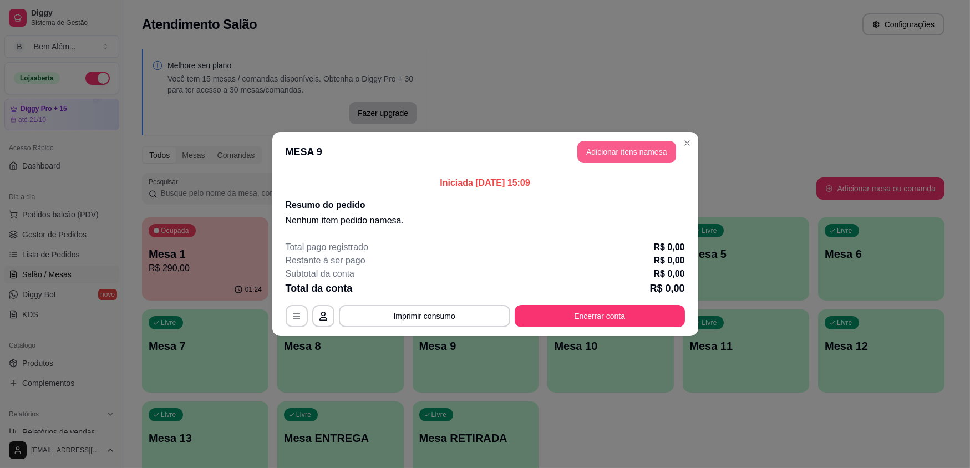
click at [634, 151] on button "Adicionar itens na mesa" at bounding box center [626, 152] width 99 height 22
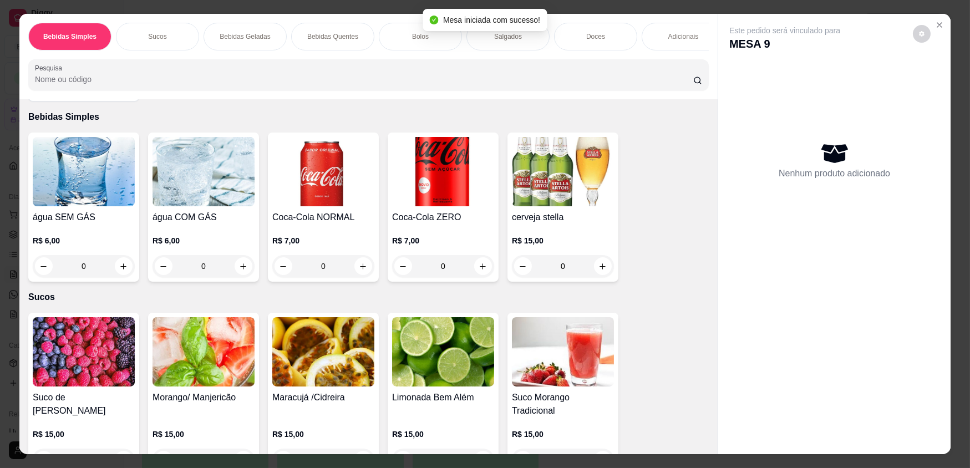
scroll to position [100, 0]
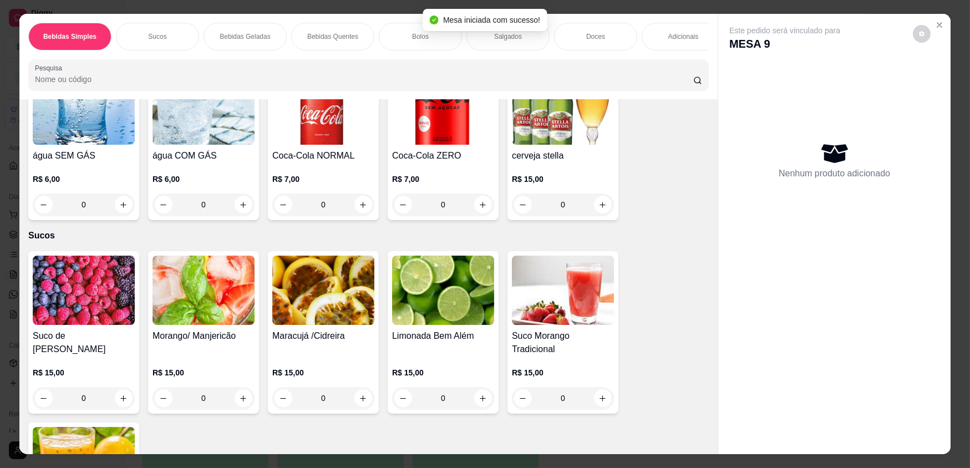
click at [95, 338] on h4 "Suco de [PERSON_NAME]" at bounding box center [84, 342] width 102 height 27
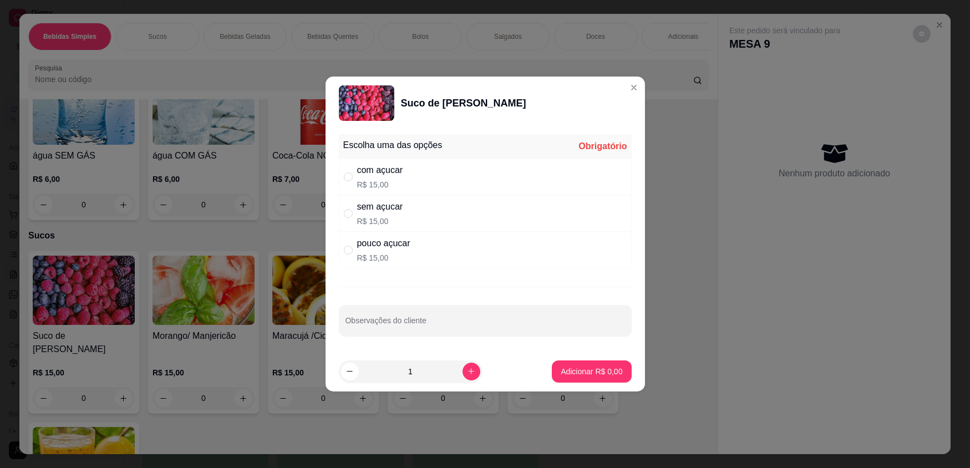
click at [368, 198] on div "sem açucar R$ 15,00" at bounding box center [485, 213] width 293 height 37
radio input "true"
click at [600, 374] on p "Adicionar R$ 15,00" at bounding box center [589, 371] width 64 height 11
type input "1"
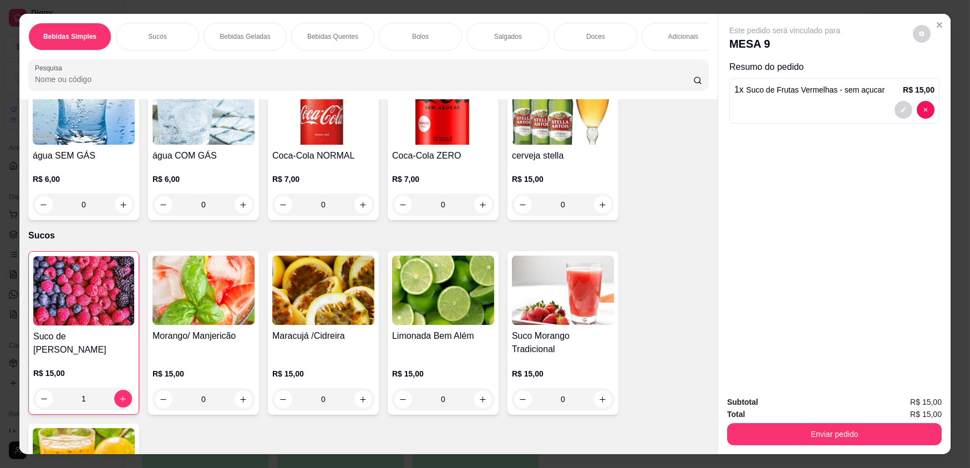
scroll to position [403, 0]
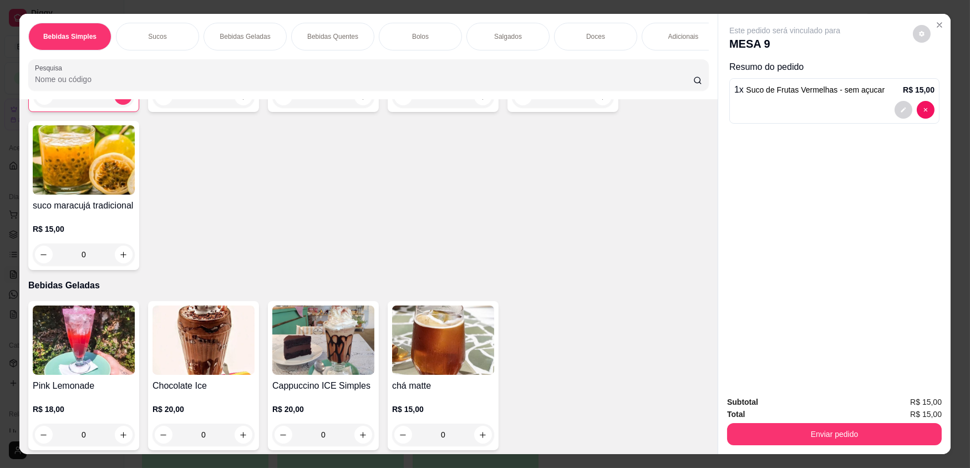
click at [341, 363] on img at bounding box center [323, 339] width 102 height 69
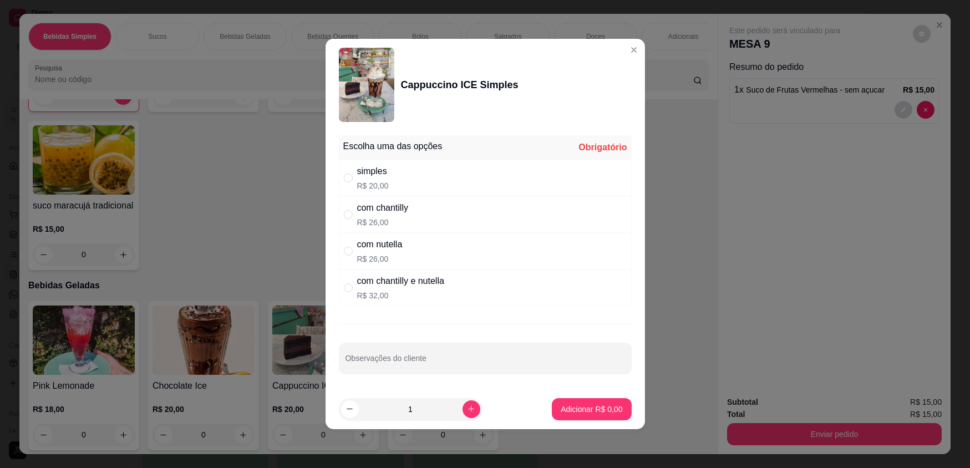
click at [400, 177] on div "simples R$ 20,00" at bounding box center [485, 178] width 293 height 37
radio input "true"
click at [591, 410] on p "Adicionar R$ 20,00" at bounding box center [589, 409] width 66 height 11
type input "1"
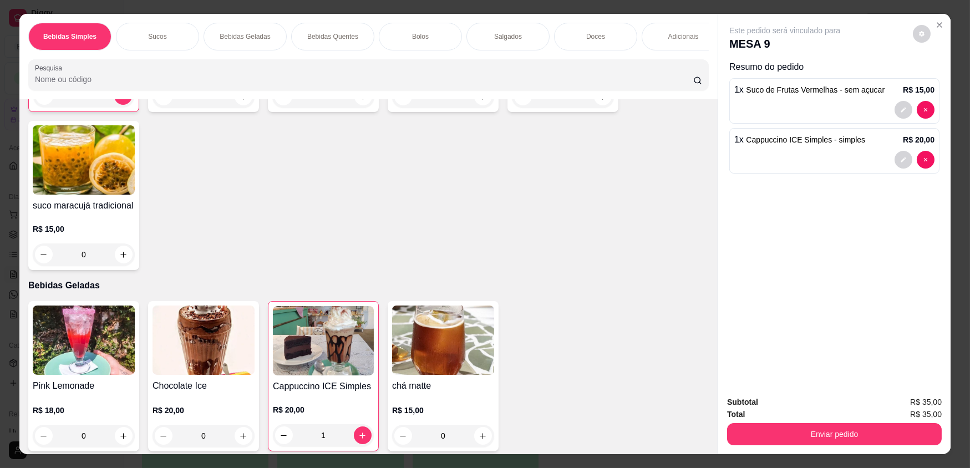
click at [568, 44] on div "Doces" at bounding box center [595, 37] width 83 height 28
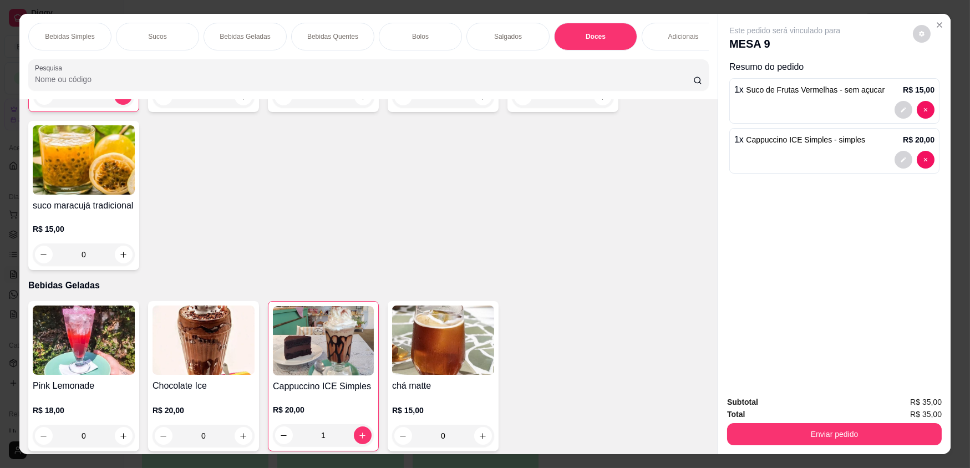
scroll to position [22, 0]
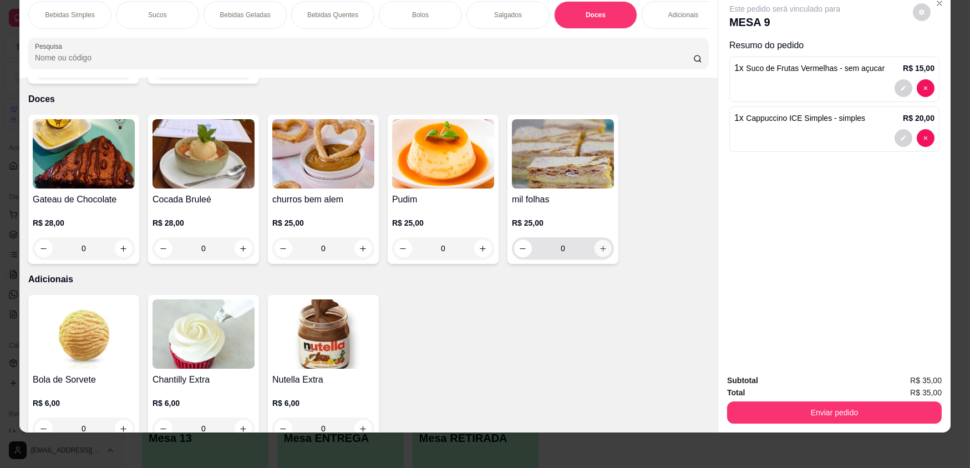
click at [598, 248] on button "increase-product-quantity" at bounding box center [602, 248] width 17 height 17
type input "2"
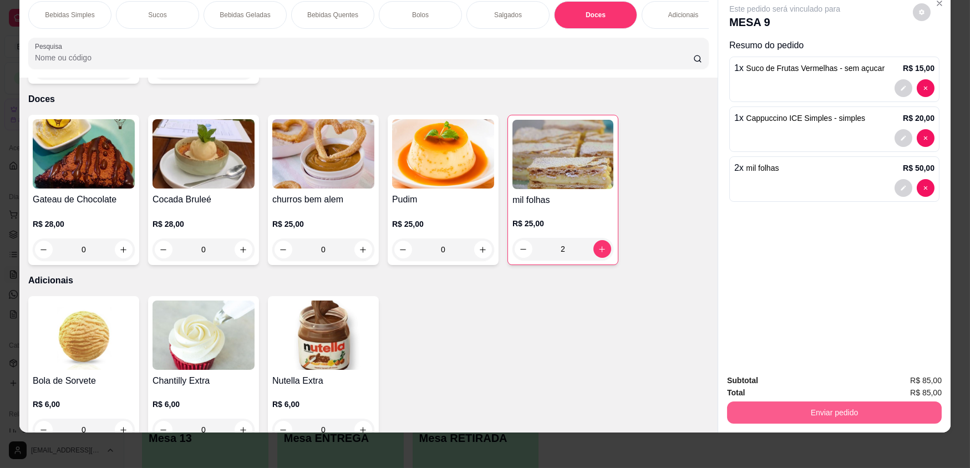
click at [830, 403] on button "Enviar pedido" at bounding box center [834, 412] width 215 height 22
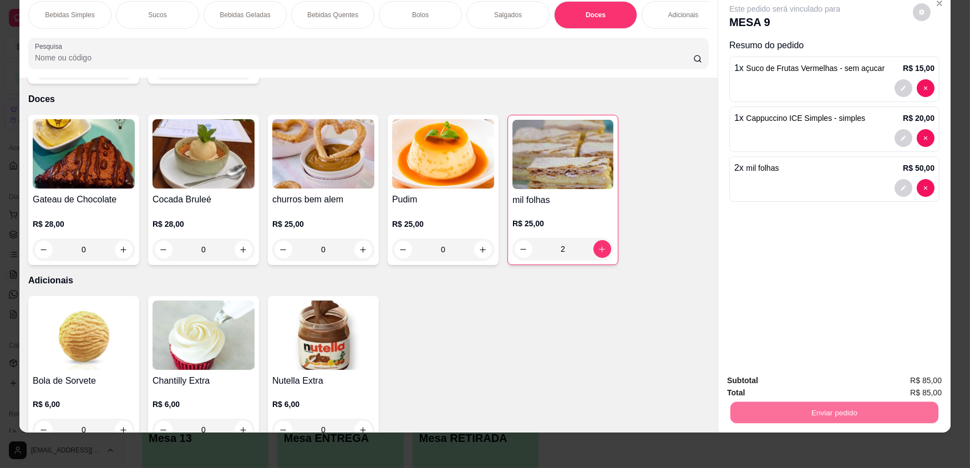
click at [811, 388] on button "Não registrar e enviar pedido" at bounding box center [798, 384] width 112 height 21
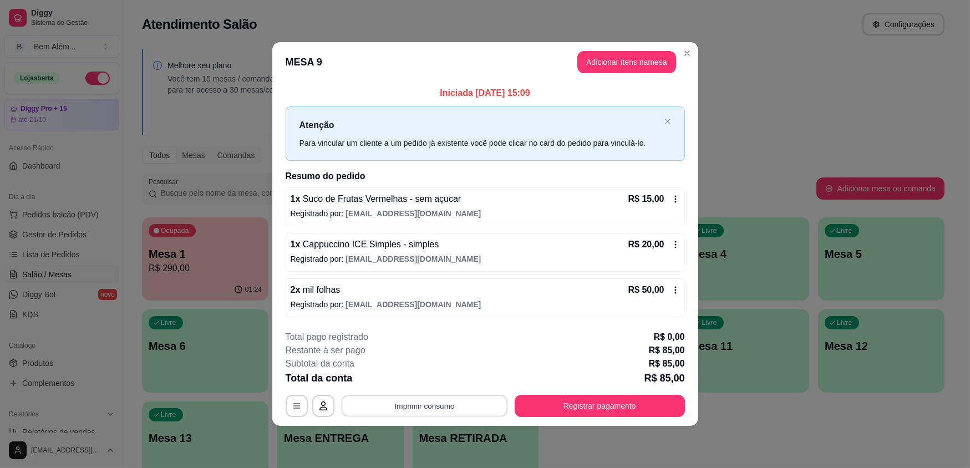
click at [470, 409] on button "Imprimir consumo" at bounding box center [424, 406] width 166 height 22
click at [452, 377] on button "impressao computador" at bounding box center [424, 380] width 83 height 18
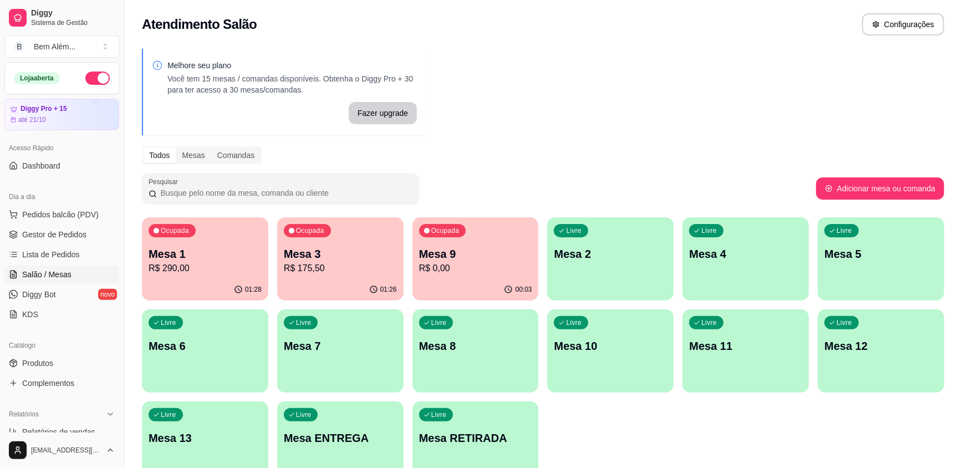
click at [162, 269] on p "R$ 290,00" at bounding box center [205, 268] width 113 height 13
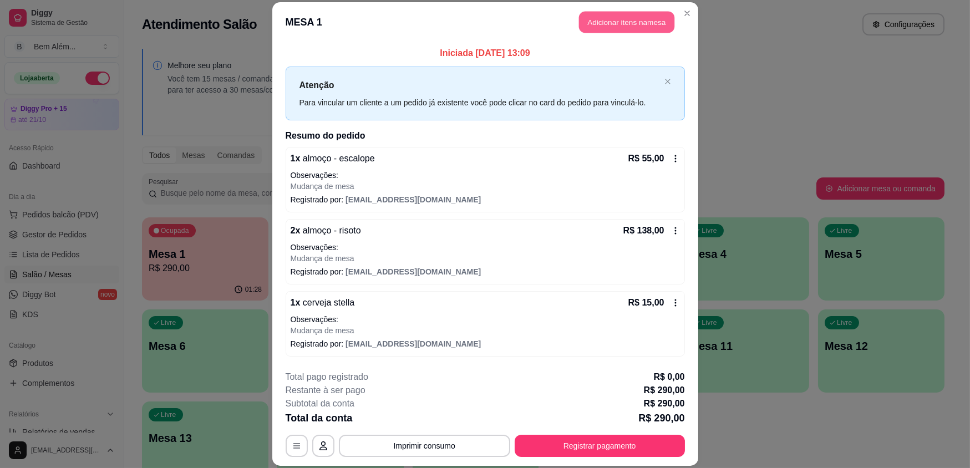
click at [604, 18] on button "Adicionar itens na mesa" at bounding box center [626, 23] width 95 height 22
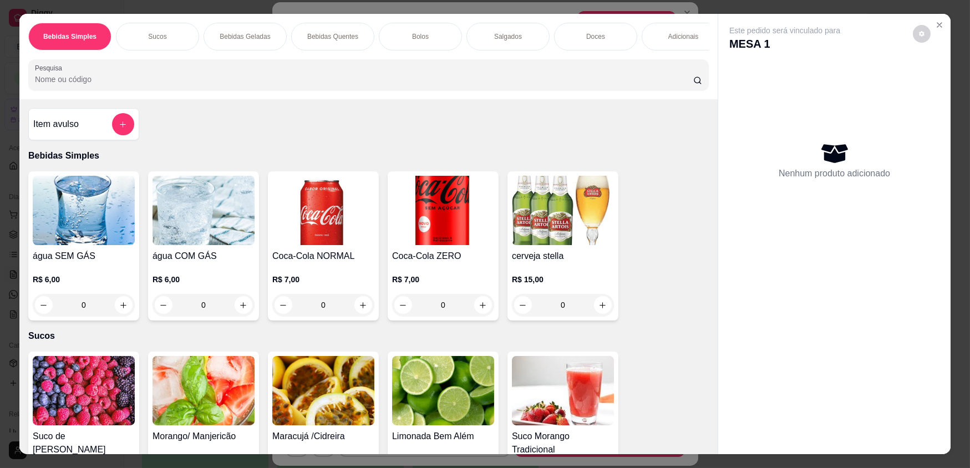
click at [125, 309] on div "0" at bounding box center [84, 305] width 102 height 22
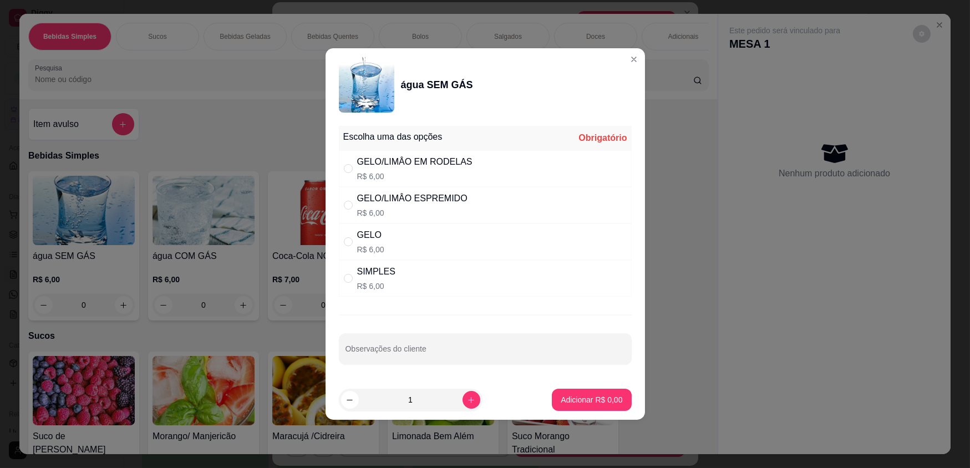
click at [425, 285] on div "SIMPLES R$ 6,00" at bounding box center [485, 278] width 293 height 37
radio input "true"
click at [582, 400] on p "Adicionar R$ 6,00" at bounding box center [591, 399] width 62 height 11
type input "1"
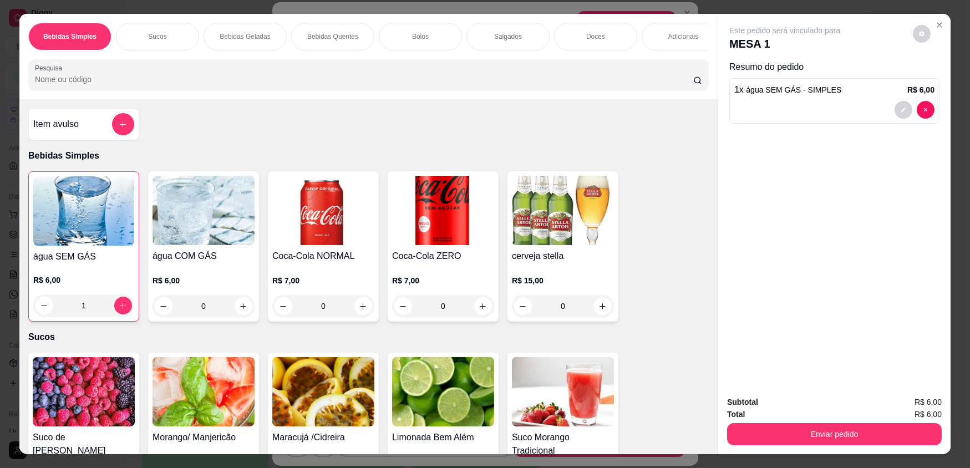
click at [304, 30] on div "Bebidas Quentes" at bounding box center [332, 37] width 83 height 28
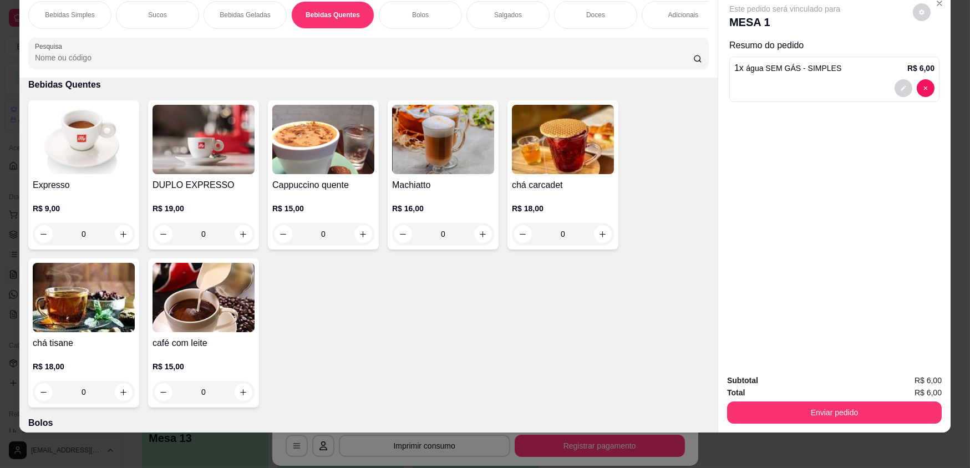
click at [114, 243] on div "0" at bounding box center [84, 234] width 102 height 22
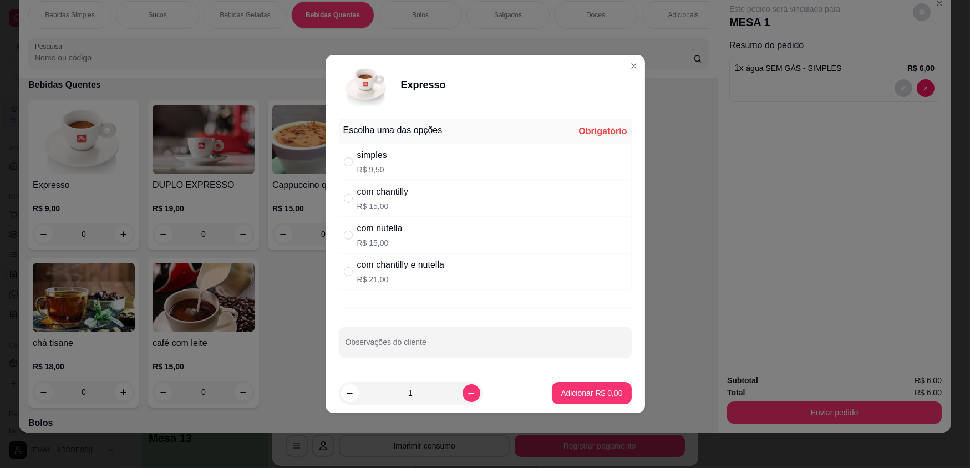
click at [465, 162] on div "simples R$ 9,50" at bounding box center [485, 162] width 293 height 37
radio input "true"
click at [467, 391] on icon "increase-product-quantity" at bounding box center [471, 393] width 8 height 8
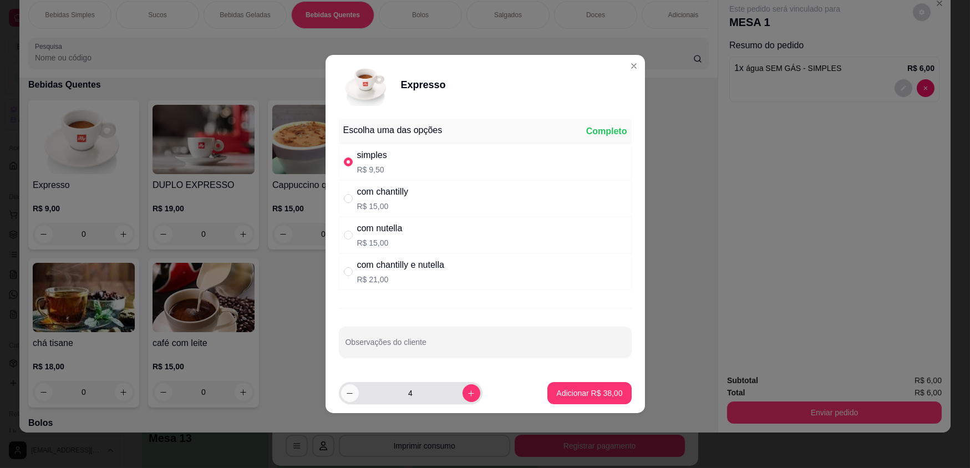
click at [344, 393] on button "decrease-product-quantity" at bounding box center [350, 393] width 18 height 18
type input "3"
click at [560, 397] on p "Adicionar R$ 28,50" at bounding box center [589, 393] width 66 height 11
type input "3"
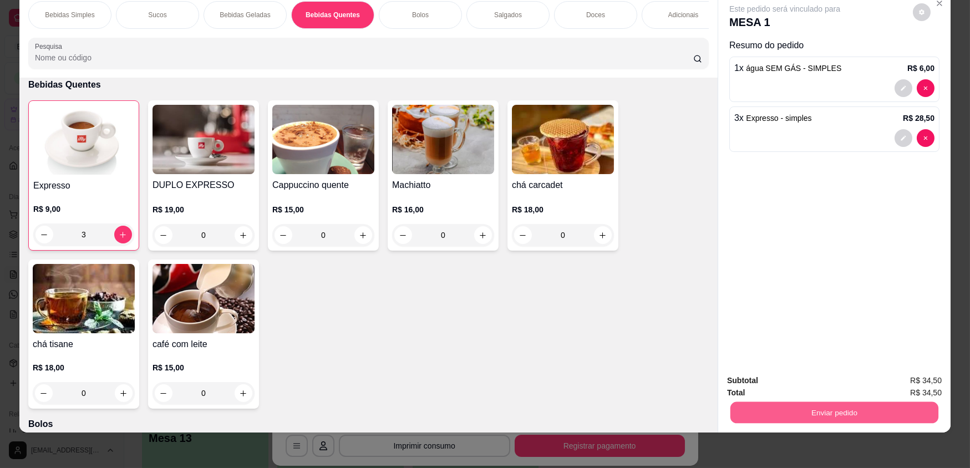
click at [778, 409] on button "Enviar pedido" at bounding box center [834, 412] width 208 height 22
click at [766, 388] on button "Não registrar e enviar pedido" at bounding box center [797, 384] width 115 height 21
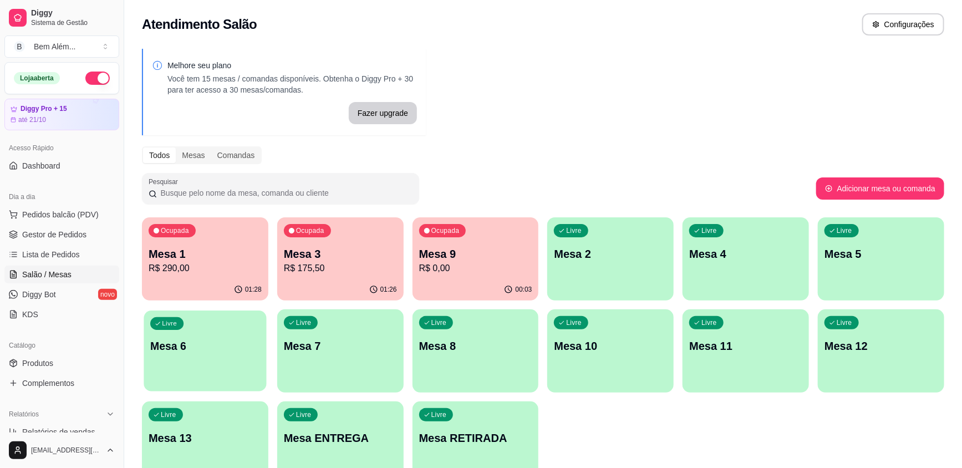
click at [230, 351] on p "Mesa 6" at bounding box center [205, 346] width 110 height 15
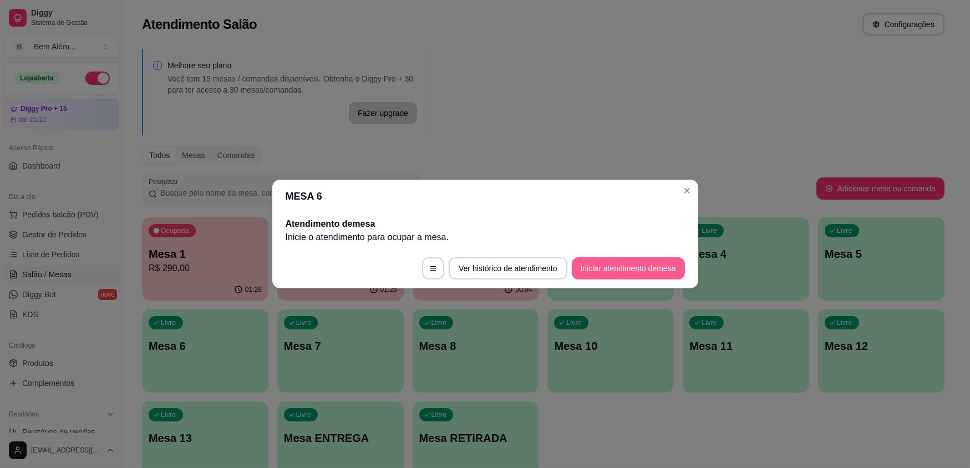
click at [587, 264] on button "Iniciar atendimento de mesa" at bounding box center [628, 268] width 113 height 22
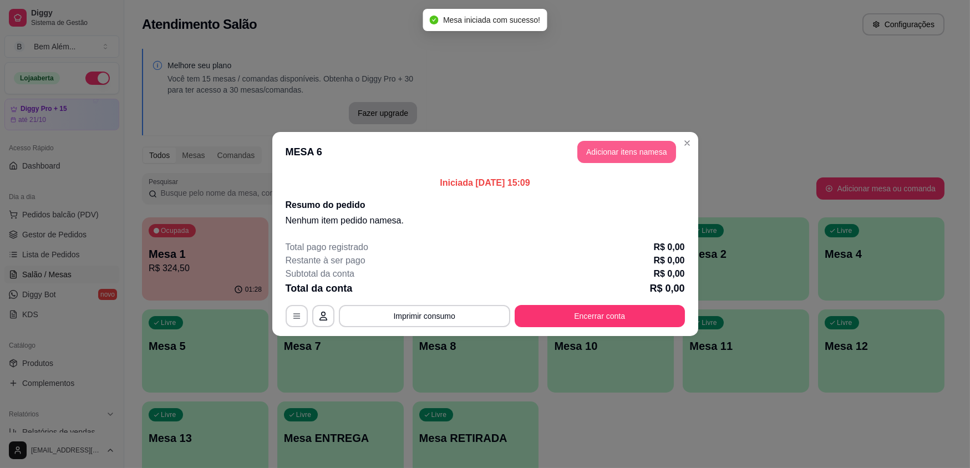
click at [630, 153] on button "Adicionar itens na mesa" at bounding box center [626, 152] width 99 height 22
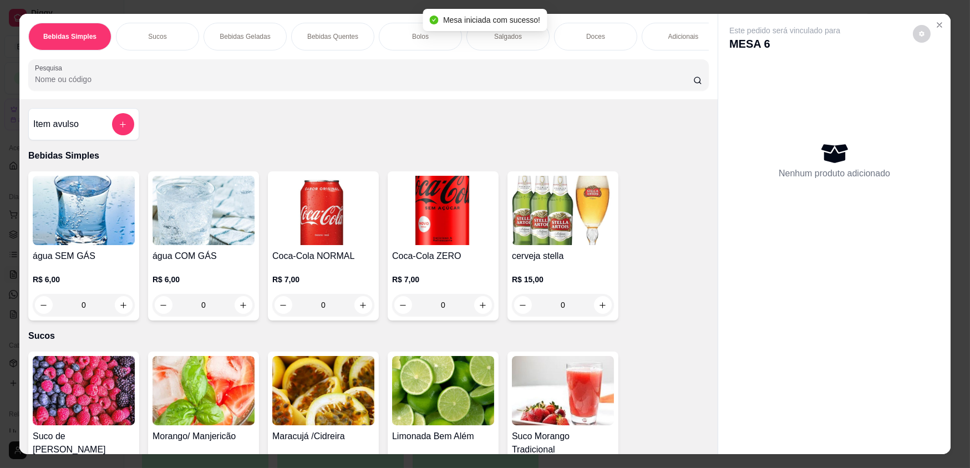
click at [241, 309] on div "0" at bounding box center [203, 305] width 102 height 22
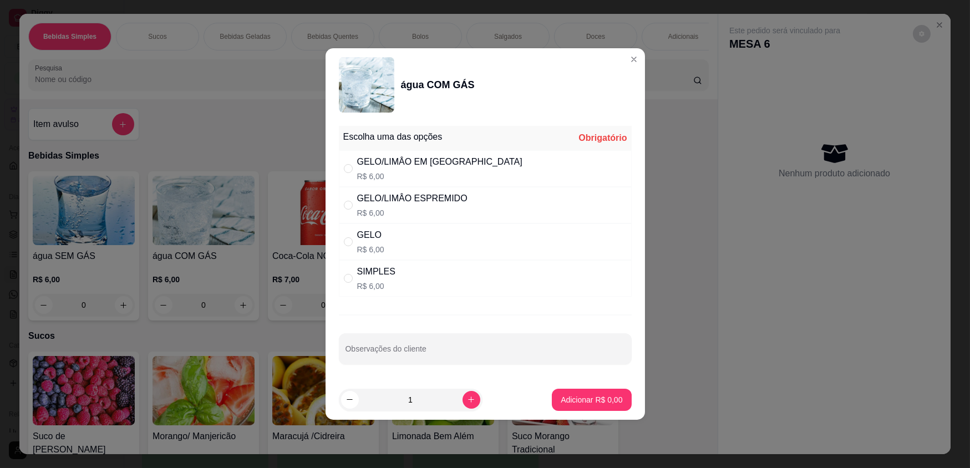
drag, startPoint x: 504, startPoint y: 243, endPoint x: 518, endPoint y: 250, distance: 15.6
click at [506, 242] on div "GELO R$ 6,00" at bounding box center [485, 241] width 293 height 37
radio input "true"
click at [588, 396] on p "Adicionar R$ 6,00" at bounding box center [591, 399] width 62 height 11
type input "1"
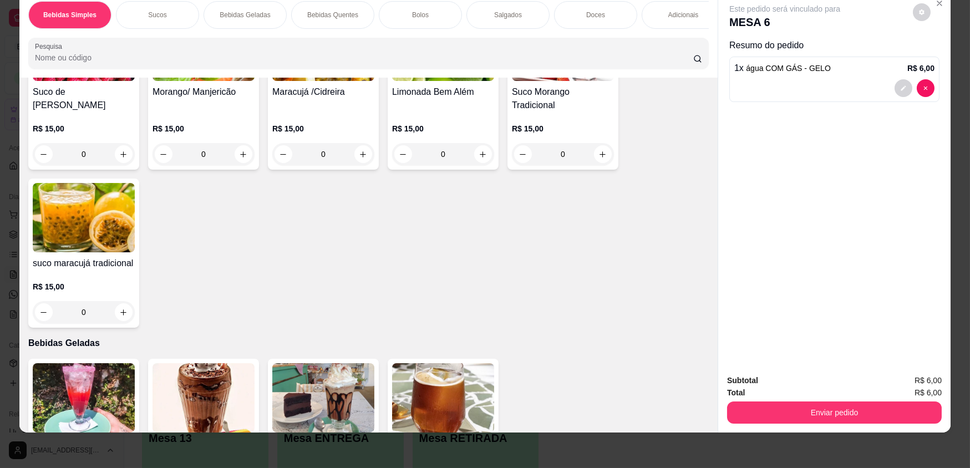
scroll to position [554, 0]
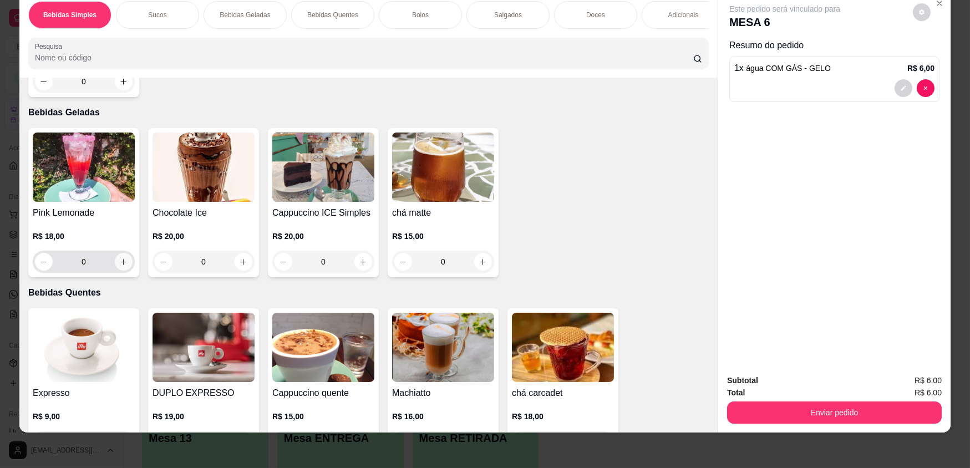
click at [121, 271] on button "increase-product-quantity" at bounding box center [124, 262] width 18 height 18
type input "1"
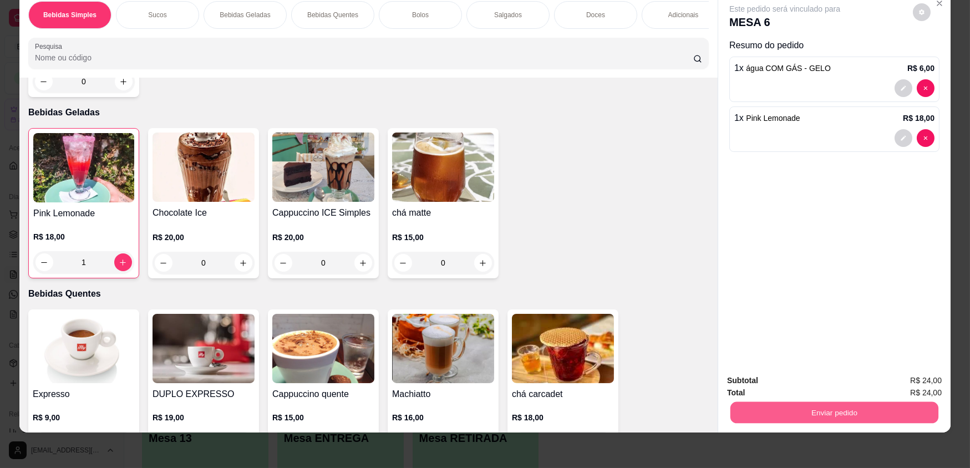
click at [870, 410] on button "Enviar pedido" at bounding box center [834, 412] width 208 height 22
click at [796, 386] on button "Não registrar e enviar pedido" at bounding box center [797, 384] width 115 height 21
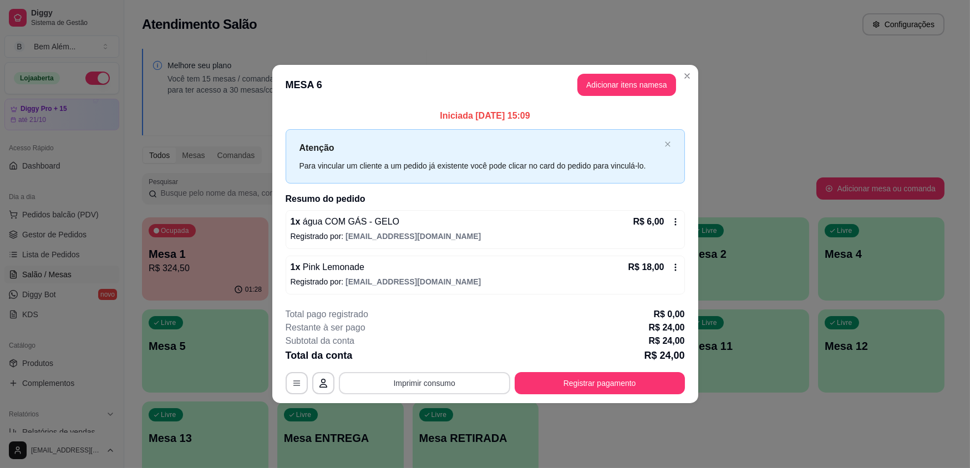
click at [432, 385] on button "Imprimir consumo" at bounding box center [424, 383] width 171 height 22
click at [410, 351] on button "impressao computador" at bounding box center [424, 357] width 83 height 18
click at [568, 387] on button "Registrar pagamento" at bounding box center [599, 383] width 170 height 22
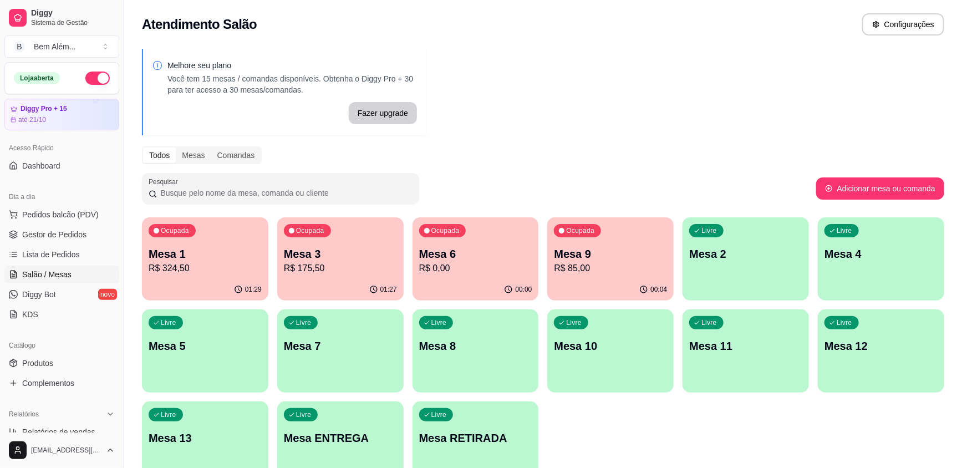
click at [333, 274] on div "Ocupada Mesa 3 R$ 175,50" at bounding box center [340, 248] width 126 height 62
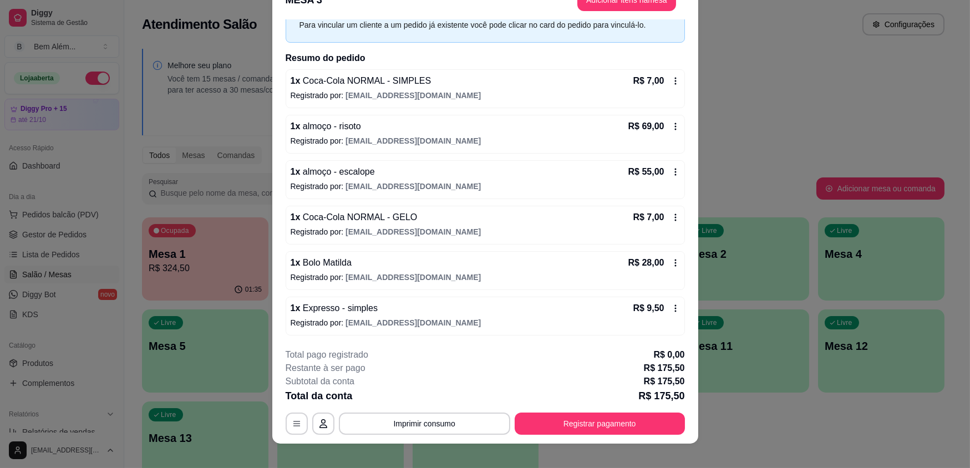
scroll to position [33, 0]
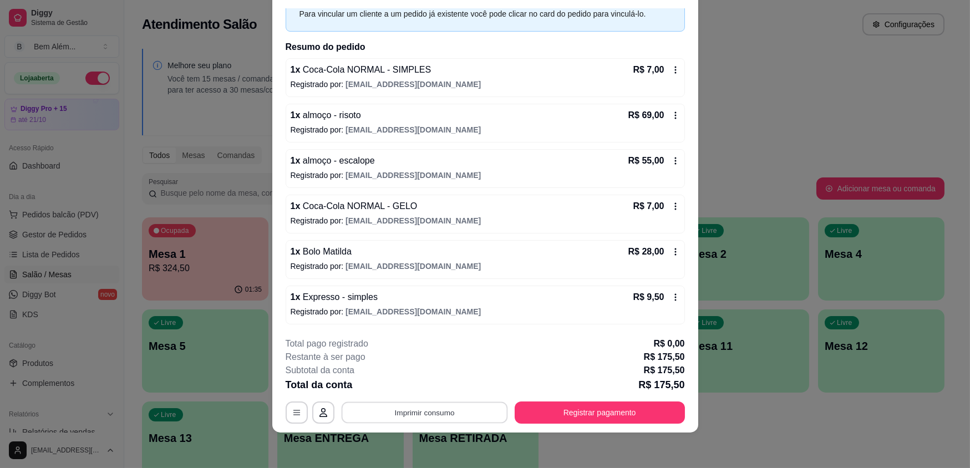
click at [366, 415] on button "Imprimir consumo" at bounding box center [424, 412] width 166 height 22
click at [383, 397] on div "Escolha a impressora impressao computador" at bounding box center [420, 379] width 94 height 38
click at [394, 381] on button "impressao computador" at bounding box center [420, 386] width 81 height 17
click at [619, 406] on button "Registrar pagamento" at bounding box center [599, 412] width 165 height 22
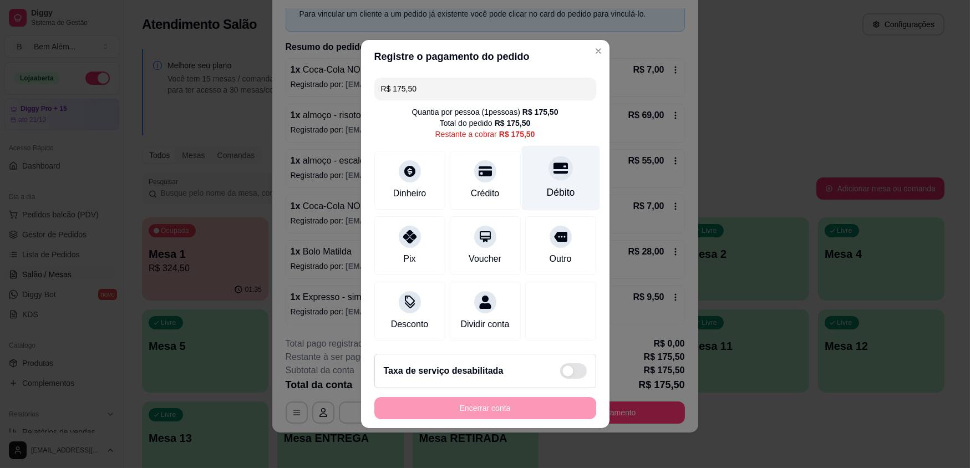
click at [562, 186] on div "Débito" at bounding box center [560, 192] width 28 height 14
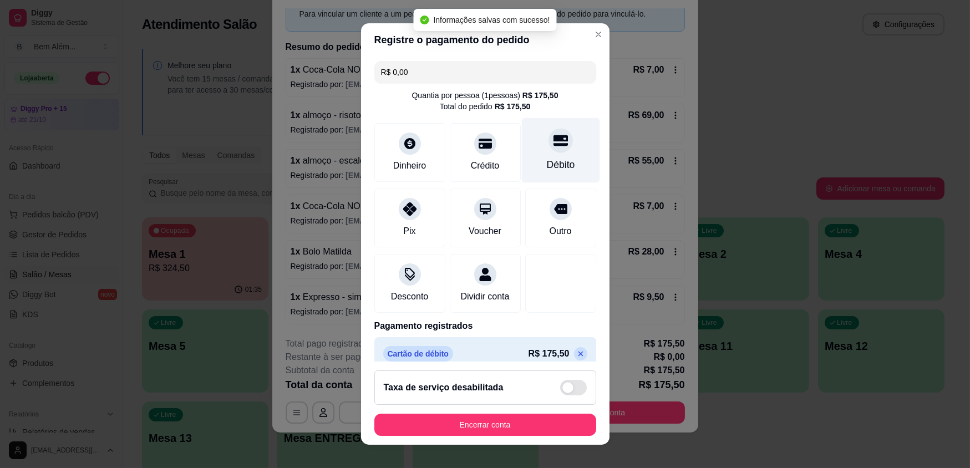
type input "R$ 0,00"
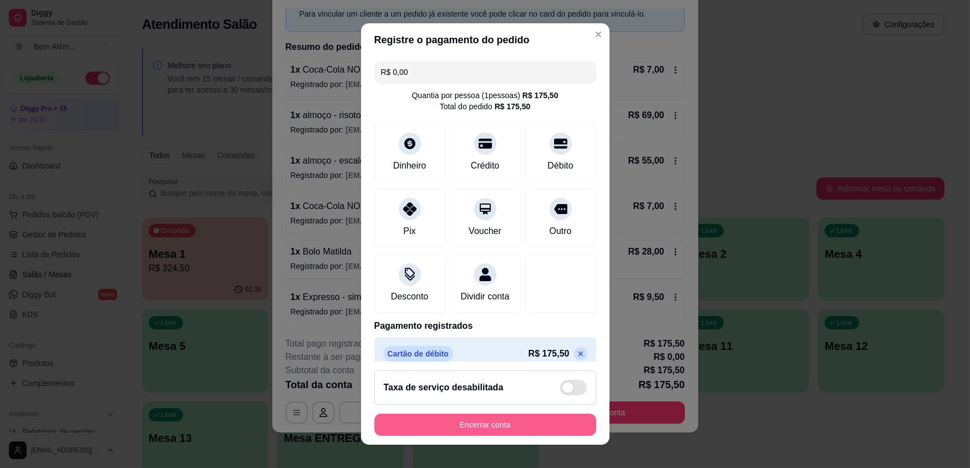
click at [495, 432] on button "Encerrar conta" at bounding box center [485, 425] width 222 height 22
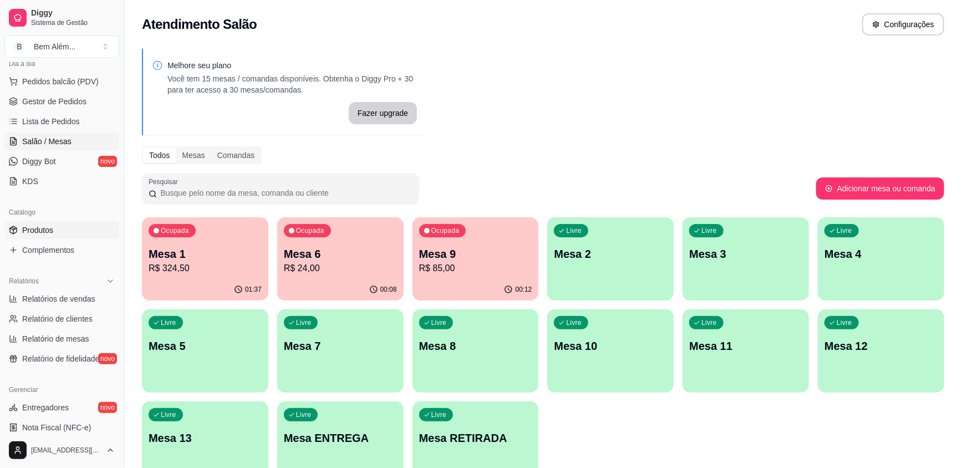
scroll to position [201, 0]
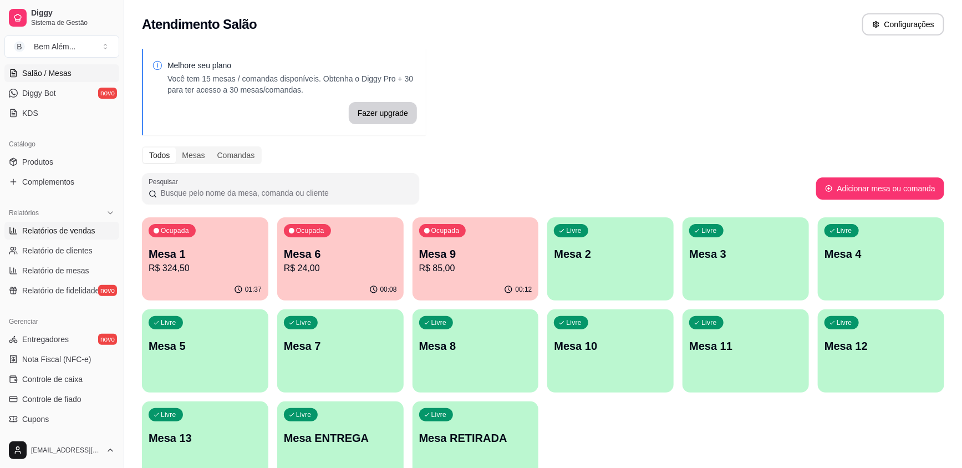
drag, startPoint x: 78, startPoint y: 230, endPoint x: 75, endPoint y: 236, distance: 6.5
click at [78, 229] on span "Relatórios de vendas" at bounding box center [58, 230] width 73 height 11
click at [45, 233] on span "Relatórios de vendas" at bounding box center [58, 230] width 73 height 11
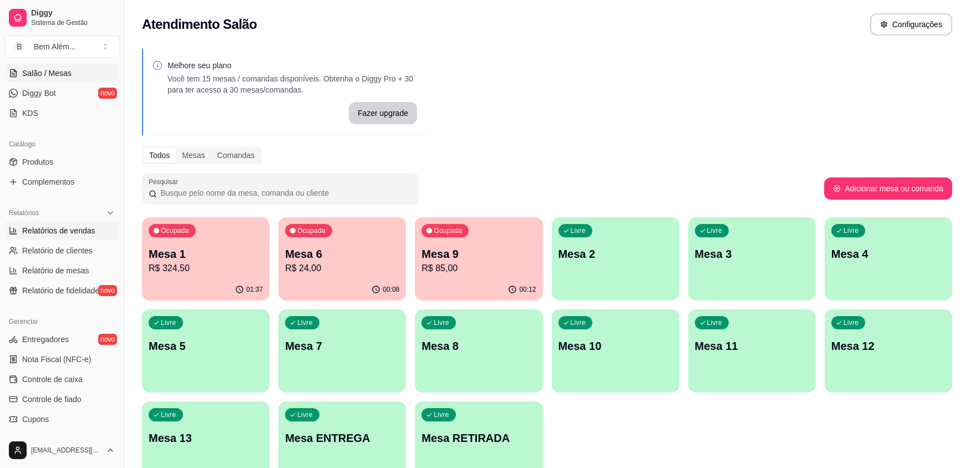
select select "ALL"
select select "0"
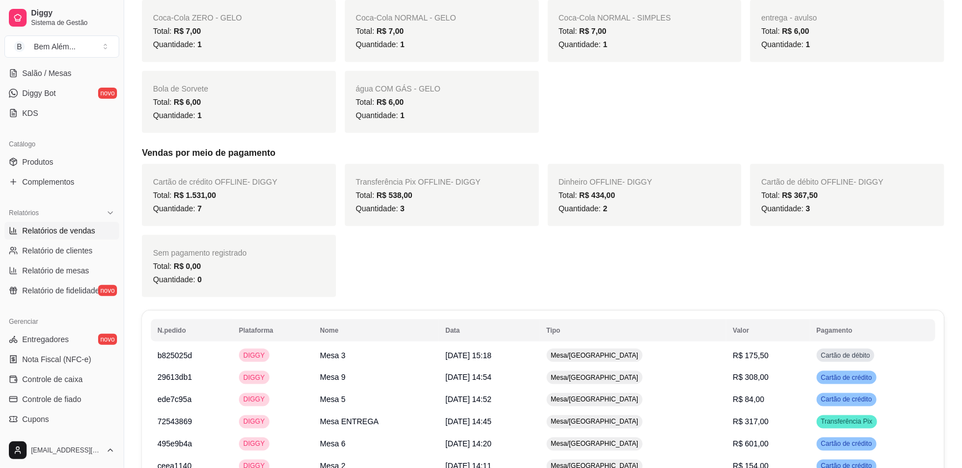
scroll to position [756, 0]
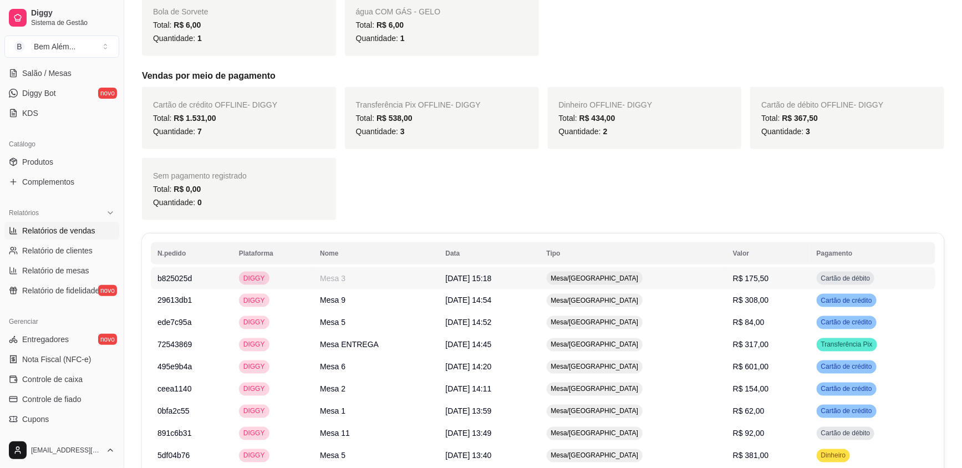
click at [732, 271] on td "R$ 175,50" at bounding box center [768, 278] width 84 height 22
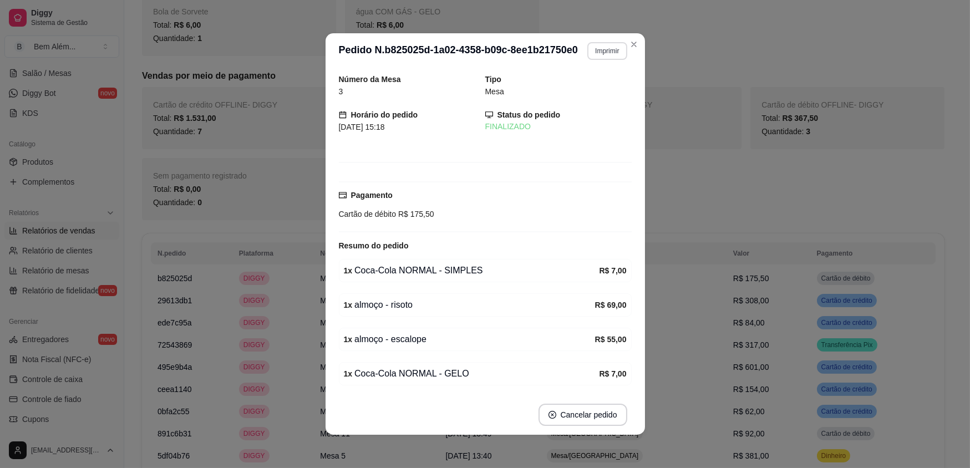
click at [609, 50] on button "Imprimir" at bounding box center [606, 51] width 39 height 18
click at [588, 88] on button "impressao computador" at bounding box center [575, 89] width 81 height 17
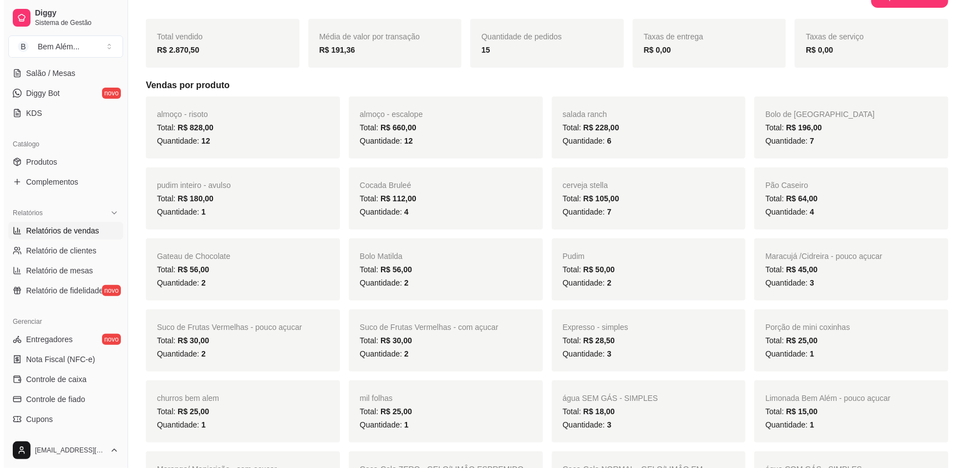
scroll to position [0, 0]
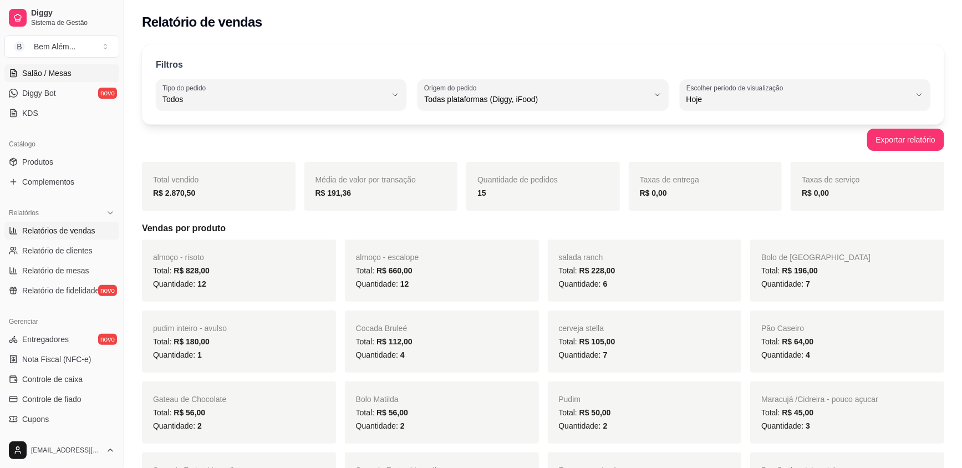
click at [62, 72] on span "Salão / Mesas" at bounding box center [46, 73] width 49 height 11
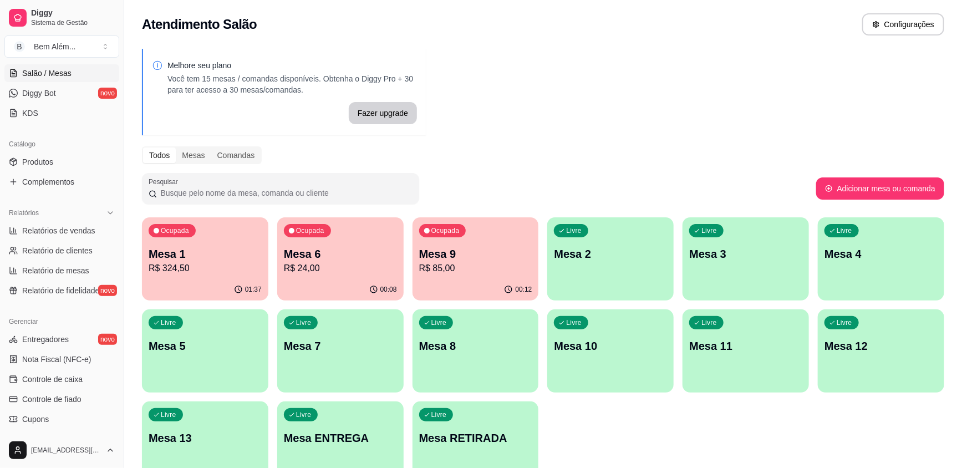
click at [488, 236] on div "Ocupada Mesa 9 R$ 85,00" at bounding box center [475, 248] width 126 height 62
click at [348, 282] on div "00:08" at bounding box center [340, 290] width 126 height 22
click at [204, 270] on p "R$ 324,50" at bounding box center [205, 268] width 113 height 13
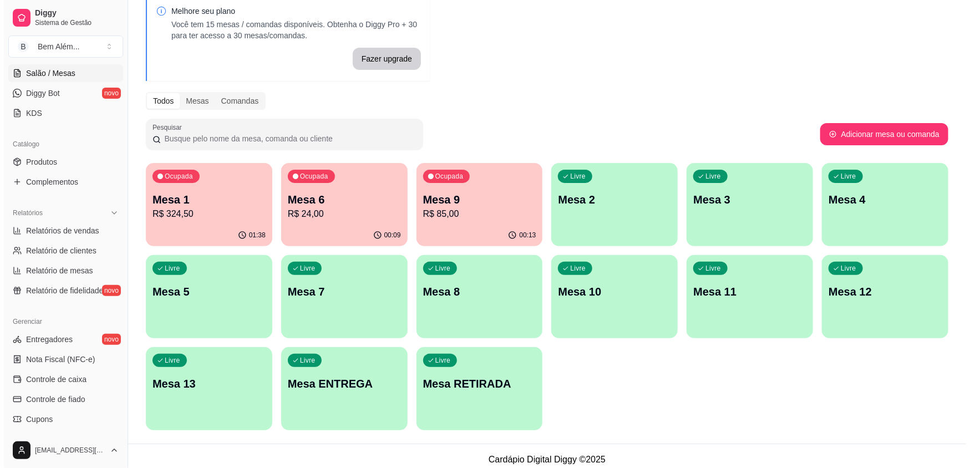
scroll to position [61, 0]
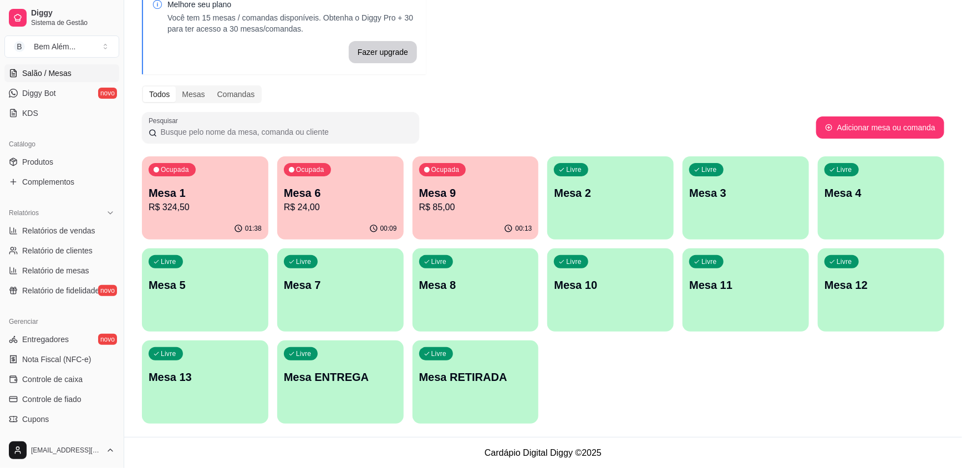
drag, startPoint x: 611, startPoint y: 9, endPoint x: 632, endPoint y: 70, distance: 64.3
click at [632, 70] on div "Melhore seu plano Você tem 15 mesas / comandas disponíveis. Obtenha o Diggy Pro…" at bounding box center [543, 209] width 838 height 456
click at [495, 216] on div "Ocupada Mesa 9 R$ 85,00" at bounding box center [475, 187] width 123 height 60
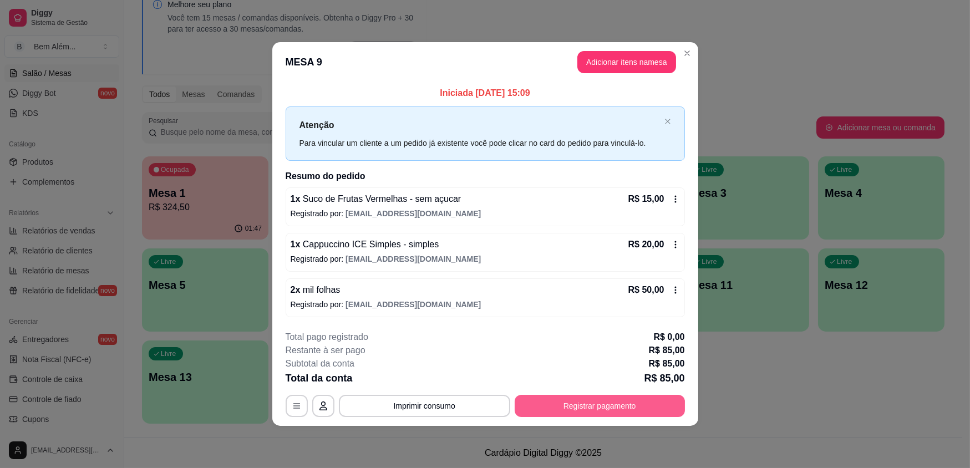
click at [639, 409] on button "Registrar pagamento" at bounding box center [599, 406] width 170 height 22
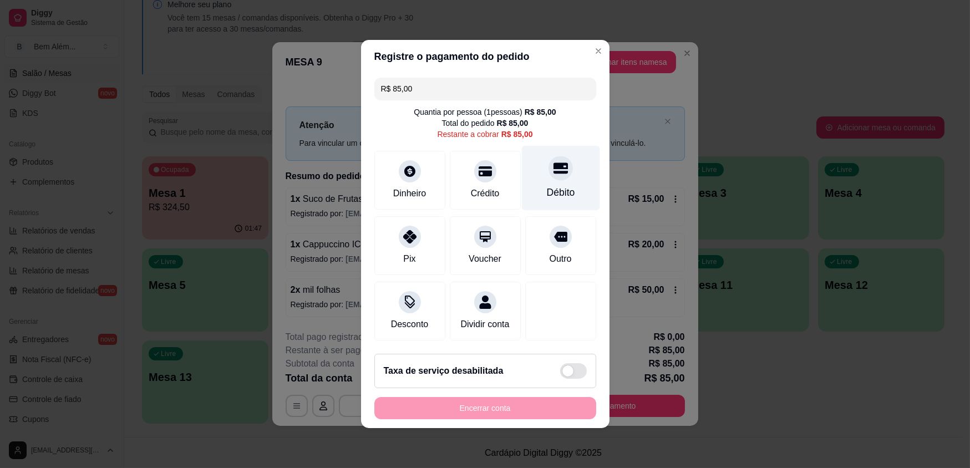
click at [569, 189] on div "Débito" at bounding box center [560, 178] width 78 height 65
type input "R$ 0,00"
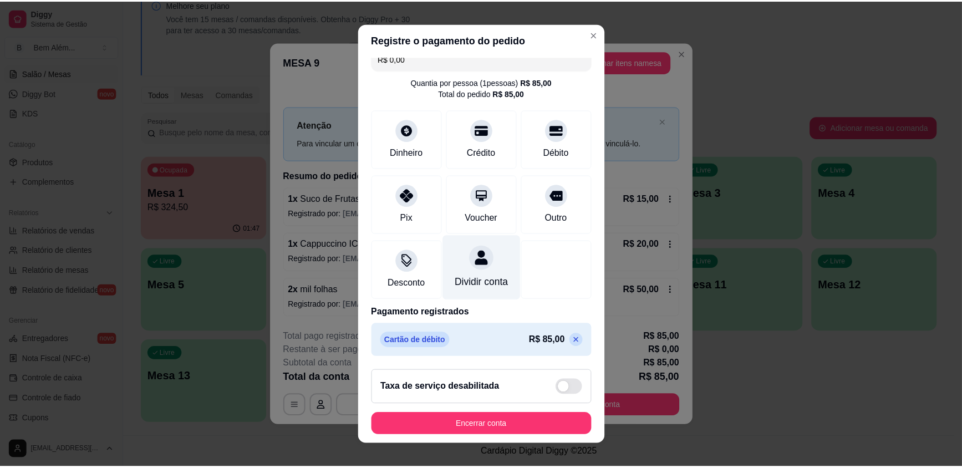
scroll to position [26, 0]
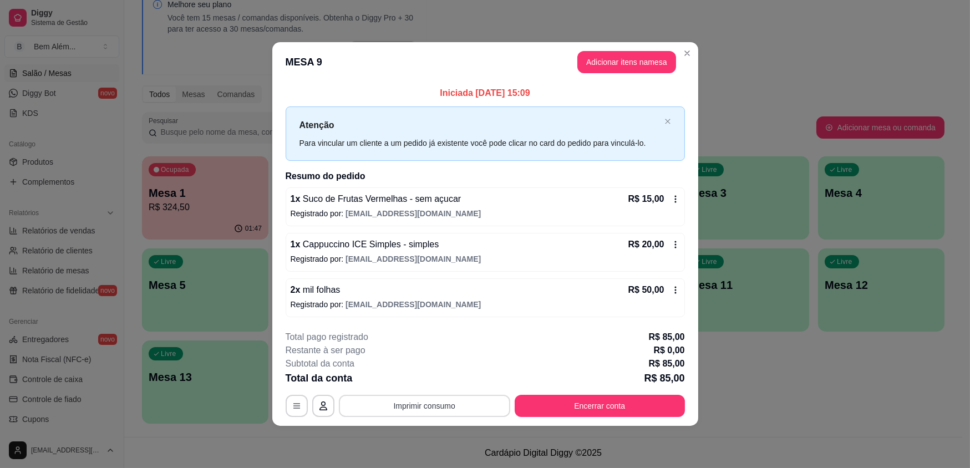
click at [430, 403] on button "Imprimir consumo" at bounding box center [424, 406] width 171 height 22
click at [422, 378] on button "impressao computador" at bounding box center [424, 379] width 81 height 17
click at [601, 409] on button "Encerrar conta" at bounding box center [599, 406] width 170 height 22
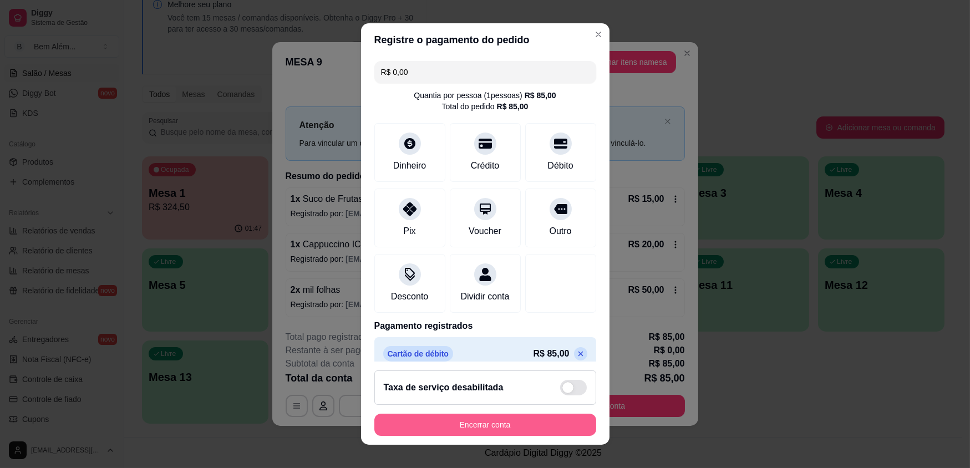
click at [503, 422] on button "Encerrar conta" at bounding box center [485, 425] width 222 height 22
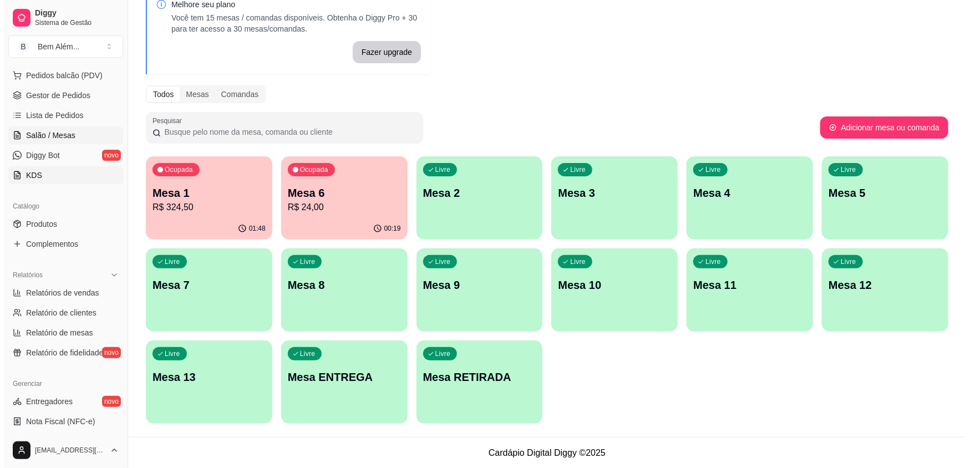
scroll to position [0, 0]
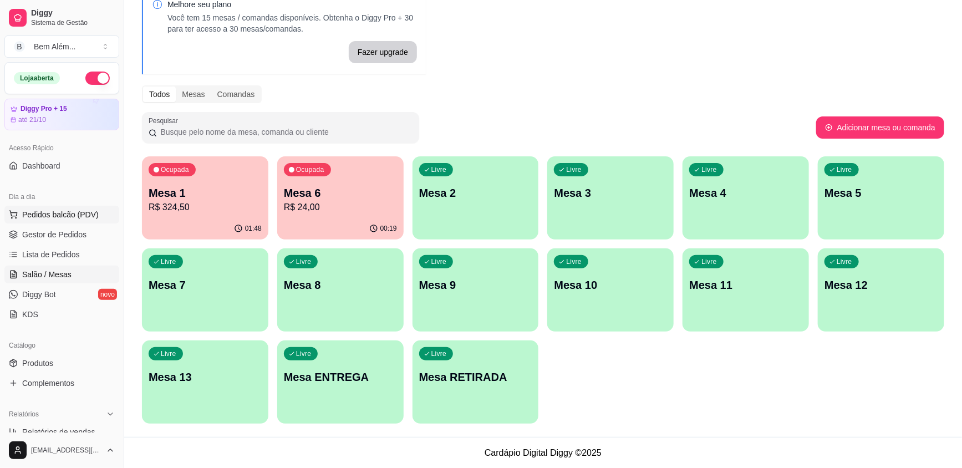
click at [83, 216] on span "Pedidos balcão (PDV)" at bounding box center [60, 214] width 77 height 11
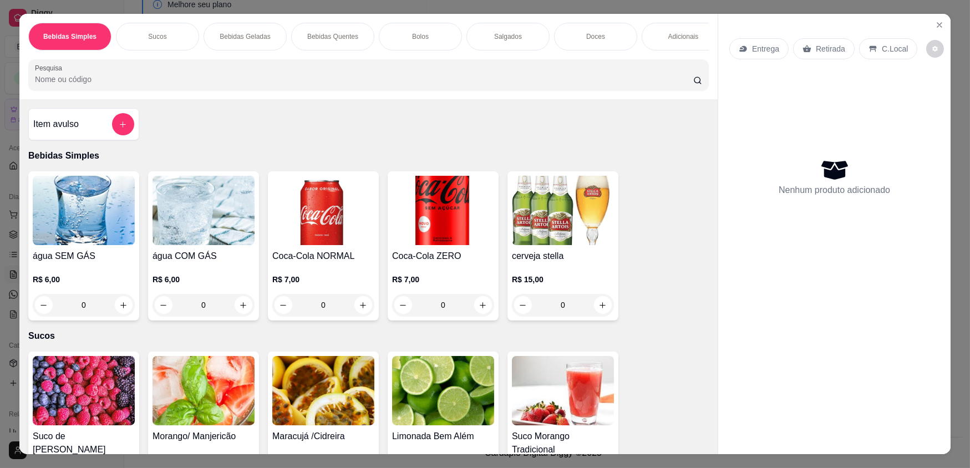
click at [580, 42] on div "Doces" at bounding box center [595, 37] width 83 height 28
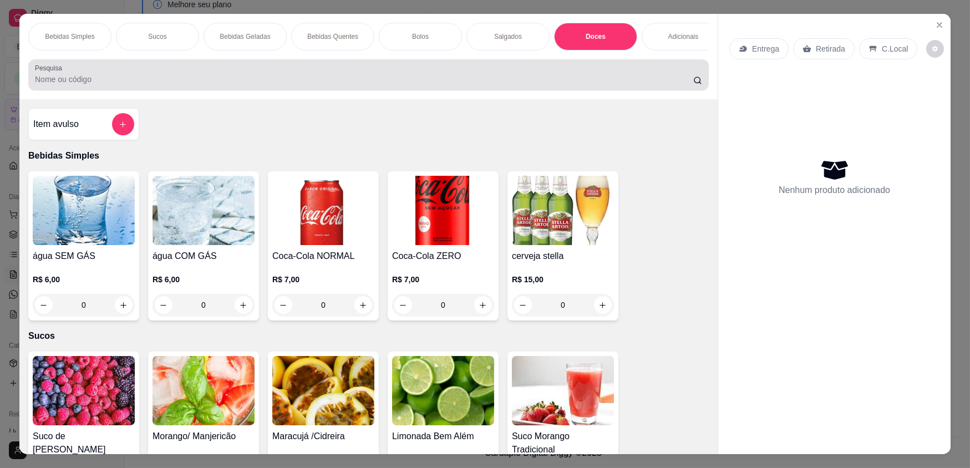
scroll to position [22, 0]
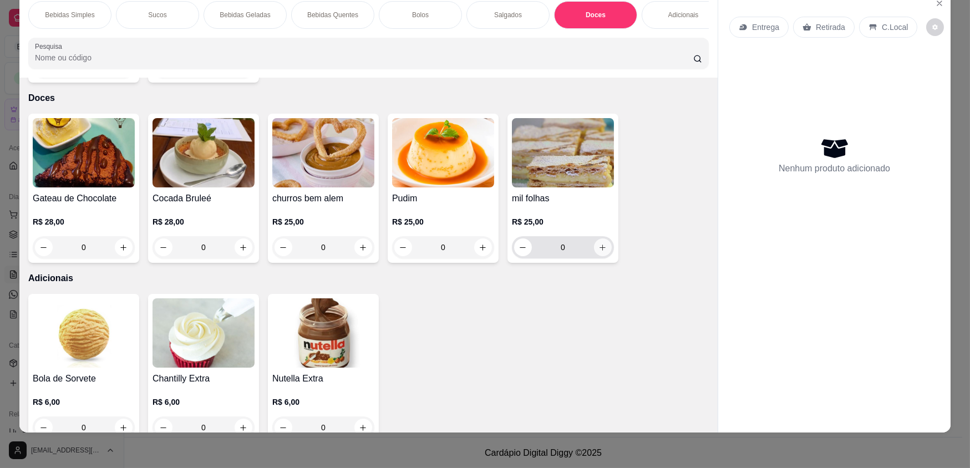
click at [598, 243] on icon "increase-product-quantity" at bounding box center [602, 247] width 8 height 8
type input "1"
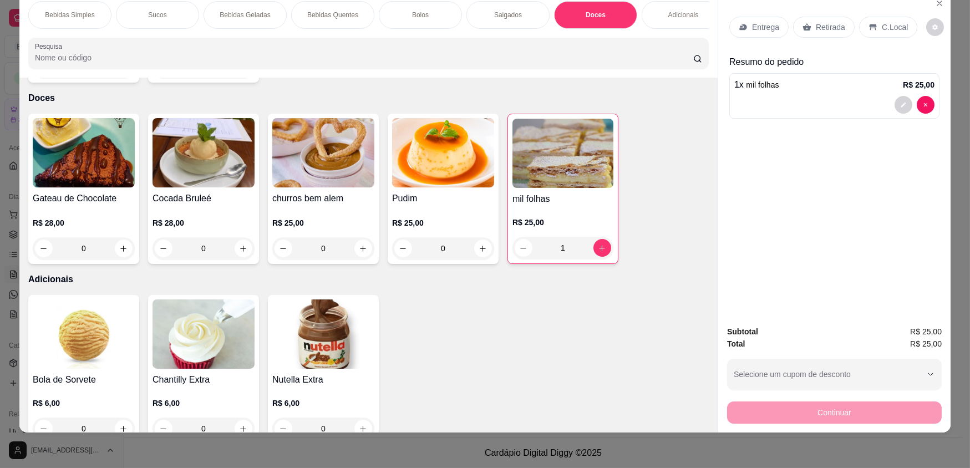
click at [431, 15] on div "Bolos" at bounding box center [420, 15] width 83 height 28
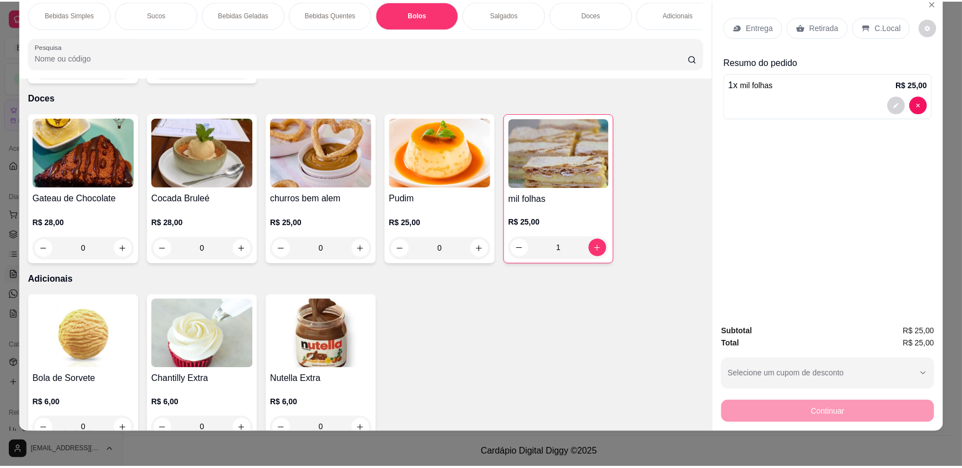
scroll to position [1099, 0]
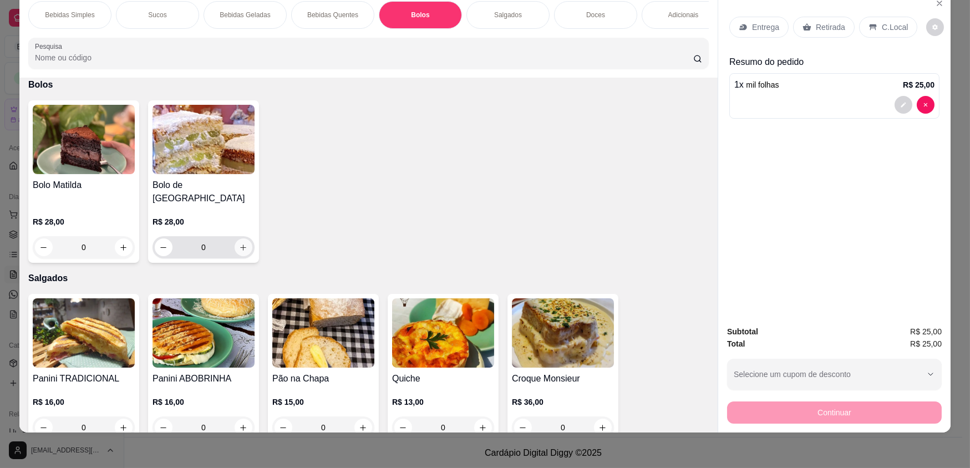
click at [242, 244] on icon "increase-product-quantity" at bounding box center [244, 247] width 6 height 6
type input "1"
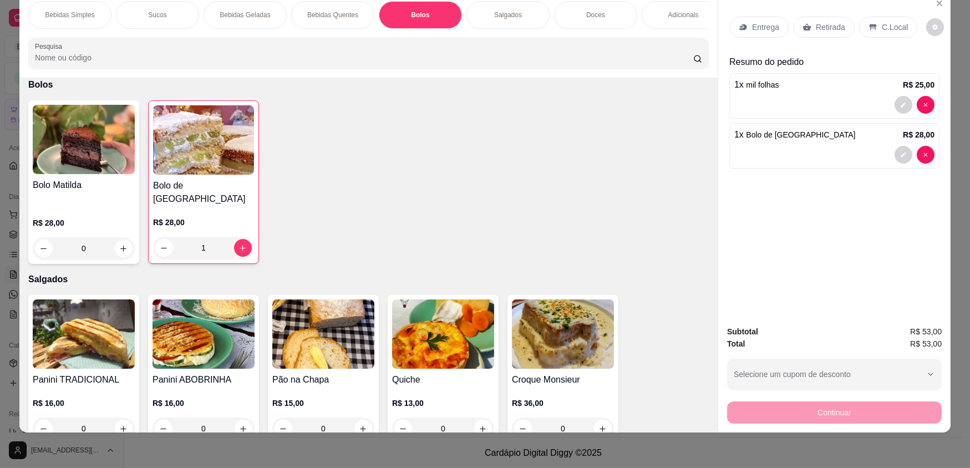
click at [824, 28] on p "Retirada" at bounding box center [829, 27] width 29 height 11
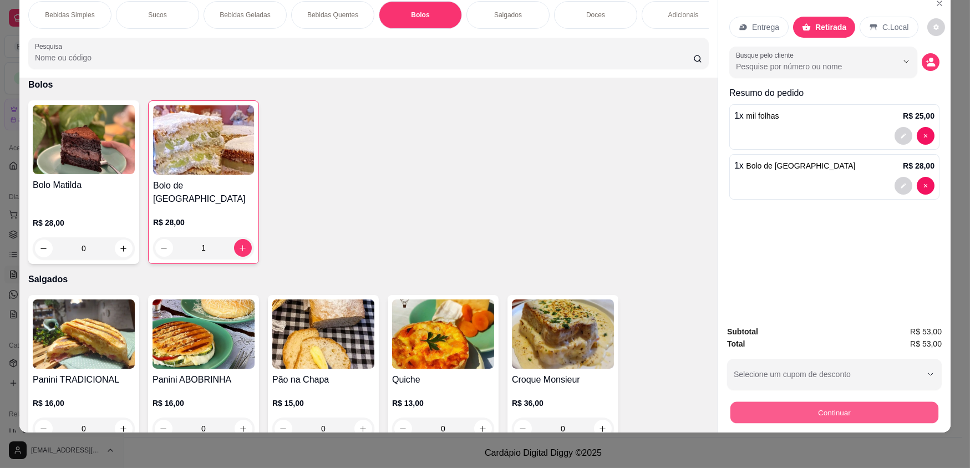
click at [813, 417] on button "Continuar" at bounding box center [834, 412] width 208 height 22
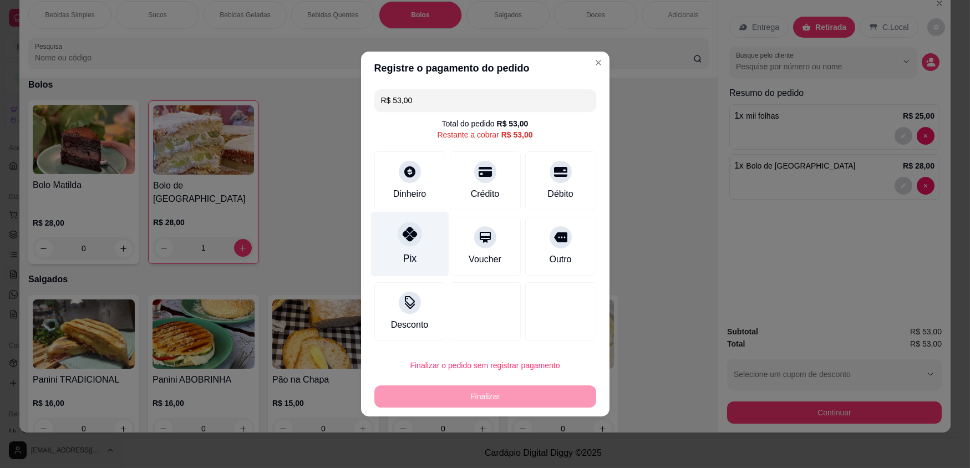
click at [426, 253] on div "Pix" at bounding box center [409, 244] width 78 height 65
type input "R$ 0,00"
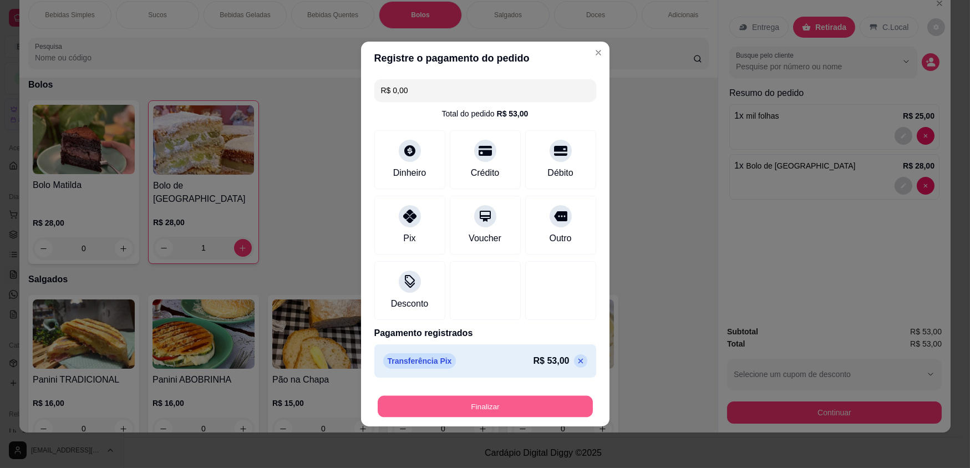
click at [493, 410] on button "Finalizar" at bounding box center [485, 407] width 215 height 22
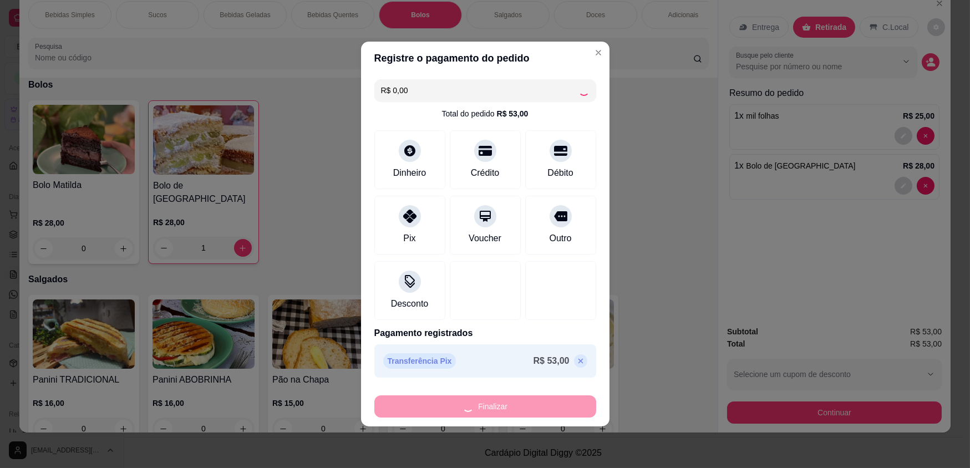
type input "0"
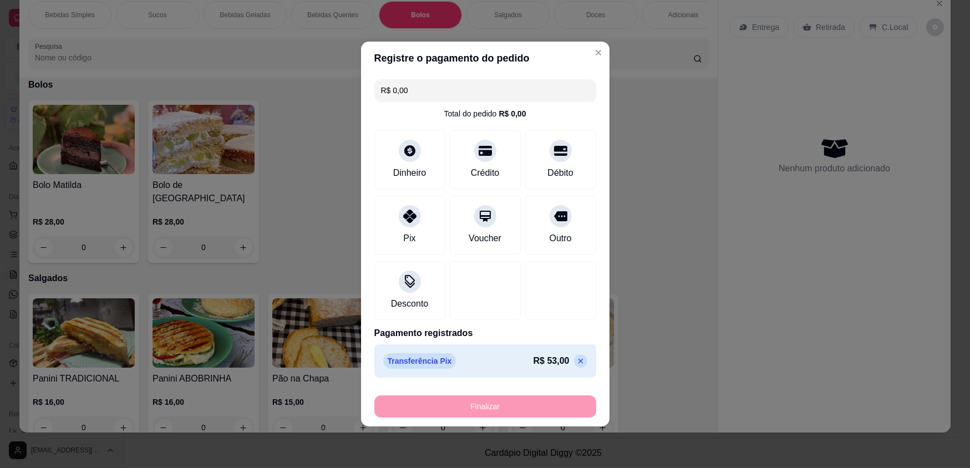
type input "-R$ 53,00"
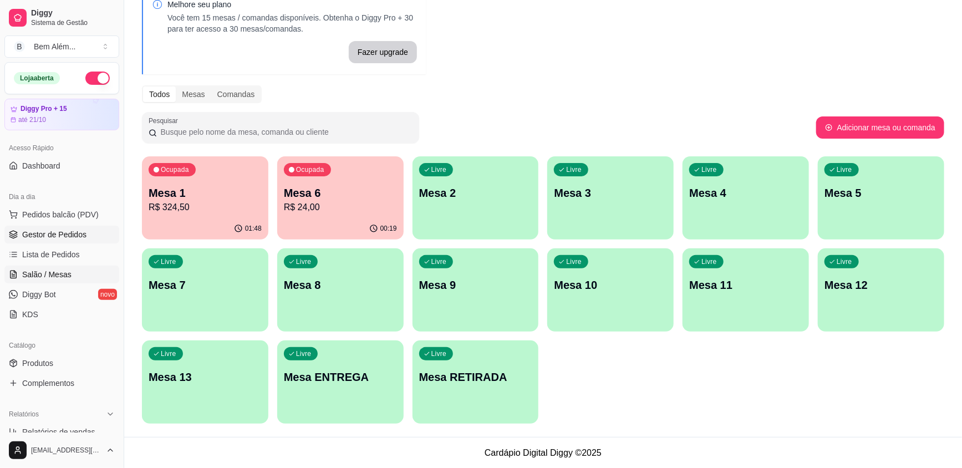
click at [90, 226] on link "Gestor de Pedidos" at bounding box center [61, 235] width 115 height 18
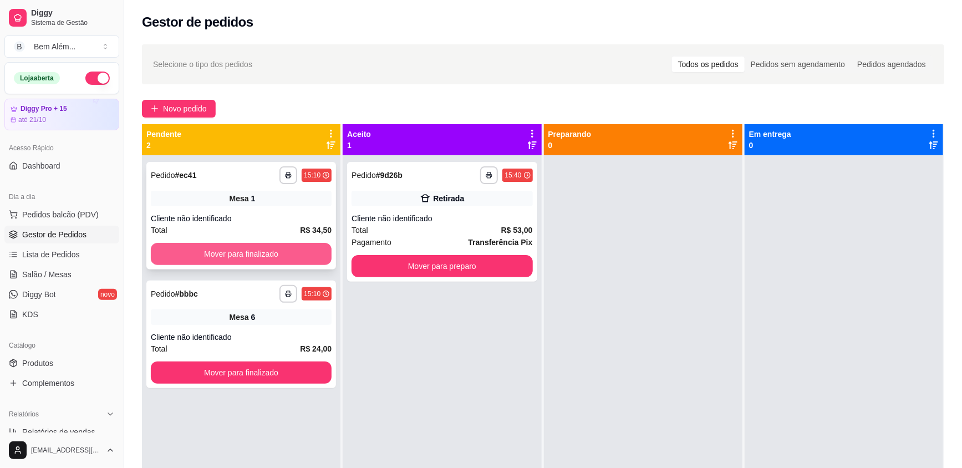
click at [226, 252] on button "Mover para finalizado" at bounding box center [241, 254] width 181 height 22
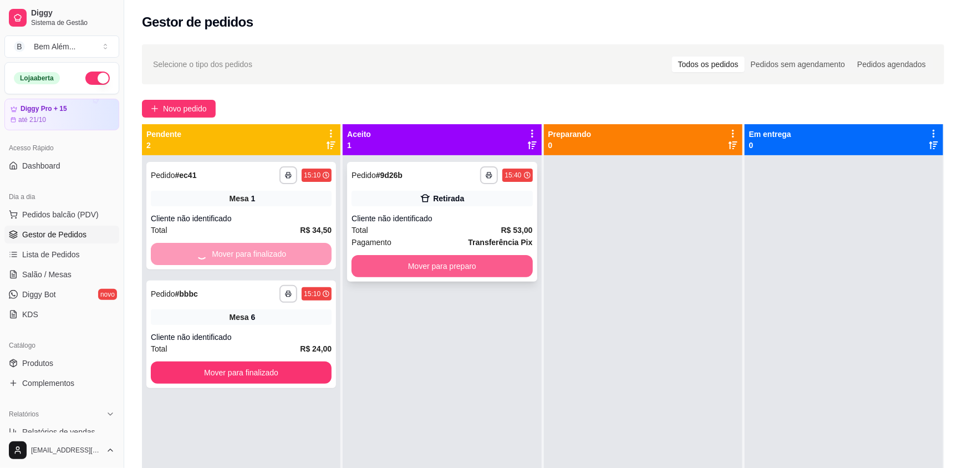
click at [437, 271] on button "Mover para preparo" at bounding box center [441, 266] width 181 height 22
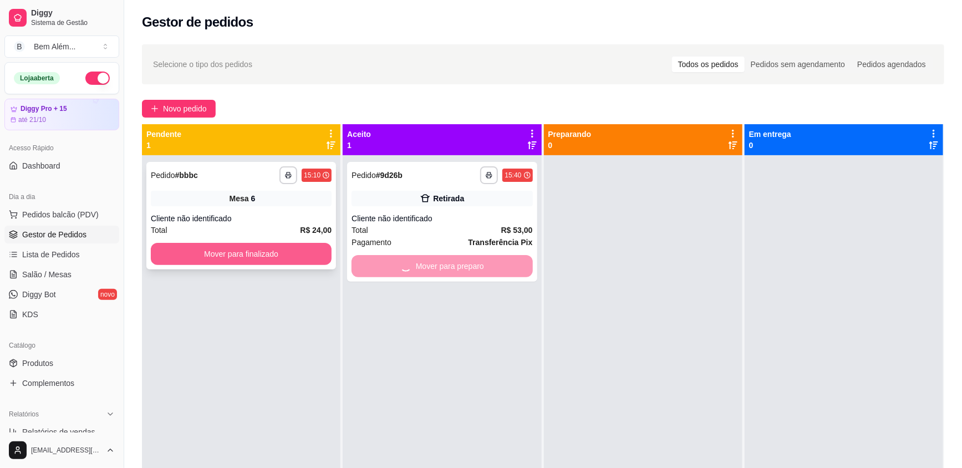
click at [284, 249] on button "Mover para finalizado" at bounding box center [241, 254] width 181 height 22
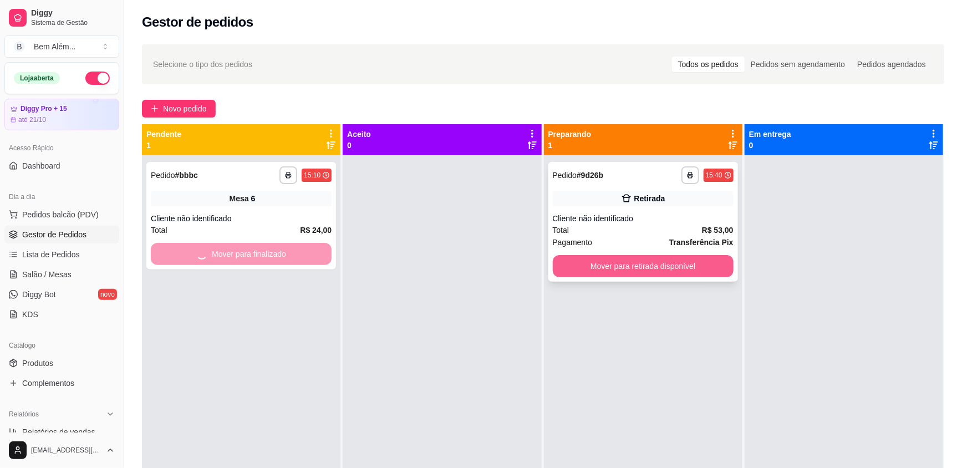
click at [593, 268] on button "Mover para retirada disponível" at bounding box center [643, 266] width 181 height 22
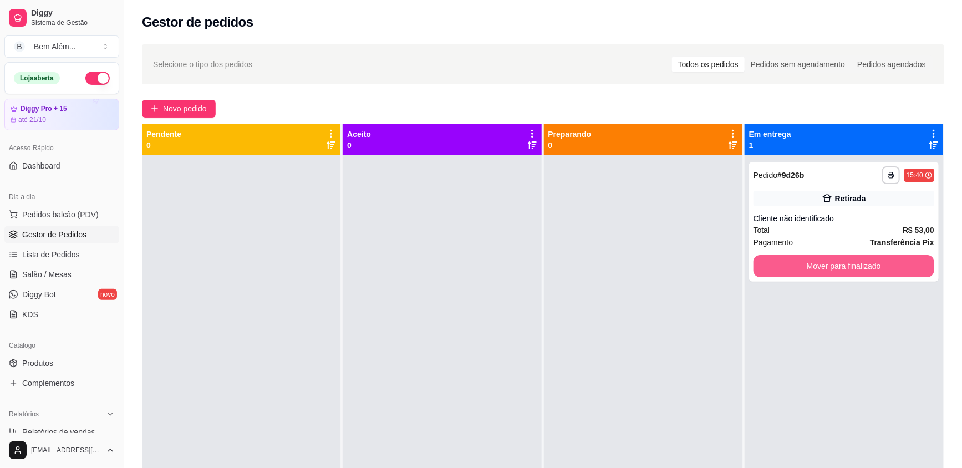
click at [767, 263] on button "Mover para finalizado" at bounding box center [843, 266] width 181 height 22
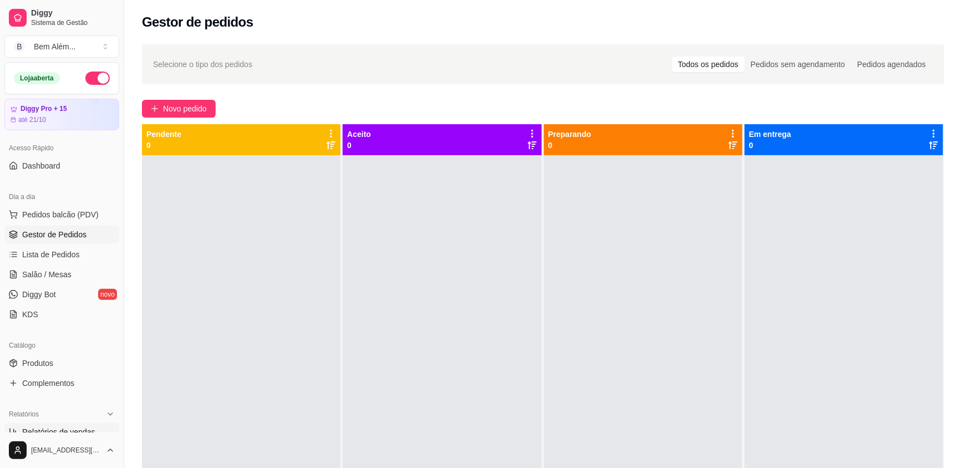
click at [79, 431] on span "Relatórios de vendas" at bounding box center [58, 431] width 73 height 11
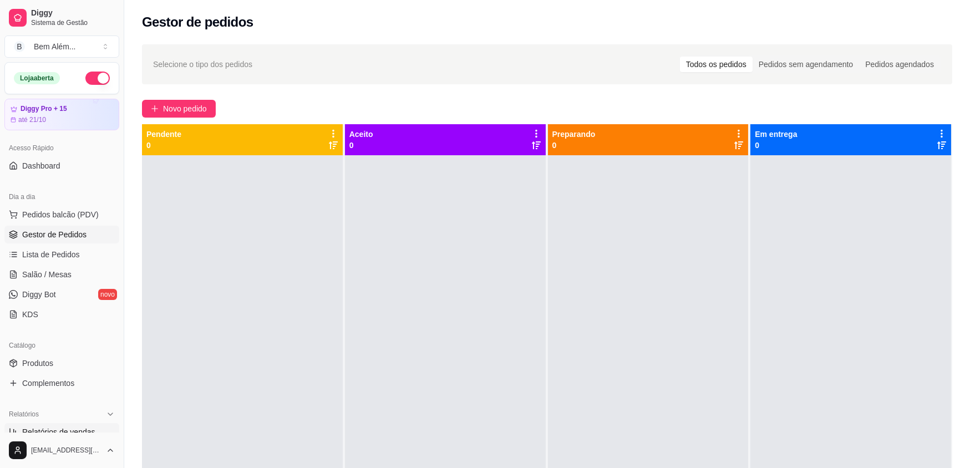
select select "ALL"
select select "0"
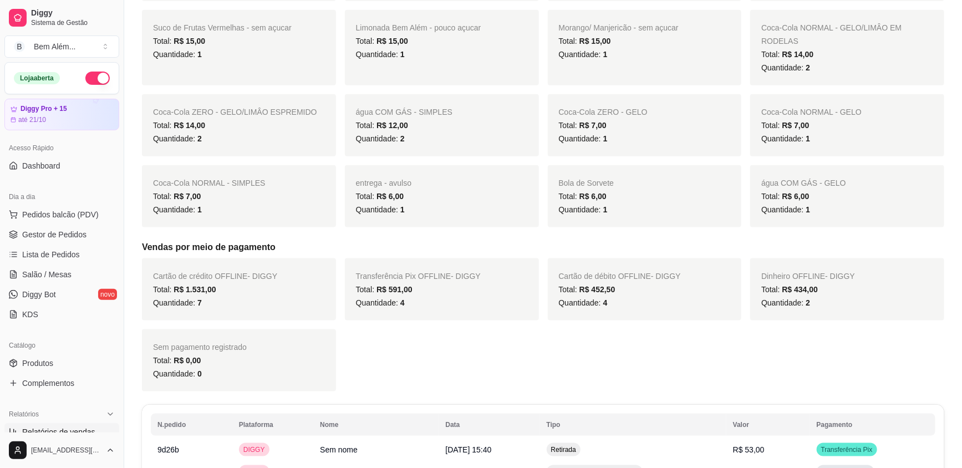
scroll to position [604, 0]
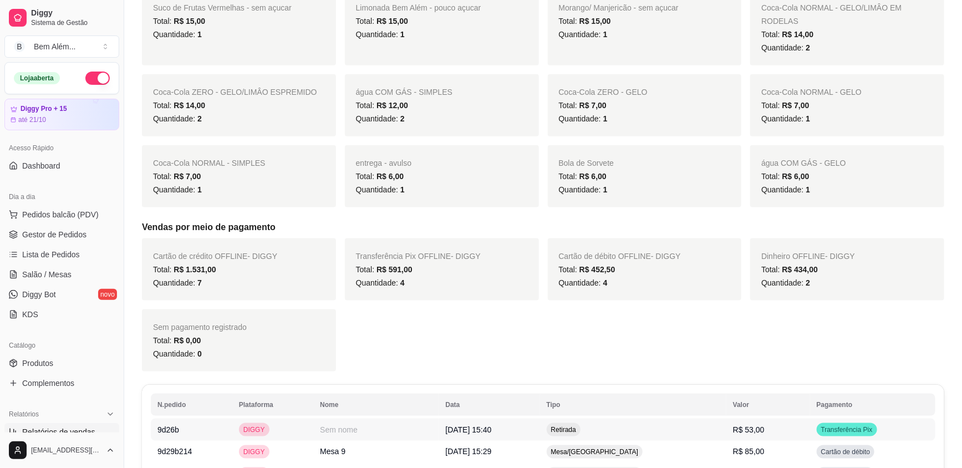
click at [655, 419] on td "Retirada" at bounding box center [633, 430] width 186 height 22
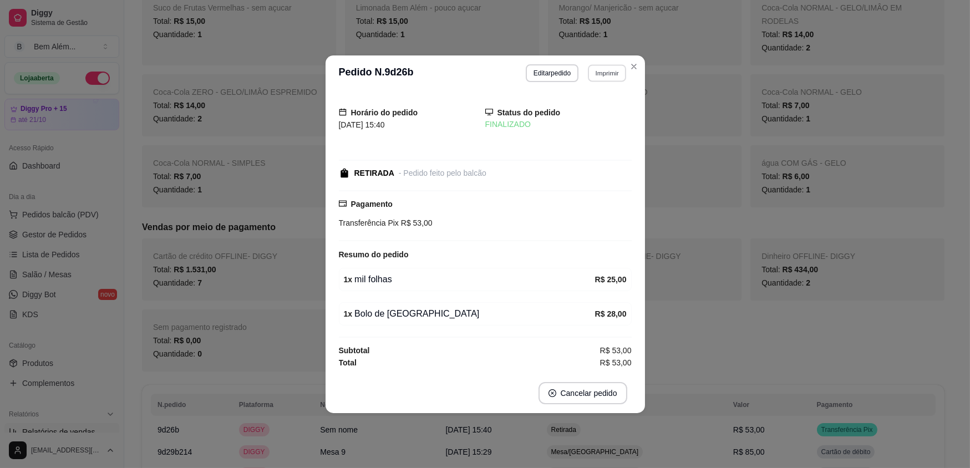
click at [600, 72] on button "Imprimir" at bounding box center [607, 72] width 38 height 17
click at [578, 111] on button "impressao computador" at bounding box center [579, 113] width 83 height 18
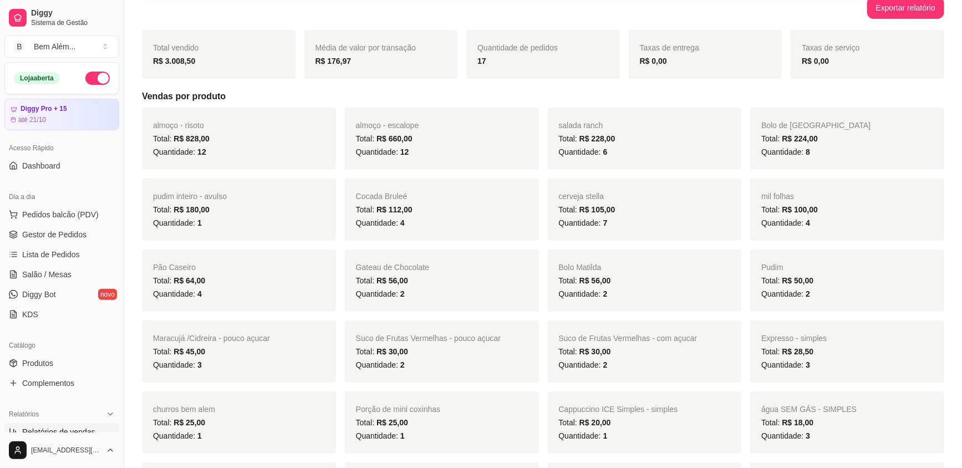
scroll to position [0, 0]
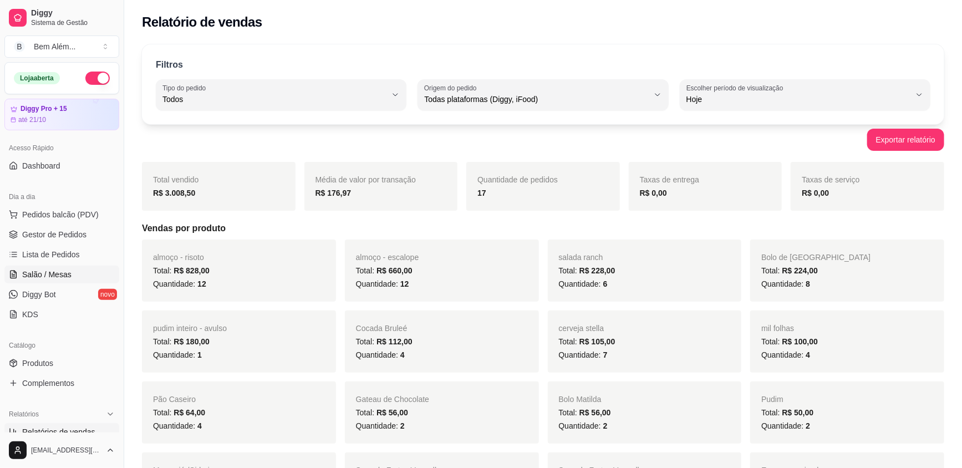
click at [60, 279] on span "Salão / Mesas" at bounding box center [46, 274] width 49 height 11
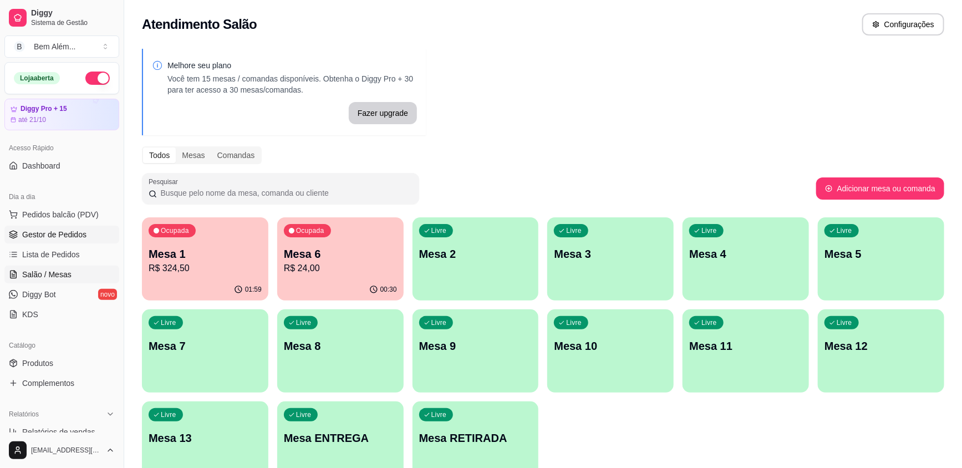
click at [32, 238] on span "Gestor de Pedidos" at bounding box center [54, 234] width 64 height 11
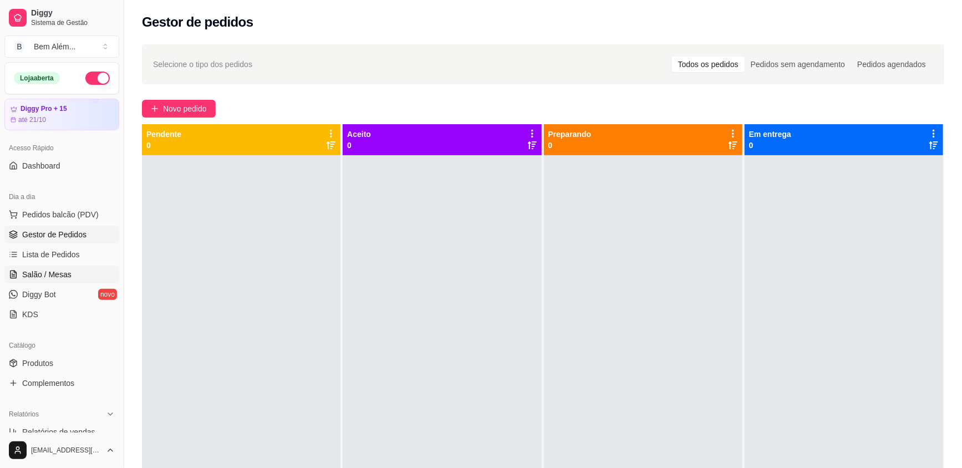
click at [54, 280] on link "Salão / Mesas" at bounding box center [61, 275] width 115 height 18
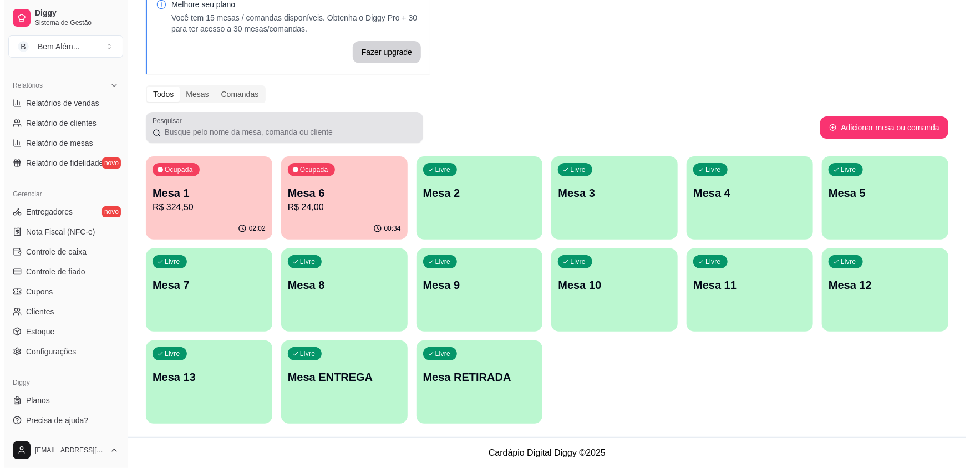
scroll to position [186, 0]
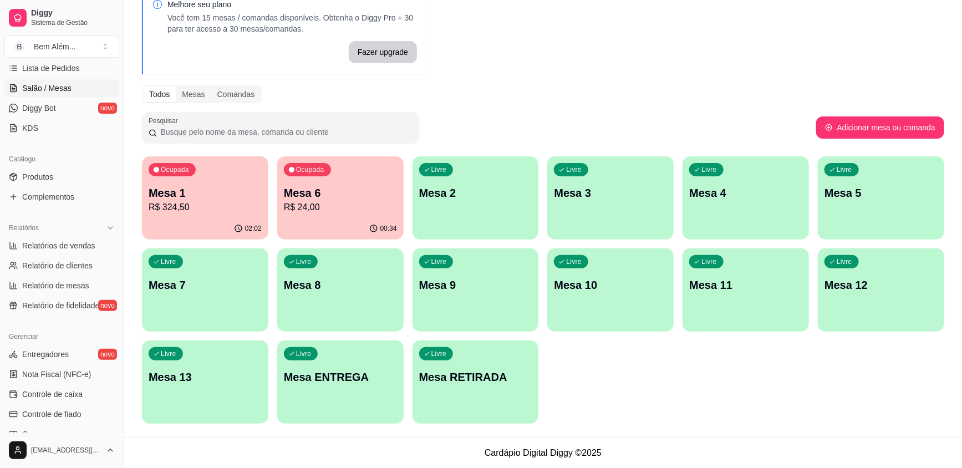
click at [631, 275] on div "Livre Mesa 10" at bounding box center [610, 283] width 126 height 70
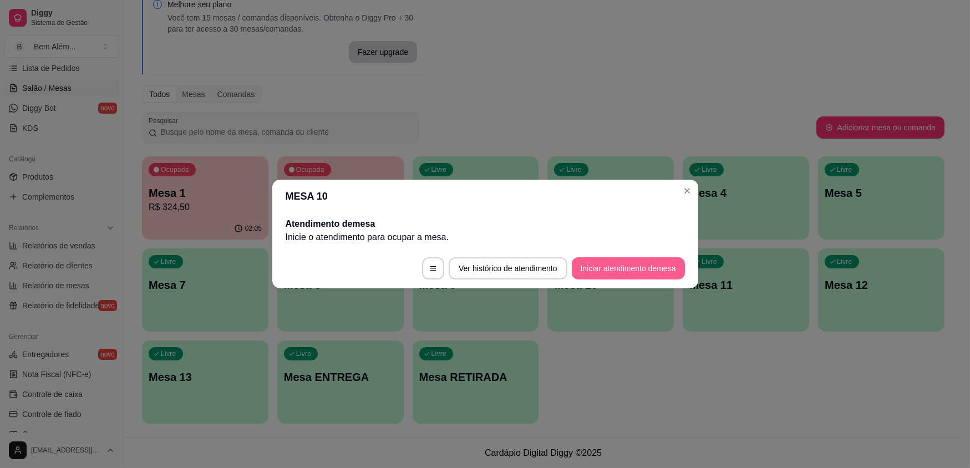
click at [640, 273] on button "Iniciar atendimento de mesa" at bounding box center [628, 268] width 113 height 22
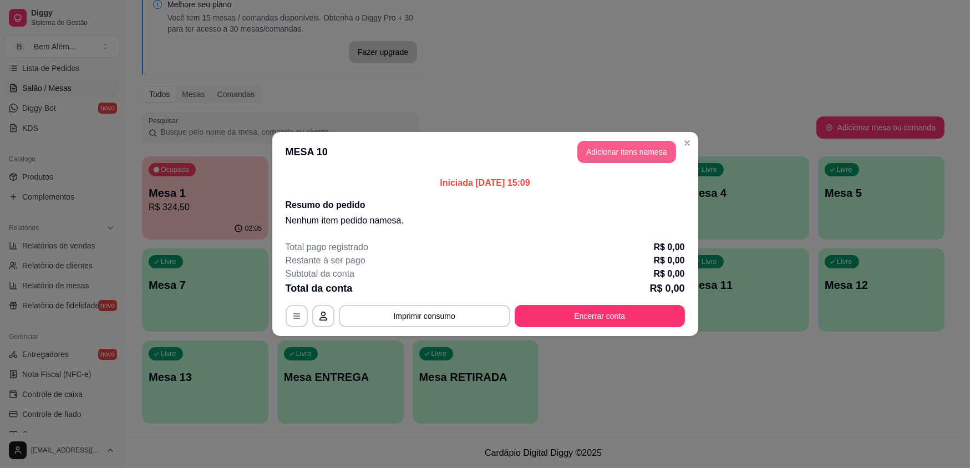
click at [649, 152] on button "Adicionar itens na mesa" at bounding box center [626, 152] width 99 height 22
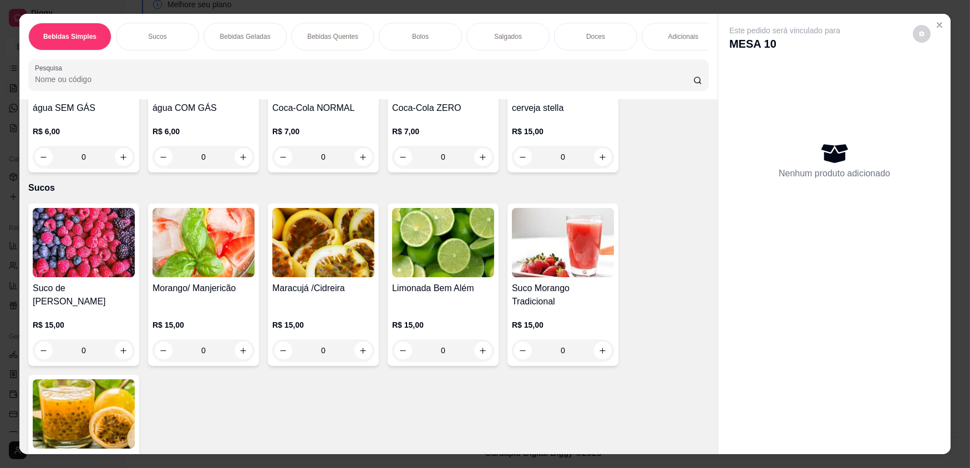
scroll to position [151, 0]
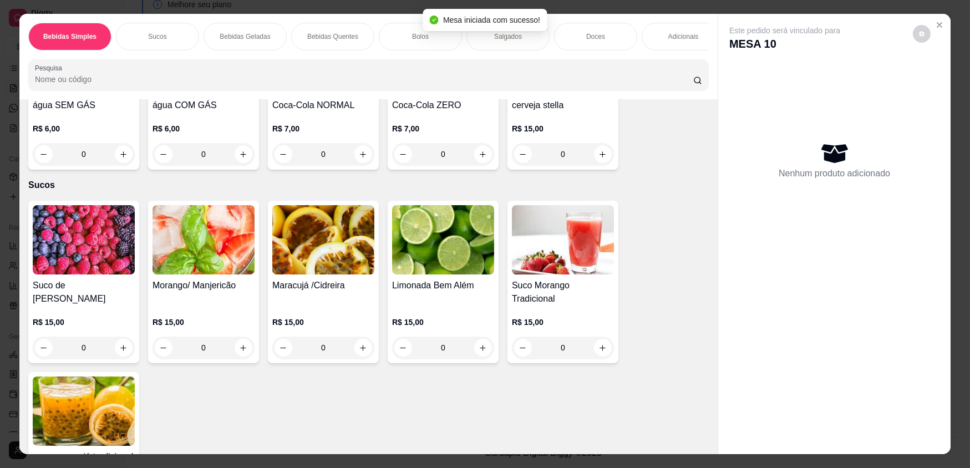
click at [88, 268] on img at bounding box center [84, 239] width 102 height 69
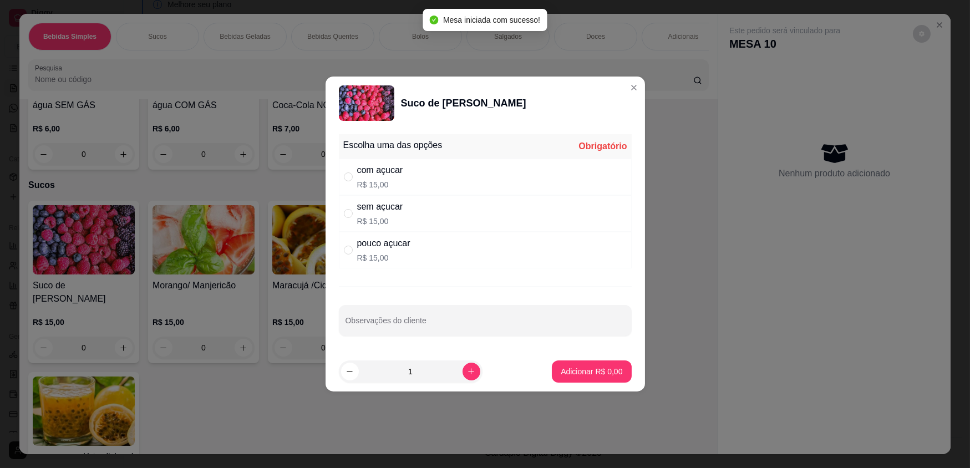
click at [409, 179] on div "com açucar R$ 15,00" at bounding box center [485, 177] width 293 height 37
radio input "true"
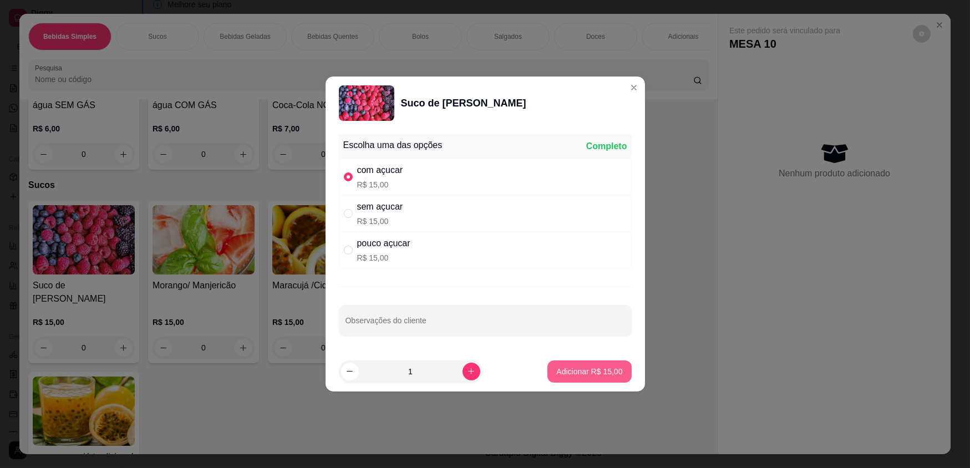
click at [567, 370] on p "Adicionar R$ 15,00" at bounding box center [589, 371] width 66 height 11
type input "1"
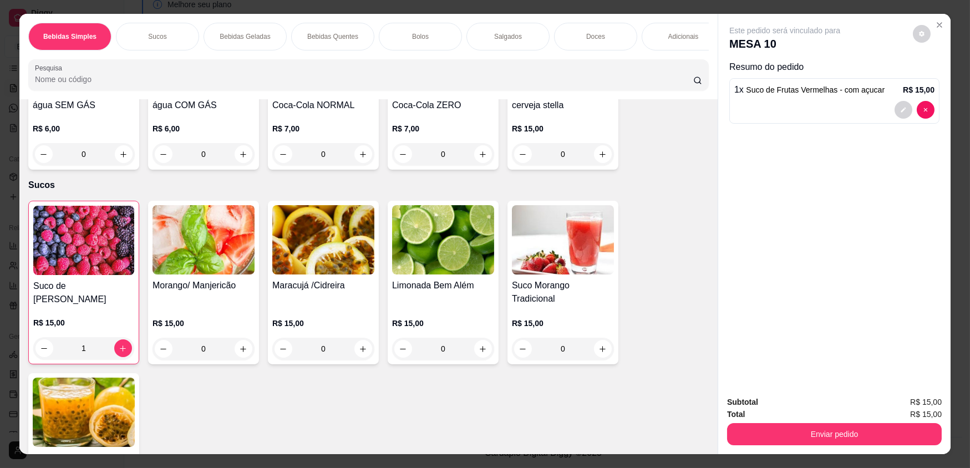
click at [484, 44] on div "Salgados" at bounding box center [507, 37] width 83 height 28
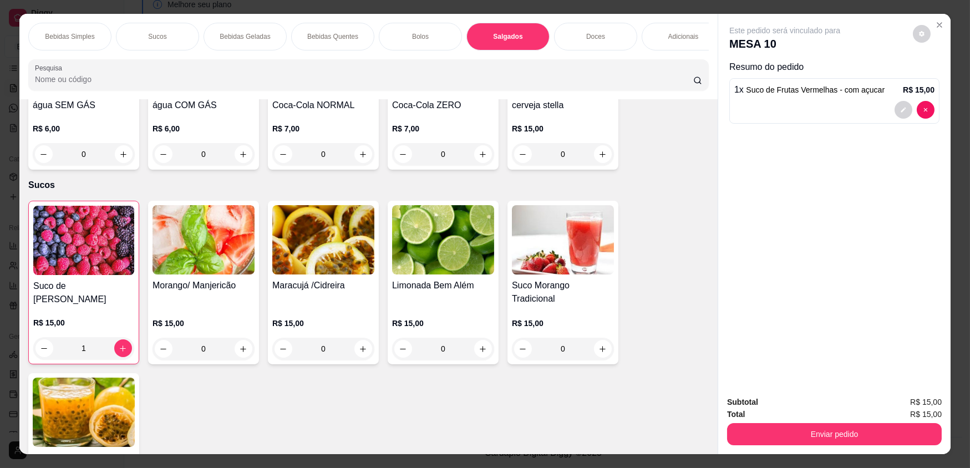
scroll to position [22, 0]
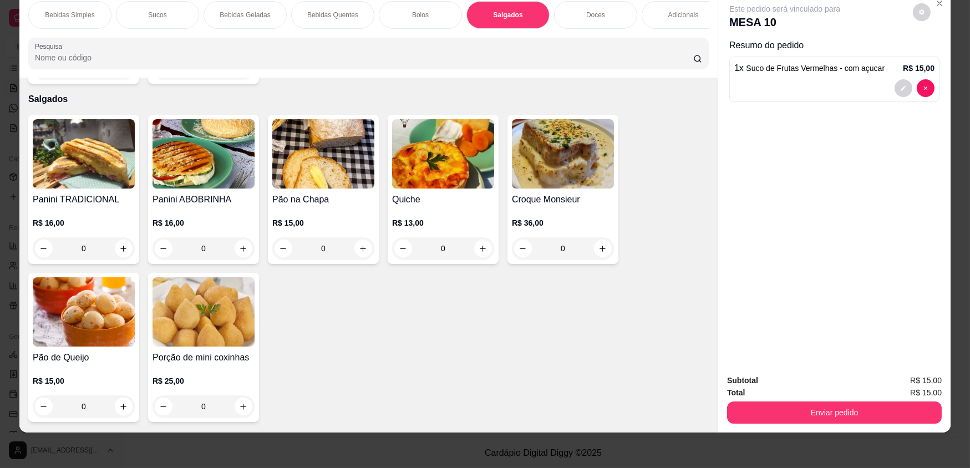
click at [485, 246] on div "0" at bounding box center [443, 248] width 102 height 22
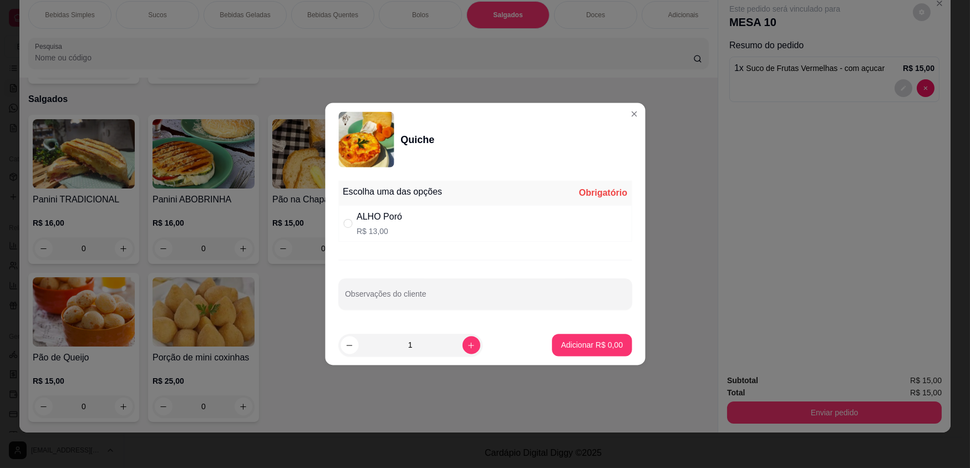
click at [477, 238] on div "ALHO Poró R$ 13,00" at bounding box center [484, 223] width 293 height 37
radio input "true"
click at [580, 344] on p "Adicionar R$ 13,00" at bounding box center [589, 344] width 66 height 11
type input "1"
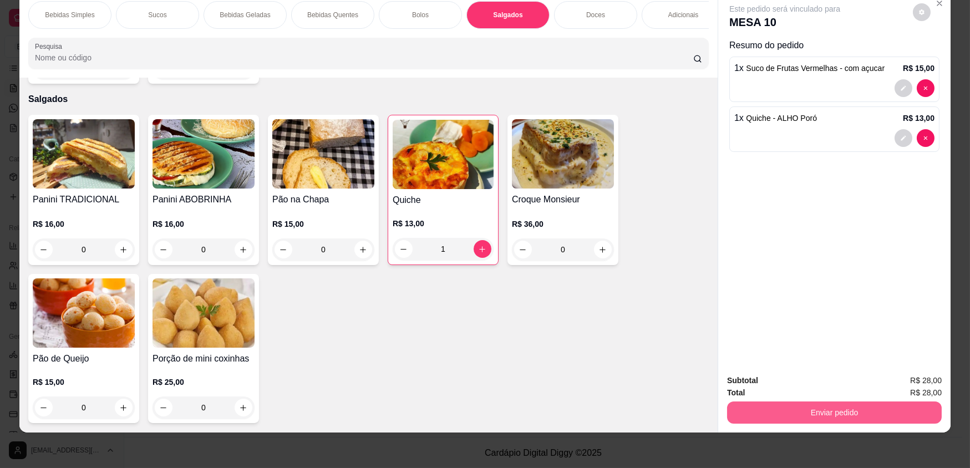
click at [807, 409] on button "Enviar pedido" at bounding box center [834, 412] width 215 height 22
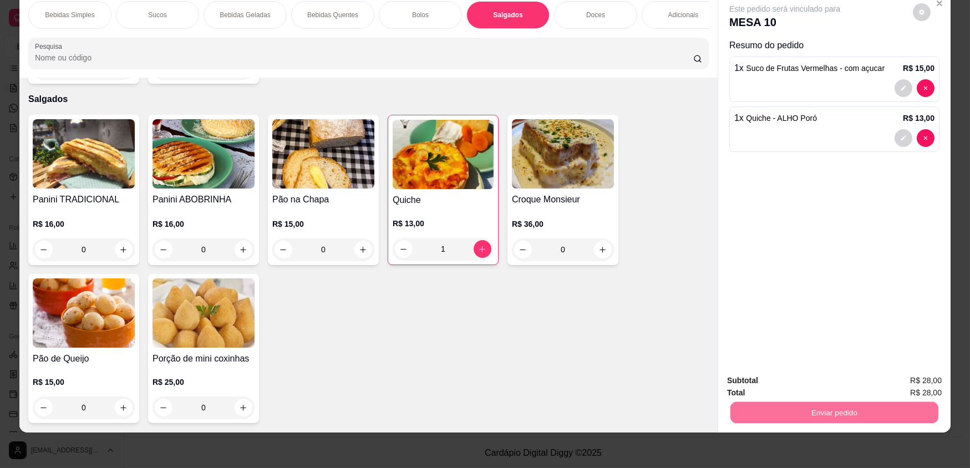
click at [784, 386] on button "Não registrar e enviar pedido" at bounding box center [797, 385] width 115 height 21
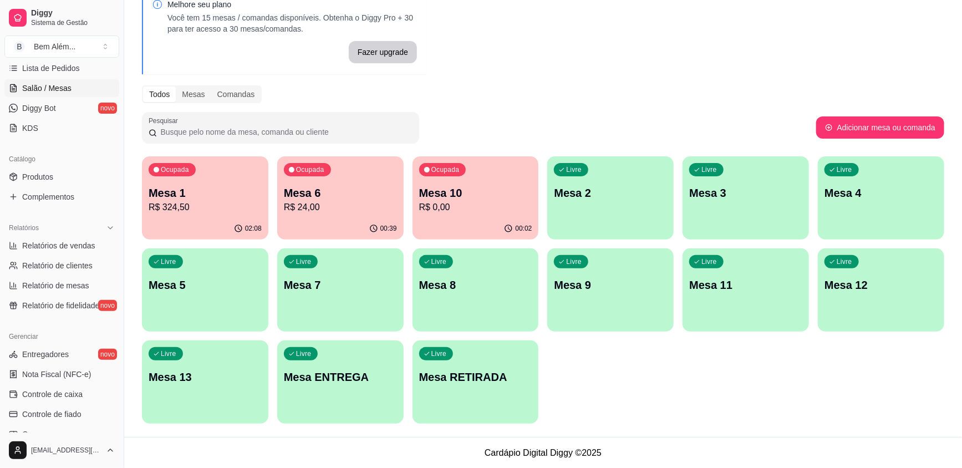
click at [478, 217] on button "Ocupada Mesa 10 R$ 0,00 00:02" at bounding box center [475, 197] width 126 height 83
click at [348, 203] on p "R$ 24,00" at bounding box center [340, 207] width 113 height 13
click at [328, 205] on p "R$ 24,00" at bounding box center [340, 207] width 113 height 13
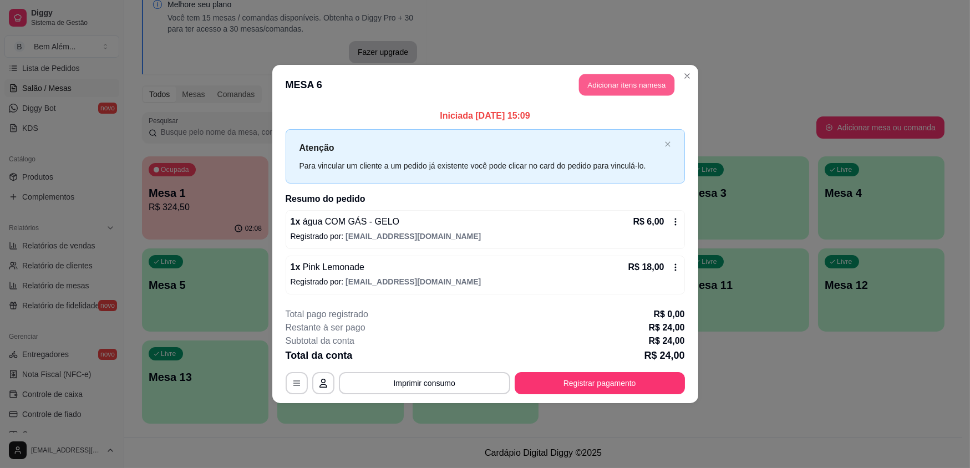
click at [603, 79] on button "Adicionar itens na mesa" at bounding box center [626, 85] width 95 height 22
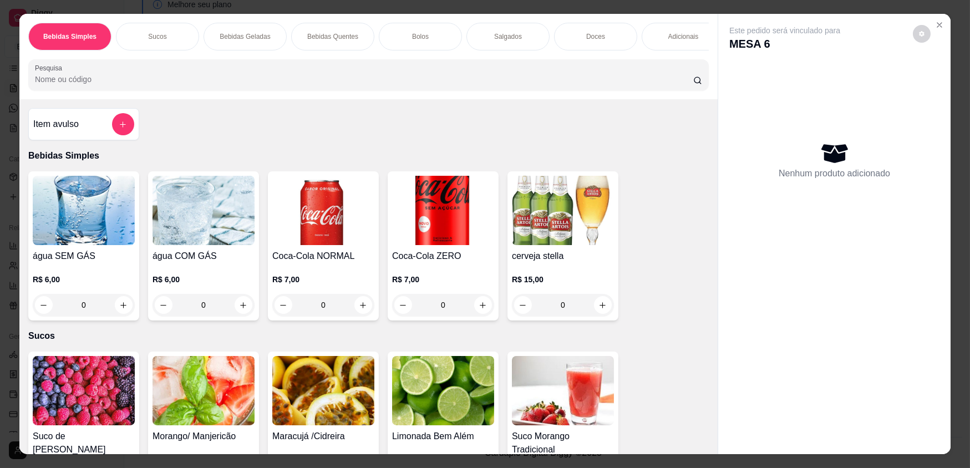
click at [120, 312] on div "0" at bounding box center [84, 305] width 102 height 22
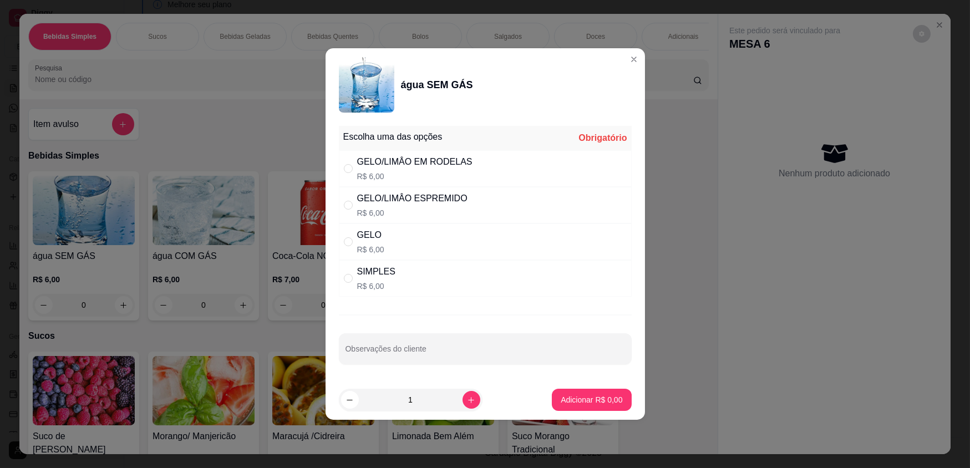
click at [427, 276] on div "SIMPLES R$ 6,00" at bounding box center [485, 278] width 293 height 37
radio input "true"
click at [575, 400] on p "Adicionar R$ 6,00" at bounding box center [591, 399] width 62 height 11
type input "1"
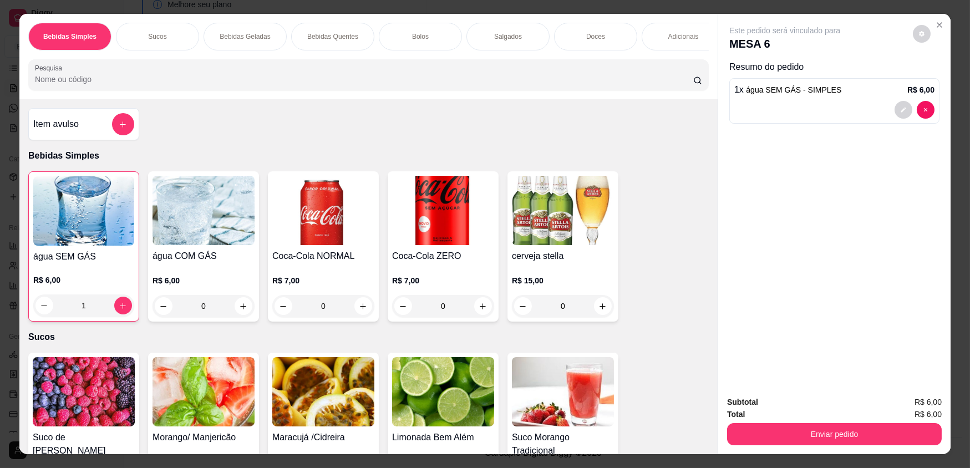
click at [307, 39] on p "Bebidas Quentes" at bounding box center [332, 36] width 51 height 9
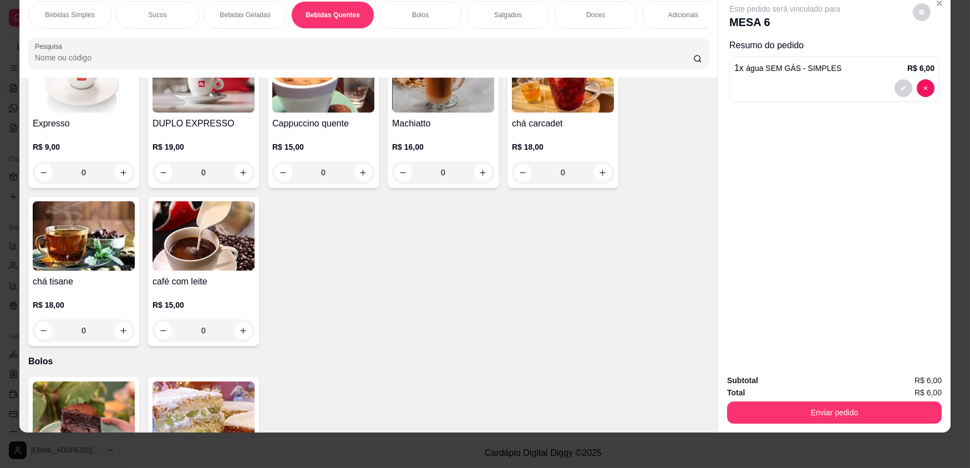
scroll to position [863, 0]
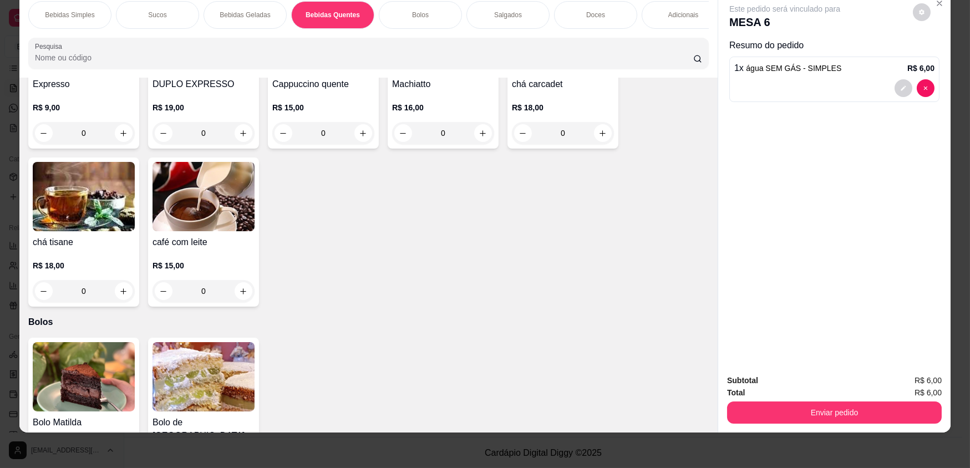
click at [121, 138] on div "0" at bounding box center [84, 133] width 102 height 22
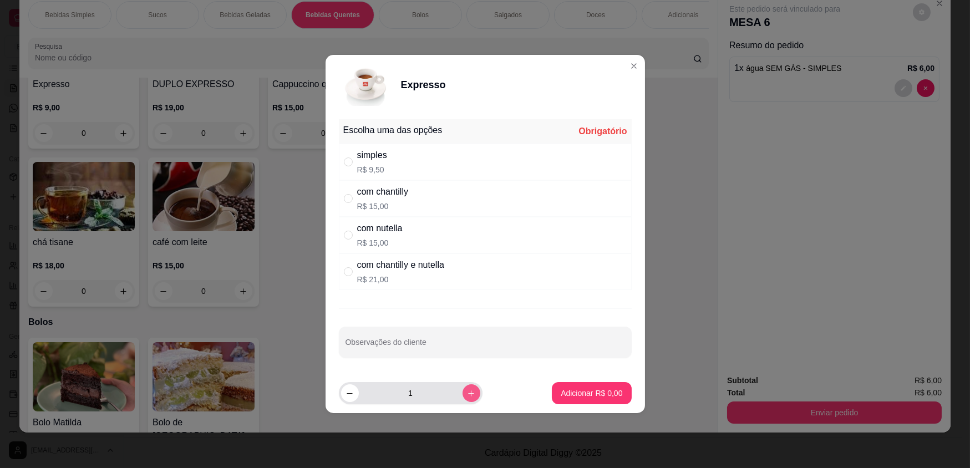
click at [467, 394] on icon "increase-product-quantity" at bounding box center [471, 393] width 8 height 8
type input "3"
click at [375, 156] on div "simples" at bounding box center [372, 155] width 30 height 13
radio input "true"
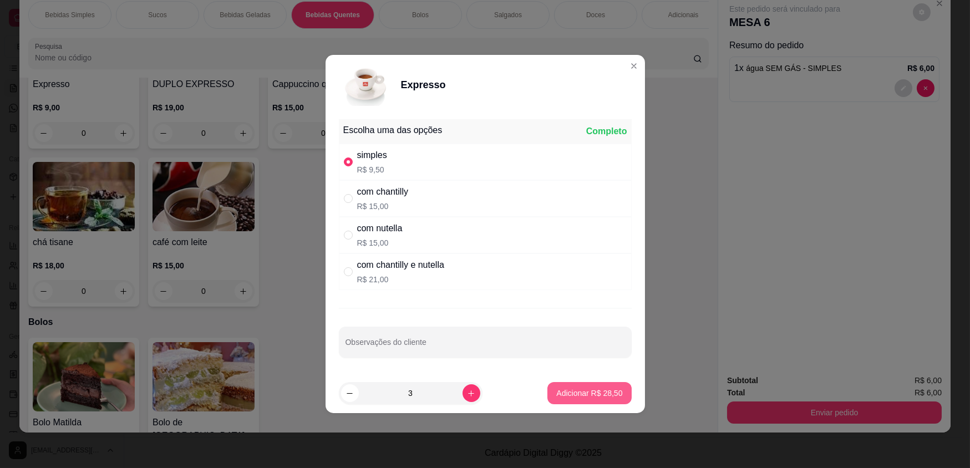
click at [594, 390] on p "Adicionar R$ 28,50" at bounding box center [589, 393] width 66 height 11
type input "3"
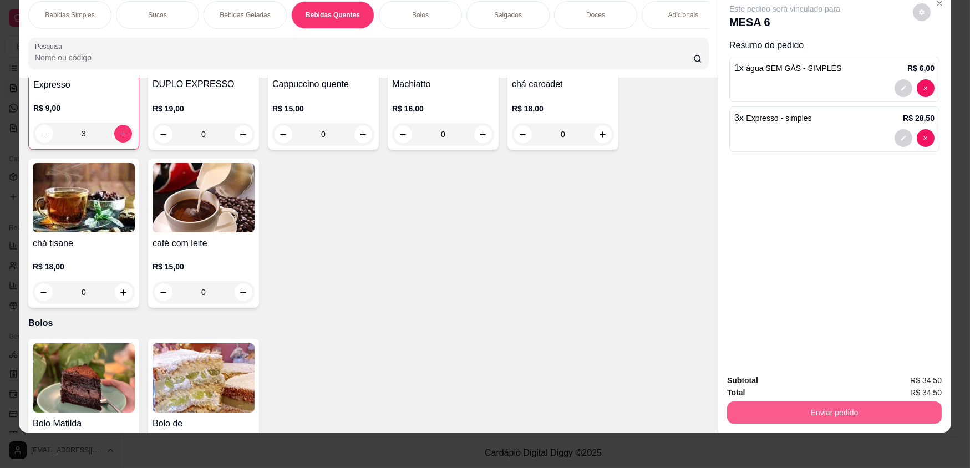
scroll to position [864, 0]
click at [783, 409] on button "Enviar pedido" at bounding box center [834, 412] width 208 height 22
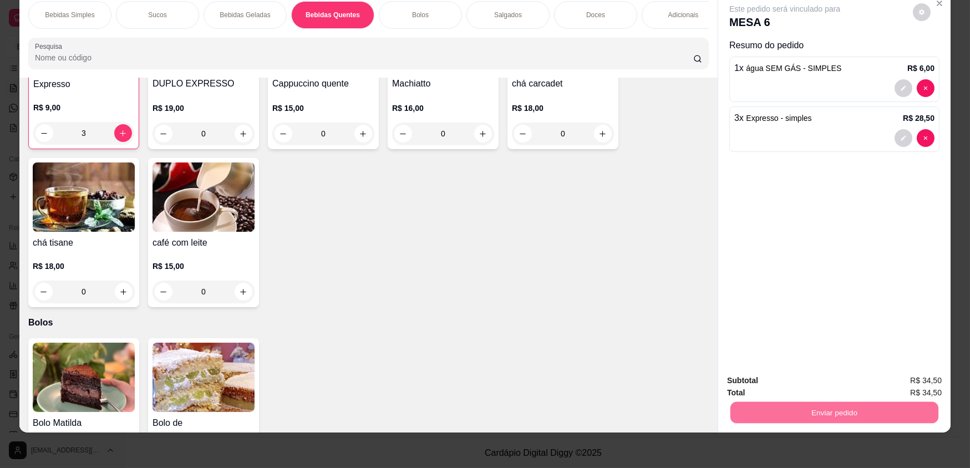
click at [777, 388] on button "Não registrar e enviar pedido" at bounding box center [798, 385] width 112 height 21
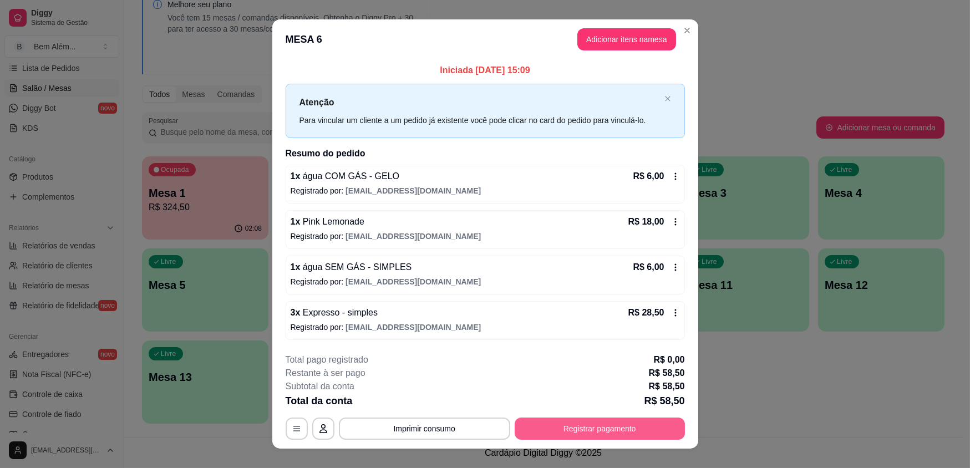
click at [657, 424] on button "Registrar pagamento" at bounding box center [599, 428] width 170 height 22
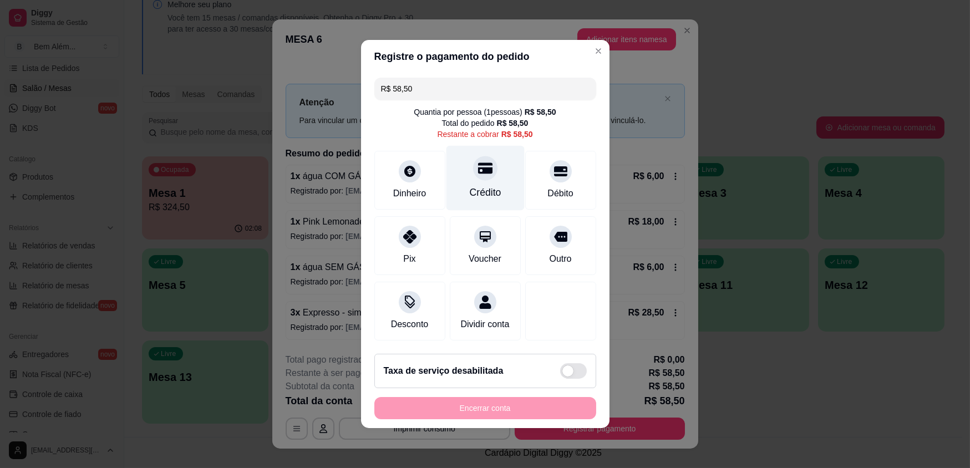
click at [500, 185] on div "Crédito" at bounding box center [485, 178] width 78 height 65
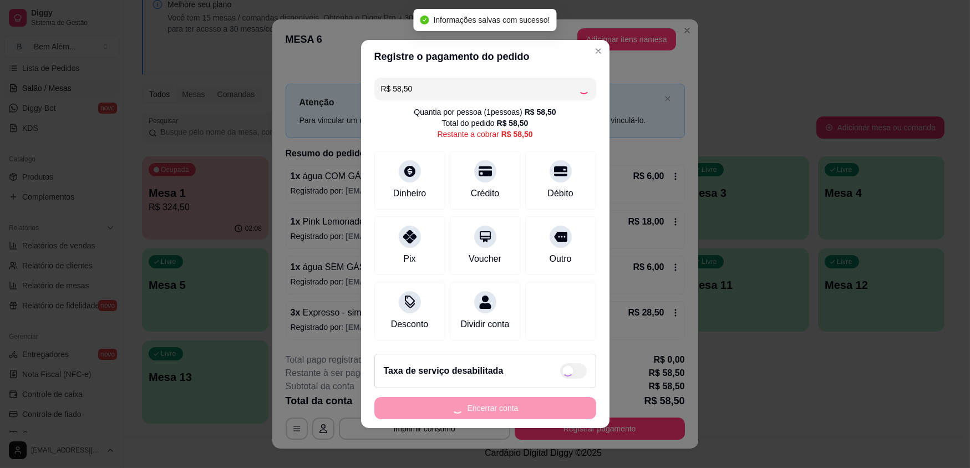
type input "R$ 0,00"
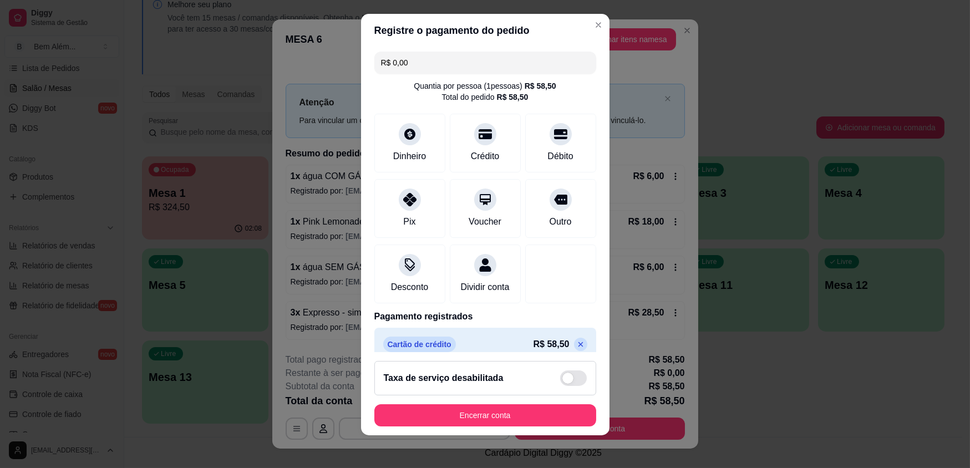
scroll to position [12, 0]
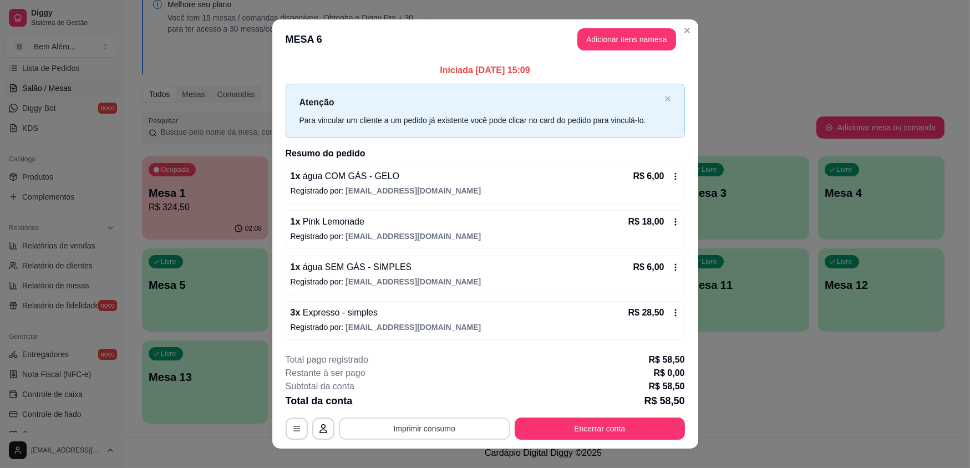
click at [455, 436] on button "Imprimir consumo" at bounding box center [424, 428] width 171 height 22
click at [442, 397] on button "impressao computador" at bounding box center [420, 402] width 81 height 17
click at [604, 427] on button "Encerrar conta" at bounding box center [599, 428] width 170 height 22
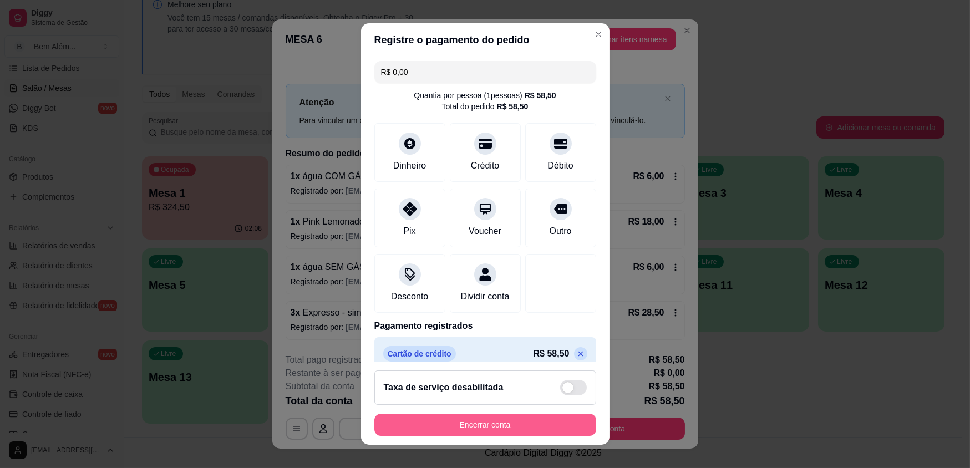
click at [542, 427] on button "Encerrar conta" at bounding box center [485, 425] width 222 height 22
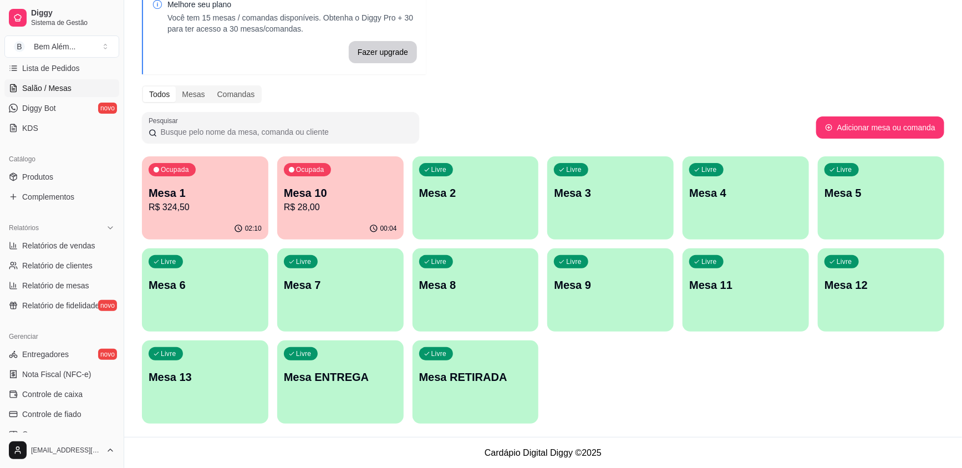
click at [232, 218] on div "02:10" at bounding box center [205, 229] width 126 height 22
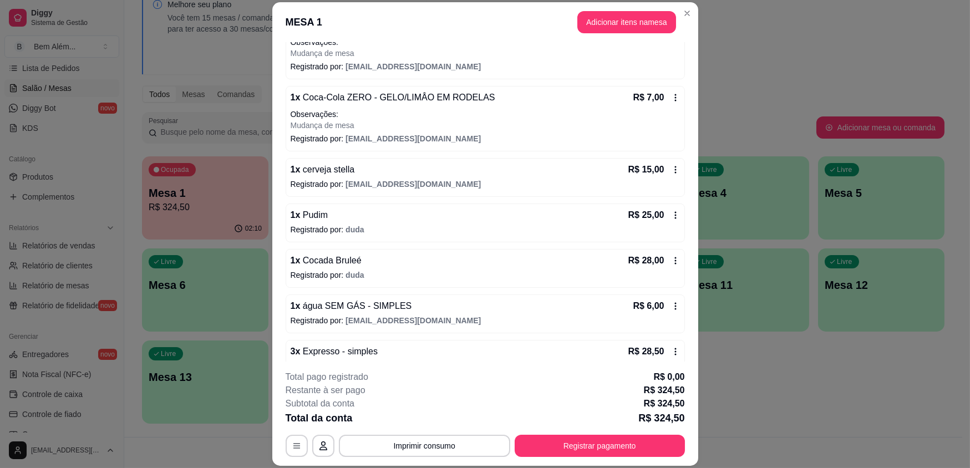
scroll to position [370, 0]
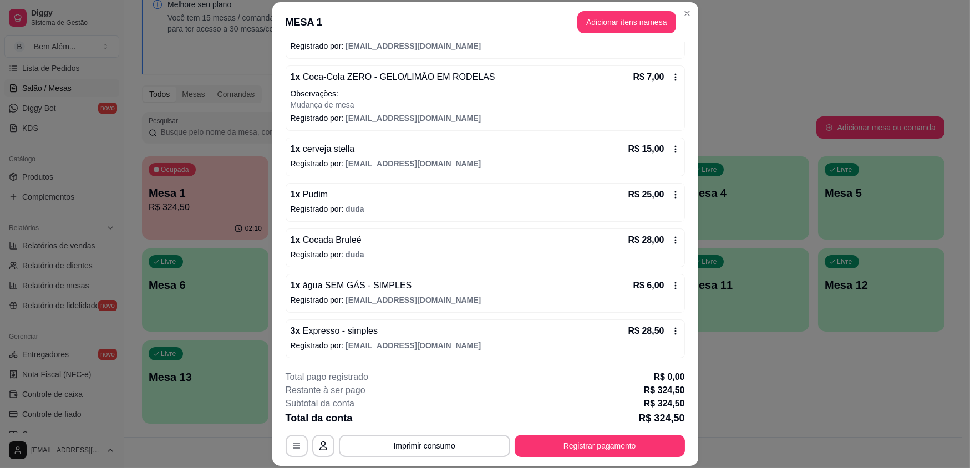
click at [671, 332] on icon at bounding box center [675, 331] width 9 height 9
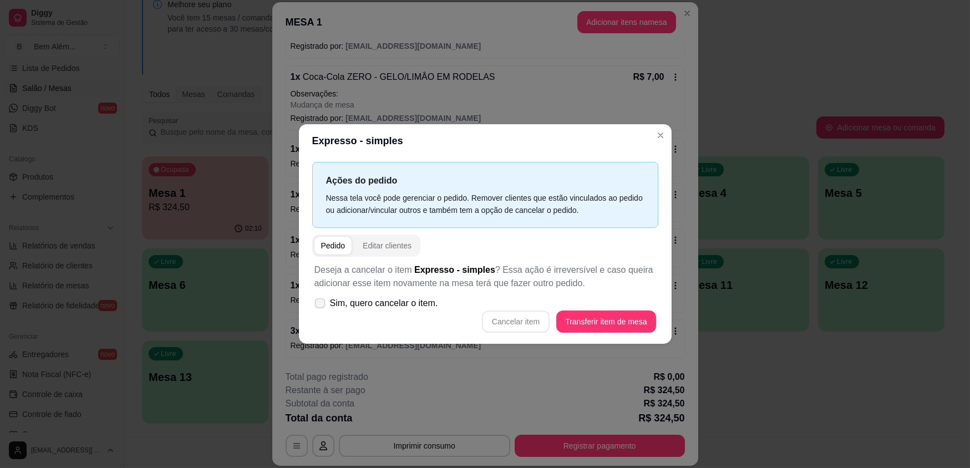
click at [439, 310] on label "Sim, quero cancelar o item." at bounding box center [376, 303] width 132 height 22
click at [321, 310] on input "Sim, quero cancelar o item." at bounding box center [317, 308] width 7 height 7
checkbox input "true"
click at [516, 319] on button "Cancelar item" at bounding box center [516, 321] width 68 height 22
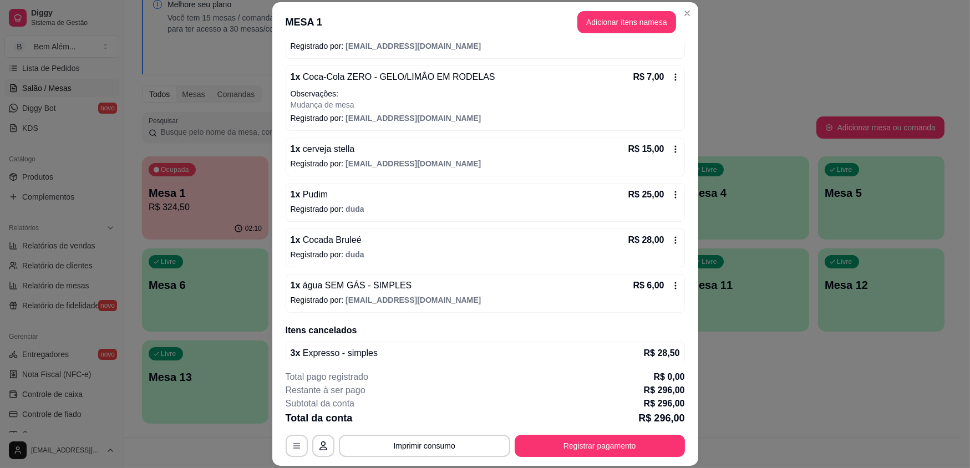
click at [633, 290] on p "R$ 6,00" at bounding box center [648, 285] width 31 height 13
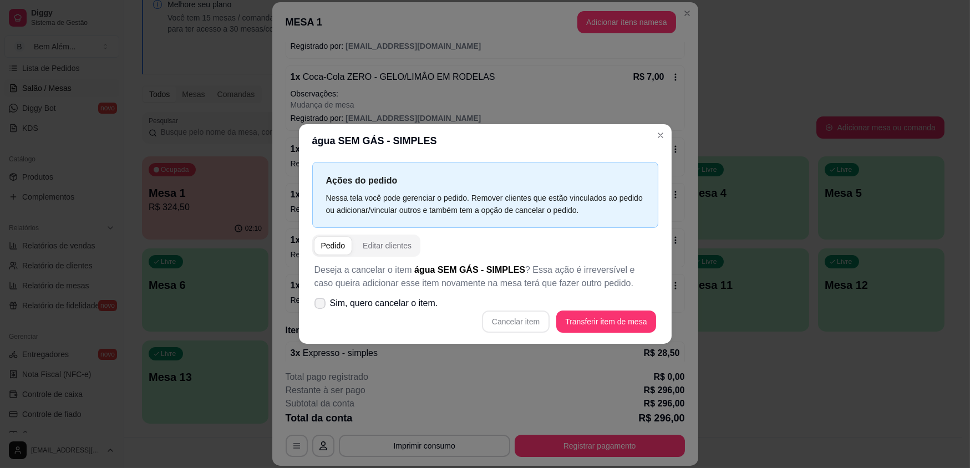
click at [431, 304] on span "Sim, quero cancelar o item." at bounding box center [384, 303] width 108 height 13
click at [321, 305] on input "Sim, quero cancelar o item." at bounding box center [317, 308] width 7 height 7
checkbox input "true"
click at [526, 324] on button "Cancelar item" at bounding box center [516, 322] width 66 height 22
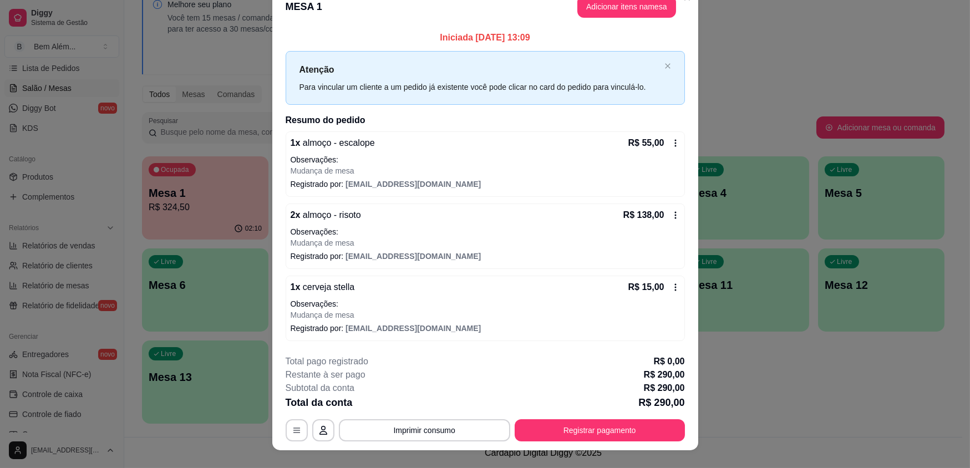
scroll to position [0, 0]
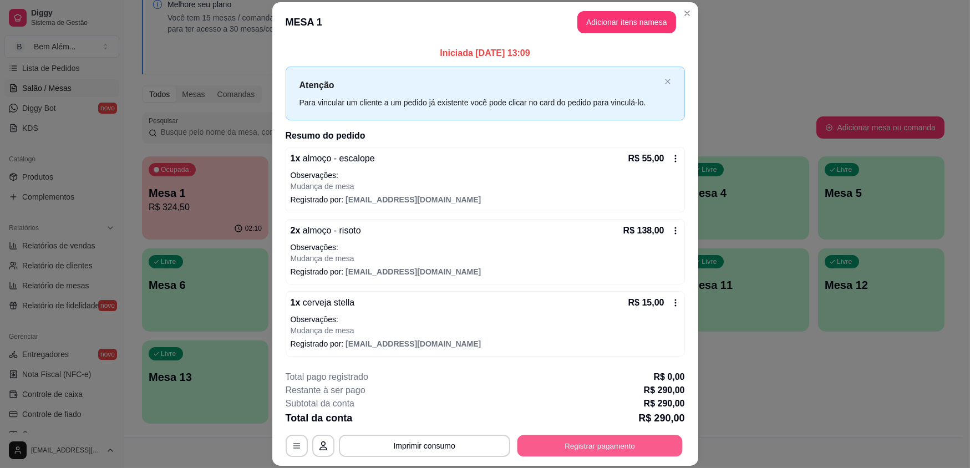
click at [618, 441] on button "Registrar pagamento" at bounding box center [599, 446] width 165 height 22
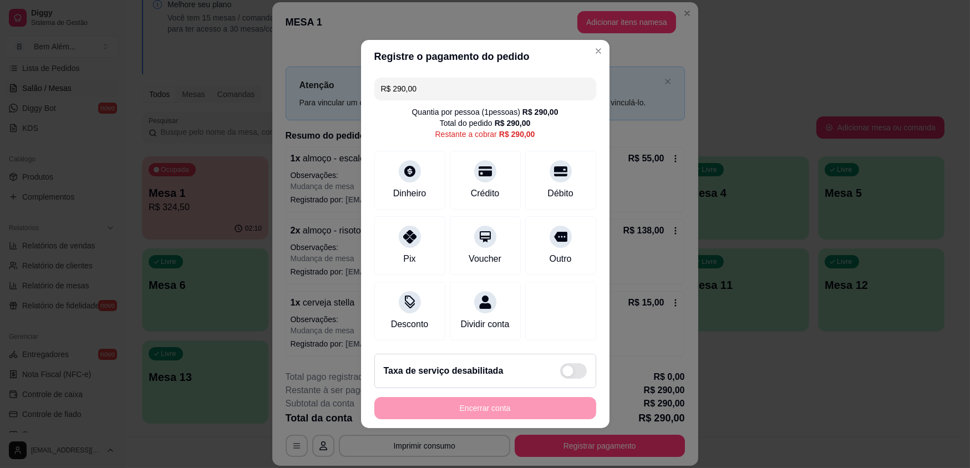
drag, startPoint x: 423, startPoint y: 87, endPoint x: 371, endPoint y: 85, distance: 52.1
click at [371, 85] on div "R$ 290,00 Quantia por pessoa ( 1 pessoas) R$ 290,00 Total do pedido R$ 290,00 R…" at bounding box center [485, 209] width 248 height 272
click at [498, 195] on div "Crédito" at bounding box center [485, 178] width 78 height 65
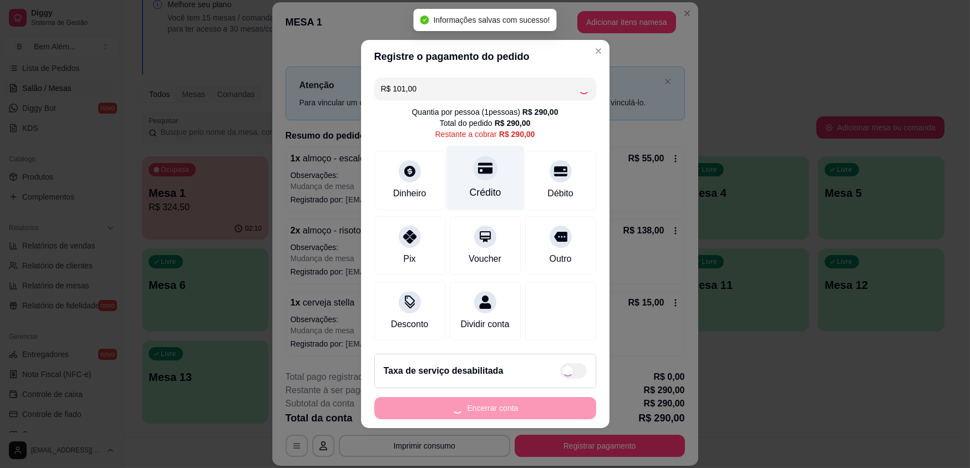
type input "R$ 189,00"
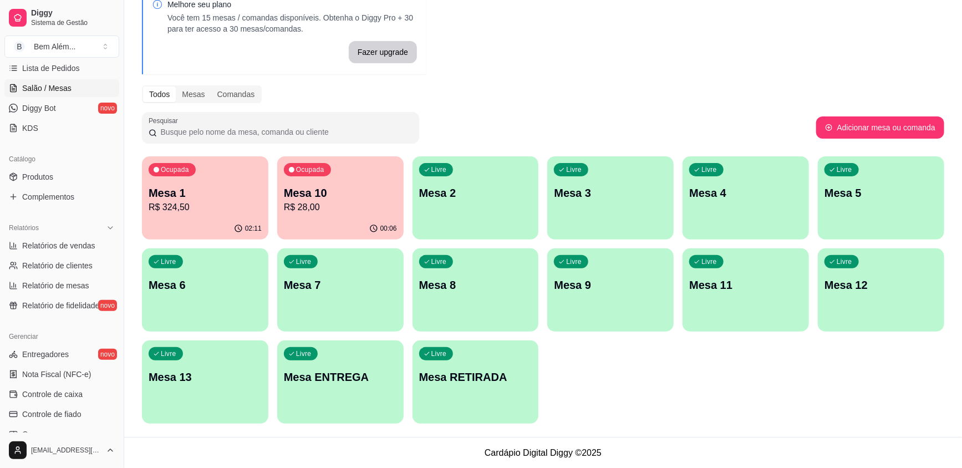
click at [315, 201] on p "R$ 28,00" at bounding box center [340, 207] width 113 height 13
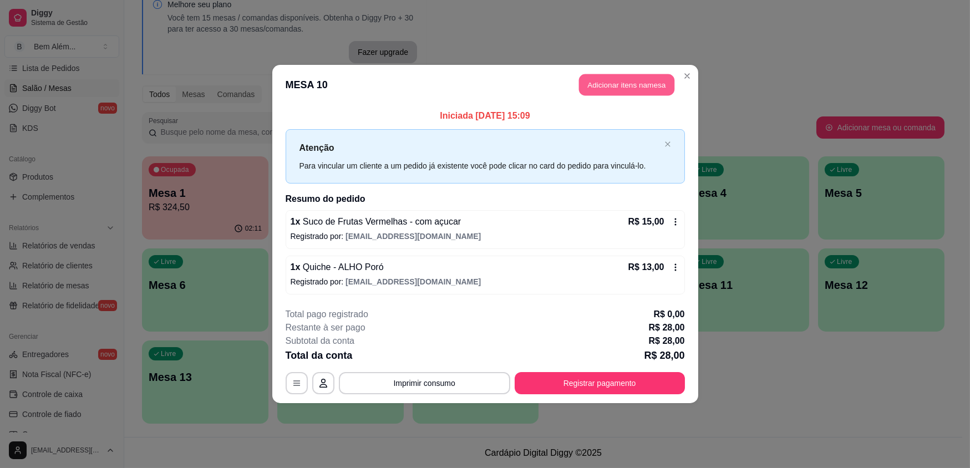
click at [638, 85] on button "Adicionar itens na mesa" at bounding box center [626, 85] width 95 height 22
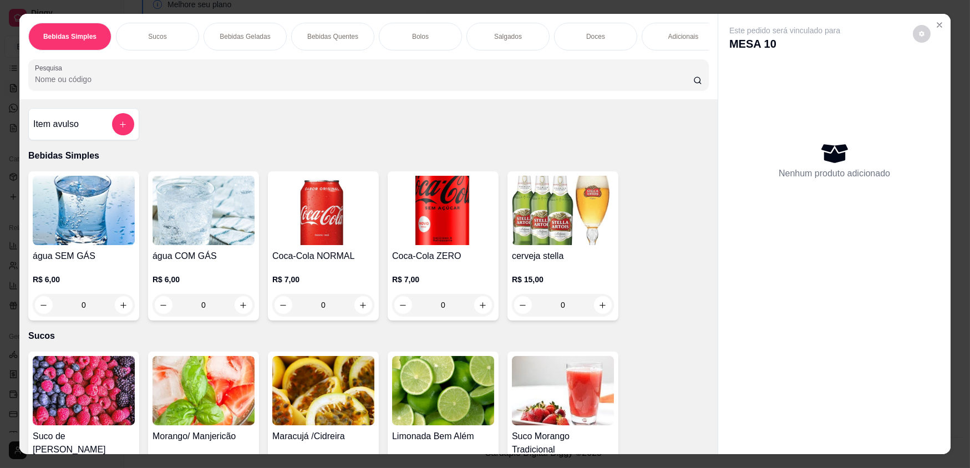
click at [562, 39] on div "Doces" at bounding box center [595, 37] width 83 height 28
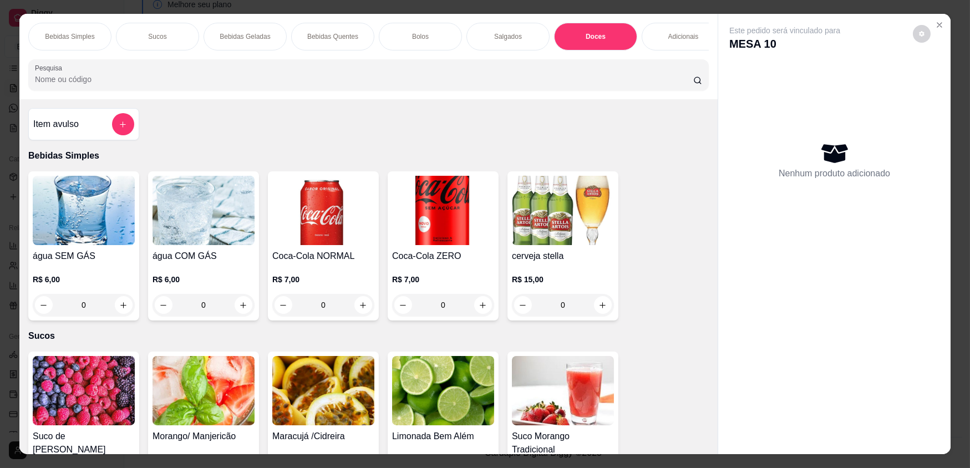
scroll to position [22, 0]
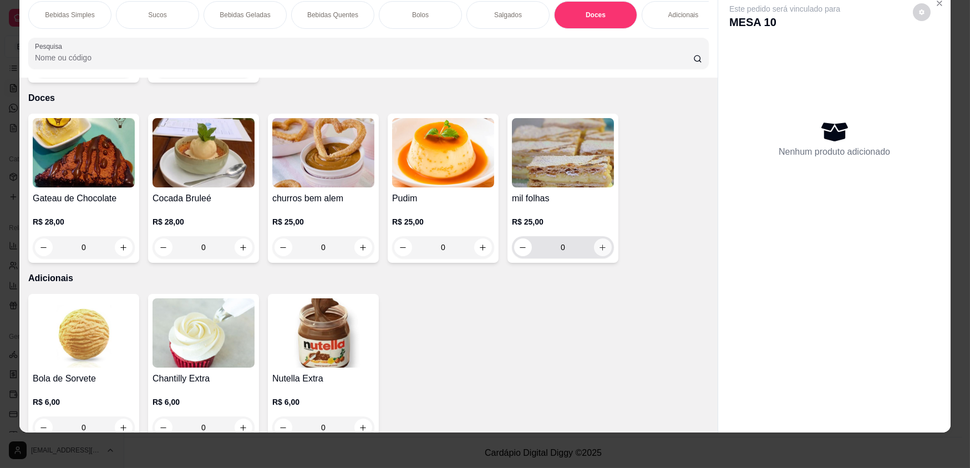
click at [602, 243] on icon "increase-product-quantity" at bounding box center [602, 247] width 8 height 8
type input "1"
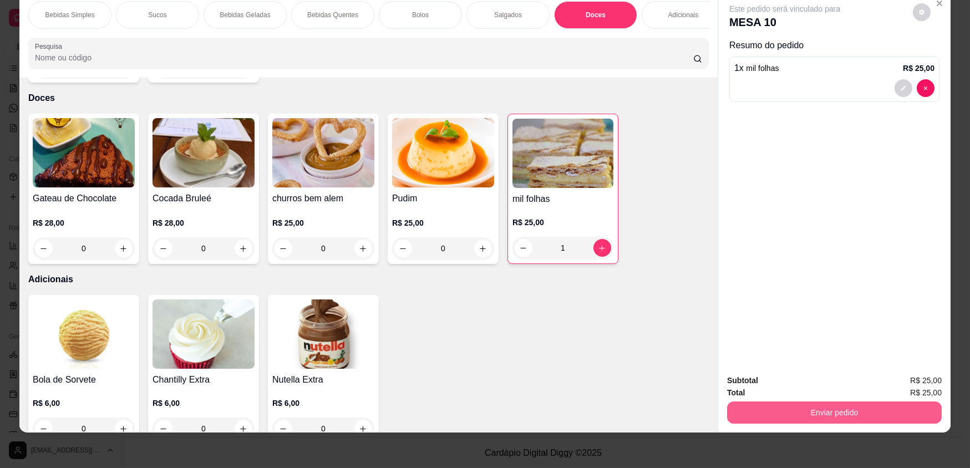
click at [801, 413] on button "Enviar pedido" at bounding box center [834, 412] width 215 height 22
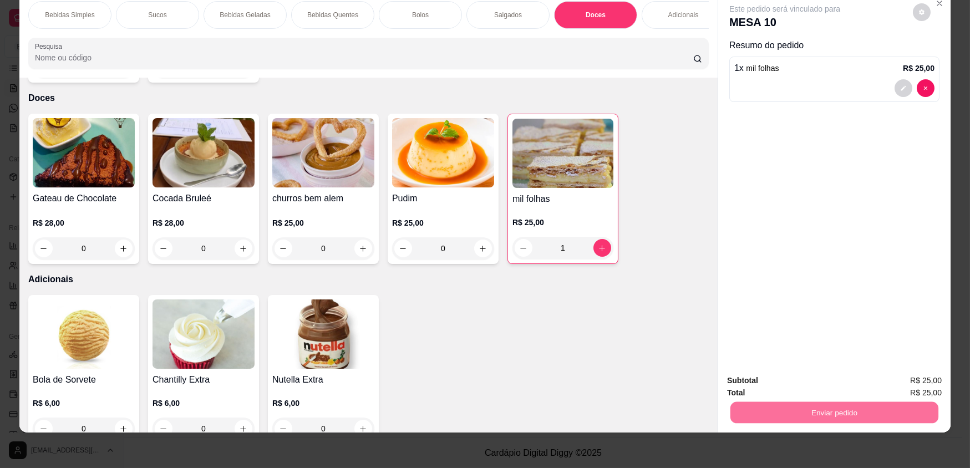
click at [790, 378] on button "Não registrar e enviar pedido" at bounding box center [798, 385] width 112 height 21
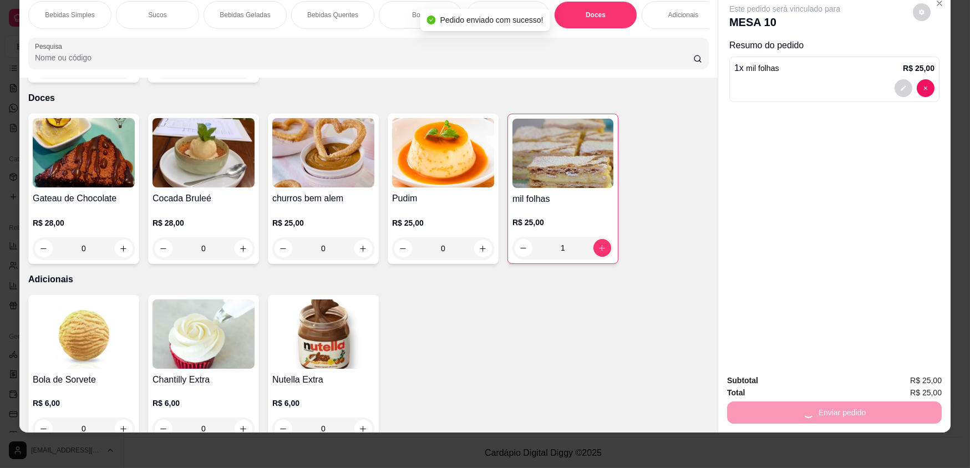
scroll to position [0, 0]
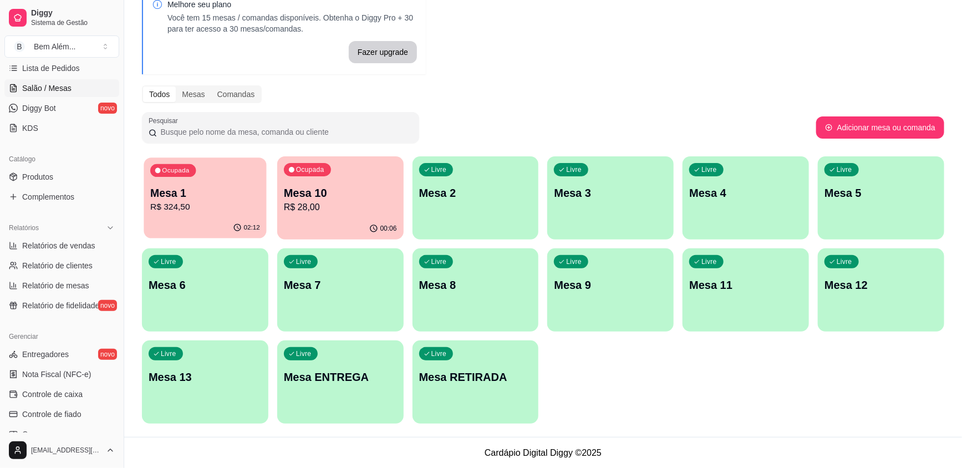
click at [191, 210] on p "R$ 324,50" at bounding box center [205, 207] width 110 height 13
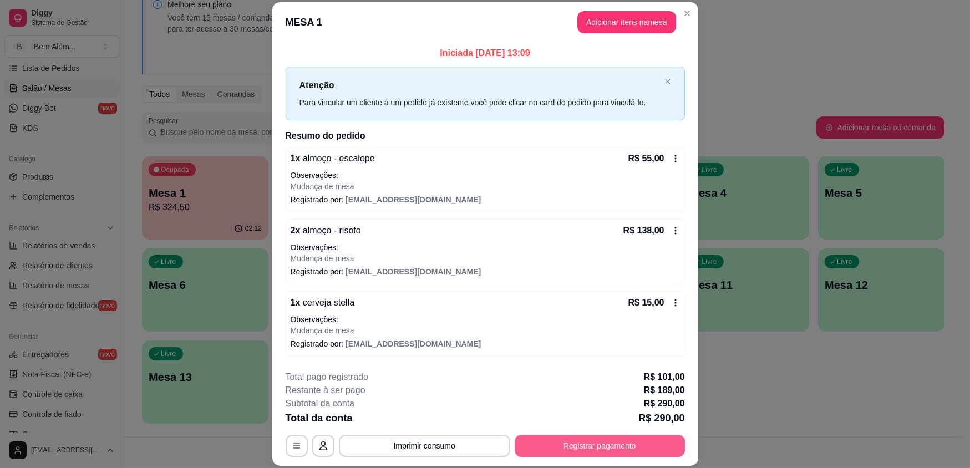
click at [609, 445] on button "Registrar pagamento" at bounding box center [599, 446] width 170 height 22
click at [621, 445] on button "Registrar pagamento" at bounding box center [599, 446] width 170 height 22
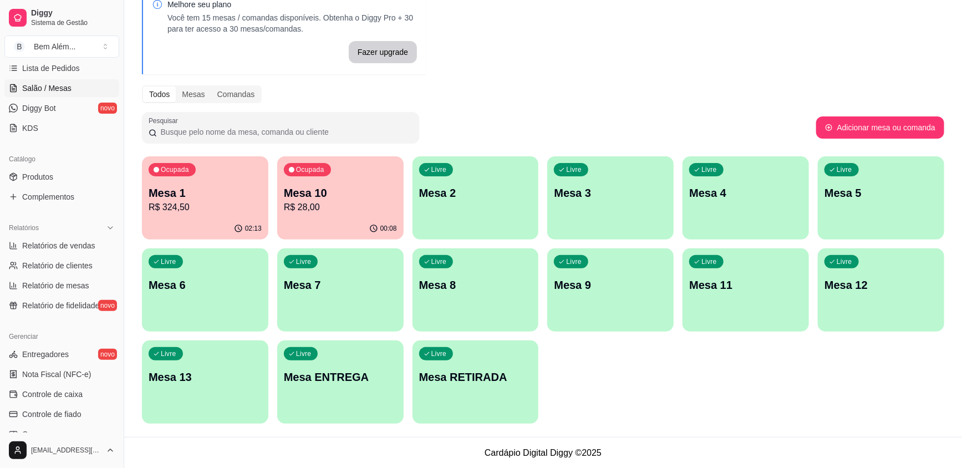
click at [185, 221] on div "02:13" at bounding box center [205, 229] width 126 height 22
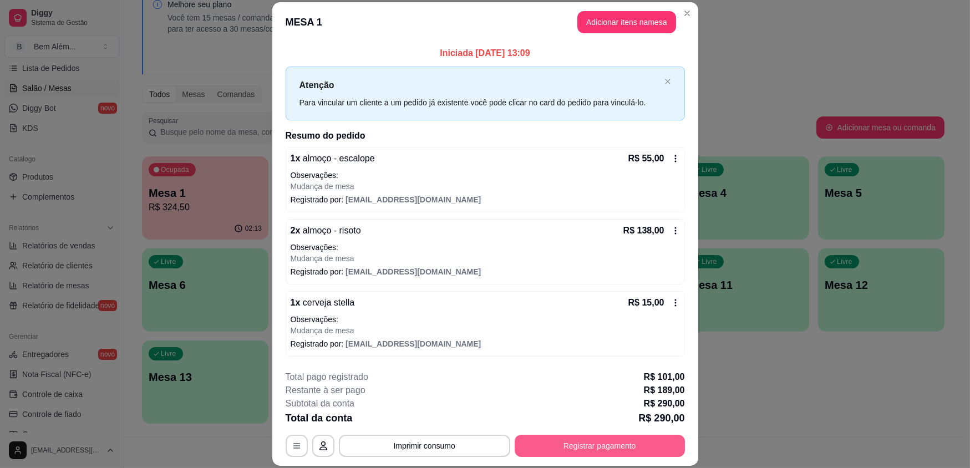
click at [602, 451] on button "Registrar pagamento" at bounding box center [599, 446] width 170 height 22
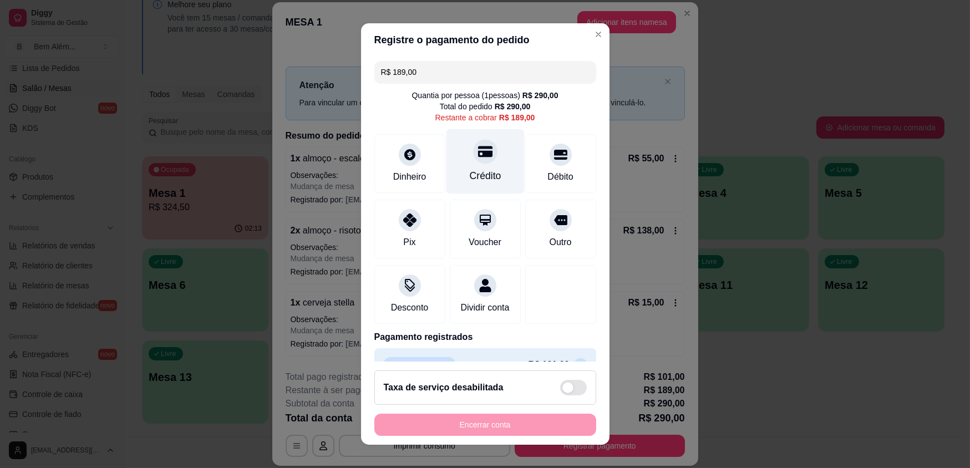
click at [480, 175] on div "Crédito" at bounding box center [485, 176] width 32 height 14
type input "R$ 0,00"
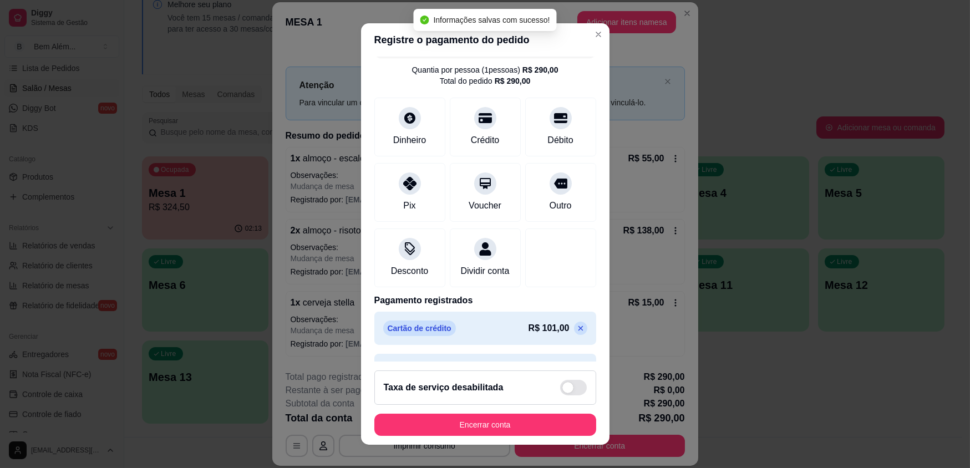
scroll to position [68, 0]
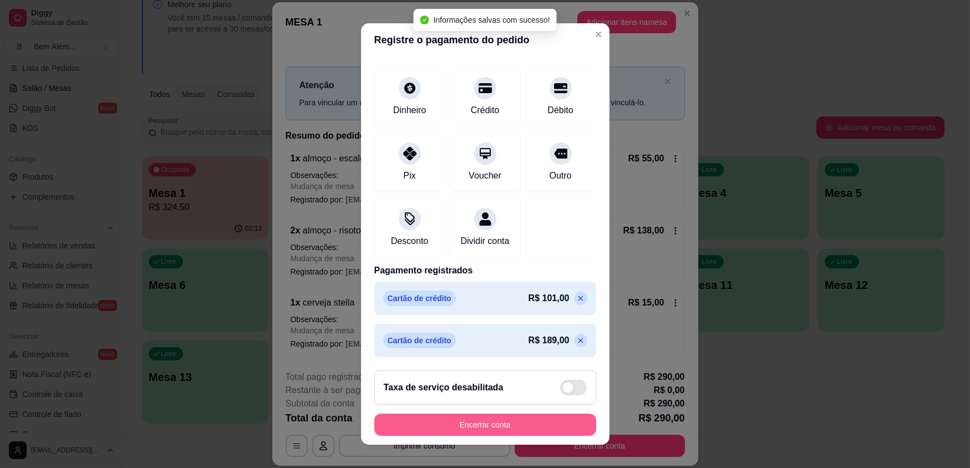
click at [492, 416] on button "Encerrar conta" at bounding box center [485, 425] width 222 height 22
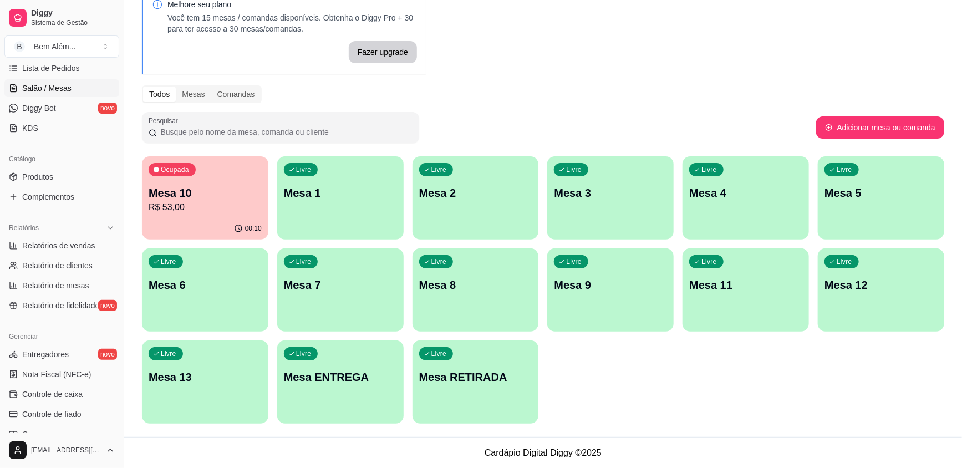
click at [165, 192] on p "Mesa 10" at bounding box center [205, 193] width 113 height 16
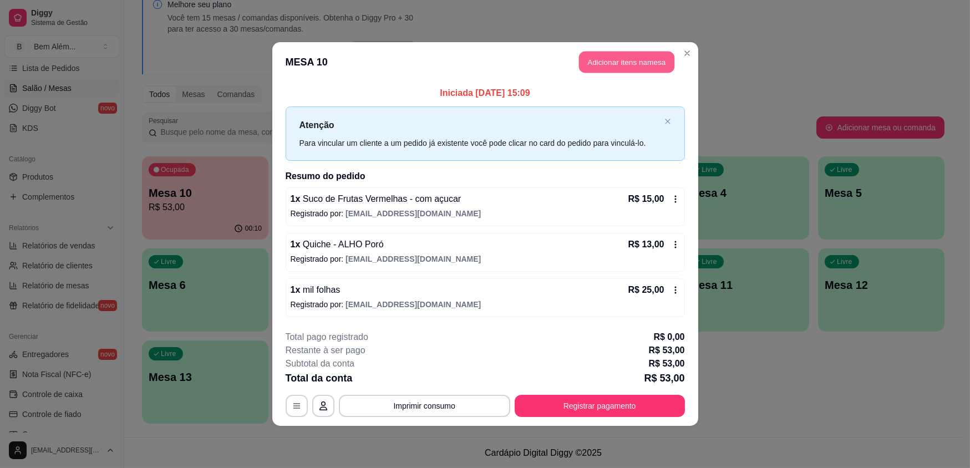
click at [625, 53] on button "Adicionar itens na mesa" at bounding box center [626, 63] width 95 height 22
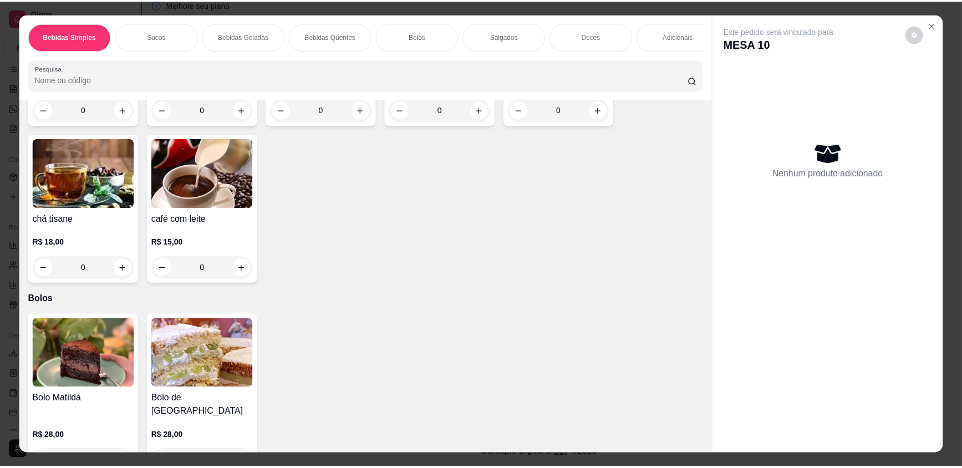
scroll to position [1109, 0]
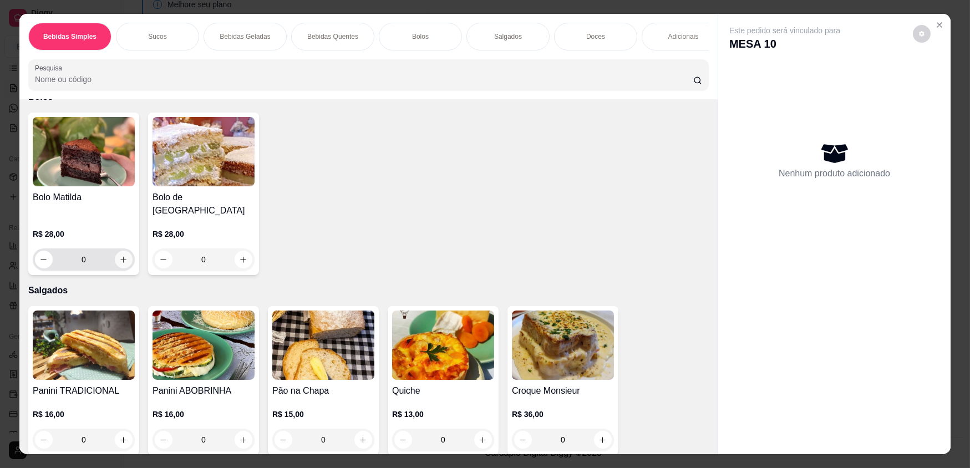
click at [119, 256] on icon "increase-product-quantity" at bounding box center [123, 260] width 8 height 8
type input "1"
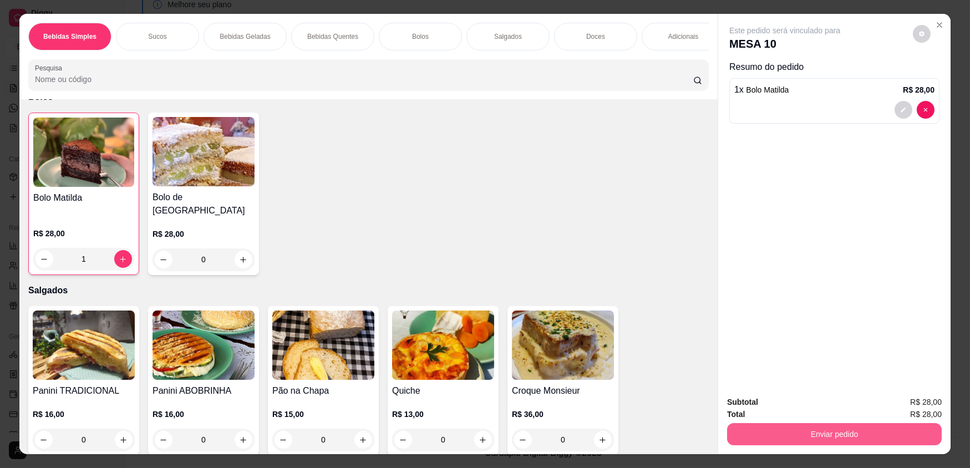
click at [897, 435] on button "Enviar pedido" at bounding box center [834, 434] width 215 height 22
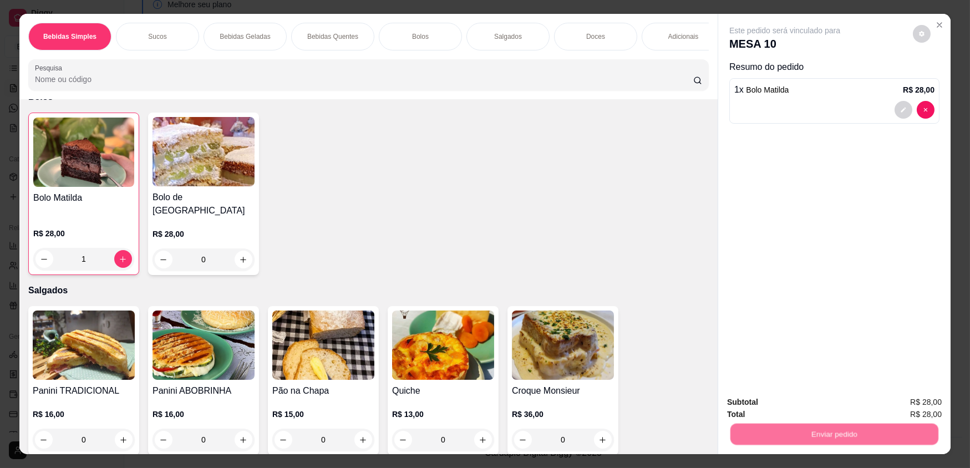
click at [769, 401] on button "Não registrar e enviar pedido" at bounding box center [797, 406] width 115 height 21
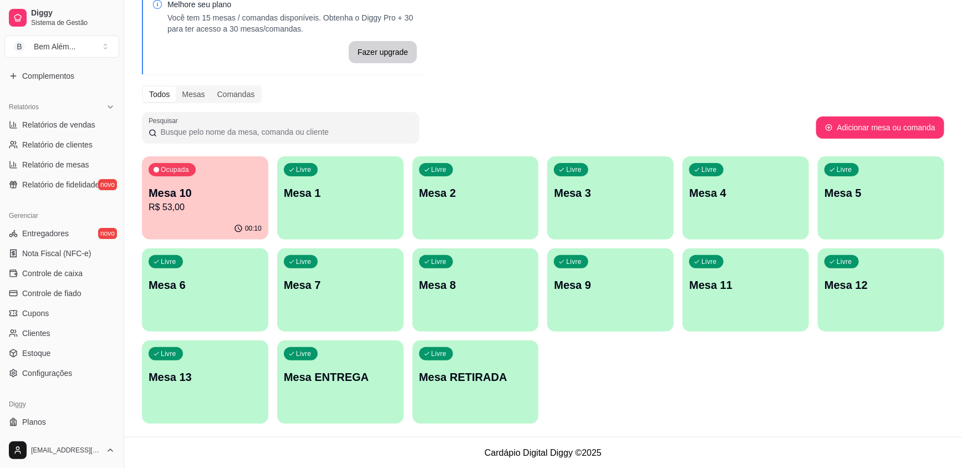
scroll to position [329, 0]
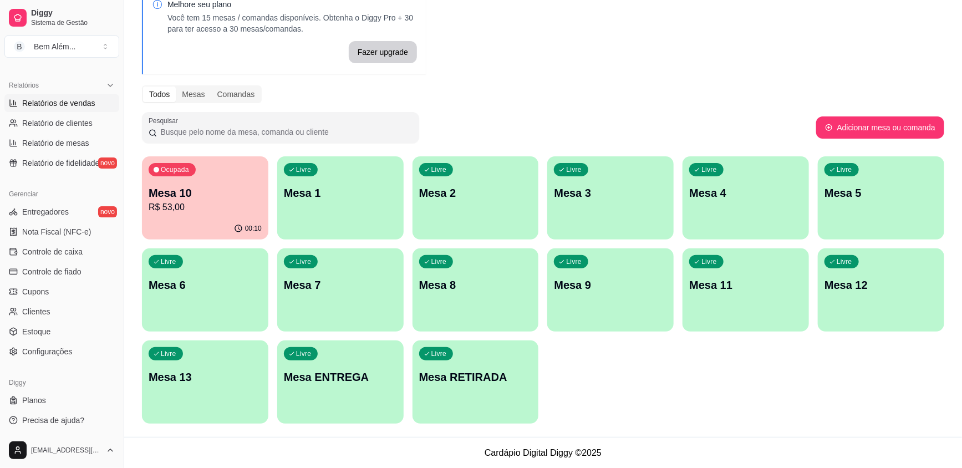
click at [100, 108] on link "Relatórios de vendas" at bounding box center [61, 103] width 115 height 18
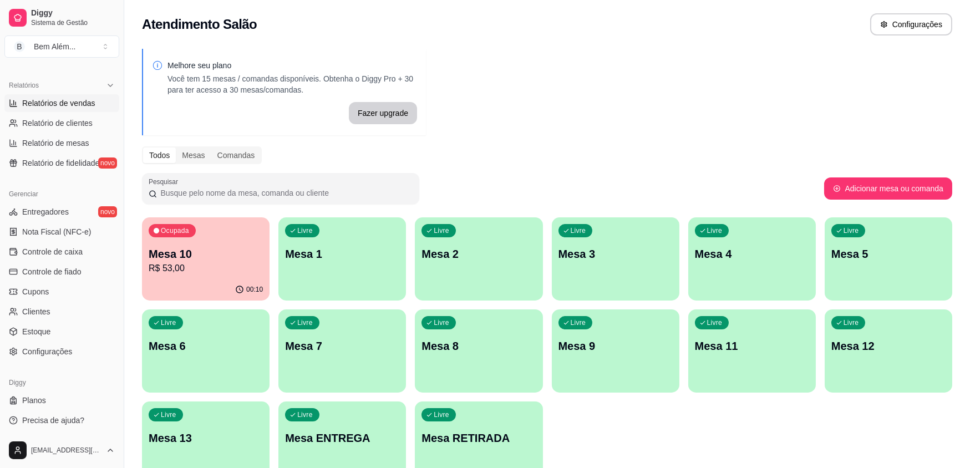
select select "ALL"
select select "0"
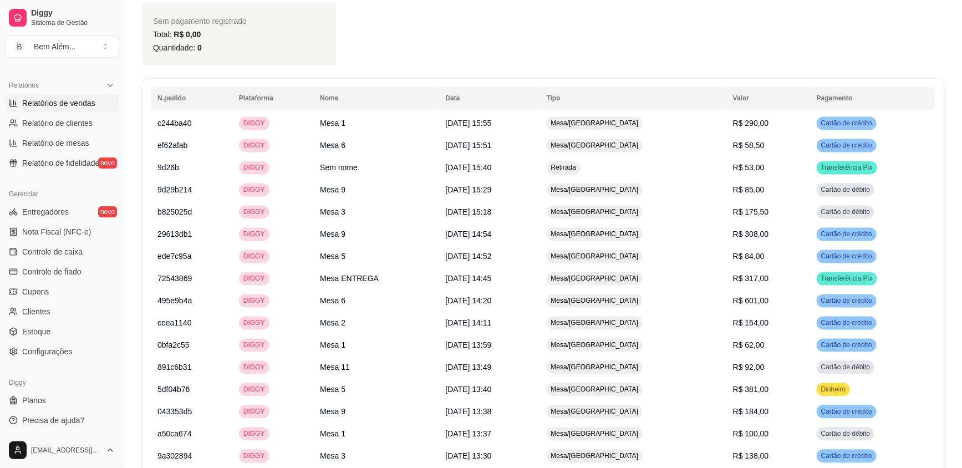
scroll to position [1008, 0]
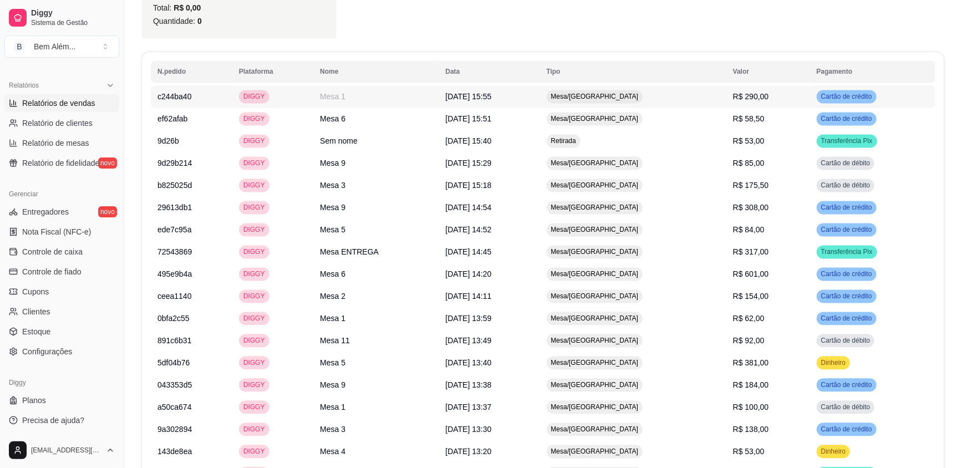
click at [716, 86] on td "Mesa/[GEOGRAPHIC_DATA]" at bounding box center [633, 97] width 186 height 22
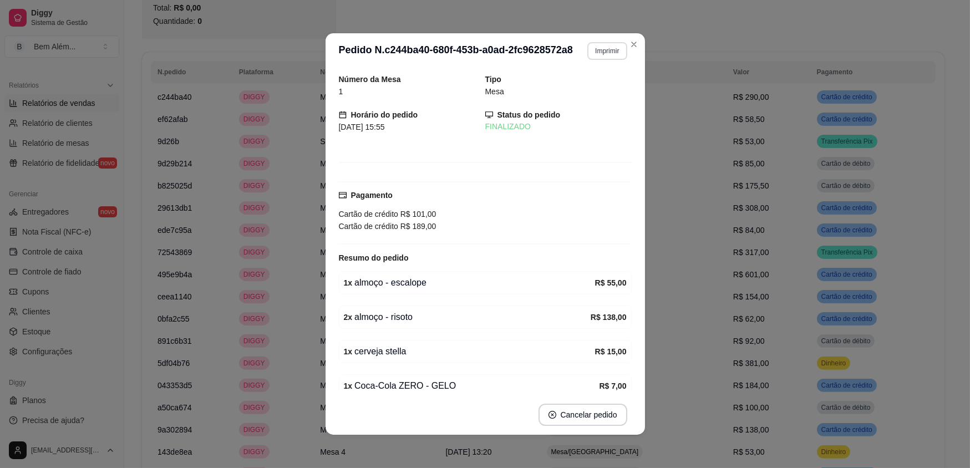
click at [601, 55] on button "Imprimir" at bounding box center [606, 51] width 39 height 18
click at [587, 94] on button "impressao computador" at bounding box center [575, 90] width 83 height 18
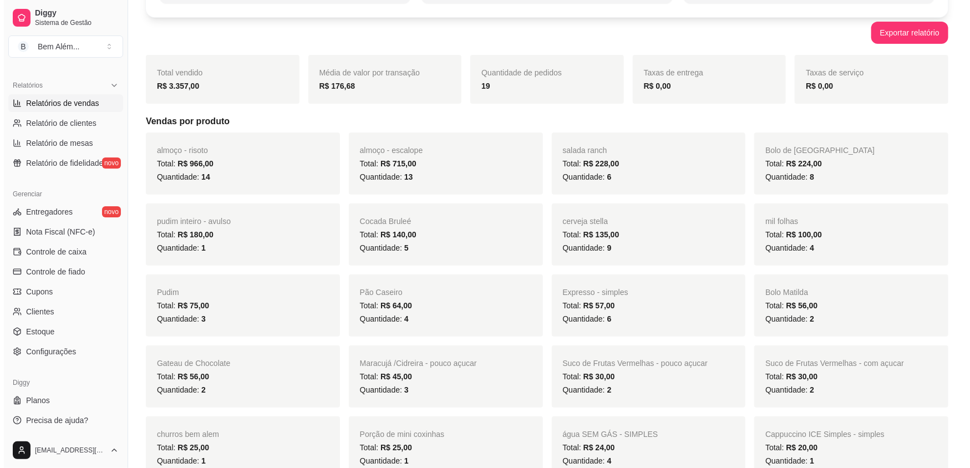
scroll to position [0, 0]
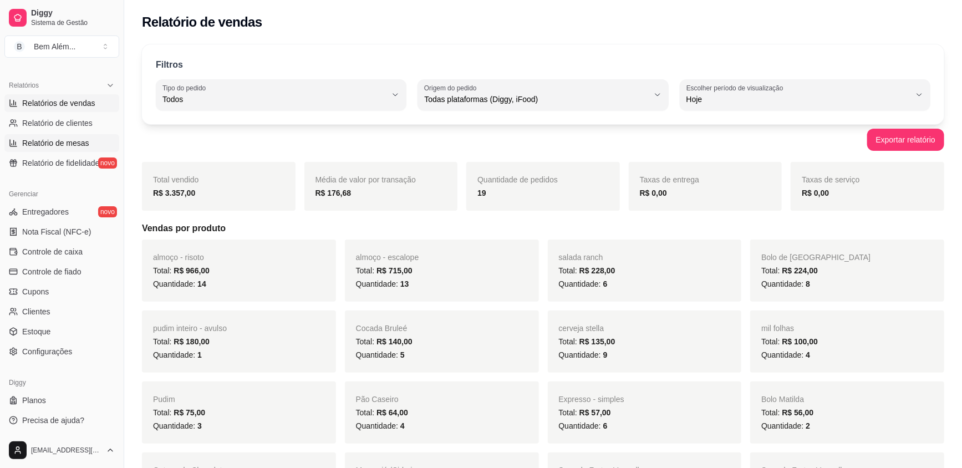
click at [62, 136] on link "Relatório de mesas" at bounding box center [61, 143] width 115 height 18
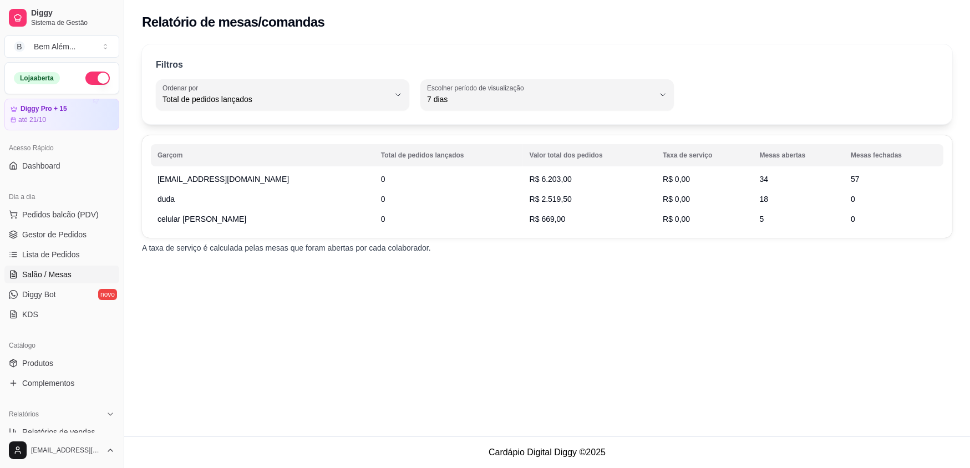
click at [83, 277] on link "Salão / Mesas" at bounding box center [61, 275] width 115 height 18
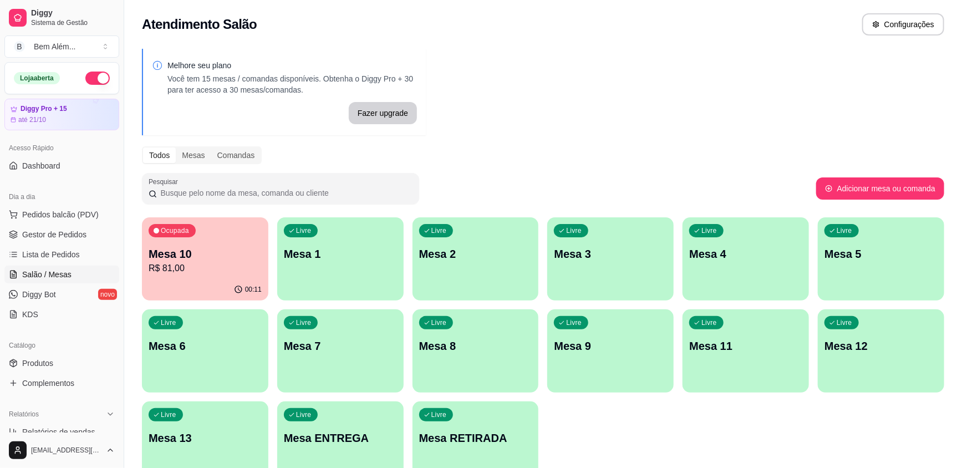
click at [214, 266] on p "R$ 81,00" at bounding box center [205, 268] width 113 height 13
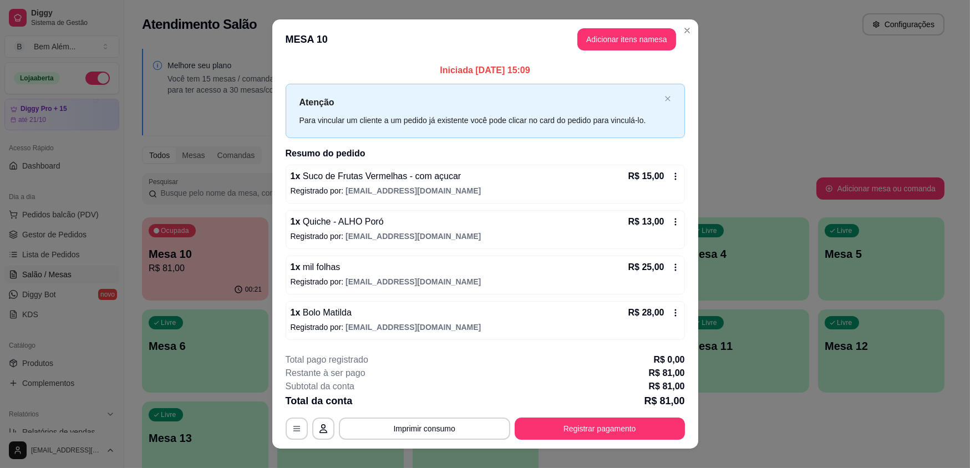
scroll to position [16, 0]
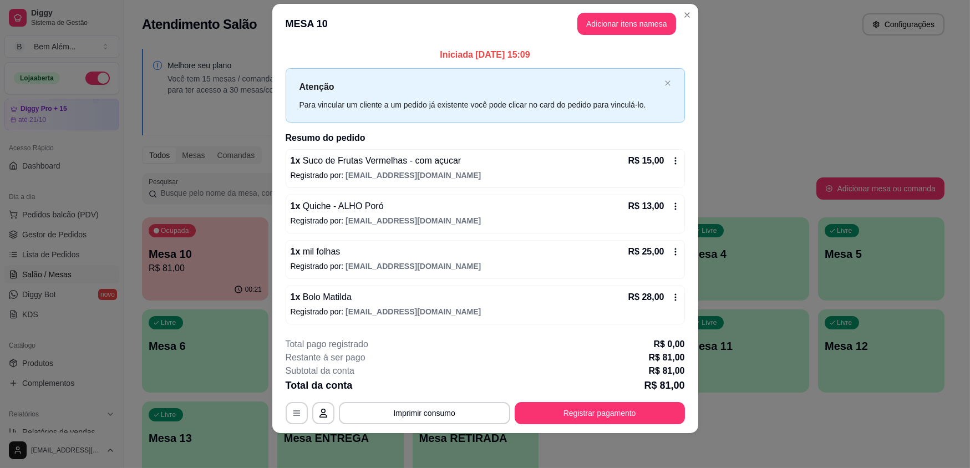
click at [599, 44] on div "Iniciada [DATE] 15:09 Atenção Para vincular um cliente a um pedido já existente…" at bounding box center [485, 186] width 426 height 284
click at [613, 24] on button "Adicionar itens na mesa" at bounding box center [626, 24] width 99 height 22
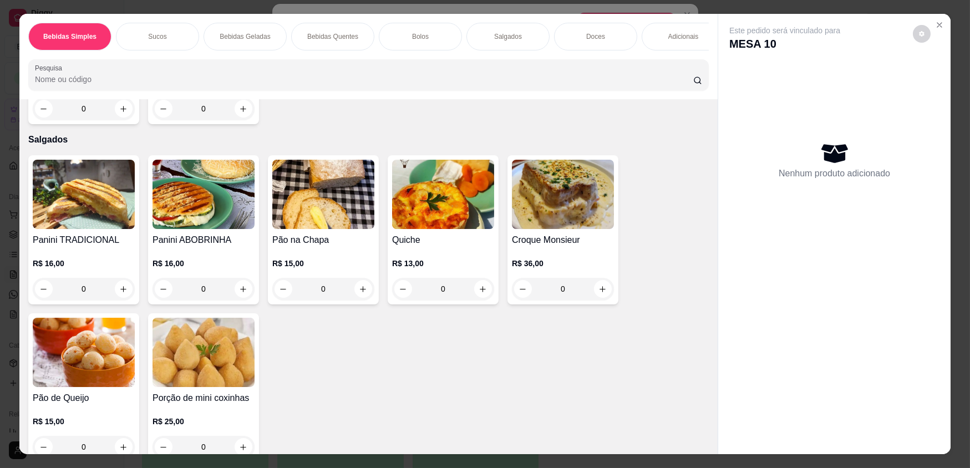
scroll to position [1613, 0]
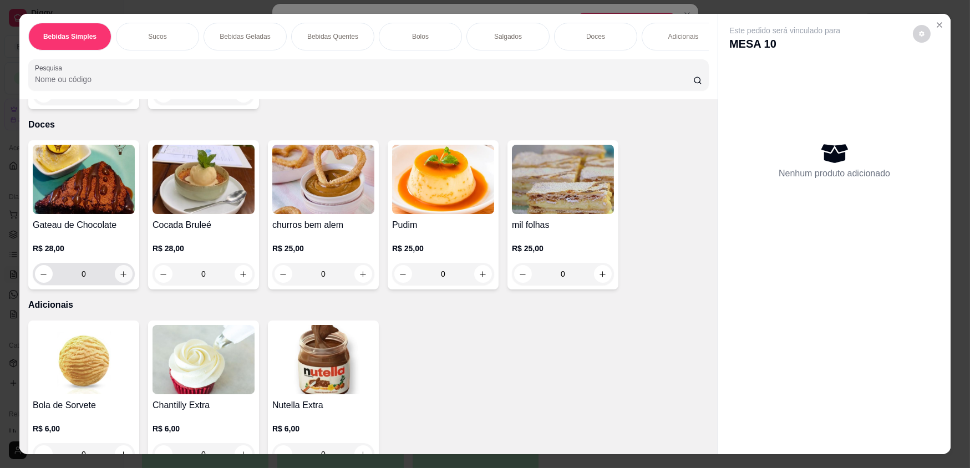
click at [125, 270] on button "increase-product-quantity" at bounding box center [124, 274] width 18 height 18
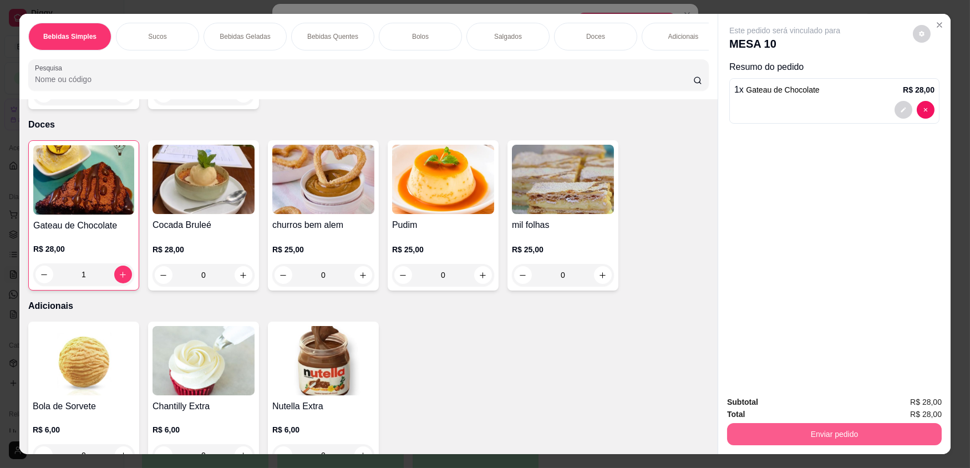
click at [835, 425] on button "Enviar pedido" at bounding box center [834, 434] width 215 height 22
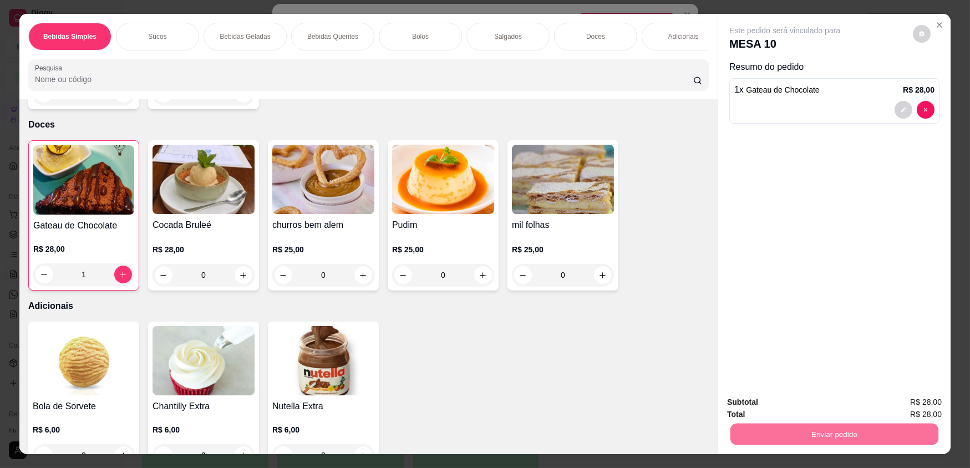
click at [803, 402] on button "Não registrar e enviar pedido" at bounding box center [797, 406] width 115 height 21
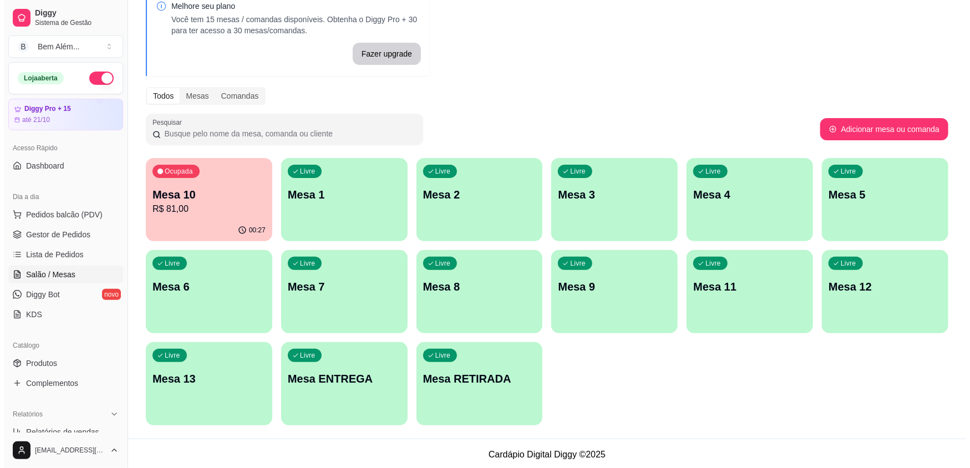
scroll to position [61, 0]
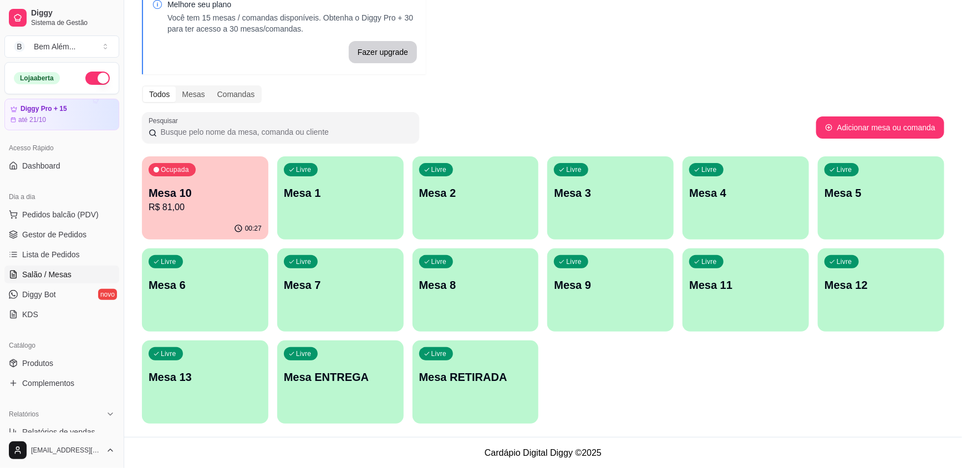
click at [746, 289] on p "Mesa 11" at bounding box center [745, 285] width 113 height 16
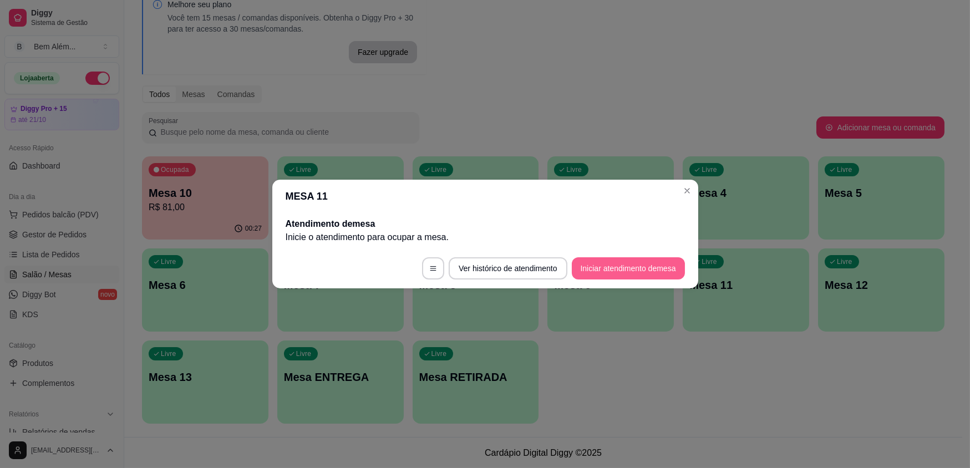
click at [626, 274] on button "Iniciar atendimento de mesa" at bounding box center [628, 268] width 113 height 22
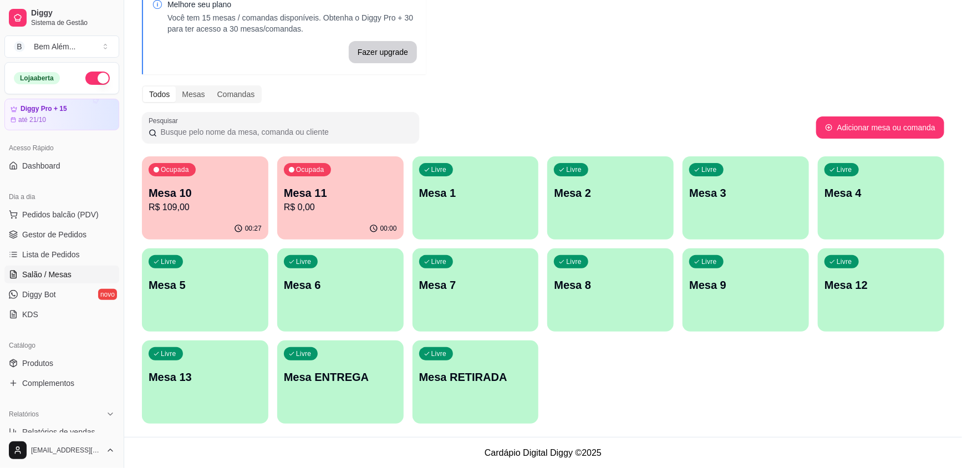
click at [341, 212] on p "R$ 0,00" at bounding box center [340, 207] width 113 height 13
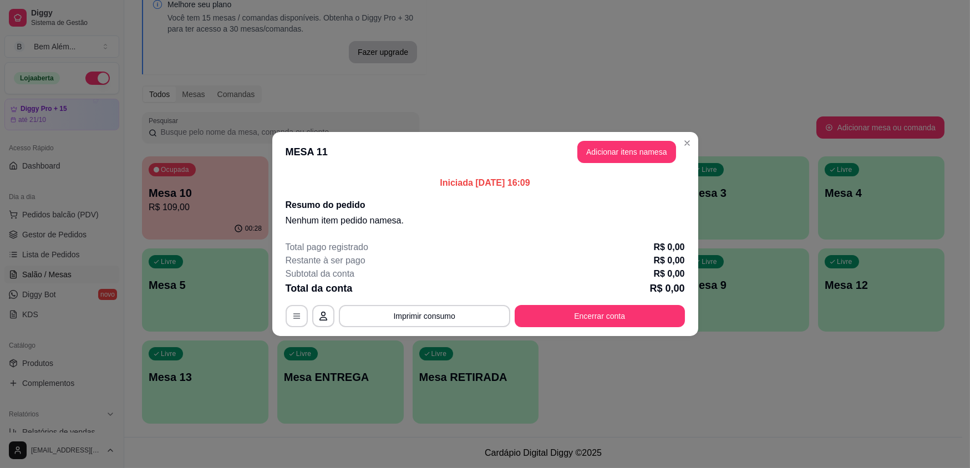
click at [629, 305] on button "Encerrar conta" at bounding box center [599, 316] width 170 height 22
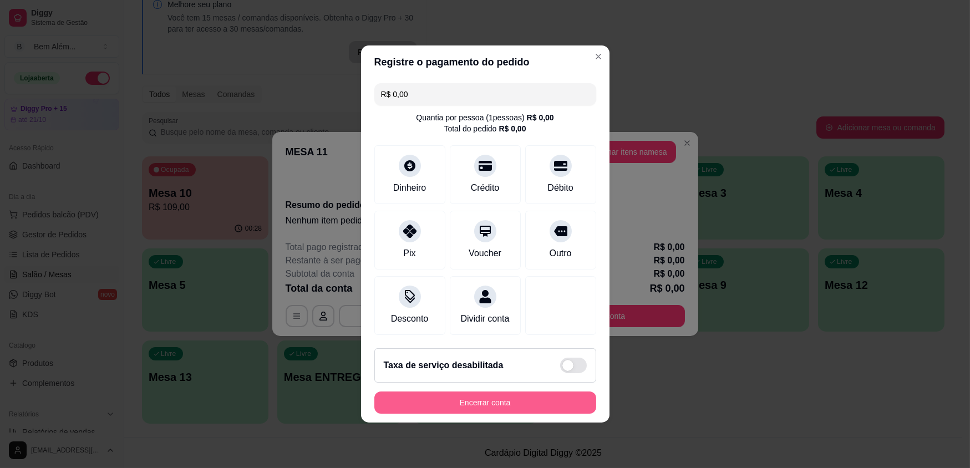
click at [535, 399] on button "Encerrar conta" at bounding box center [485, 402] width 222 height 22
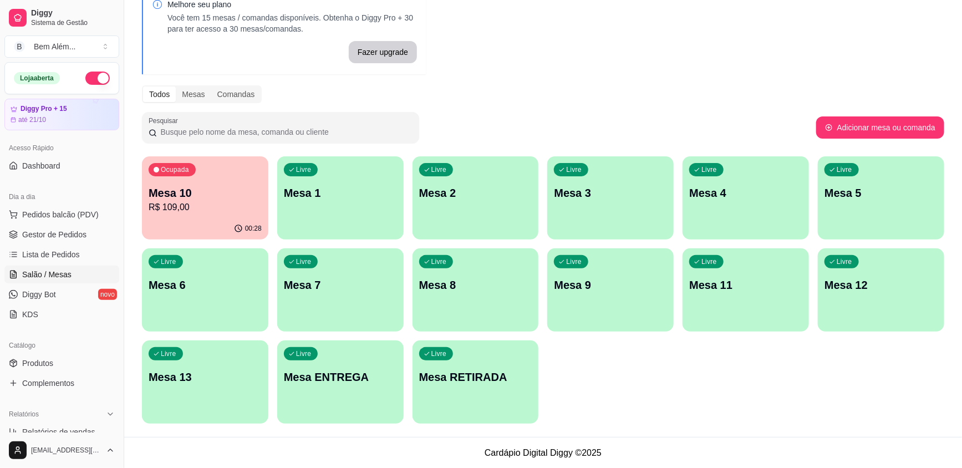
click at [198, 202] on p "R$ 109,00" at bounding box center [205, 207] width 113 height 13
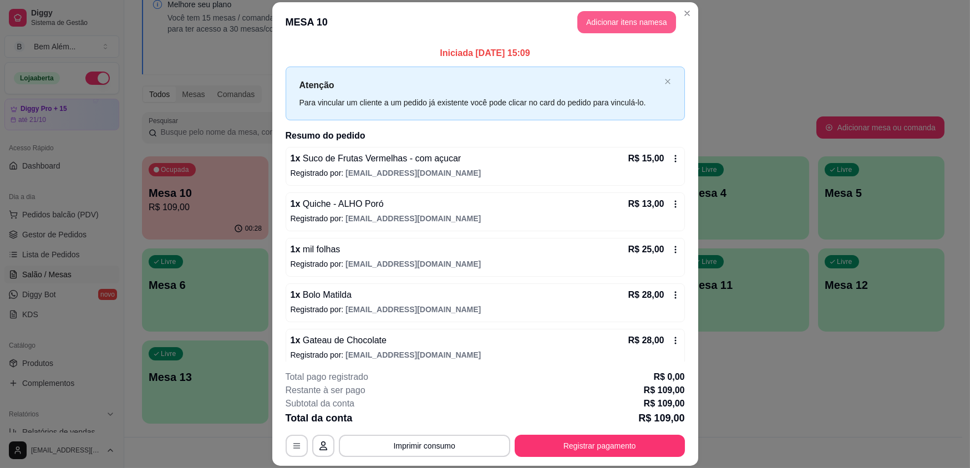
click at [598, 23] on button "Adicionar itens na mesa" at bounding box center [626, 22] width 99 height 22
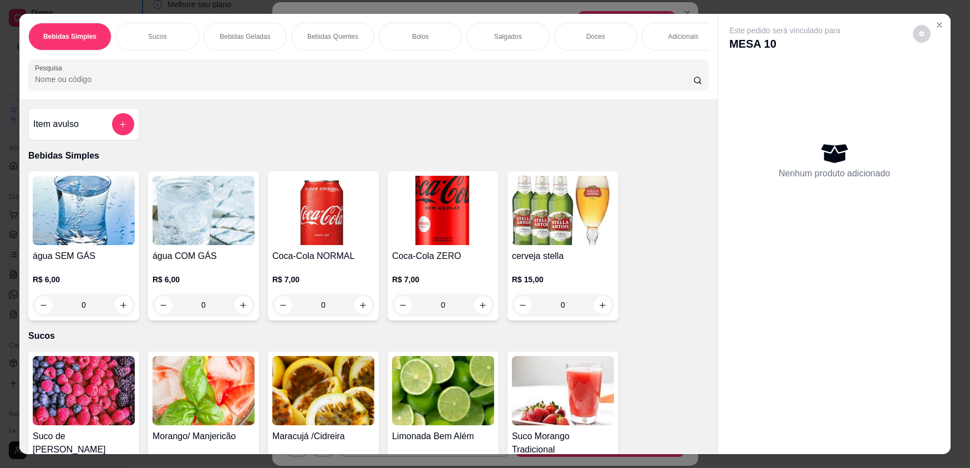
click at [122, 395] on img at bounding box center [84, 390] width 102 height 69
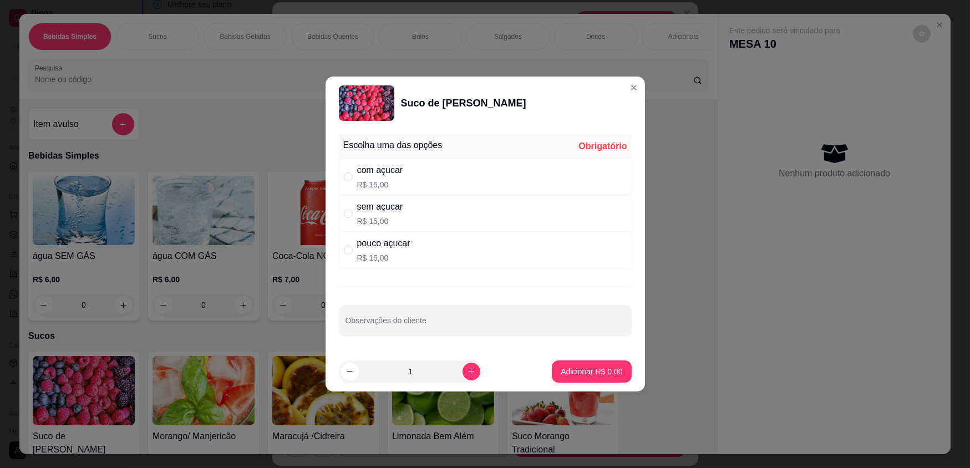
click at [371, 238] on div "pouco açucar" at bounding box center [383, 243] width 53 height 13
click at [579, 369] on p "Adicionar R$ 15,00" at bounding box center [589, 371] width 64 height 11
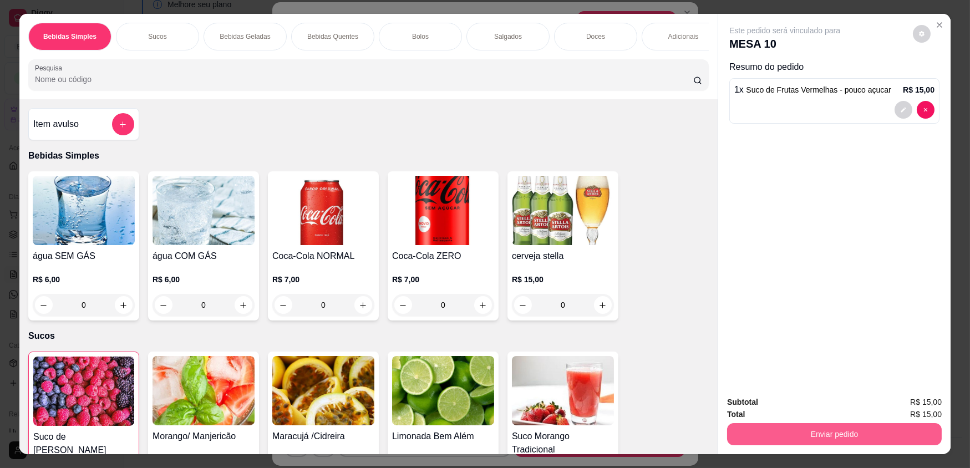
click at [860, 438] on button "Enviar pedido" at bounding box center [834, 434] width 215 height 22
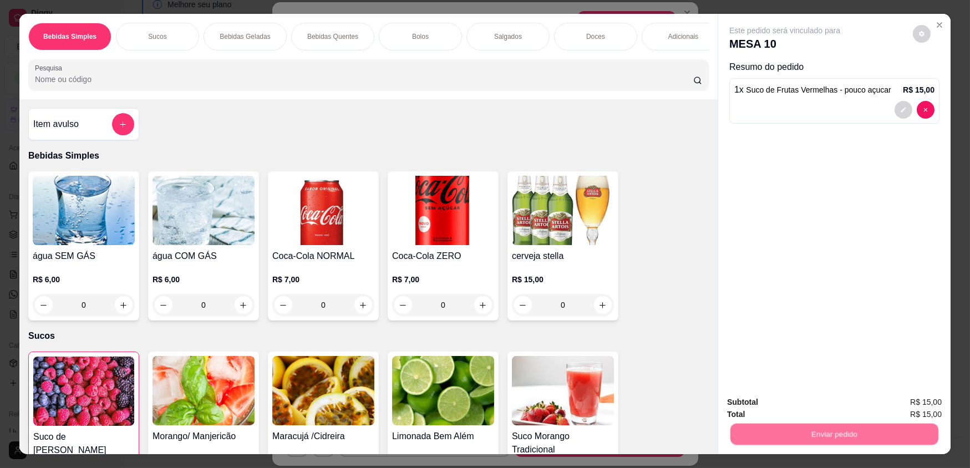
click at [793, 410] on button "Não registrar e enviar pedido" at bounding box center [797, 406] width 115 height 21
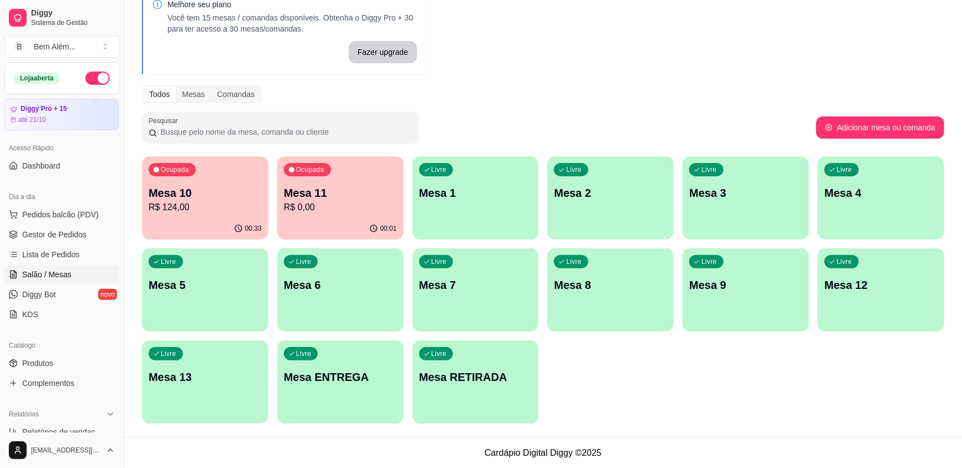
click at [391, 218] on div "00:01" at bounding box center [340, 229] width 126 height 22
click at [366, 212] on p "R$ 0,00" at bounding box center [341, 207] width 110 height 13
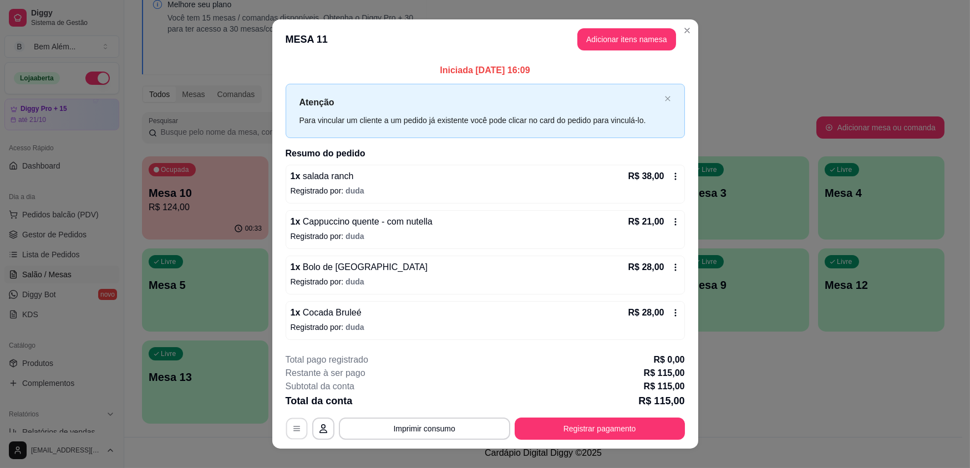
click at [293, 430] on icon "button" at bounding box center [296, 428] width 7 height 5
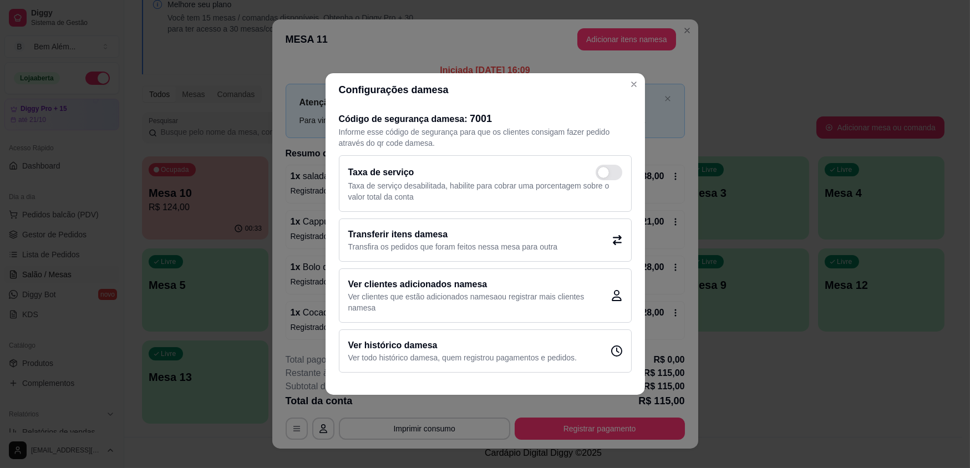
click at [421, 242] on p "Transfira os pedidos que foram feitos nessa mesa para outra" at bounding box center [453, 246] width 210 height 11
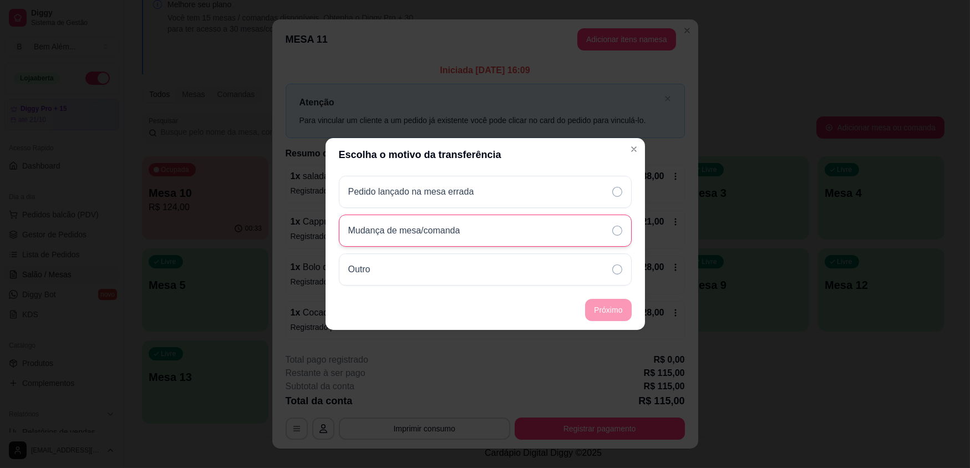
click at [509, 232] on div "Mudança de mesa/comanda" at bounding box center [485, 231] width 293 height 32
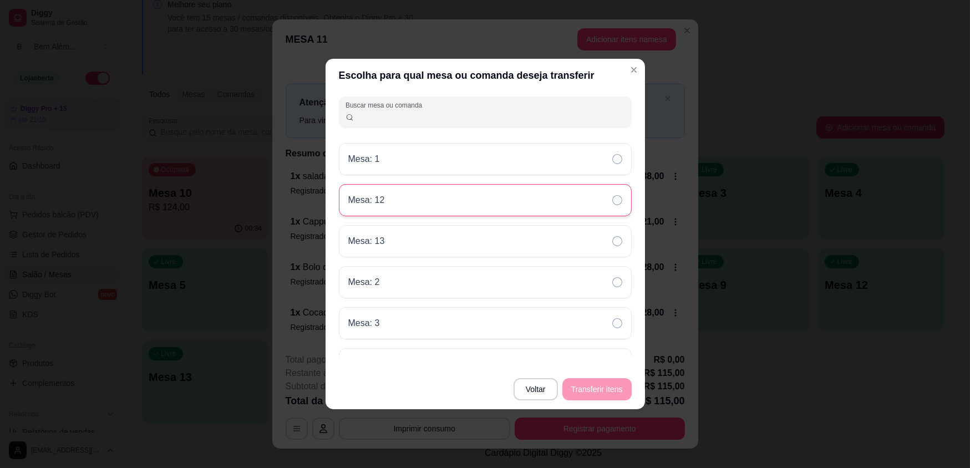
click at [614, 200] on icon at bounding box center [617, 200] width 10 height 10
click at [597, 388] on button "Transferir itens" at bounding box center [596, 390] width 67 height 22
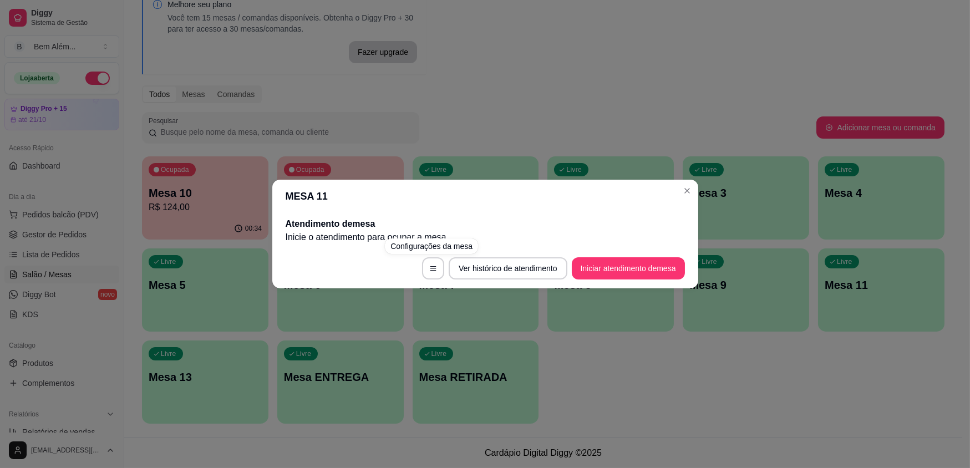
click at [324, 334] on div "MESA 11 Atendimento de mesa Inicie o atendimento para ocupar a mesa . Ver histó…" at bounding box center [485, 234] width 970 height 468
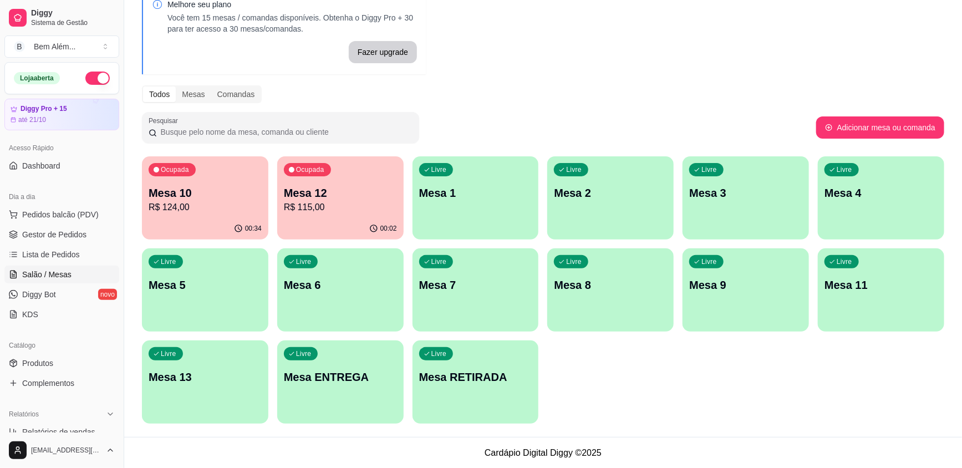
click at [217, 216] on div "Ocupada Mesa 10 R$ 124,00" at bounding box center [205, 187] width 126 height 62
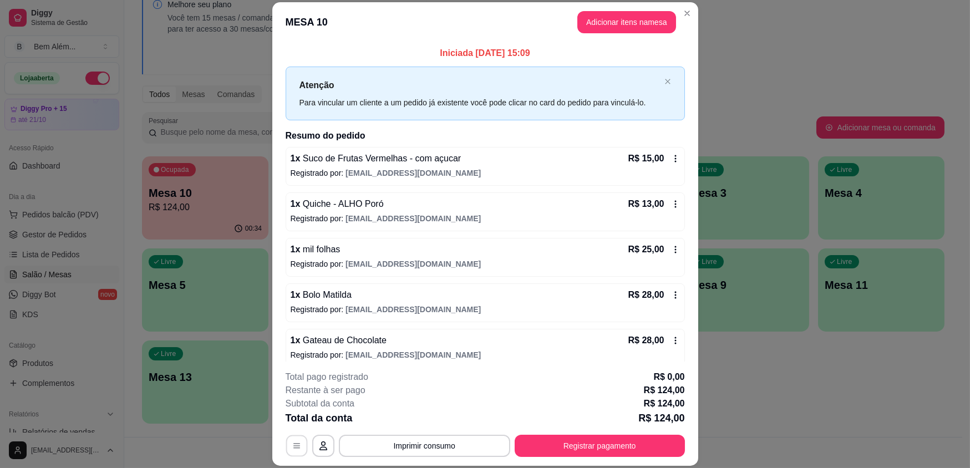
click at [293, 446] on icon "button" at bounding box center [296, 445] width 9 height 9
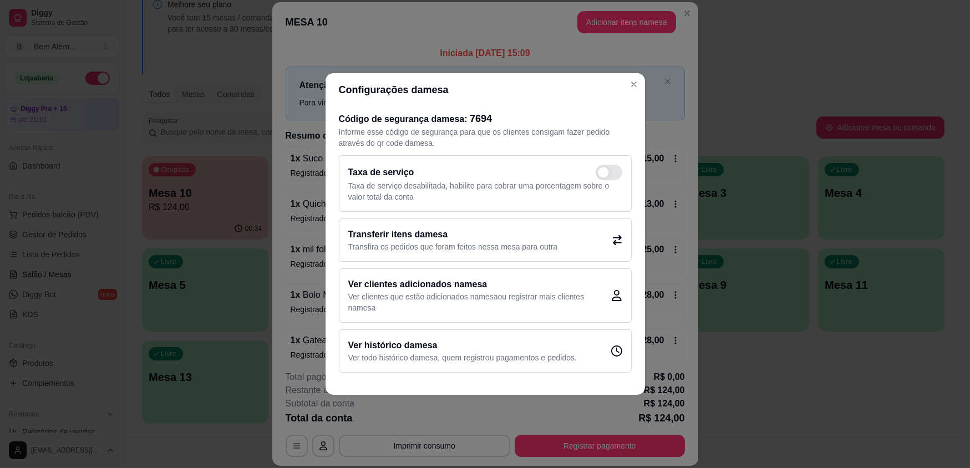
click at [409, 243] on p "Transfira os pedidos que foram feitos nessa mesa para outra" at bounding box center [453, 246] width 210 height 11
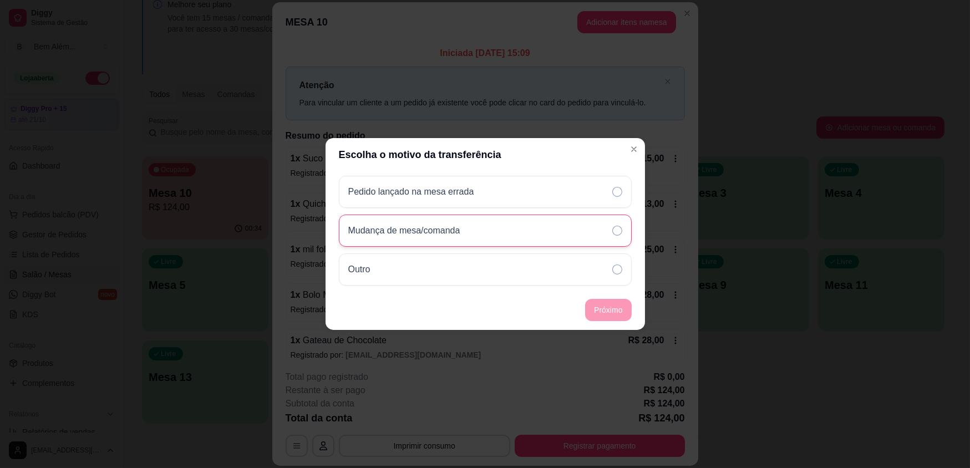
click at [416, 235] on p "Mudança de mesa/comanda" at bounding box center [404, 230] width 112 height 13
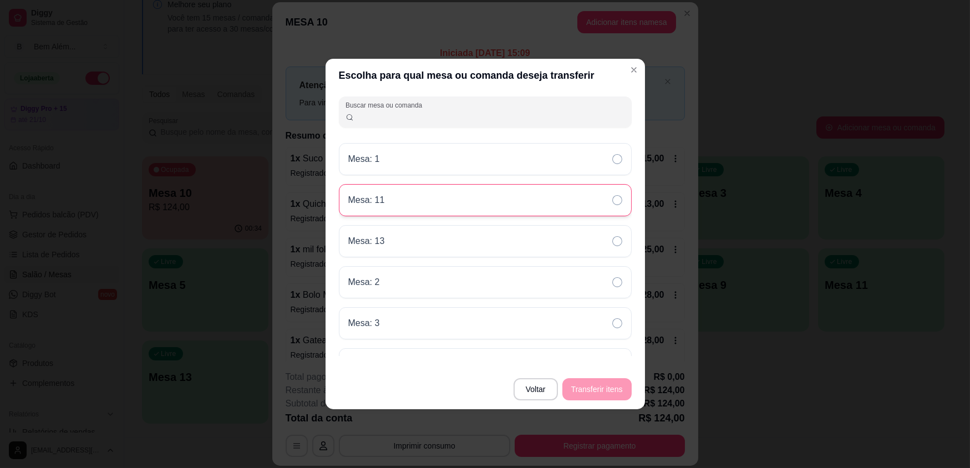
click at [425, 191] on div "Mesa: 11" at bounding box center [485, 200] width 293 height 32
click at [609, 389] on button "Transferir itens" at bounding box center [596, 389] width 69 height 22
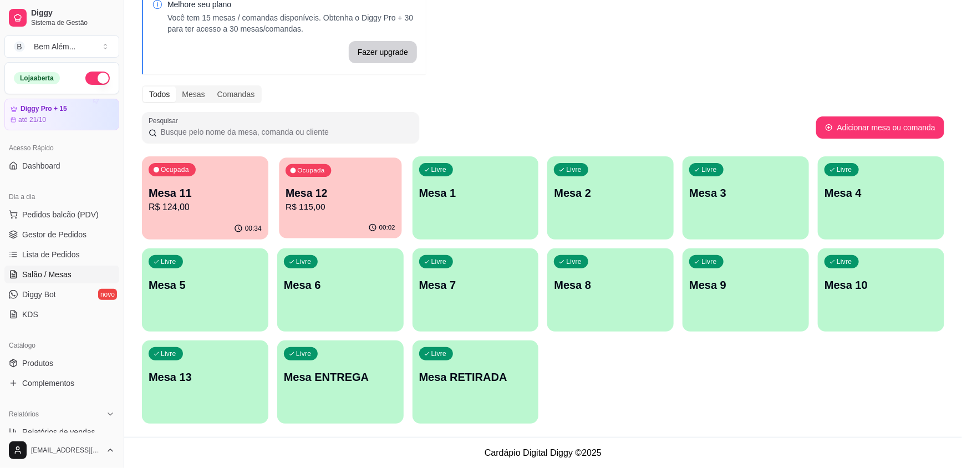
click at [334, 201] on p "R$ 115,00" at bounding box center [341, 207] width 110 height 13
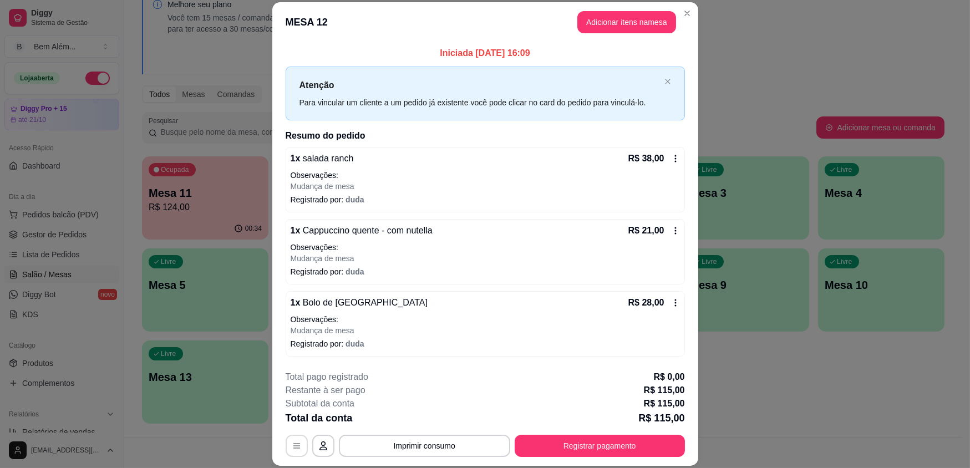
click at [294, 442] on icon "button" at bounding box center [296, 445] width 9 height 9
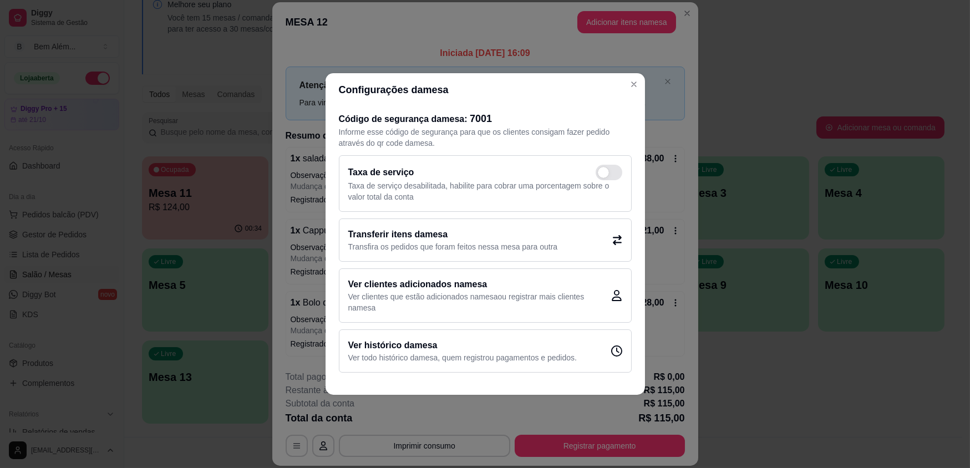
click at [411, 247] on p "Transfira os pedidos que foram feitos nessa mesa para outra" at bounding box center [453, 246] width 210 height 11
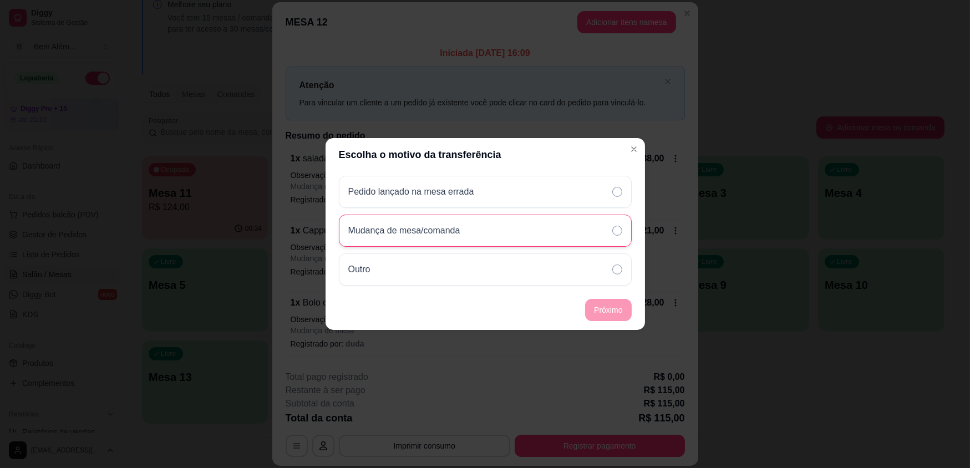
click at [502, 230] on div "Mudança de mesa/comanda" at bounding box center [485, 231] width 293 height 32
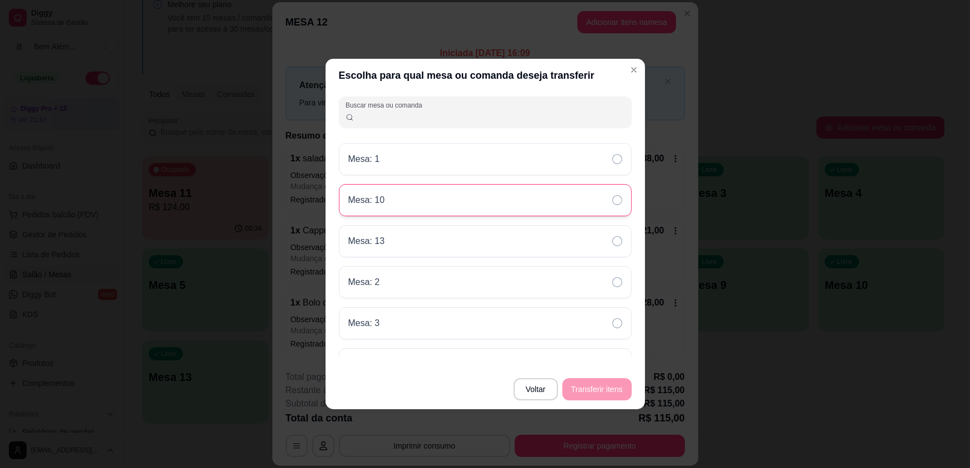
click at [454, 206] on div "Mesa: 10" at bounding box center [485, 200] width 293 height 32
click at [611, 389] on button "Transferir itens" at bounding box center [596, 390] width 67 height 22
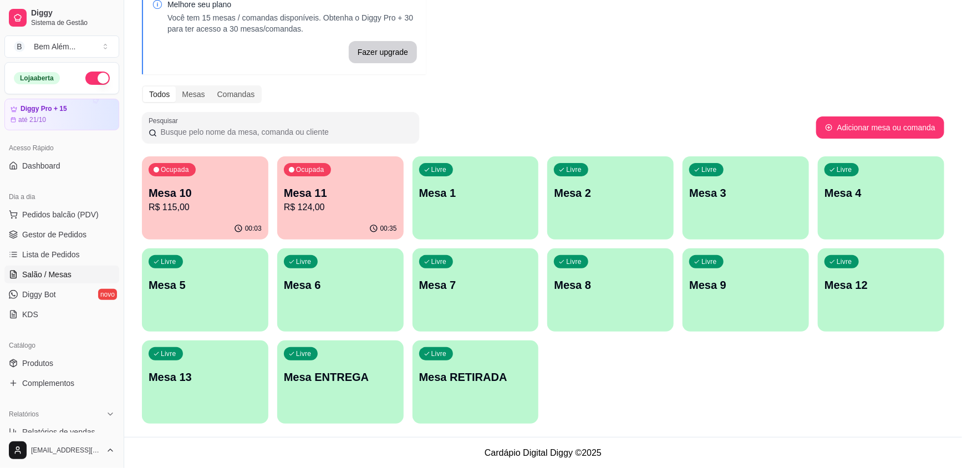
click at [187, 221] on div "00:03" at bounding box center [205, 229] width 126 height 22
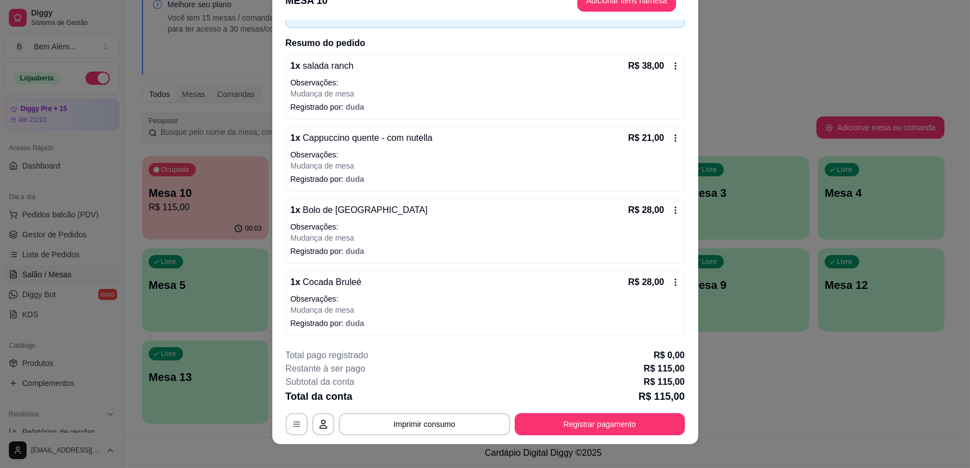
scroll to position [33, 0]
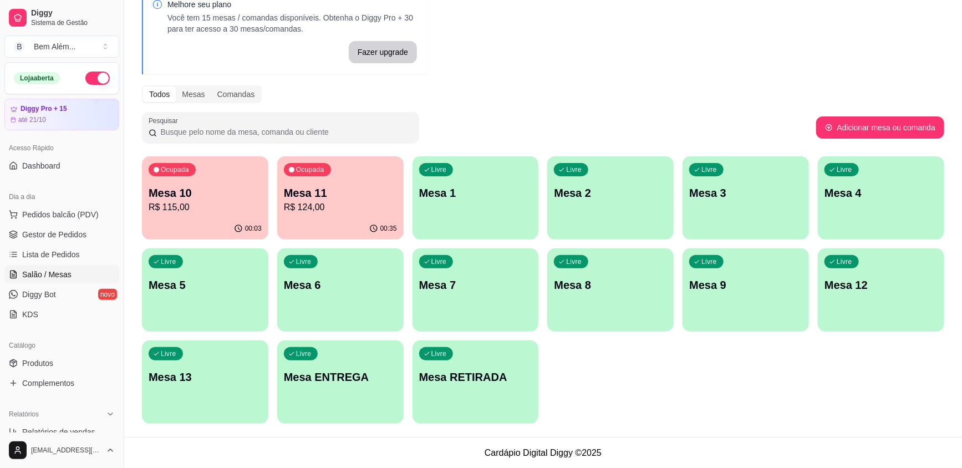
click at [308, 227] on div "00:35" at bounding box center [340, 229] width 126 height 22
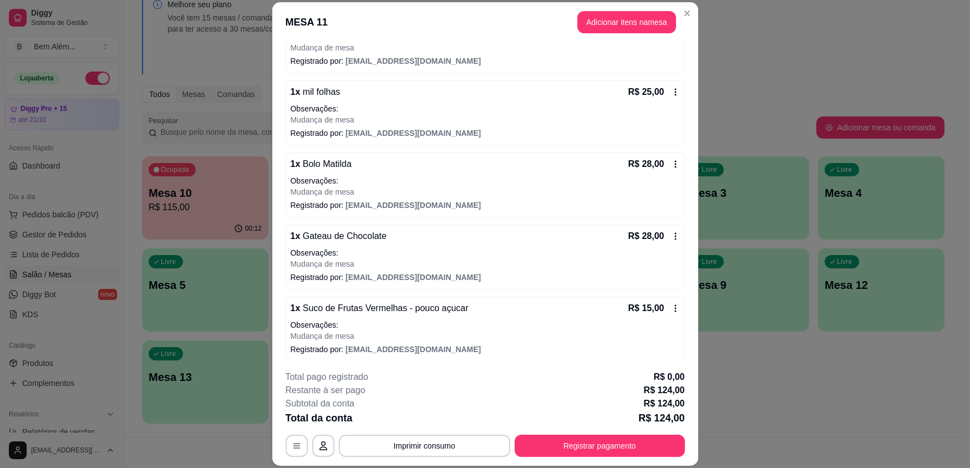
scroll to position [215, 0]
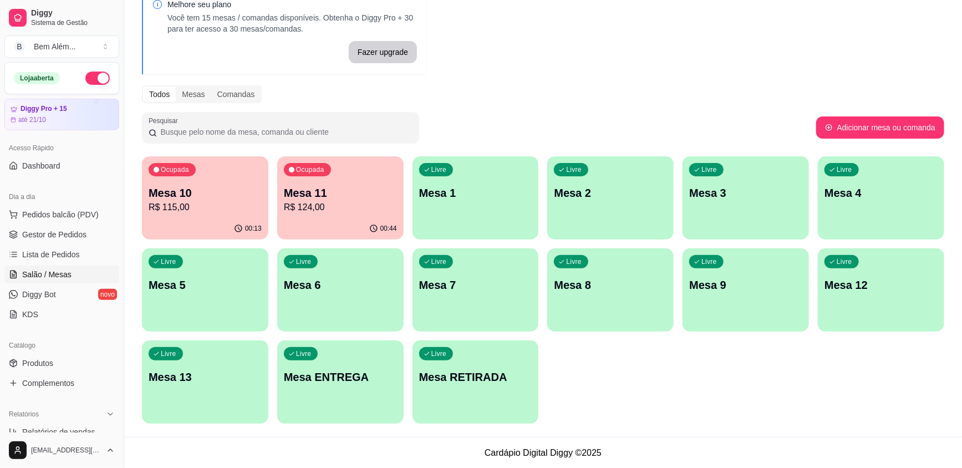
click at [225, 217] on button "Ocupada Mesa 10 R$ 115,00 00:13" at bounding box center [205, 197] width 126 height 83
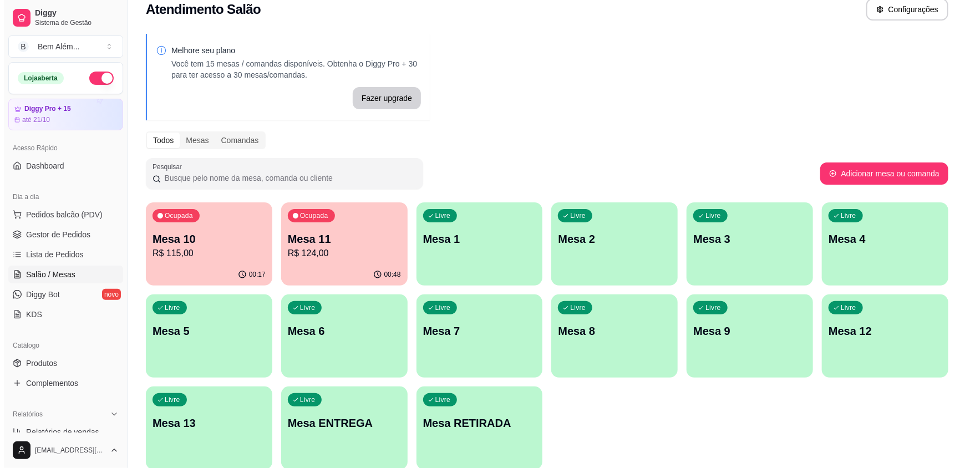
scroll to position [322, 0]
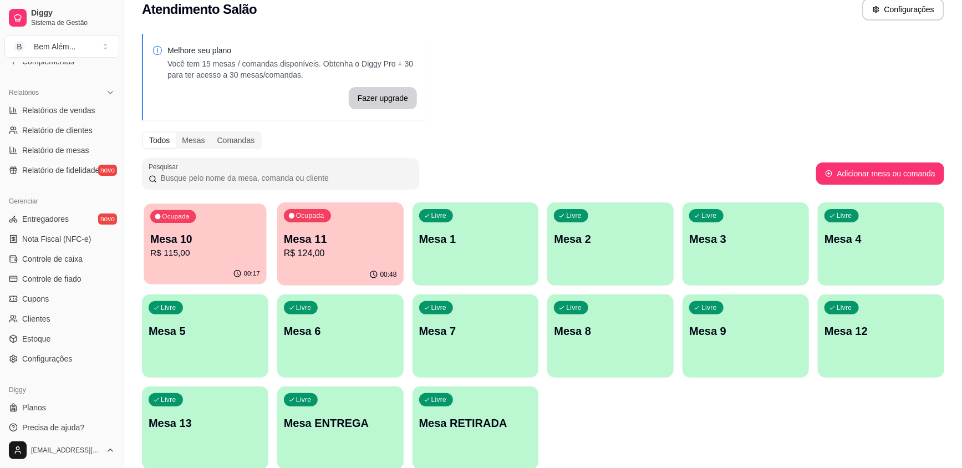
click at [254, 230] on div "Ocupada Mesa 10 R$ 115,00" at bounding box center [205, 233] width 123 height 60
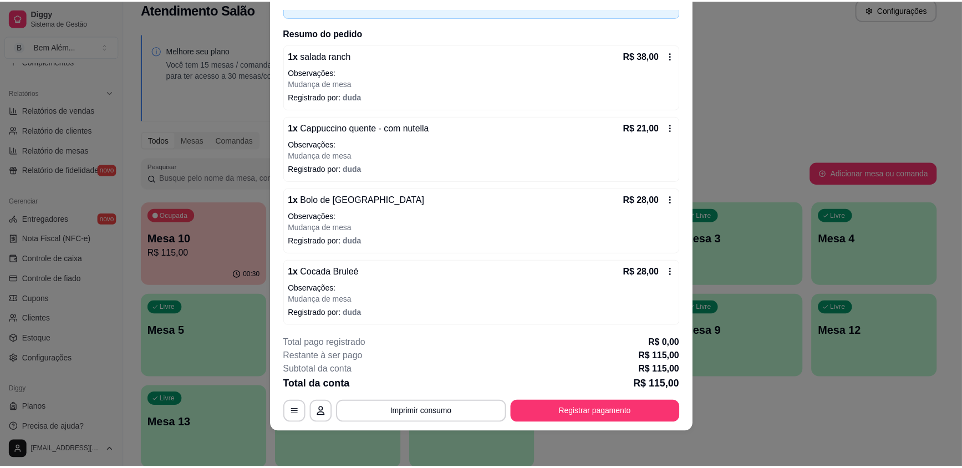
scroll to position [71, 0]
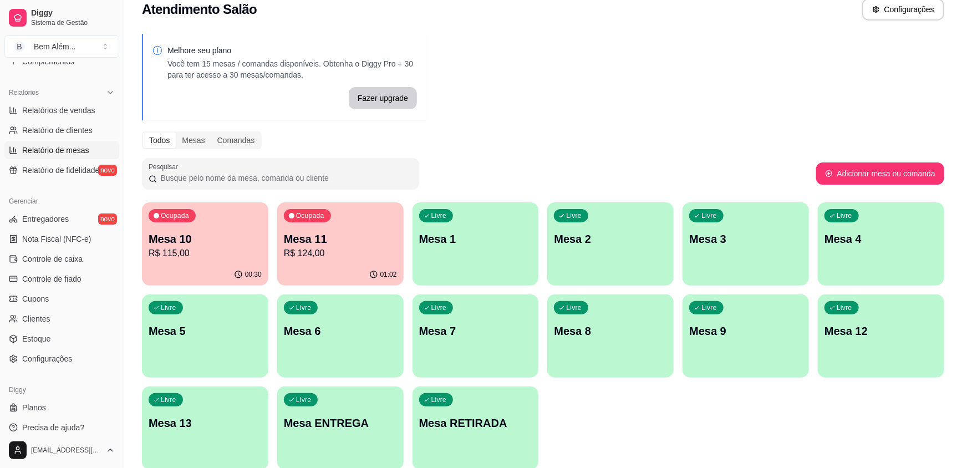
click at [90, 150] on link "Relatório de mesas" at bounding box center [61, 150] width 115 height 18
click at [95, 130] on link "Relatório de clientes" at bounding box center [61, 130] width 115 height 18
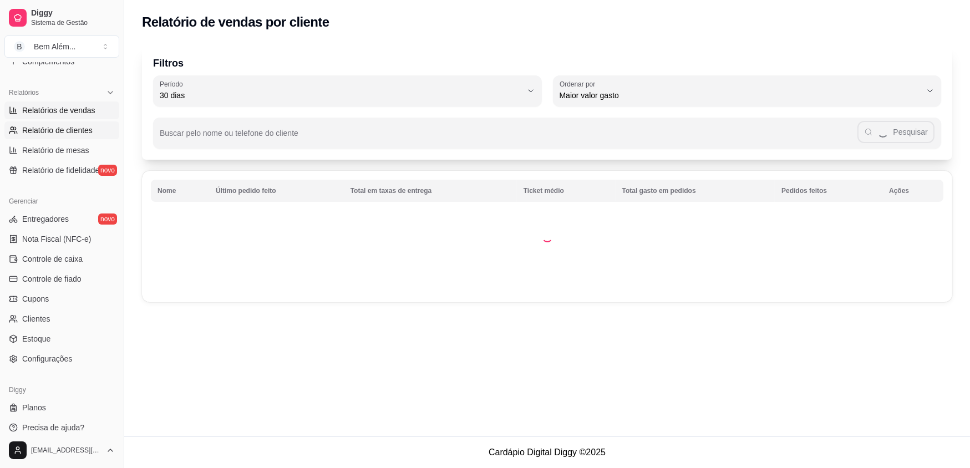
click at [88, 109] on span "Relatórios de vendas" at bounding box center [58, 110] width 73 height 11
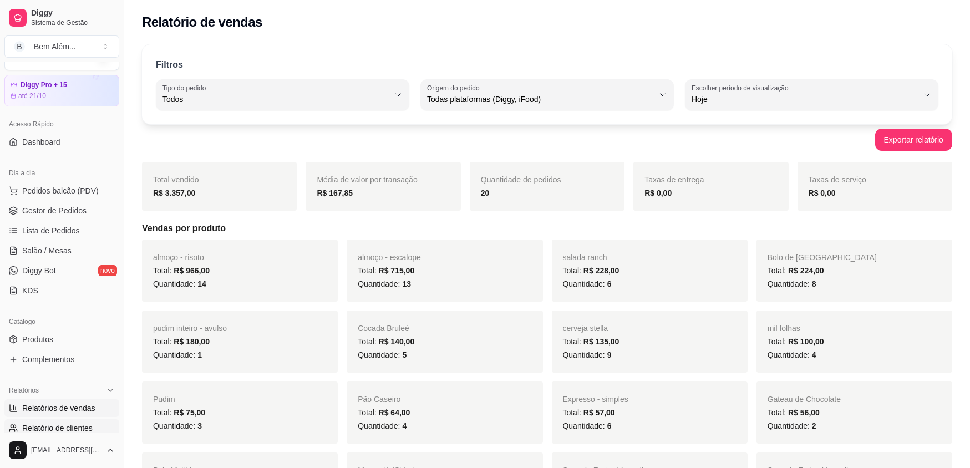
scroll to position [19, 0]
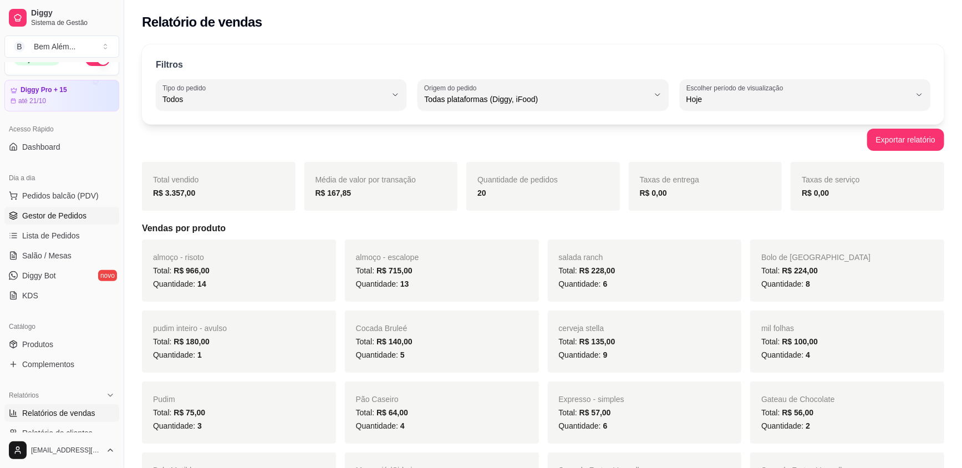
click at [73, 220] on span "Gestor de Pedidos" at bounding box center [54, 215] width 64 height 11
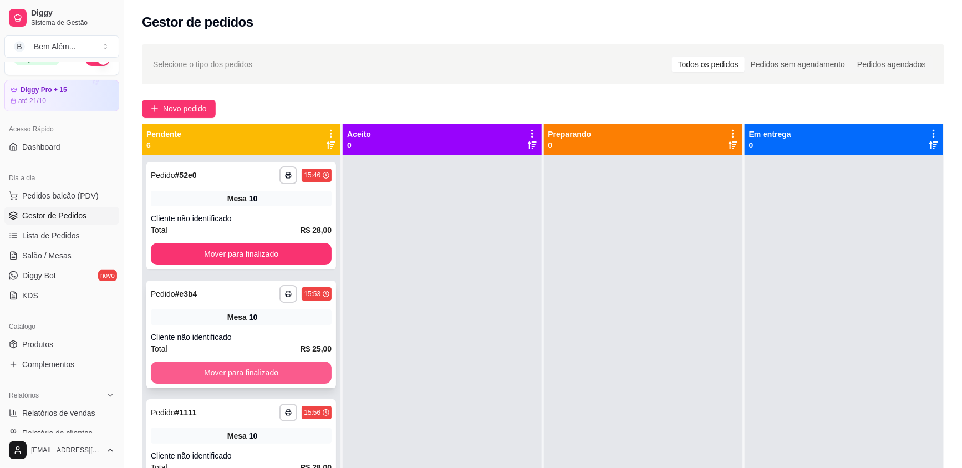
click at [253, 368] on button "Mover para finalizado" at bounding box center [241, 372] width 181 height 22
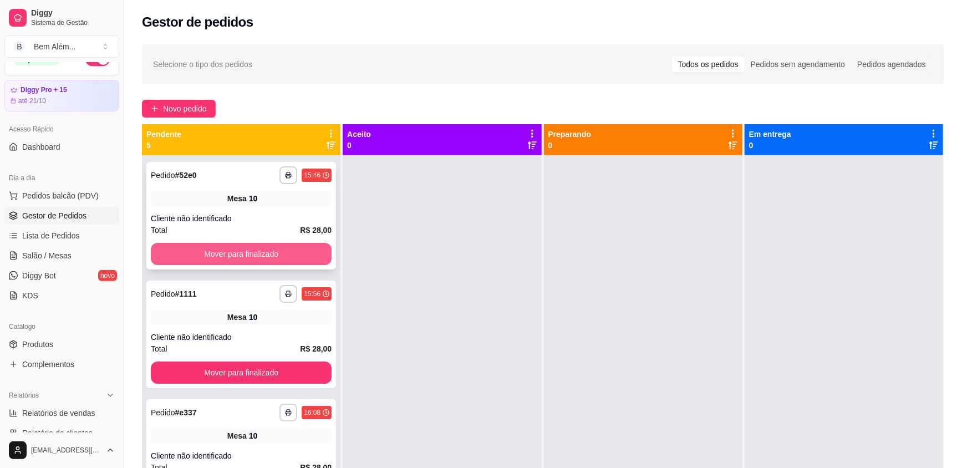
click at [238, 253] on button "Mover para finalizado" at bounding box center [241, 254] width 181 height 22
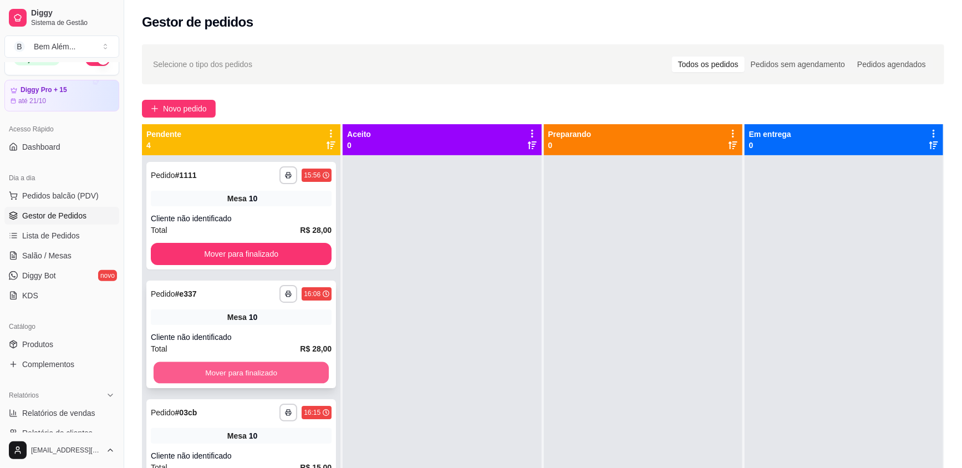
click at [273, 365] on button "Mover para finalizado" at bounding box center [241, 373] width 175 height 22
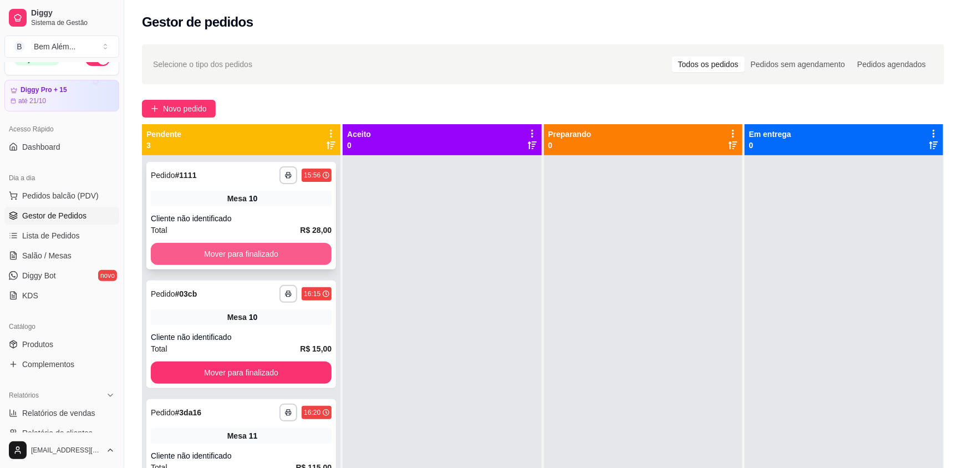
click at [247, 253] on button "Mover para finalizado" at bounding box center [241, 254] width 181 height 22
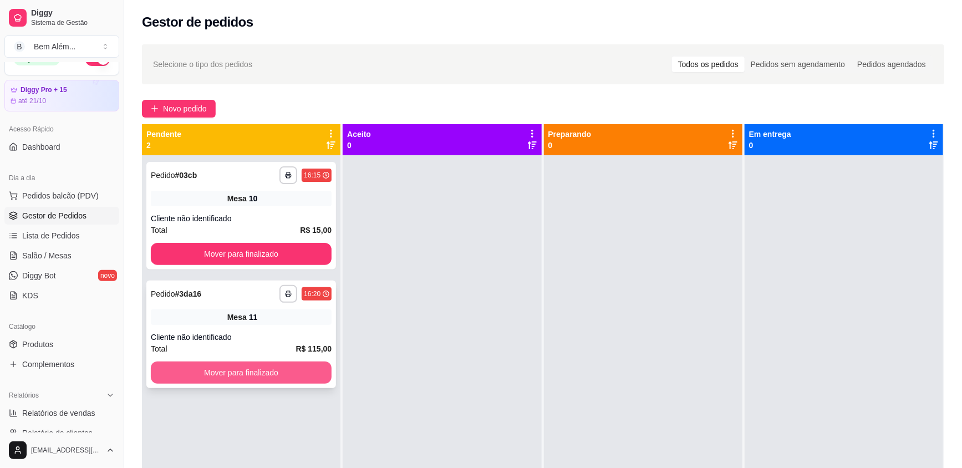
click at [264, 375] on button "Mover para finalizado" at bounding box center [241, 372] width 181 height 22
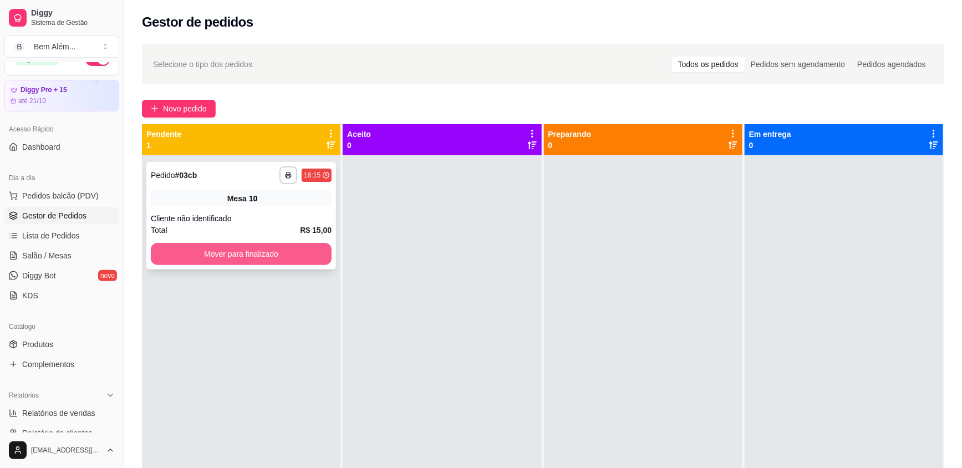
click at [272, 254] on button "Mover para finalizado" at bounding box center [241, 254] width 181 height 22
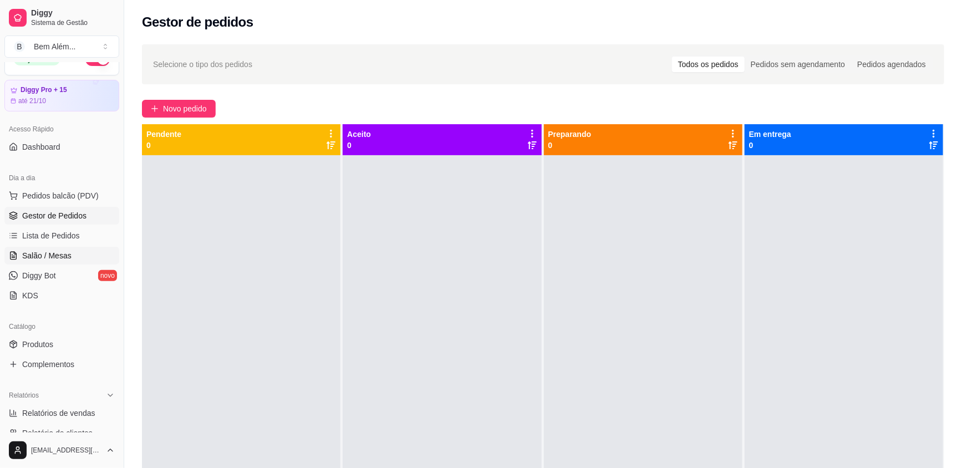
click at [67, 261] on link "Salão / Mesas" at bounding box center [61, 256] width 115 height 18
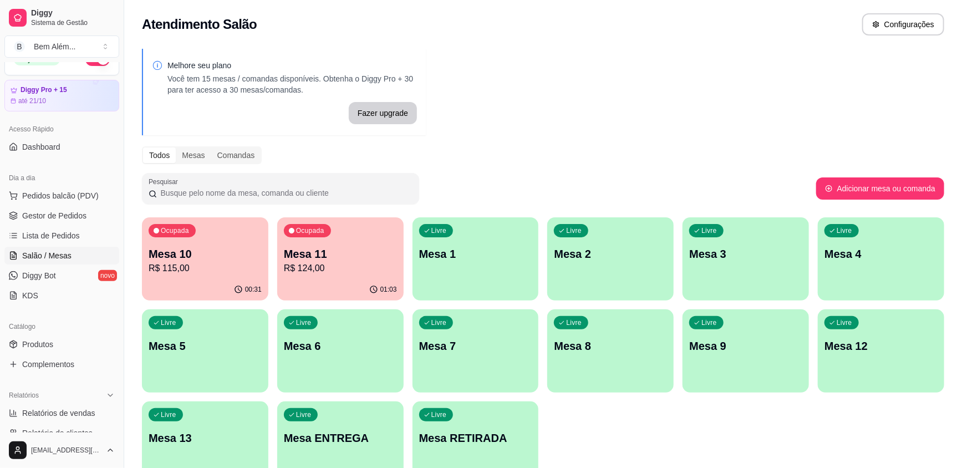
click at [249, 259] on p "Mesa 10" at bounding box center [205, 254] width 113 height 16
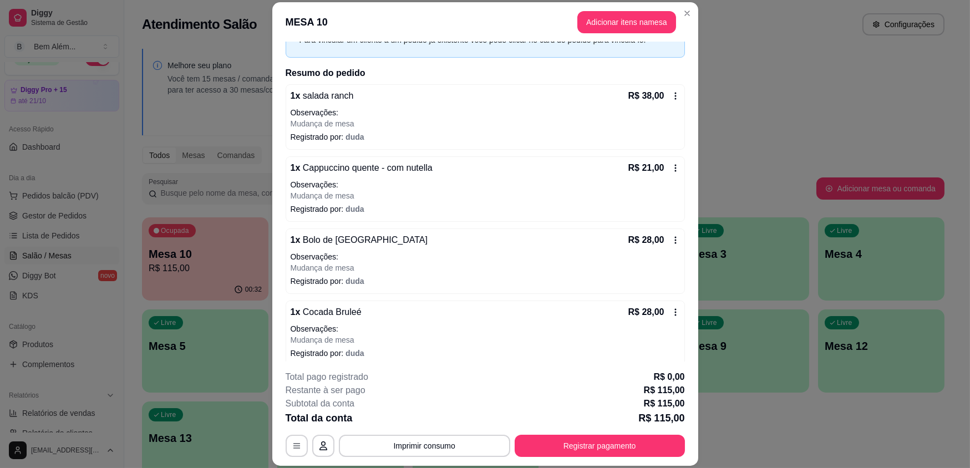
scroll to position [71, 0]
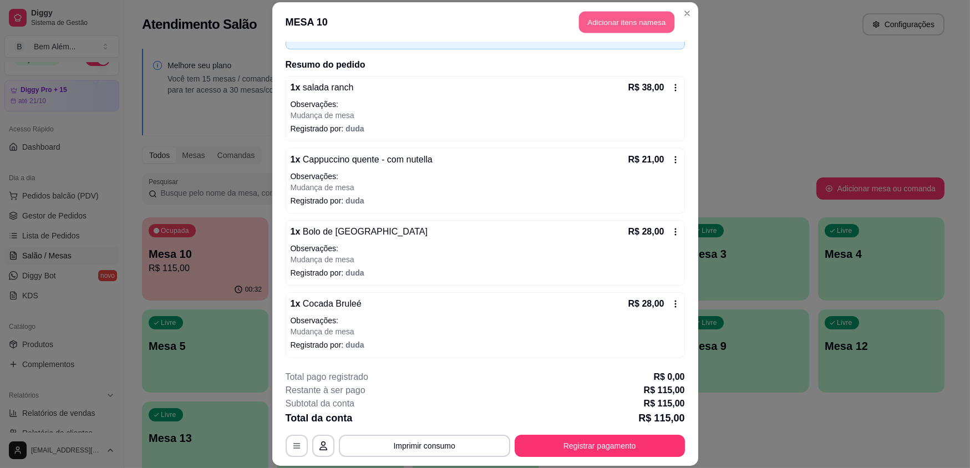
click at [610, 28] on button "Adicionar itens na mesa" at bounding box center [626, 23] width 95 height 22
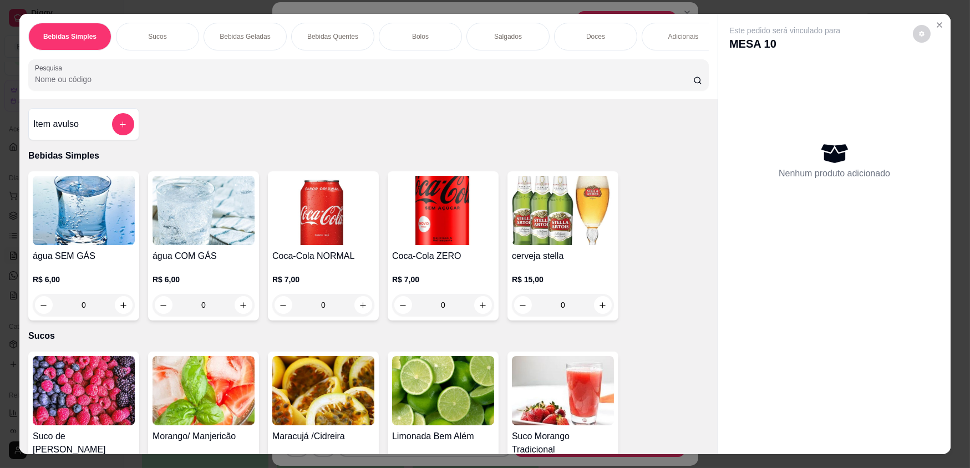
click at [527, 39] on div "Salgados" at bounding box center [507, 37] width 83 height 28
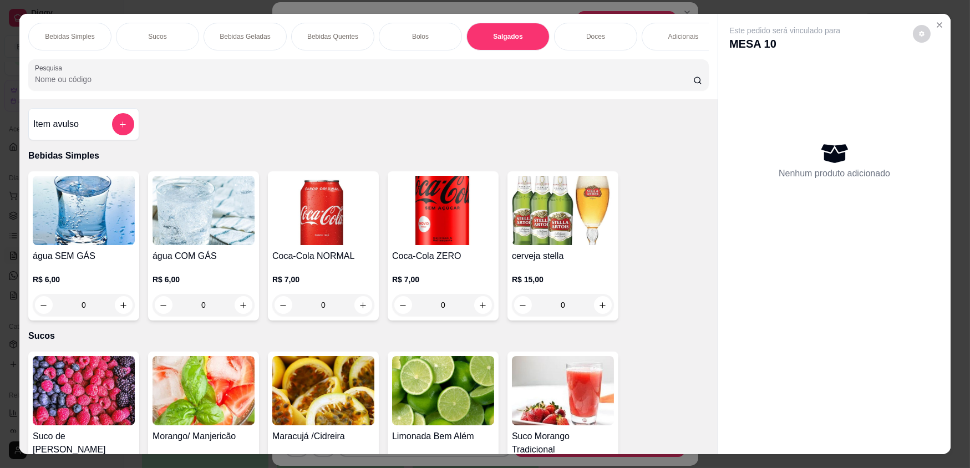
scroll to position [22, 0]
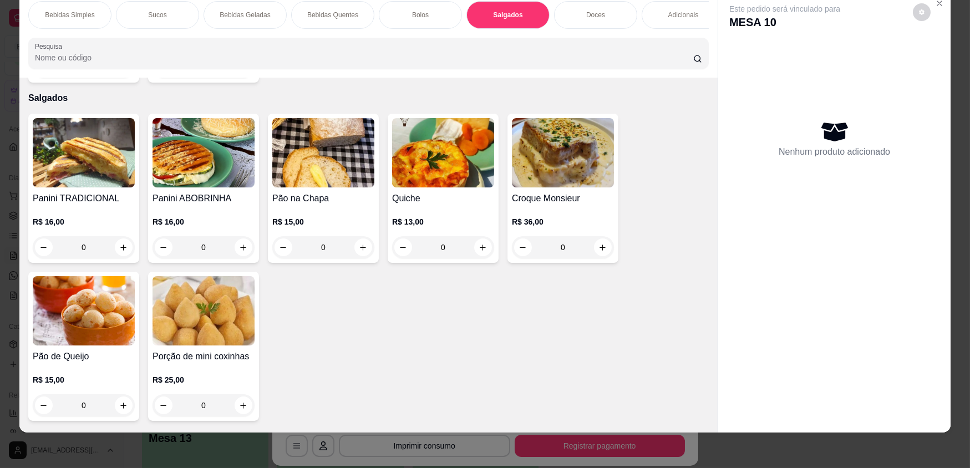
click at [584, 42] on div "Bebidas Simples Sucos Bebidas Geladas Bebidas Quentes Bolos Salgados Doces Adic…" at bounding box center [368, 34] width 698 height 85
click at [593, 1] on div "Doces" at bounding box center [595, 15] width 83 height 28
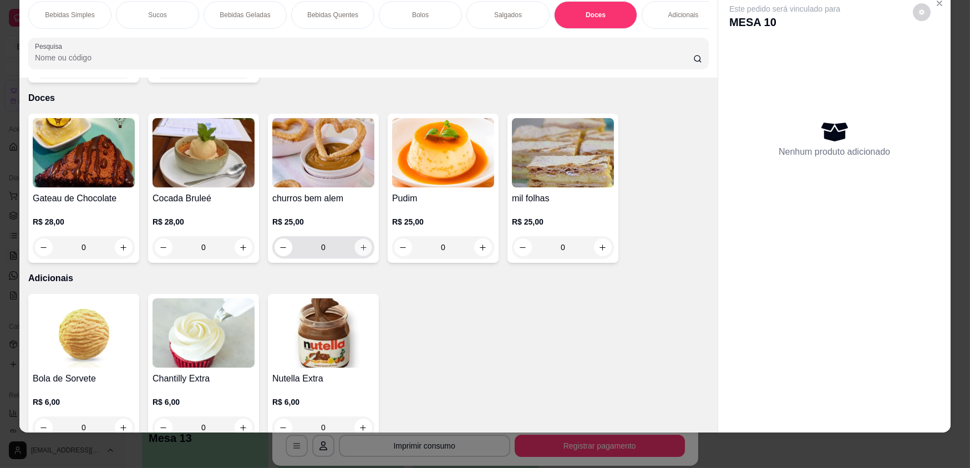
click at [358, 246] on button "increase-product-quantity" at bounding box center [362, 247] width 17 height 17
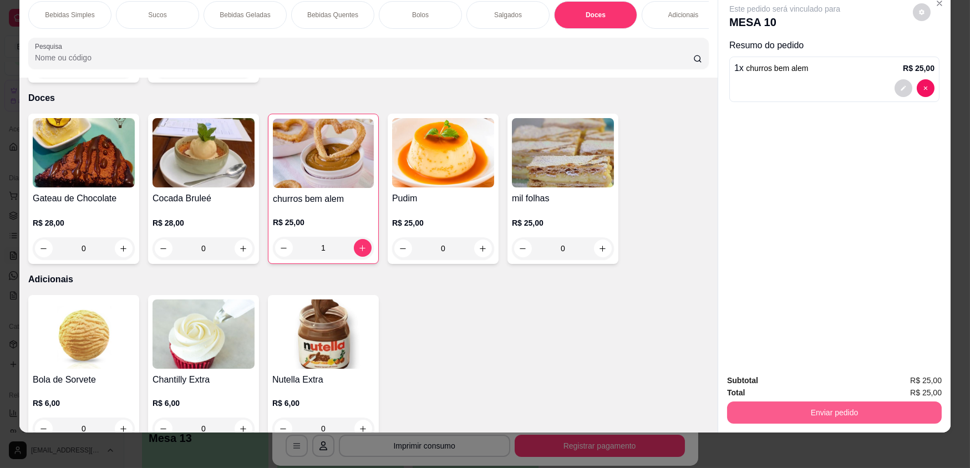
click at [786, 410] on button "Enviar pedido" at bounding box center [834, 412] width 215 height 22
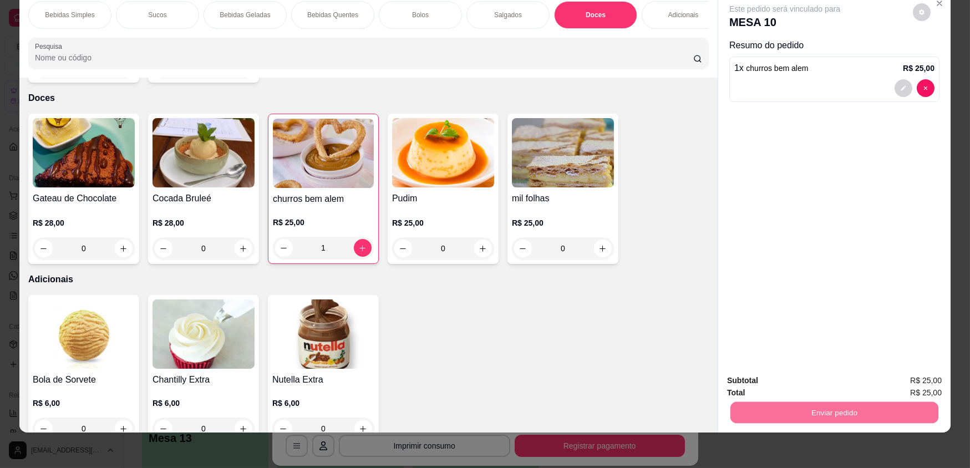
click at [781, 388] on button "Não registrar e enviar pedido" at bounding box center [797, 384] width 115 height 21
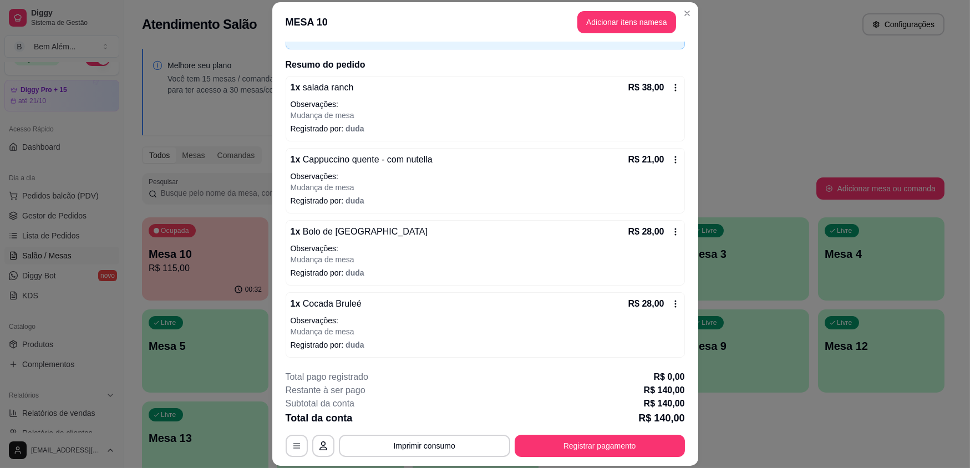
scroll to position [33, 0]
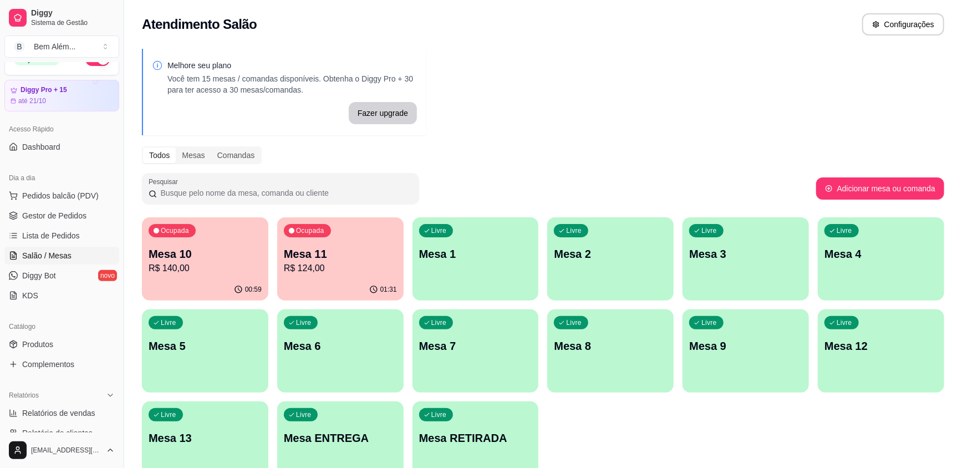
click at [335, 271] on p "R$ 124,00" at bounding box center [340, 268] width 113 height 13
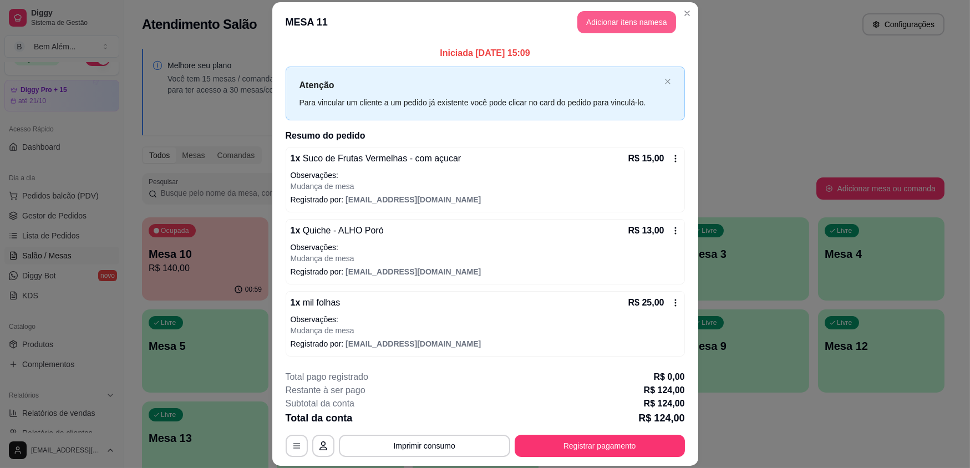
click at [633, 16] on button "Adicionar itens na mesa" at bounding box center [626, 22] width 99 height 22
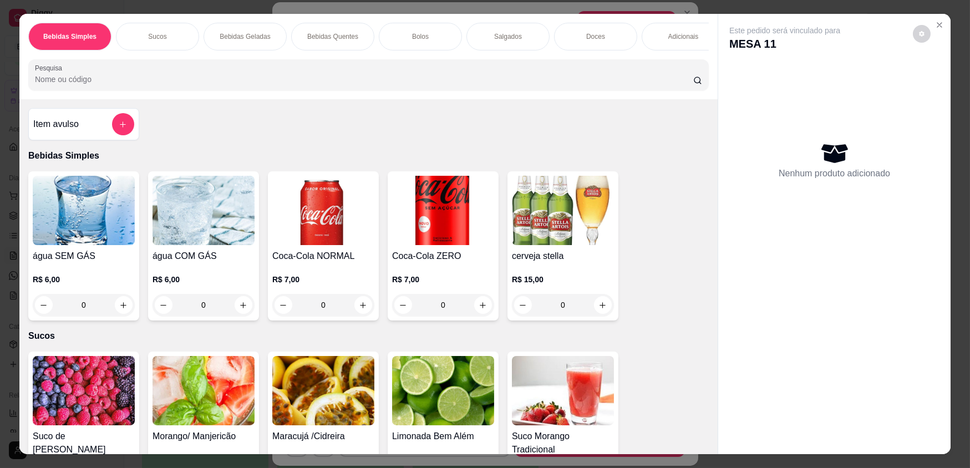
click at [504, 36] on p "Salgados" at bounding box center [508, 36] width 28 height 9
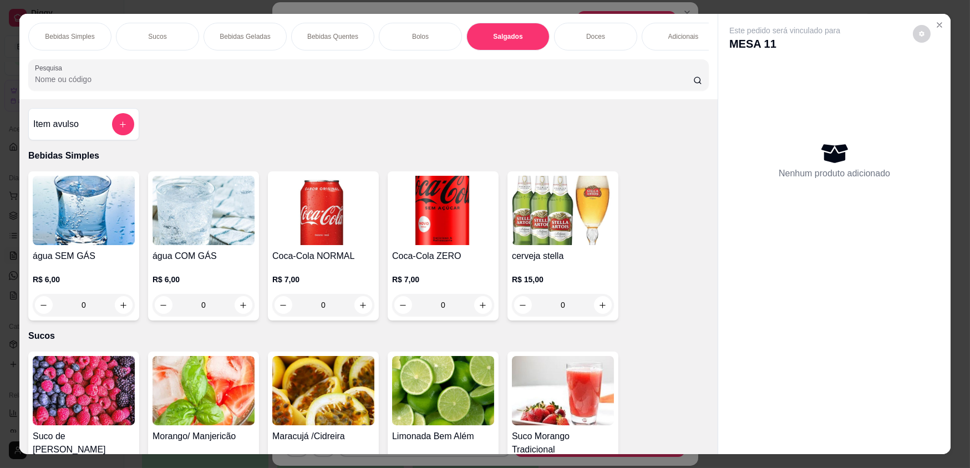
scroll to position [22, 0]
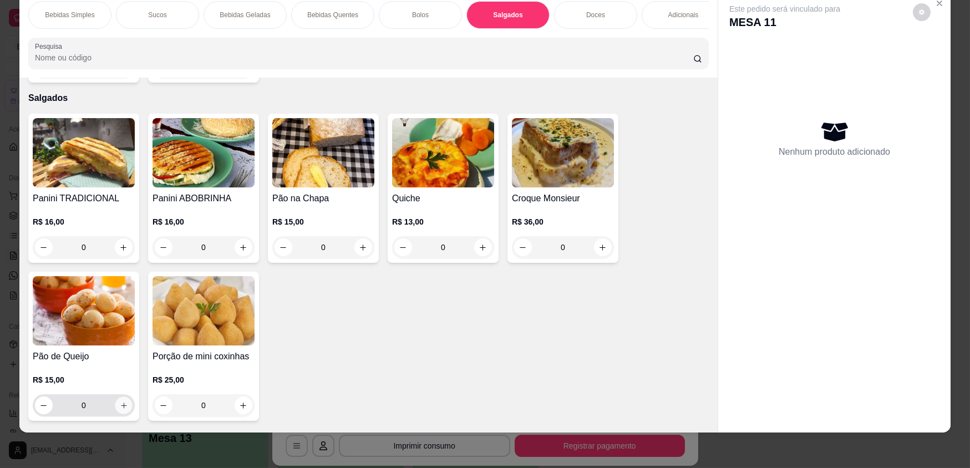
click at [115, 397] on button "increase-product-quantity" at bounding box center [123, 405] width 17 height 17
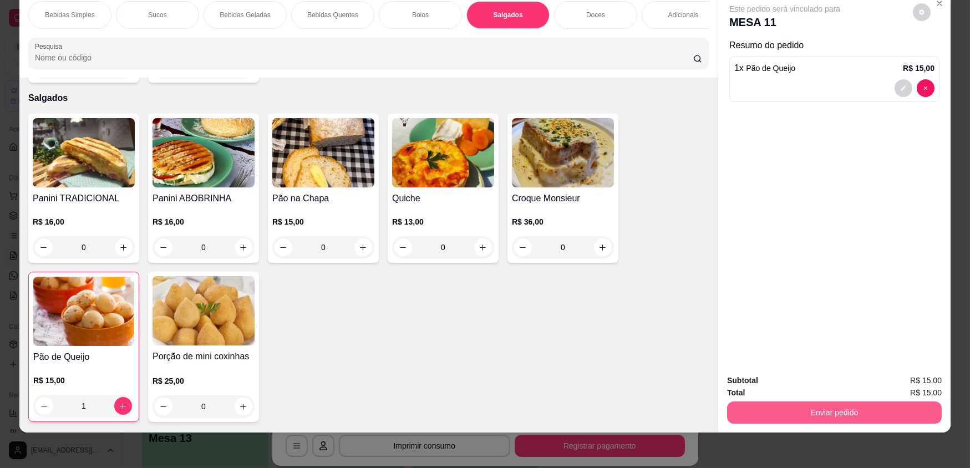
click at [787, 415] on button "Enviar pedido" at bounding box center [834, 412] width 215 height 22
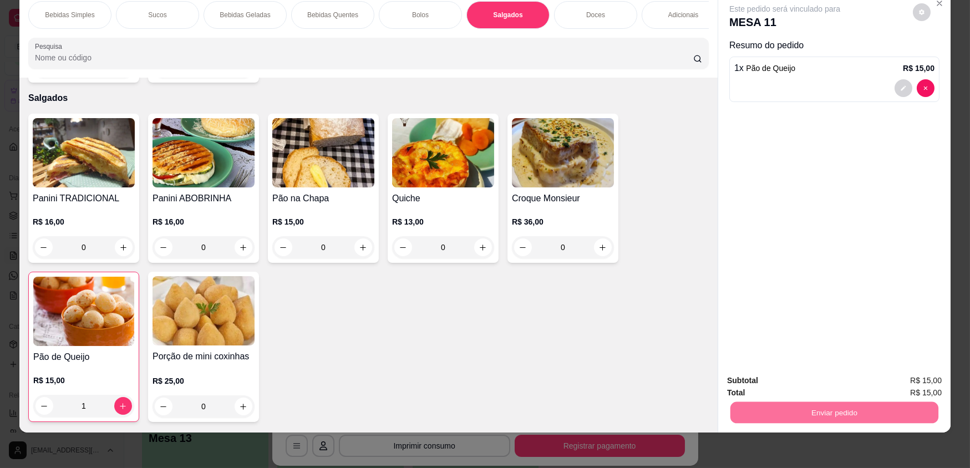
click at [763, 381] on button "Não registrar e enviar pedido" at bounding box center [797, 384] width 115 height 21
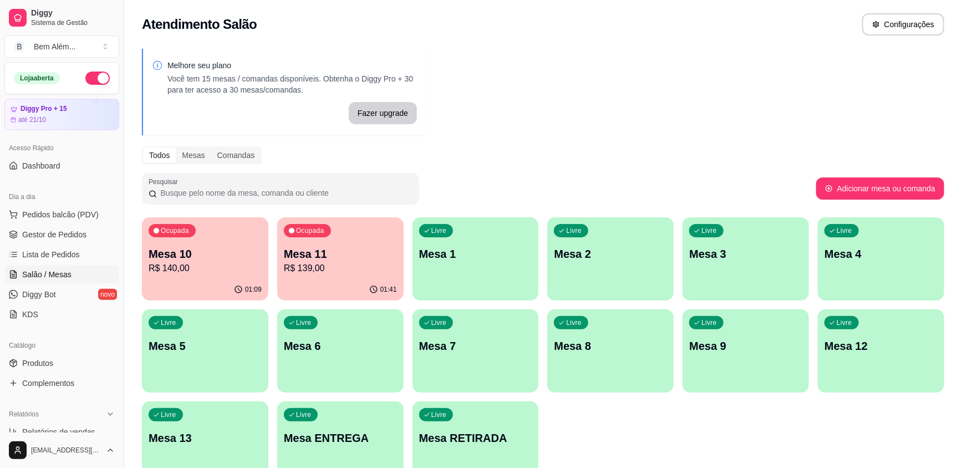
click at [232, 276] on div "Ocupada Mesa 10 R$ 140,00" at bounding box center [205, 248] width 126 height 62
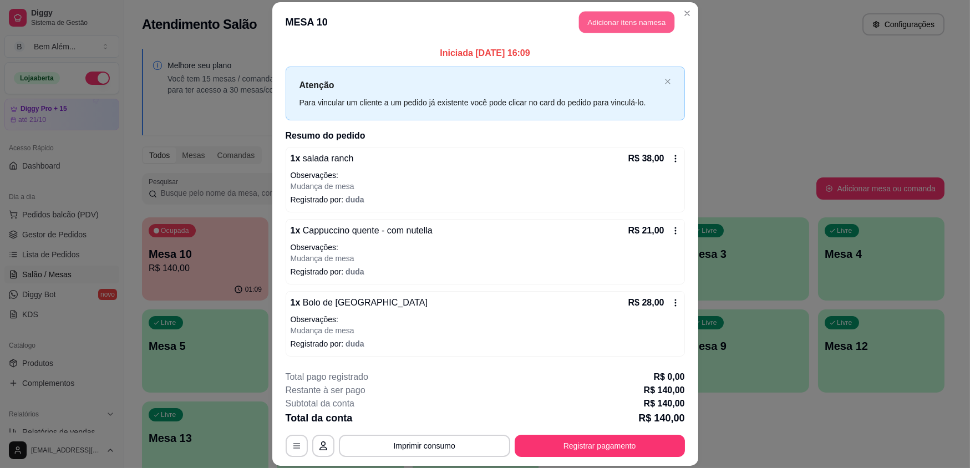
click at [606, 23] on button "Adicionar itens na mesa" at bounding box center [626, 23] width 95 height 22
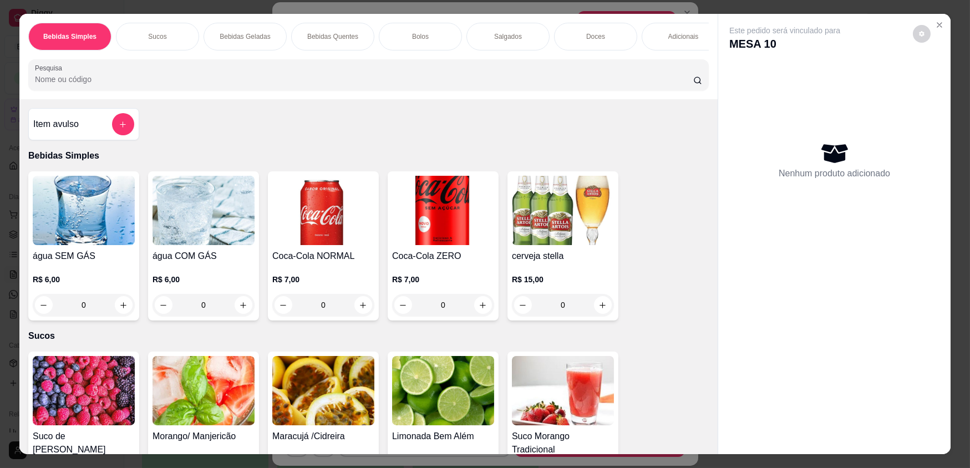
click at [660, 33] on div "Adicionais" at bounding box center [682, 37] width 83 height 28
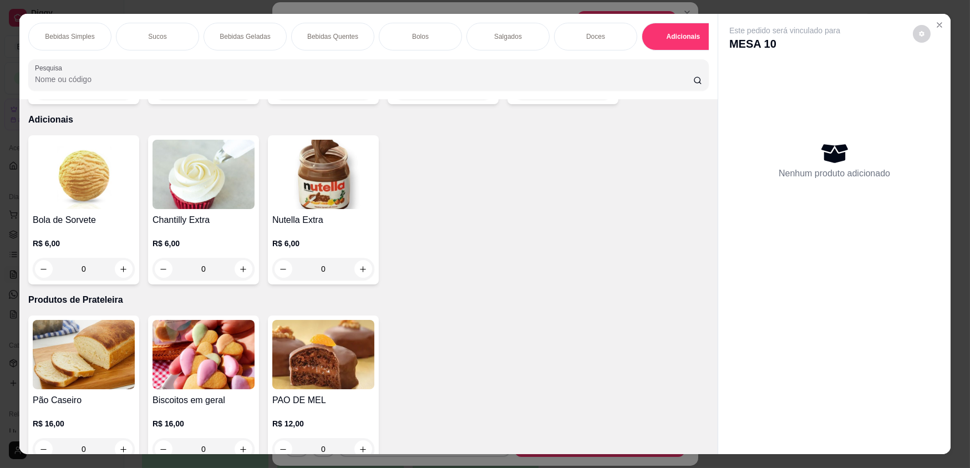
scroll to position [22, 0]
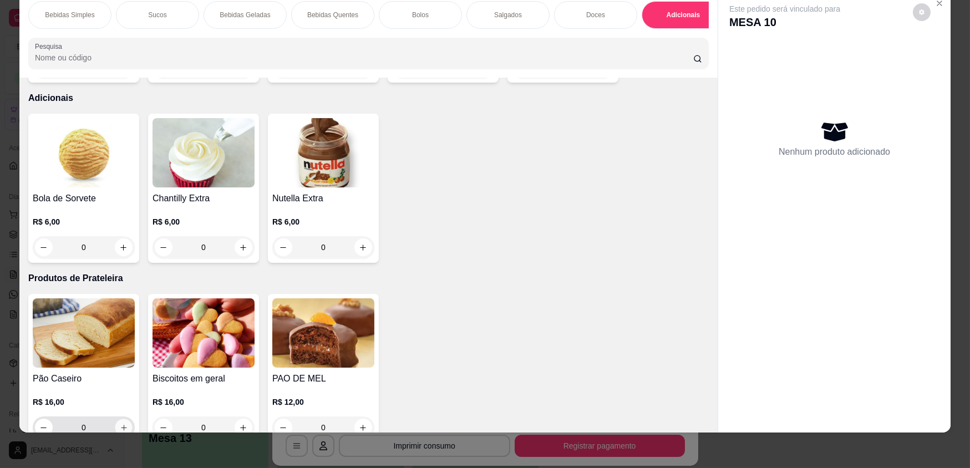
click at [126, 421] on button "increase-product-quantity" at bounding box center [123, 427] width 17 height 17
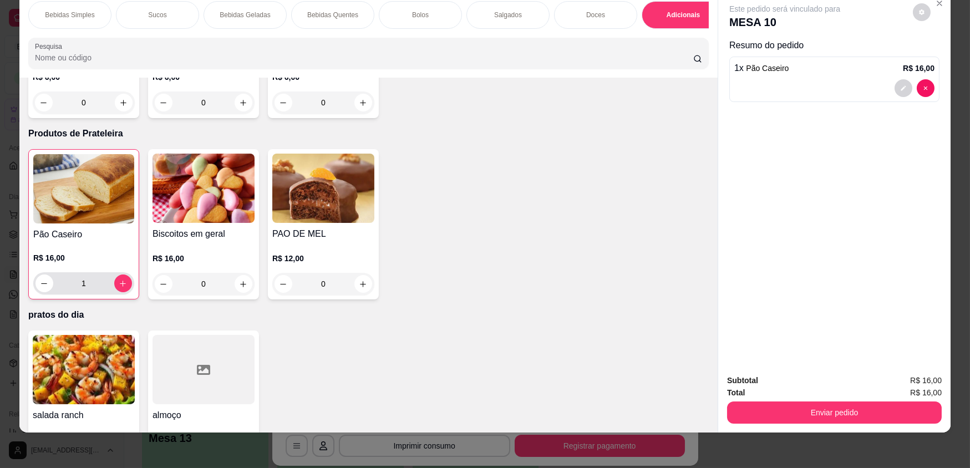
scroll to position [1949, 0]
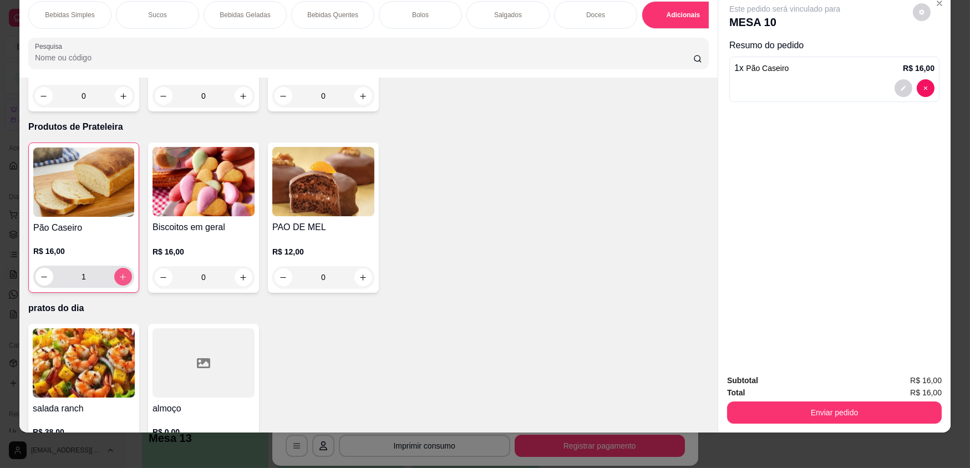
click at [120, 273] on icon "increase-product-quantity" at bounding box center [123, 277] width 8 height 8
type input "2"
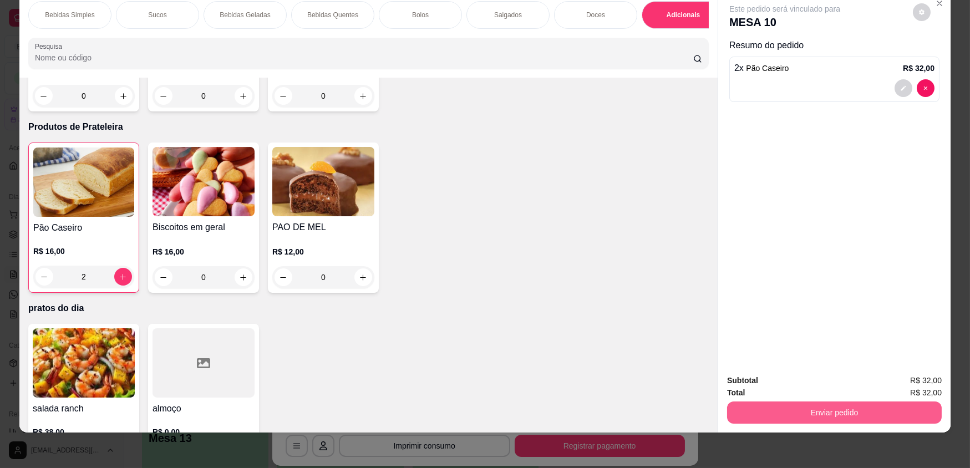
click at [860, 410] on button "Enviar pedido" at bounding box center [834, 412] width 215 height 22
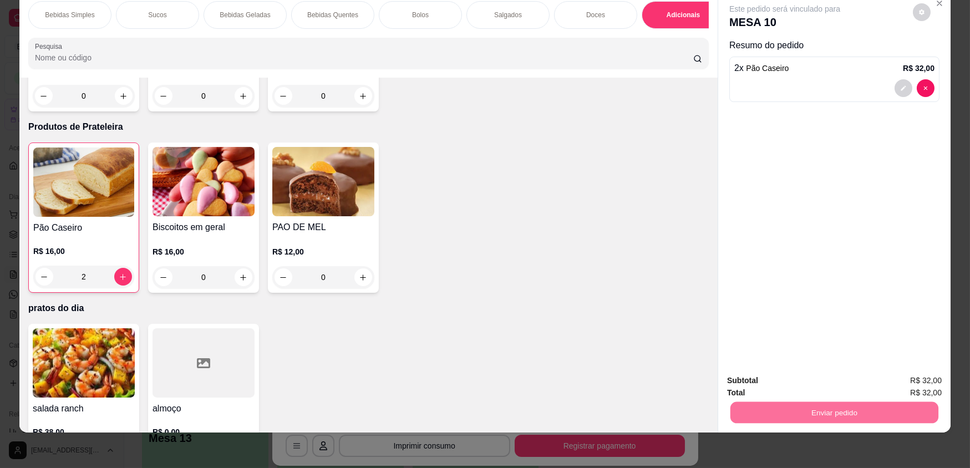
click at [787, 383] on button "Não registrar e enviar pedido" at bounding box center [797, 384] width 115 height 21
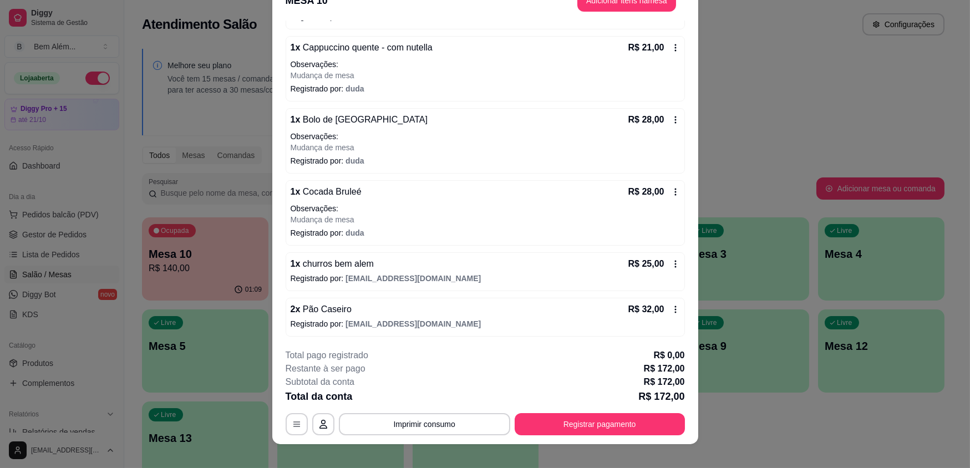
scroll to position [33, 0]
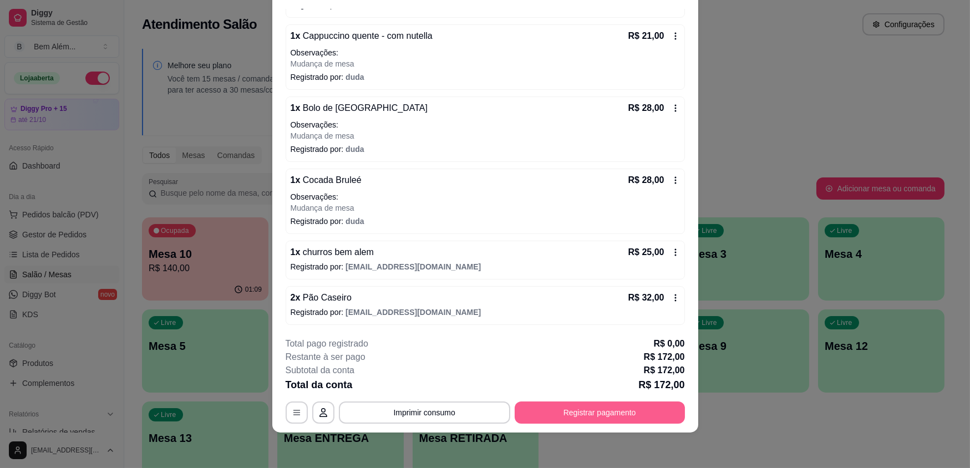
click at [619, 411] on button "Registrar pagamento" at bounding box center [599, 412] width 170 height 22
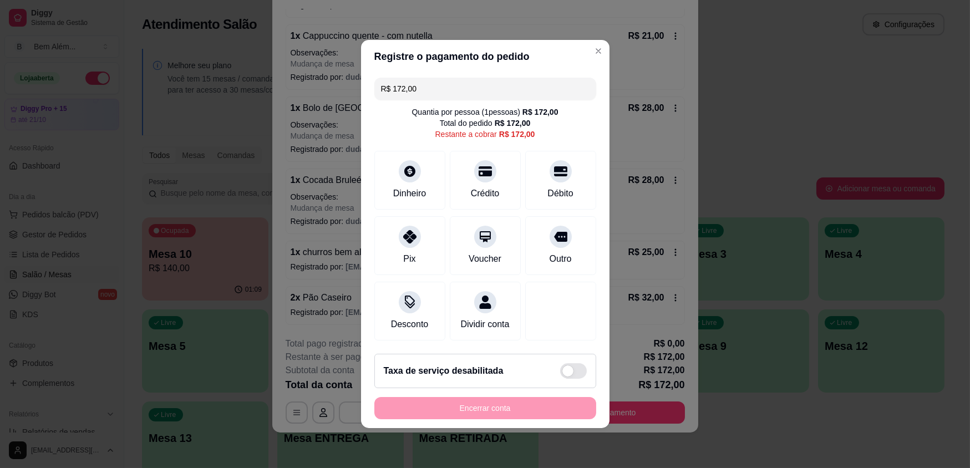
drag, startPoint x: 451, startPoint y: 89, endPoint x: 254, endPoint y: 89, distance: 197.4
click at [254, 89] on div "Registre o pagamento do pedido R$ 172,00 Quantia por pessoa ( 1 pessoas) R$ 172…" at bounding box center [485, 234] width 970 height 468
click at [477, 193] on div "Crédito" at bounding box center [485, 192] width 32 height 14
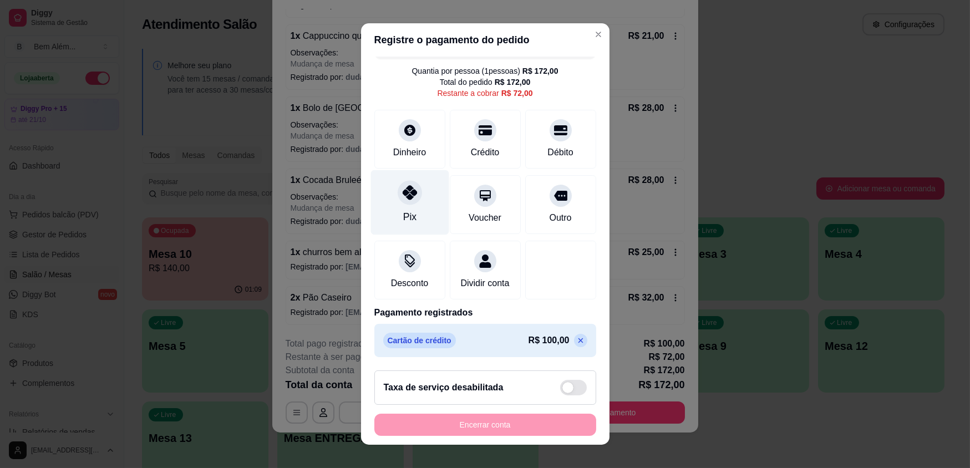
scroll to position [0, 0]
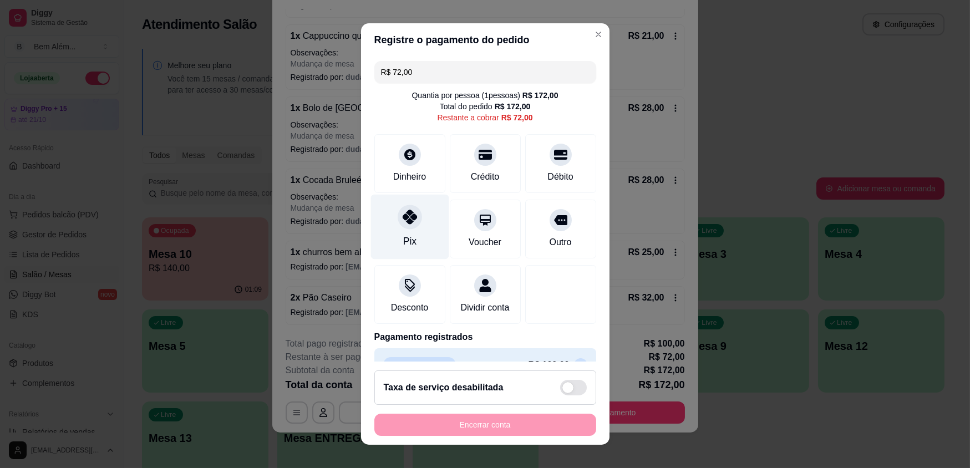
drag, startPoint x: 427, startPoint y: 229, endPoint x: 405, endPoint y: 245, distance: 27.8
click at [427, 229] on div "Pix" at bounding box center [409, 227] width 78 height 65
type input "R$ 0,00"
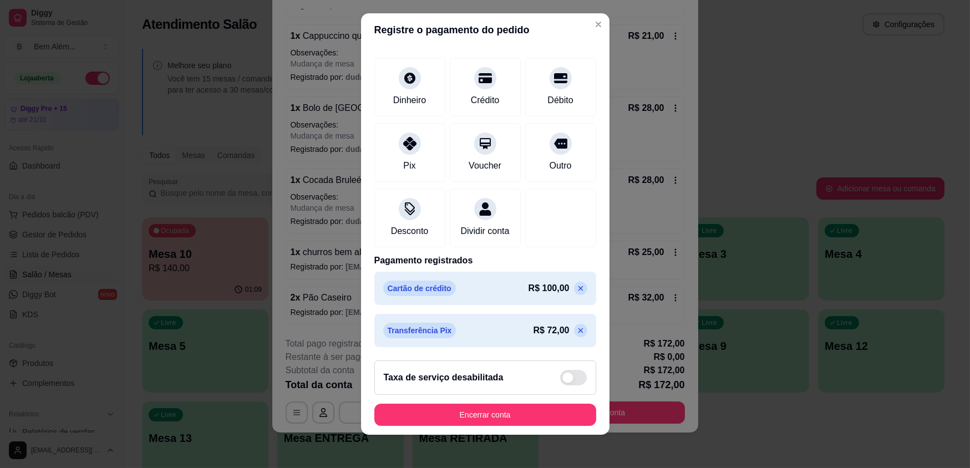
scroll to position [12, 0]
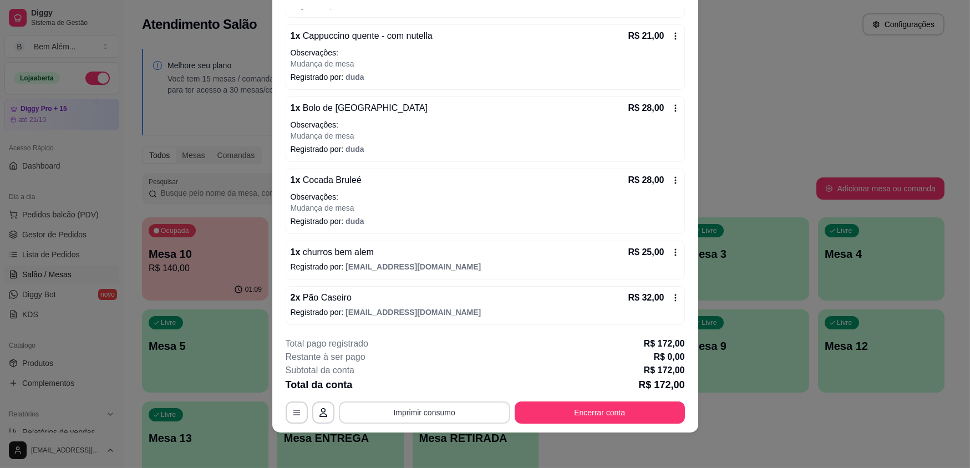
click at [403, 408] on button "Imprimir consumo" at bounding box center [424, 412] width 171 height 22
click at [414, 385] on button "impressao computador" at bounding box center [420, 387] width 83 height 18
click at [598, 419] on button "Encerrar conta" at bounding box center [599, 412] width 165 height 22
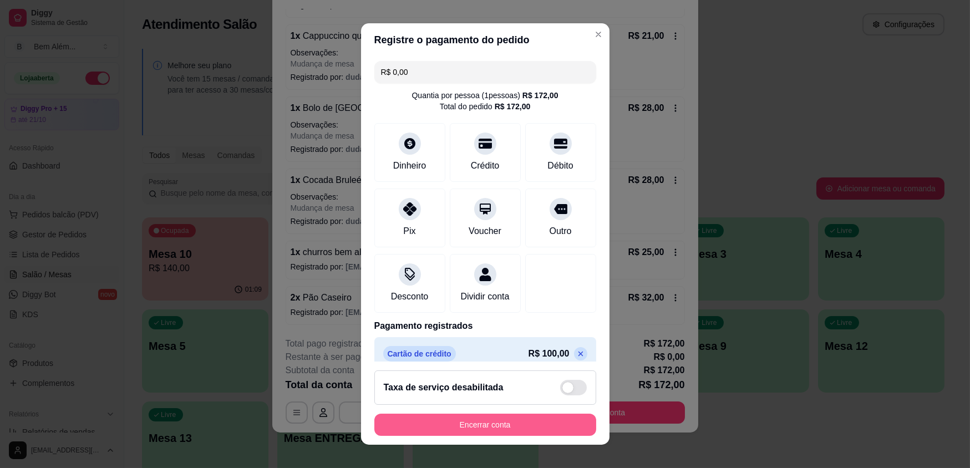
click at [533, 422] on button "Encerrar conta" at bounding box center [485, 425] width 222 height 22
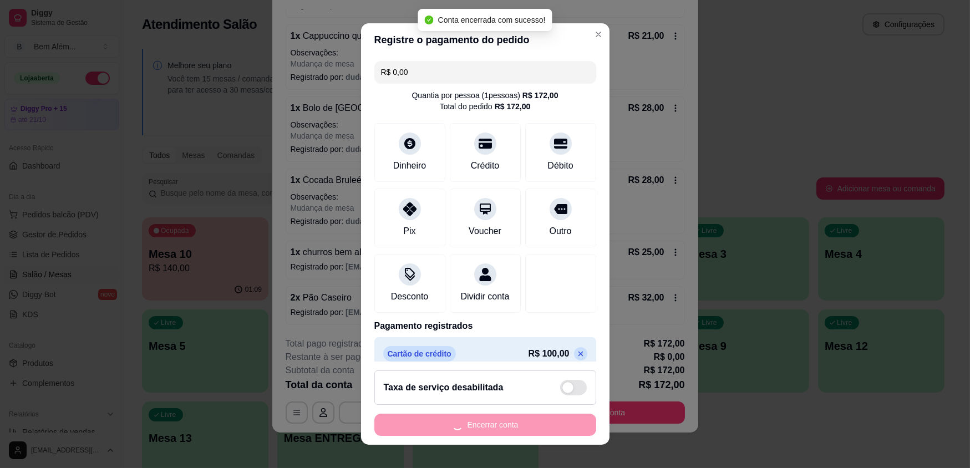
scroll to position [0, 0]
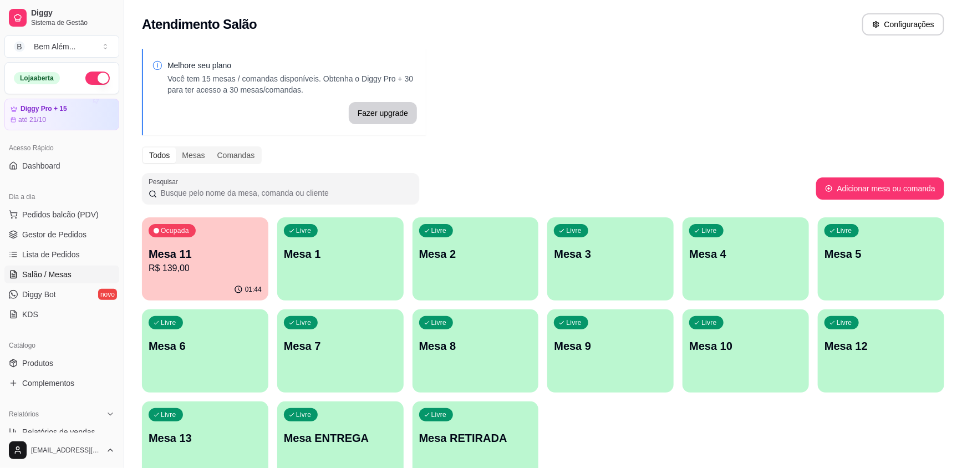
click at [213, 271] on p "R$ 139,00" at bounding box center [205, 268] width 113 height 13
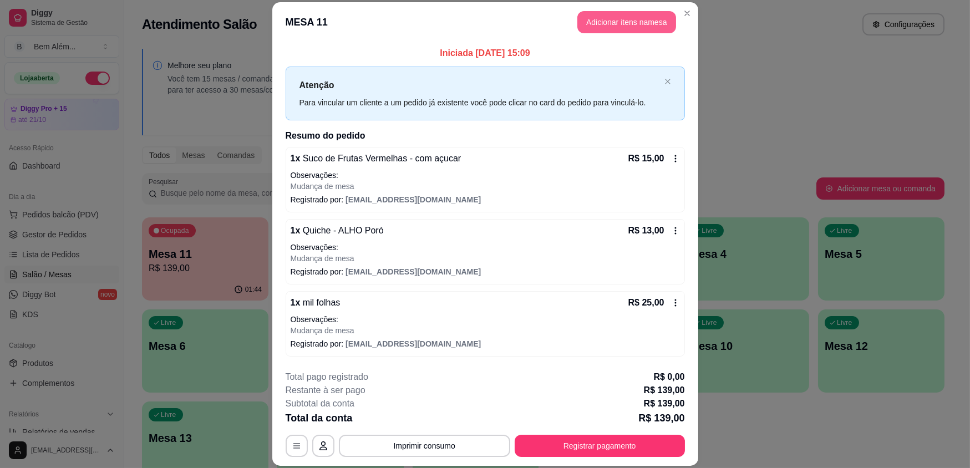
click at [658, 26] on button "Adicionar itens na mesa" at bounding box center [626, 22] width 99 height 22
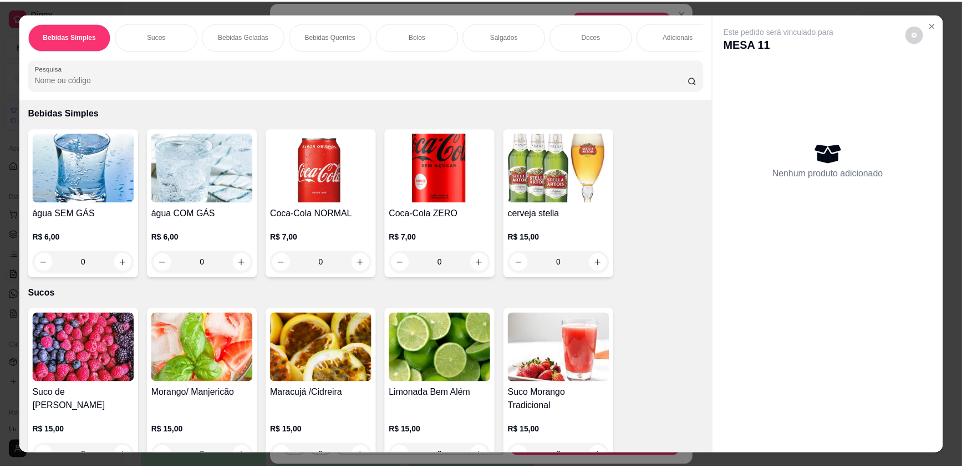
scroll to position [151, 0]
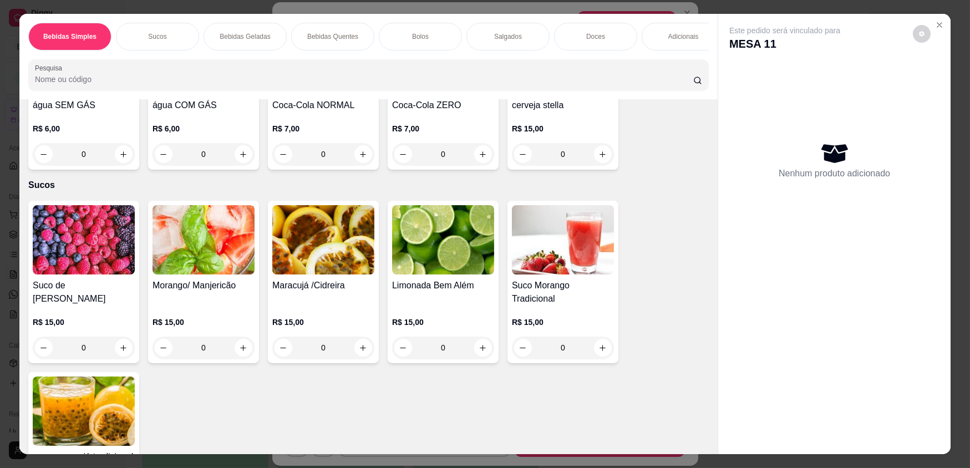
click at [116, 355] on div "0" at bounding box center [84, 348] width 102 height 22
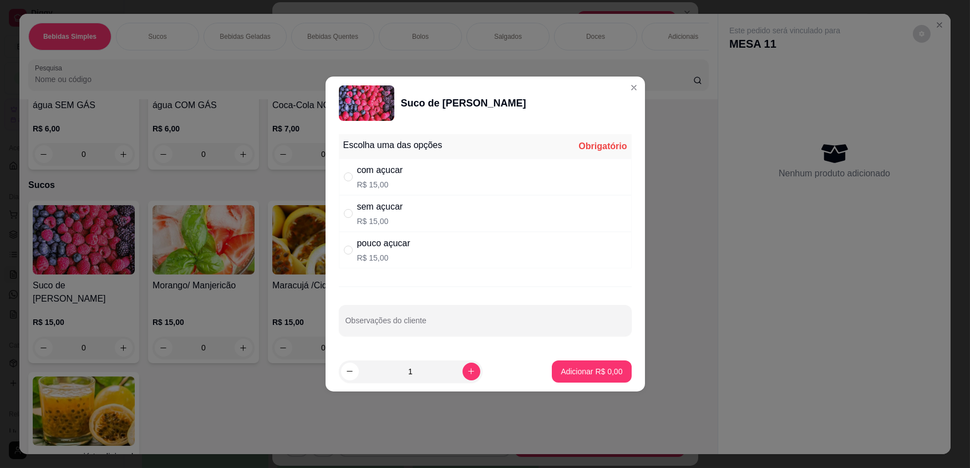
click at [412, 215] on div "sem açucar R$ 15,00" at bounding box center [485, 213] width 293 height 37
radio input "true"
click at [604, 371] on p "Adicionar R$ 15,00" at bounding box center [589, 371] width 66 height 11
type input "1"
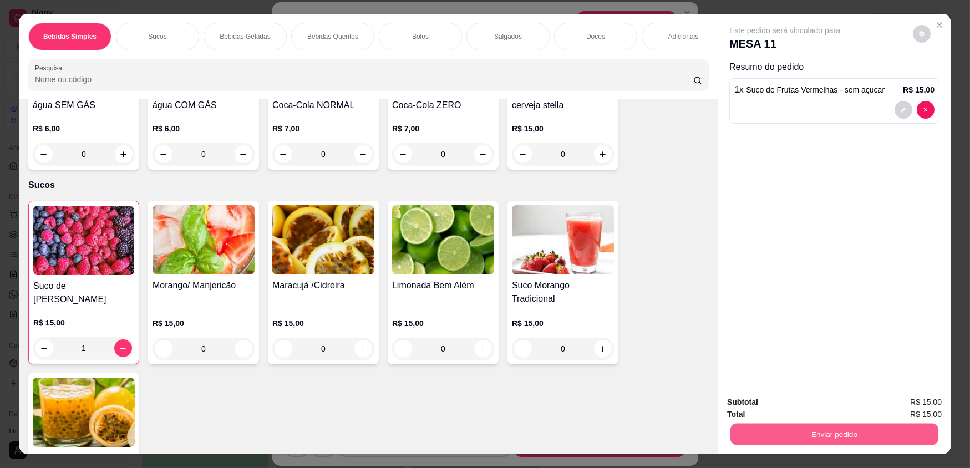
click at [845, 433] on button "Enviar pedido" at bounding box center [834, 434] width 208 height 22
click at [781, 405] on button "Não registrar e enviar pedido" at bounding box center [797, 406] width 115 height 21
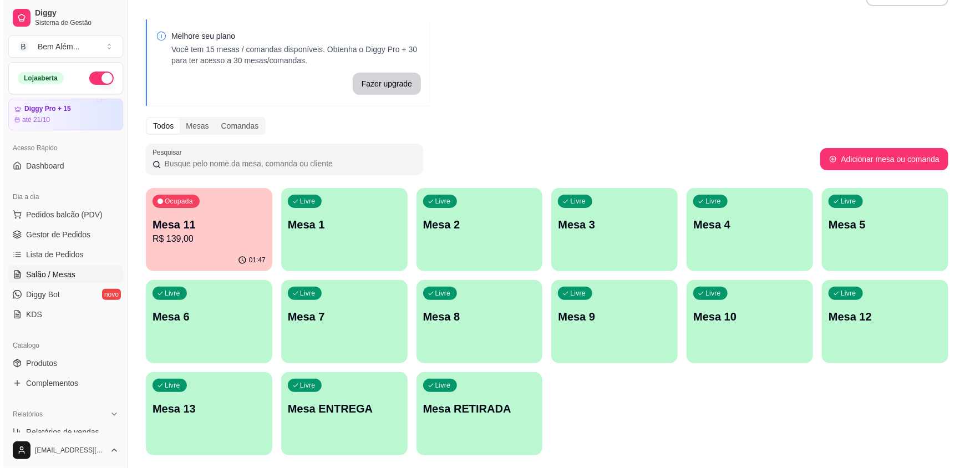
scroll to position [61, 0]
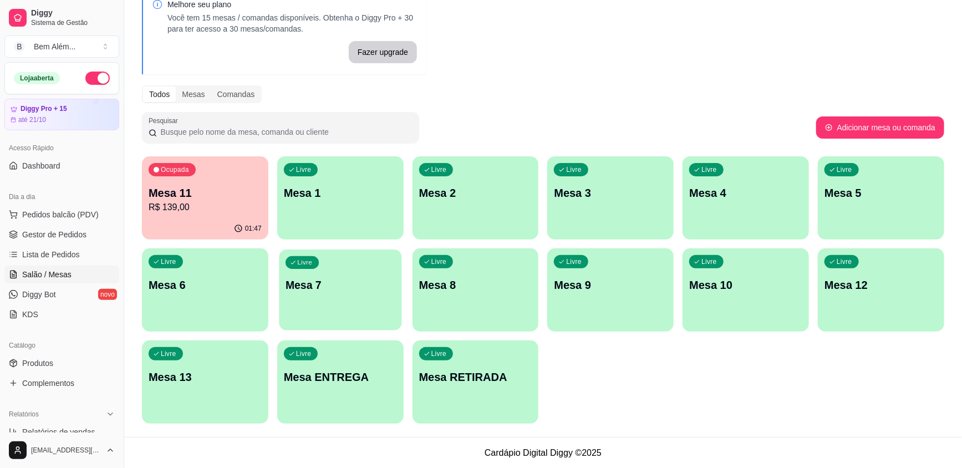
click at [333, 284] on p "Mesa 7" at bounding box center [341, 285] width 110 height 15
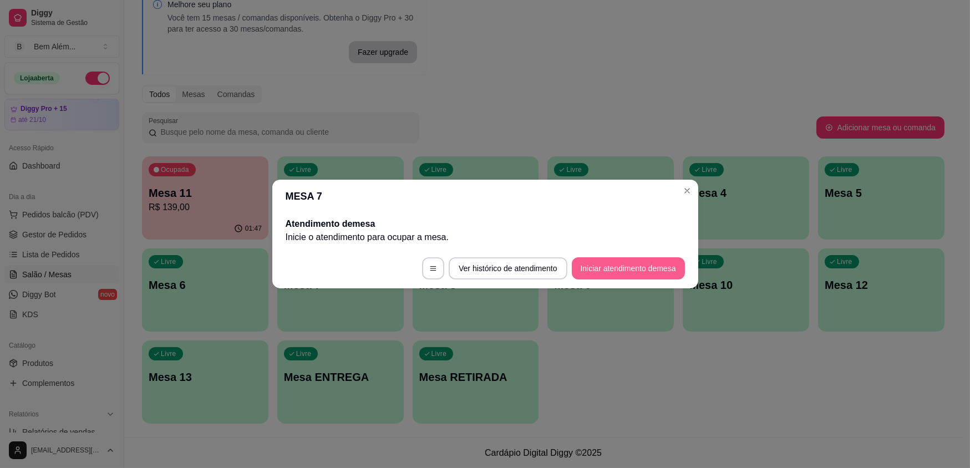
click at [671, 261] on button "Iniciar atendimento de mesa" at bounding box center [628, 268] width 113 height 22
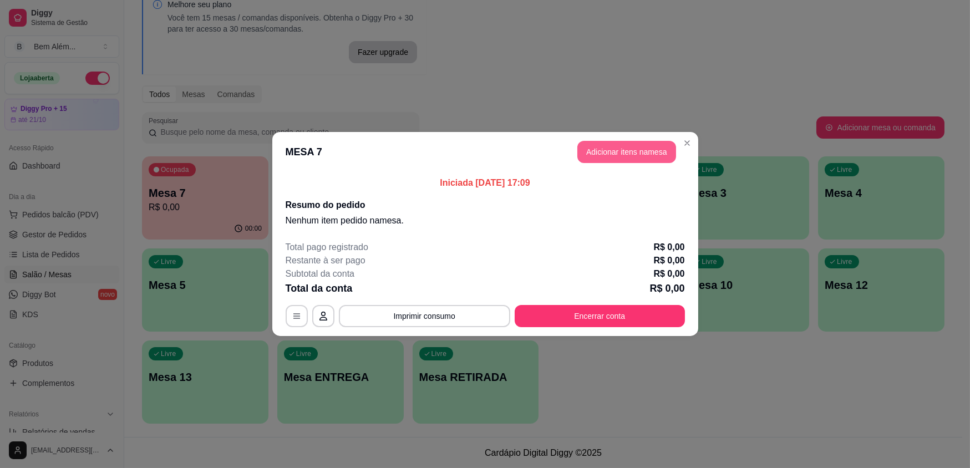
click at [626, 145] on button "Adicionar itens na mesa" at bounding box center [626, 152] width 99 height 22
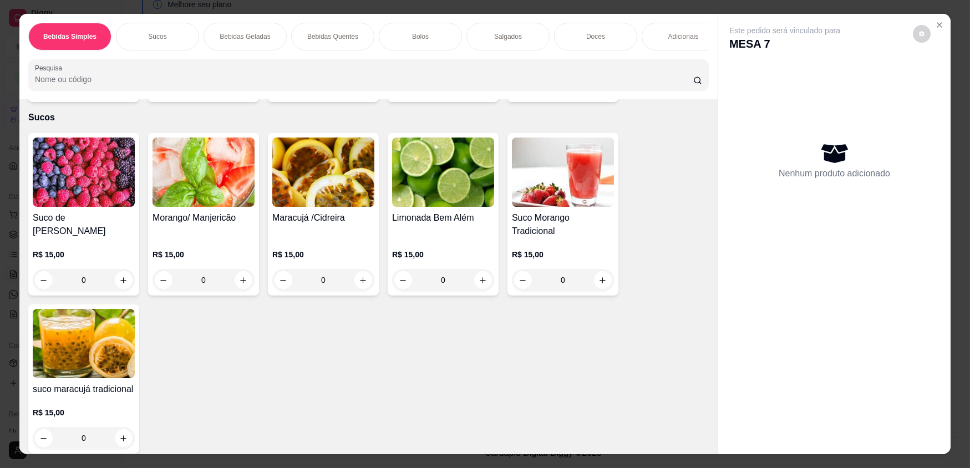
scroll to position [201, 0]
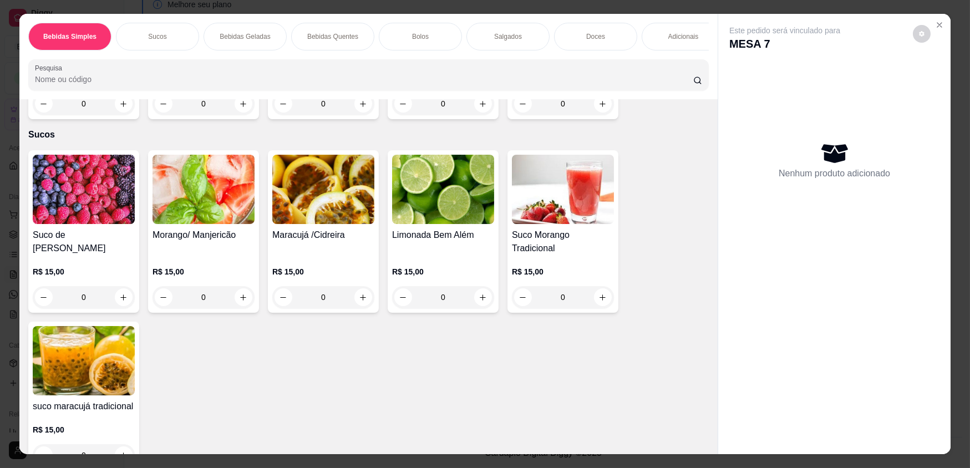
click at [410, 166] on img at bounding box center [443, 189] width 102 height 69
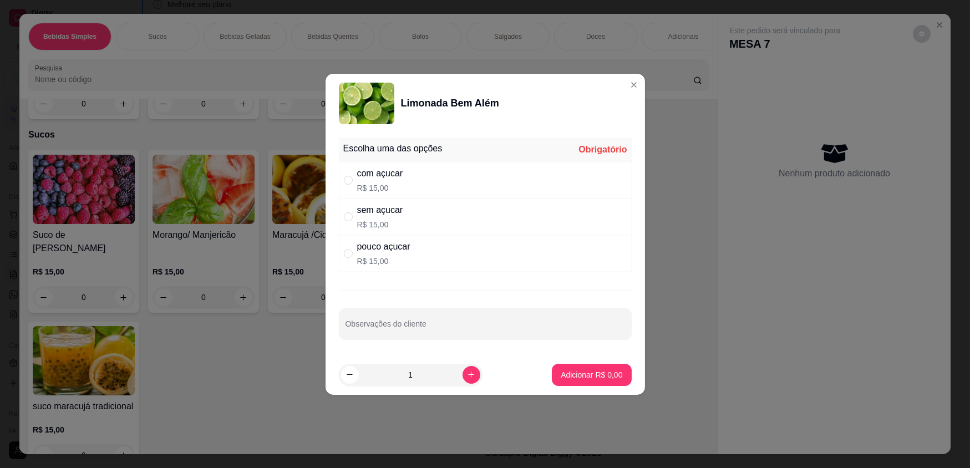
click at [439, 177] on div "com açucar R$ 15,00" at bounding box center [485, 180] width 293 height 37
radio input "true"
click at [572, 379] on button "Adicionar R$ 15,00" at bounding box center [589, 375] width 81 height 22
type input "1"
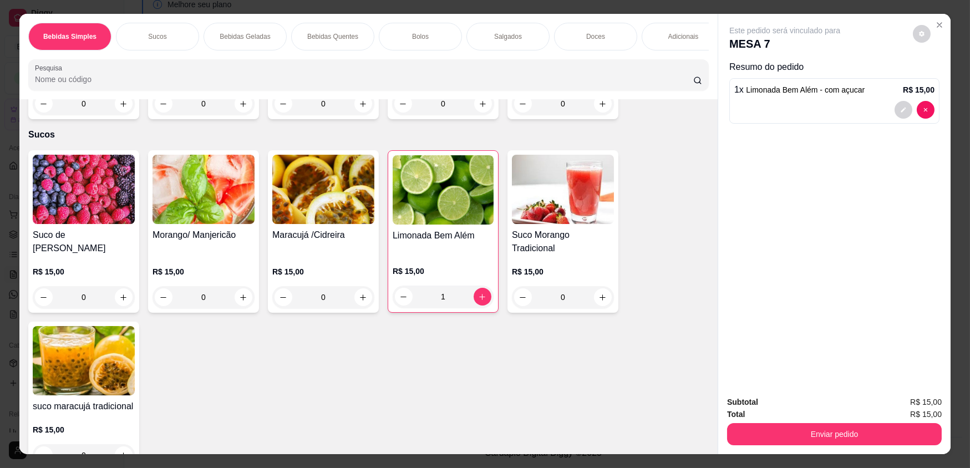
click at [494, 37] on p "Salgados" at bounding box center [508, 36] width 28 height 9
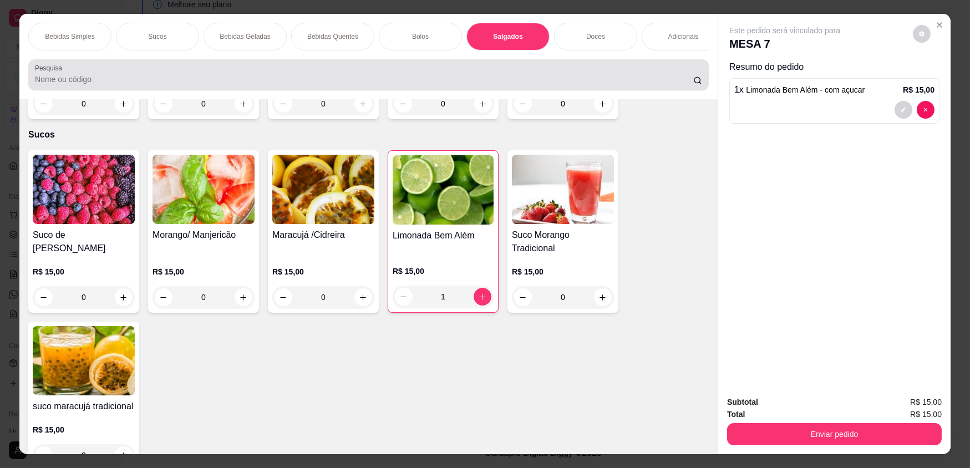
scroll to position [22, 0]
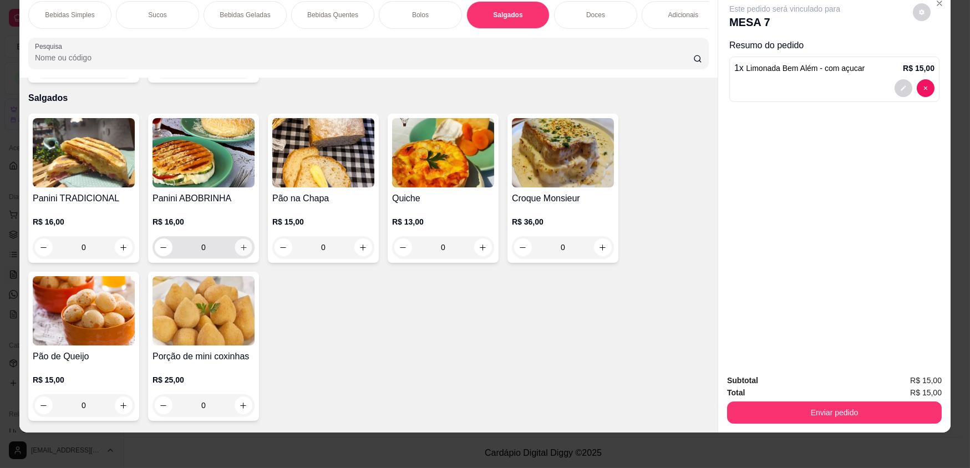
click at [239, 243] on icon "increase-product-quantity" at bounding box center [243, 247] width 8 height 8
type input "1"
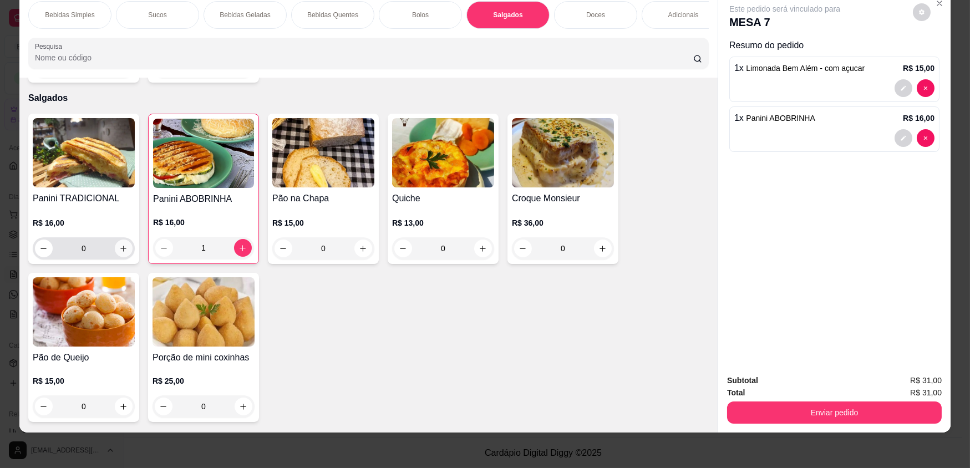
click at [121, 246] on icon "increase-product-quantity" at bounding box center [124, 249] width 6 height 6
click at [120, 245] on icon "increase-product-quantity" at bounding box center [123, 248] width 6 height 6
type input "2"
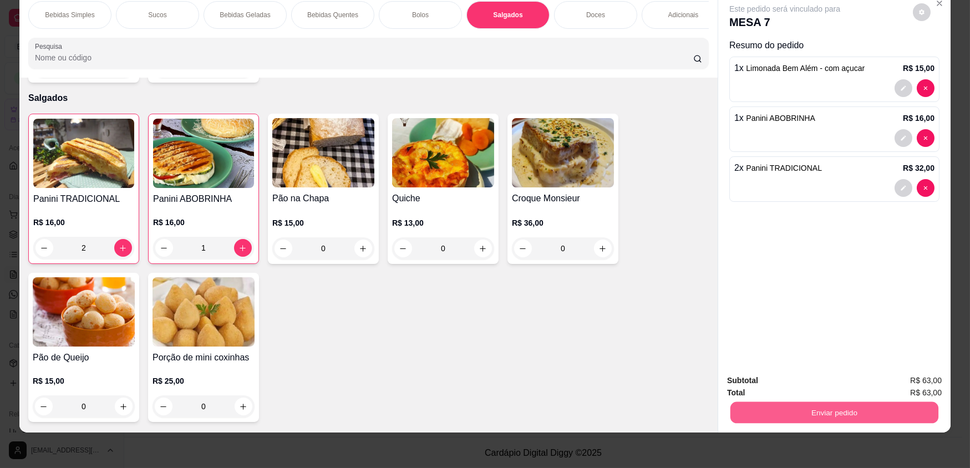
click at [799, 410] on button "Enviar pedido" at bounding box center [834, 412] width 208 height 22
click at [799, 383] on button "Não registrar e enviar pedido" at bounding box center [797, 385] width 115 height 21
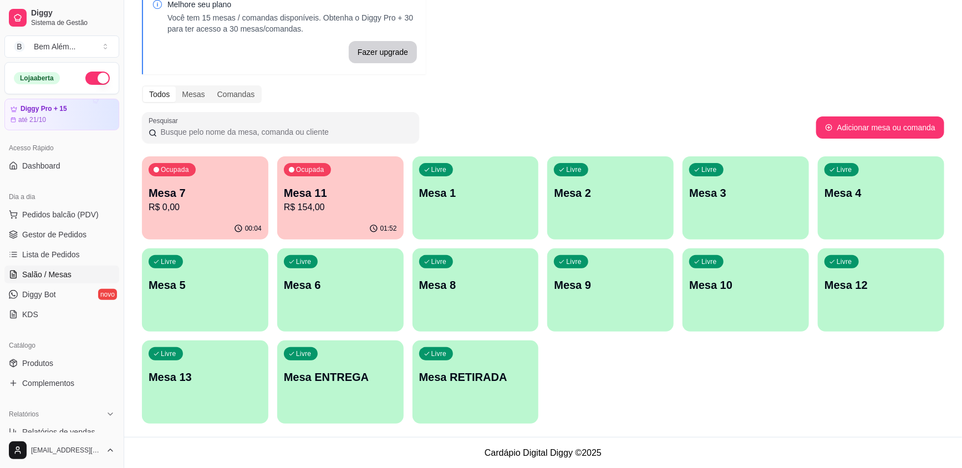
click at [333, 233] on div "01:52" at bounding box center [340, 229] width 126 height 22
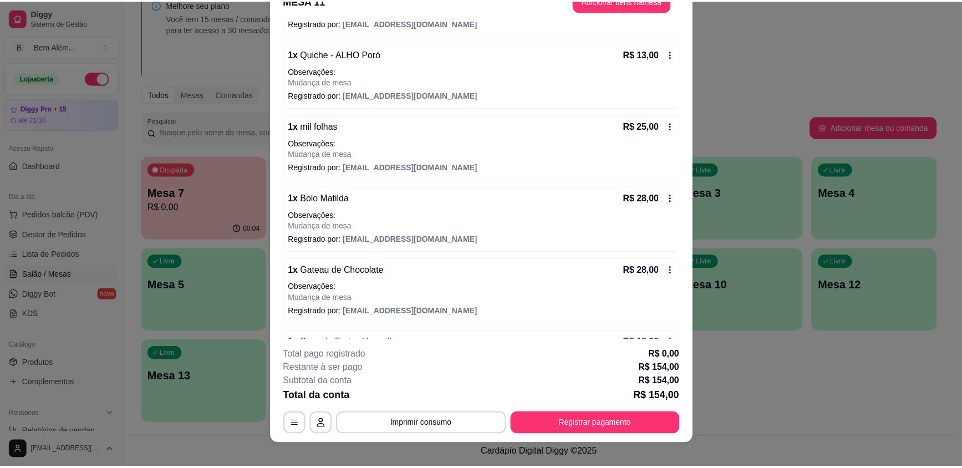
scroll to position [33, 0]
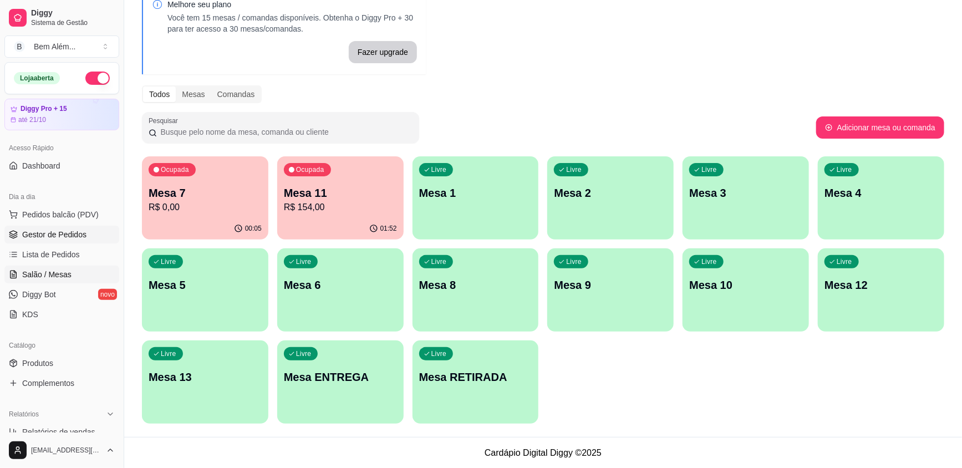
click at [65, 233] on span "Gestor de Pedidos" at bounding box center [54, 234] width 64 height 11
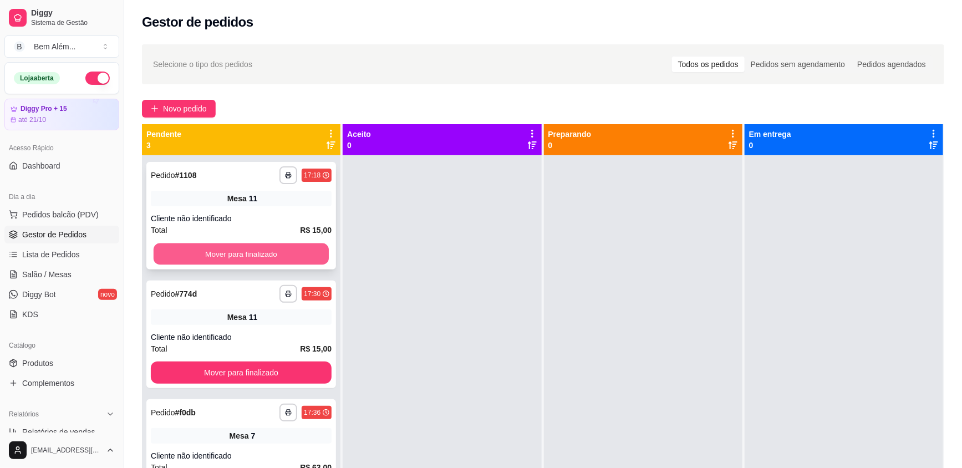
click at [230, 249] on button "Mover para finalizado" at bounding box center [241, 254] width 175 height 22
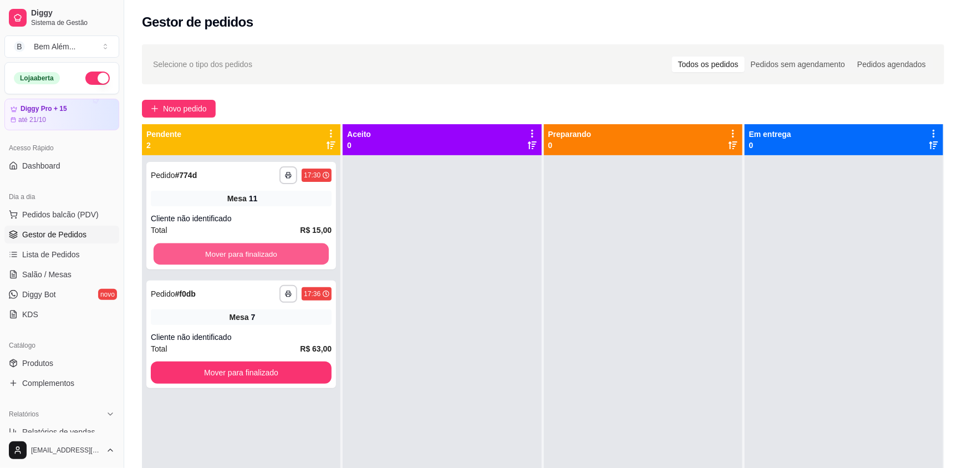
click at [227, 258] on button "Mover para finalizado" at bounding box center [241, 254] width 175 height 22
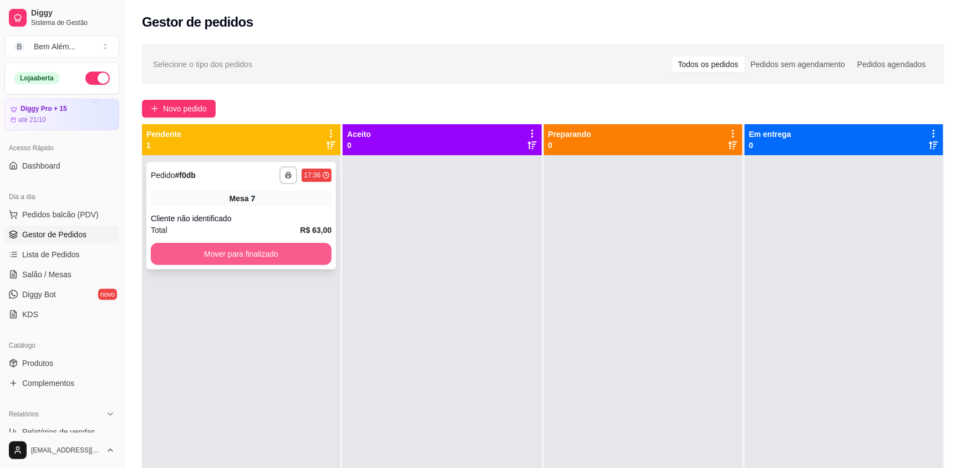
click at [224, 259] on button "Mover para finalizado" at bounding box center [241, 254] width 181 height 22
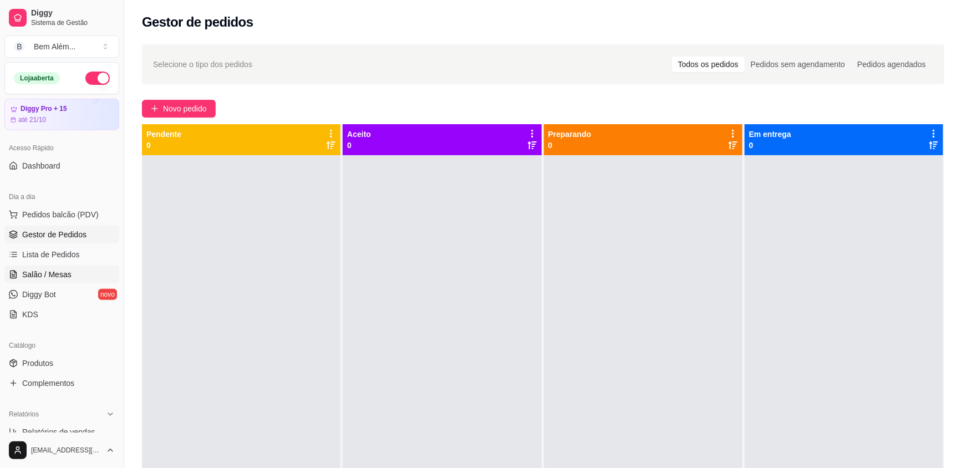
click at [12, 279] on link "Salão / Mesas" at bounding box center [61, 275] width 115 height 18
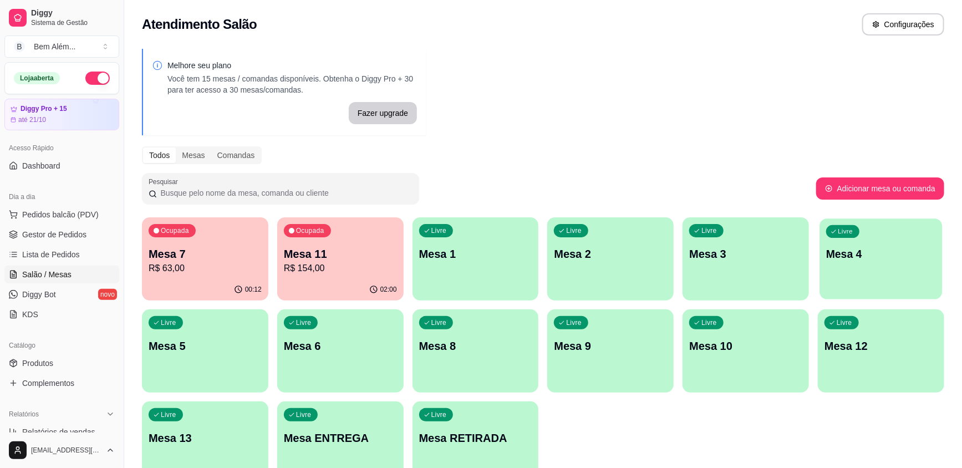
click at [846, 282] on div "Livre Mesa 4" at bounding box center [881, 252] width 123 height 68
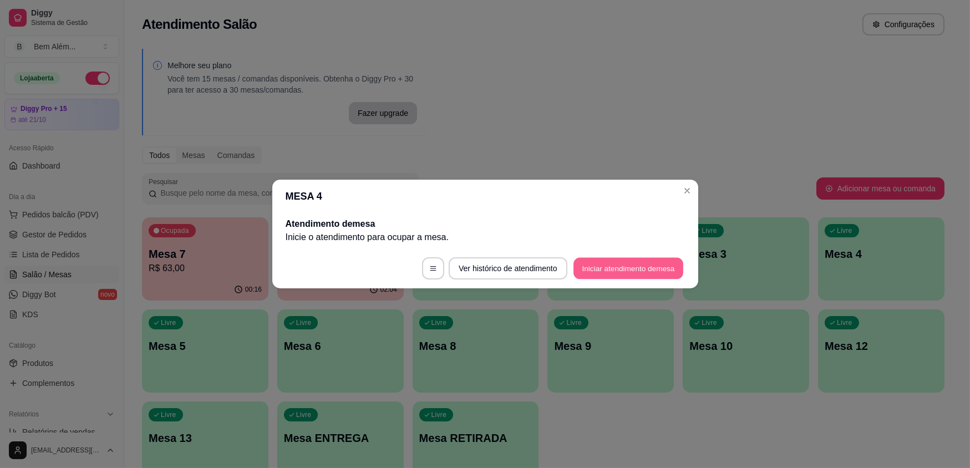
click at [683, 261] on footer "Ver histórico de atendimento Iniciar atendimento de mesa" at bounding box center [485, 268] width 426 height 40
click at [604, 263] on button "Iniciar atendimento de mesa" at bounding box center [628, 268] width 113 height 22
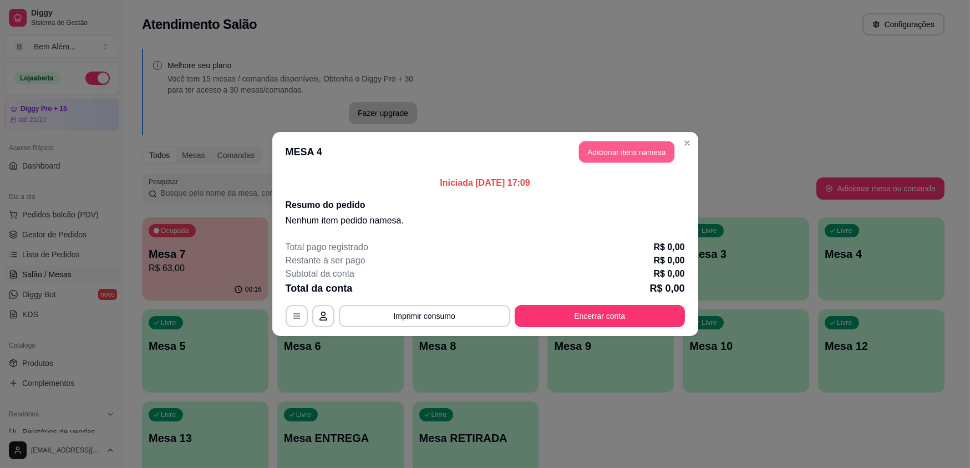
click at [603, 161] on button "Adicionar itens na mesa" at bounding box center [626, 152] width 95 height 22
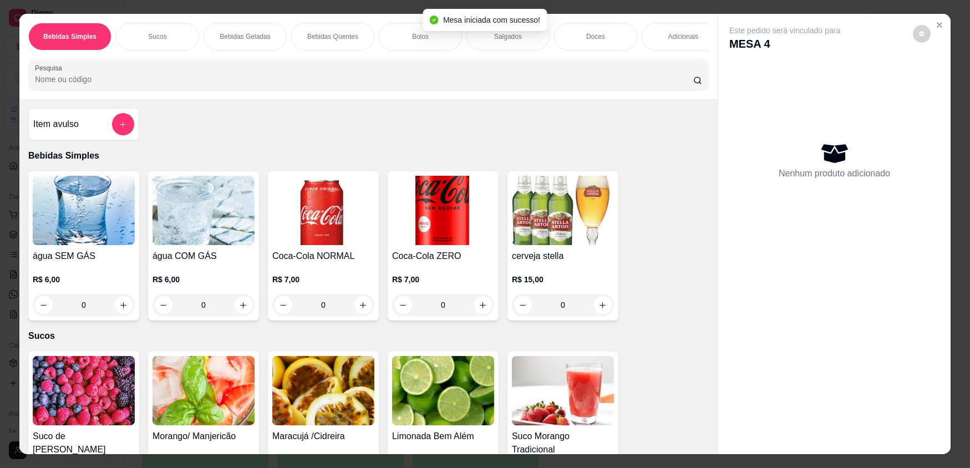
click at [348, 37] on p "Bebidas Quentes" at bounding box center [332, 36] width 51 height 9
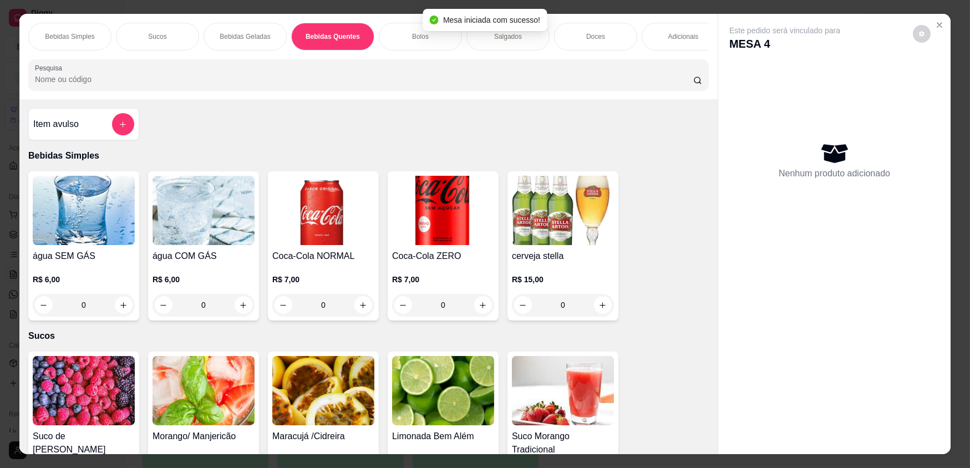
scroll to position [22, 0]
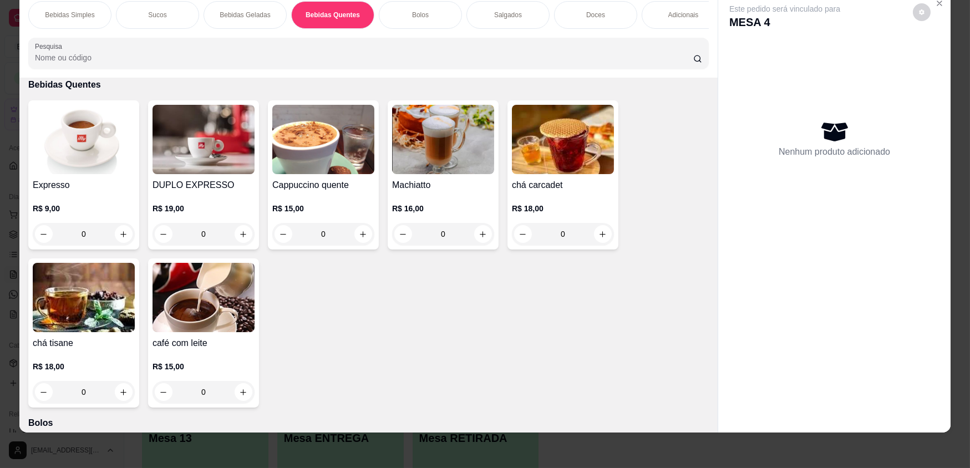
click at [360, 236] on div "0" at bounding box center [323, 234] width 102 height 22
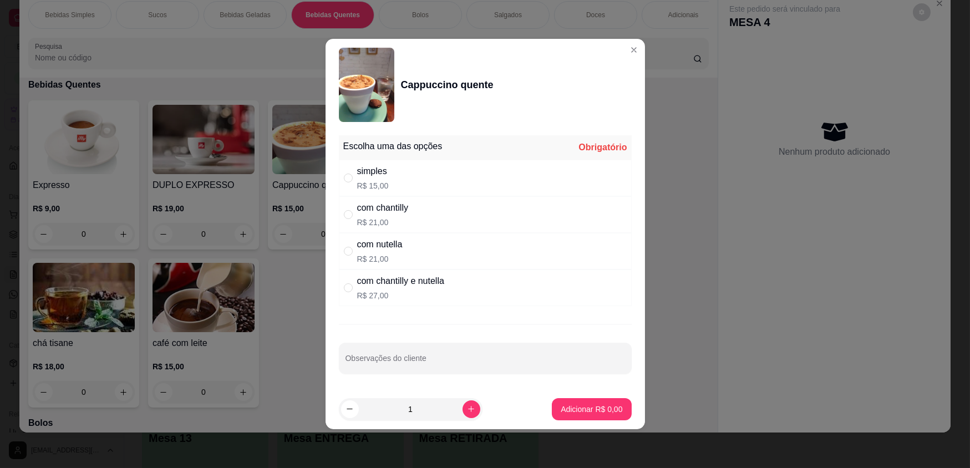
click at [424, 183] on div "simples R$ 15,00" at bounding box center [485, 178] width 293 height 37
radio input "true"
click at [619, 409] on button "Adicionar R$ 15,00" at bounding box center [589, 409] width 84 height 22
type input "1"
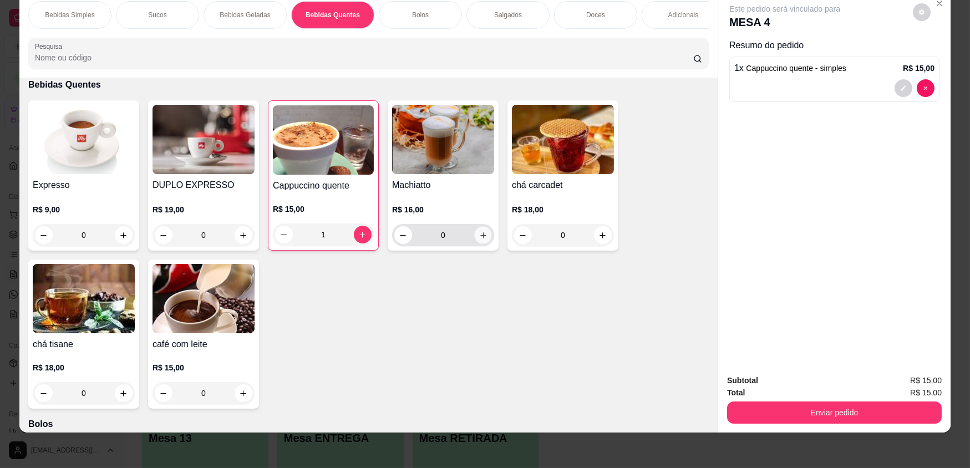
click at [479, 238] on icon "increase-product-quantity" at bounding box center [483, 235] width 8 height 8
type input "1"
click at [210, 24] on div "Bebidas Geladas" at bounding box center [244, 15] width 83 height 28
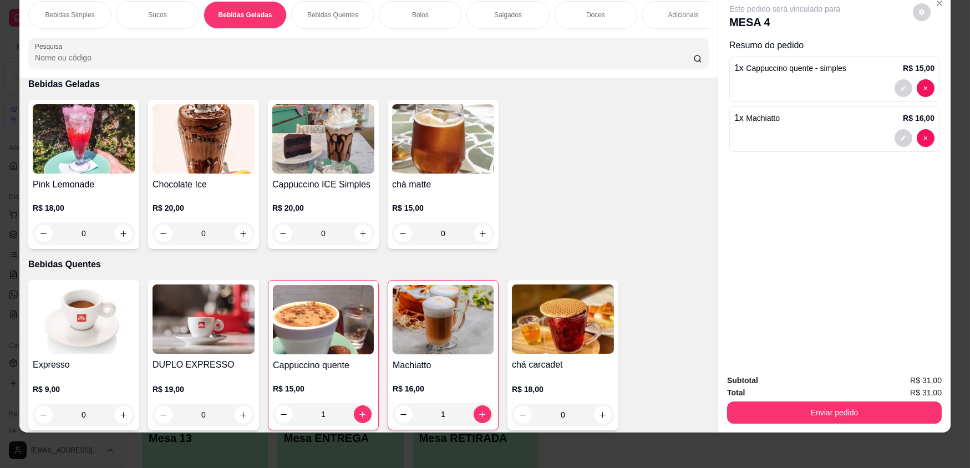
click at [90, 17] on div "Bebidas Simples" at bounding box center [69, 15] width 83 height 28
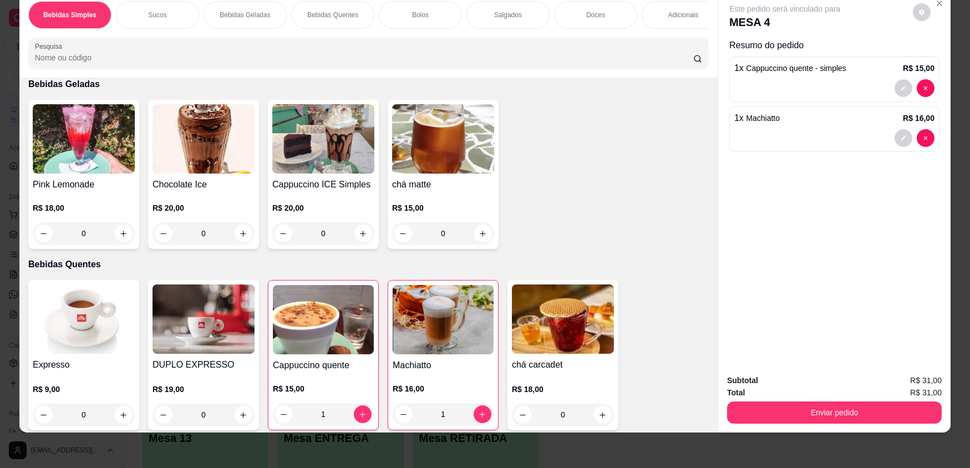
scroll to position [50, 0]
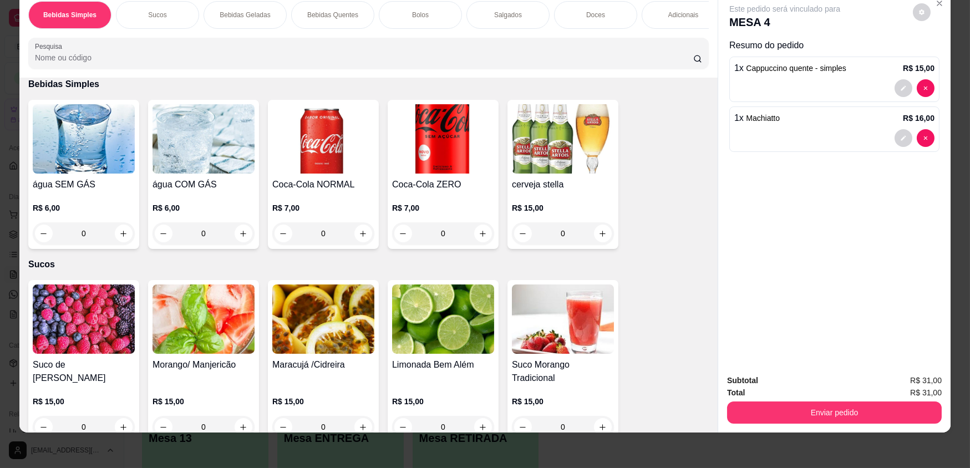
click at [239, 237] on div "0" at bounding box center [203, 233] width 102 height 22
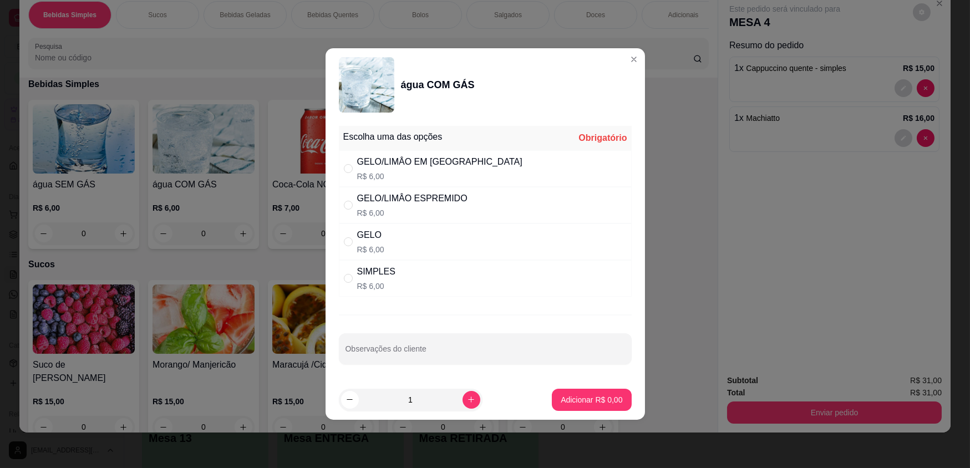
drag, startPoint x: 438, startPoint y: 269, endPoint x: 455, endPoint y: 274, distance: 18.1
click at [439, 270] on div "SIMPLES R$ 6,00" at bounding box center [485, 278] width 293 height 37
radio input "true"
click at [599, 407] on button "Adicionar R$ 6,00" at bounding box center [591, 400] width 77 height 22
type input "1"
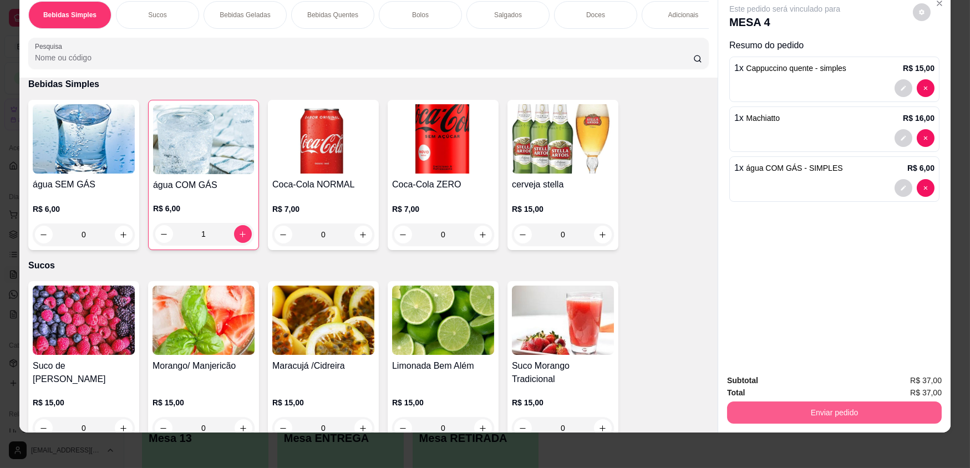
click at [747, 417] on button "Enviar pedido" at bounding box center [834, 412] width 215 height 22
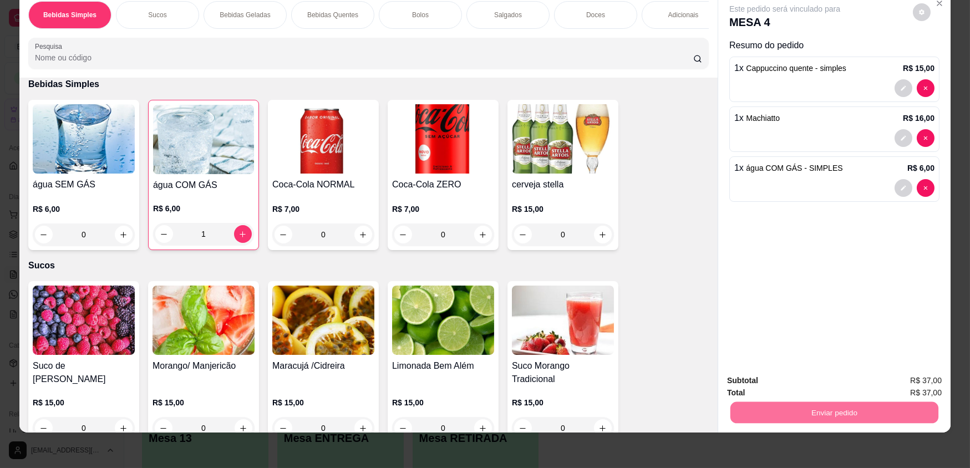
click at [742, 383] on button "Não registrar e enviar pedido" at bounding box center [798, 384] width 112 height 21
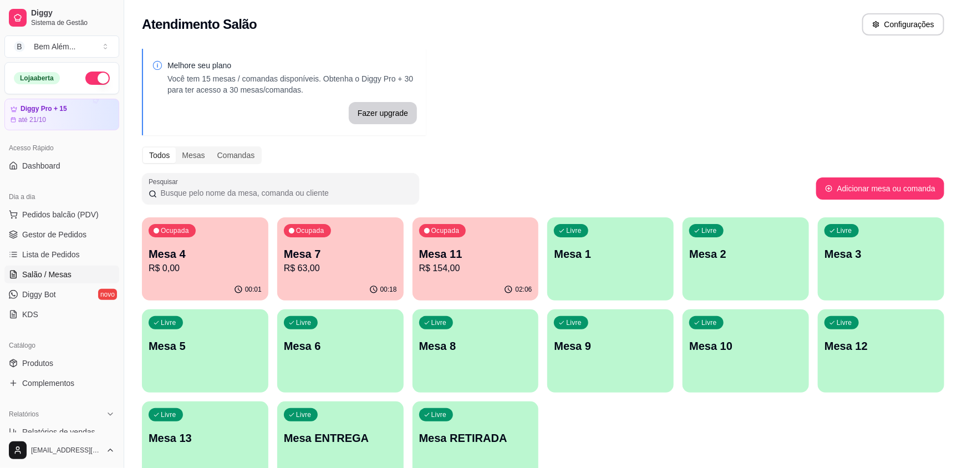
click at [478, 278] on div "Ocupada Mesa 11 R$ 154,00" at bounding box center [475, 248] width 126 height 62
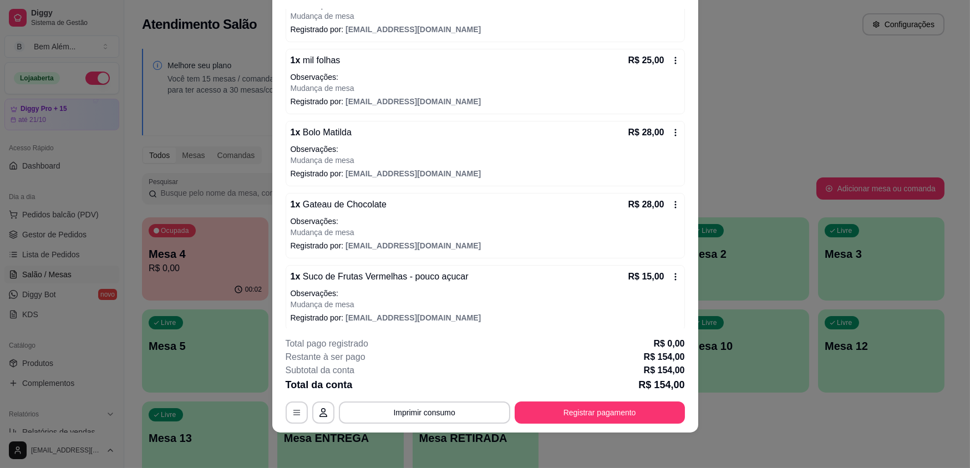
scroll to position [205, 0]
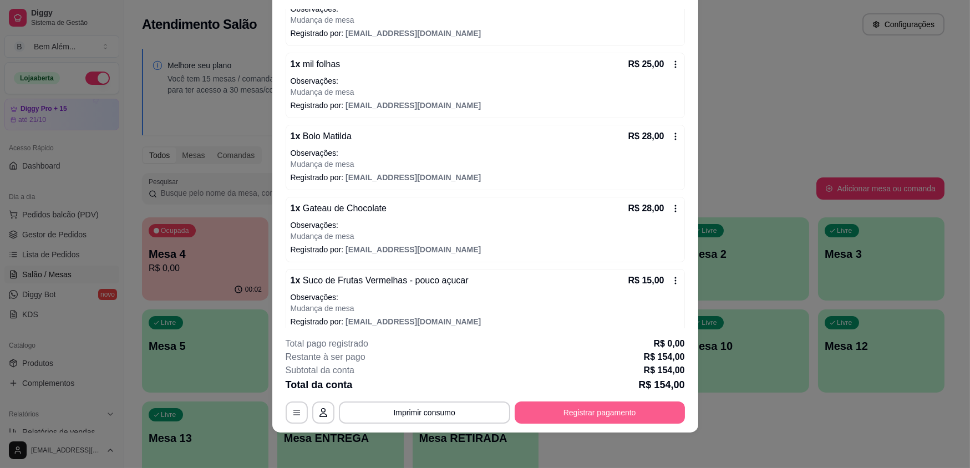
click at [595, 411] on button "Registrar pagamento" at bounding box center [599, 412] width 170 height 22
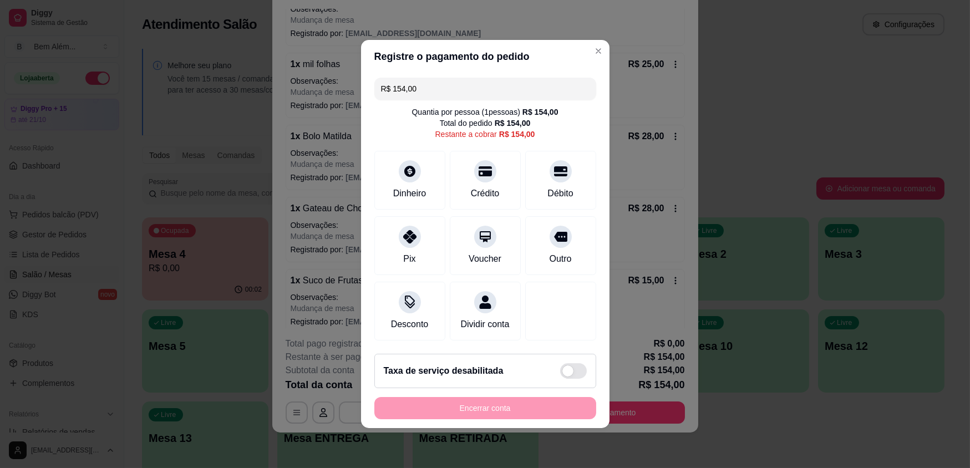
drag, startPoint x: 451, startPoint y: 83, endPoint x: 300, endPoint y: 84, distance: 150.8
click at [310, 87] on div "Registre o pagamento do pedido R$ 154,00 Quantia por pessoa ( 1 pessoas) R$ 154…" at bounding box center [485, 234] width 970 height 468
click at [396, 238] on div "Pix" at bounding box center [409, 243] width 78 height 65
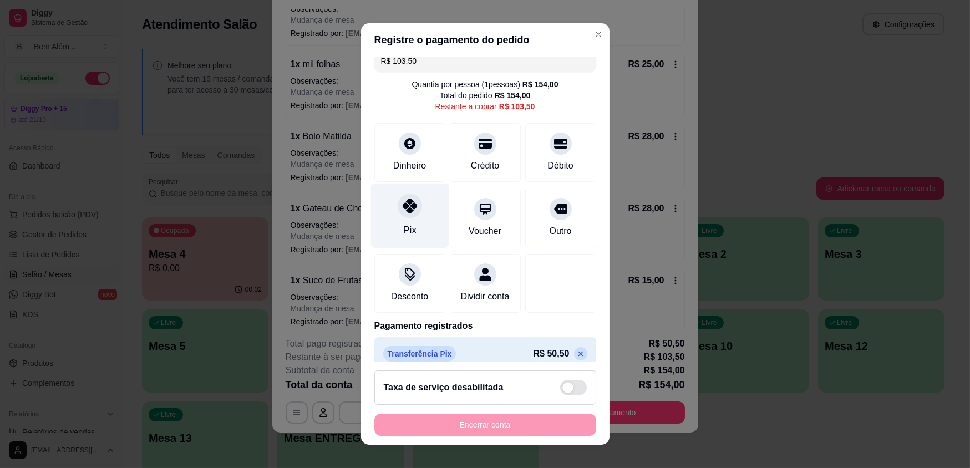
scroll to position [0, 0]
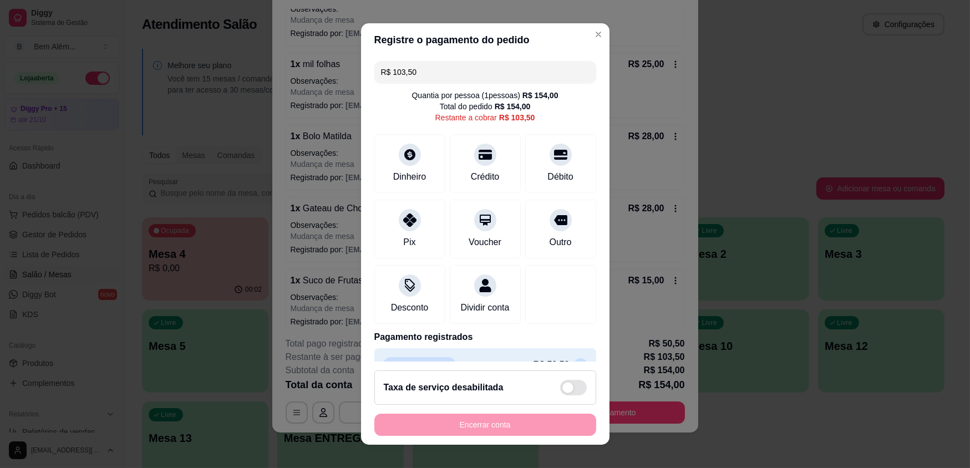
drag, startPoint x: 417, startPoint y: 65, endPoint x: 381, endPoint y: 65, distance: 36.0
click at [381, 65] on input "R$ 103,50" at bounding box center [485, 72] width 208 height 22
type input "R$ 32,50"
click at [402, 244] on div "Pix" at bounding box center [408, 241] width 13 height 14
click at [416, 244] on div "Pix" at bounding box center [409, 227] width 78 height 65
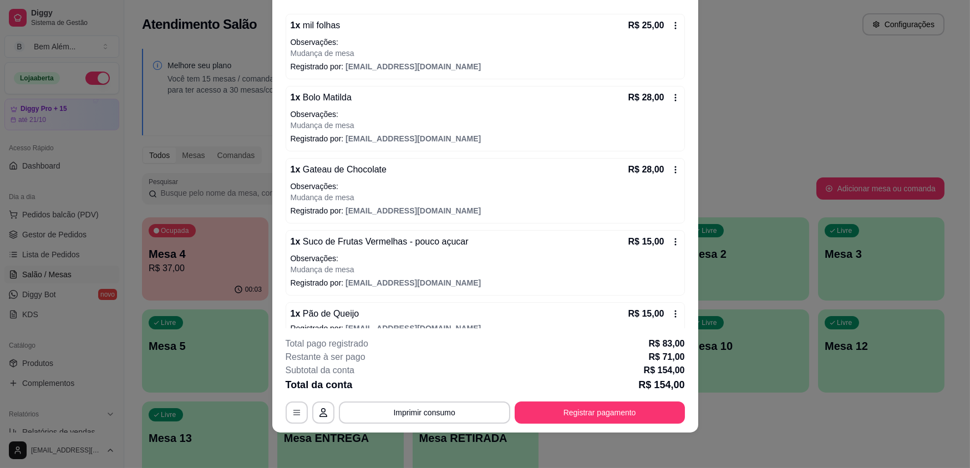
scroll to position [252, 0]
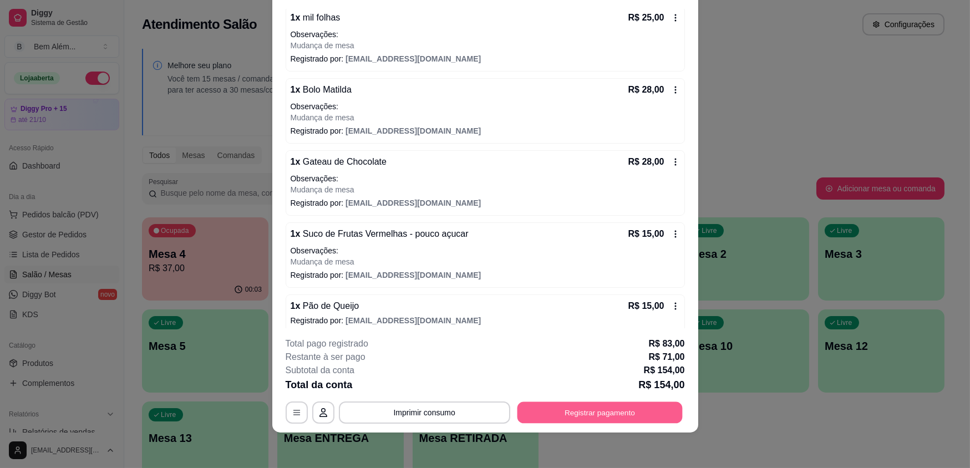
click at [657, 417] on button "Registrar pagamento" at bounding box center [599, 412] width 165 height 22
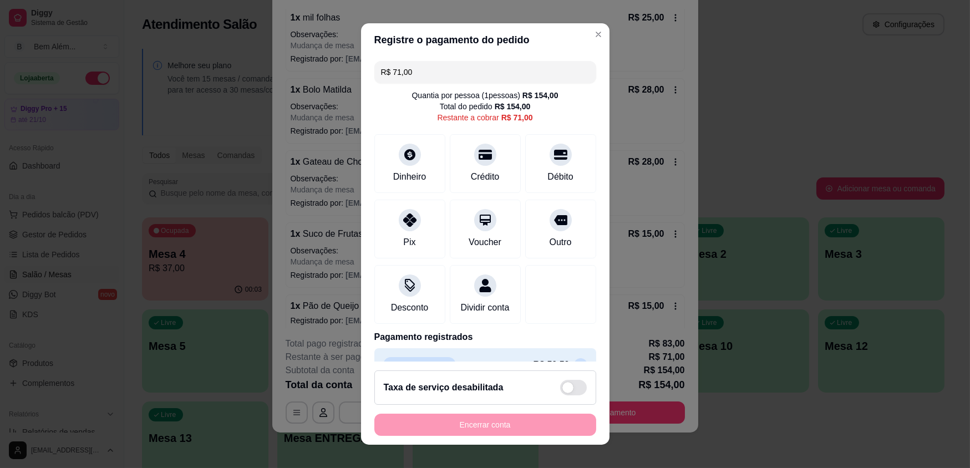
drag, startPoint x: 436, startPoint y: 72, endPoint x: 349, endPoint y: 67, distance: 87.2
click at [349, 67] on div "Registre o pagamento do pedido R$ 71,00 Quantia por pessoa ( 1 pessoas) R$ 154,…" at bounding box center [485, 234] width 970 height 468
type input "R$ 56,00"
click at [397, 180] on div "Dinheiro" at bounding box center [409, 176] width 37 height 14
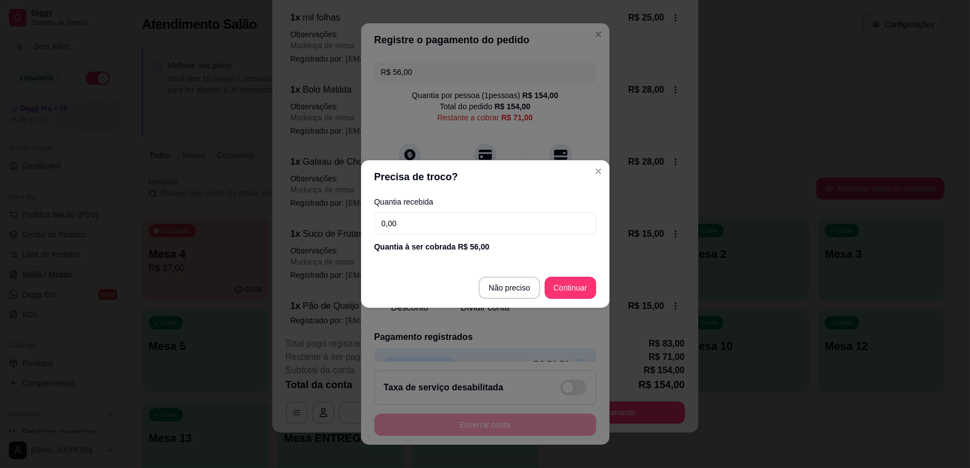
click at [425, 220] on input "0,00" at bounding box center [485, 223] width 222 height 22
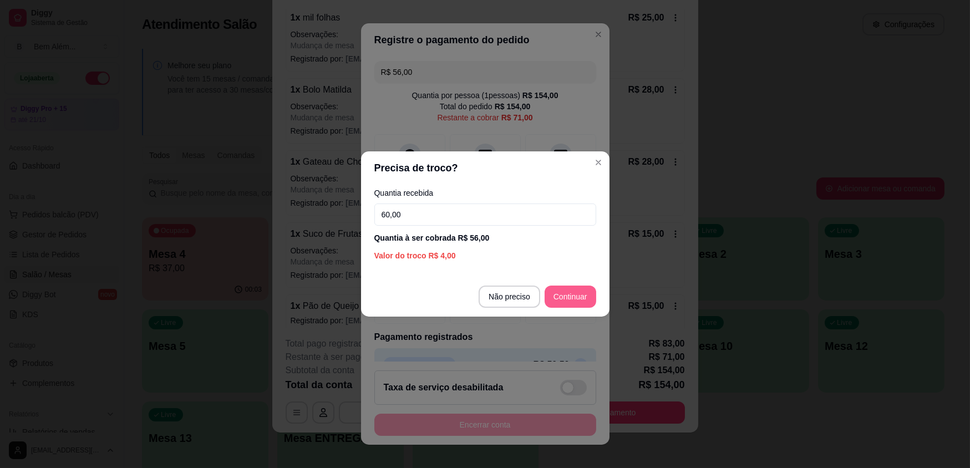
type input "60,00"
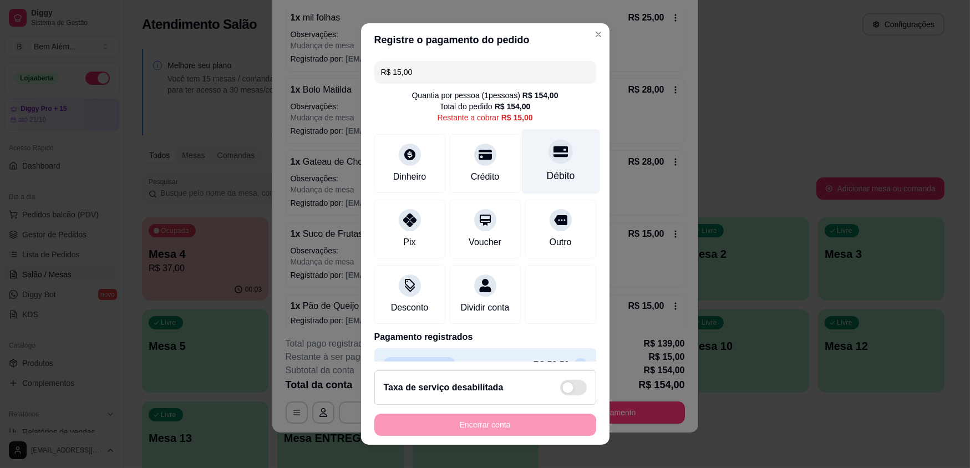
click at [546, 181] on div "Débito" at bounding box center [560, 176] width 28 height 14
type input "R$ 0,00"
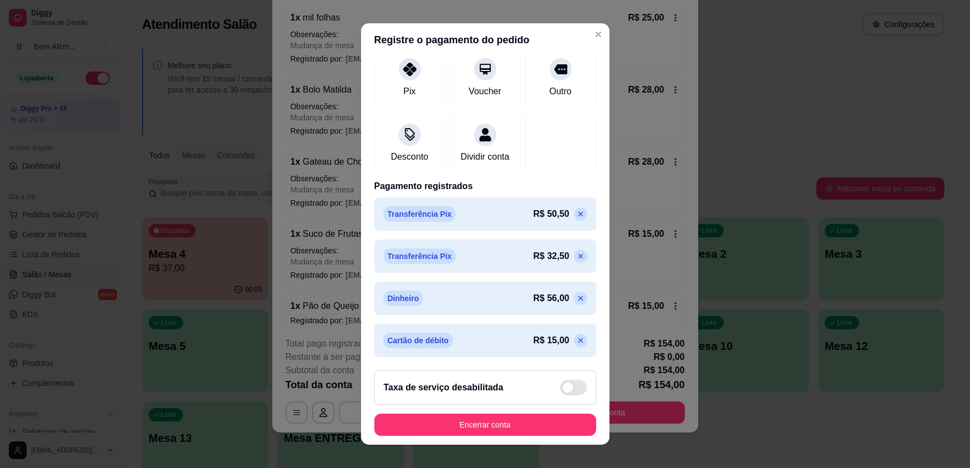
scroll to position [152, 0]
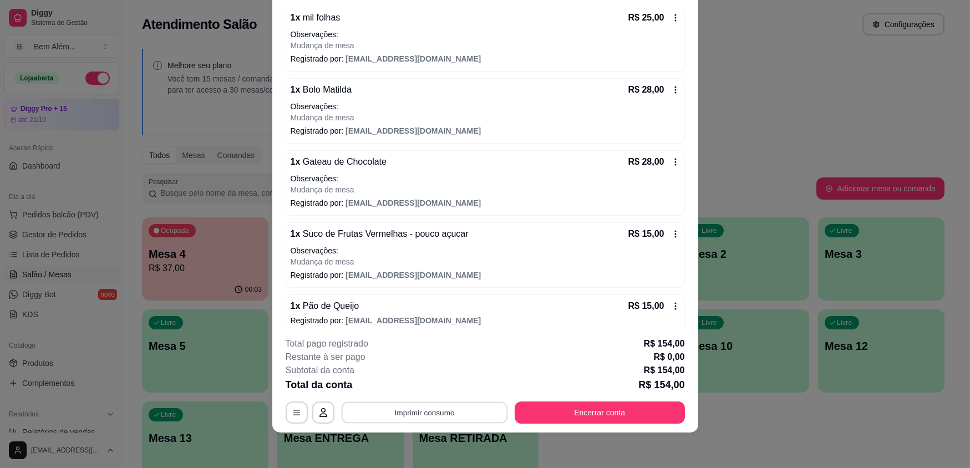
click at [432, 411] on button "Imprimir consumo" at bounding box center [424, 412] width 166 height 22
click at [431, 382] on button "impressao computador" at bounding box center [420, 387] width 83 height 18
click at [552, 407] on button "Encerrar conta" at bounding box center [599, 412] width 165 height 22
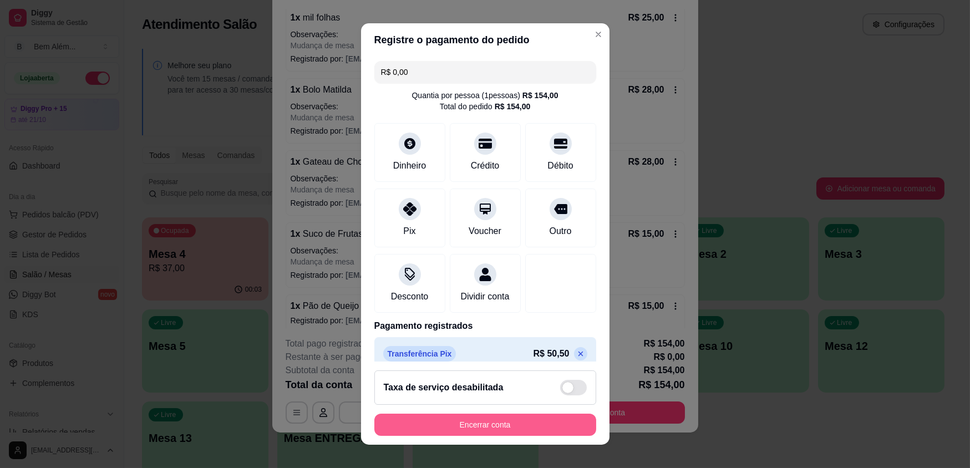
click at [532, 419] on button "Encerrar conta" at bounding box center [485, 425] width 222 height 22
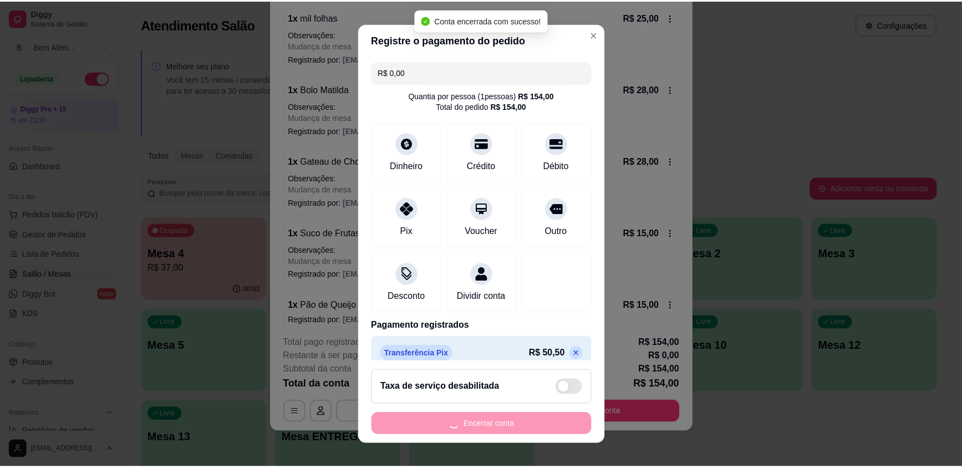
scroll to position [0, 0]
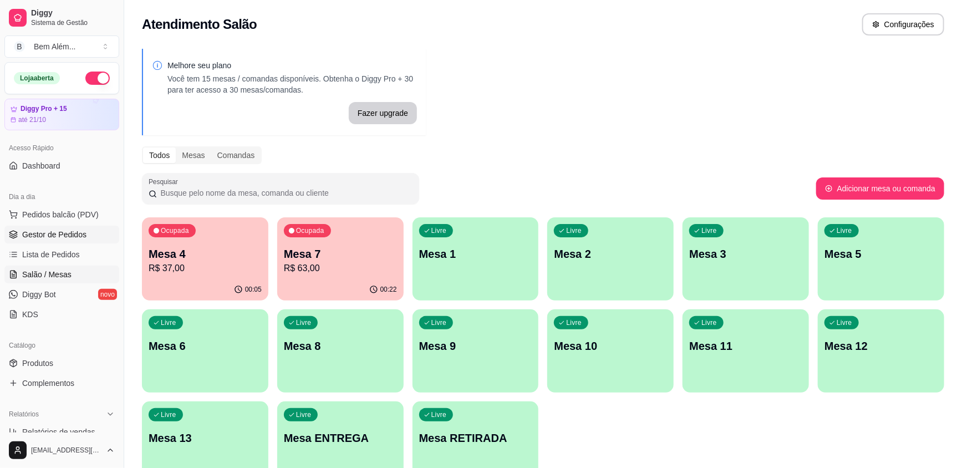
click at [100, 235] on link "Gestor de Pedidos" at bounding box center [61, 235] width 115 height 18
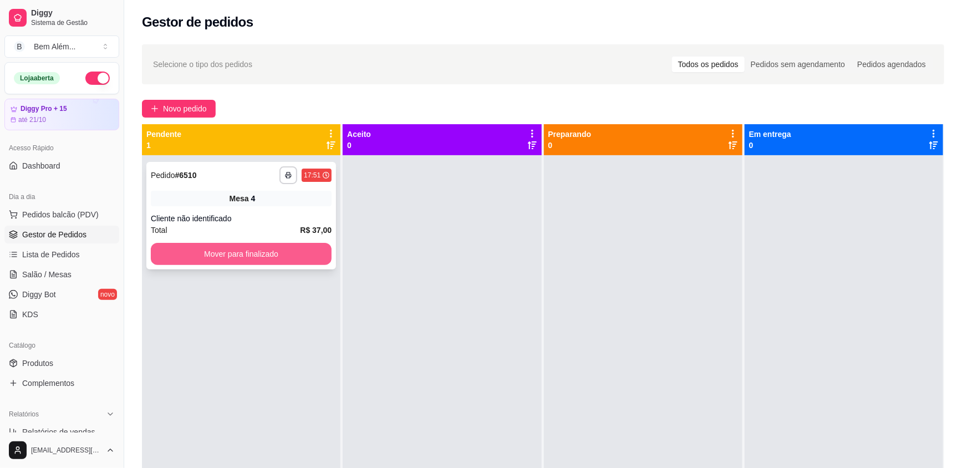
click at [249, 248] on button "Mover para finalizado" at bounding box center [241, 254] width 181 height 22
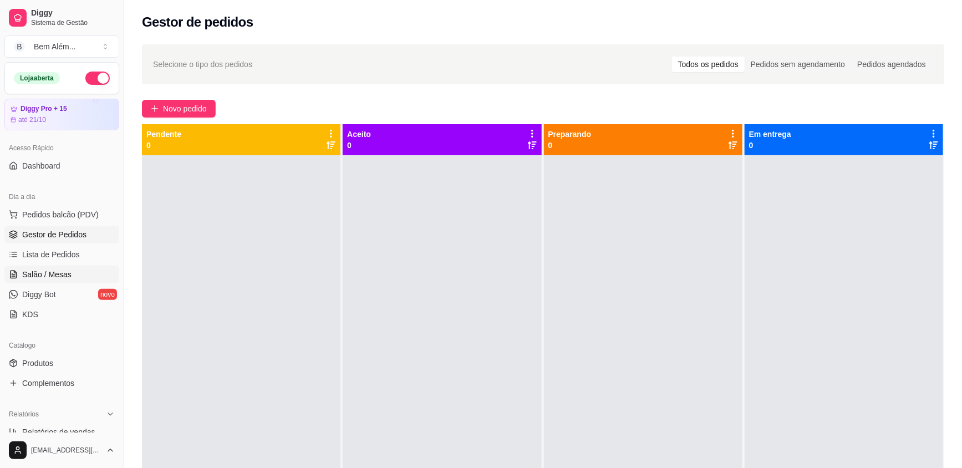
click at [70, 278] on link "Salão / Mesas" at bounding box center [61, 275] width 115 height 18
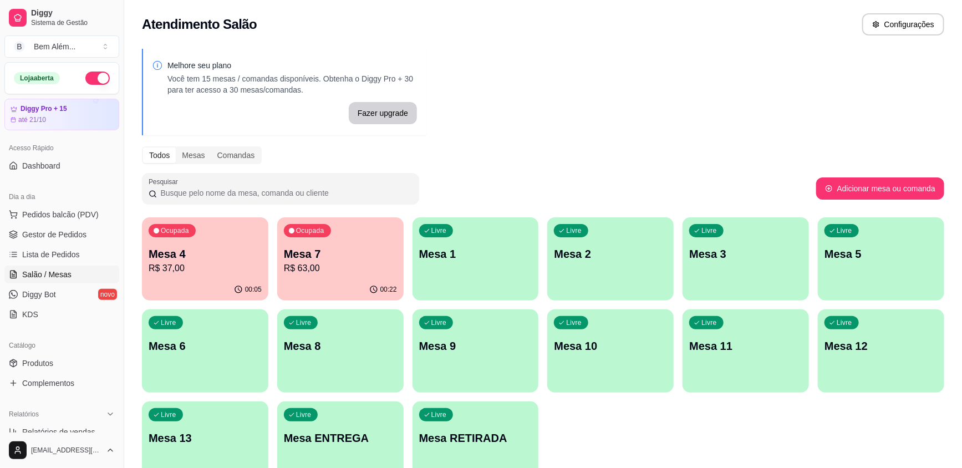
click at [360, 283] on div "00:22" at bounding box center [340, 290] width 126 height 22
click at [72, 231] on span "Gestor de Pedidos" at bounding box center [54, 234] width 64 height 11
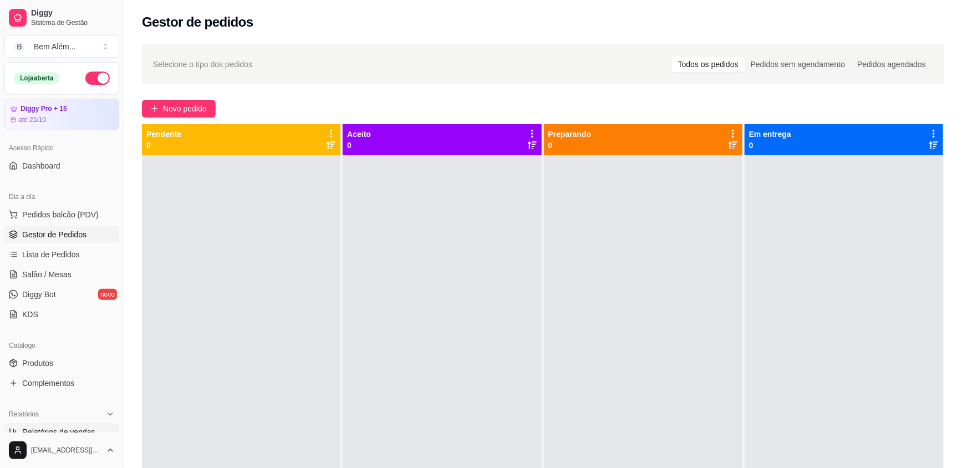
click at [97, 426] on link "Relatórios de vendas" at bounding box center [61, 432] width 115 height 18
select select "ALL"
select select "0"
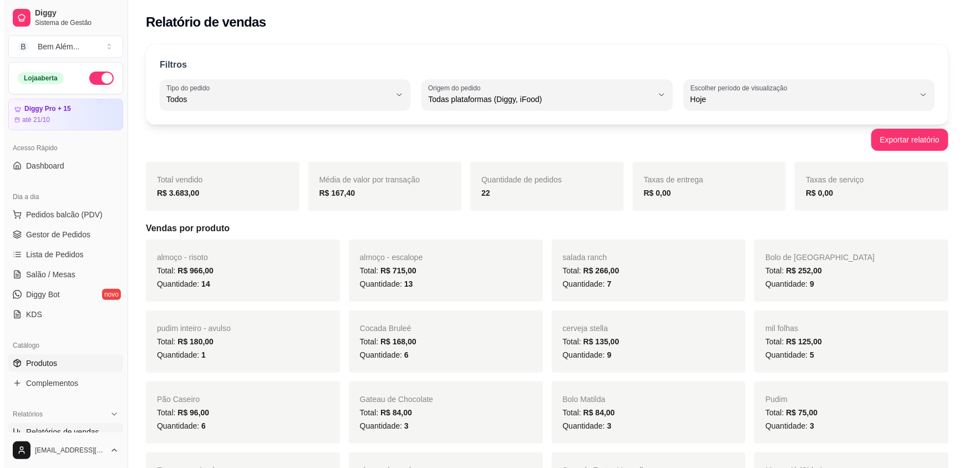
scroll to position [50, 0]
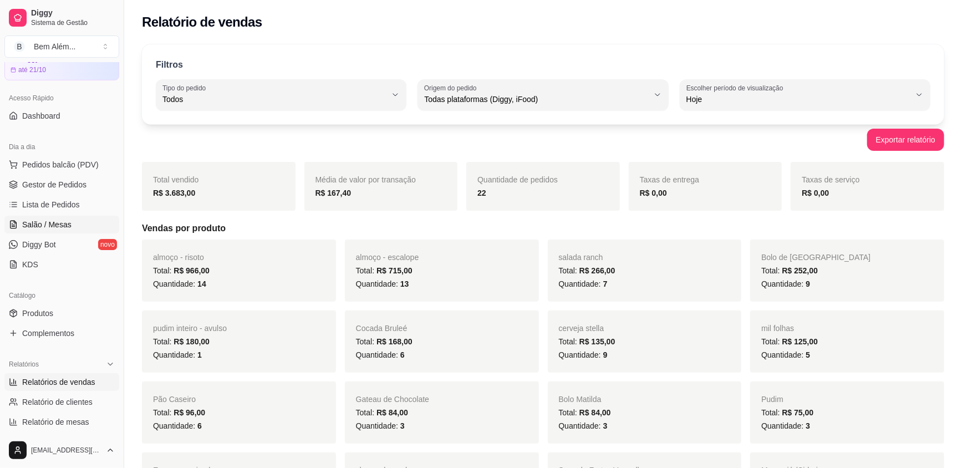
click at [82, 223] on link "Salão / Mesas" at bounding box center [61, 225] width 115 height 18
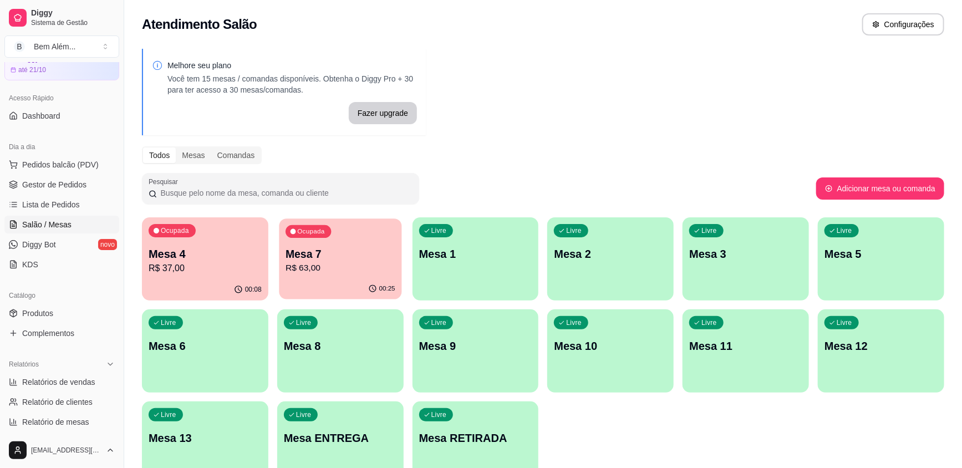
click at [361, 270] on p "R$ 63,00" at bounding box center [341, 268] width 110 height 13
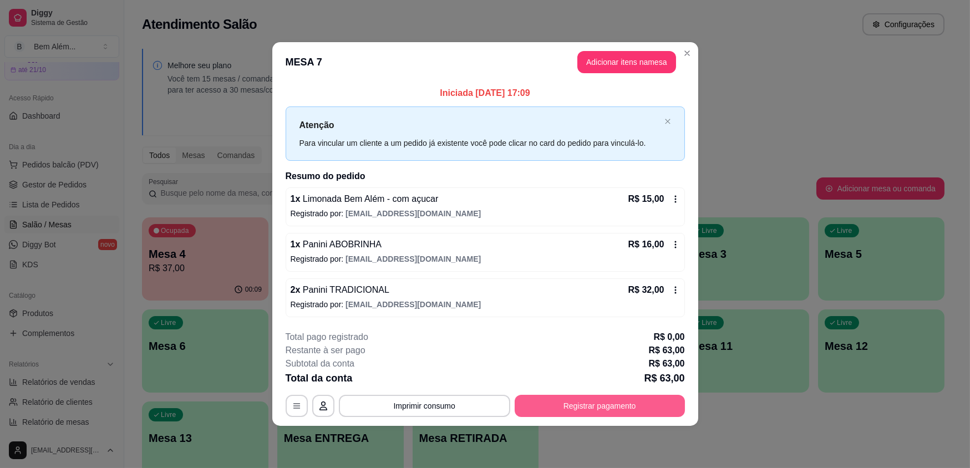
click at [594, 409] on button "Registrar pagamento" at bounding box center [599, 406] width 170 height 22
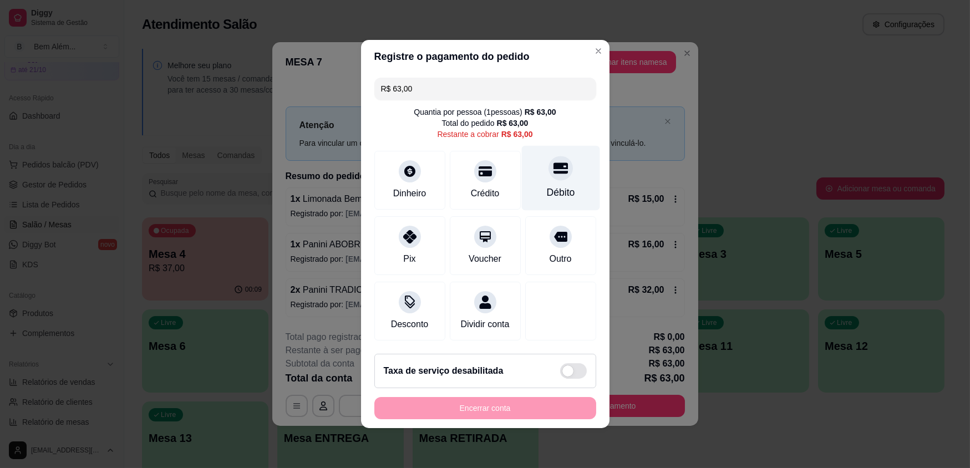
click at [548, 202] on div "Débito" at bounding box center [560, 178] width 78 height 65
type input "R$ 0,00"
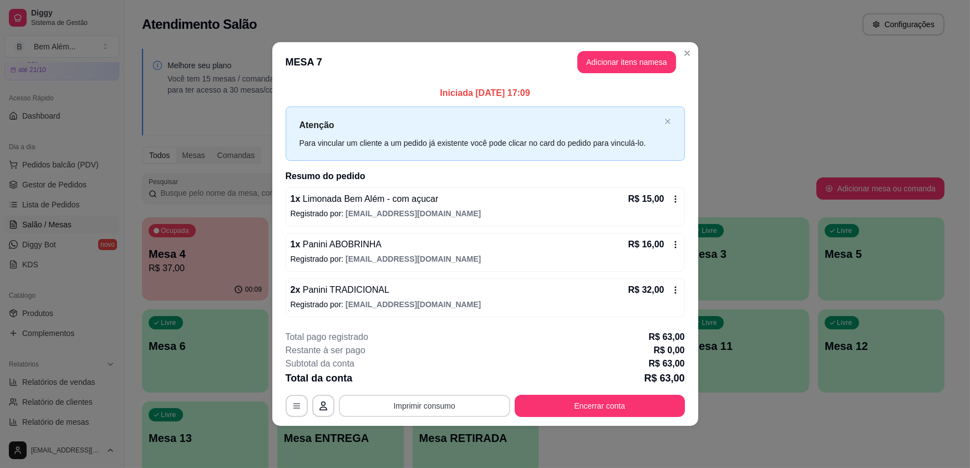
click at [415, 404] on button "Imprimir consumo" at bounding box center [424, 406] width 171 height 22
click at [424, 376] on button "impressao computador" at bounding box center [424, 380] width 83 height 18
click at [568, 403] on button "Encerrar conta" at bounding box center [599, 406] width 165 height 22
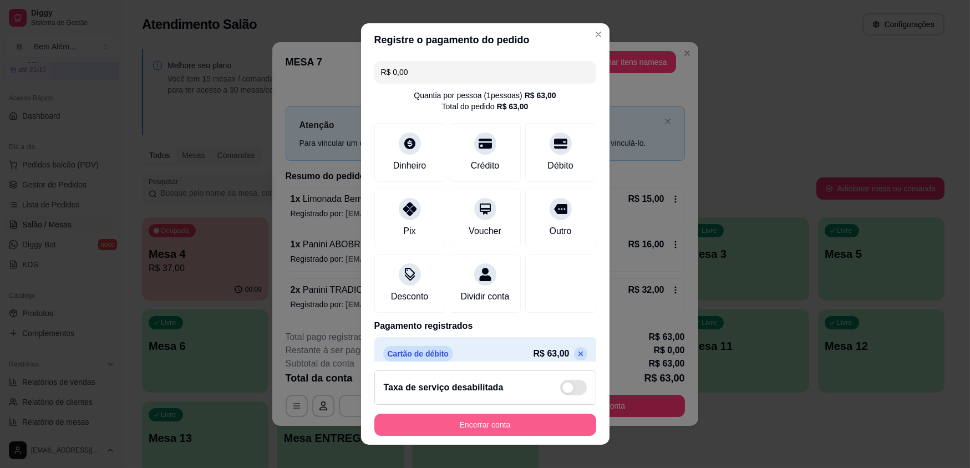
click at [529, 423] on button "Encerrar conta" at bounding box center [485, 425] width 222 height 22
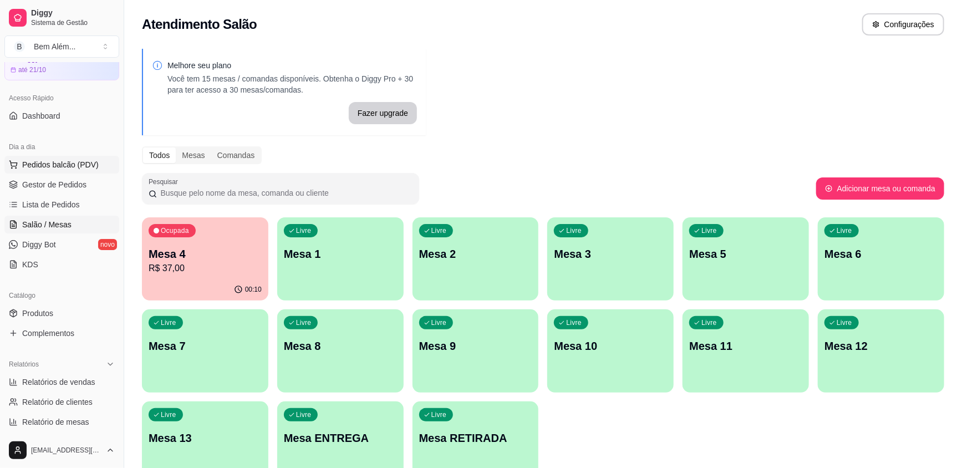
click at [78, 162] on span "Pedidos balcão (PDV)" at bounding box center [60, 164] width 77 height 11
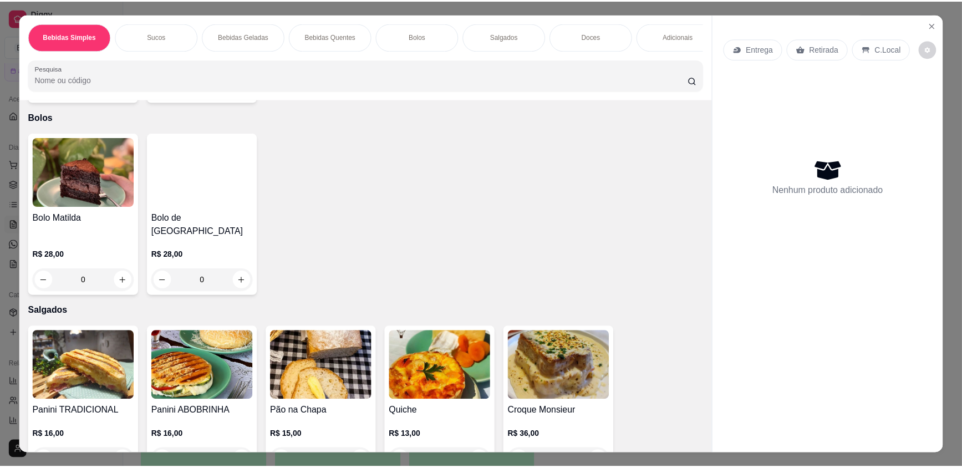
scroll to position [1310, 0]
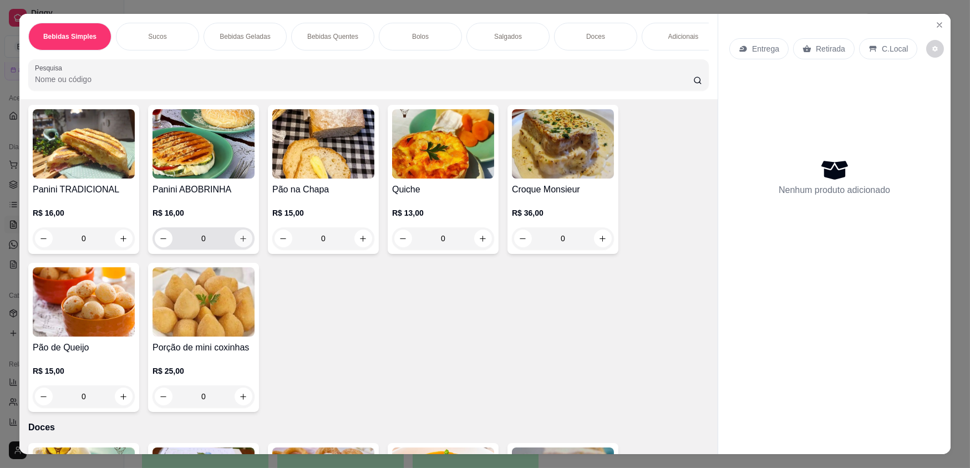
click at [235, 230] on button "increase-product-quantity" at bounding box center [244, 239] width 18 height 18
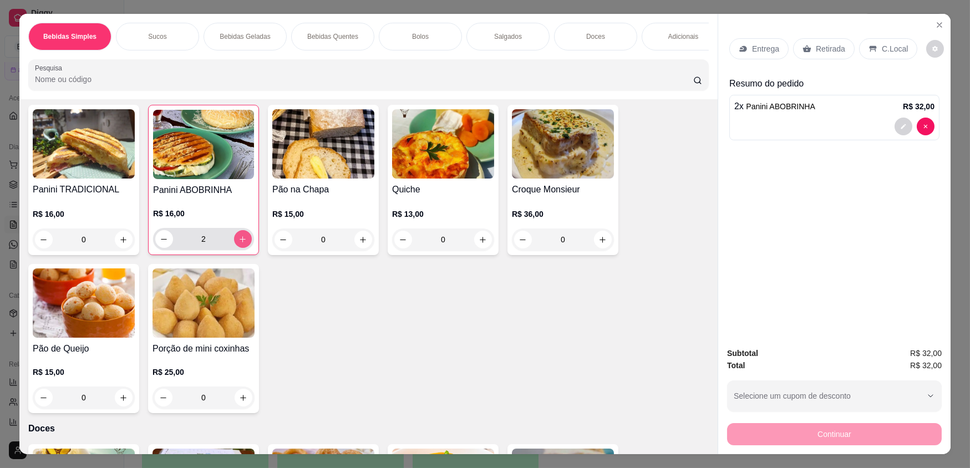
type input "2"
click at [825, 52] on p "Retirada" at bounding box center [829, 48] width 29 height 11
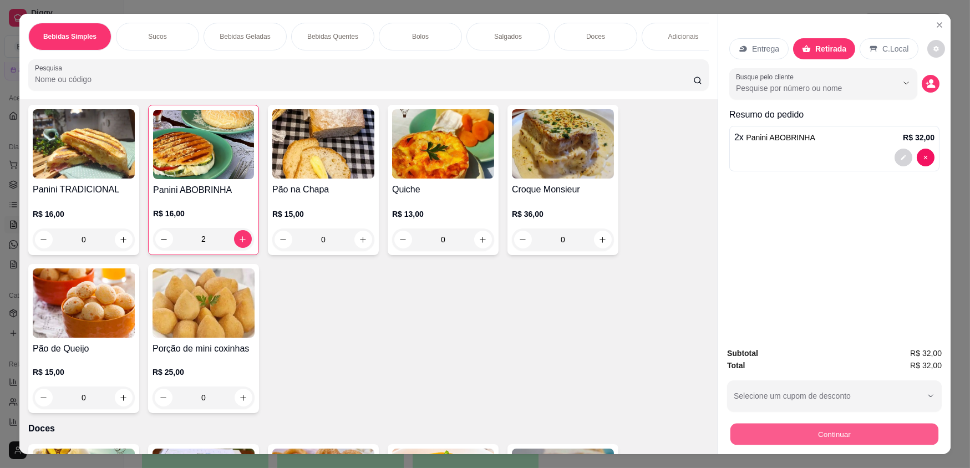
click at [826, 431] on button "Continuar" at bounding box center [834, 434] width 208 height 22
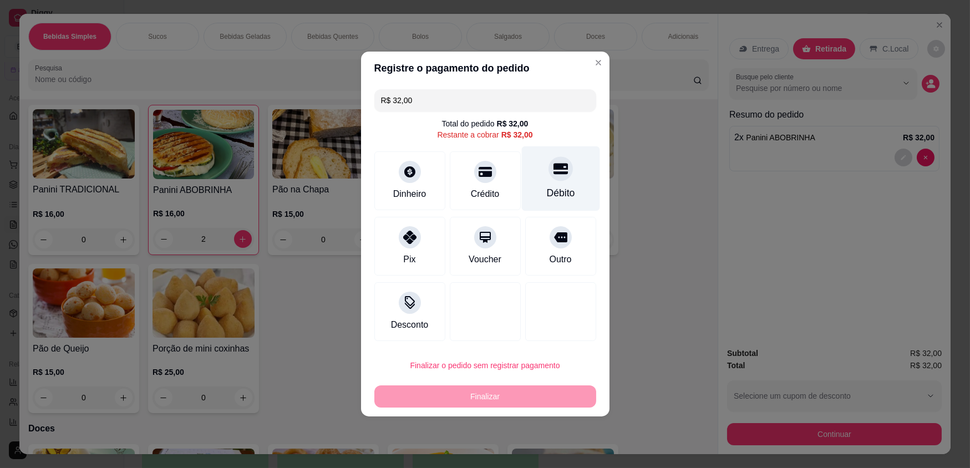
click at [573, 187] on div "Débito" at bounding box center [560, 178] width 78 height 65
type input "R$ 0,00"
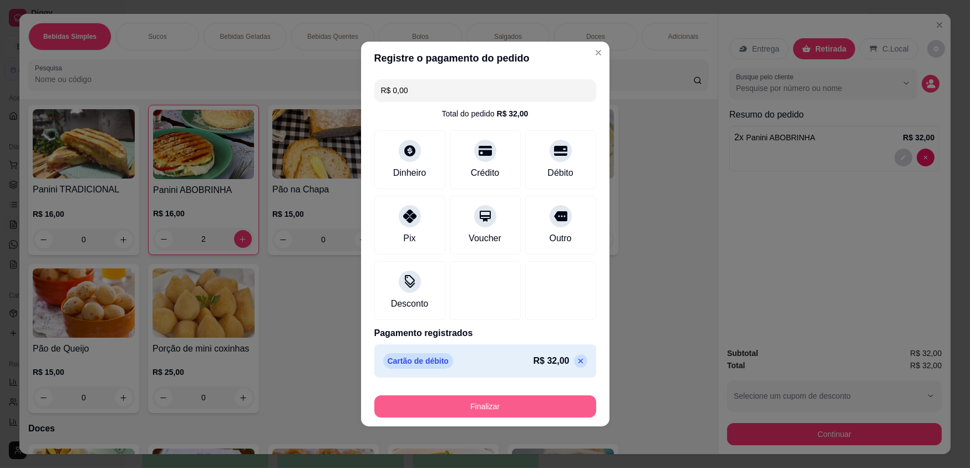
click at [450, 401] on button "Finalizar" at bounding box center [485, 406] width 222 height 22
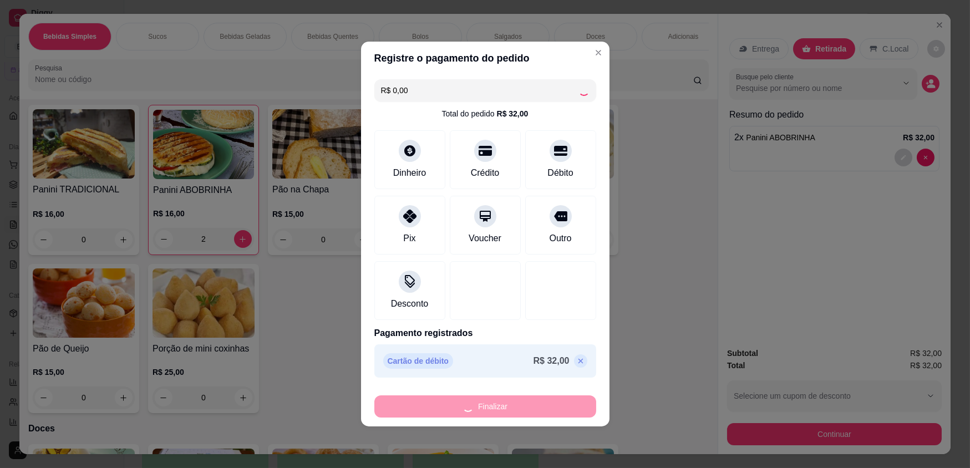
type input "0"
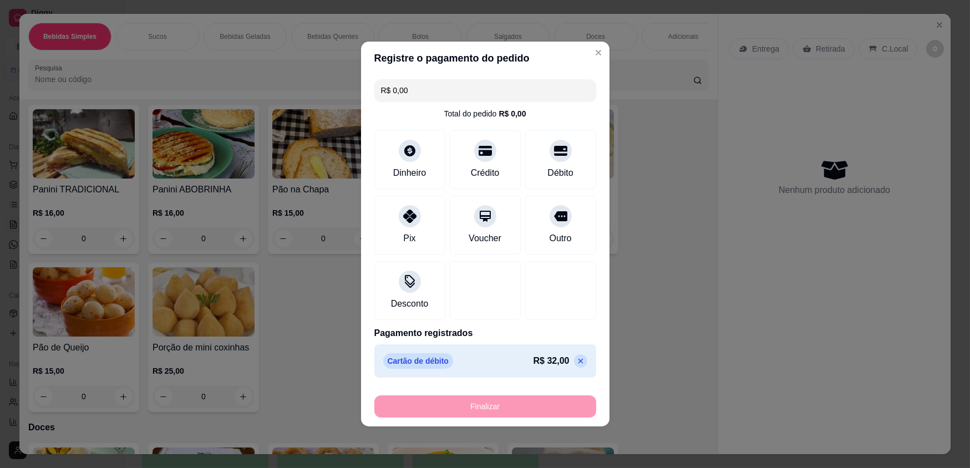
type input "-R$ 32,00"
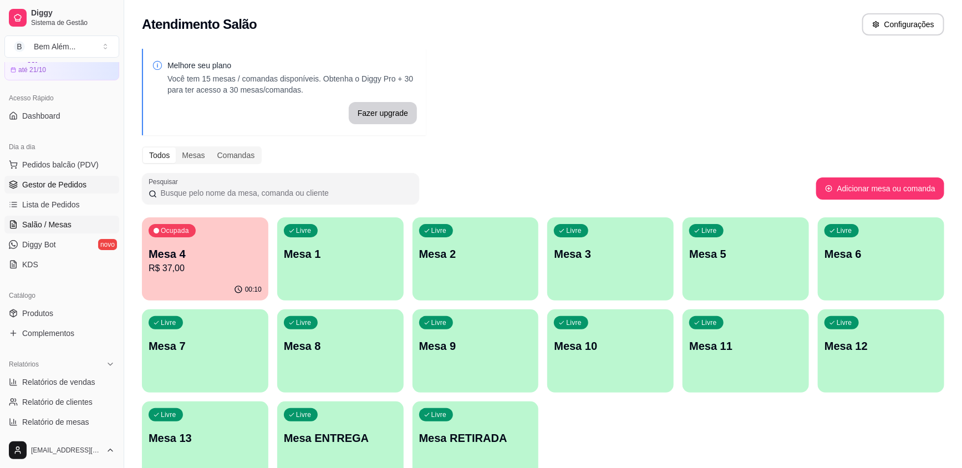
click at [107, 183] on link "Gestor de Pedidos" at bounding box center [61, 185] width 115 height 18
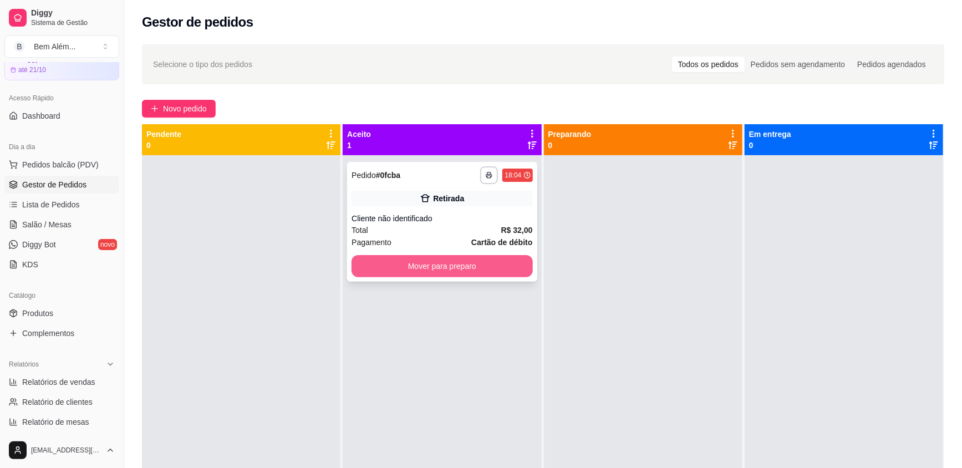
click at [439, 276] on button "Mover para preparo" at bounding box center [441, 266] width 181 height 22
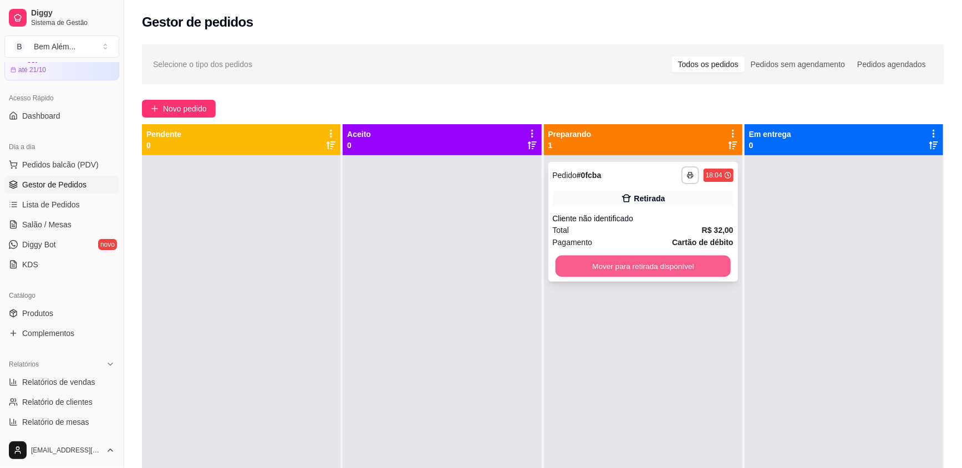
click at [681, 269] on button "Mover para retirada disponível" at bounding box center [642, 267] width 175 height 22
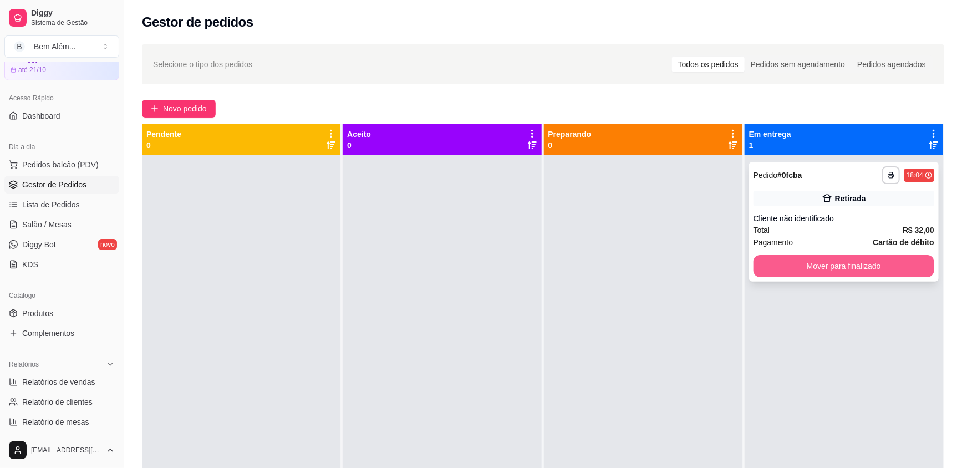
click at [794, 269] on button "Mover para finalizado" at bounding box center [843, 266] width 181 height 22
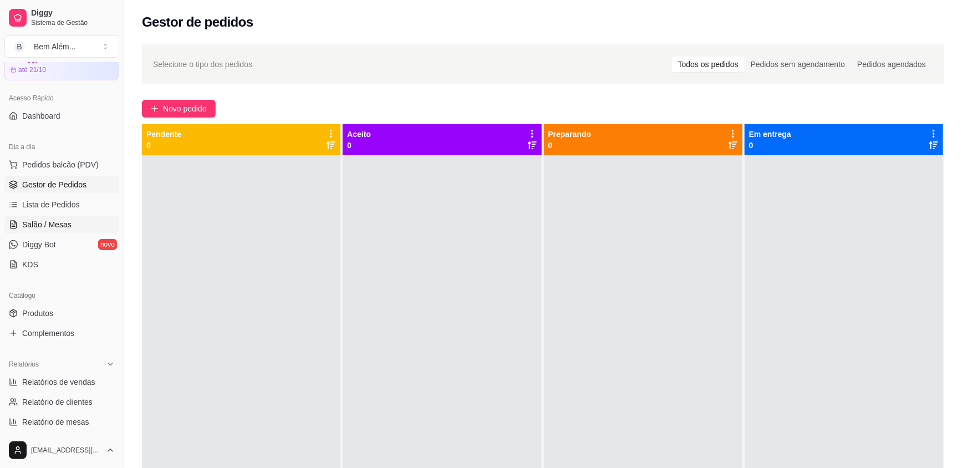
click at [94, 228] on link "Salão / Mesas" at bounding box center [61, 225] width 115 height 18
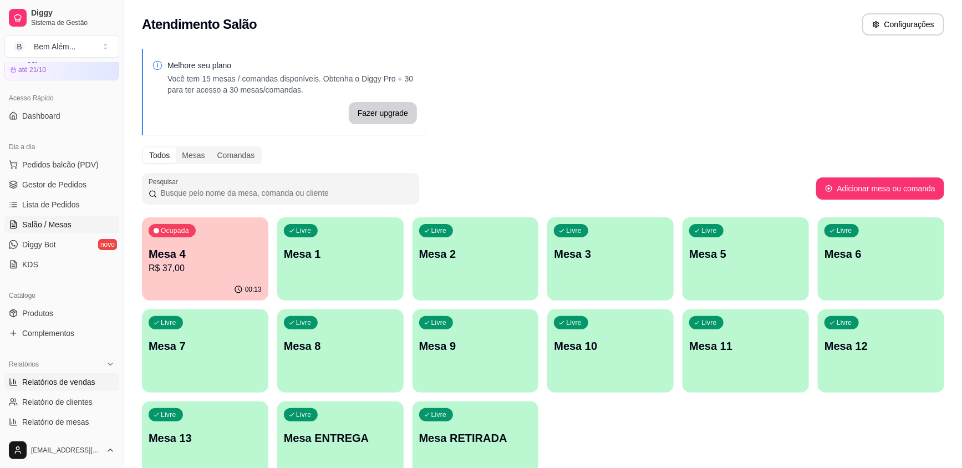
click at [85, 388] on link "Relatórios de vendas" at bounding box center [61, 382] width 115 height 18
select select "ALL"
select select "0"
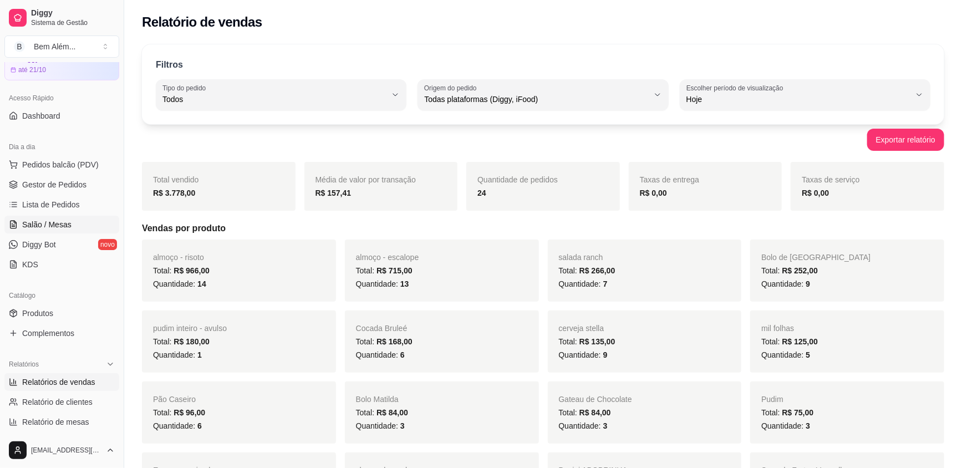
click at [48, 228] on span "Salão / Mesas" at bounding box center [46, 224] width 49 height 11
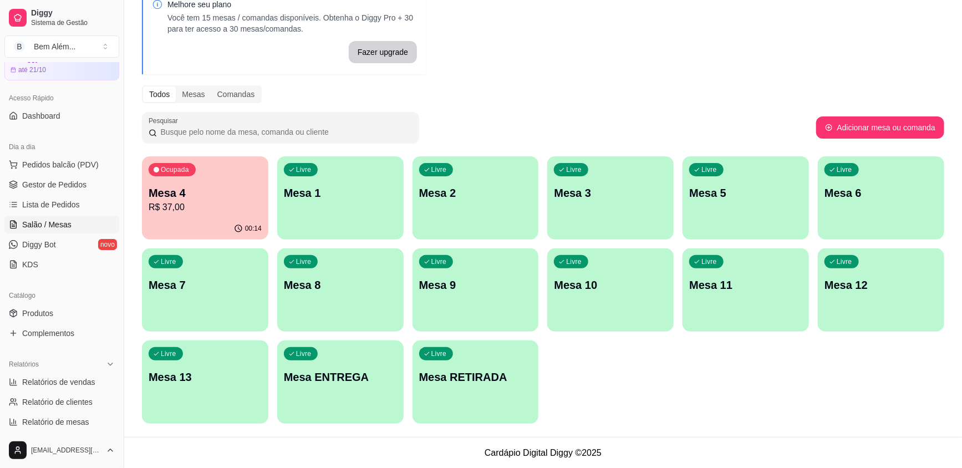
scroll to position [61, 0]
click at [161, 196] on p "Mesa 4" at bounding box center [205, 193] width 113 height 16
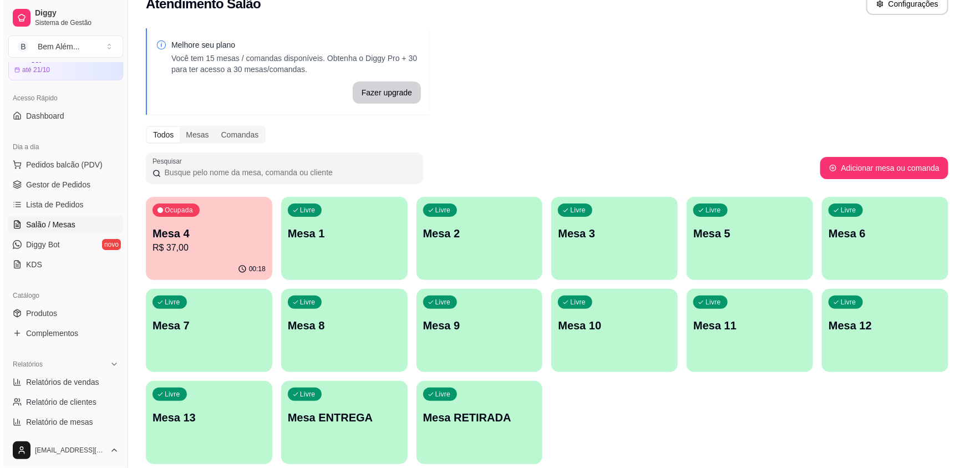
scroll to position [11, 0]
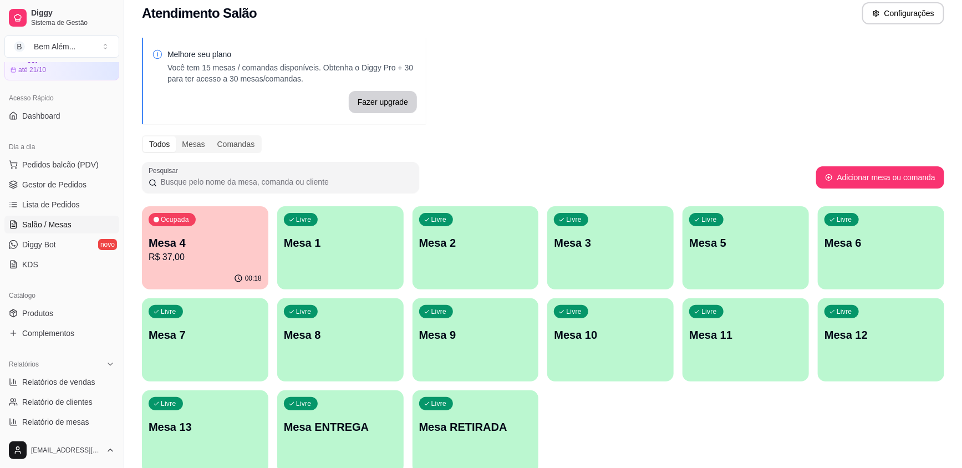
click at [488, 354] on div "Livre Mesa 9" at bounding box center [475, 333] width 126 height 70
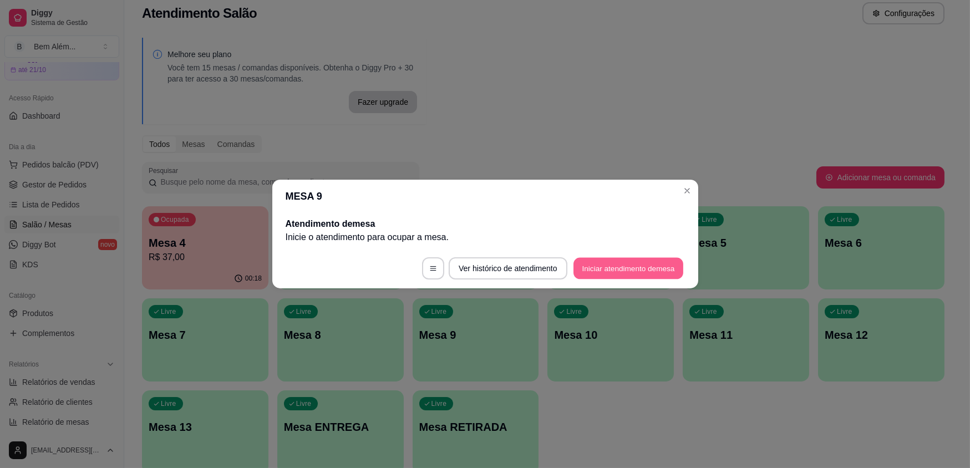
click at [638, 266] on button "Iniciar atendimento de mesa" at bounding box center [628, 269] width 110 height 22
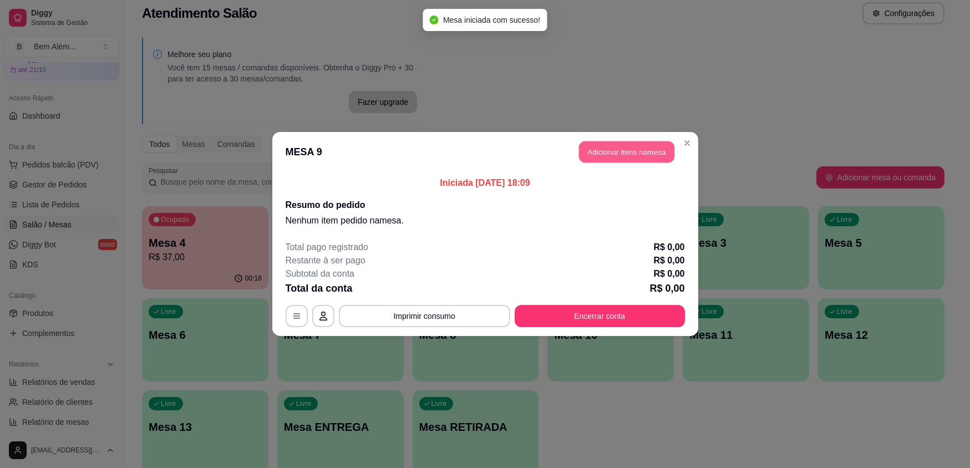
click at [648, 153] on button "Adicionar itens na mesa" at bounding box center [626, 152] width 95 height 22
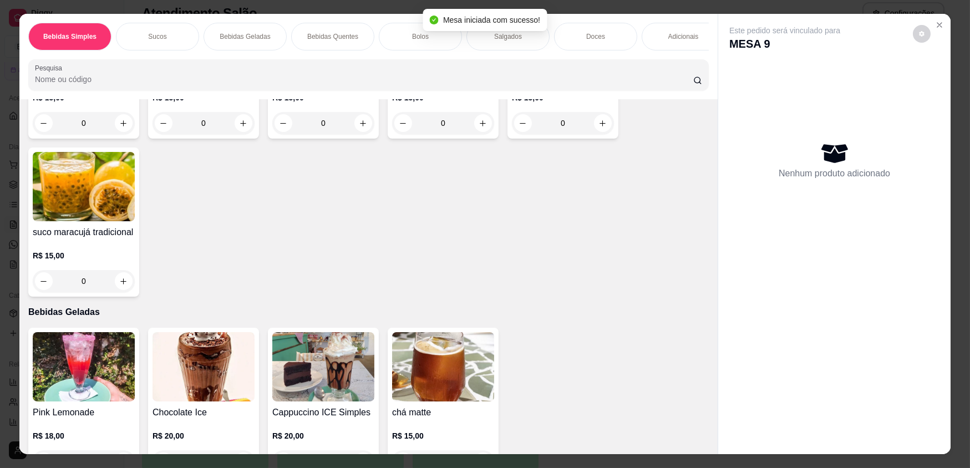
scroll to position [604, 0]
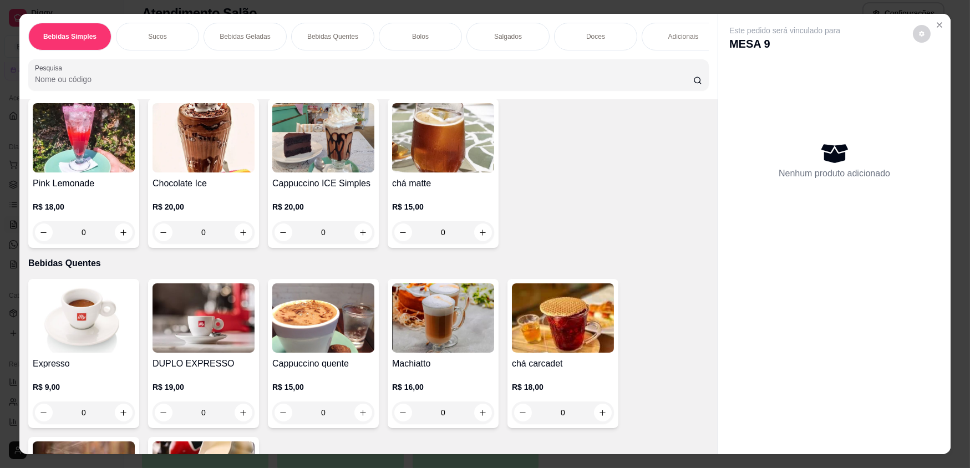
click at [318, 172] on img at bounding box center [323, 137] width 102 height 69
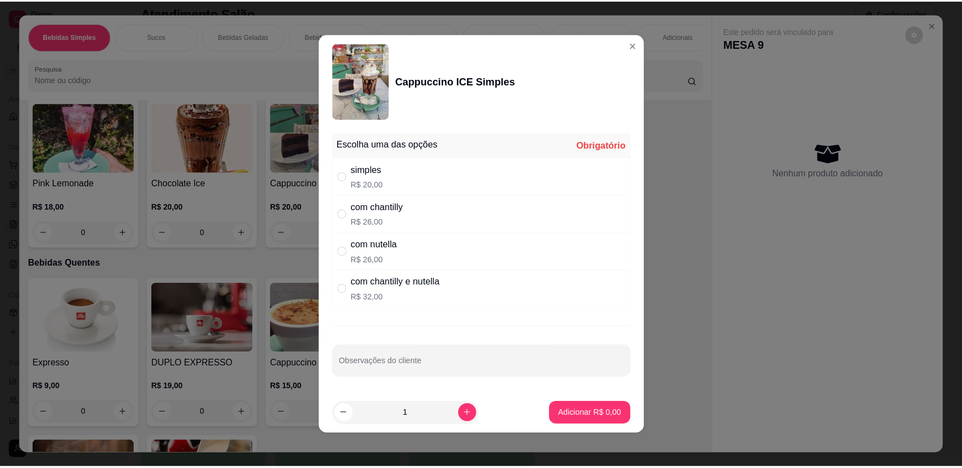
scroll to position [554, 0]
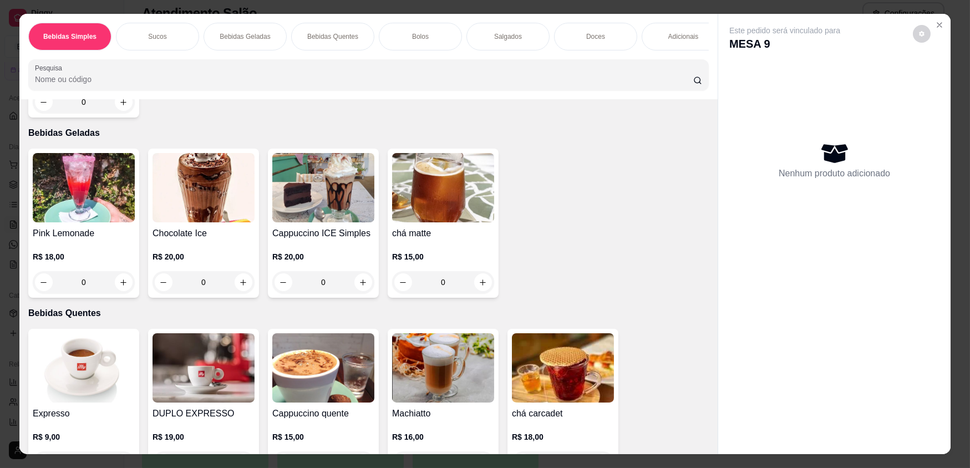
click at [370, 179] on div "Cappuccino ICE Simples R$ 20,00 0" at bounding box center [323, 223] width 111 height 149
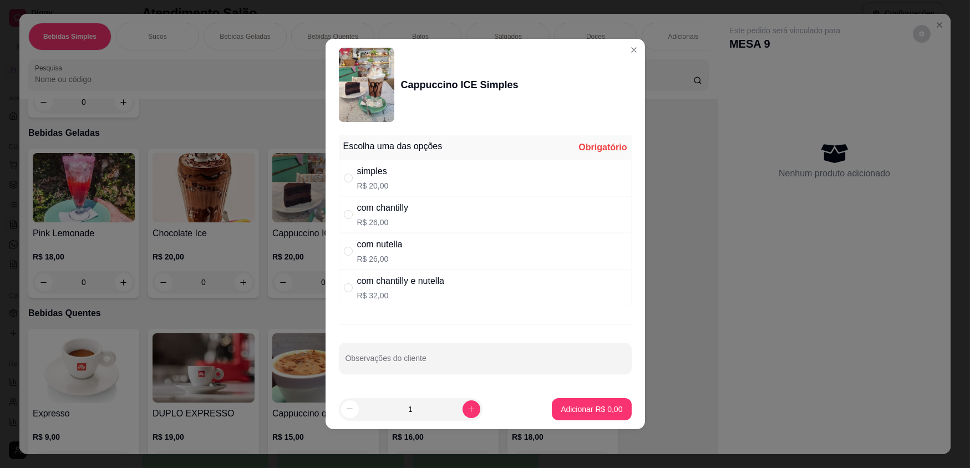
click at [375, 172] on div "simples" at bounding box center [373, 171] width 32 height 13
radio input "true"
click at [595, 412] on p "Adicionar R$ 20,00" at bounding box center [589, 409] width 66 height 11
type input "1"
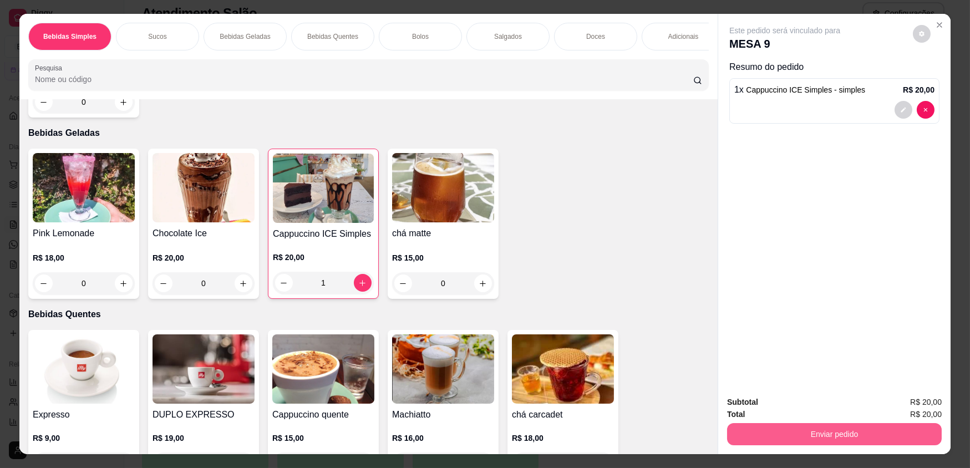
click at [773, 429] on button "Enviar pedido" at bounding box center [834, 434] width 215 height 22
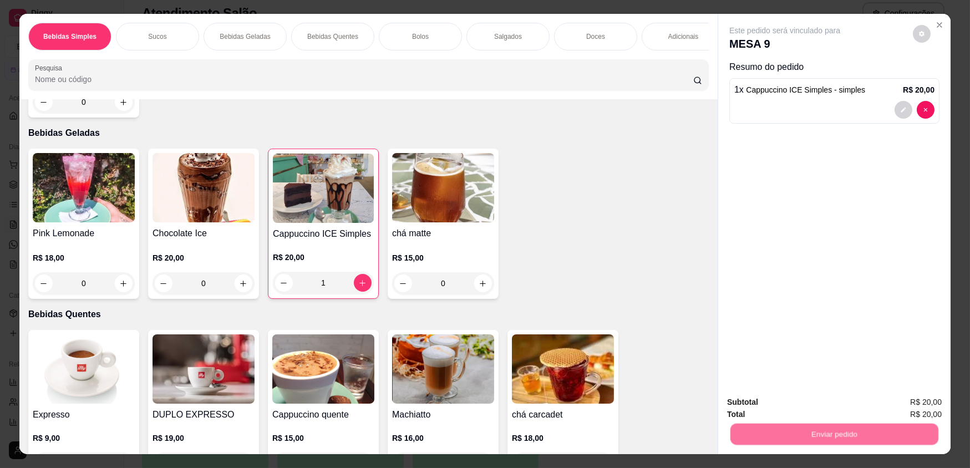
click at [777, 410] on button "Não registrar e enviar pedido" at bounding box center [798, 406] width 112 height 21
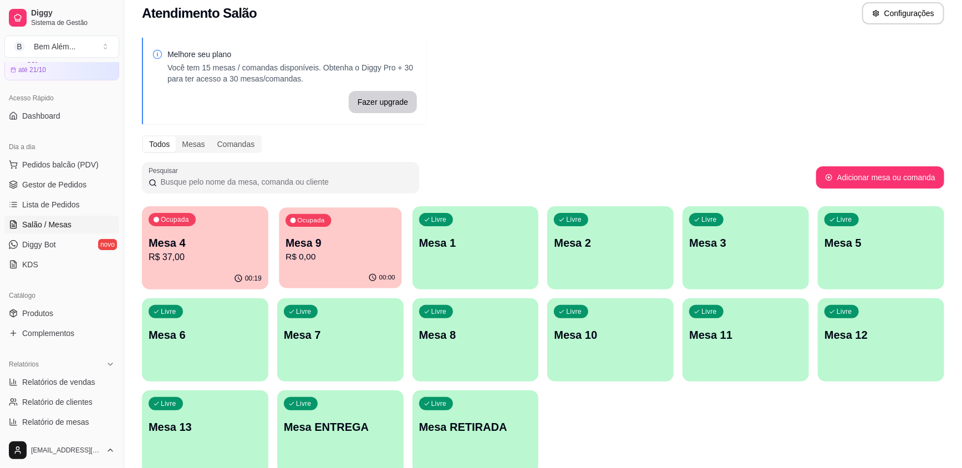
click at [337, 233] on div "Ocupada Mesa 9 R$ 0,00" at bounding box center [340, 237] width 123 height 60
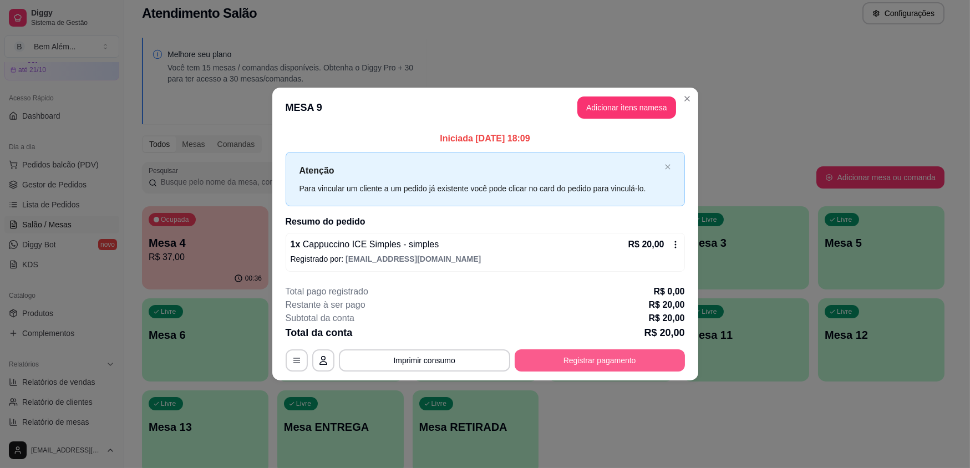
click at [614, 356] on button "Registrar pagamento" at bounding box center [599, 360] width 170 height 22
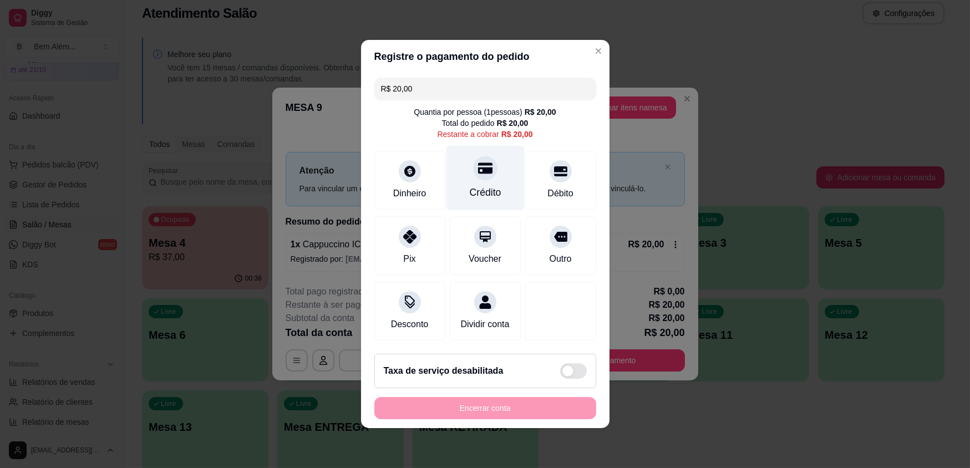
click at [507, 188] on div "Crédito" at bounding box center [485, 178] width 78 height 65
type input "R$ 0,00"
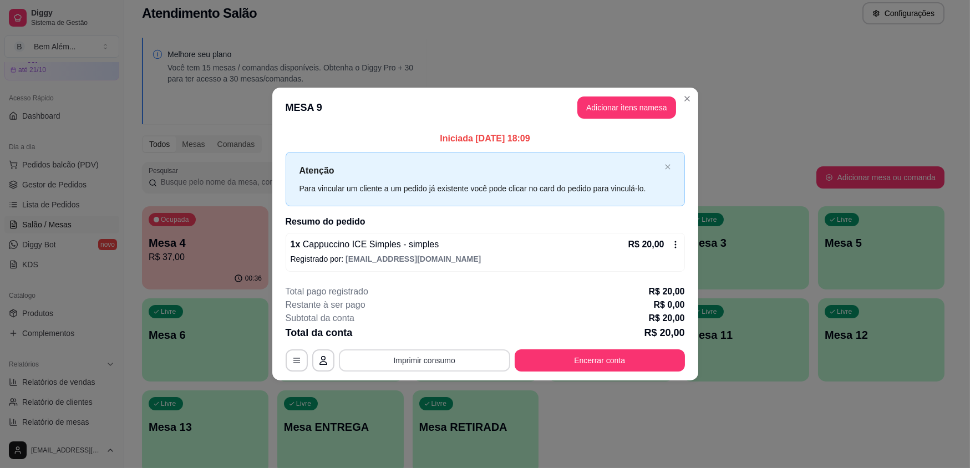
click at [475, 356] on button "Imprimir consumo" at bounding box center [424, 360] width 171 height 22
click at [452, 327] on button "impressao computador" at bounding box center [424, 334] width 83 height 18
click at [598, 366] on button "Encerrar conta" at bounding box center [599, 360] width 170 height 22
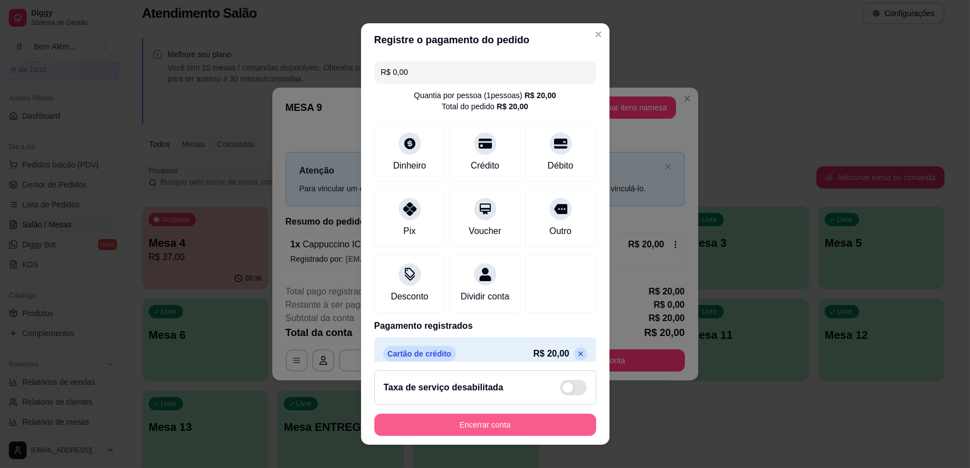
click at [462, 429] on button "Encerrar conta" at bounding box center [485, 425] width 222 height 22
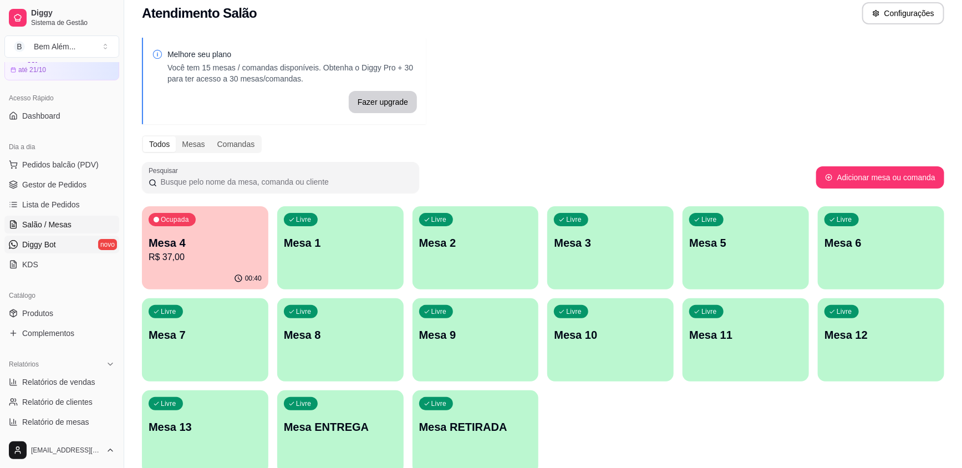
click at [110, 249] on link "Diggy Bot novo" at bounding box center [61, 245] width 115 height 18
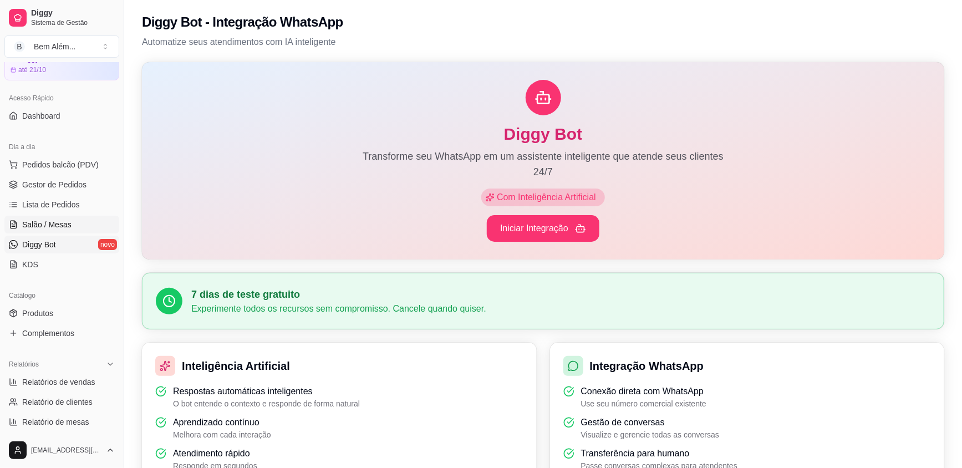
click at [53, 224] on span "Salão / Mesas" at bounding box center [46, 224] width 49 height 11
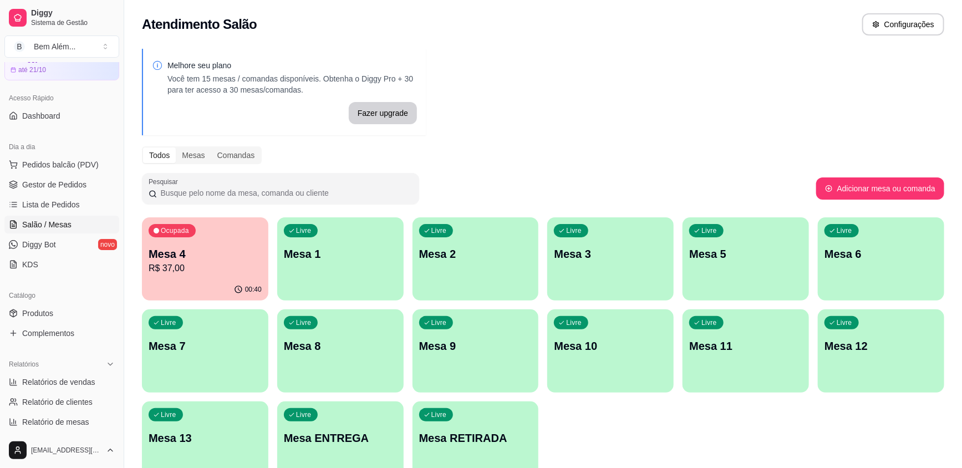
click at [184, 245] on div "Ocupada Mesa 4 R$ 37,00" at bounding box center [205, 248] width 126 height 62
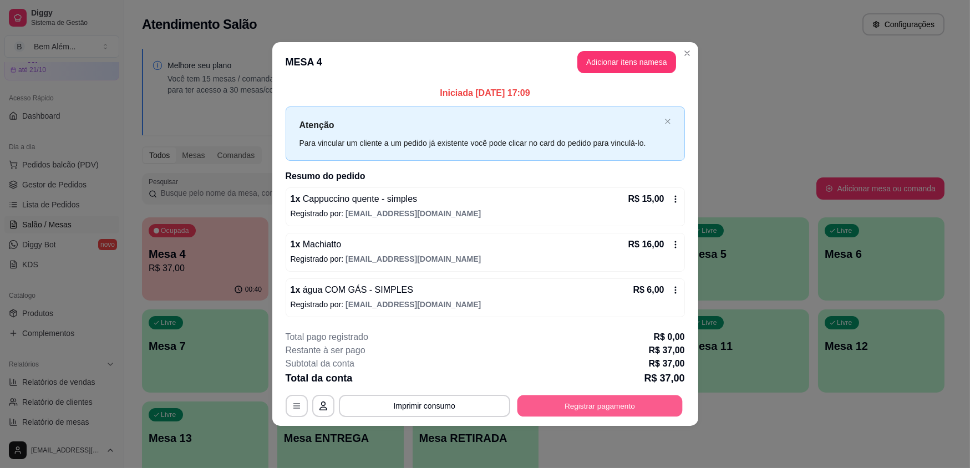
click at [593, 404] on button "Registrar pagamento" at bounding box center [599, 406] width 165 height 22
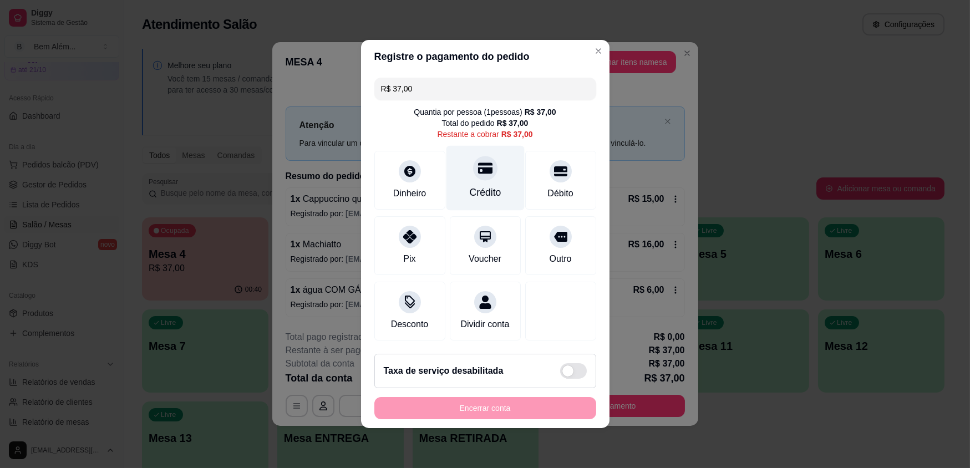
click at [505, 167] on div "Crédito" at bounding box center [485, 178] width 78 height 65
type input "R$ 0,00"
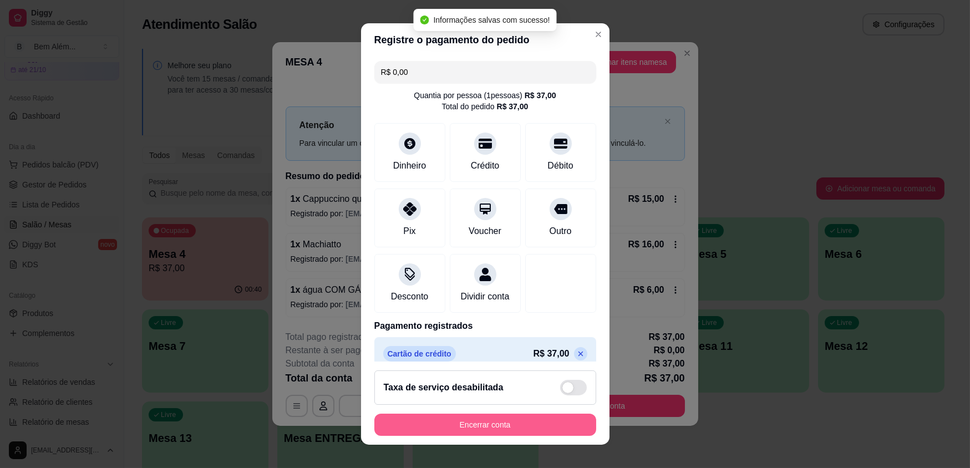
click at [445, 427] on button "Encerrar conta" at bounding box center [485, 425] width 222 height 22
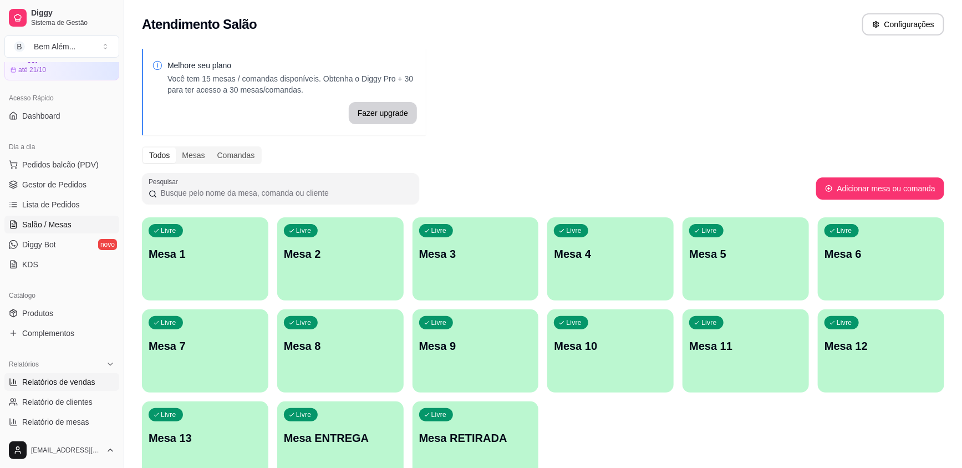
click at [11, 385] on link "Relatórios de vendas" at bounding box center [61, 382] width 115 height 18
select select "ALL"
select select "0"
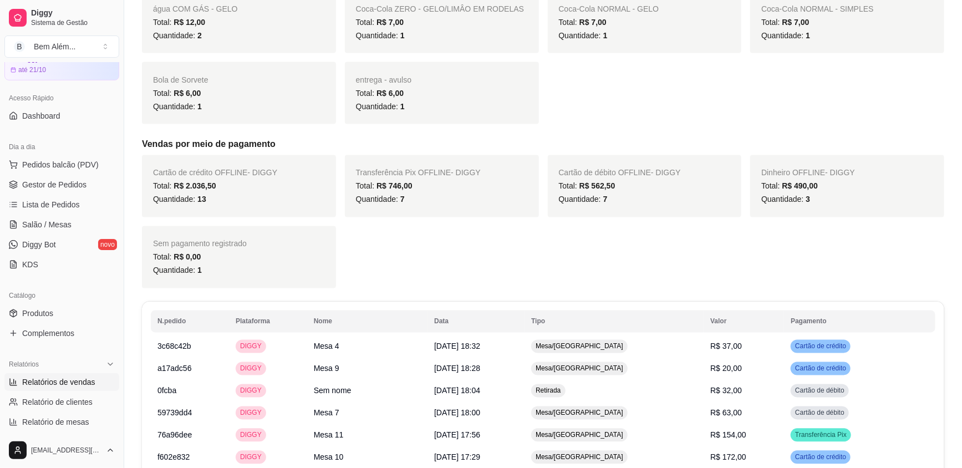
scroll to position [957, 0]
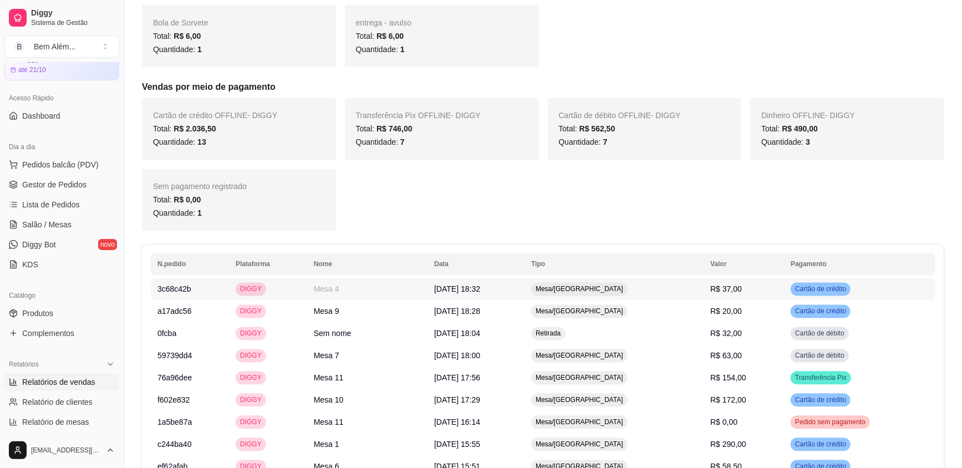
click at [583, 283] on div "Mesa/[GEOGRAPHIC_DATA]" at bounding box center [579, 289] width 96 height 13
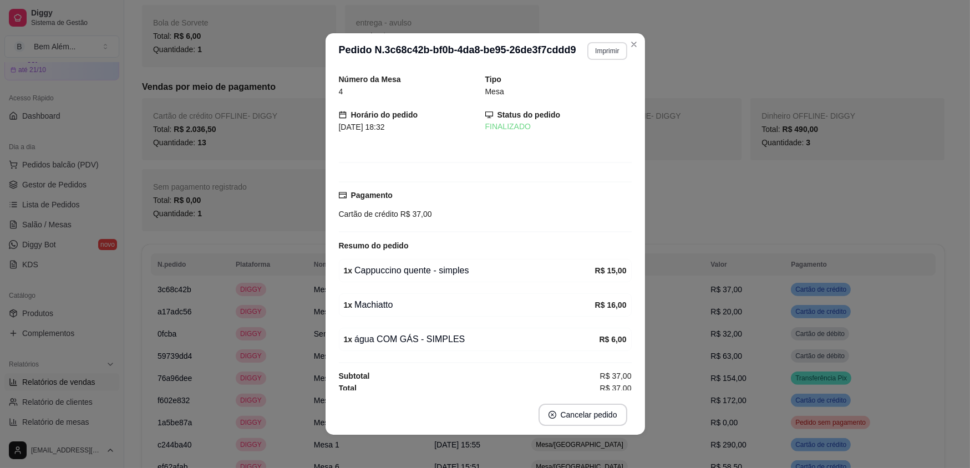
click at [603, 57] on button "Imprimir" at bounding box center [606, 51] width 39 height 18
click at [597, 80] on div "Escolha a impressora impressao computador" at bounding box center [575, 83] width 94 height 38
click at [594, 93] on button "impressao computador" at bounding box center [575, 90] width 83 height 18
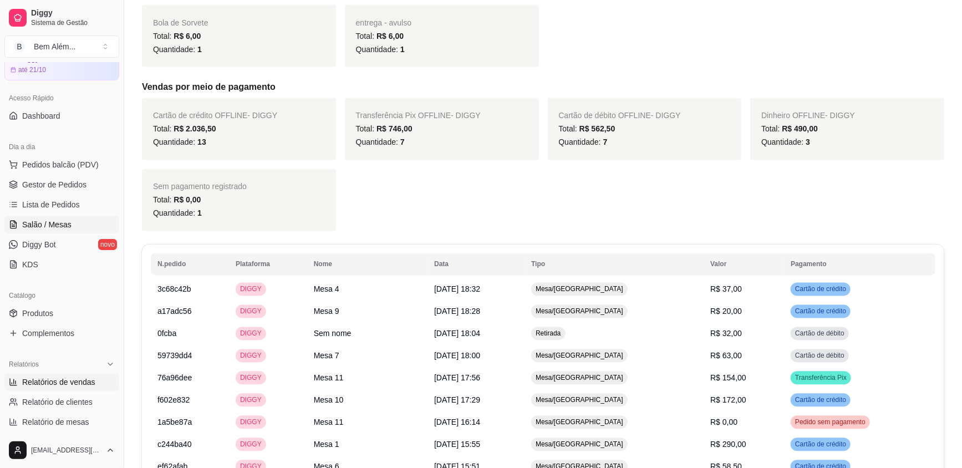
click at [57, 221] on span "Salão / Mesas" at bounding box center [46, 224] width 49 height 11
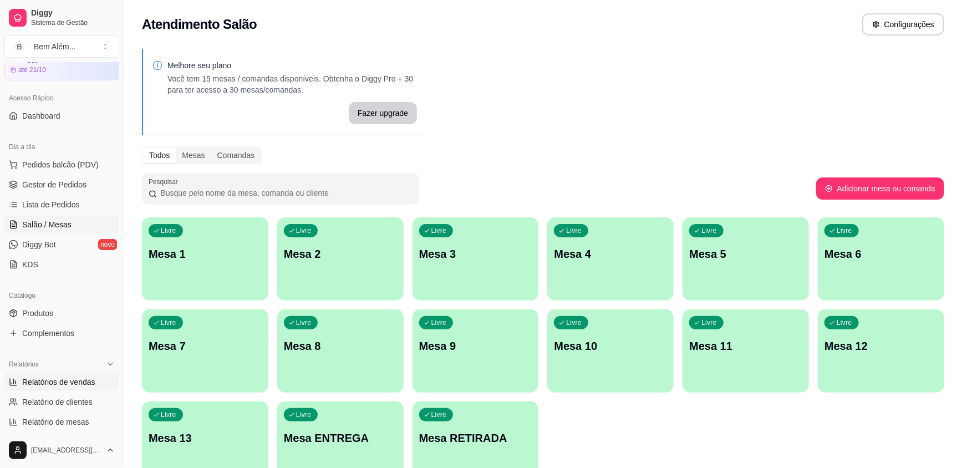
click at [93, 389] on link "Relatórios de vendas" at bounding box center [61, 382] width 115 height 18
select select "ALL"
select select "0"
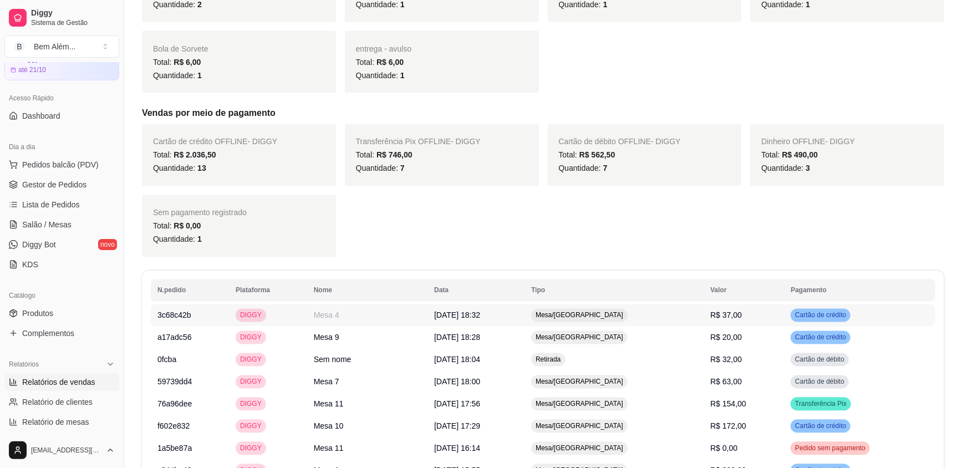
scroll to position [957, 0]
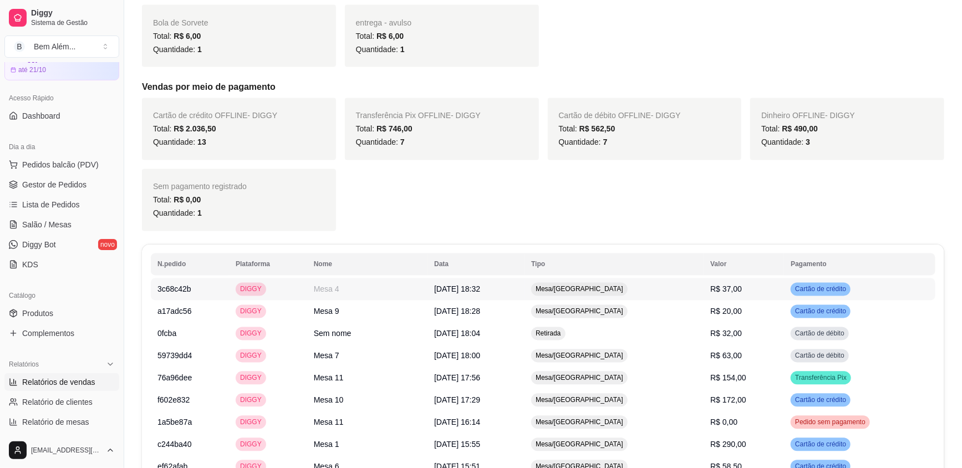
click at [599, 283] on div "Mesa/[GEOGRAPHIC_DATA]" at bounding box center [579, 289] width 96 height 13
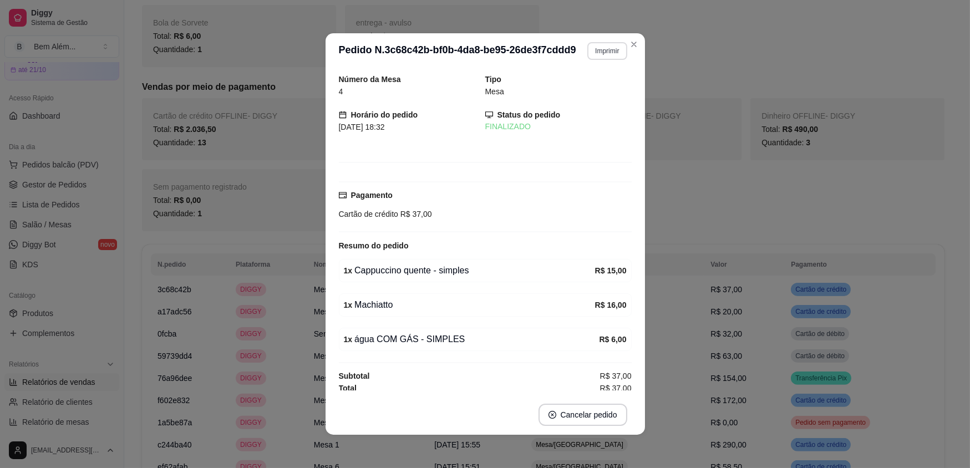
click at [600, 51] on button "Imprimir" at bounding box center [606, 51] width 39 height 18
click at [594, 94] on button "impressao computador" at bounding box center [575, 90] width 83 height 18
click at [633, 35] on header "**********" at bounding box center [484, 50] width 319 height 35
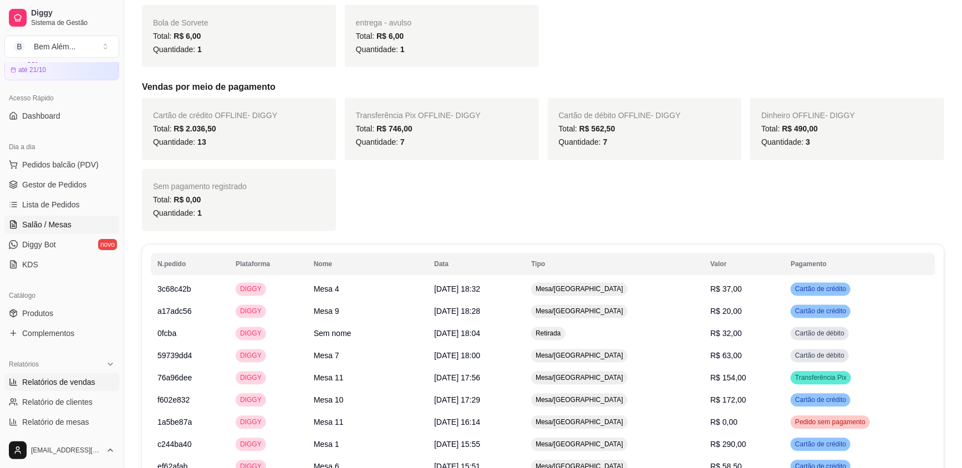
click at [54, 225] on span "Salão / Mesas" at bounding box center [46, 224] width 49 height 11
